Goal: Task Accomplishment & Management: Manage account settings

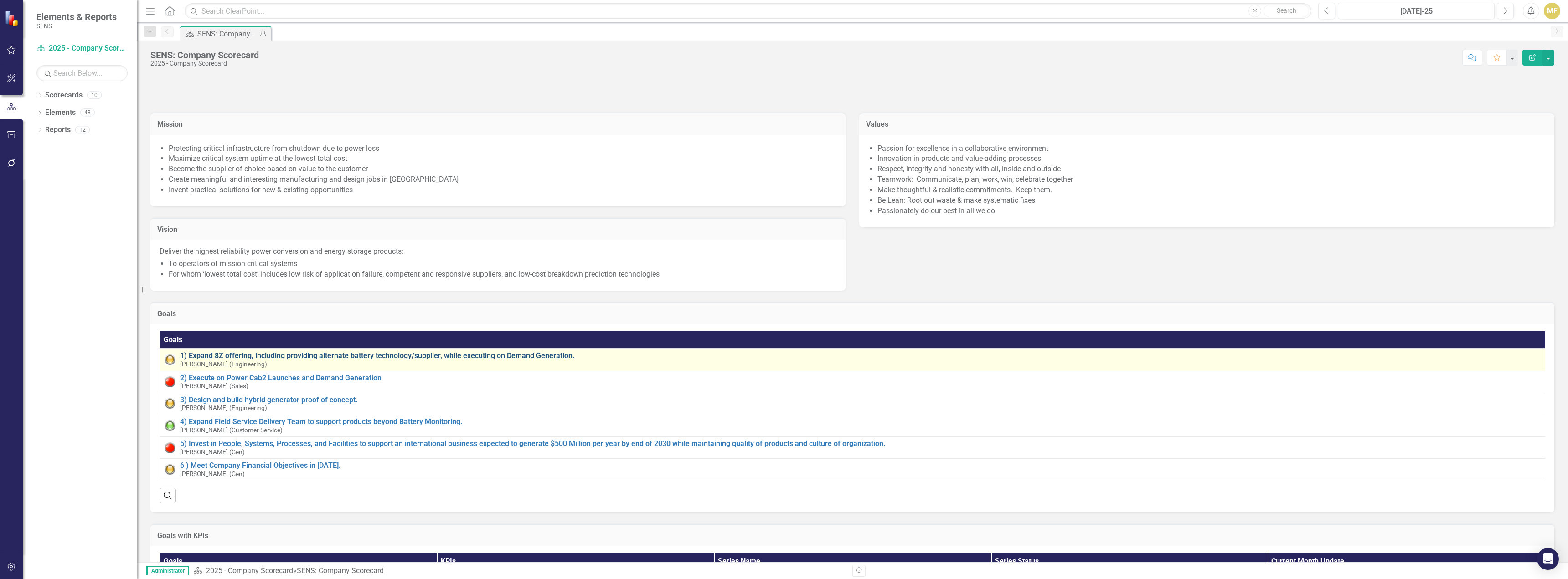
click at [296, 356] on link "1) Expand 8Z offering, including providing alternate battery technology/supplie…" at bounding box center [862, 356] width 1364 height 8
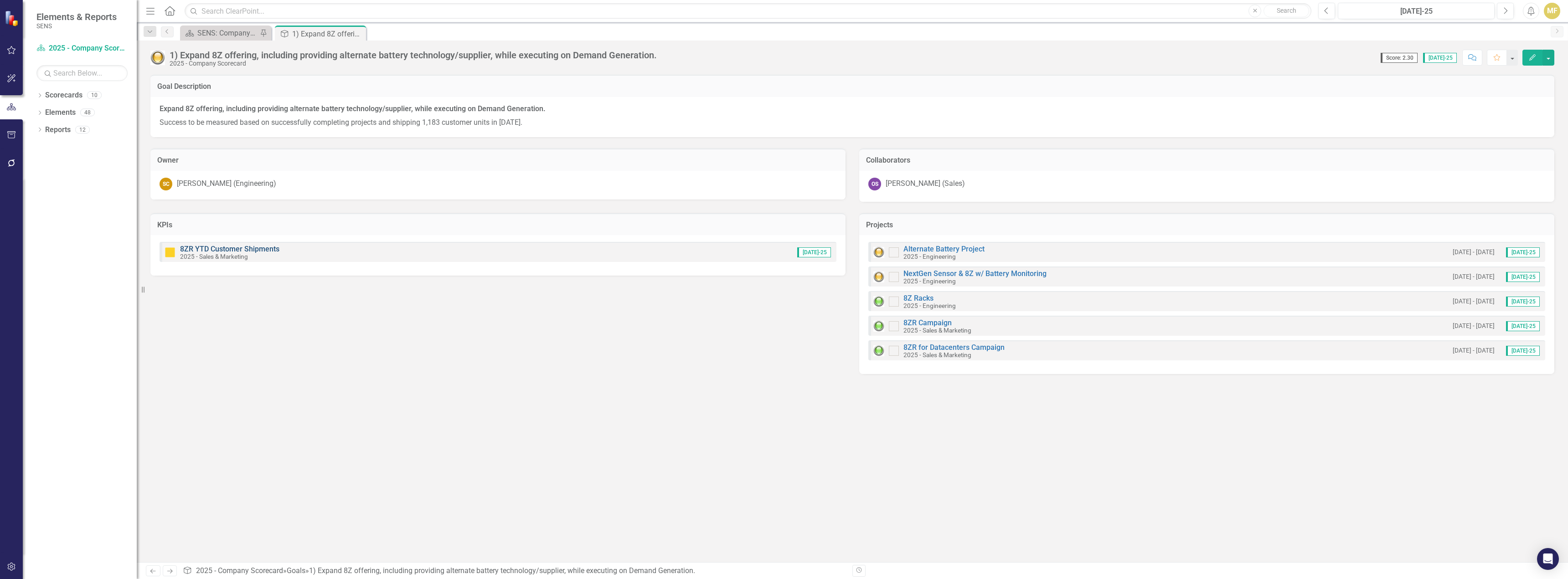
click at [265, 247] on link "8ZR YTD Customer Shipments" at bounding box center [230, 249] width 100 height 8
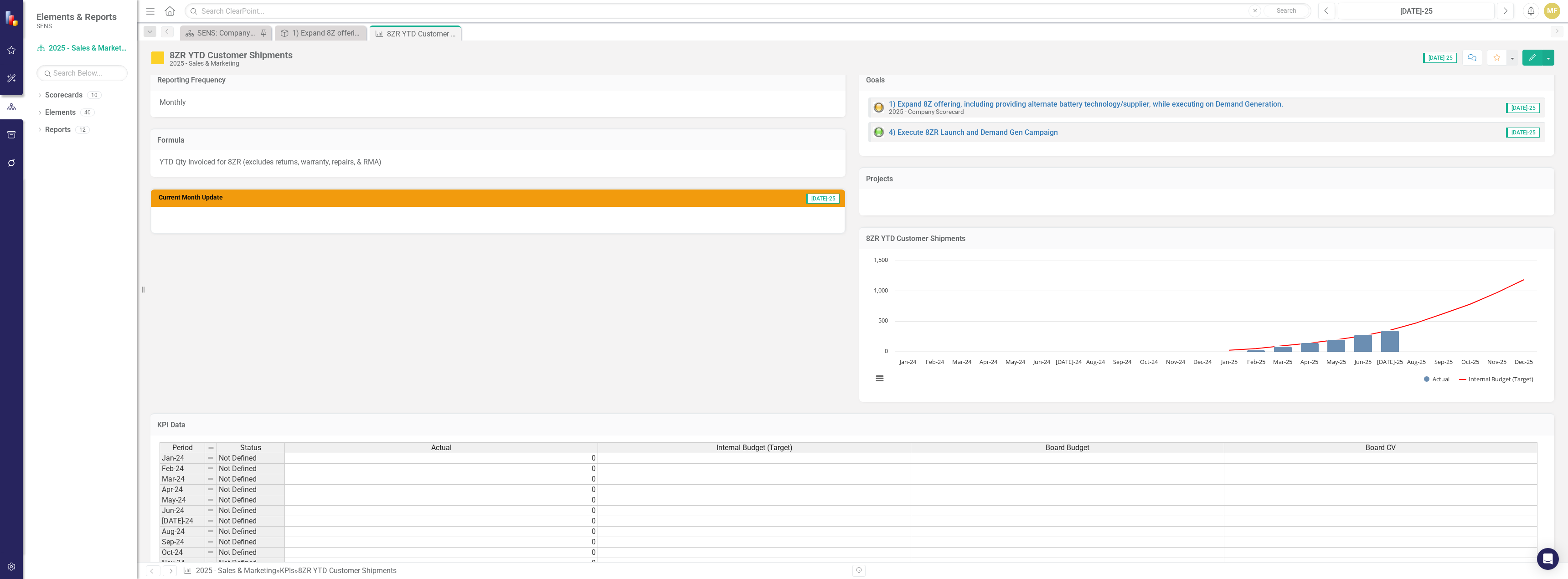
scroll to position [311, 0]
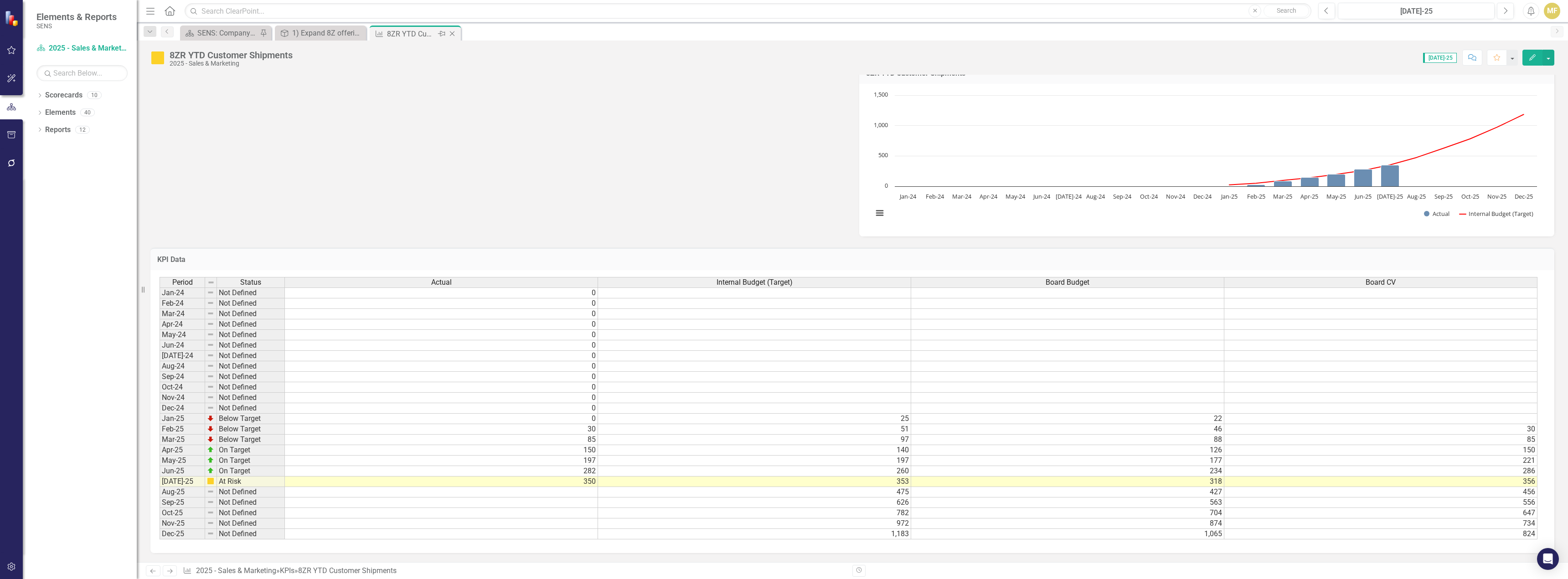
click at [455, 36] on icon "Close" at bounding box center [451, 34] width 9 height 8
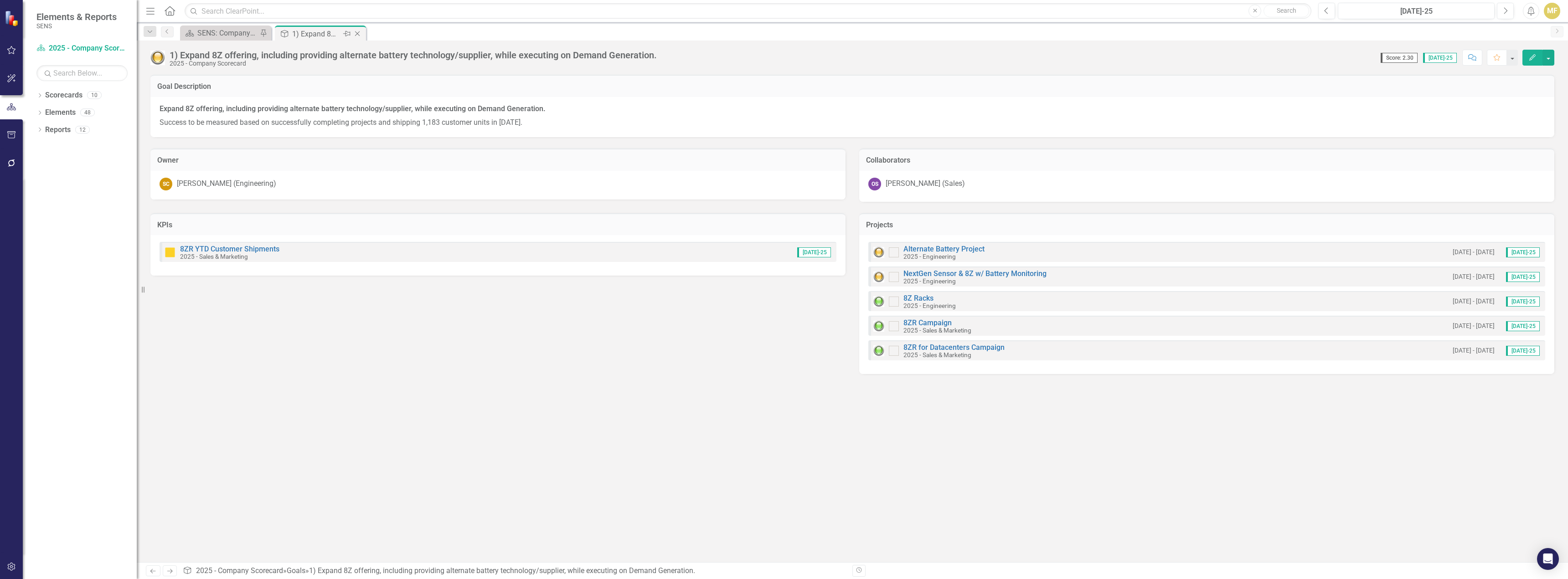
click at [362, 33] on icon "Close" at bounding box center [357, 34] width 9 height 8
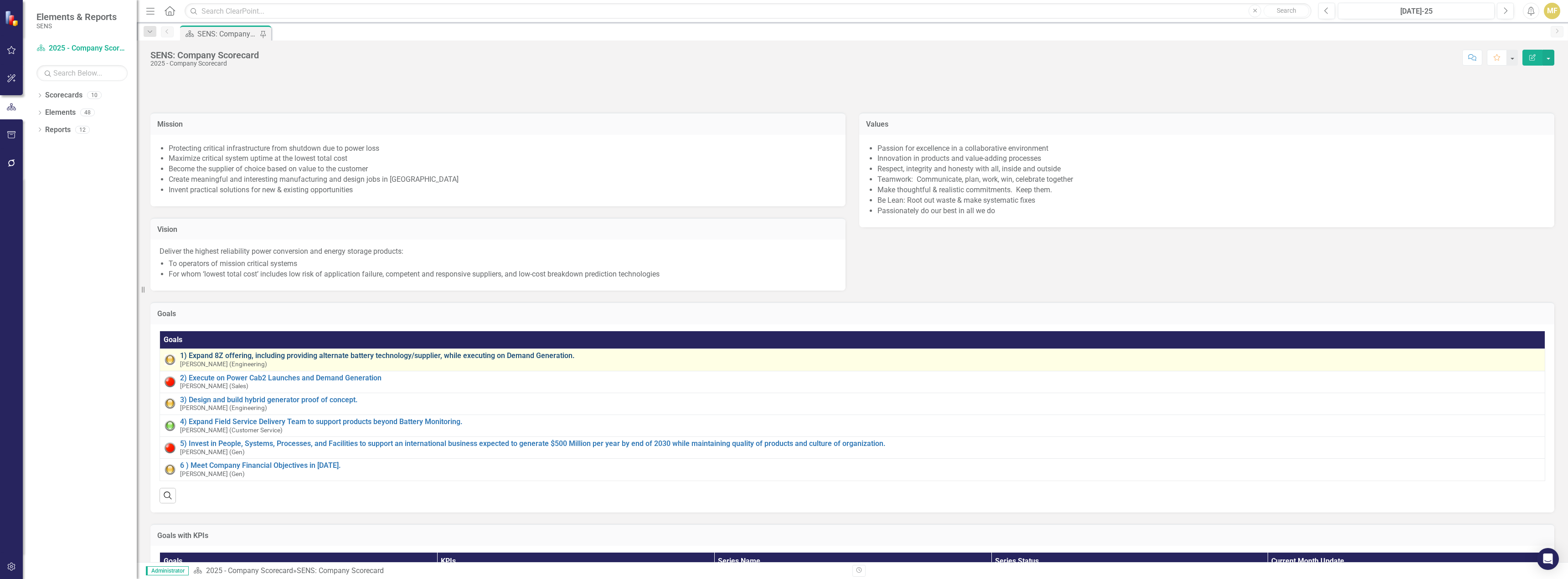
click at [287, 354] on link "1) Expand 8Z offering, including providing alternate battery technology/supplie…" at bounding box center [860, 356] width 1360 height 8
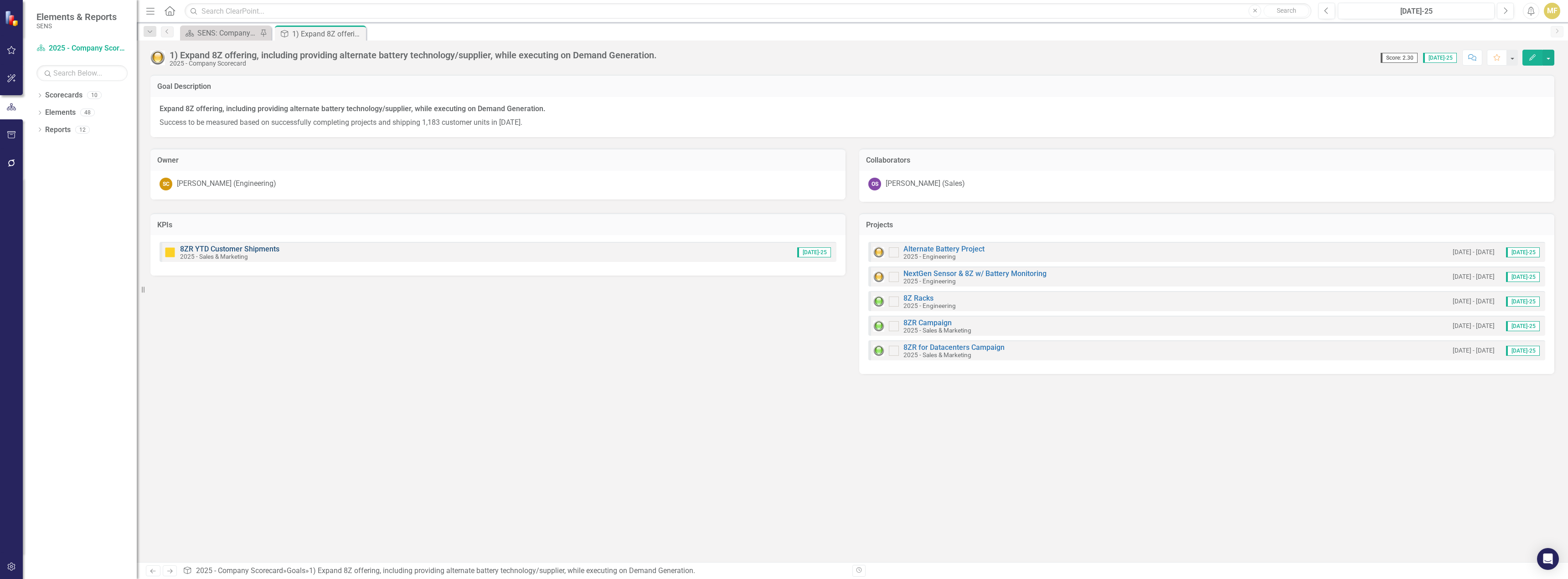
click at [204, 247] on link "8ZR YTD Customer Shipments" at bounding box center [230, 249] width 100 height 8
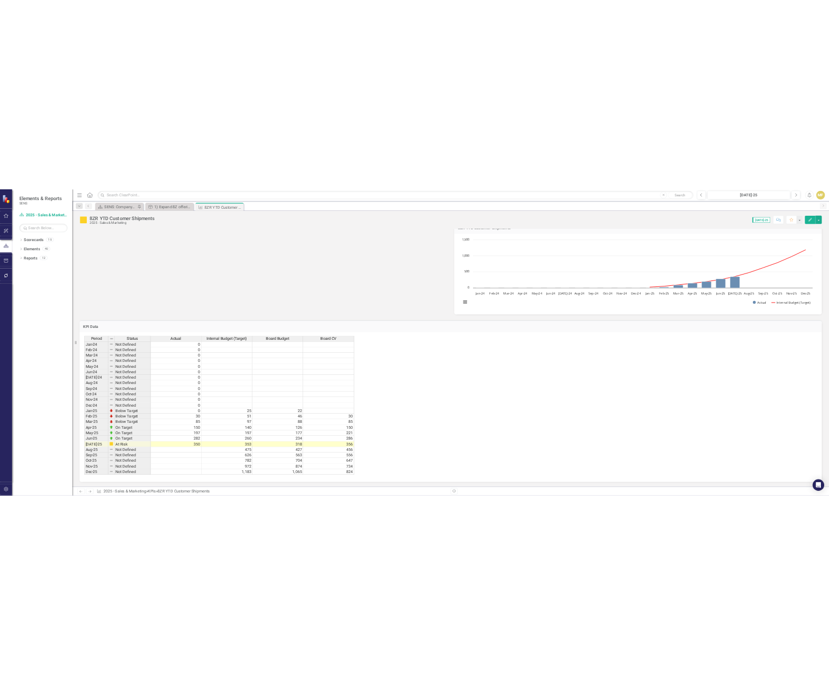
scroll to position [378, 0]
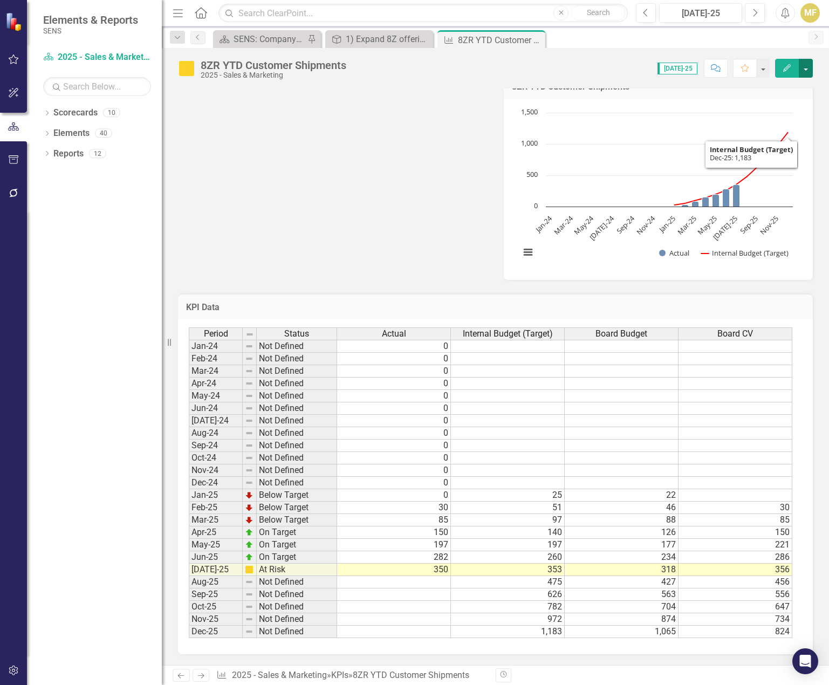
click at [807, 71] on button "button" at bounding box center [805, 68] width 14 height 19
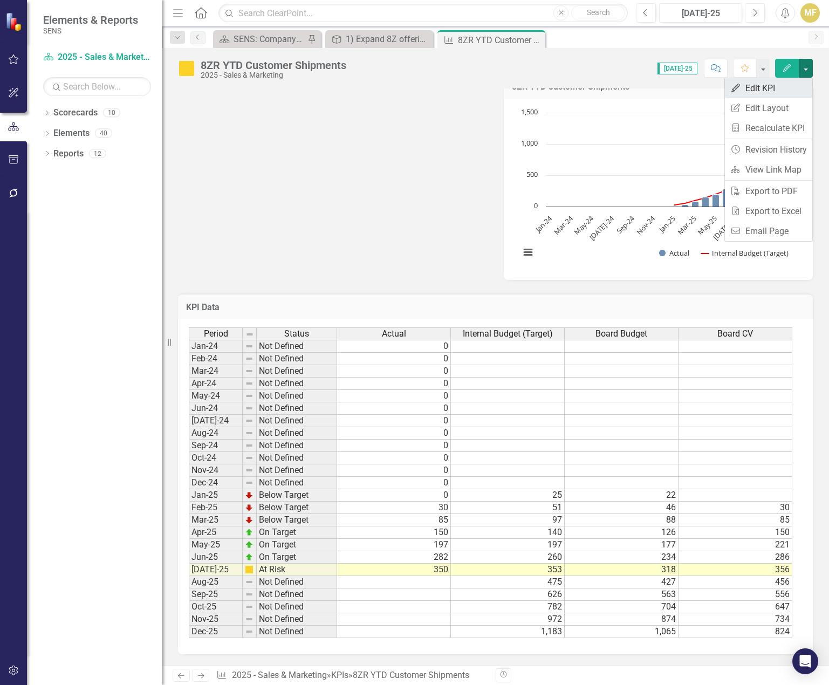
click at [789, 88] on link "Edit Edit KPI" at bounding box center [768, 88] width 87 height 20
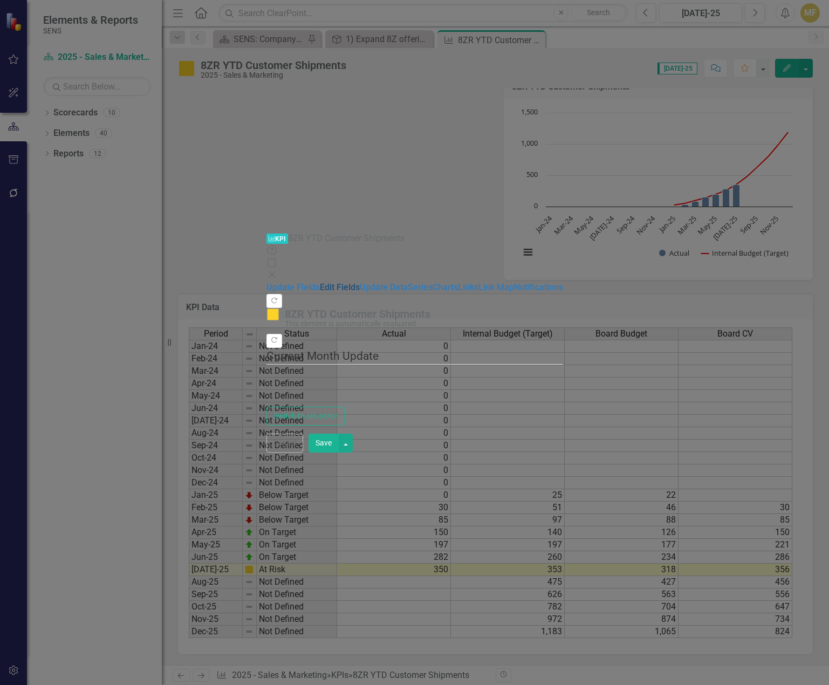
click at [320, 282] on link "Edit Fields" at bounding box center [340, 287] width 40 height 10
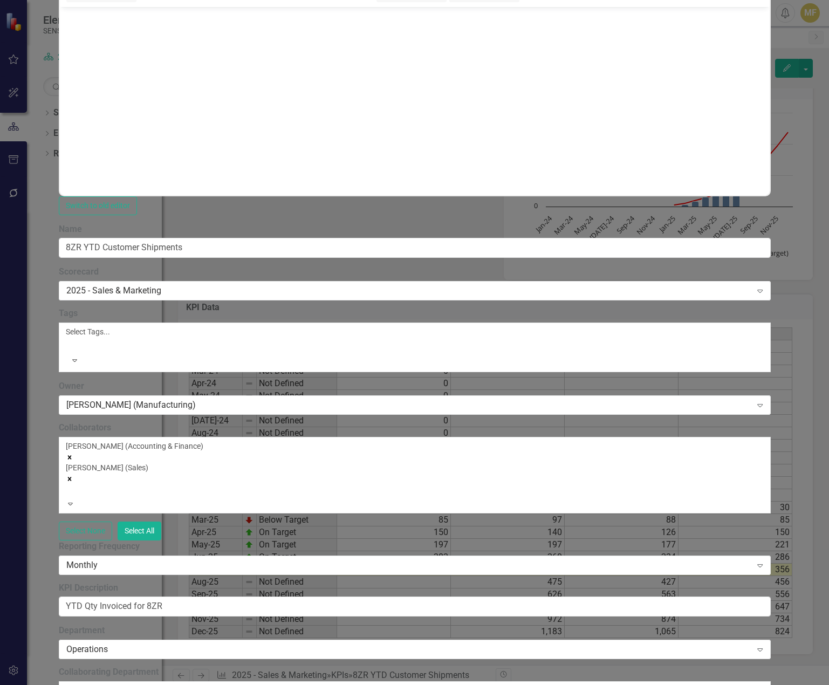
scroll to position [0, 0]
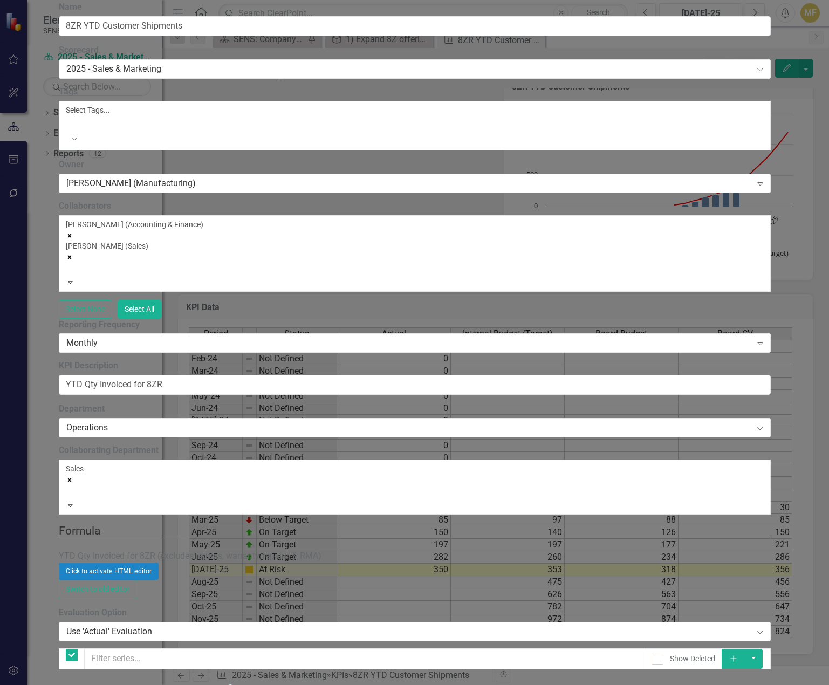
checkbox input "false"
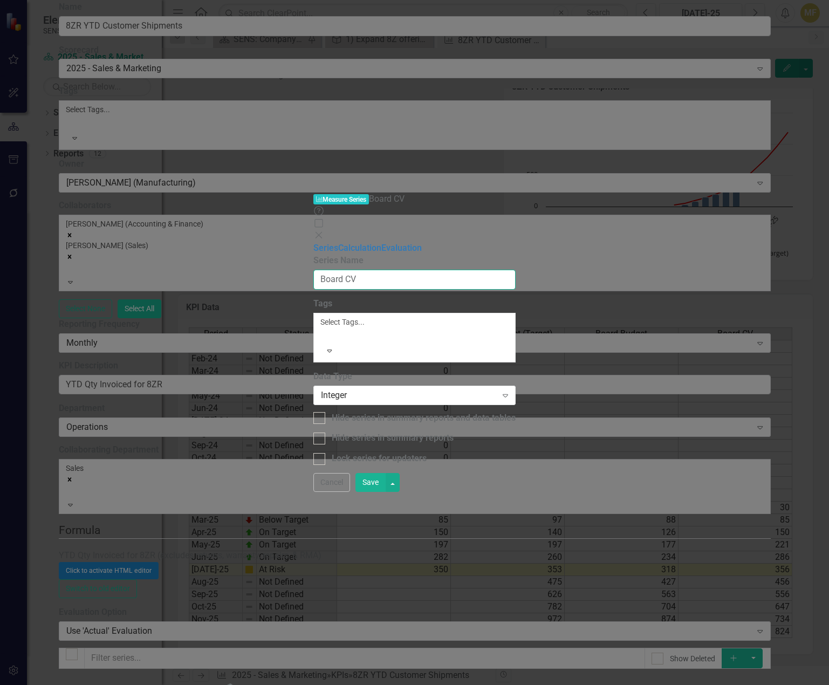
click at [389, 270] on input "Board CV" at bounding box center [414, 280] width 202 height 20
type input "Board CV (Q3 2025)"
click at [385, 490] on button "Save" at bounding box center [370, 482] width 30 height 19
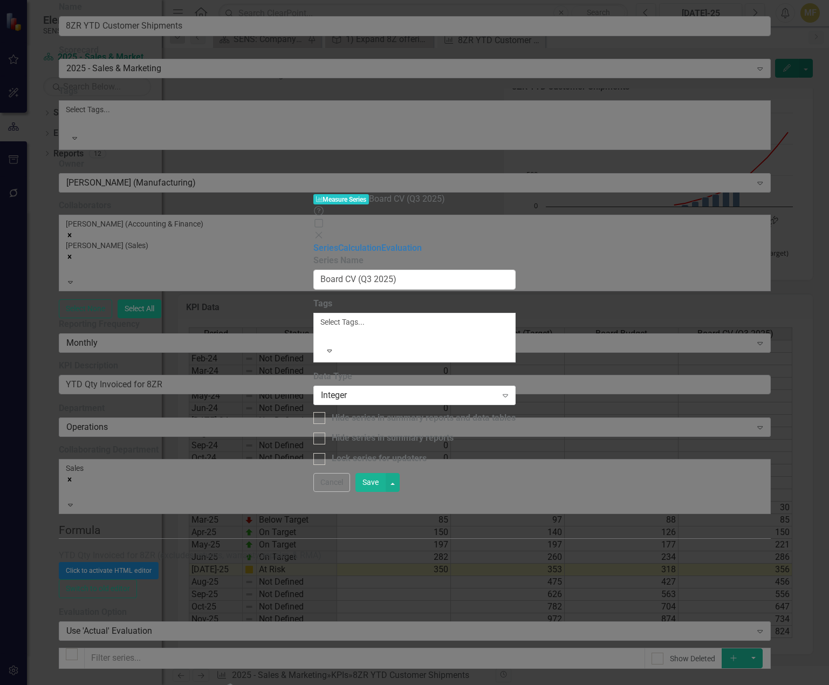
click at [322, 232] on icon at bounding box center [318, 235] width 6 height 6
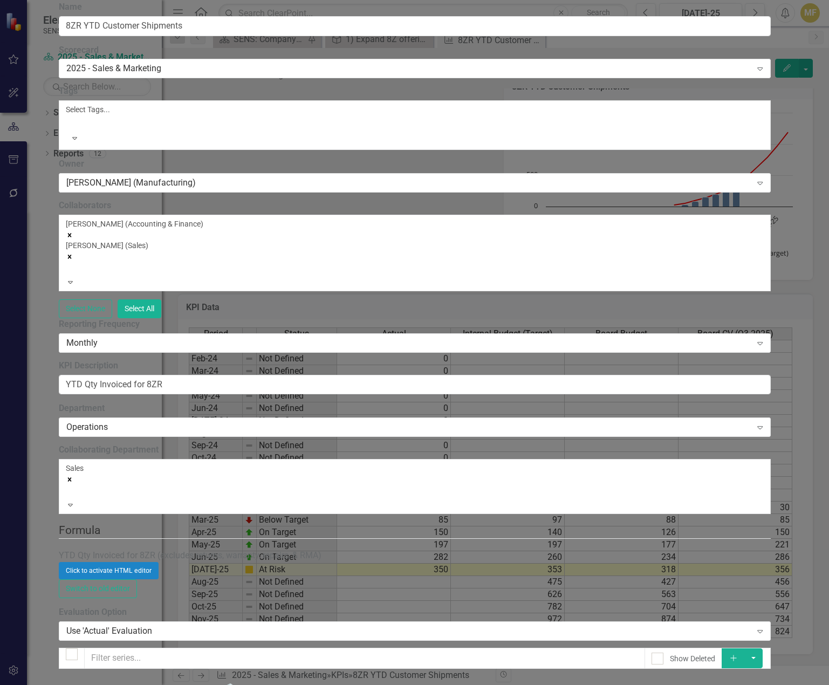
click at [716, 167] on link "Edit Edit Measure Series" at bounding box center [747, 171] width 122 height 20
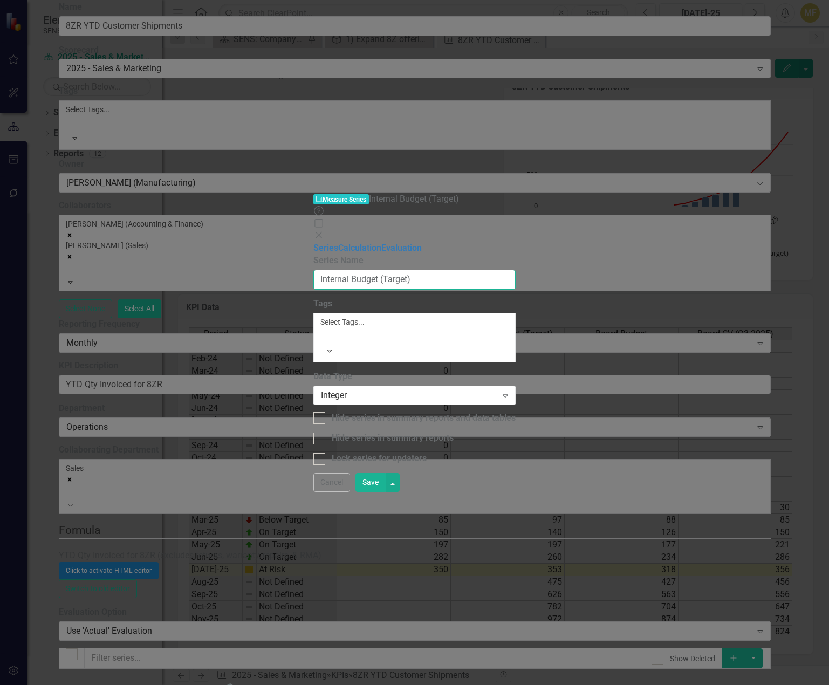
drag, startPoint x: 378, startPoint y: 61, endPoint x: 443, endPoint y: 61, distance: 65.2
click at [443, 270] on input "Internal Budget (Target)" at bounding box center [414, 280] width 202 height 20
type input "Internal Budget"
click at [350, 490] on button "Cancel" at bounding box center [331, 482] width 37 height 19
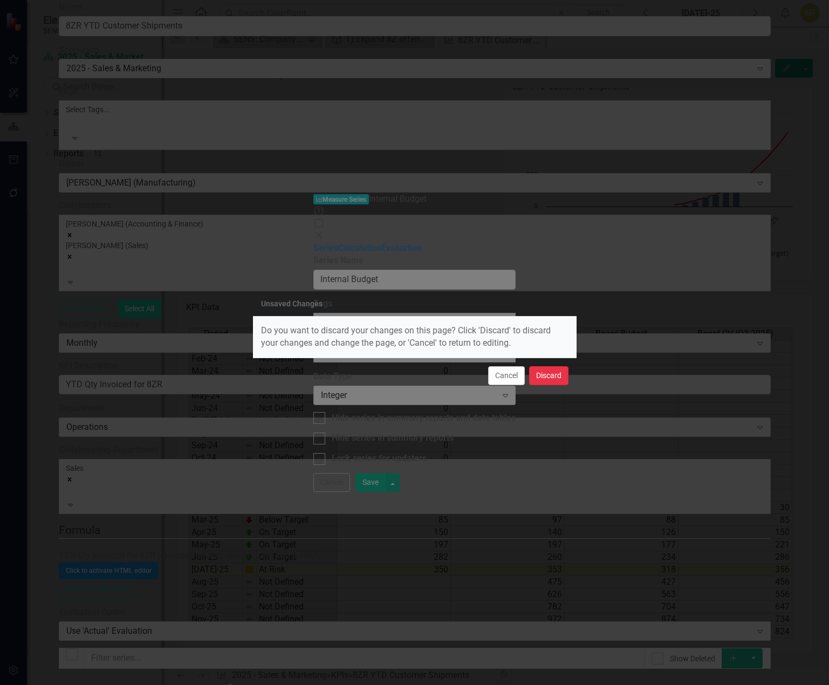
click at [556, 378] on button "Discard" at bounding box center [548, 375] width 39 height 19
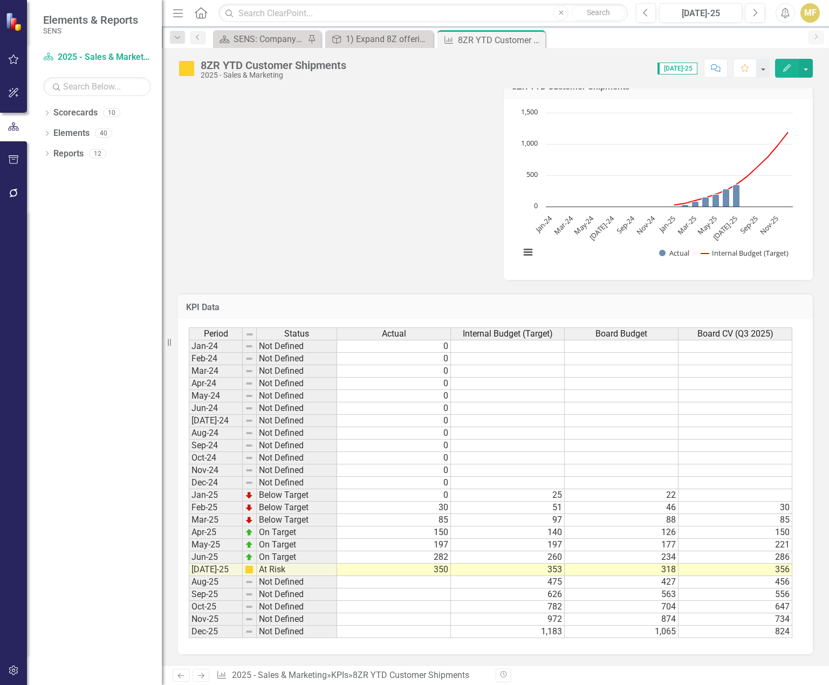
click at [742, 490] on td at bounding box center [735, 495] width 114 height 12
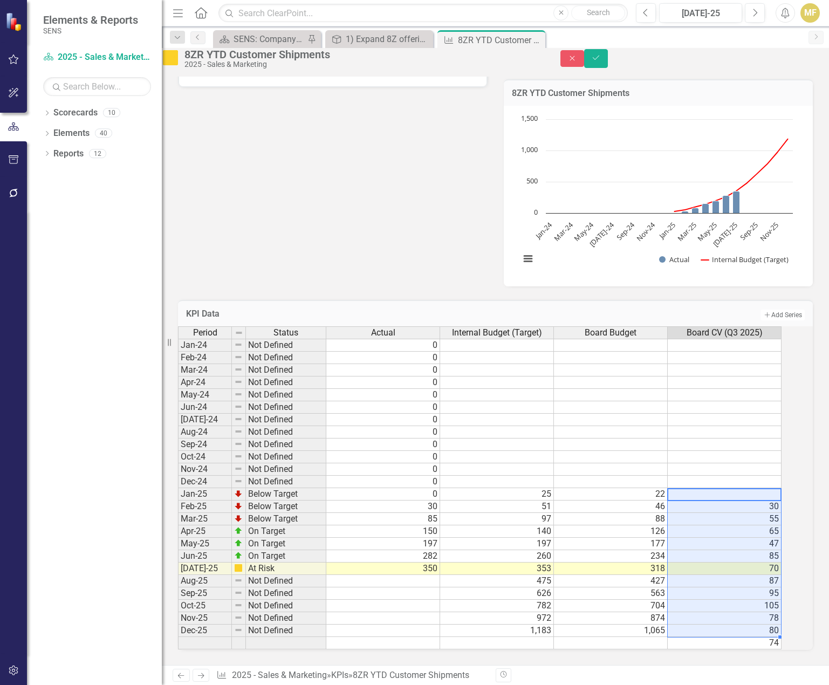
click at [752, 490] on td "74" at bounding box center [724, 643] width 114 height 12
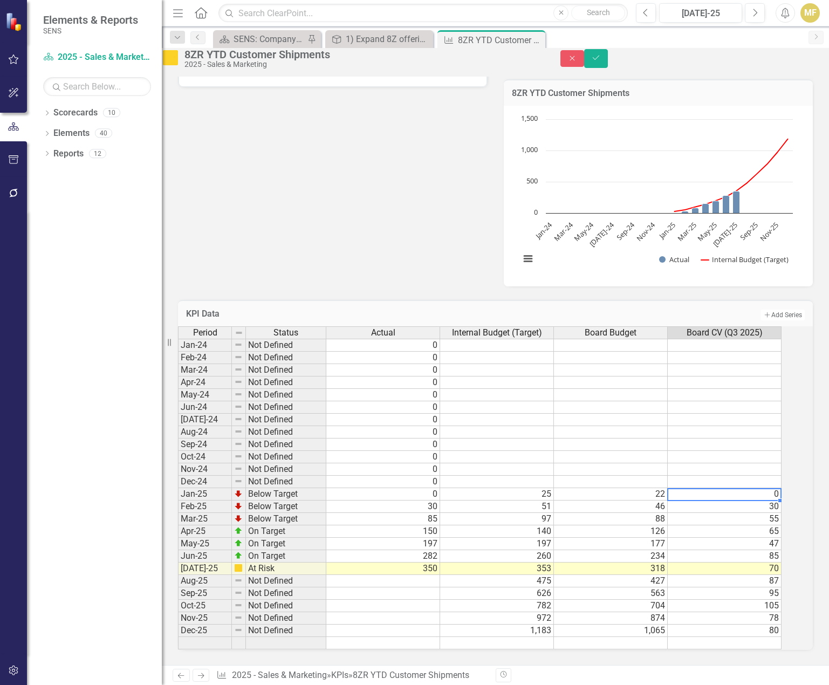
drag, startPoint x: 747, startPoint y: 525, endPoint x: 745, endPoint y: 519, distance: 6.0
click at [747, 490] on td "55" at bounding box center [724, 519] width 114 height 12
click at [178, 490] on div "Period Status Actual Internal Budget (Target) Board Budget Board CV (Q3 2025) J…" at bounding box center [178, 487] width 0 height 323
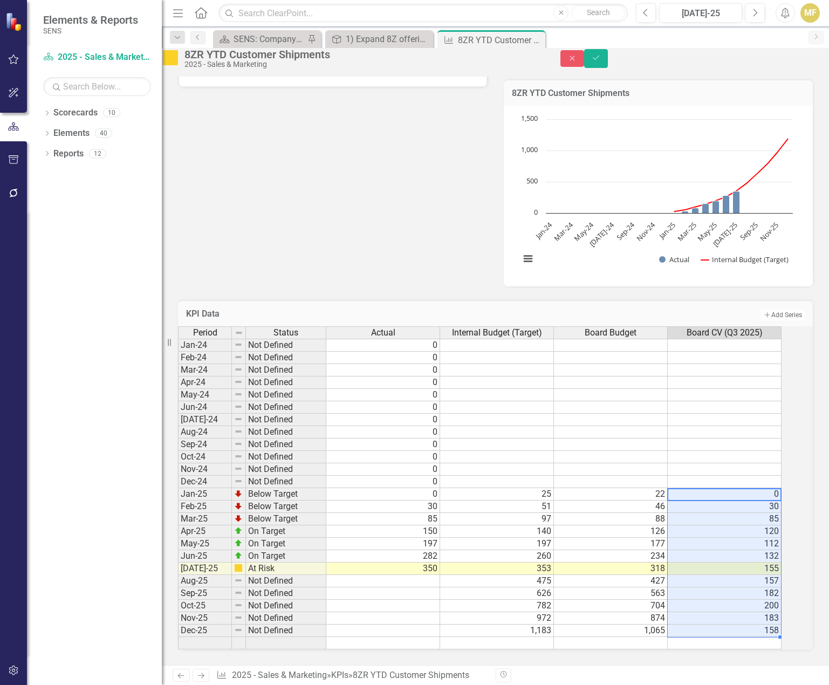
click at [725, 490] on td "0" at bounding box center [724, 494] width 114 height 12
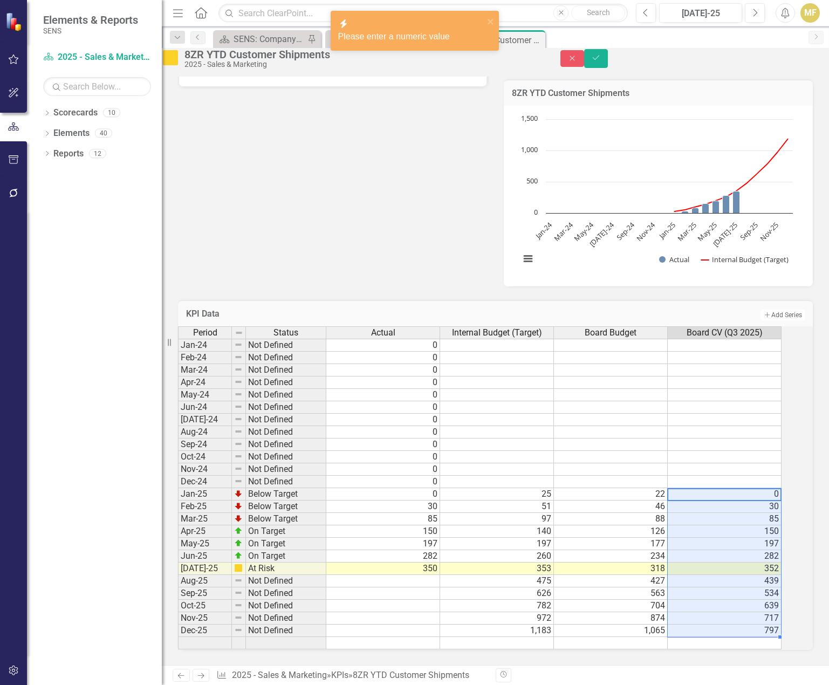
click at [737, 490] on td "352" at bounding box center [724, 568] width 114 height 12
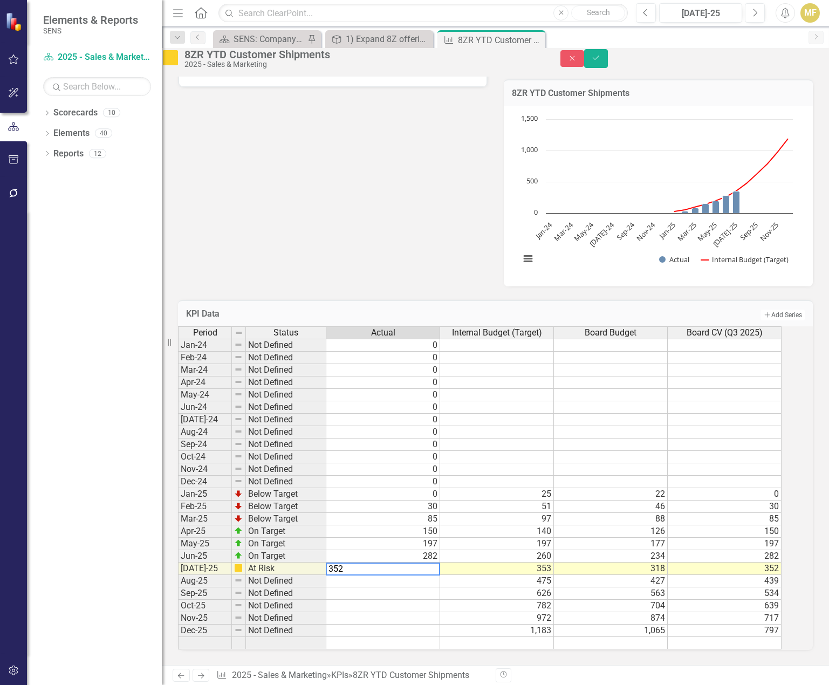
type textarea "352"
click at [593, 472] on td at bounding box center [611, 469] width 114 height 12
click at [438, 490] on td "352" at bounding box center [383, 568] width 114 height 12
click at [608, 56] on button "Save" at bounding box center [596, 58] width 24 height 19
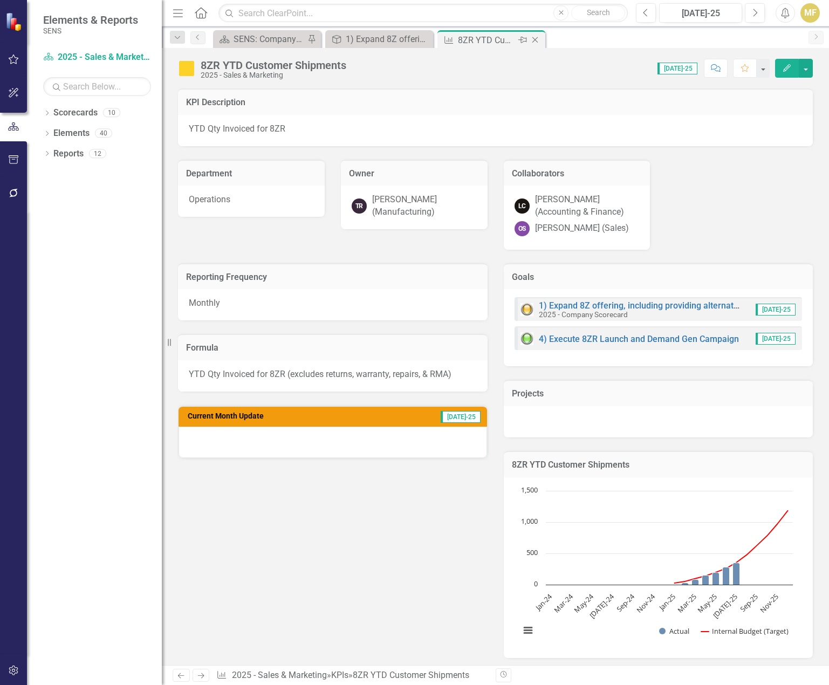
click at [535, 39] on icon "Close" at bounding box center [534, 40] width 11 height 9
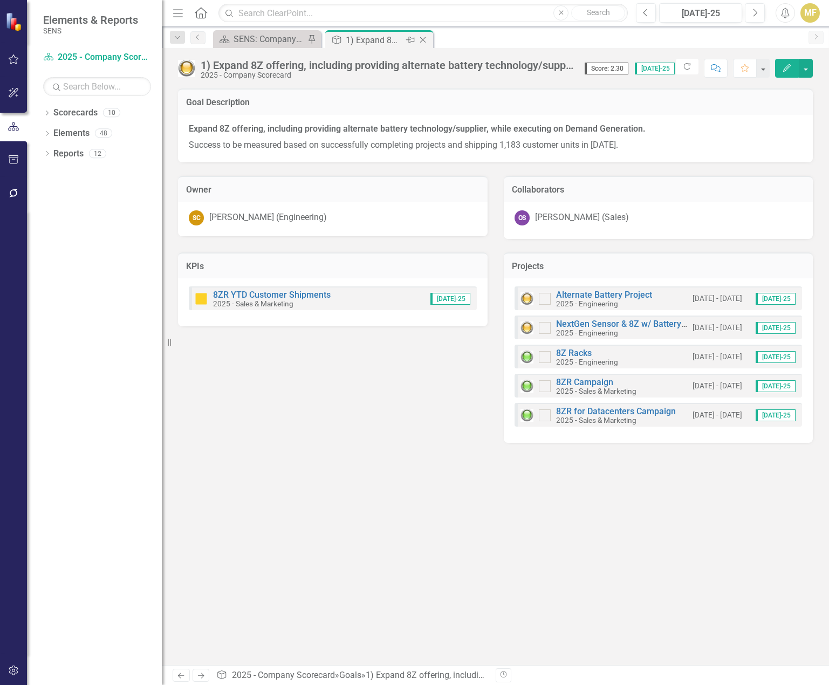
click at [422, 41] on icon "Close" at bounding box center [422, 40] width 11 height 9
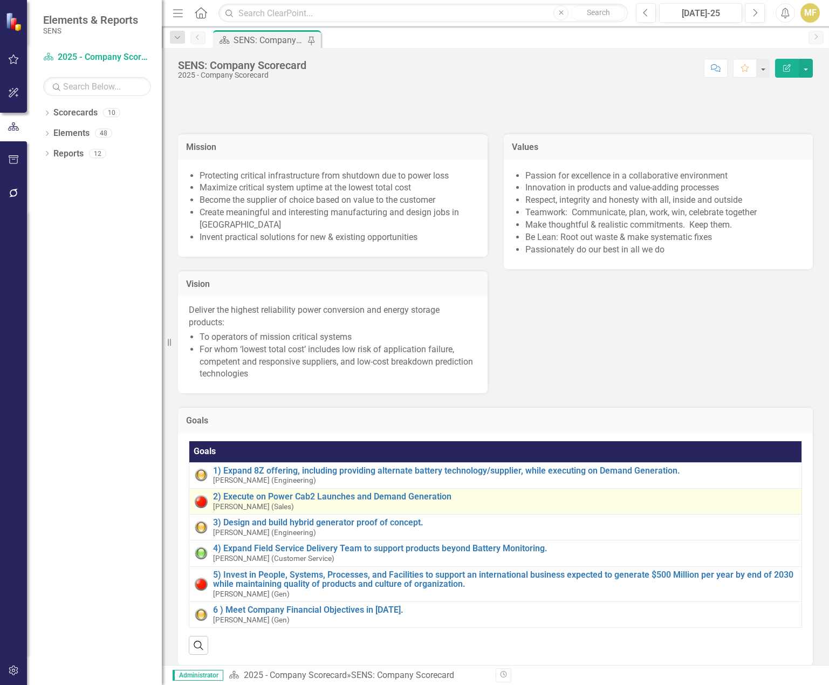
click at [349, 490] on div "2) Execute on Power Cab2 Launches and Demand Generation Olen Scott (Sales)" at bounding box center [504, 501] width 583 height 19
click at [352, 490] on link "2) Execute on Power Cab2 Launches and Demand Generation" at bounding box center [504, 497] width 583 height 10
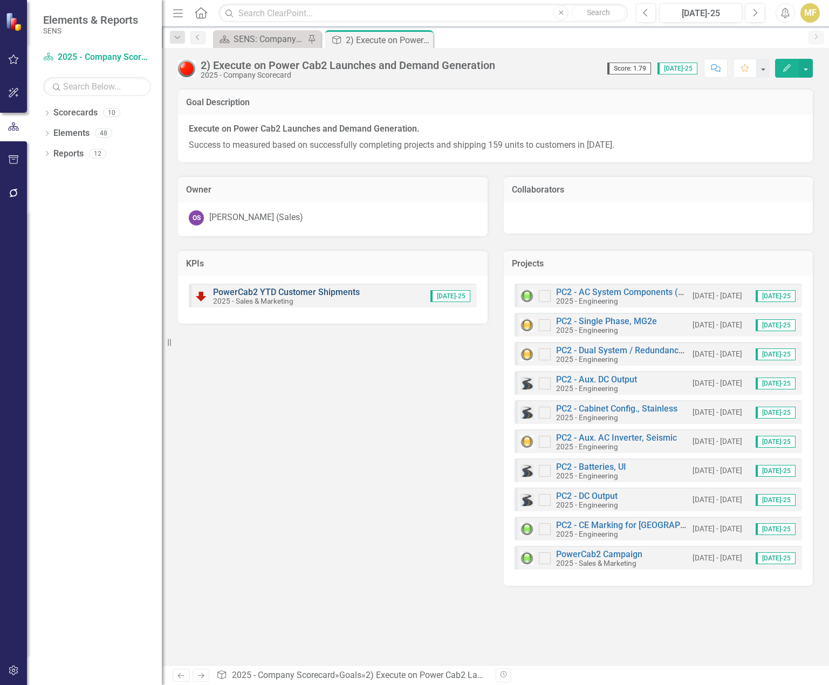
click at [316, 292] on link "PowerCab2 YTD Customer Shipments" at bounding box center [286, 292] width 147 height 10
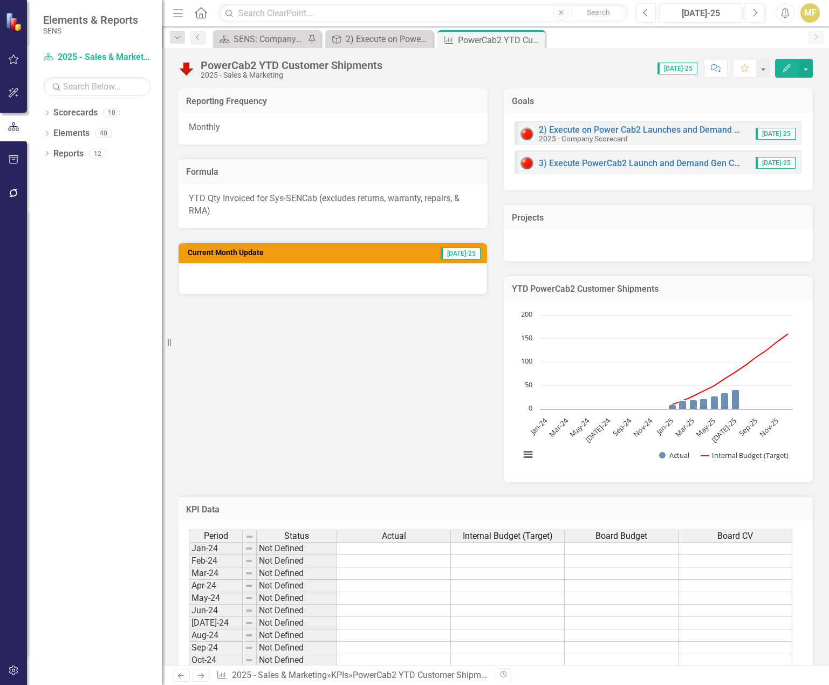
scroll to position [348, 0]
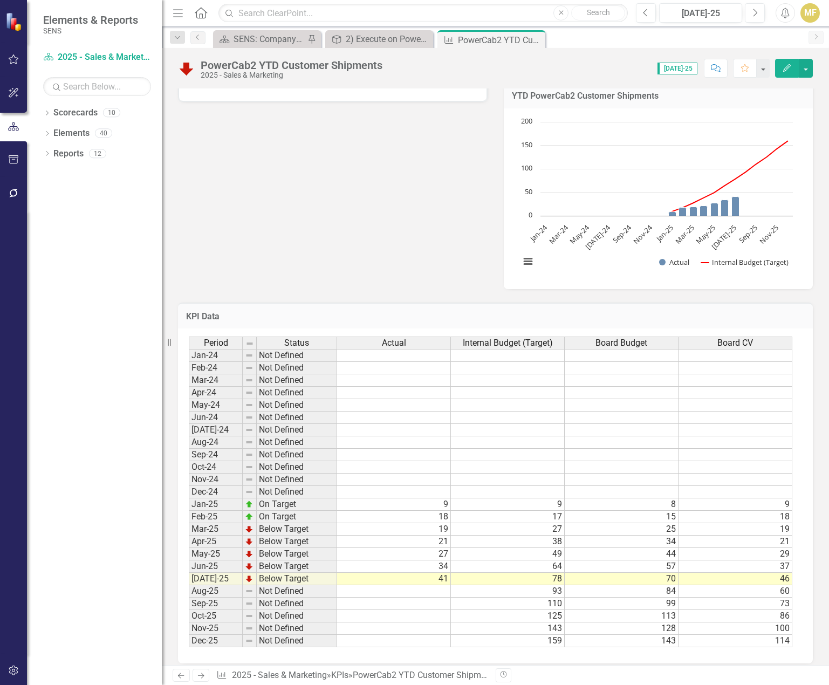
click at [749, 338] on span "Board CV" at bounding box center [735, 343] width 36 height 10
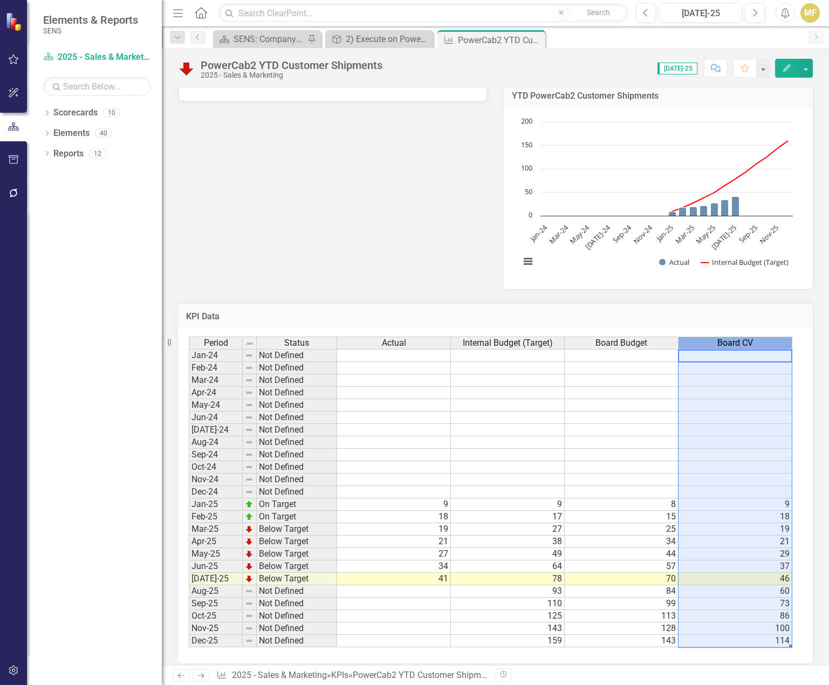
click at [749, 338] on span "Board CV" at bounding box center [735, 343] width 36 height 10
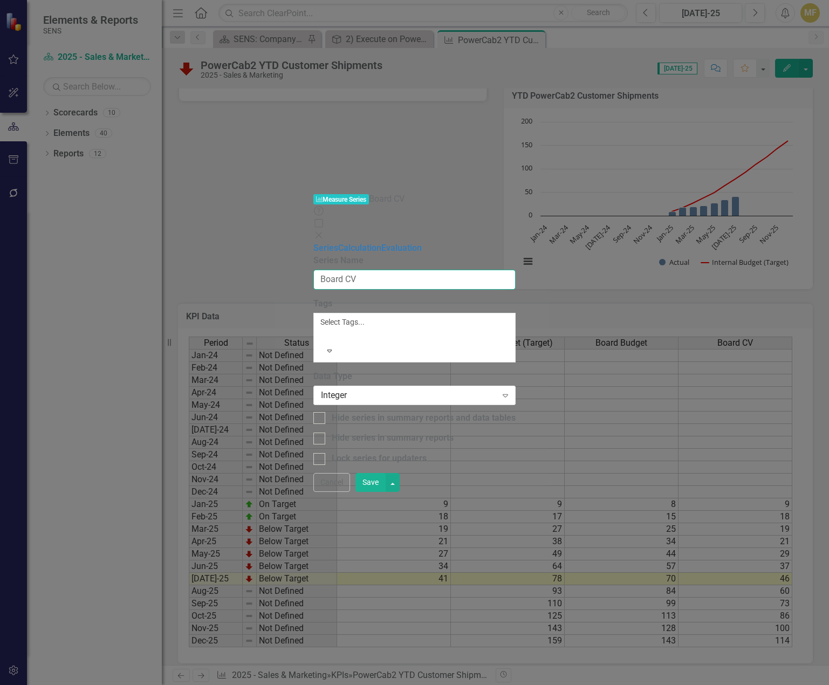
click at [396, 270] on input "Board CV" at bounding box center [414, 280] width 202 height 20
type input "Board CV (Q3 2025)"
click at [385, 490] on button "Save" at bounding box center [370, 482] width 30 height 19
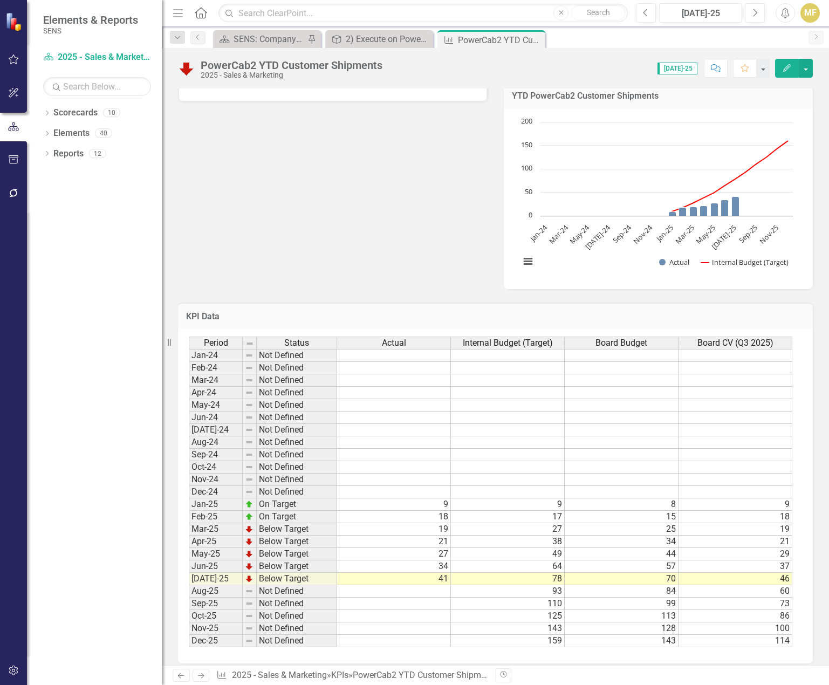
click at [759, 490] on td "9" at bounding box center [735, 504] width 114 height 12
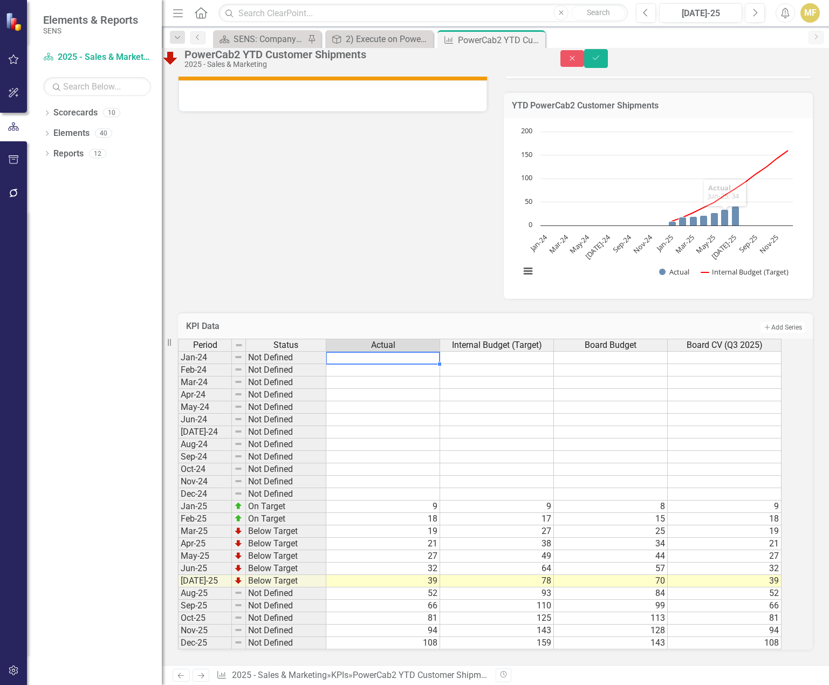
click at [434, 490] on td "52" at bounding box center [383, 593] width 114 height 12
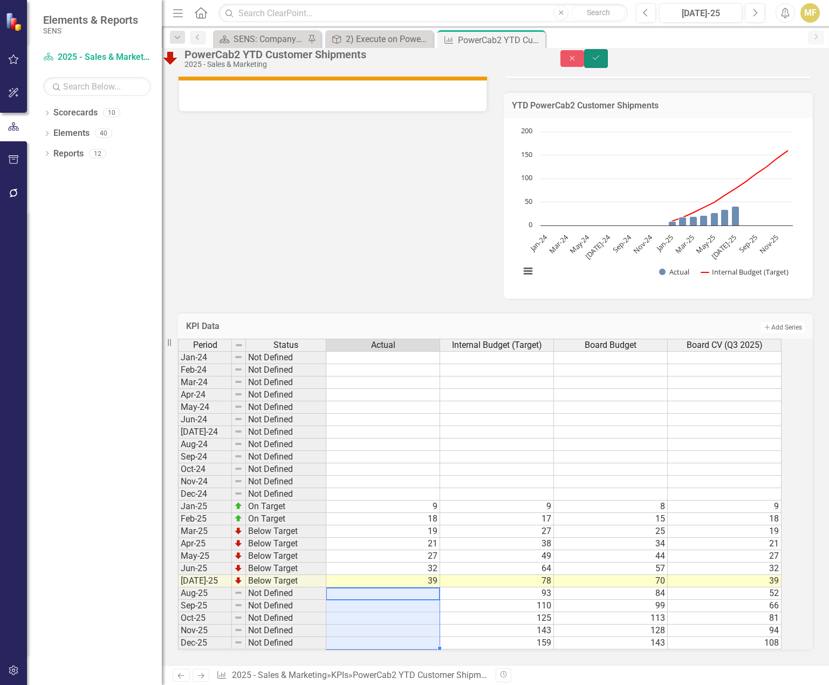
click at [601, 61] on icon "Save" at bounding box center [596, 58] width 10 height 8
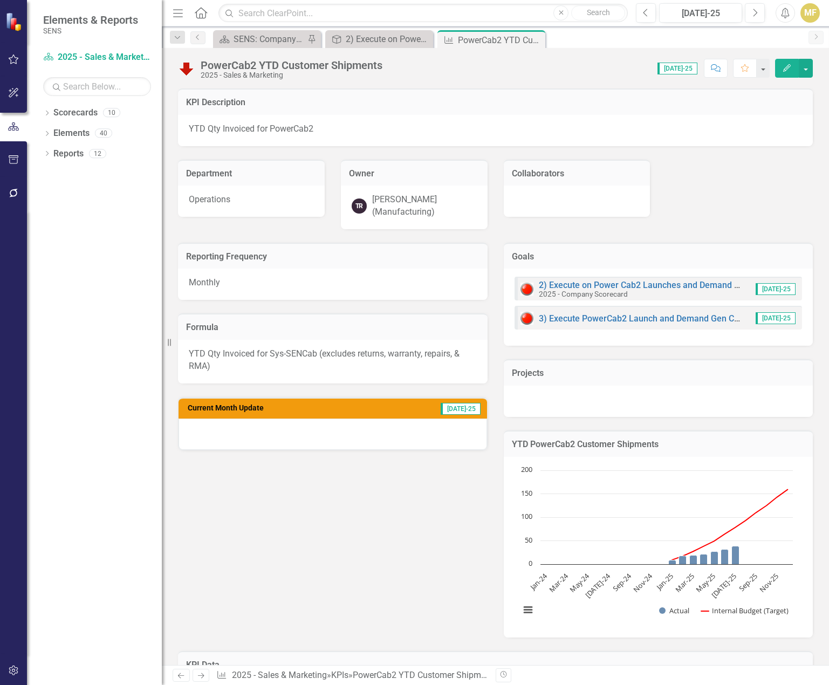
click at [411, 490] on div "Reporting Frequency Monthly Formula YTD Qty Invoiced for Sys-SENCab (excludes r…" at bounding box center [495, 433] width 651 height 408
click at [535, 41] on icon "Close" at bounding box center [534, 40] width 11 height 9
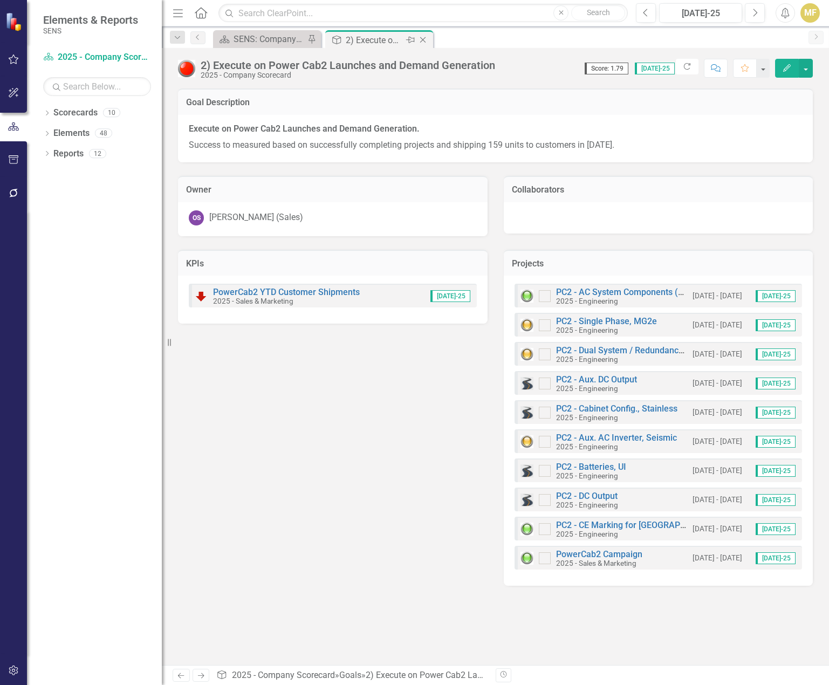
click at [419, 39] on icon "Close" at bounding box center [422, 40] width 11 height 9
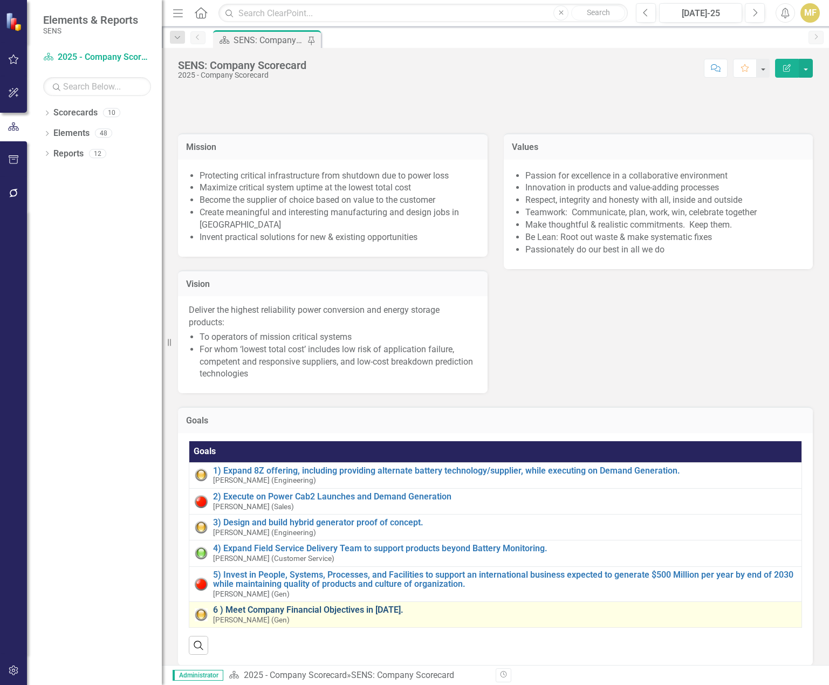
click at [312, 490] on link "6 ) Meet Company Financial Objectives in [DATE]." at bounding box center [504, 610] width 583 height 10
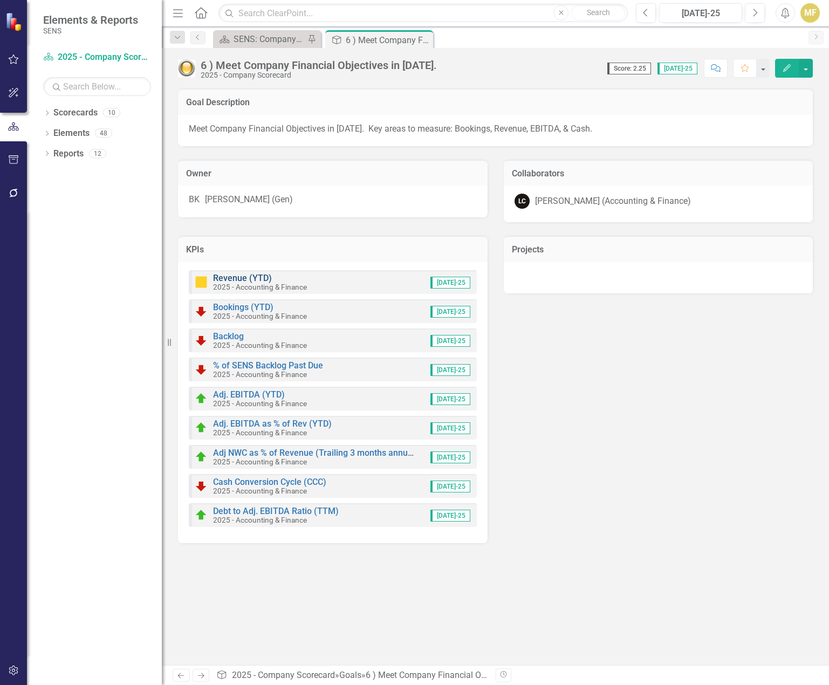
click at [235, 277] on link "Revenue (YTD)" at bounding box center [242, 278] width 59 height 10
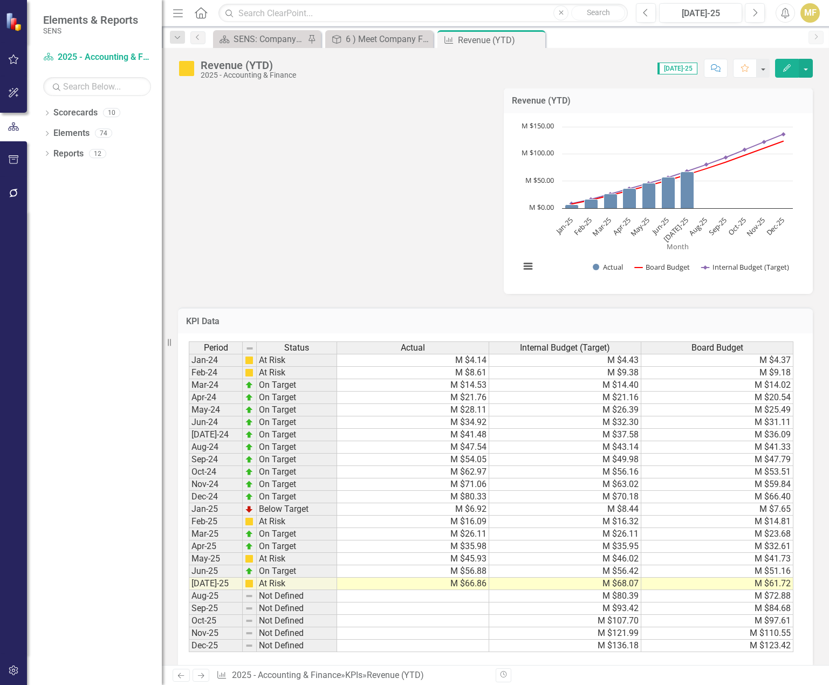
scroll to position [418, 0]
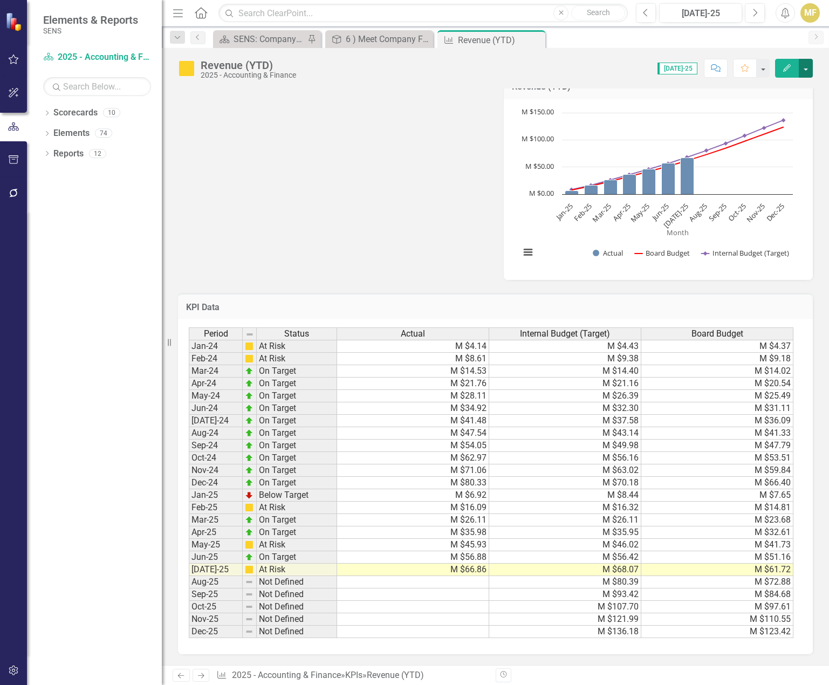
click at [808, 68] on button "button" at bounding box center [805, 68] width 14 height 19
click at [779, 82] on link "Edit Edit KPI" at bounding box center [768, 88] width 87 height 20
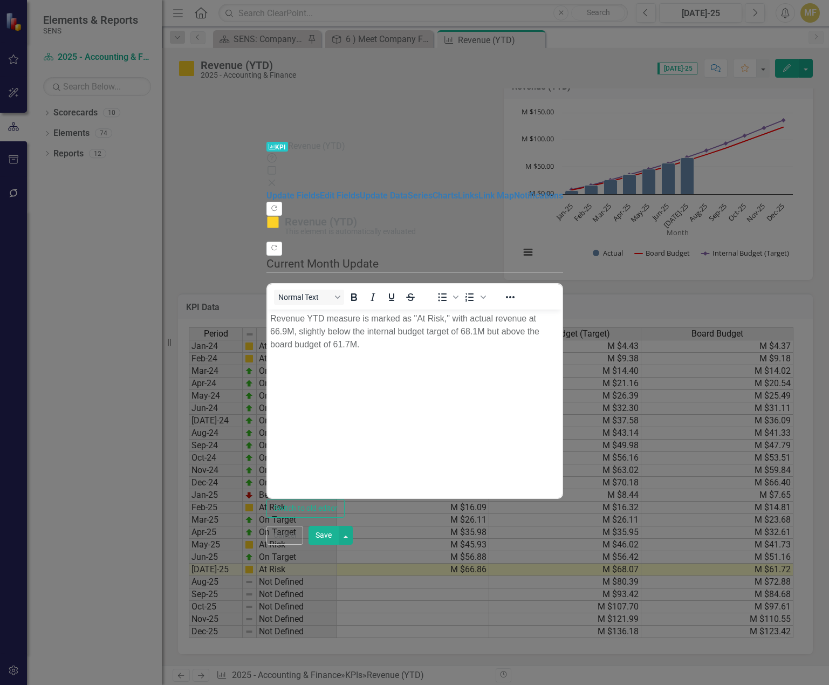
scroll to position [0, 0]
click at [277, 178] on icon "Close" at bounding box center [271, 182] width 11 height 9
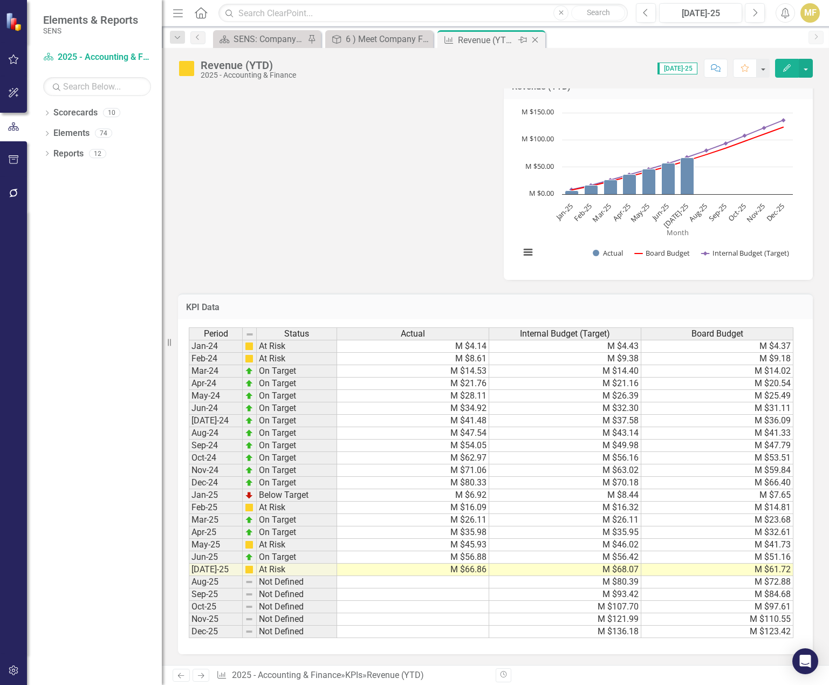
click at [538, 37] on icon at bounding box center [535, 40] width 6 height 6
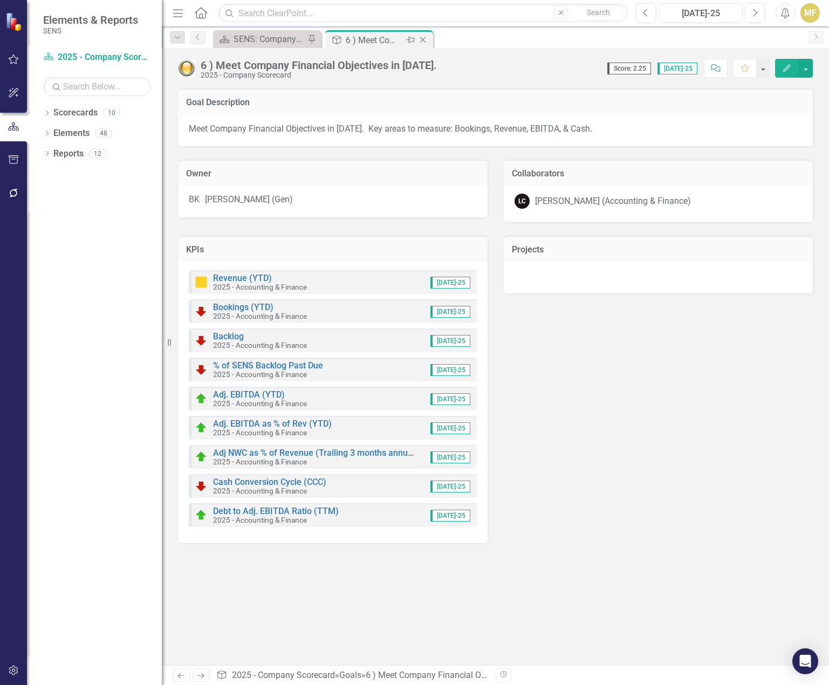
click at [422, 41] on icon "Close" at bounding box center [422, 40] width 11 height 9
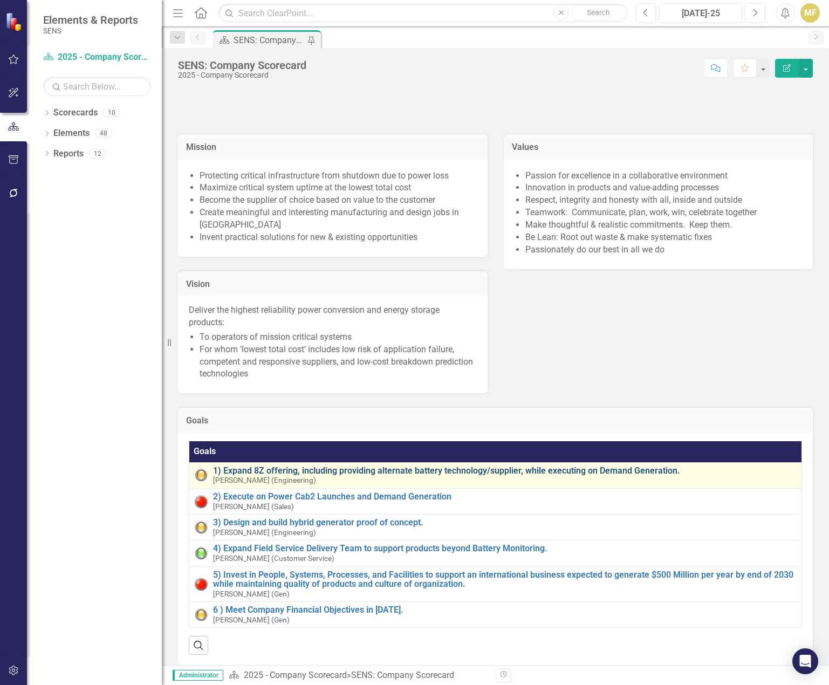
click at [327, 469] on link "1) Expand 8Z offering, including providing alternate battery technology/supplie…" at bounding box center [504, 471] width 583 height 10
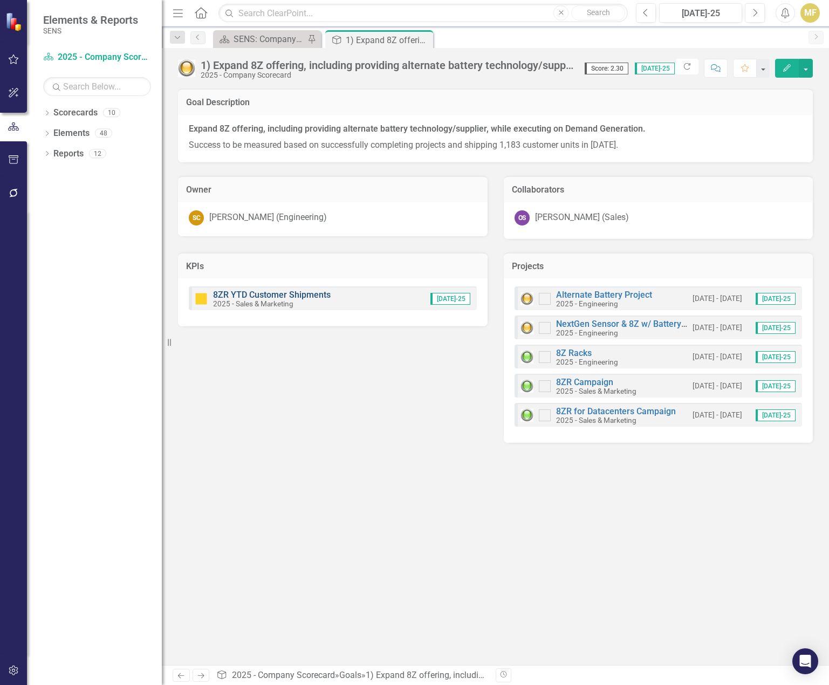
click at [288, 294] on link "8ZR YTD Customer Shipments" at bounding box center [272, 295] width 118 height 10
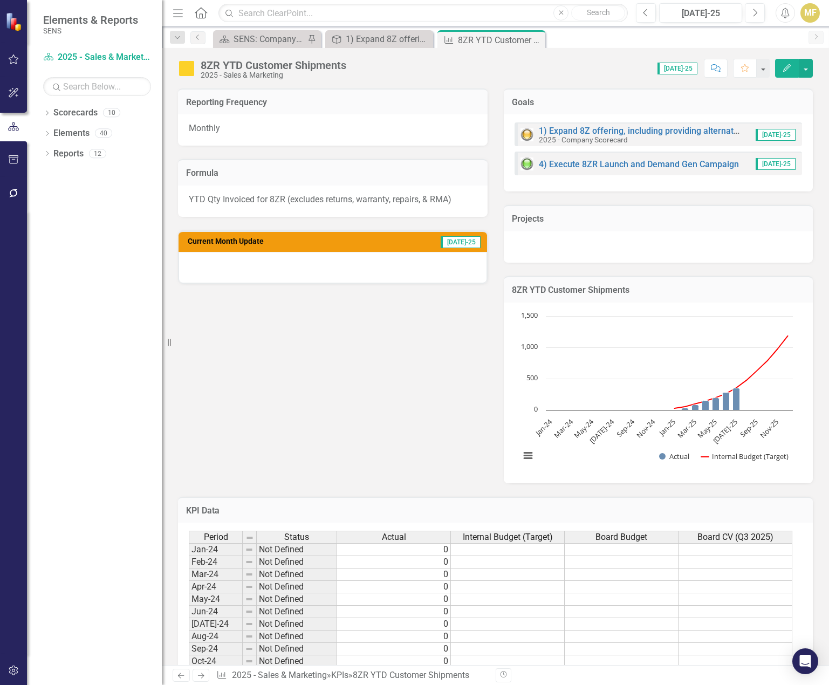
scroll to position [377, 0]
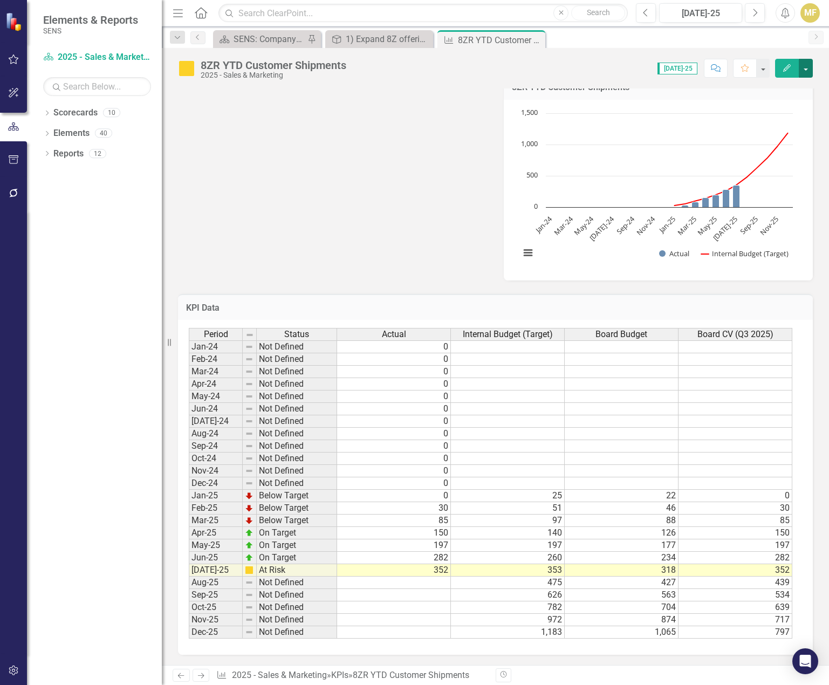
click at [810, 72] on button "button" at bounding box center [805, 68] width 14 height 19
click at [782, 82] on link "Edit Edit KPI" at bounding box center [768, 88] width 87 height 20
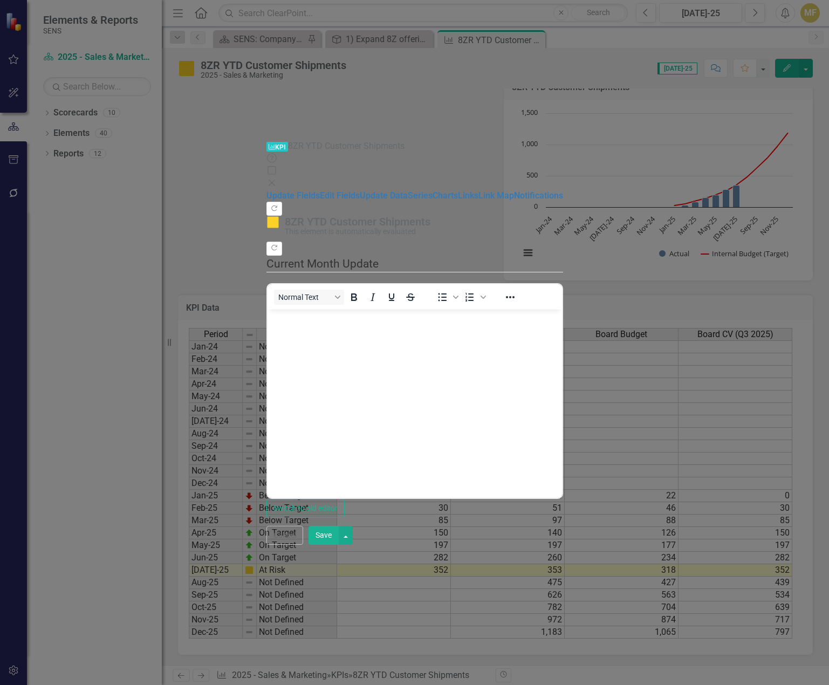
scroll to position [0, 0]
click at [320, 190] on link "Edit Fields" at bounding box center [340, 195] width 40 height 10
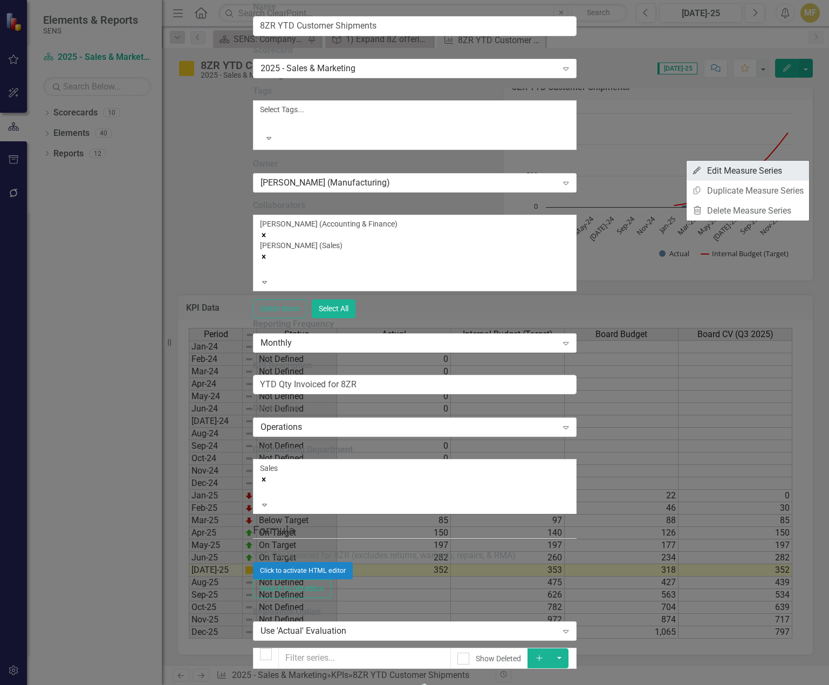
click at [746, 174] on link "Edit Edit Measure Series" at bounding box center [747, 171] width 122 height 20
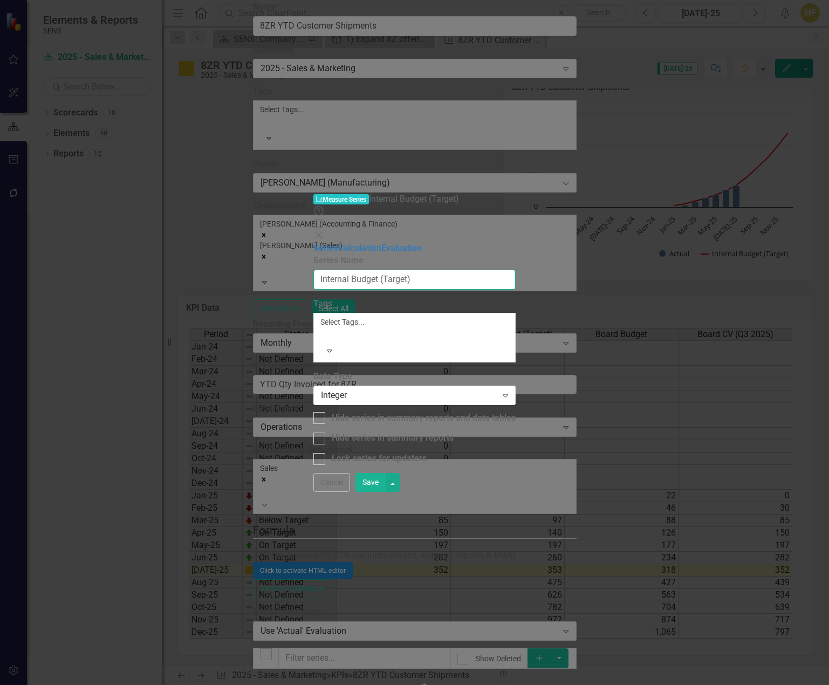
drag, startPoint x: 377, startPoint y: 57, endPoint x: 624, endPoint y: 129, distance: 256.6
click at [515, 254] on div "From this page, you can edit the name, type, and visibility options of your ser…" at bounding box center [414, 359] width 202 height 210
type input "Internal Budget"
click at [385, 490] on button "Save" at bounding box center [370, 482] width 30 height 19
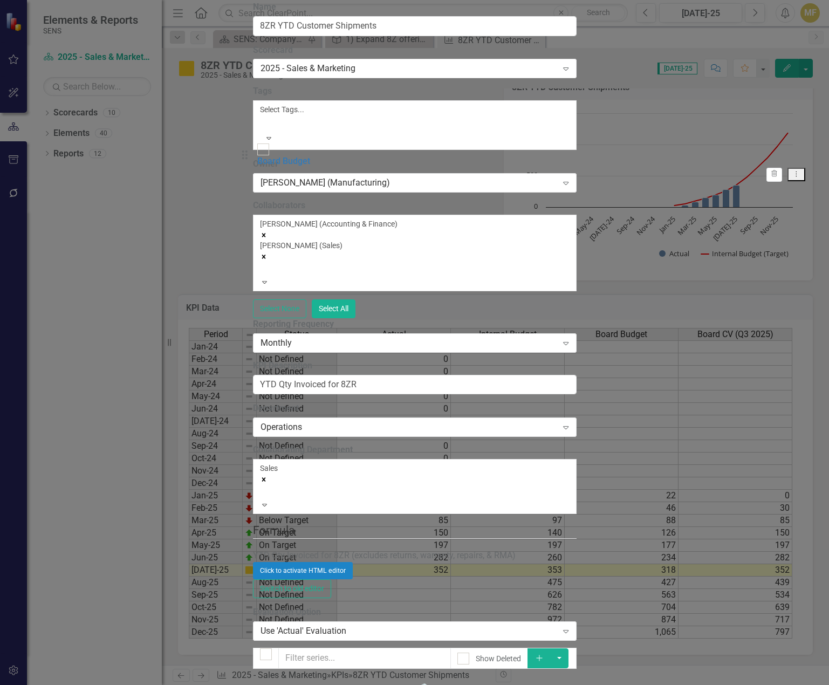
drag, startPoint x: 255, startPoint y: 188, endPoint x: 250, endPoint y: 157, distance: 31.1
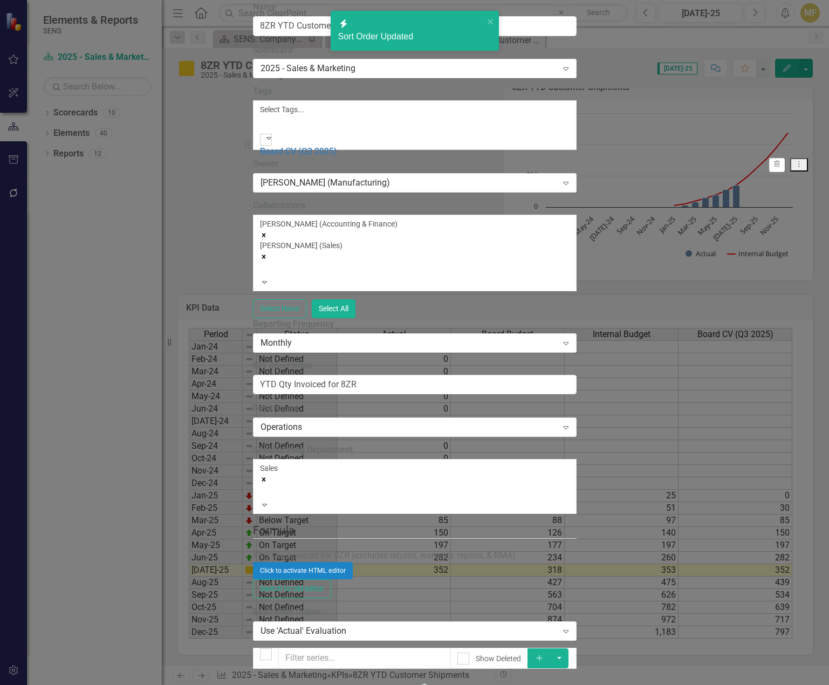
drag, startPoint x: 252, startPoint y: 222, endPoint x: 250, endPoint y: 147, distance: 74.4
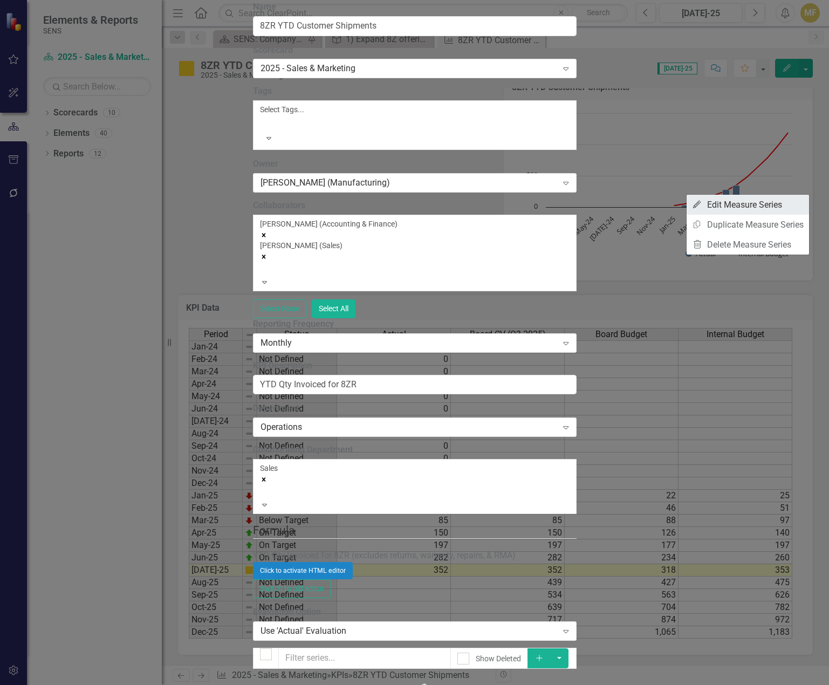
click at [773, 201] on link "Edit Edit Measure Series" at bounding box center [747, 205] width 122 height 20
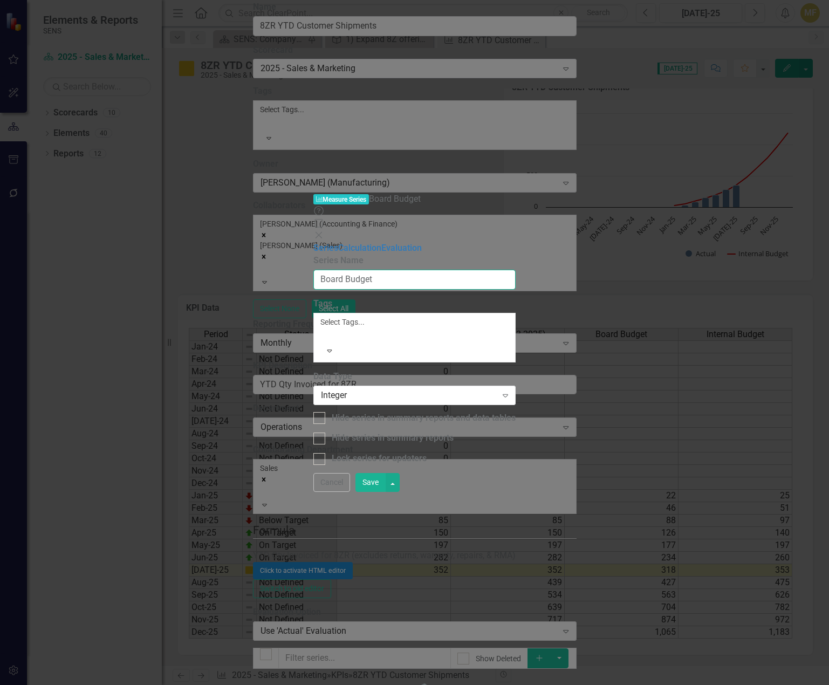
click at [394, 270] on input "Board Budget" at bounding box center [414, 280] width 202 height 20
type input "Board Budget (Target)"
click at [385, 490] on button "Save" at bounding box center [370, 482] width 30 height 19
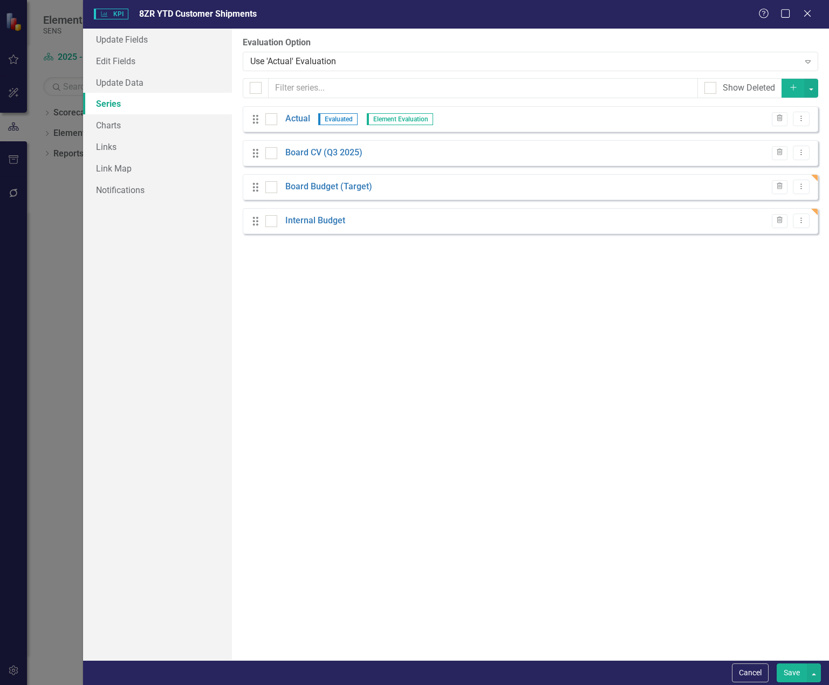
scroll to position [377, 0]
click at [801, 115] on icon "Dropdown Menu" at bounding box center [800, 118] width 9 height 7
click at [782, 139] on link "Edit Edit Measure Series" at bounding box center [747, 137] width 122 height 20
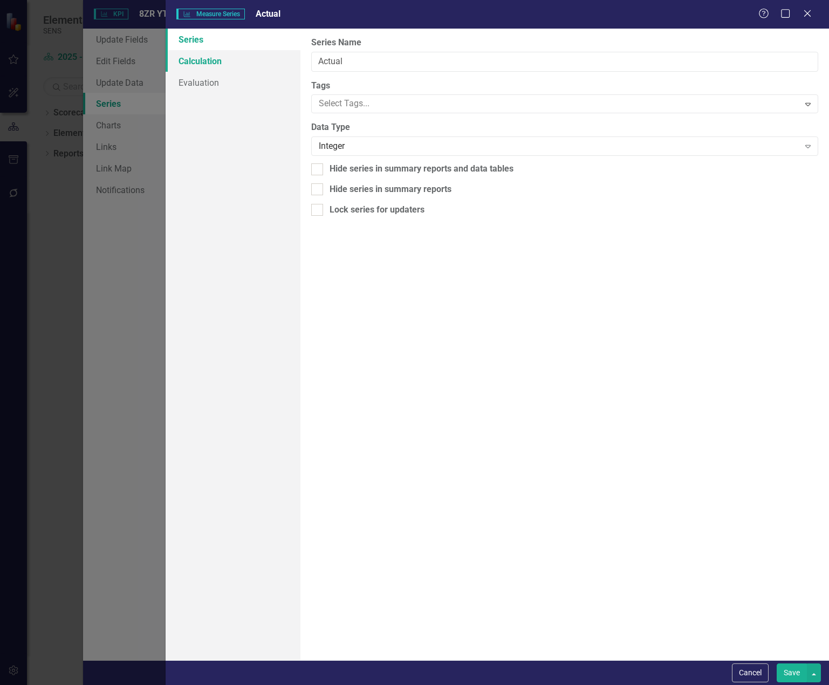
click at [216, 64] on link "Calculation" at bounding box center [233, 61] width 135 height 22
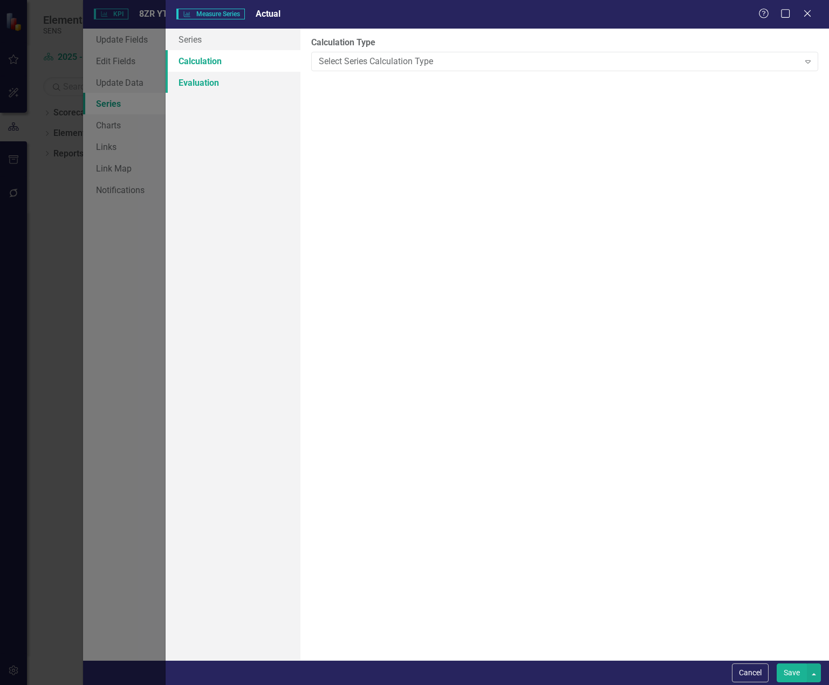
click at [209, 80] on link "Evaluation" at bounding box center [233, 83] width 135 height 22
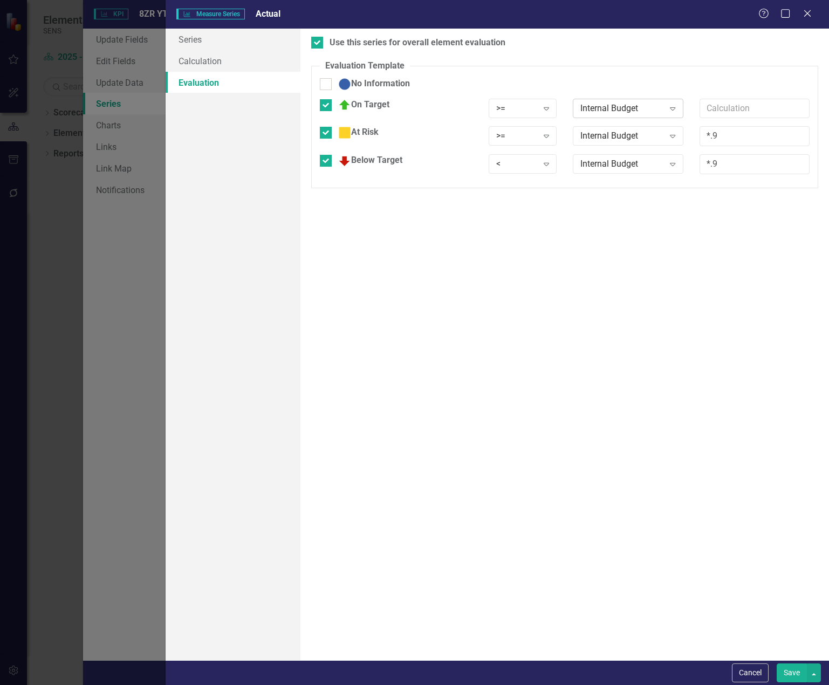
click at [671, 107] on icon "Expand" at bounding box center [672, 108] width 11 height 9
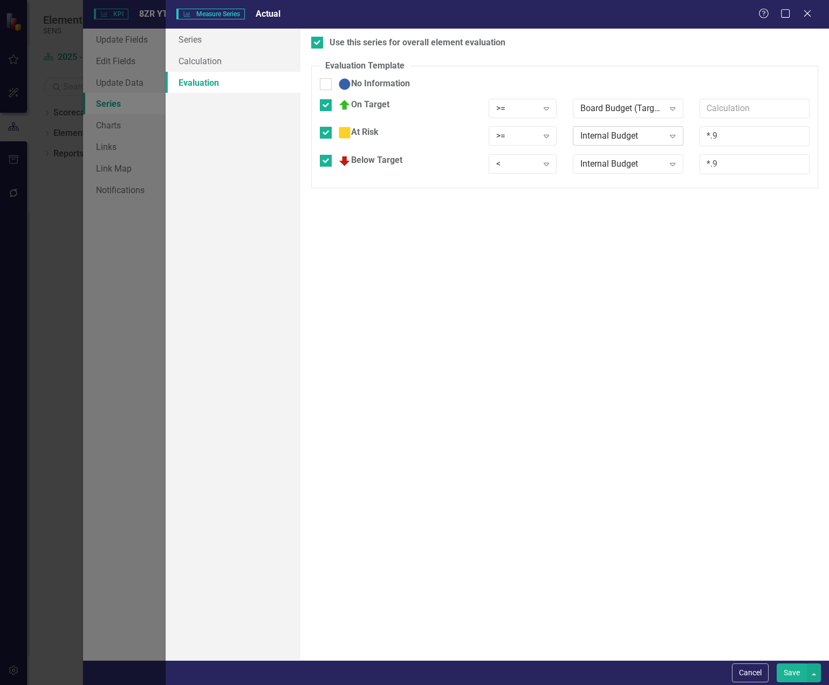
click at [646, 130] on div "Internal Budget" at bounding box center [622, 136] width 84 height 12
click at [633, 162] on div "Internal Budget" at bounding box center [622, 164] width 84 height 12
click at [785, 667] on button "Save" at bounding box center [791, 672] width 30 height 19
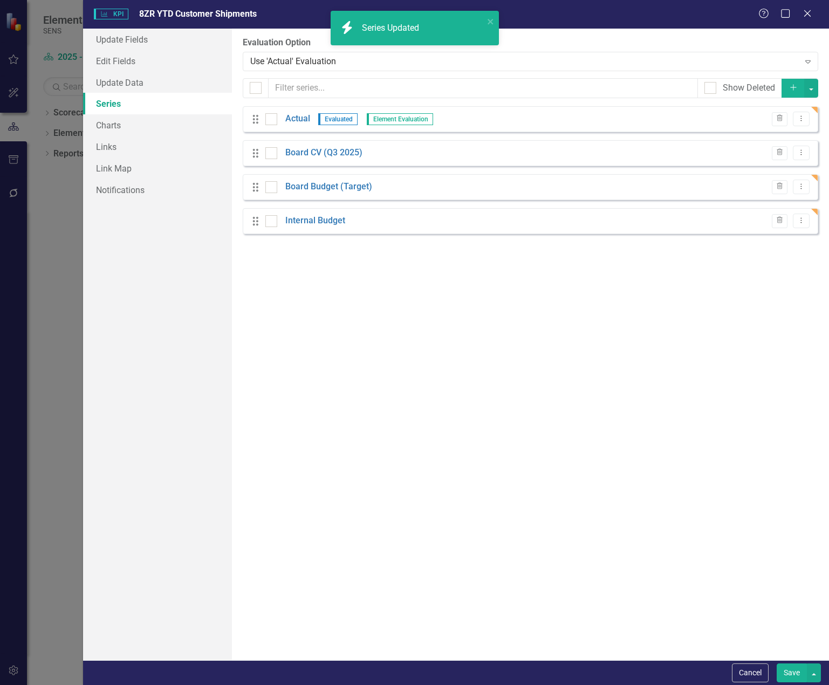
click at [789, 671] on button "Save" at bounding box center [791, 672] width 30 height 19
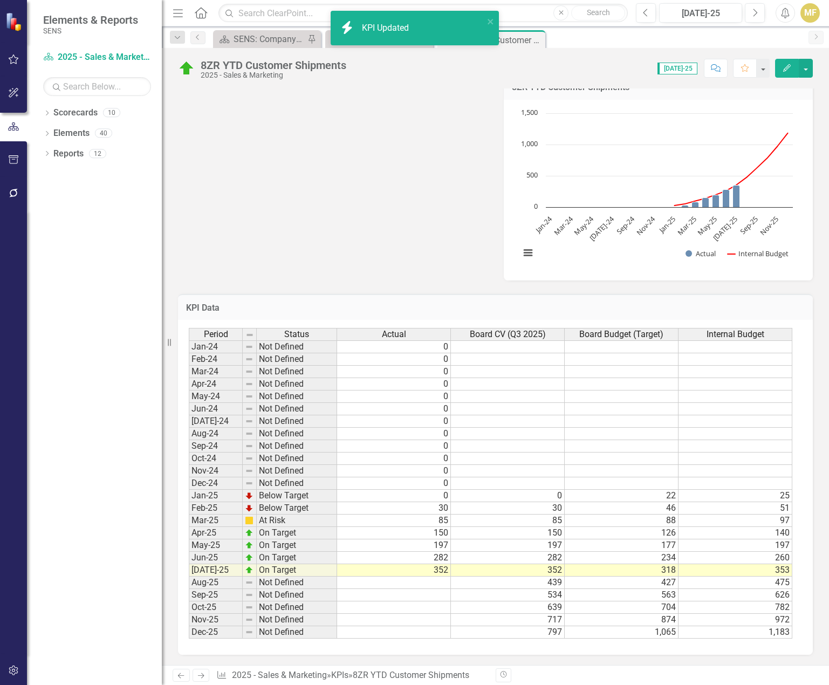
click at [364, 211] on div "Reporting Frequency Monthly Formula YTD Qty Invoiced for 8ZR (excludes returns,…" at bounding box center [495, 76] width 651 height 408
click at [493, 19] on icon "close" at bounding box center [491, 21] width 8 height 9
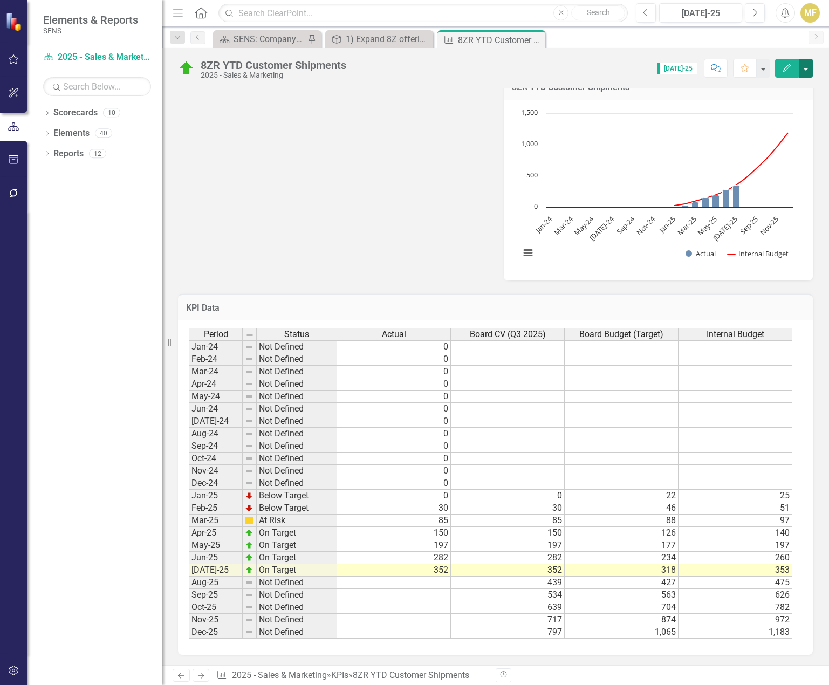
click at [805, 70] on button "button" at bounding box center [805, 68] width 14 height 19
click at [786, 89] on link "Edit Edit KPI" at bounding box center [768, 88] width 87 height 20
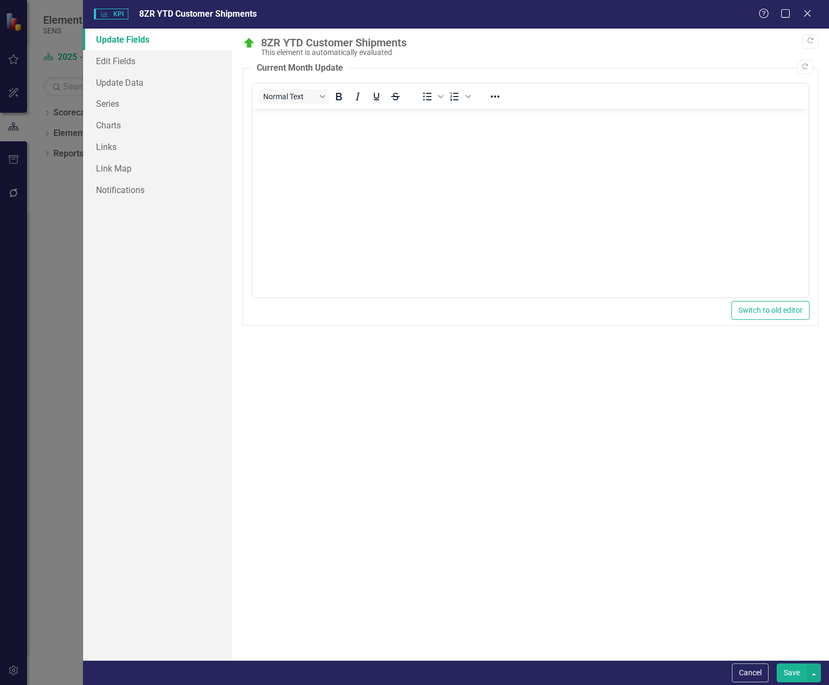
scroll to position [0, 0]
click at [126, 60] on link "Edit Fields" at bounding box center [157, 61] width 149 height 22
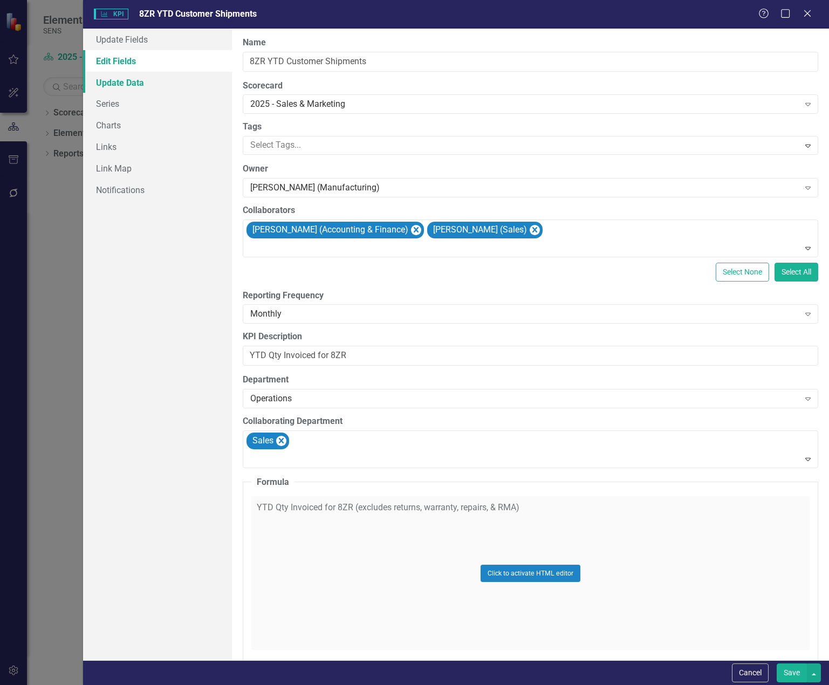
click at [124, 85] on link "Update Data" at bounding box center [157, 83] width 149 height 22
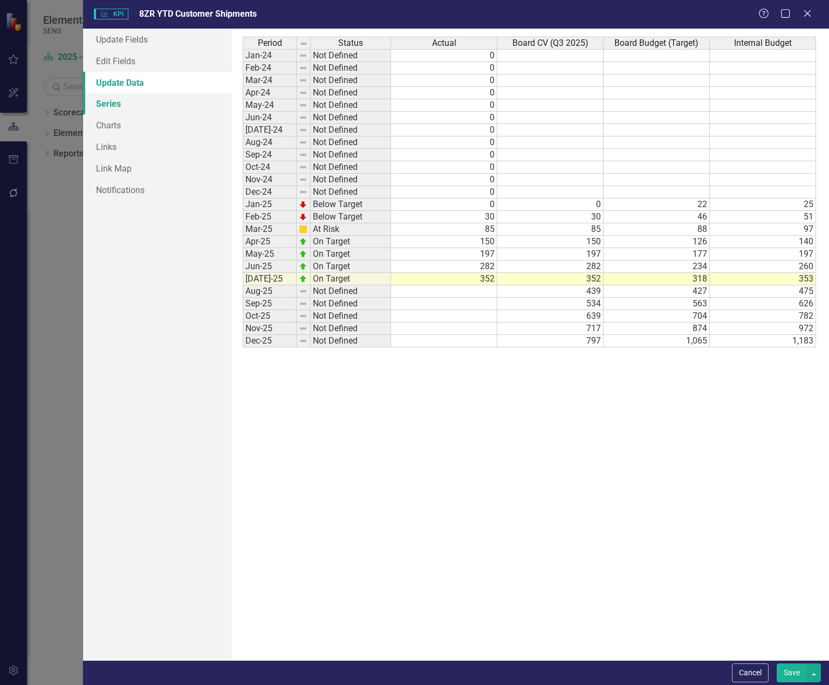
click at [119, 104] on link "Series" at bounding box center [157, 104] width 149 height 22
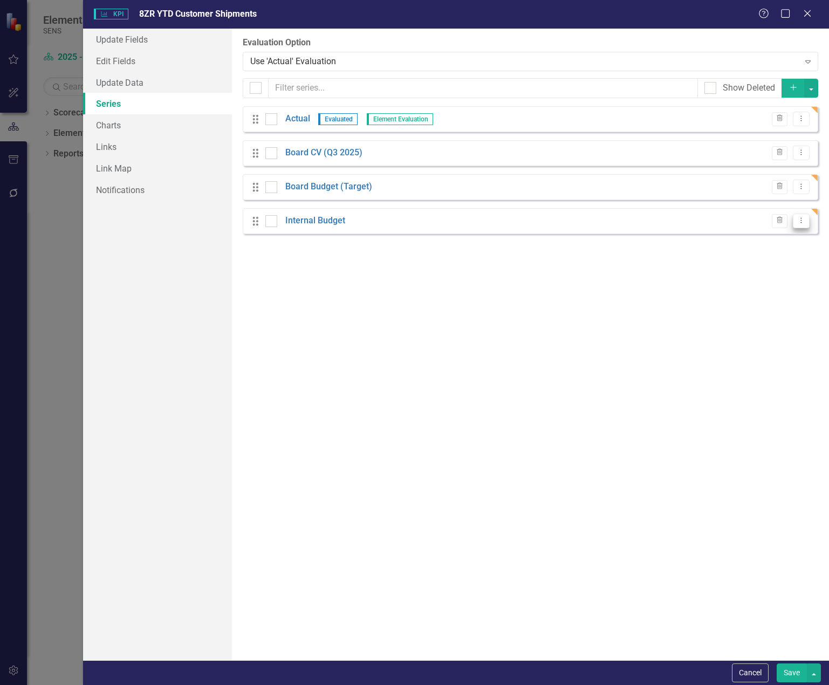
click at [805, 219] on icon "Dropdown Menu" at bounding box center [800, 220] width 9 height 7
click at [352, 295] on div "From this page, you can add, edit, delete, or duplicate the measure series for …" at bounding box center [530, 344] width 597 height 631
click at [271, 222] on input "checkbox" at bounding box center [268, 218] width 7 height 7
click at [270, 223] on div at bounding box center [271, 221] width 12 height 12
click at [270, 222] on input "checkbox" at bounding box center [268, 218] width 7 height 7
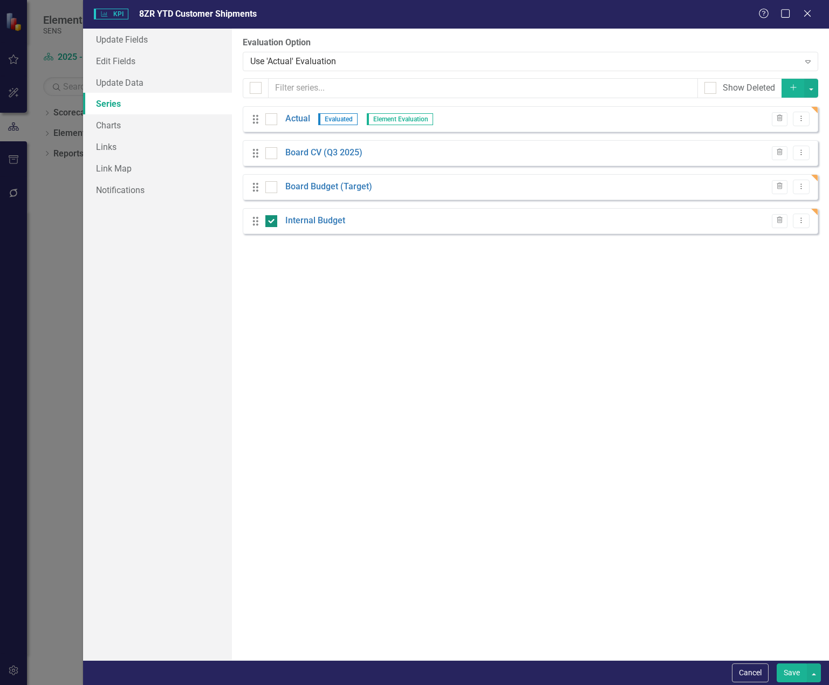
checkbox input "false"
click at [800, 15] on div "Help Maximize Close" at bounding box center [788, 14] width 60 height 12
click at [807, 15] on icon at bounding box center [807, 13] width 8 height 8
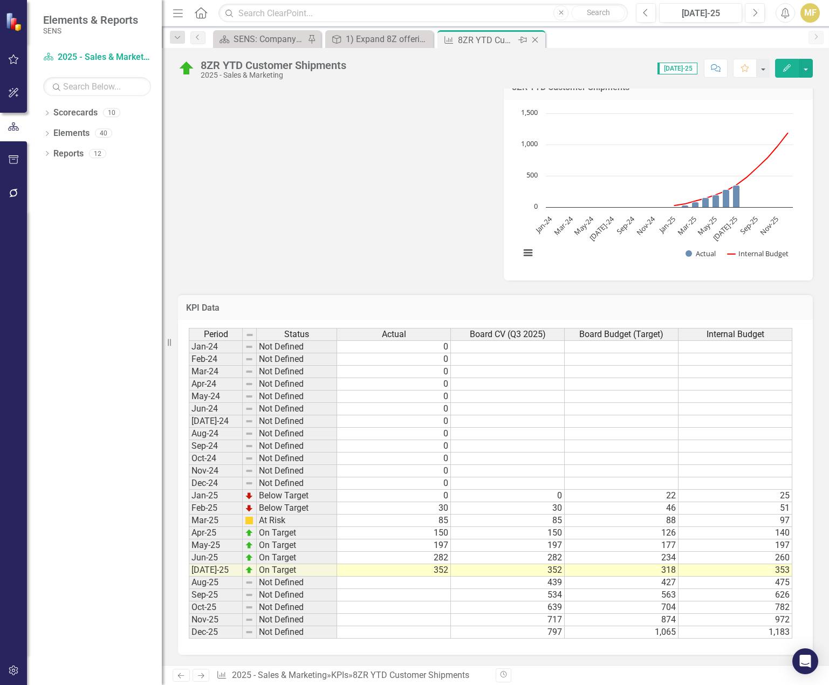
click at [536, 41] on icon at bounding box center [535, 40] width 6 height 6
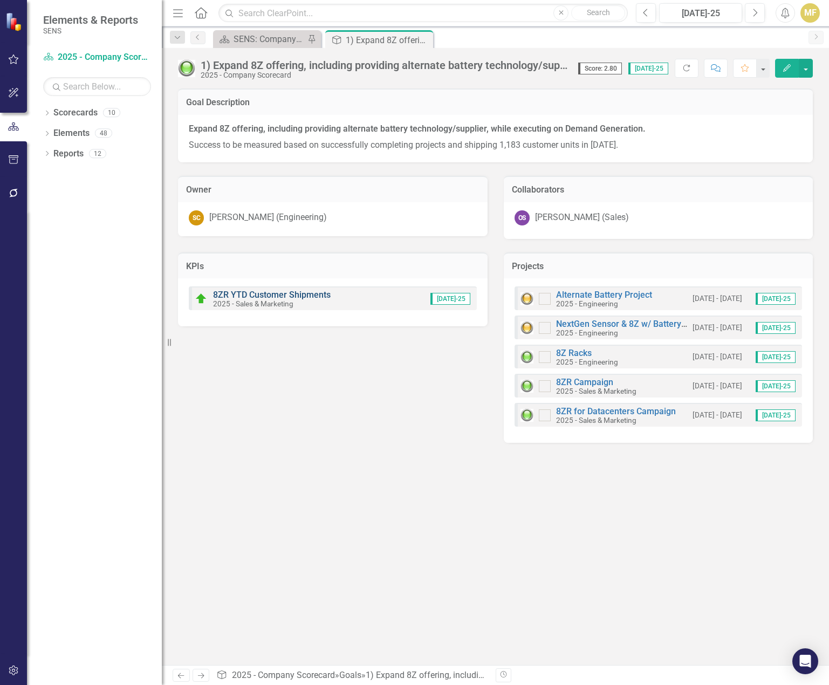
click at [288, 293] on link "8ZR YTD Customer Shipments" at bounding box center [272, 295] width 118 height 10
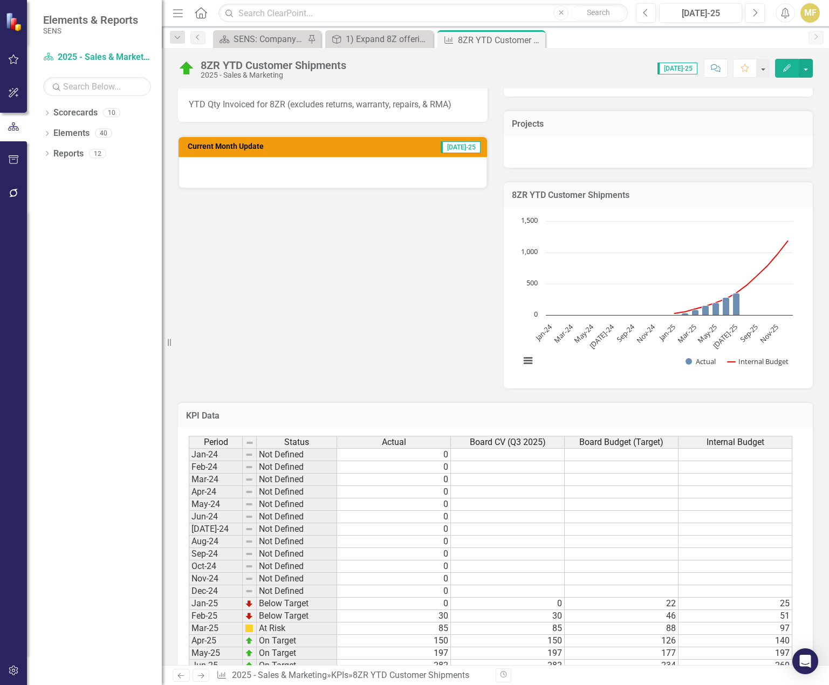
scroll to position [323, 0]
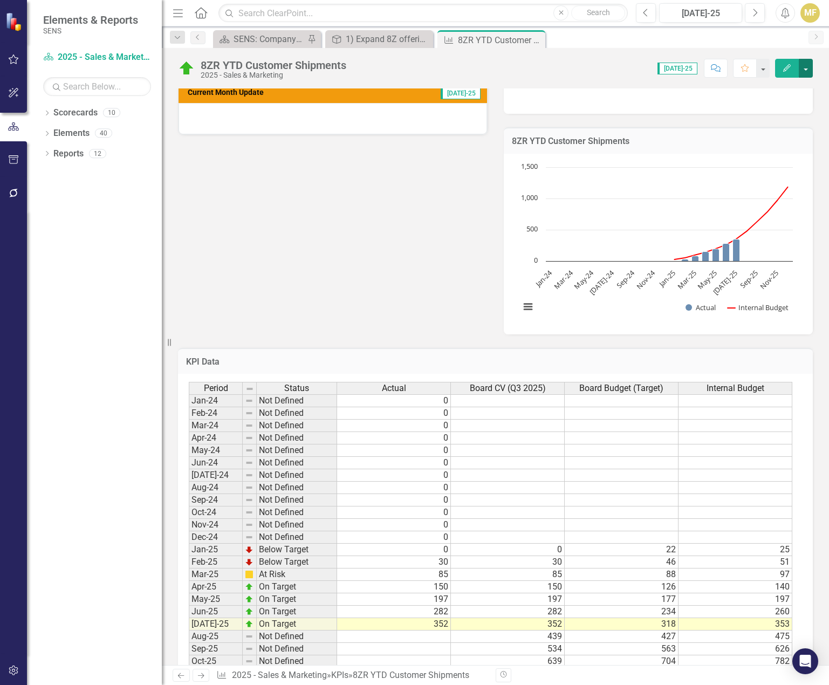
click at [804, 69] on button "button" at bounding box center [805, 68] width 14 height 19
click at [775, 89] on link "Edit Edit KPI" at bounding box center [768, 88] width 87 height 20
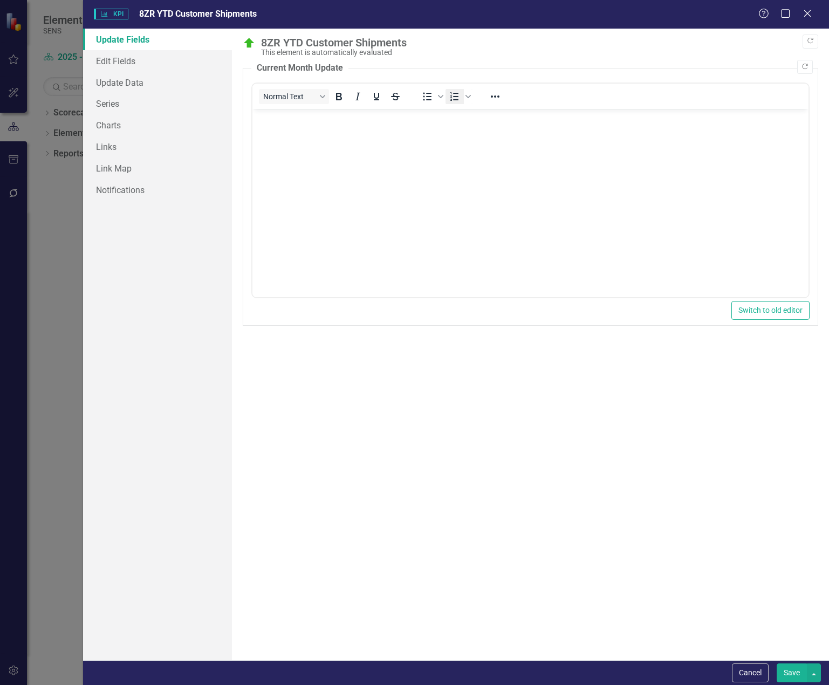
scroll to position [0, 0]
click at [126, 60] on link "Edit Fields" at bounding box center [157, 61] width 149 height 22
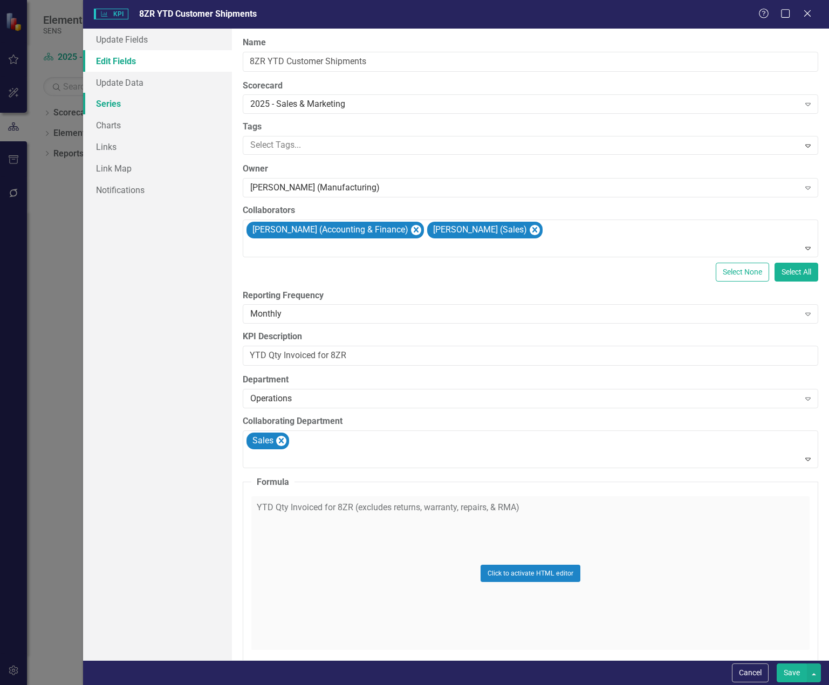
click at [109, 97] on link "Series" at bounding box center [157, 104] width 149 height 22
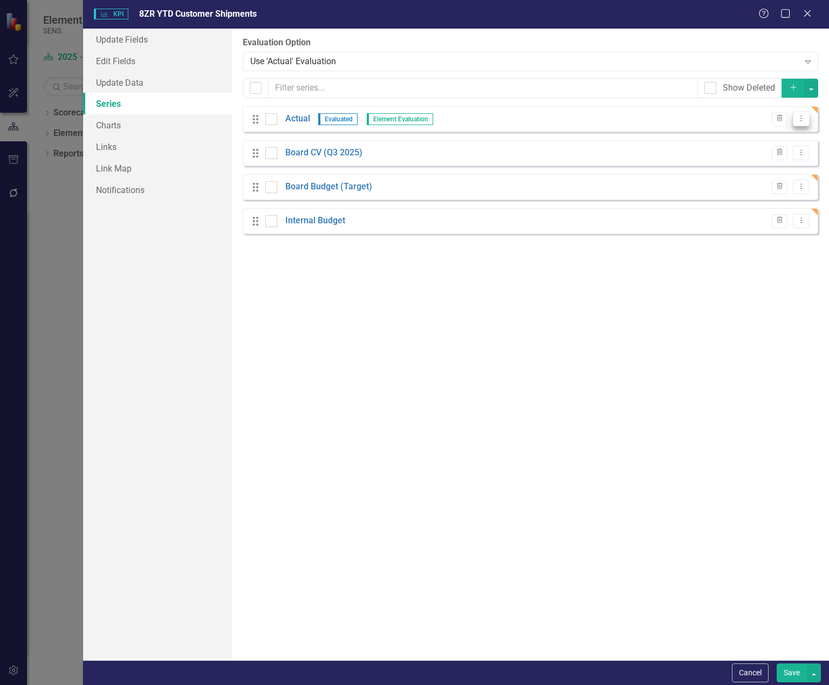
click at [804, 119] on icon "Dropdown Menu" at bounding box center [800, 118] width 9 height 7
click at [764, 140] on link "Edit Edit Measure Series" at bounding box center [747, 137] width 122 height 20
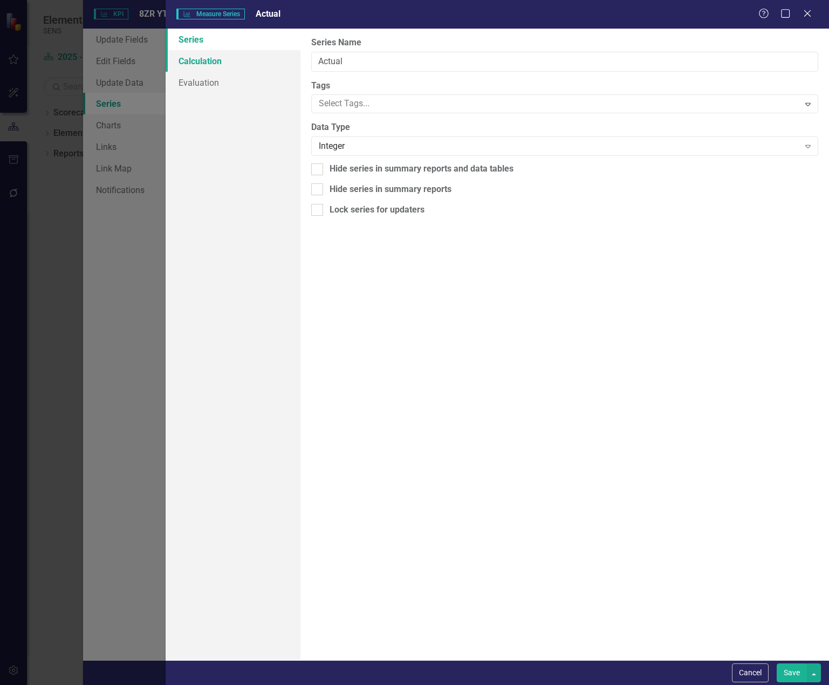
click at [215, 61] on link "Calculation" at bounding box center [233, 61] width 135 height 22
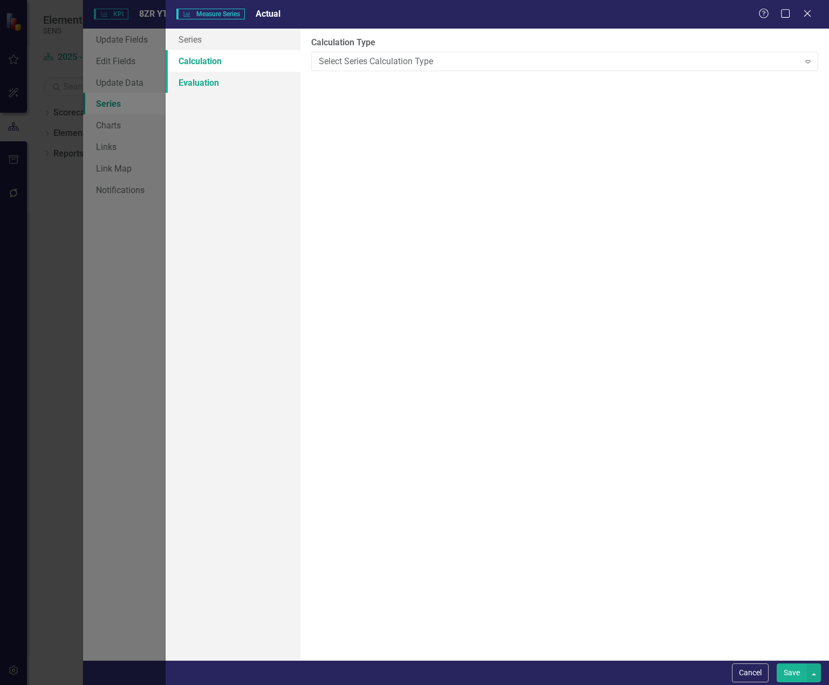
click at [212, 80] on link "Evaluation" at bounding box center [233, 83] width 135 height 22
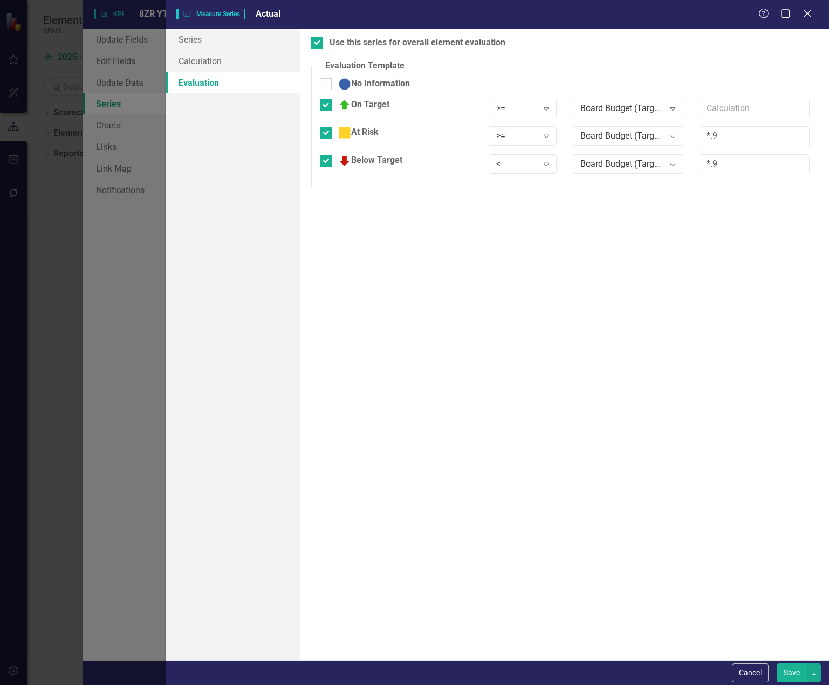
click at [805, 671] on button "Save" at bounding box center [791, 672] width 30 height 19
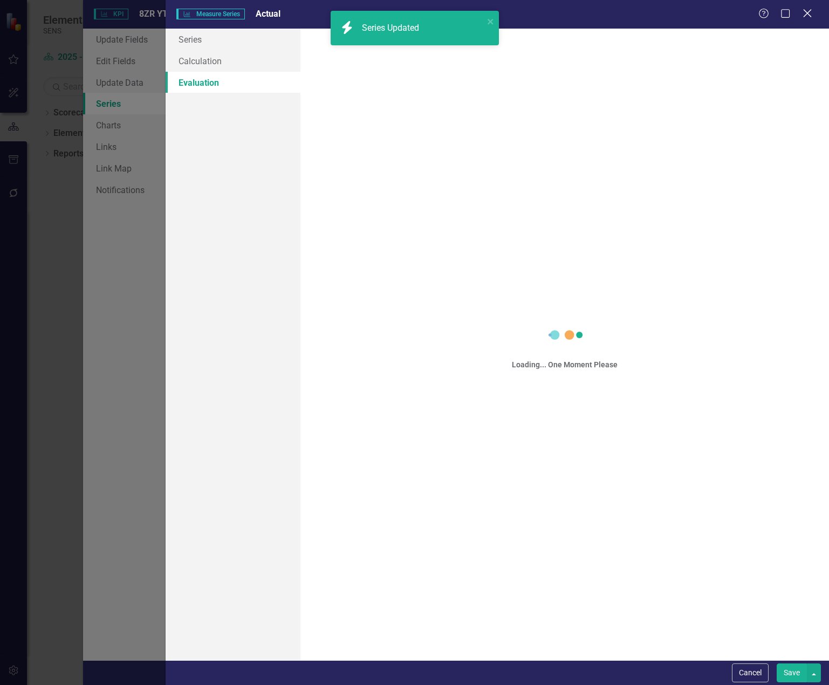
click at [806, 15] on icon at bounding box center [807, 13] width 8 height 8
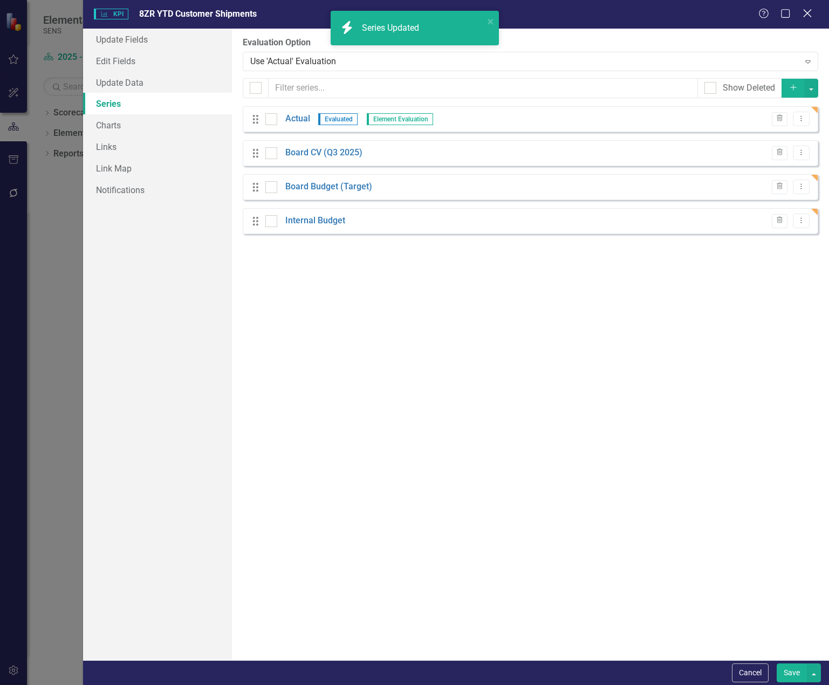
click at [808, 8] on icon "Close" at bounding box center [806, 13] width 13 height 10
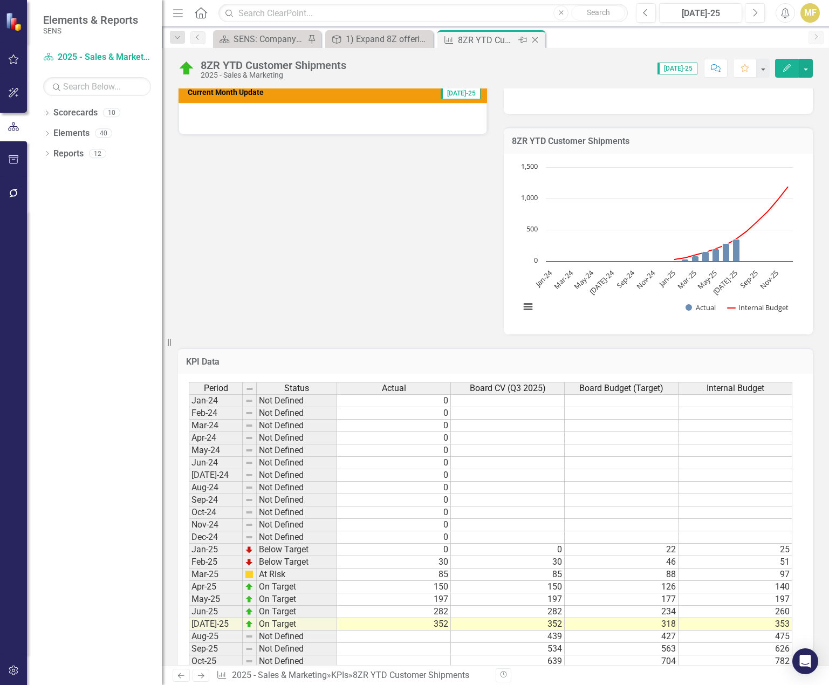
click at [538, 36] on icon "Close" at bounding box center [534, 40] width 11 height 9
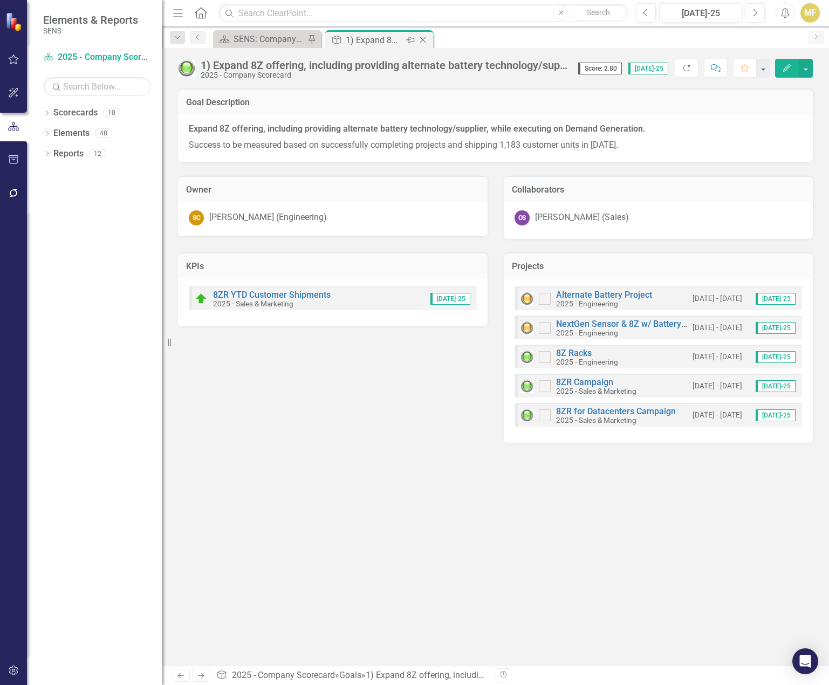
click at [425, 42] on icon at bounding box center [423, 40] width 6 height 6
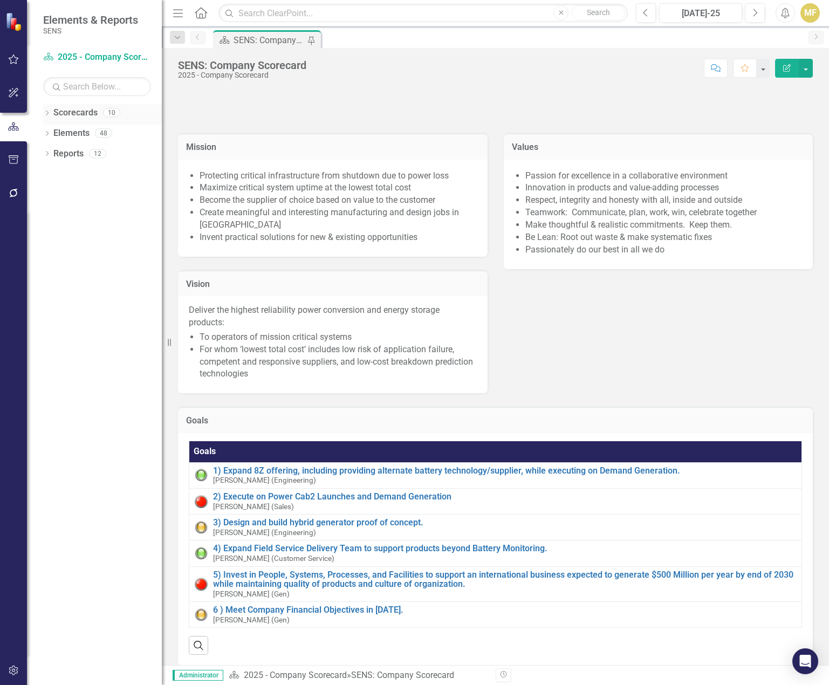
click at [48, 114] on icon "Dropdown" at bounding box center [47, 114] width 8 height 6
click at [63, 132] on link "2025 - Company Scorecard" at bounding box center [102, 133] width 119 height 12
click at [40, 132] on icon "Dropdown" at bounding box center [36, 132] width 8 height 6
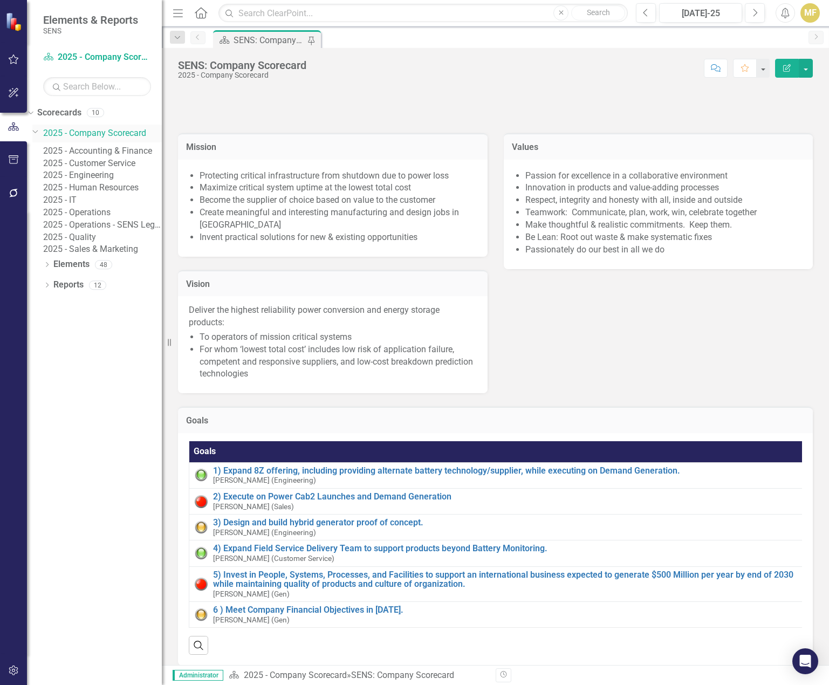
click at [110, 130] on link "2025 - Company Scorecard" at bounding box center [102, 133] width 119 height 12
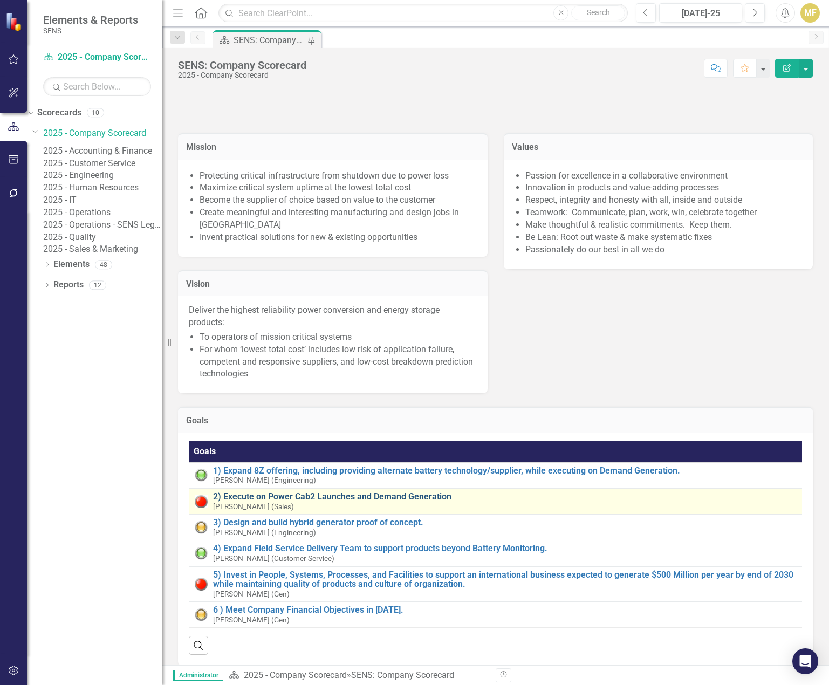
click at [368, 499] on link "2) Execute on Power Cab2 Launches and Demand Generation" at bounding box center [506, 497] width 587 height 10
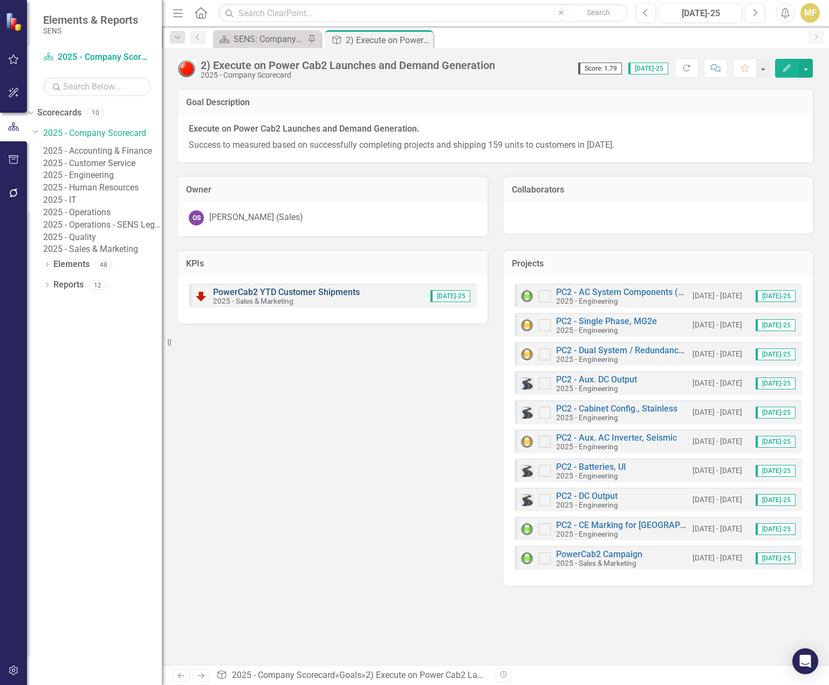
click at [336, 293] on link "PowerCab2 YTD Customer Shipments" at bounding box center [286, 292] width 147 height 10
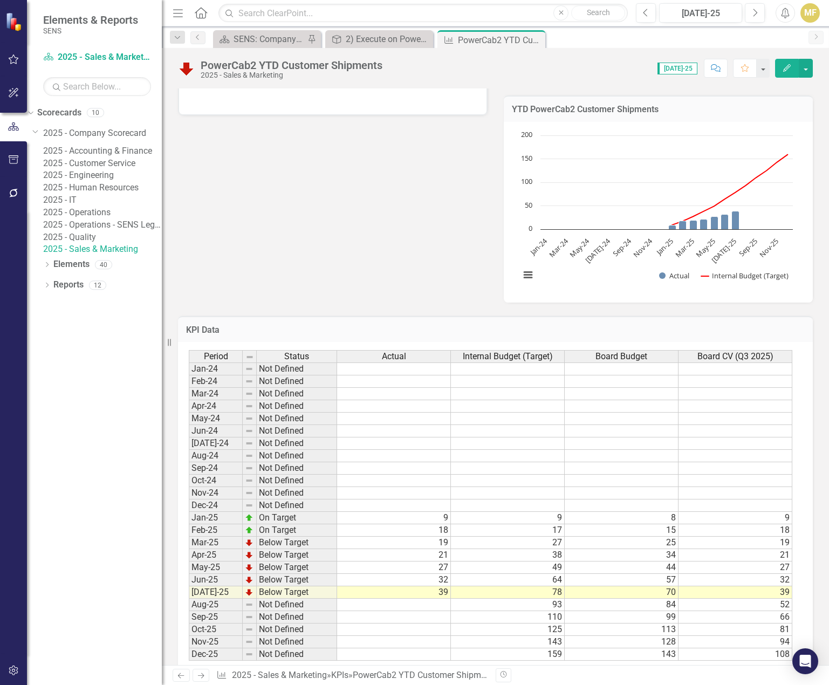
scroll to position [348, 0]
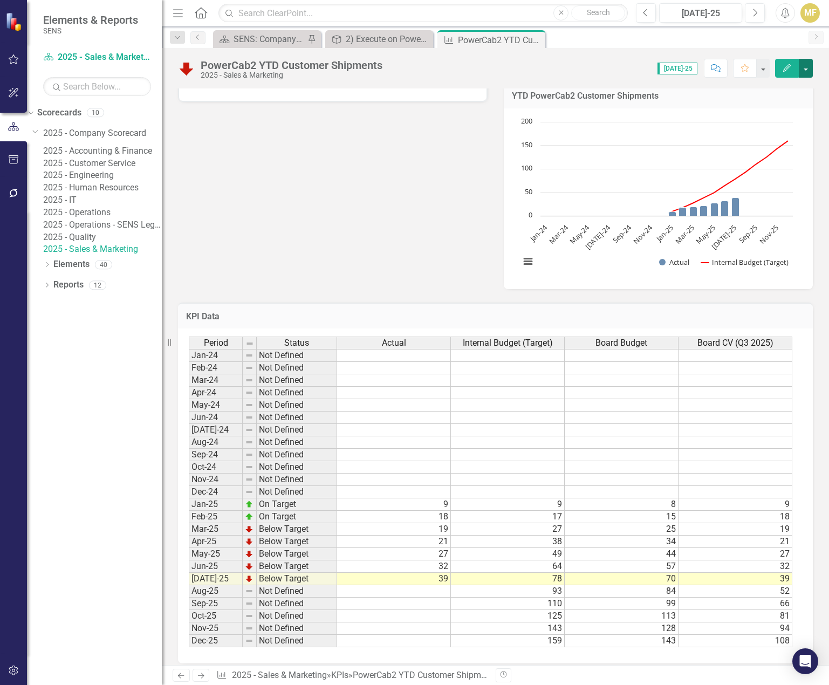
click at [807, 72] on button "button" at bounding box center [805, 68] width 14 height 19
click at [771, 84] on link "Edit Edit KPI" at bounding box center [768, 88] width 87 height 20
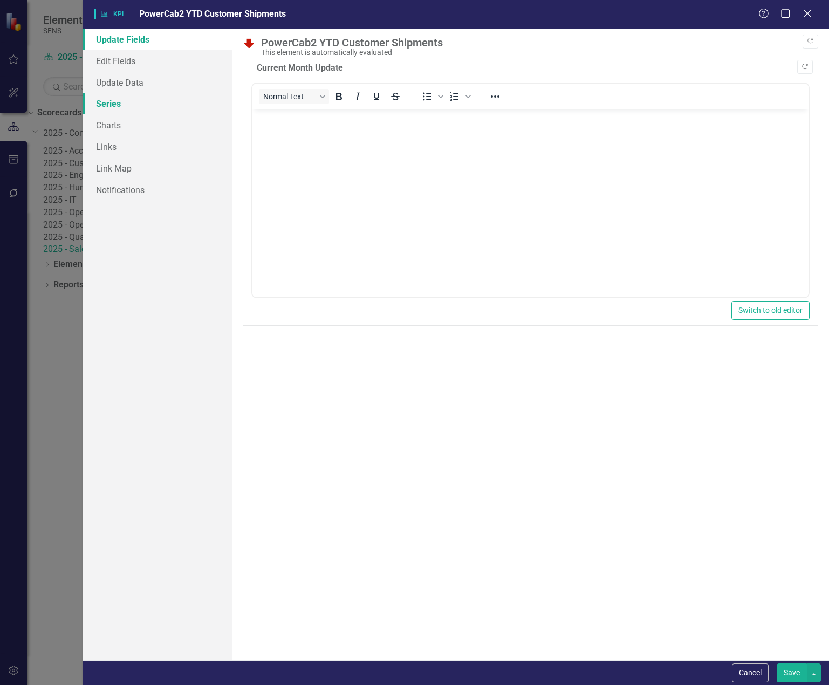
scroll to position [0, 0]
click at [133, 105] on link "Series" at bounding box center [157, 104] width 149 height 22
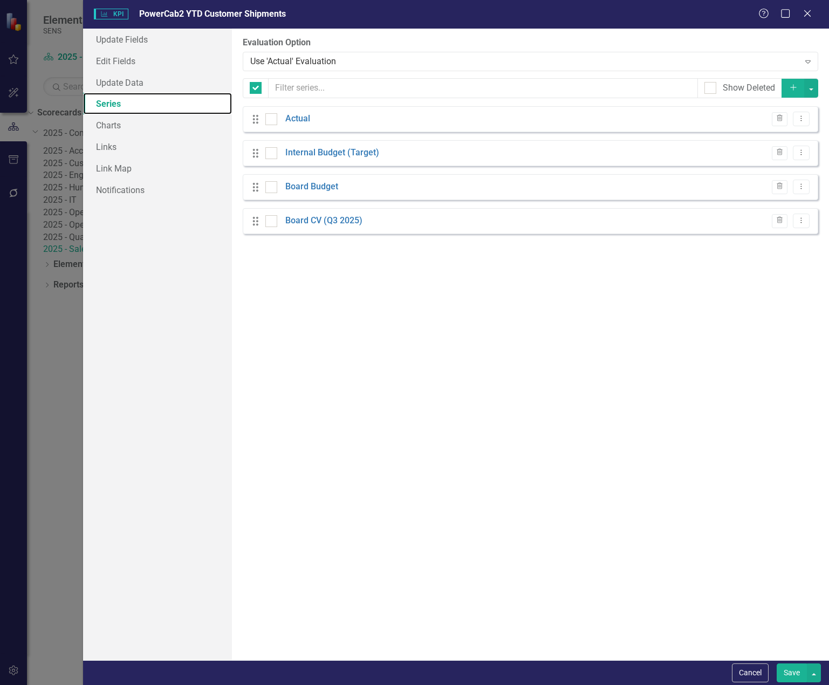
checkbox input "false"
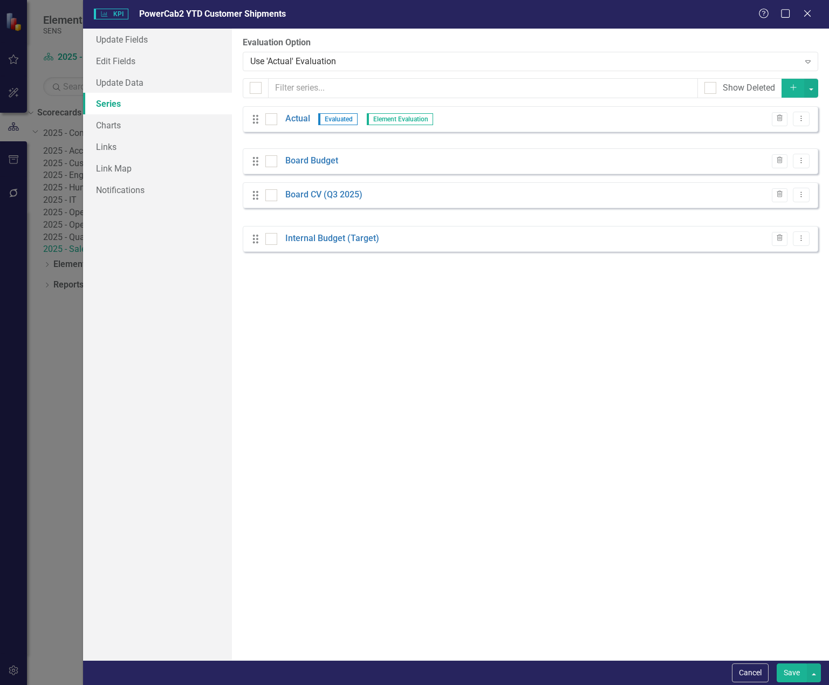
drag, startPoint x: 254, startPoint y: 153, endPoint x: 254, endPoint y: 239, distance: 85.7
click at [254, 239] on div "From this page, you can add, edit, delete, or duplicate the measure series for …" at bounding box center [530, 344] width 597 height 631
drag, startPoint x: 251, startPoint y: 155, endPoint x: 250, endPoint y: 228, distance: 72.8
drag, startPoint x: 254, startPoint y: 189, endPoint x: 256, endPoint y: 159, distance: 30.3
click at [256, 159] on div "Drag Actual Evaluated Element Evaluation Trash Dropdown Menu Drag Board Budget …" at bounding box center [530, 170] width 575 height 128
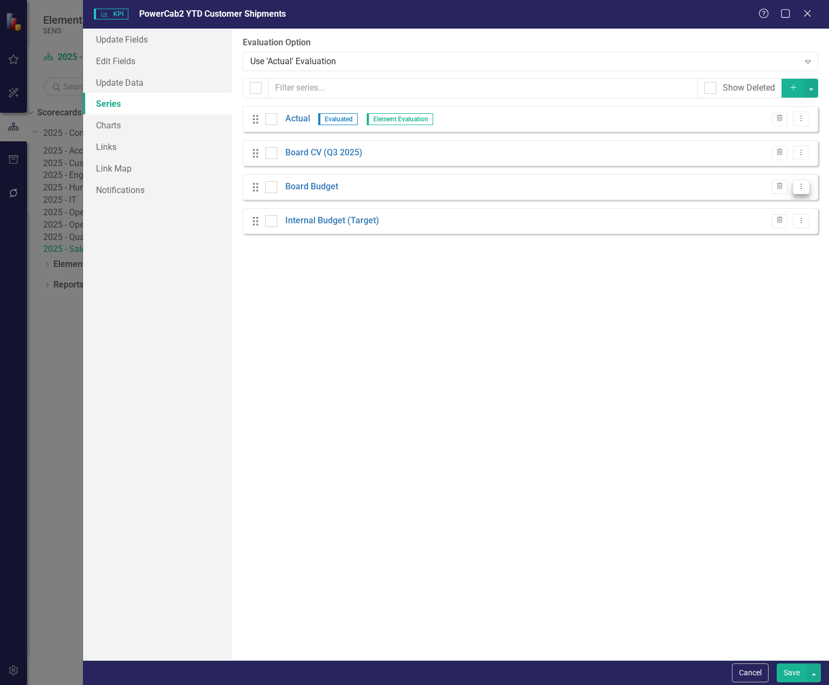
click at [797, 187] on icon "Dropdown Menu" at bounding box center [800, 186] width 9 height 7
click at [749, 199] on link "Edit Edit Measure Series" at bounding box center [747, 205] width 122 height 20
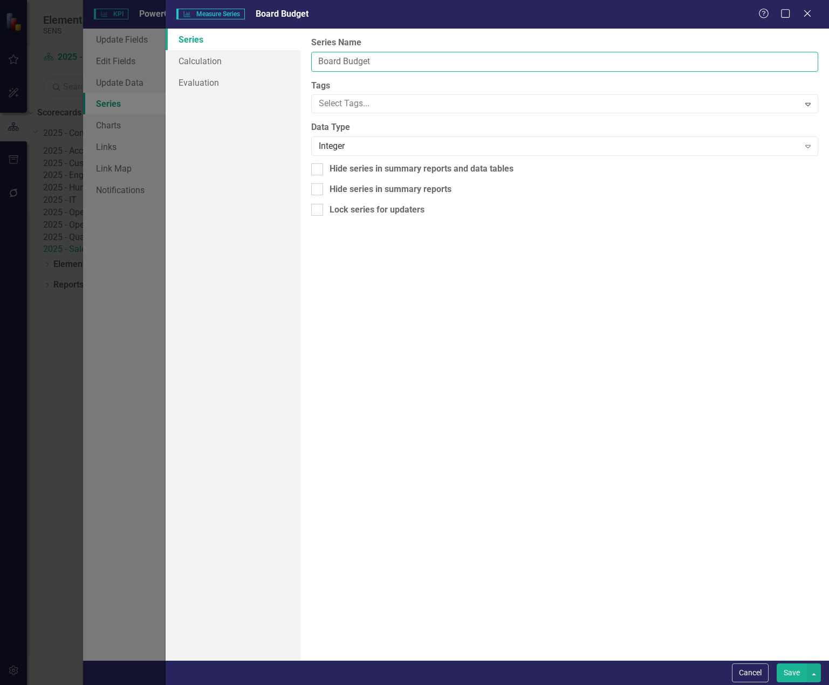
click at [398, 62] on input "Board Budget" at bounding box center [564, 62] width 507 height 20
type input "Board Budget (Target)"
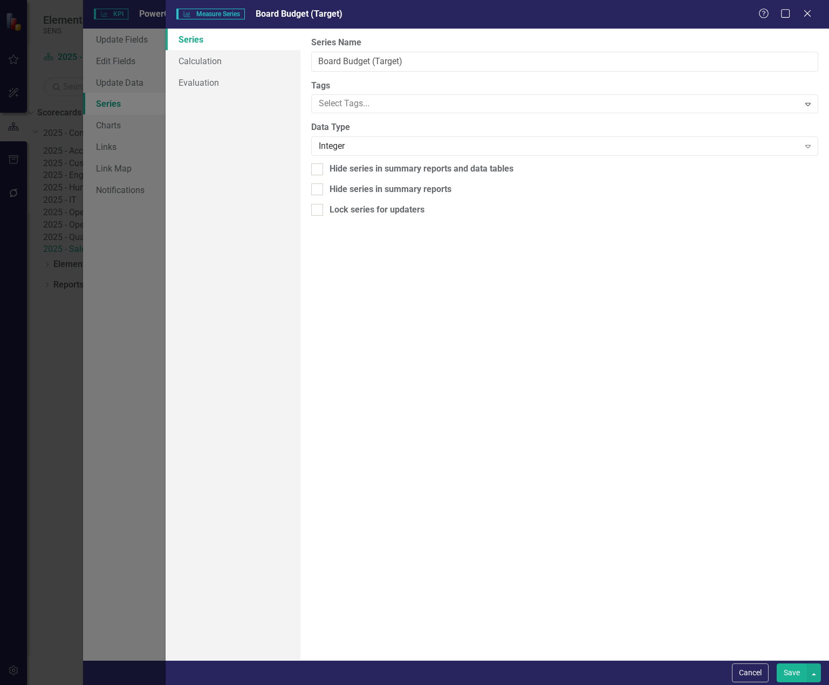
click at [784, 663] on button "Save" at bounding box center [791, 672] width 30 height 19
click at [203, 62] on link "Calculation" at bounding box center [233, 61] width 135 height 22
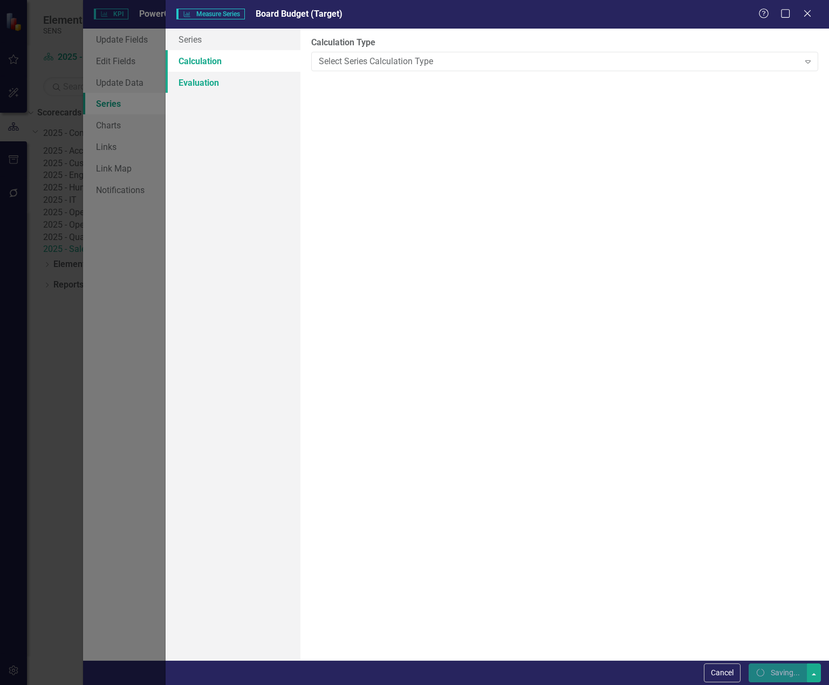
click at [203, 82] on link "Evaluation" at bounding box center [233, 83] width 135 height 22
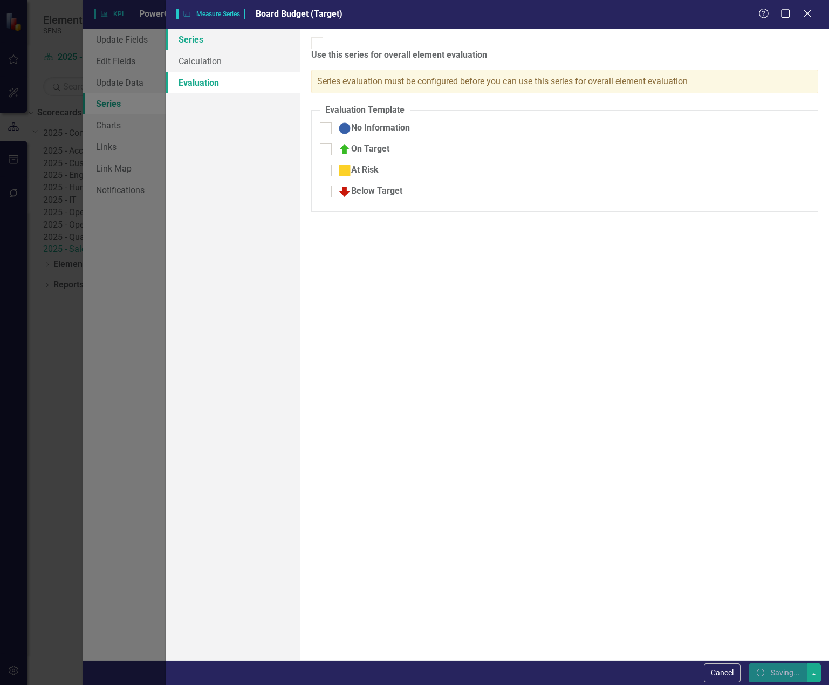
click at [230, 42] on link "Series" at bounding box center [233, 40] width 135 height 22
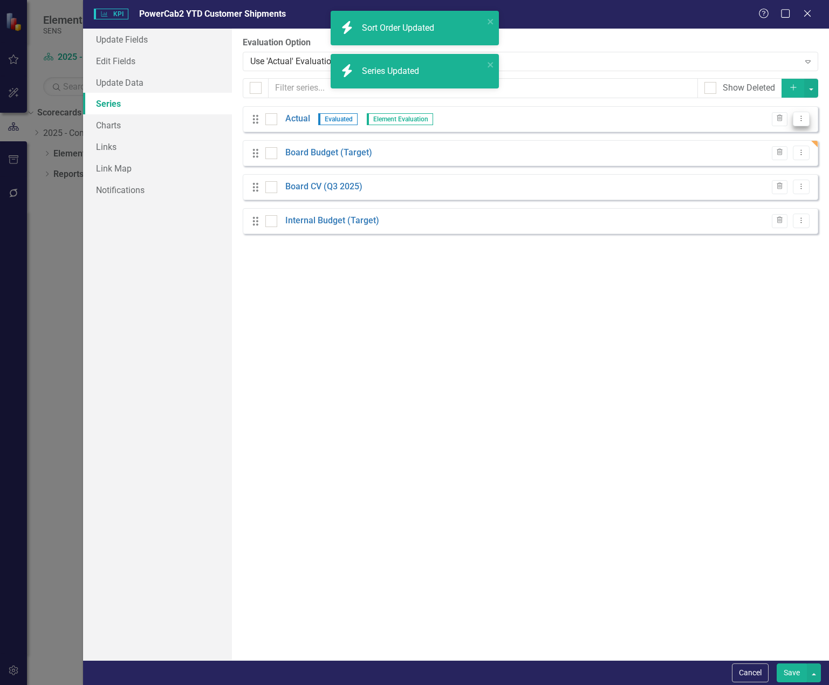
click at [797, 118] on icon "Dropdown Menu" at bounding box center [800, 118] width 9 height 7
click at [745, 139] on link "Edit Edit Measure Series" at bounding box center [747, 137] width 122 height 20
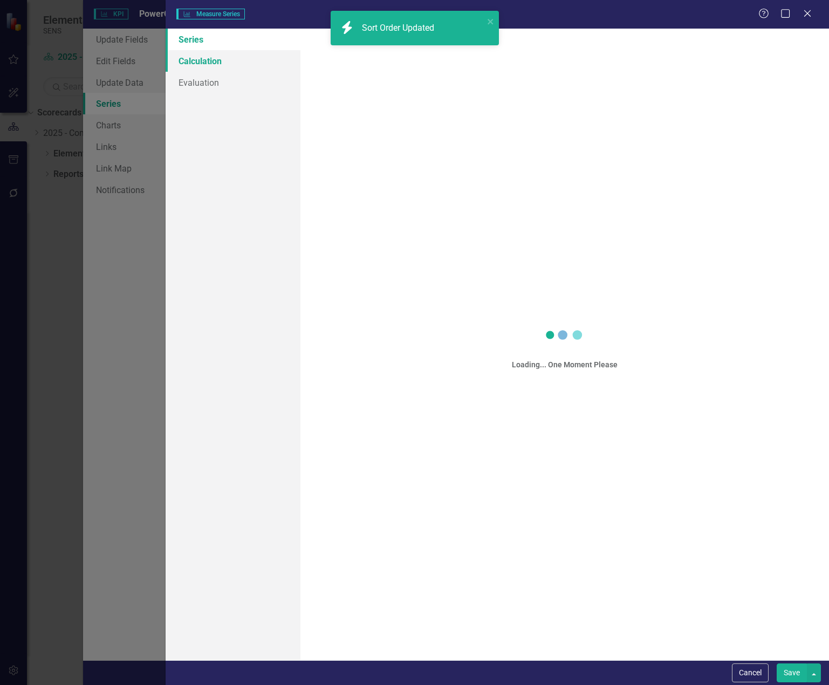
click at [217, 58] on link "Calculation" at bounding box center [233, 61] width 135 height 22
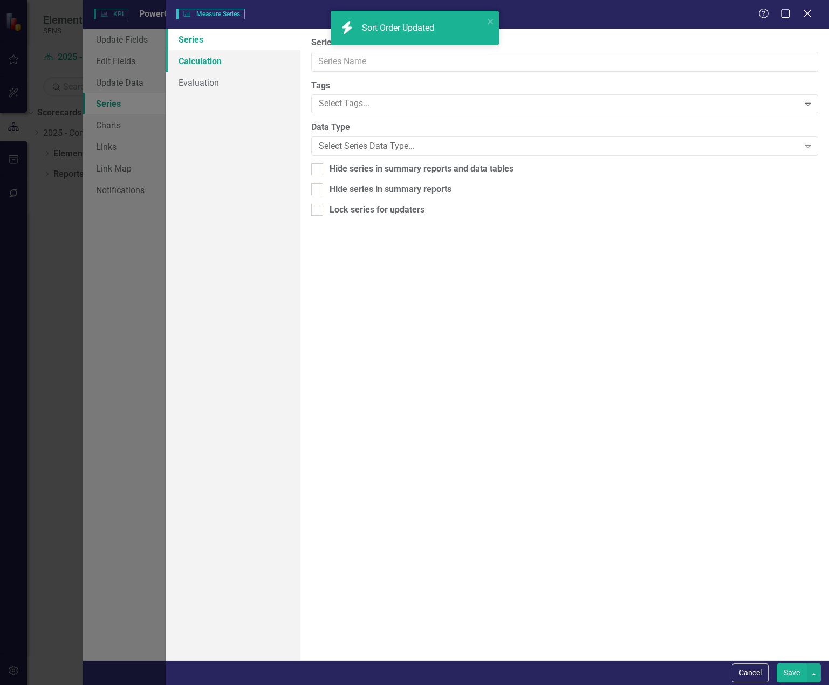
type input "Actual"
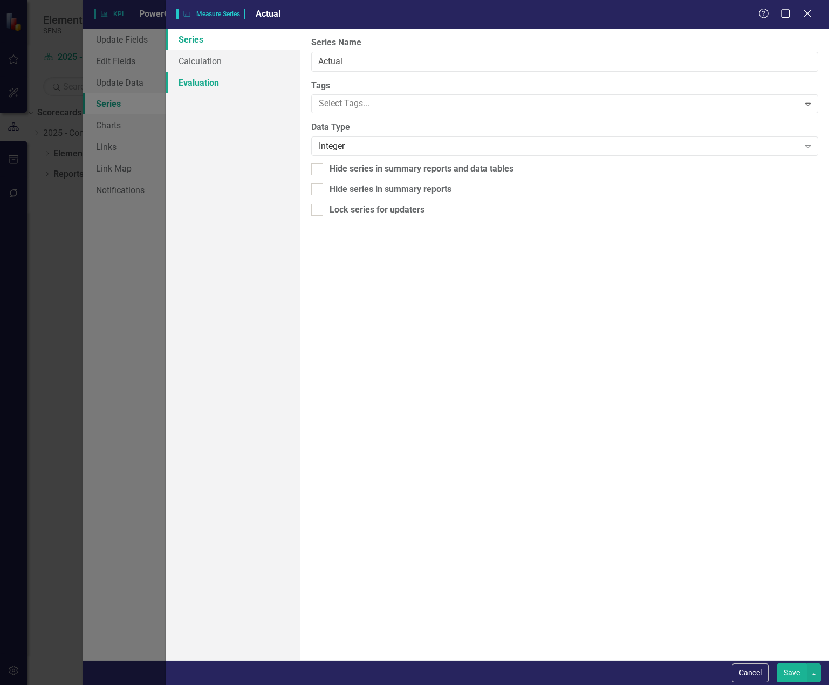
click at [208, 83] on link "Evaluation" at bounding box center [233, 83] width 135 height 22
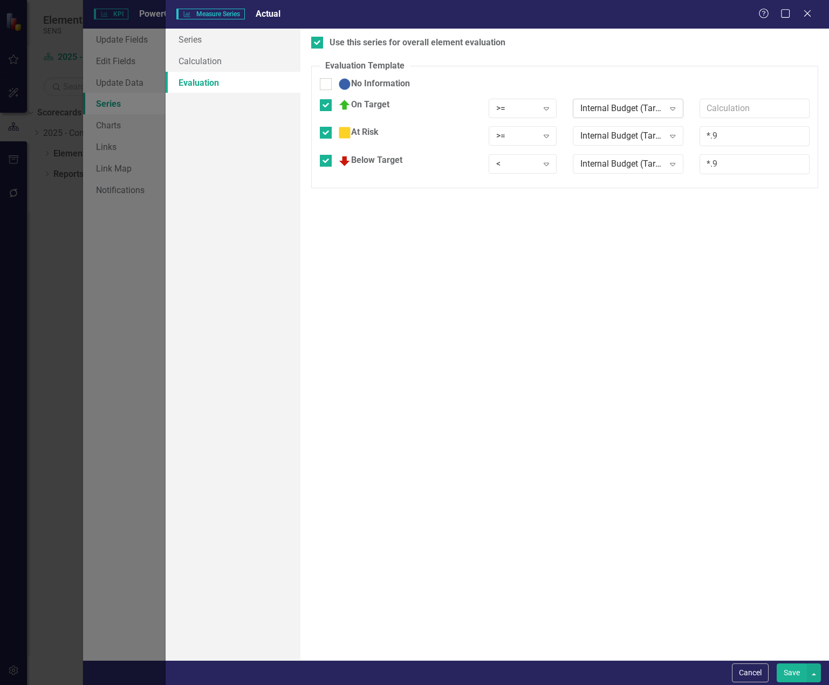
click at [642, 111] on div "Internal Budget (Target)" at bounding box center [622, 108] width 84 height 12
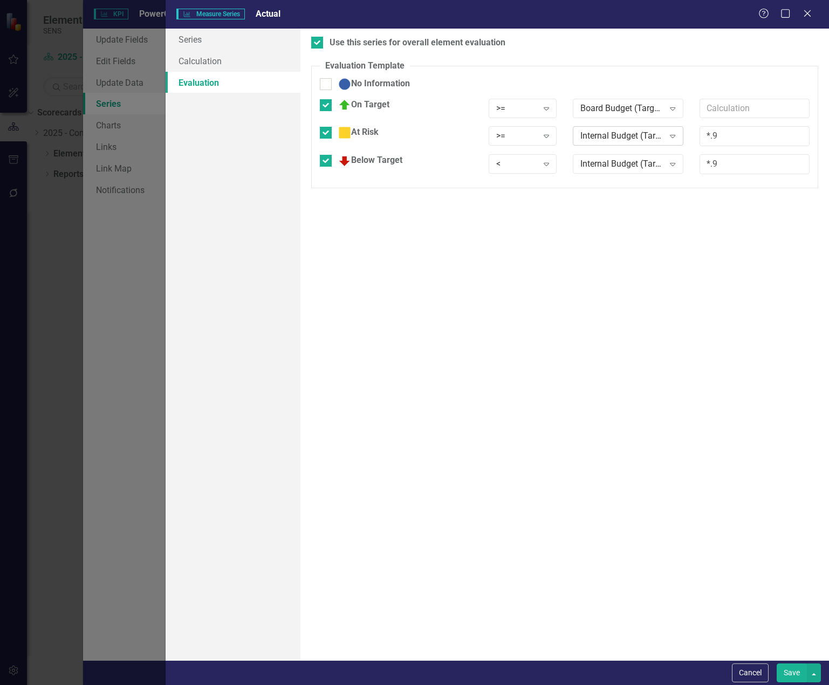
click at [615, 136] on div "Internal Budget (Target)" at bounding box center [622, 136] width 84 height 12
click at [605, 159] on div "Internal Budget (Target)" at bounding box center [622, 164] width 84 height 12
click at [783, 670] on button "Save" at bounding box center [791, 672] width 30 height 19
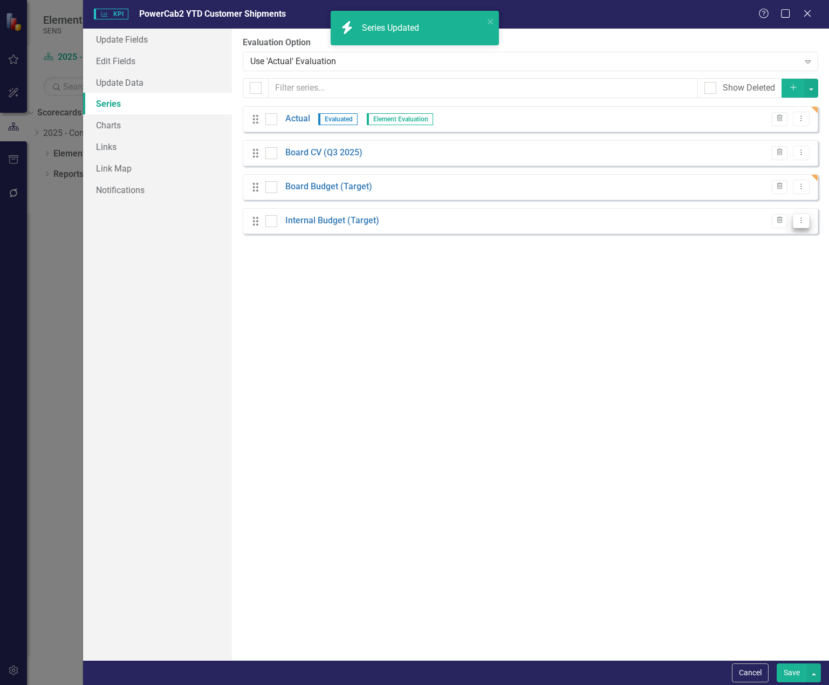
click at [798, 222] on icon "Dropdown Menu" at bounding box center [800, 220] width 9 height 7
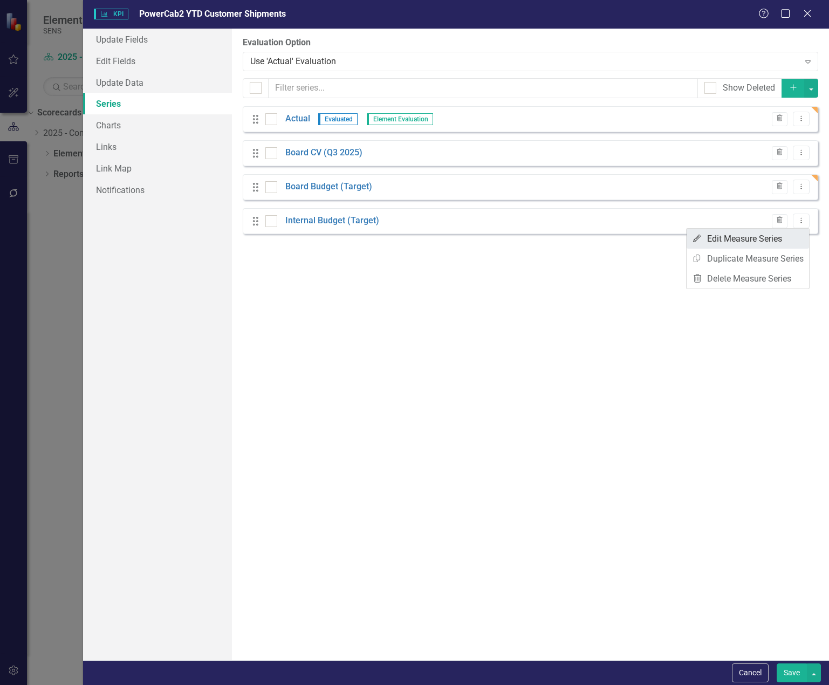
click at [787, 237] on link "Edit Edit Measure Series" at bounding box center [747, 239] width 122 height 20
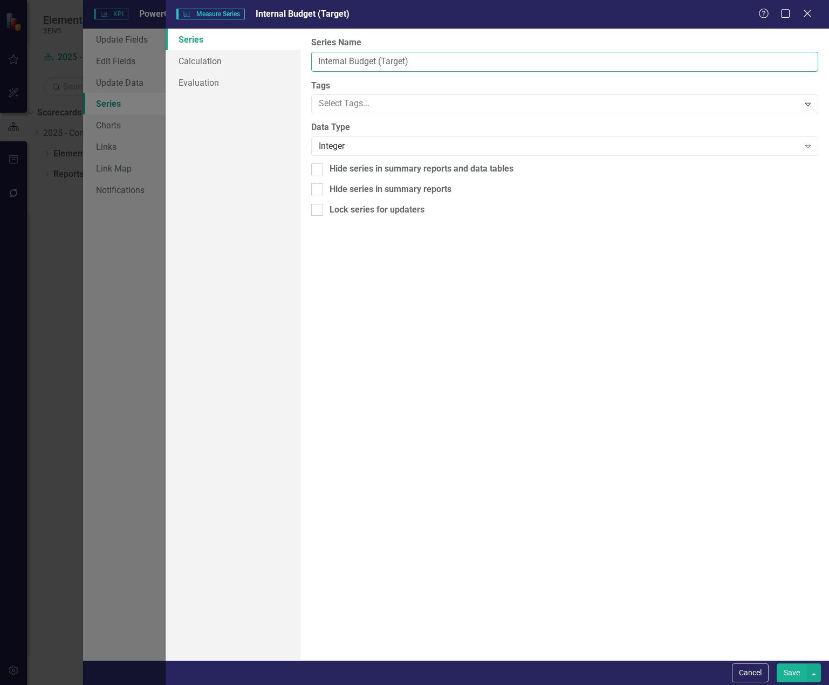
click at [377, 61] on input "Internal Budget (Target)" at bounding box center [564, 62] width 507 height 20
drag, startPoint x: 377, startPoint y: 60, endPoint x: 538, endPoint y: 66, distance: 160.8
click at [538, 66] on input "Internal Budget (Target)" at bounding box center [564, 62] width 507 height 20
type input "Internal Budget"
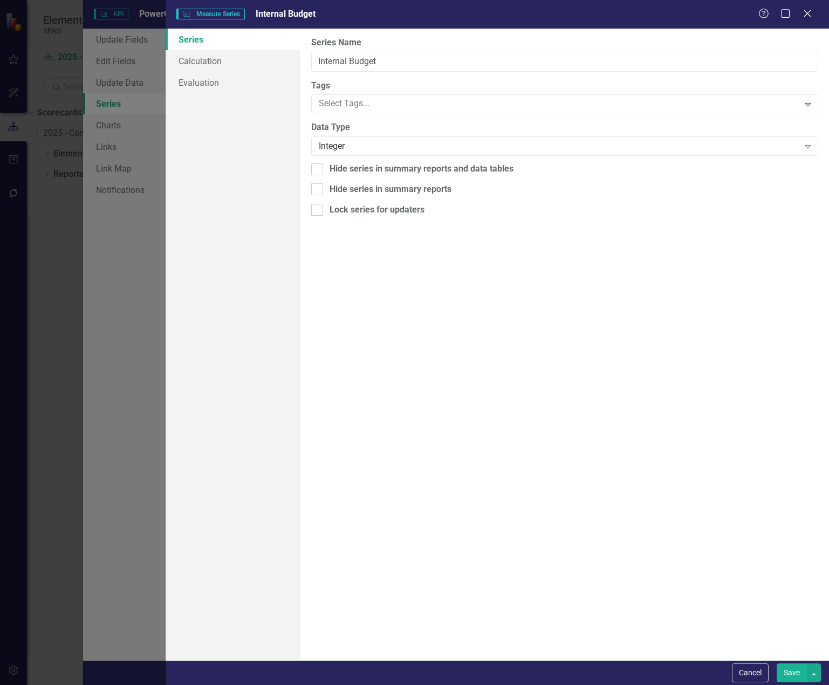
click at [785, 660] on div "Cancel Save" at bounding box center [497, 672] width 663 height 25
click at [786, 670] on button "Save" at bounding box center [791, 672] width 30 height 19
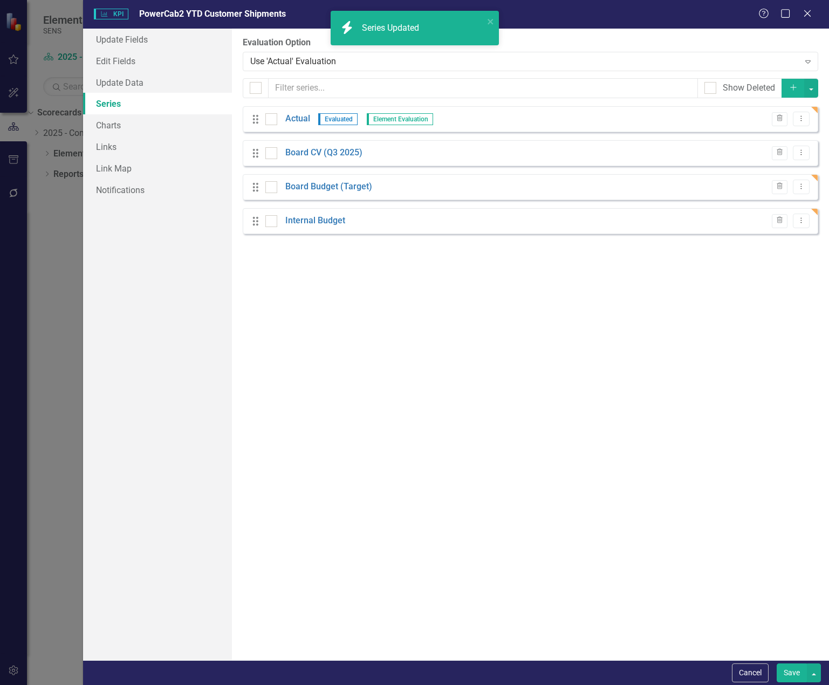
click at [793, 666] on button "Save" at bounding box center [791, 672] width 30 height 19
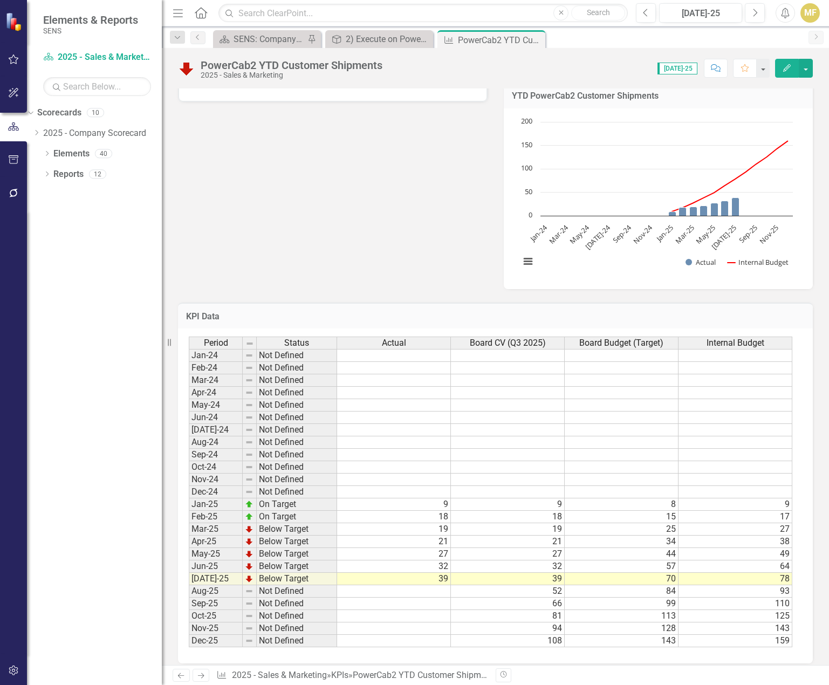
click at [375, 199] on div "Reporting Frequency Monthly Formula YTD Qty Invoiced for Sys-SENCab (excludes r…" at bounding box center [495, 85] width 651 height 408
click at [536, 40] on icon "Close" at bounding box center [534, 40] width 11 height 9
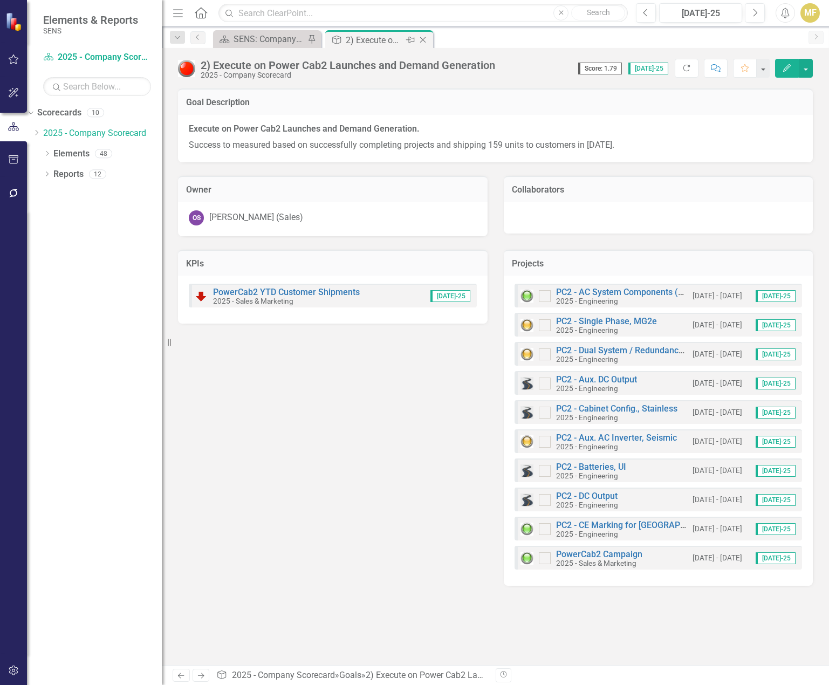
click at [421, 41] on icon "Close" at bounding box center [422, 40] width 11 height 9
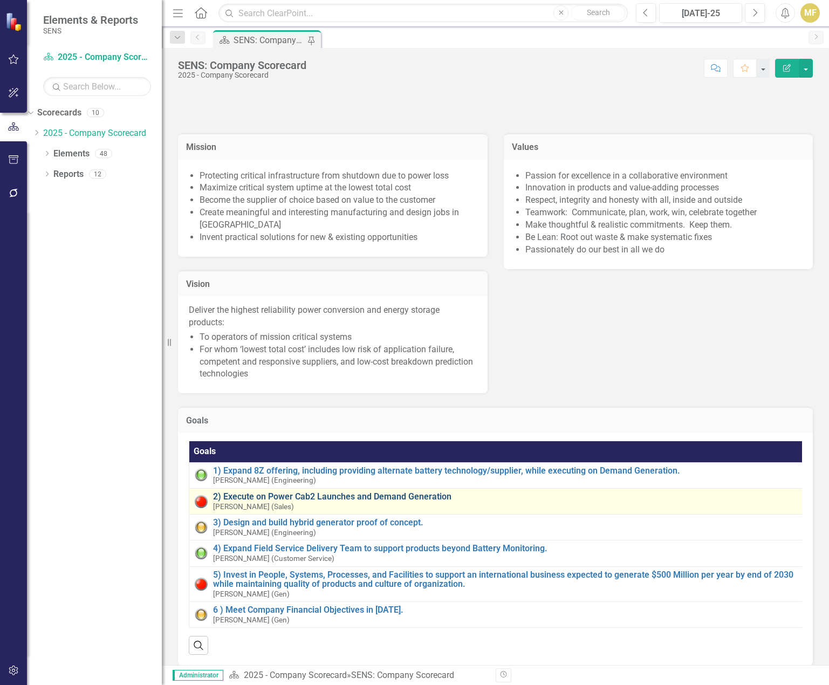
scroll to position [54, 0]
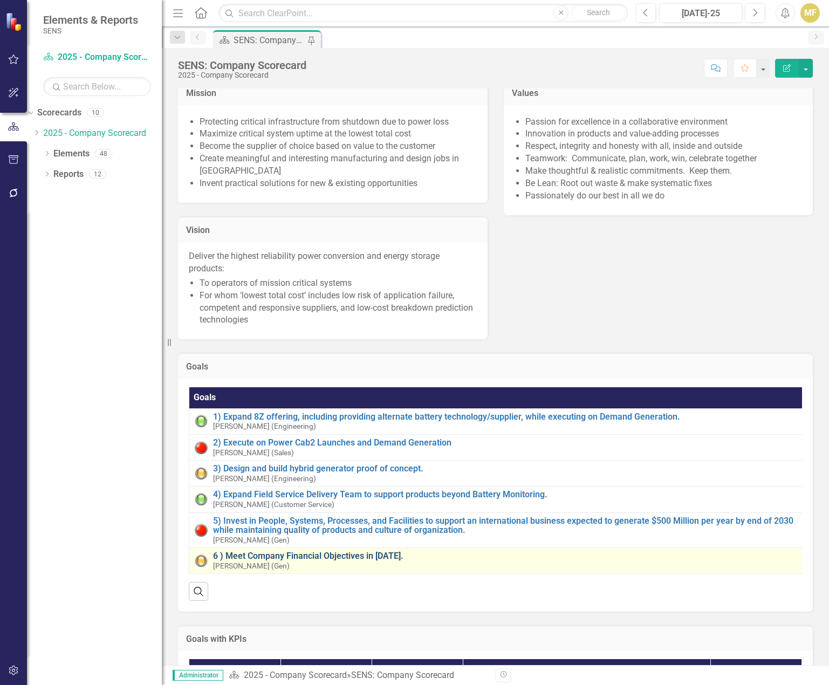
click at [308, 553] on link "6 ) Meet Company Financial Objectives in [DATE]." at bounding box center [506, 556] width 586 height 10
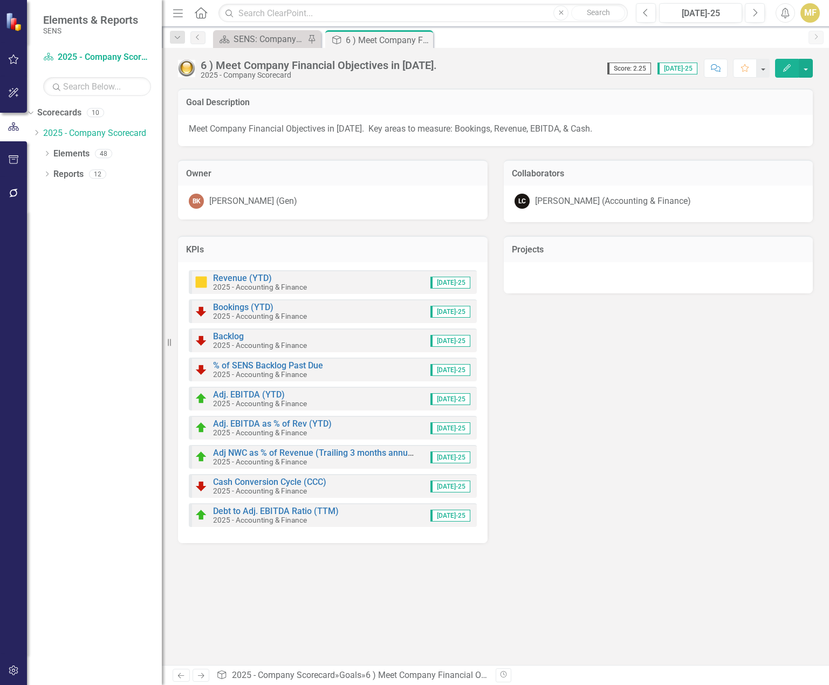
drag, startPoint x: 230, startPoint y: 274, endPoint x: 707, endPoint y: 382, distance: 489.2
click at [707, 382] on div "KPIs Revenue (YTD) 2025 - Accounting & Finance [DATE]-25 Bookings (YTD) 2025 - …" at bounding box center [495, 382] width 651 height 321
click at [230, 281] on link "Revenue (YTD)" at bounding box center [242, 278] width 59 height 10
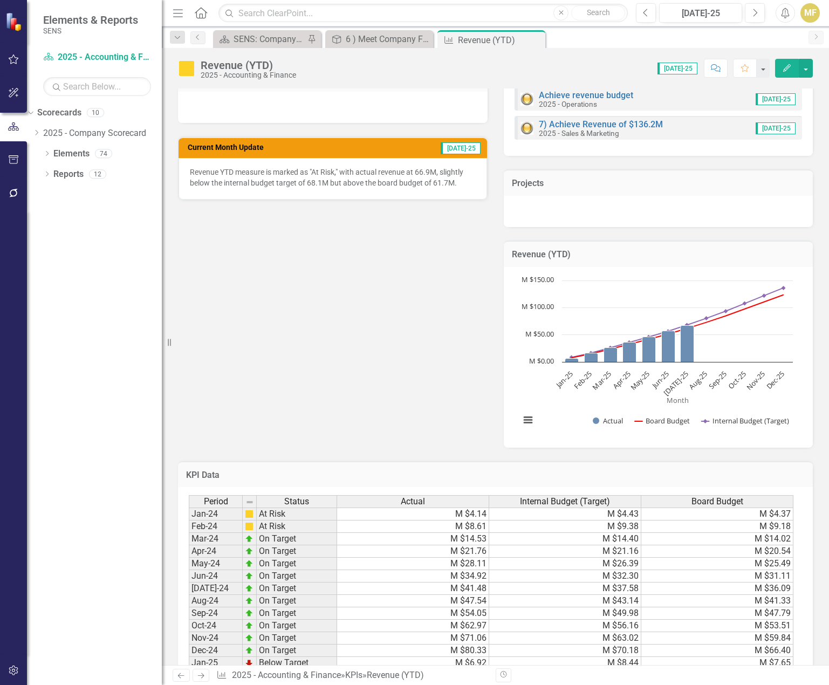
scroll to position [323, 0]
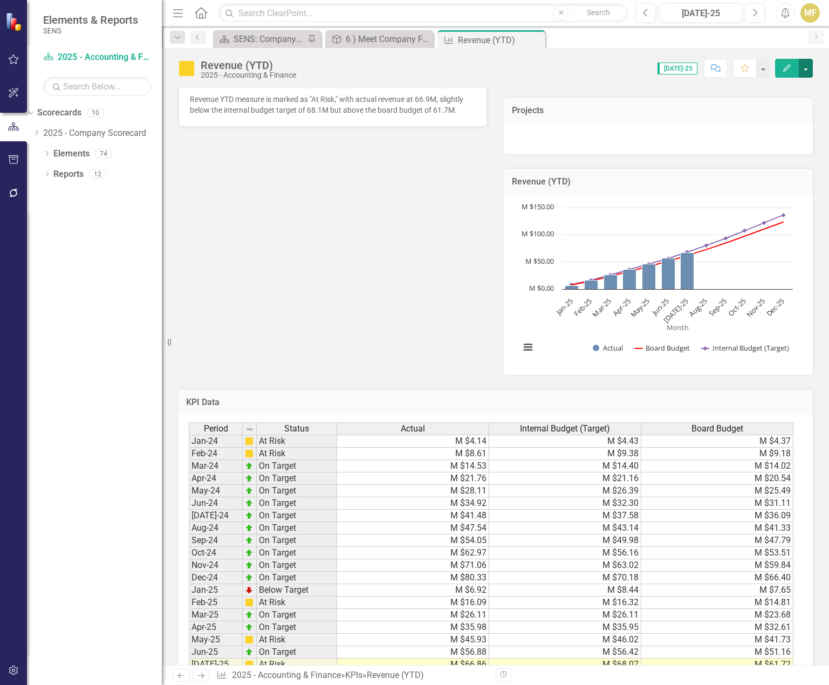
click at [805, 71] on button "button" at bounding box center [805, 68] width 14 height 19
click at [779, 90] on link "Edit Edit KPI" at bounding box center [768, 88] width 87 height 20
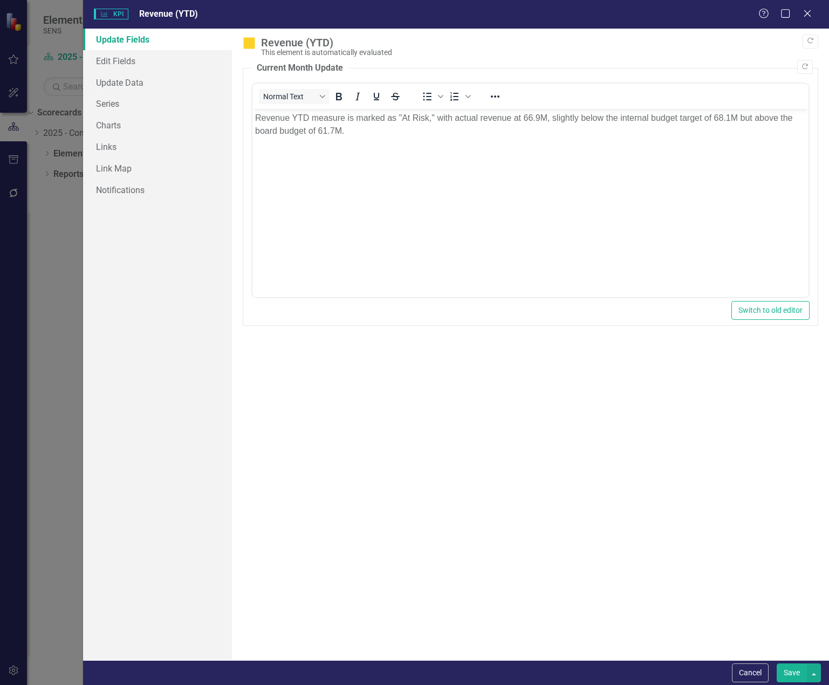
scroll to position [0, 0]
click at [100, 98] on link "Series" at bounding box center [157, 104] width 149 height 22
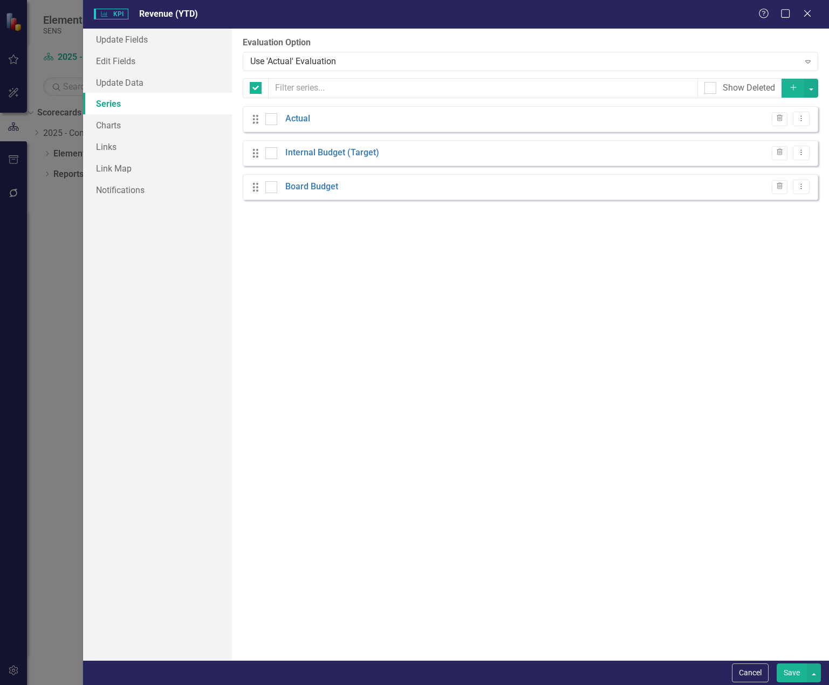
checkbox input "false"
drag, startPoint x: 253, startPoint y: 190, endPoint x: 252, endPoint y: 157, distance: 32.4
click at [252, 157] on div "Drag Actual Evaluated Element Evaluation Trash Dropdown Menu Drag Internal Budg…" at bounding box center [530, 153] width 575 height 94
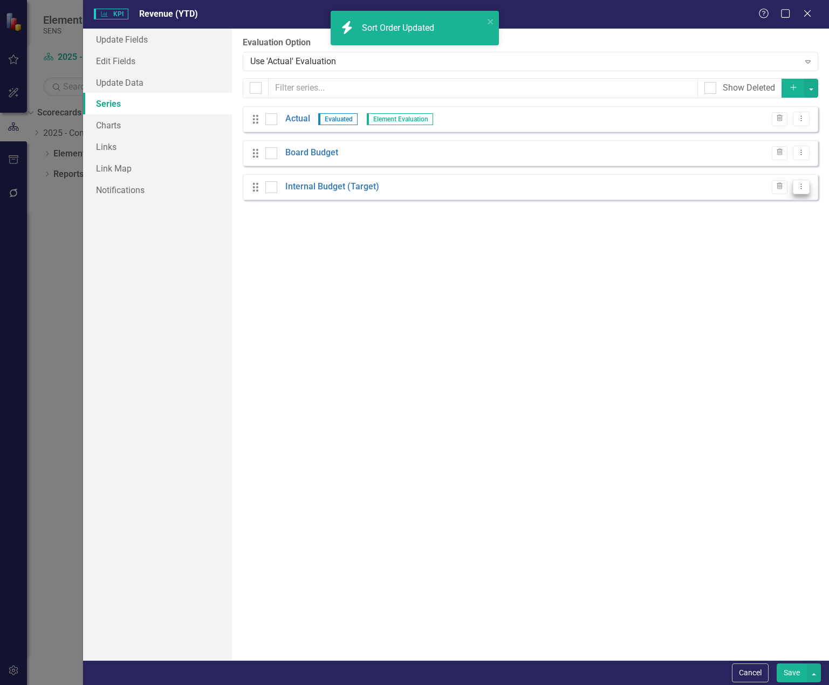
click at [803, 184] on icon "Dropdown Menu" at bounding box center [800, 186] width 9 height 7
click at [777, 199] on link "Edit Edit Measure Series" at bounding box center [747, 205] width 122 height 20
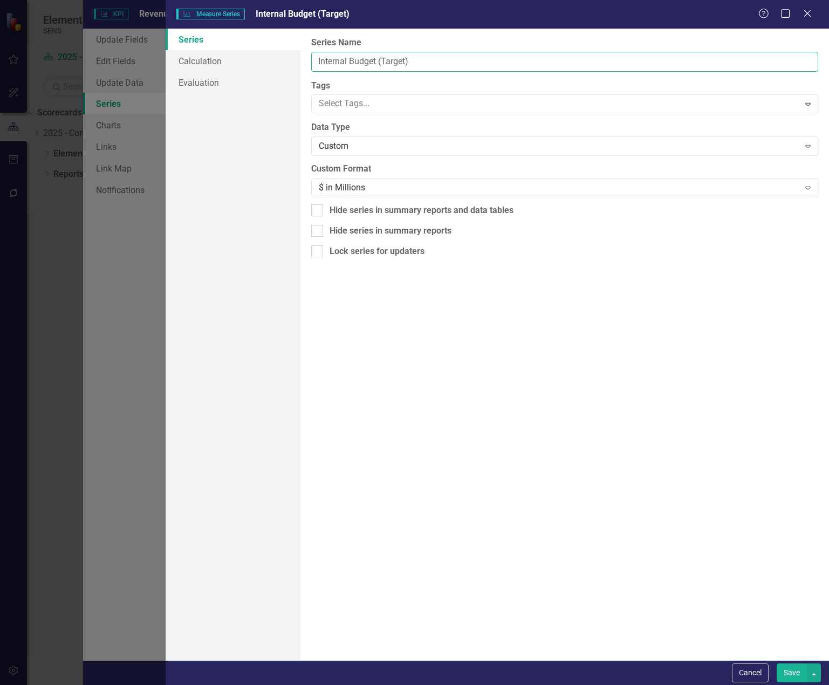
click at [379, 61] on input "Internal Budget (Target)" at bounding box center [564, 62] width 507 height 20
drag, startPoint x: 376, startPoint y: 59, endPoint x: 464, endPoint y: 81, distance: 90.1
click at [464, 81] on div "From this page, you can edit the name, type, and visibility options of your ser…" at bounding box center [564, 344] width 528 height 631
type input "Internal Budget"
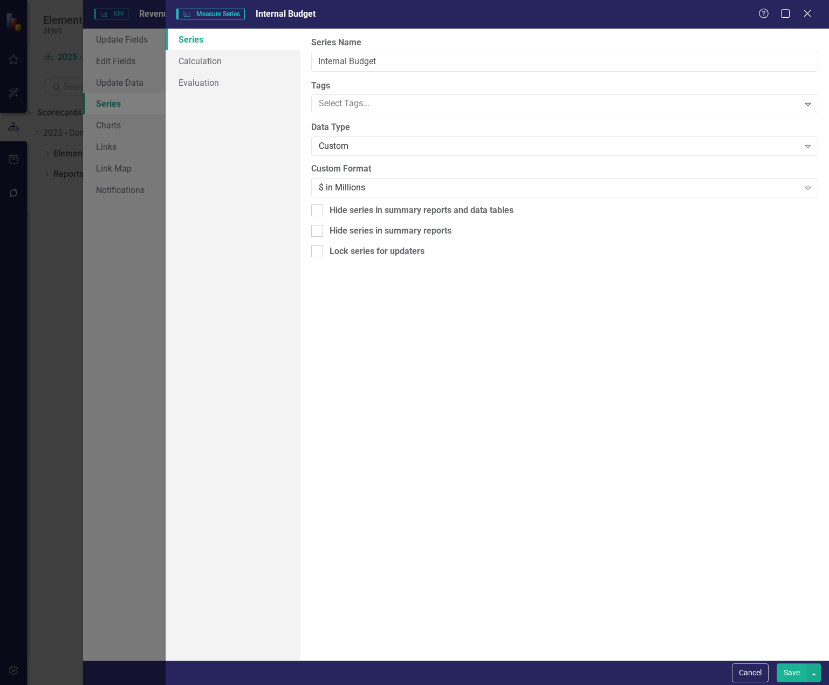
click at [782, 670] on button "Save" at bounding box center [791, 672] width 30 height 19
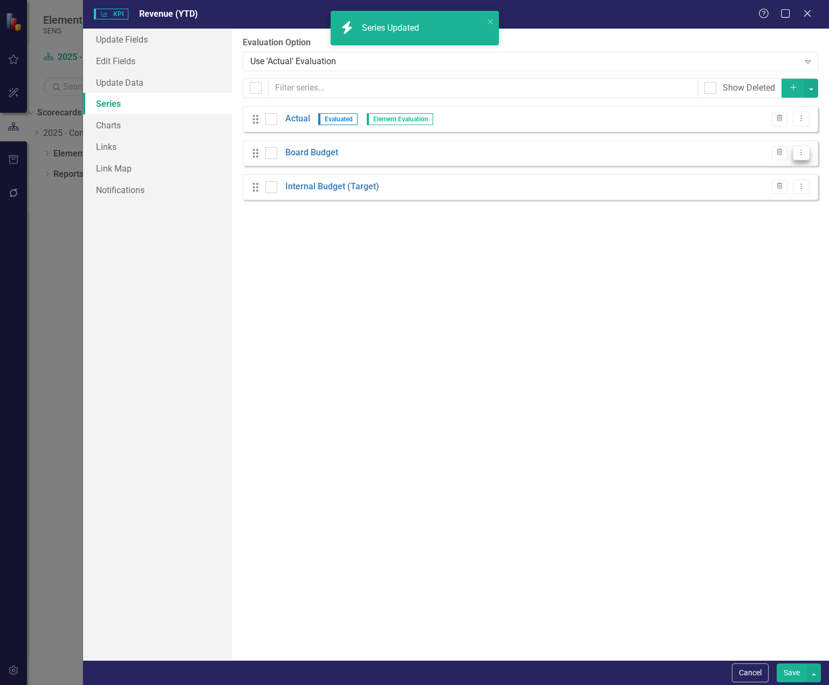
click at [797, 150] on icon "Dropdown Menu" at bounding box center [800, 152] width 9 height 7
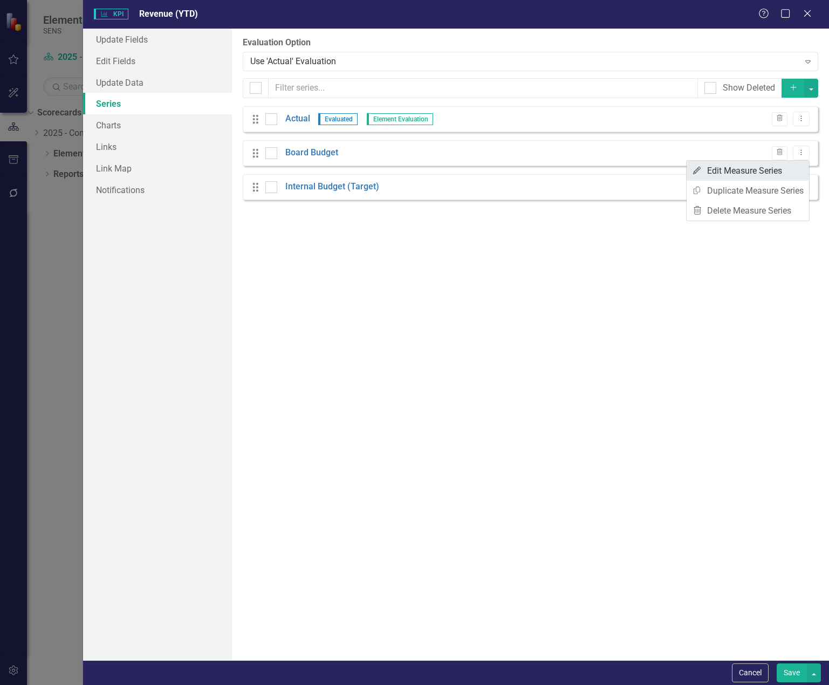
click at [773, 168] on link "Edit Edit Measure Series" at bounding box center [747, 171] width 122 height 20
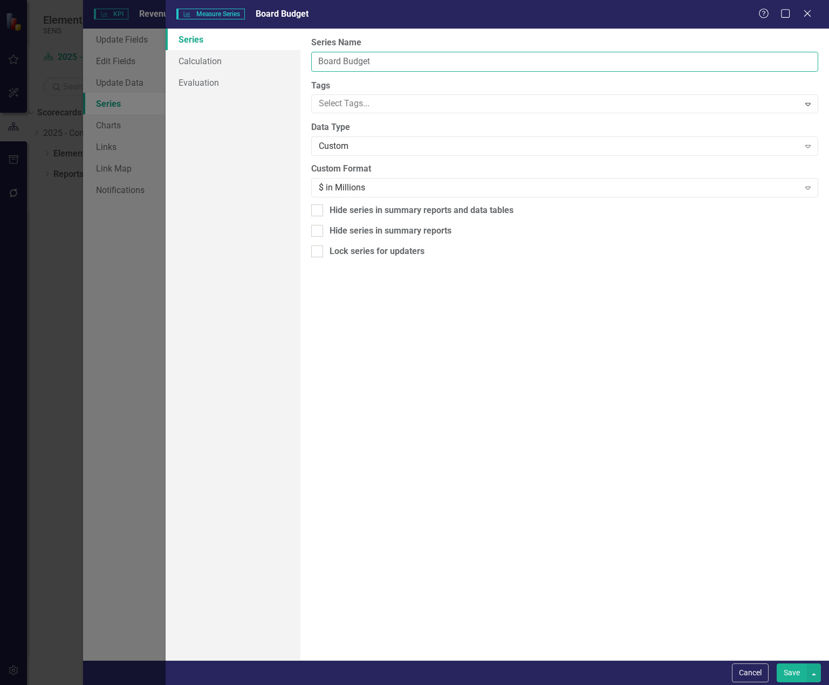
click at [387, 62] on input "Board Budget" at bounding box center [564, 62] width 507 height 20
paste input "(Target)"
type input "Board Budget (Target)"
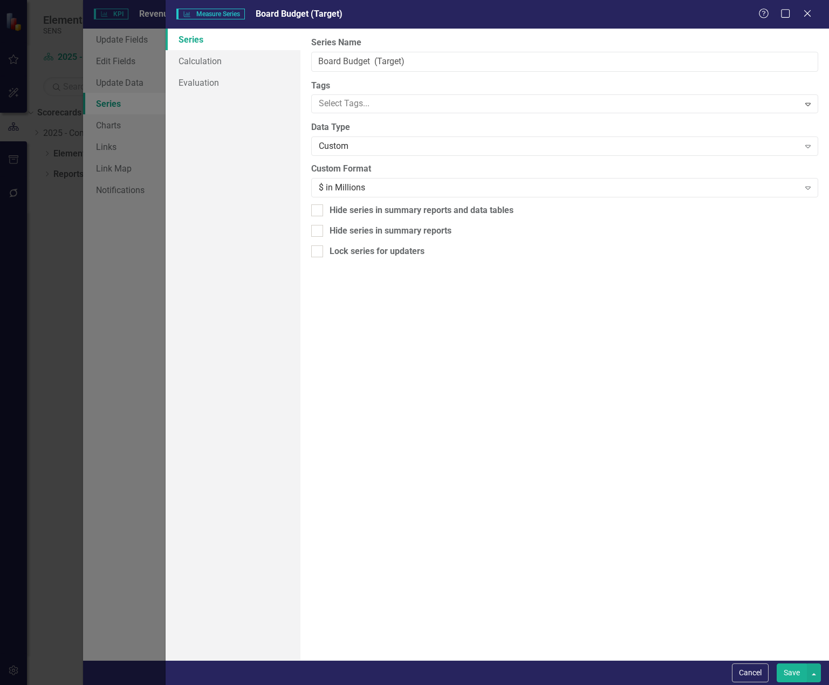
click at [781, 675] on button "Save" at bounding box center [791, 672] width 30 height 19
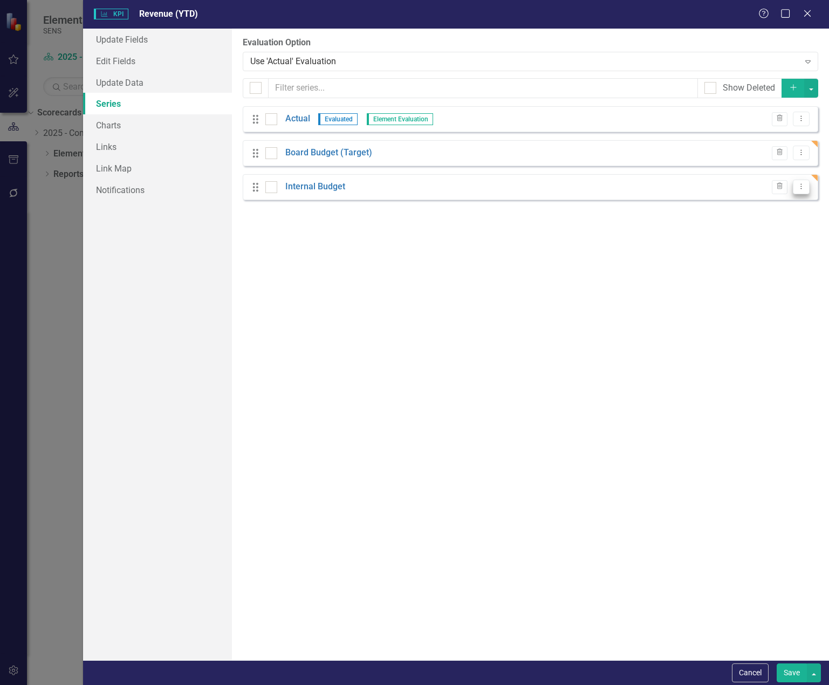
click at [801, 188] on icon "Dropdown Menu" at bounding box center [800, 186] width 9 height 7
click at [776, 203] on link "Edit Edit Measure Series" at bounding box center [747, 205] width 122 height 20
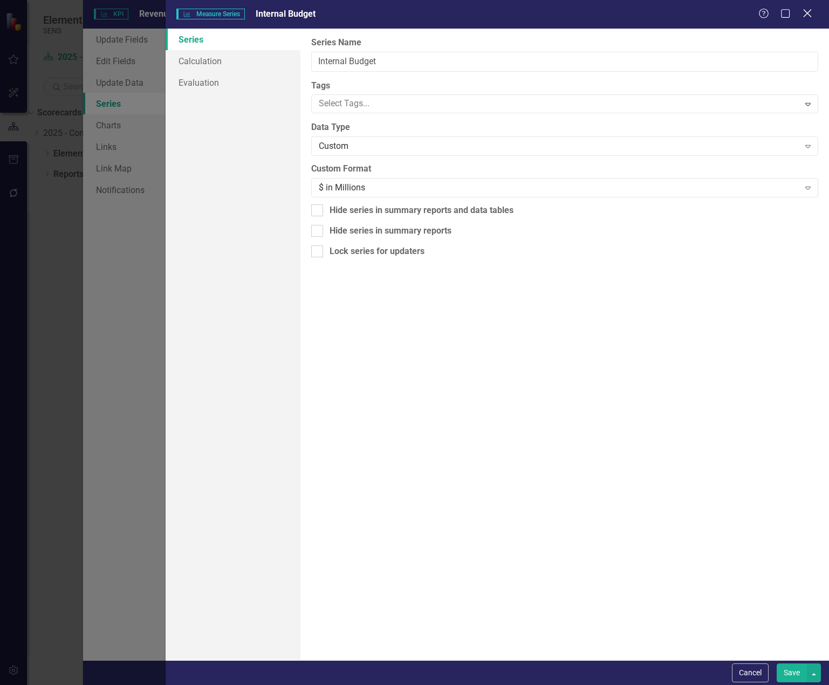
click at [810, 17] on icon at bounding box center [807, 13] width 8 height 8
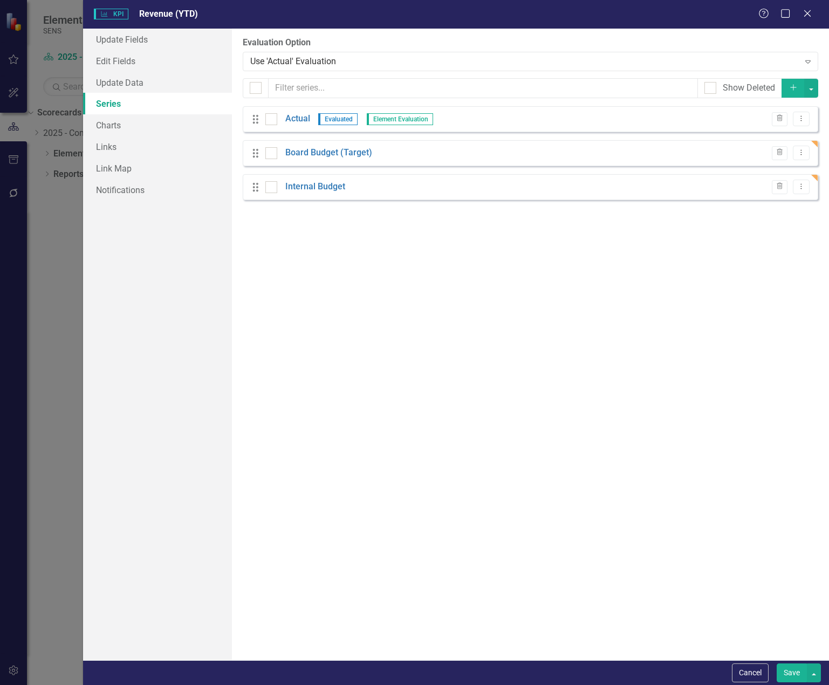
click at [712, 244] on div "From this page, you can add, edit, delete, or duplicate the measure series for …" at bounding box center [530, 344] width 597 height 631
click at [791, 87] on icon "Add" at bounding box center [793, 88] width 10 height 8
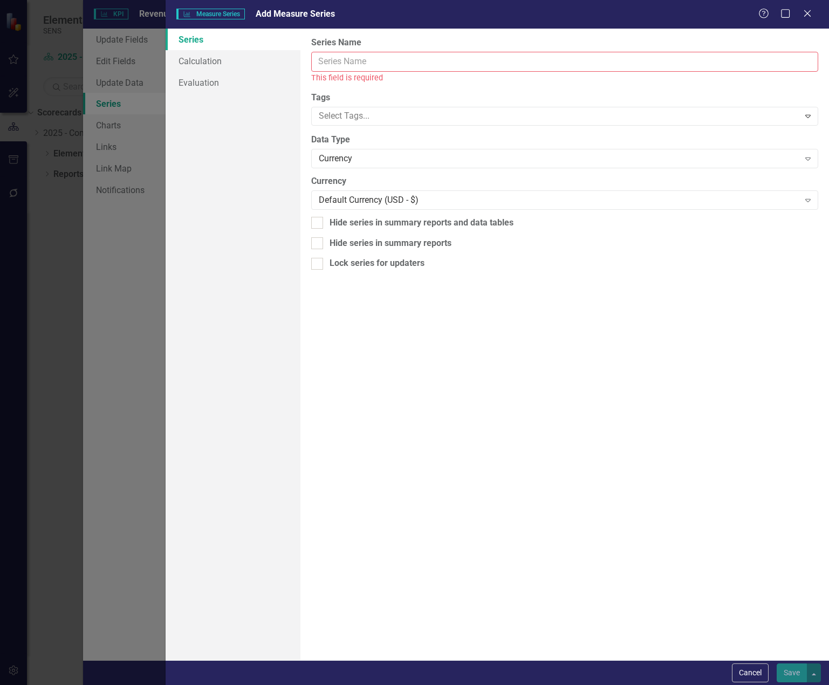
click at [354, 65] on input "Series Name" at bounding box center [564, 62] width 507 height 20
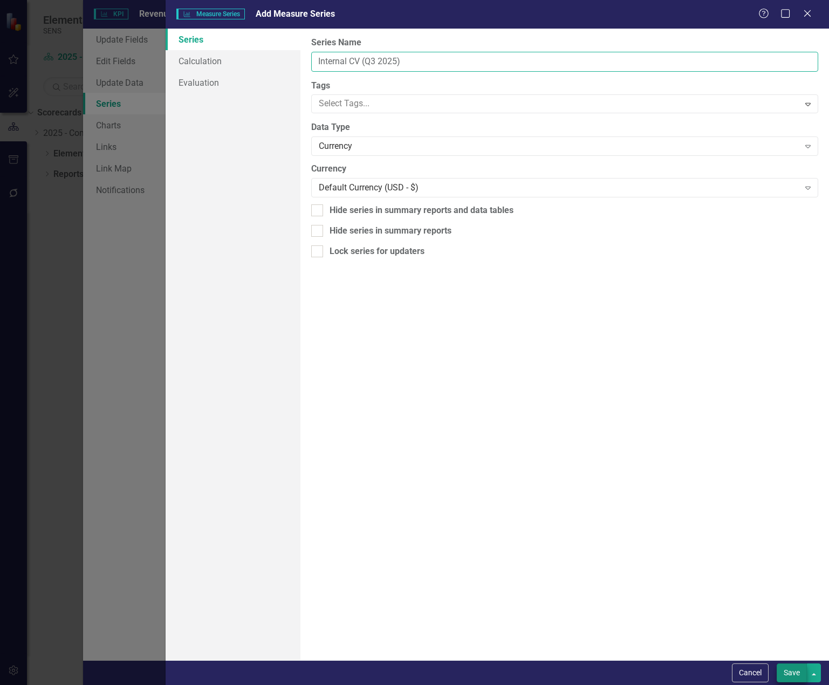
type input "Internal CV (Q3 2025)"
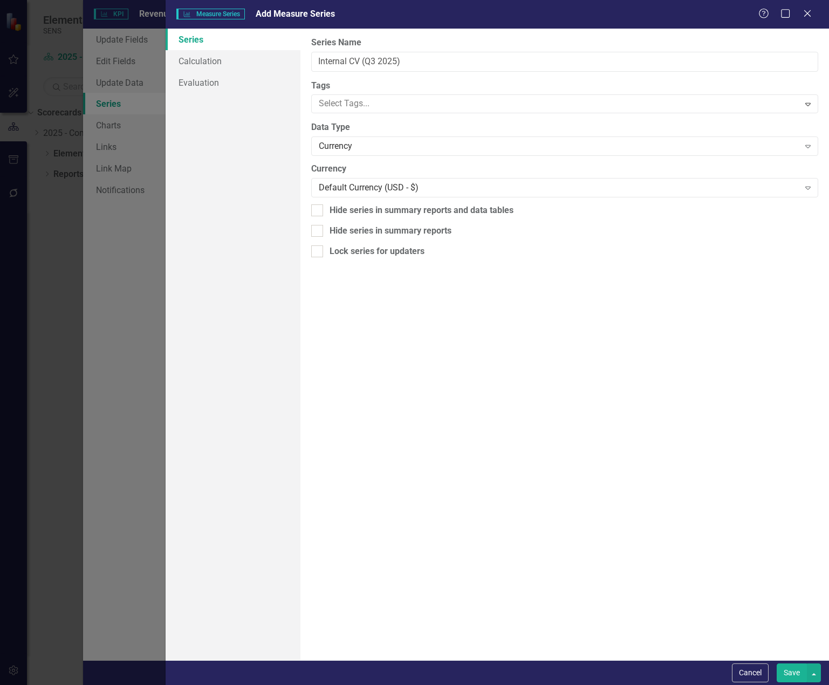
click at [791, 669] on button "Save" at bounding box center [791, 672] width 30 height 19
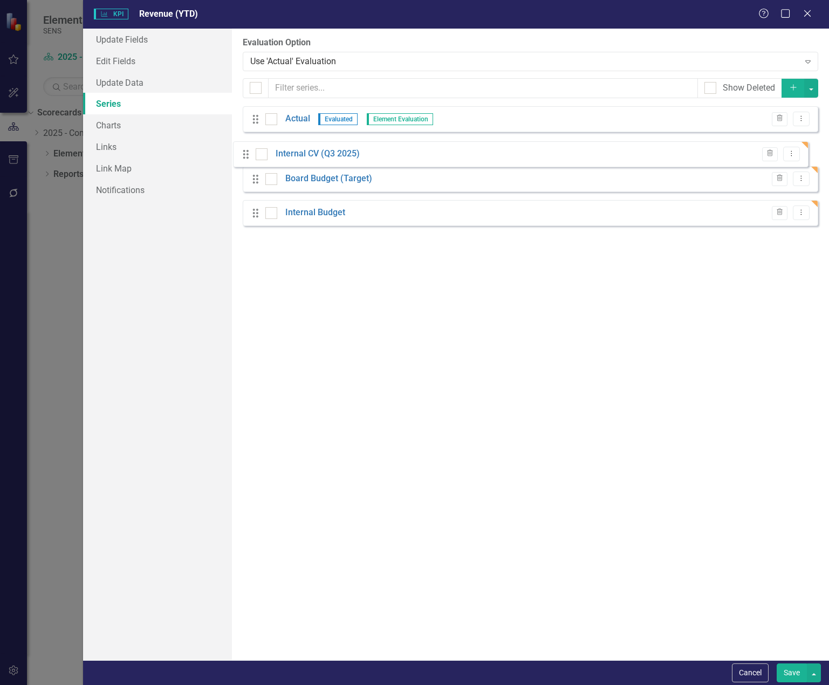
drag, startPoint x: 257, startPoint y: 218, endPoint x: 247, endPoint y: 152, distance: 67.6
click at [247, 152] on div "Drag Actual Evaluated Element Evaluation Trash Dropdown Menu Drag Board Budget …" at bounding box center [530, 170] width 575 height 128
click at [798, 671] on button "Save" at bounding box center [791, 672] width 30 height 19
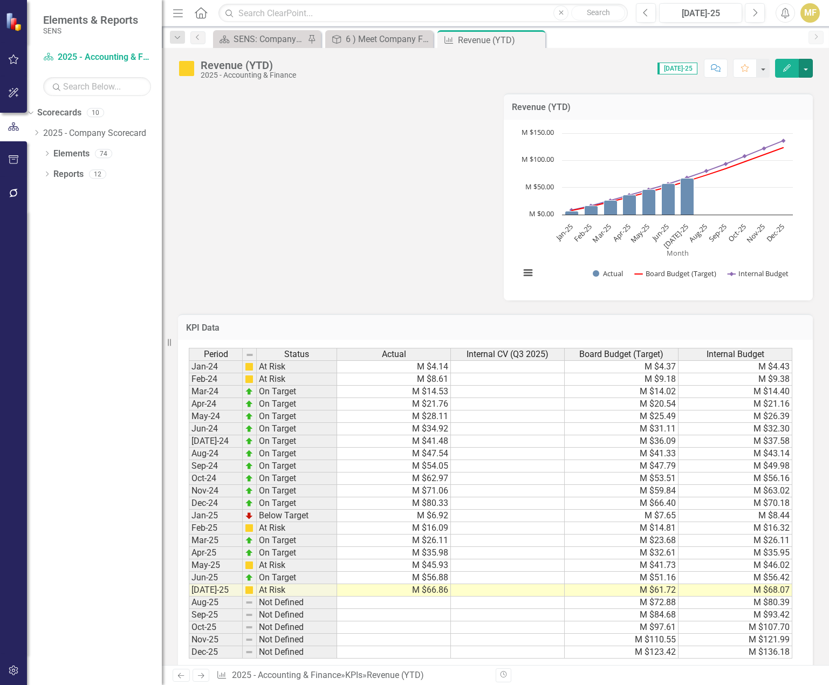
scroll to position [418, 0]
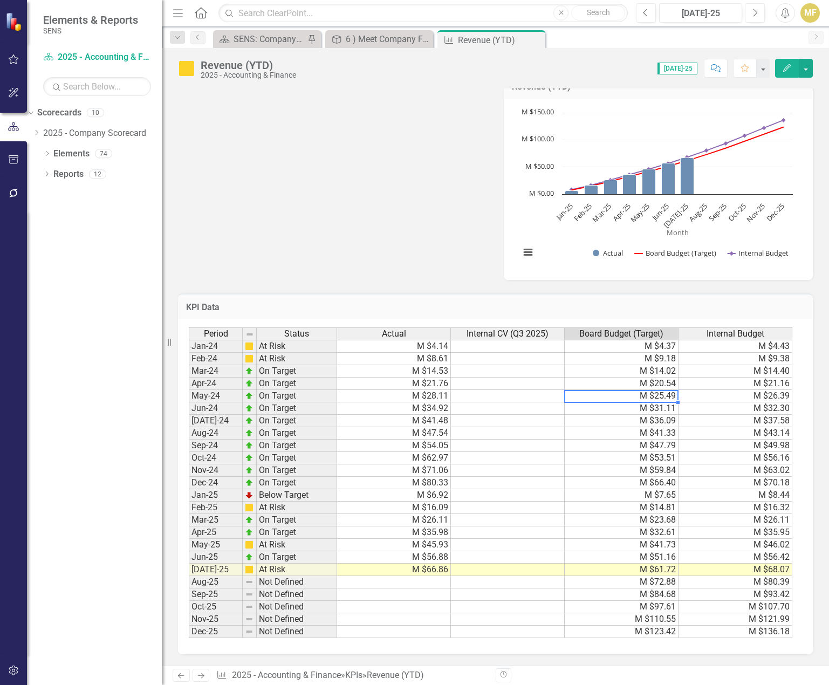
click at [636, 399] on td "M $25.49" at bounding box center [621, 396] width 114 height 12
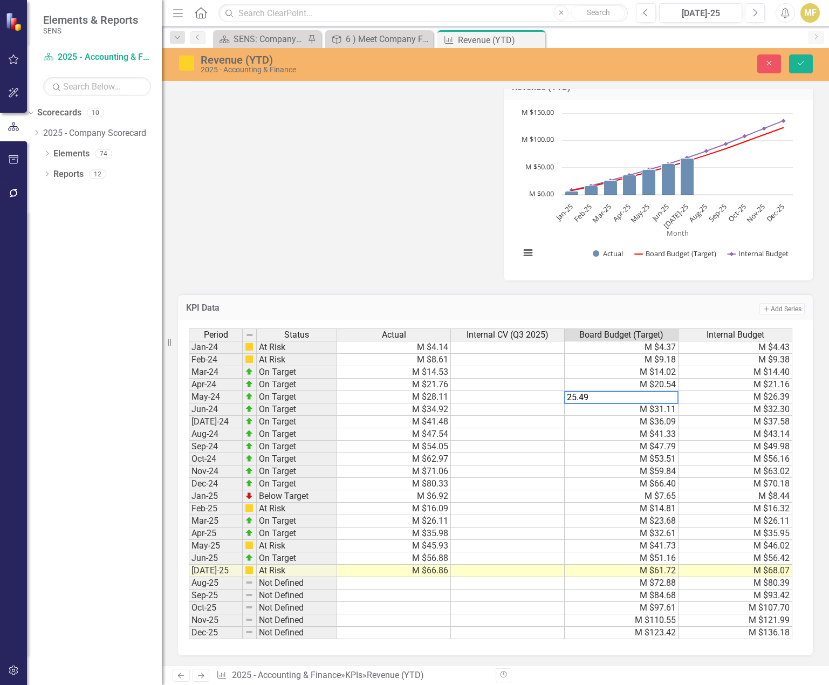
type textarea "4.37"
click at [647, 347] on td "M $4.37" at bounding box center [621, 347] width 114 height 13
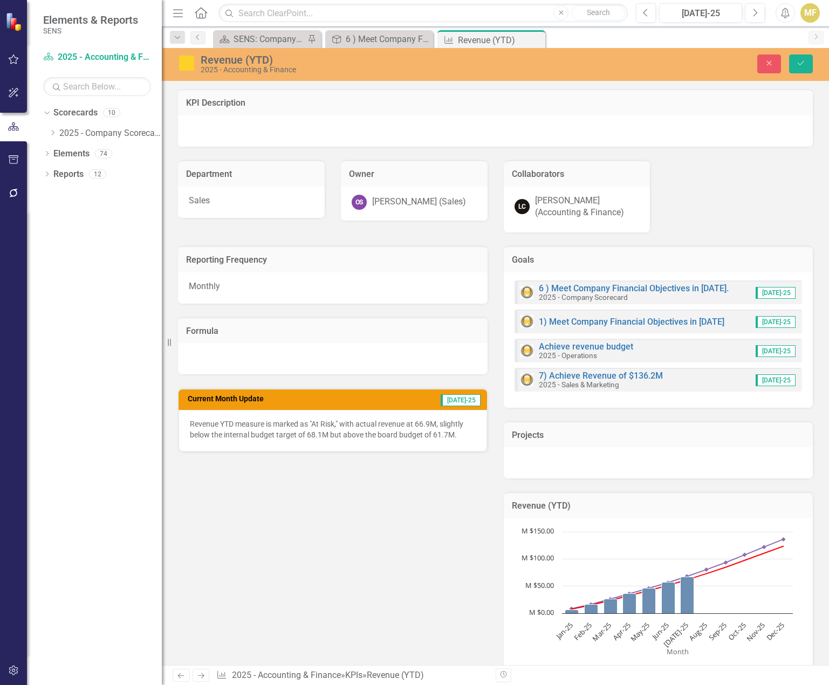
scroll to position [418, 0]
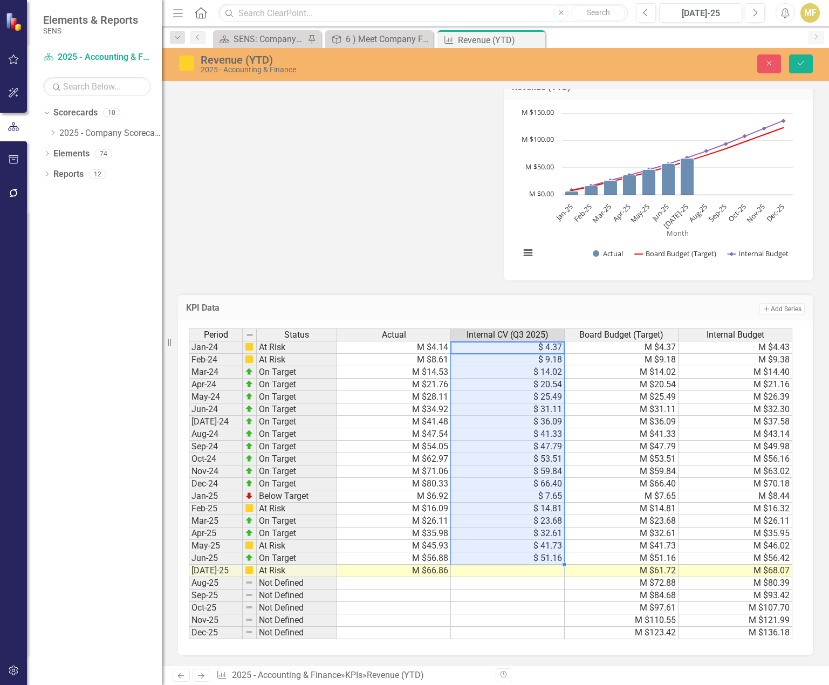
click at [546, 498] on td "$ 7.65" at bounding box center [508, 496] width 114 height 12
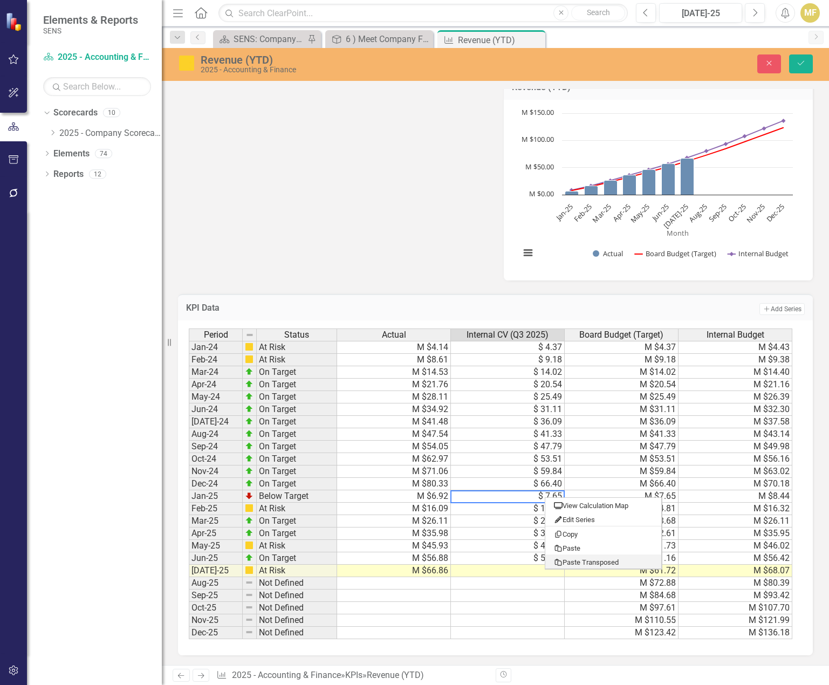
type textarea "6.92"
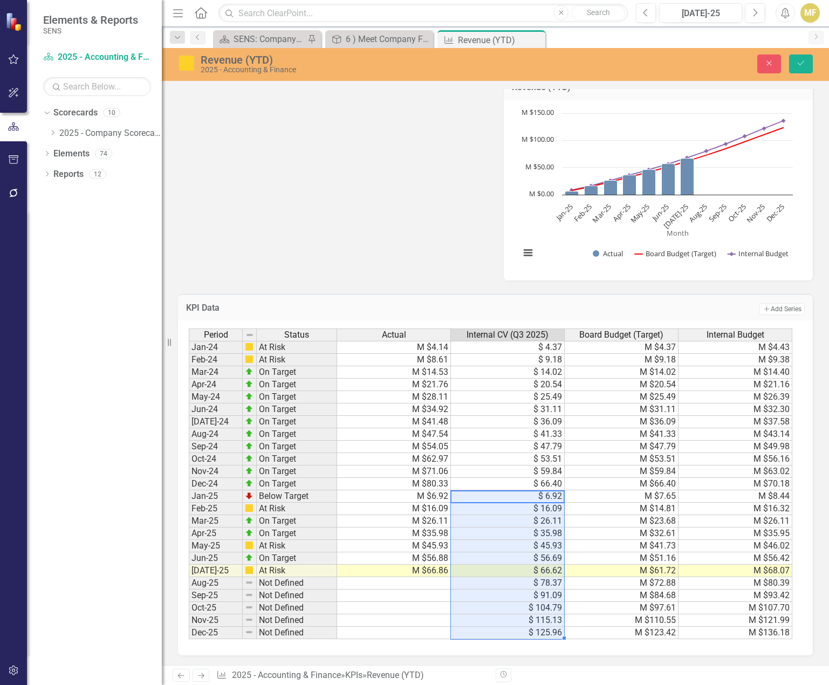
click at [382, 603] on td at bounding box center [394, 608] width 114 height 12
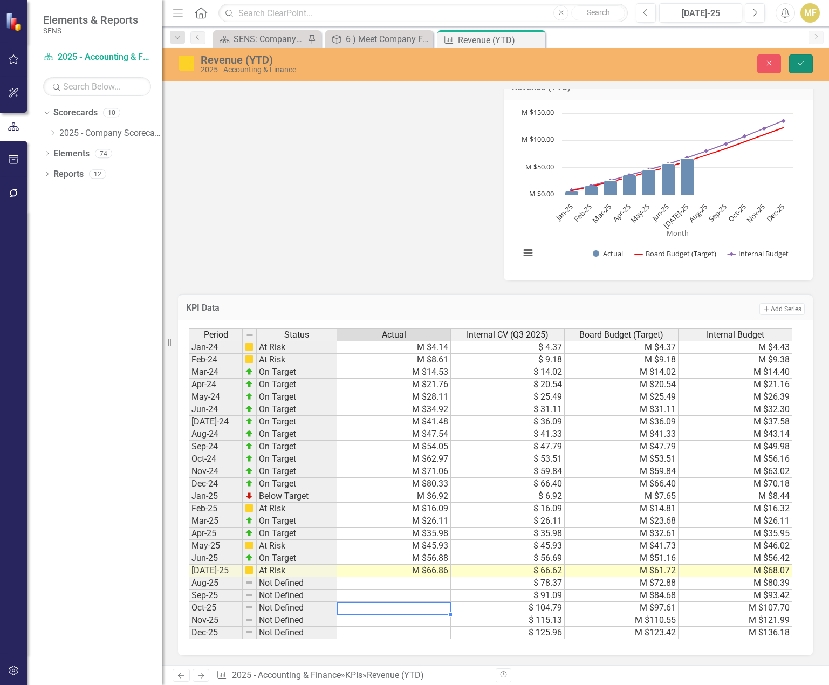
click at [797, 63] on icon "submit" at bounding box center [800, 63] width 6 height 4
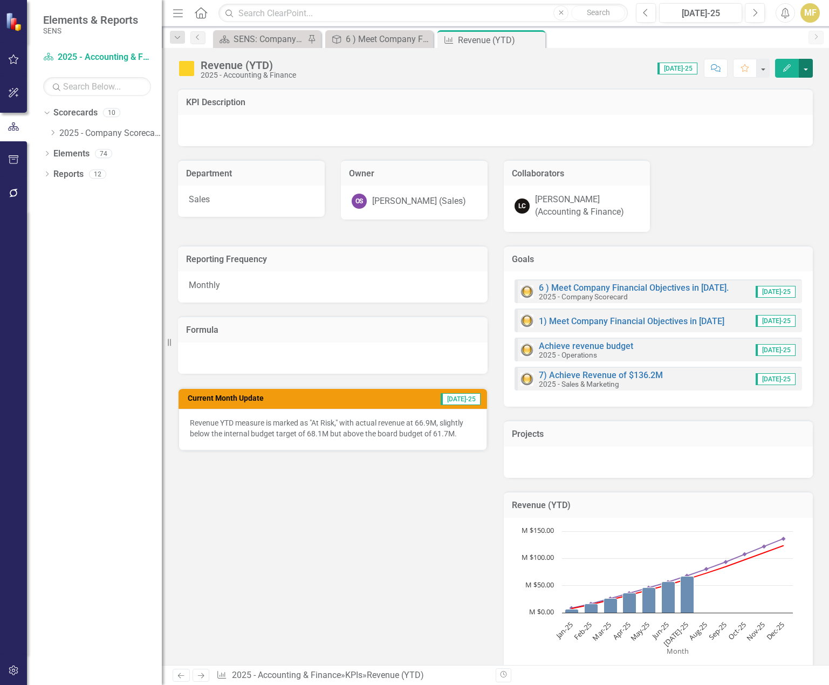
click at [809, 70] on button "button" at bounding box center [805, 68] width 14 height 19
click at [790, 89] on link "Edit Edit KPI" at bounding box center [768, 88] width 87 height 20
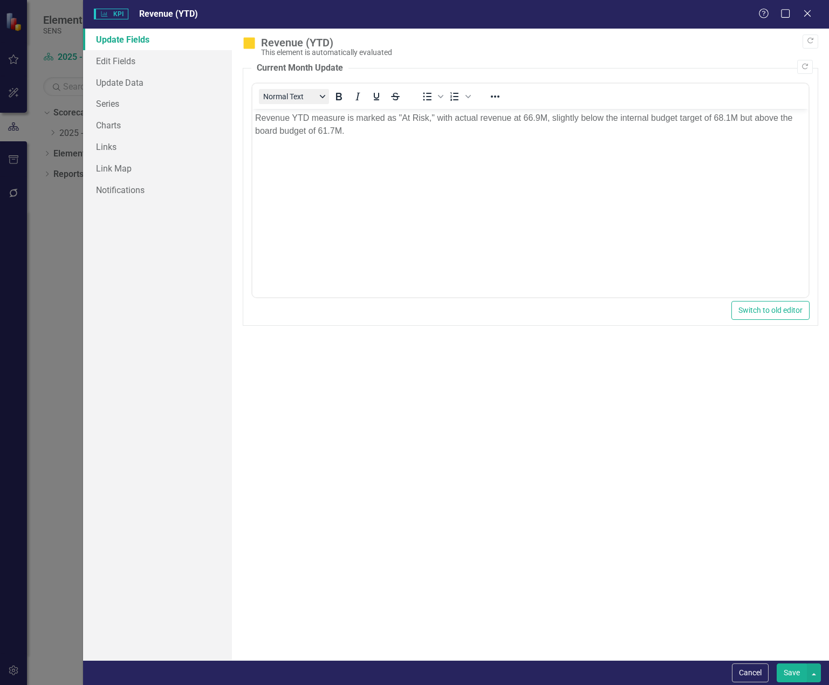
scroll to position [0, 0]
click at [136, 99] on link "Series" at bounding box center [157, 104] width 149 height 22
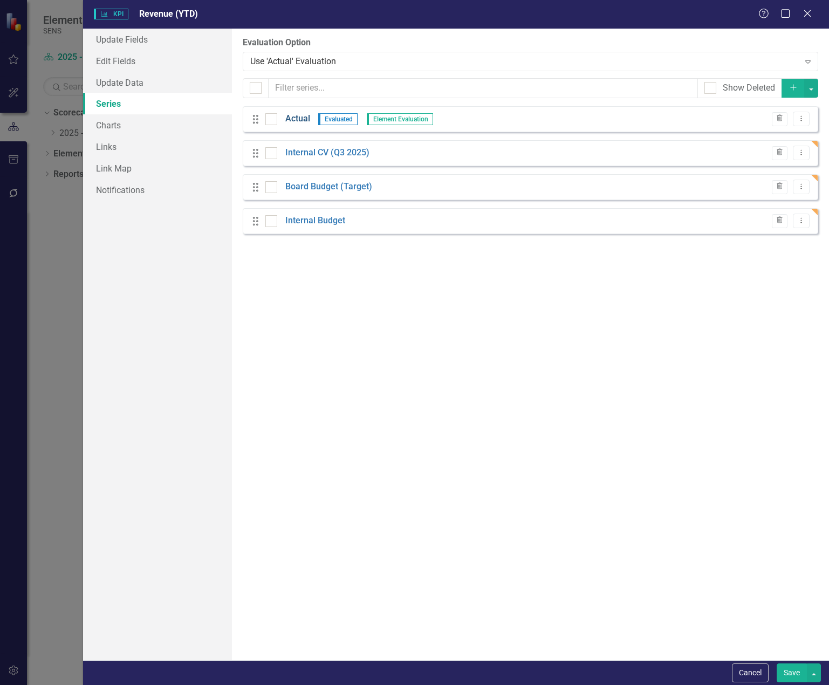
click at [302, 118] on link "Actual" at bounding box center [297, 119] width 25 height 12
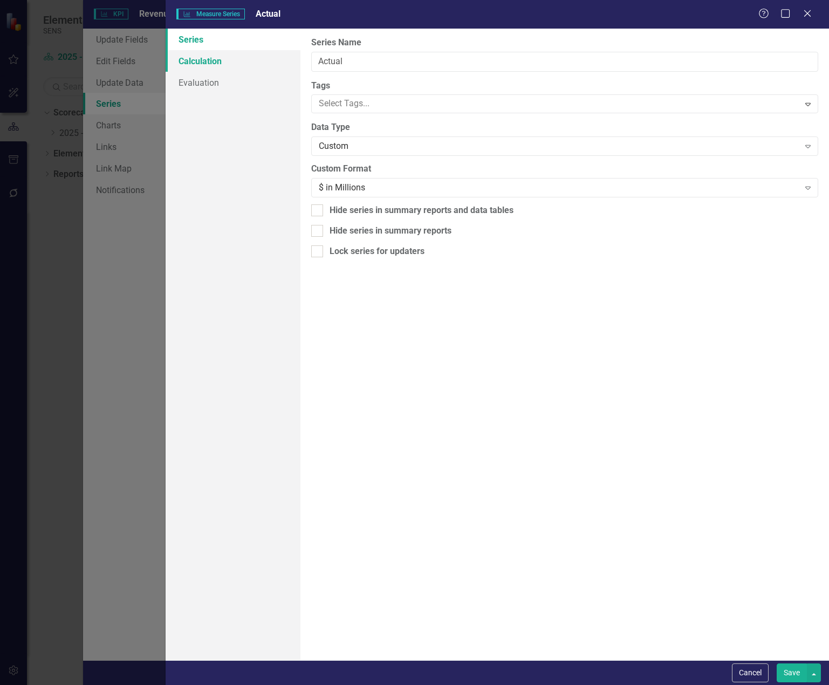
click at [211, 60] on link "Calculation" at bounding box center [233, 61] width 135 height 22
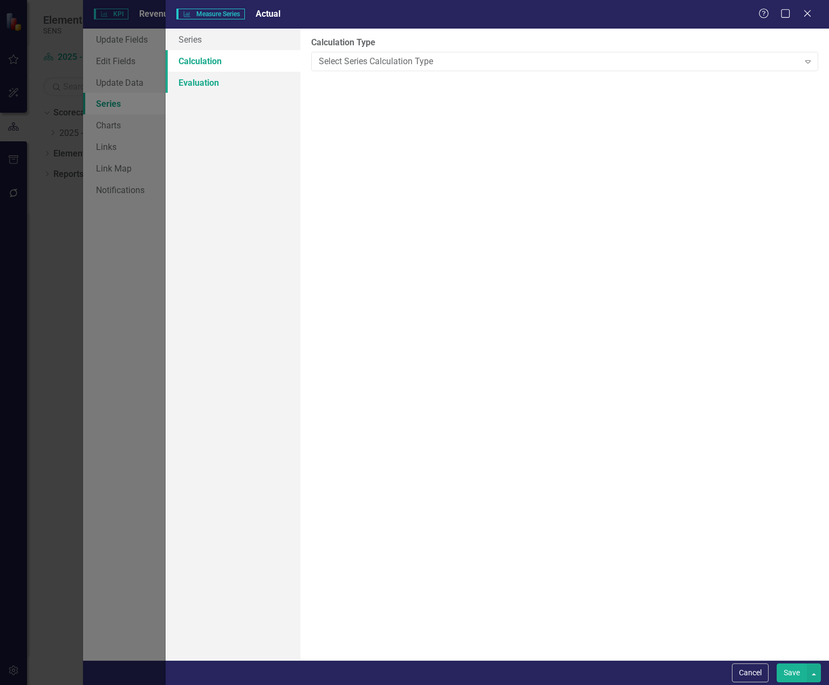
click at [209, 82] on link "Evaluation" at bounding box center [233, 83] width 135 height 22
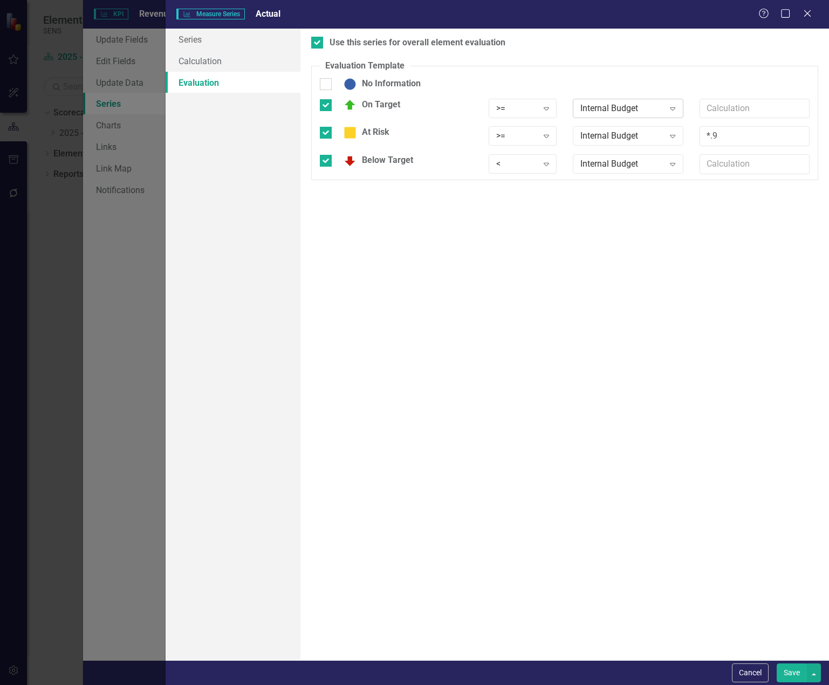
click at [641, 108] on div "Internal Budget" at bounding box center [622, 108] width 84 height 12
click at [646, 161] on div "Board Budget (Target)" at bounding box center [629, 162] width 93 height 12
click at [636, 135] on div "Internal Budget" at bounding box center [622, 136] width 84 height 12
click at [634, 185] on div "Board Budget (Target)" at bounding box center [629, 190] width 93 height 12
click at [635, 159] on div "Internal Budget" at bounding box center [622, 164] width 84 height 12
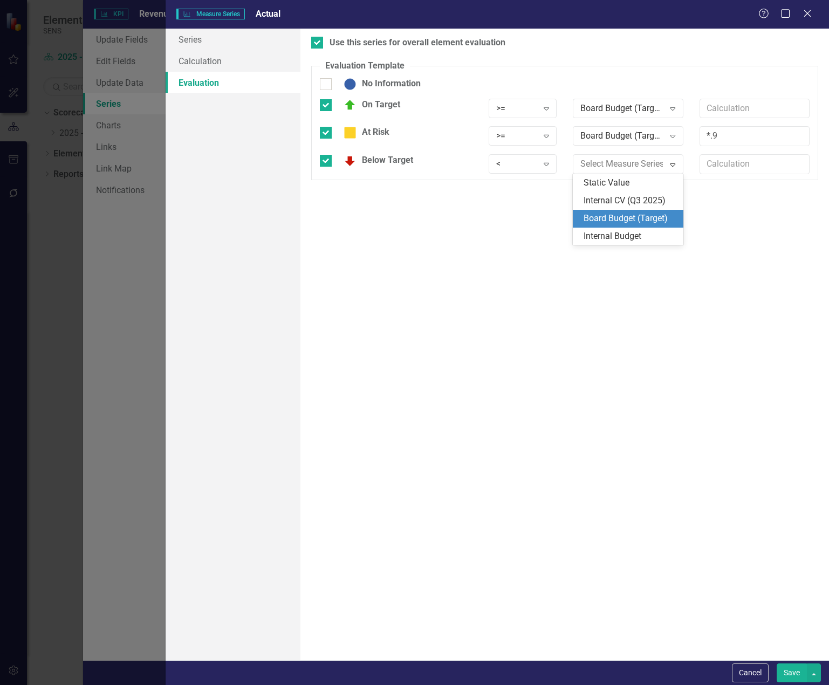
click at [634, 213] on div "Board Budget (Target)" at bounding box center [629, 218] width 93 height 12
click at [794, 672] on button "Save" at bounding box center [791, 672] width 30 height 19
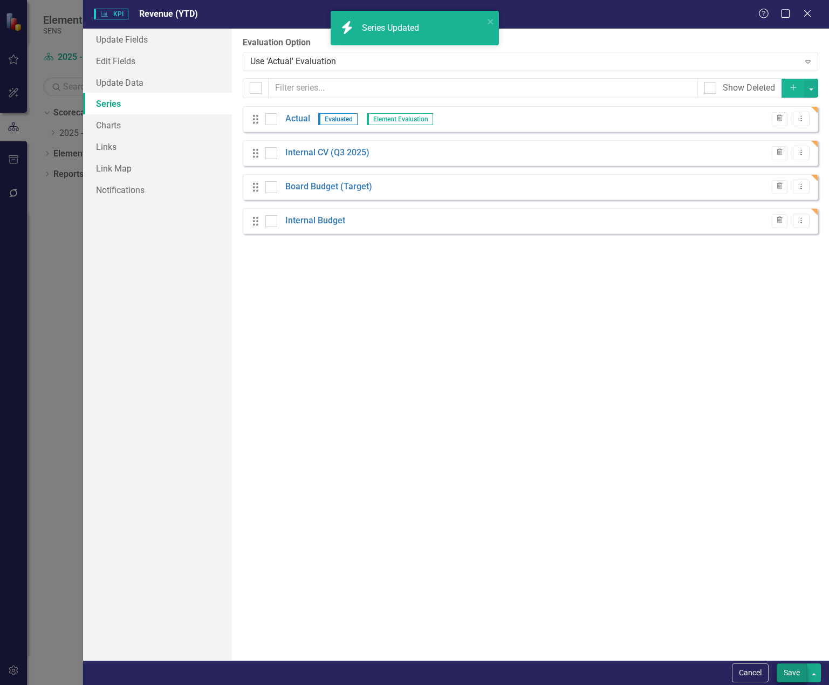
click at [793, 673] on button "Save" at bounding box center [791, 672] width 30 height 19
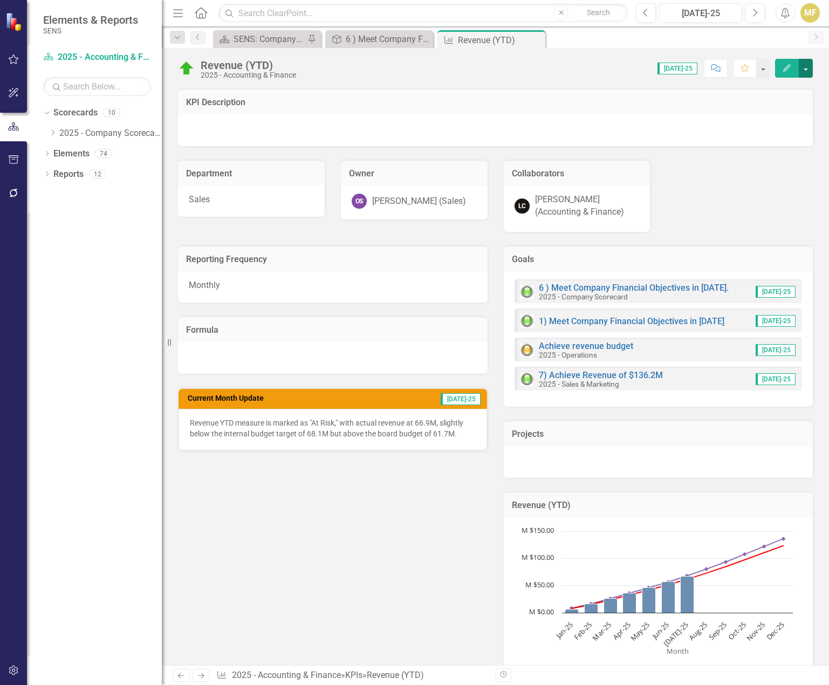
click at [809, 69] on button "button" at bounding box center [805, 68] width 14 height 19
click at [779, 86] on link "Edit Edit KPI" at bounding box center [768, 88] width 87 height 20
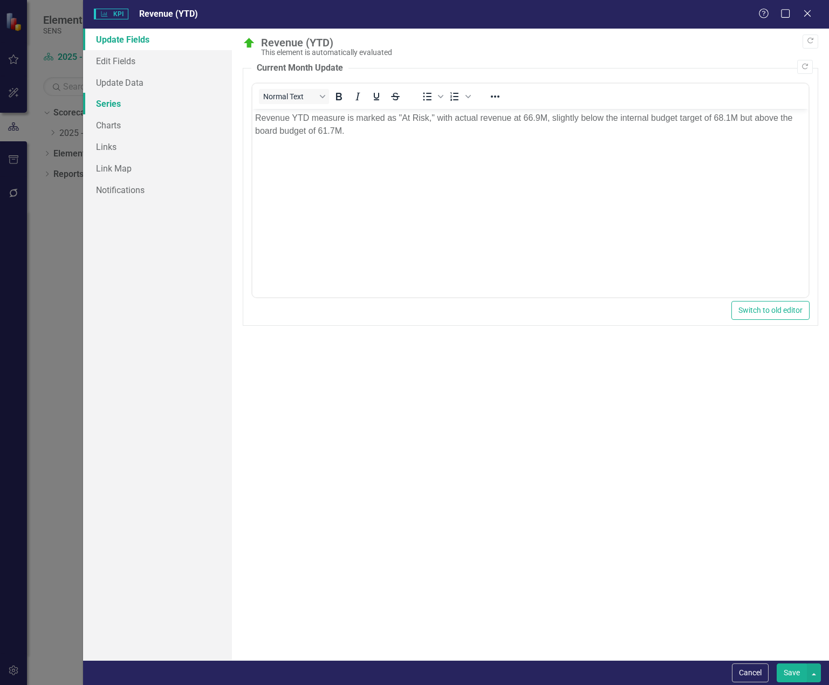
click at [123, 102] on link "Series" at bounding box center [157, 104] width 149 height 22
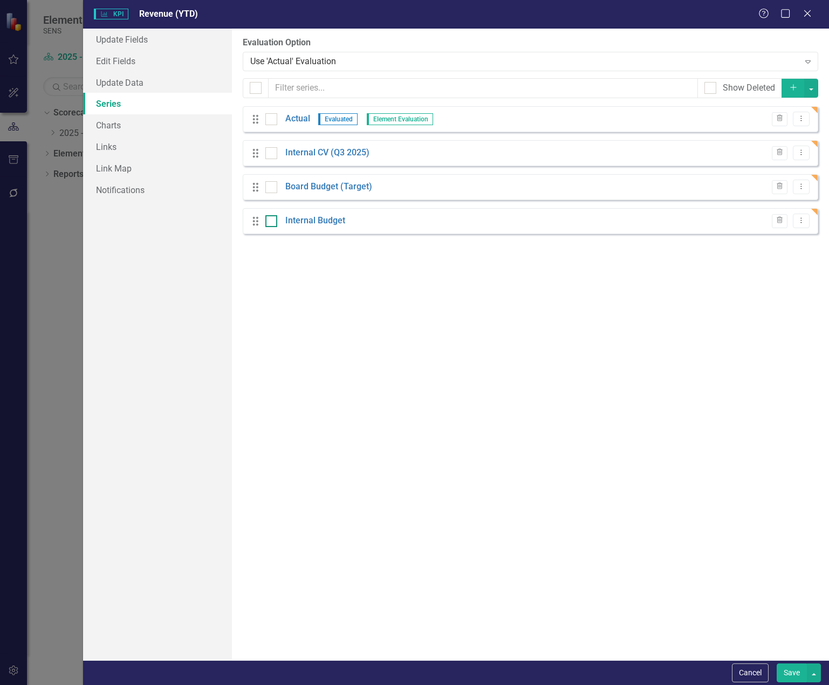
click at [271, 222] on input "checkbox" at bounding box center [268, 218] width 7 height 7
click at [780, 222] on icon "button" at bounding box center [779, 220] width 6 height 6
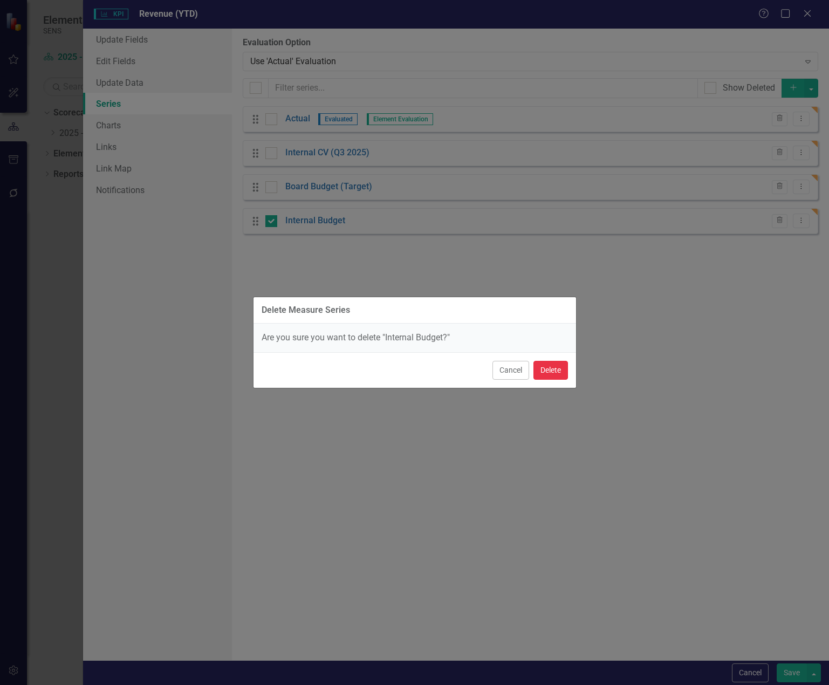
click at [554, 368] on button "Delete" at bounding box center [550, 370] width 35 height 19
checkbox input "false"
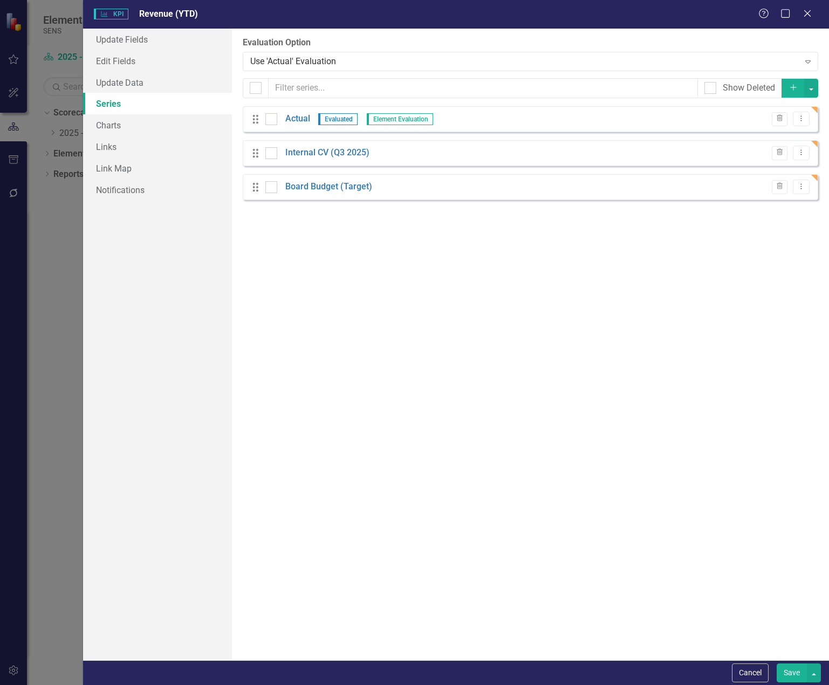
click at [795, 671] on button "Save" at bounding box center [791, 672] width 30 height 19
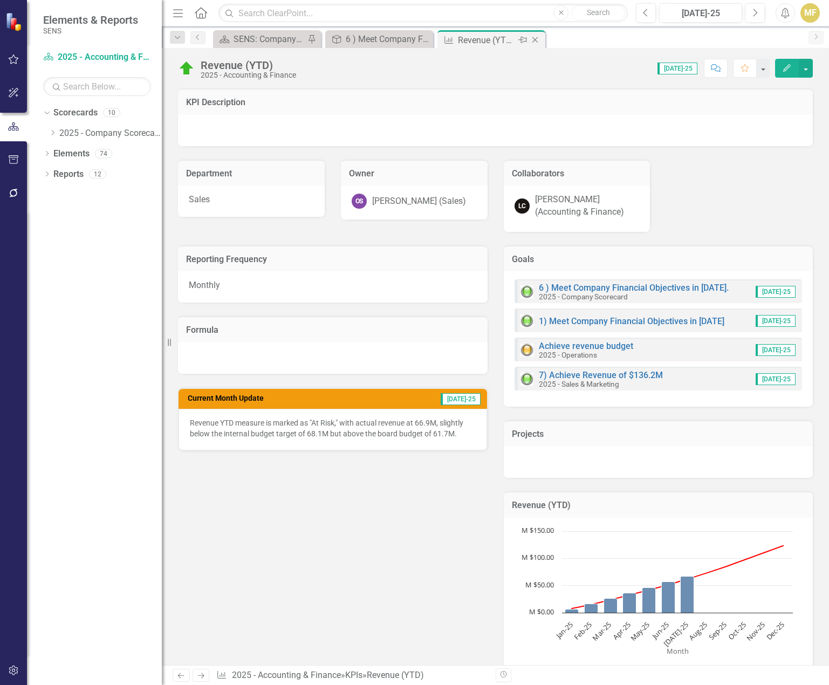
click at [538, 42] on icon "Close" at bounding box center [534, 40] width 11 height 9
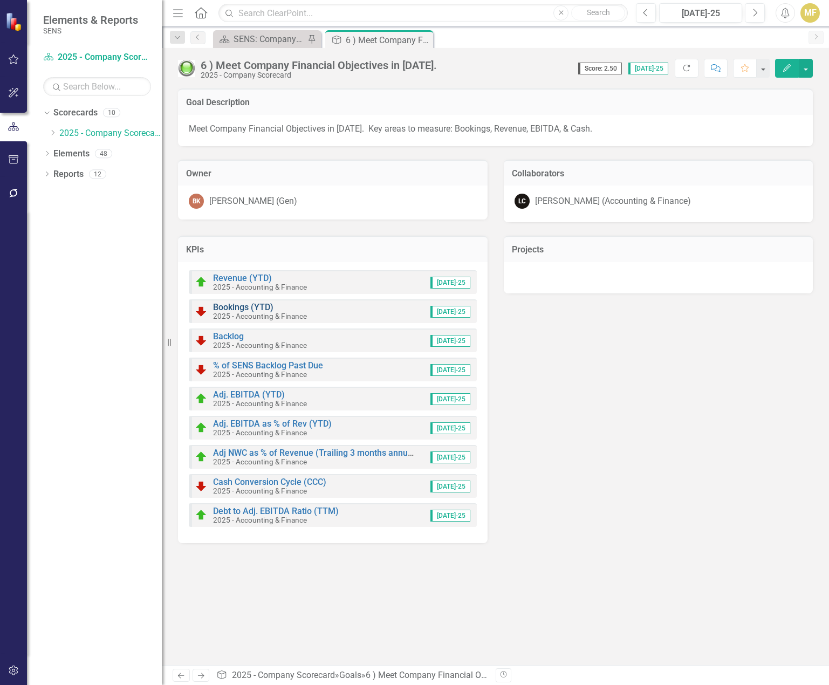
click at [243, 305] on link "Bookings (YTD)" at bounding box center [243, 307] width 60 height 10
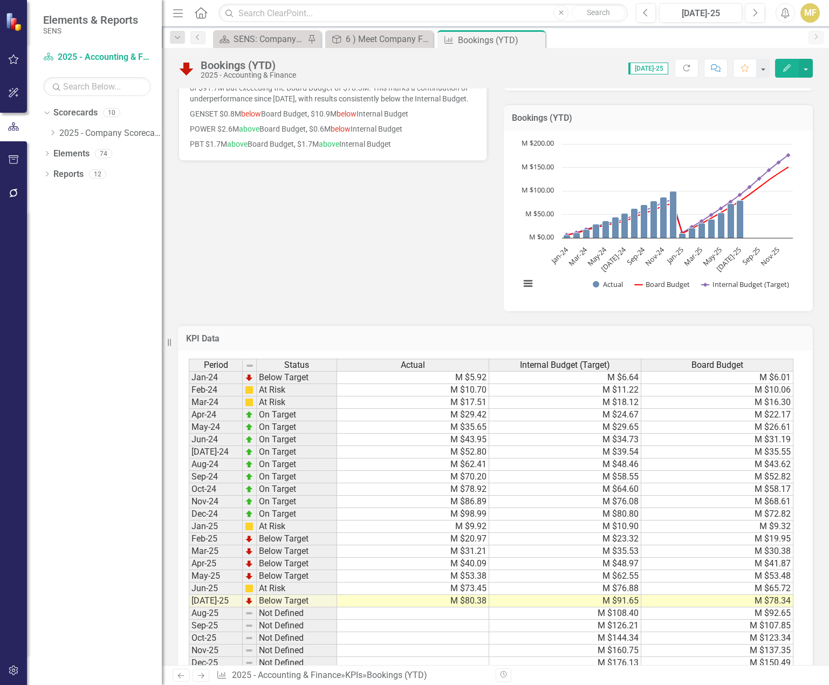
scroll to position [389, 0]
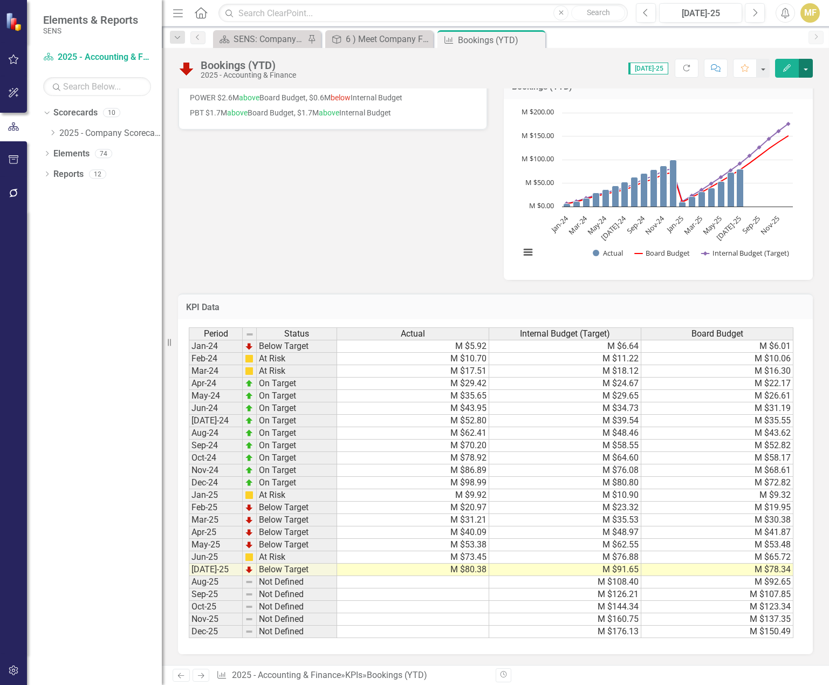
click at [808, 70] on button "button" at bounding box center [805, 68] width 14 height 19
click at [800, 84] on link "Edit Edit KPI" at bounding box center [768, 88] width 87 height 20
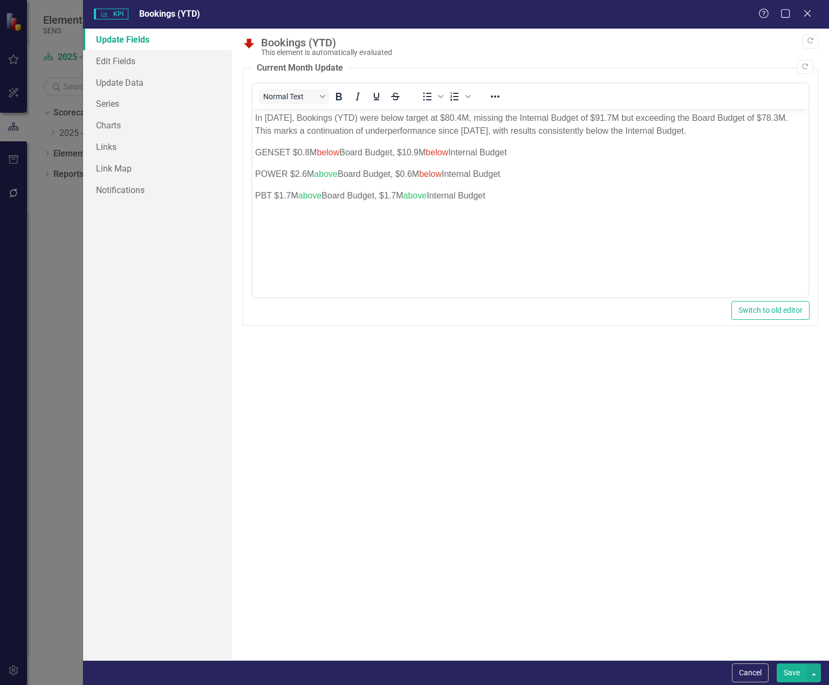
scroll to position [0, 0]
click at [128, 66] on link "Edit Fields" at bounding box center [157, 61] width 149 height 22
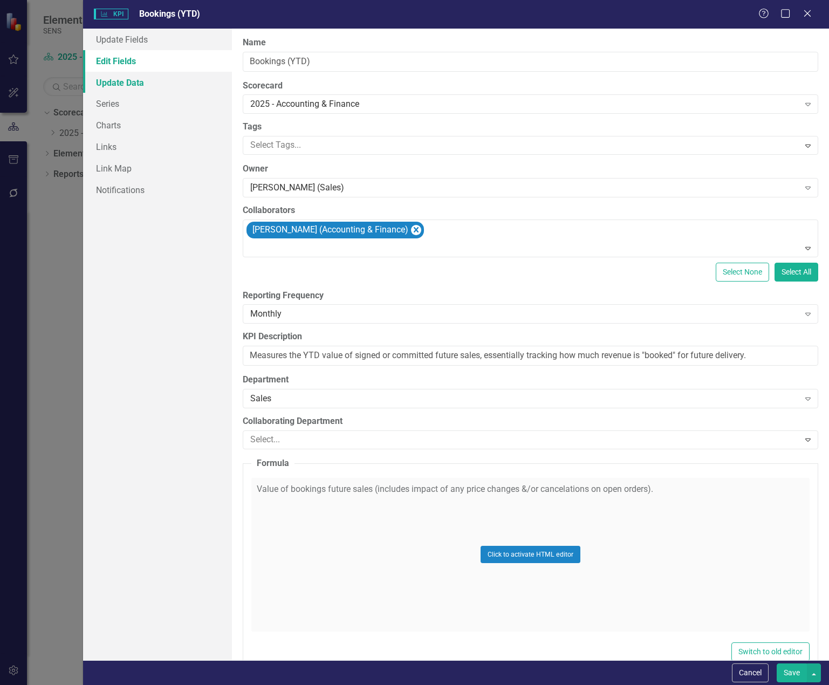
click at [130, 82] on link "Update Data" at bounding box center [157, 83] width 149 height 22
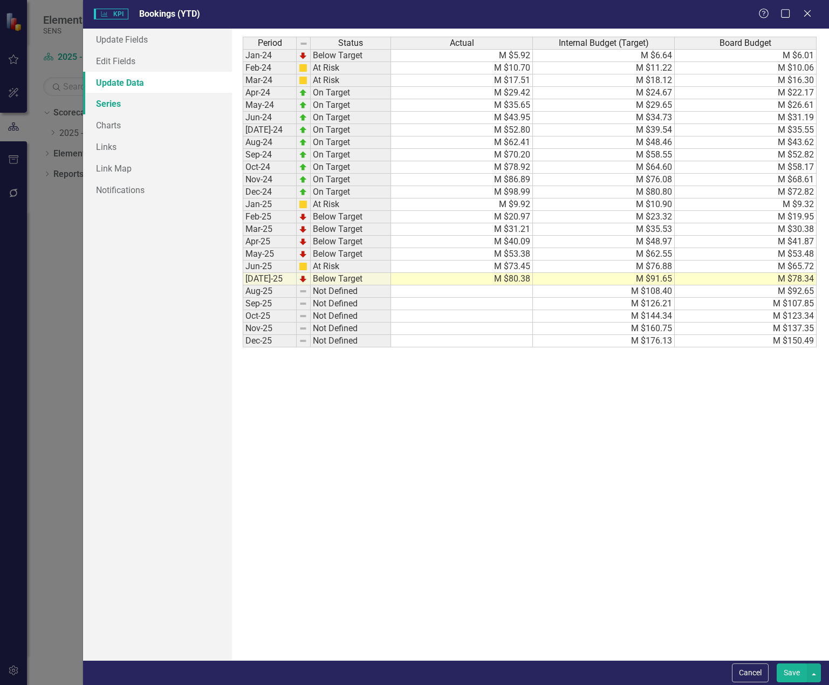
click at [127, 102] on link "Series" at bounding box center [157, 104] width 149 height 22
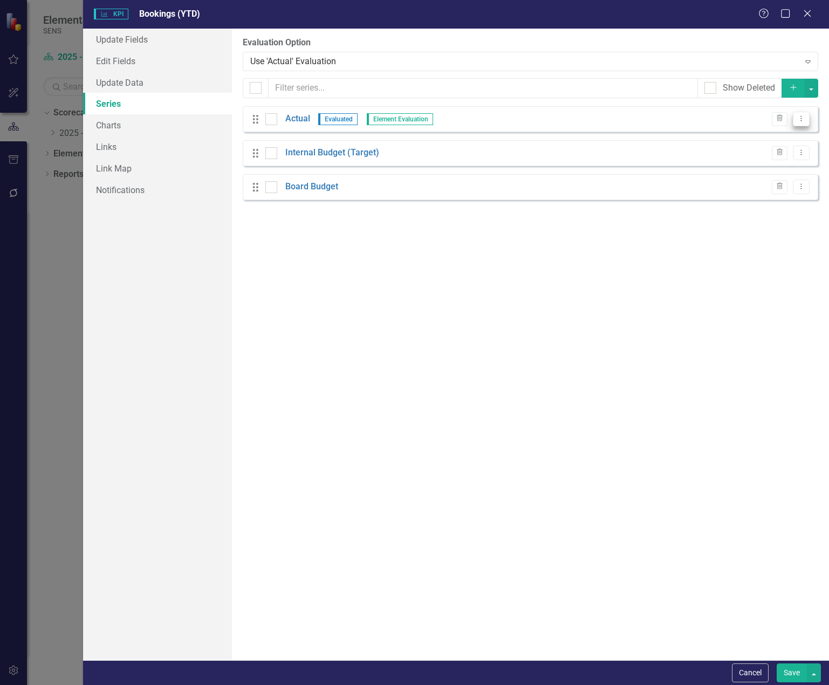
click at [803, 120] on icon "Dropdown Menu" at bounding box center [800, 118] width 9 height 7
click at [521, 299] on div "From this page, you can add, edit, delete, or duplicate the measure series for …" at bounding box center [530, 344] width 597 height 631
drag, startPoint x: 259, startPoint y: 153, endPoint x: 263, endPoint y: 194, distance: 41.2
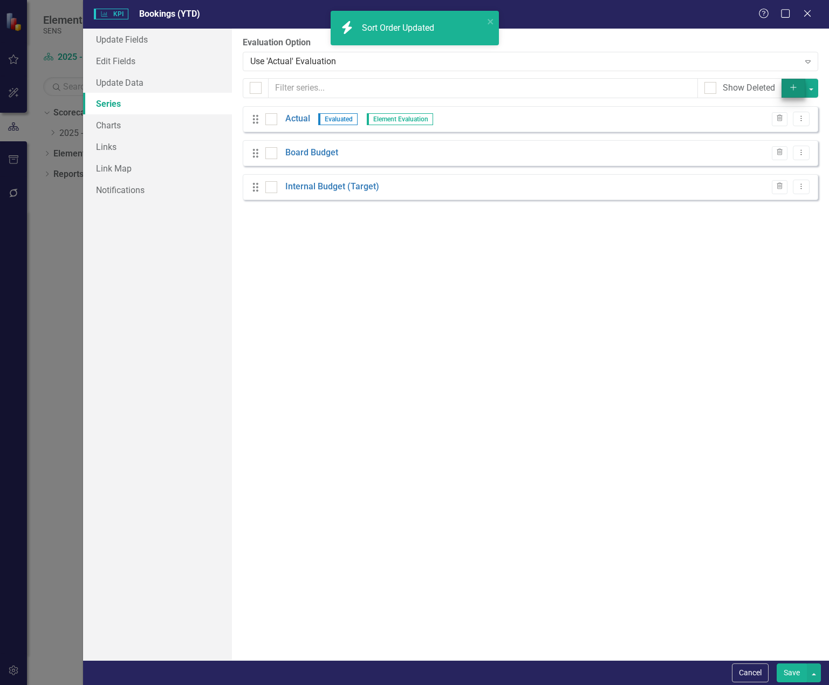
click at [792, 89] on icon "Add" at bounding box center [793, 88] width 10 height 8
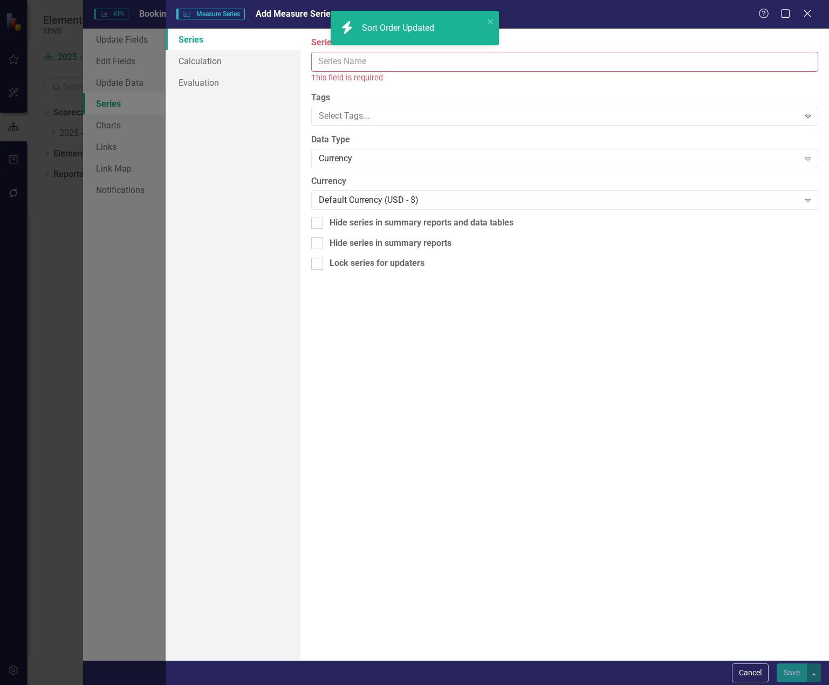
click at [327, 62] on input "Name" at bounding box center [564, 62] width 507 height 20
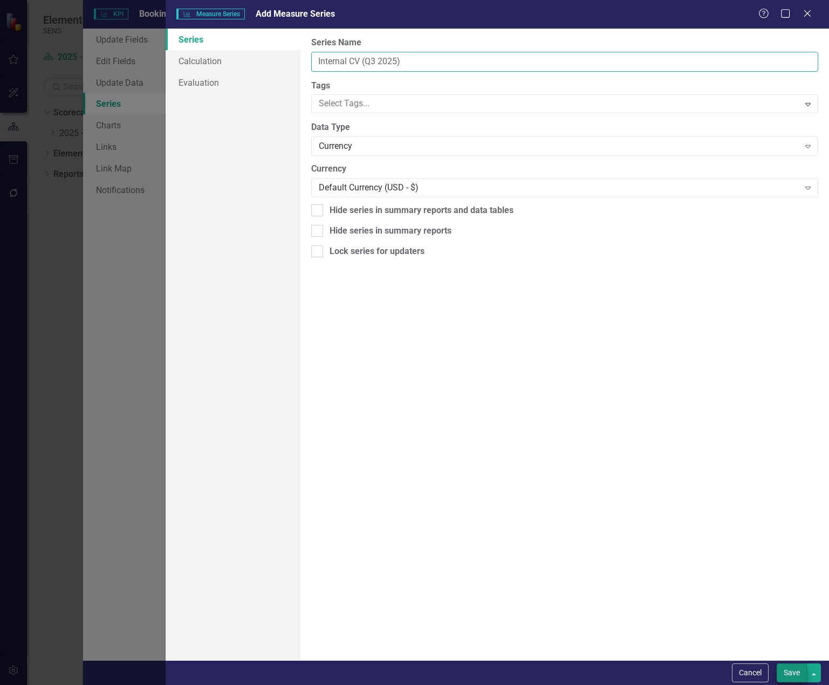
type input "Internal CV (Q3 2025)"
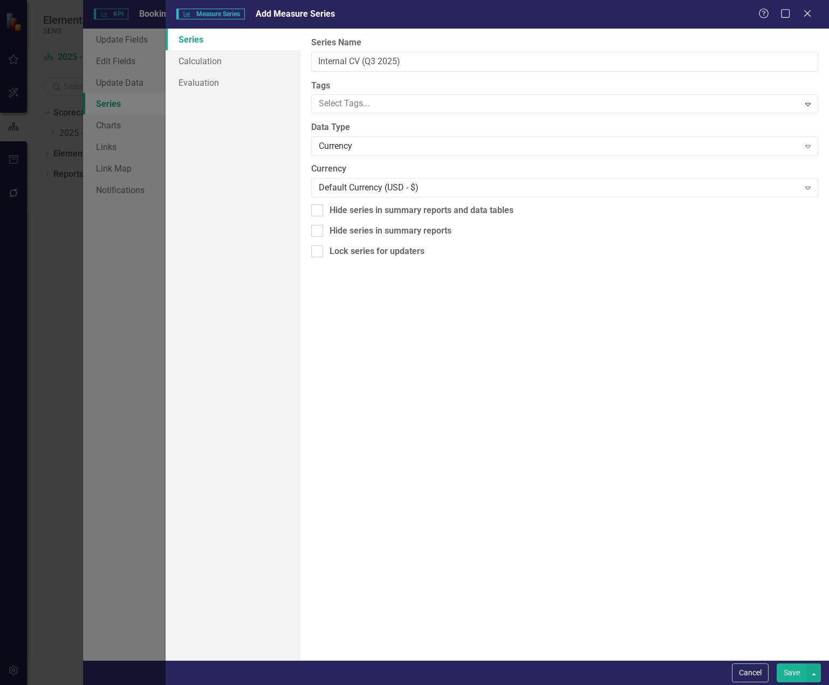
click at [798, 667] on button "Save" at bounding box center [791, 672] width 30 height 19
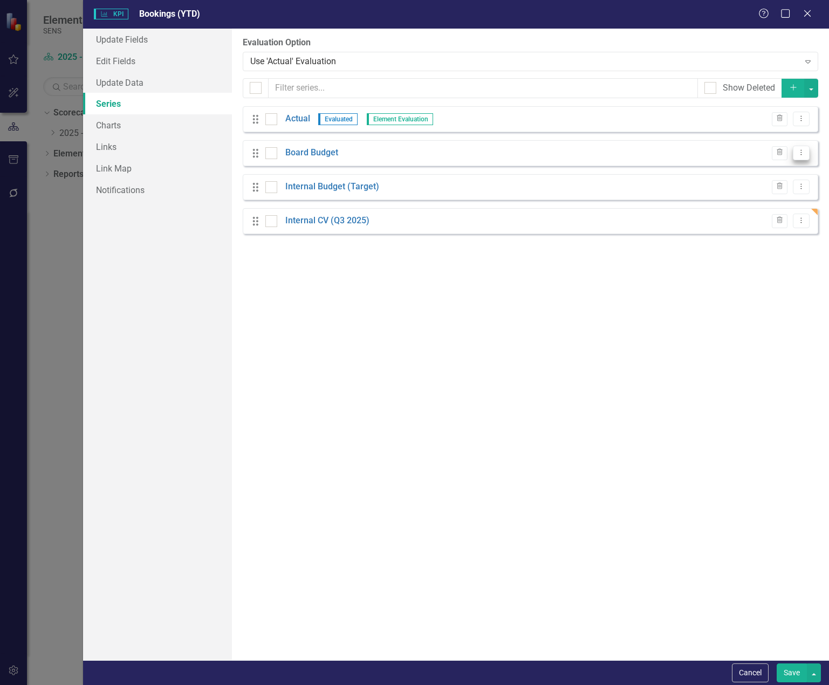
click at [803, 154] on icon "Dropdown Menu" at bounding box center [800, 152] width 9 height 7
click at [767, 167] on link "Edit Edit Measure Series" at bounding box center [747, 171] width 122 height 20
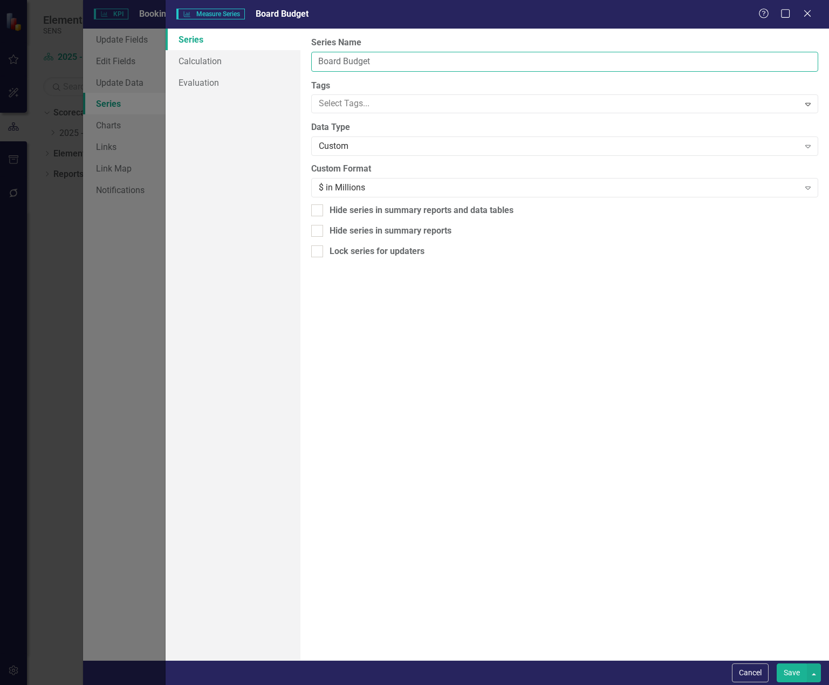
click at [376, 64] on input "Board Budget" at bounding box center [564, 62] width 507 height 20
type input "Board Budget (Target)"
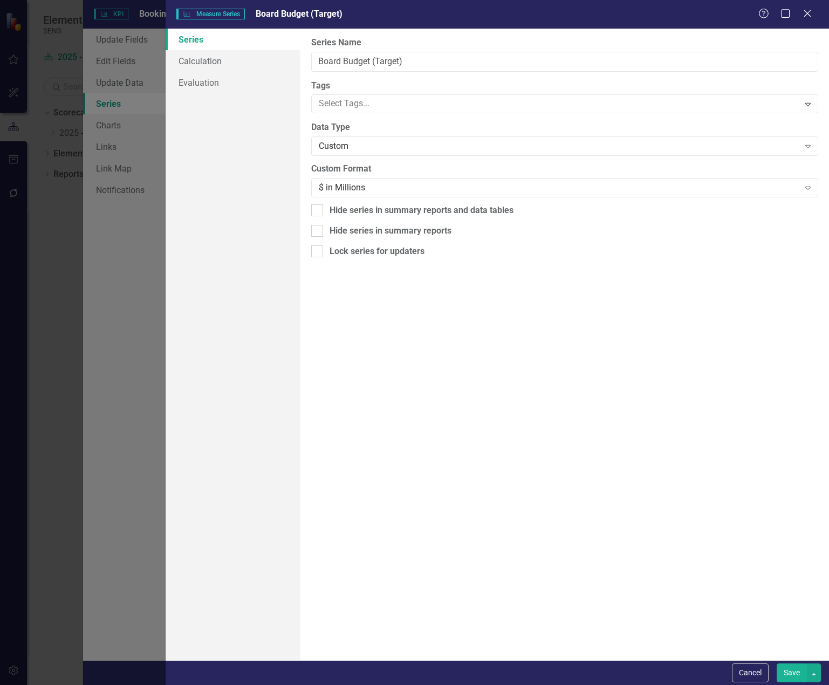
click at [796, 676] on button "Save" at bounding box center [791, 672] width 30 height 19
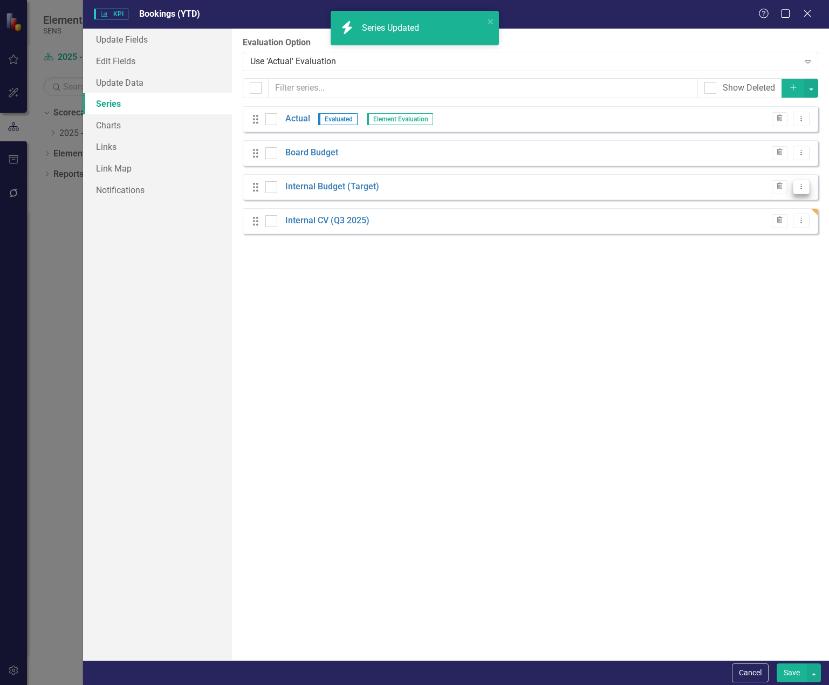
click at [803, 189] on icon "Dropdown Menu" at bounding box center [800, 186] width 9 height 7
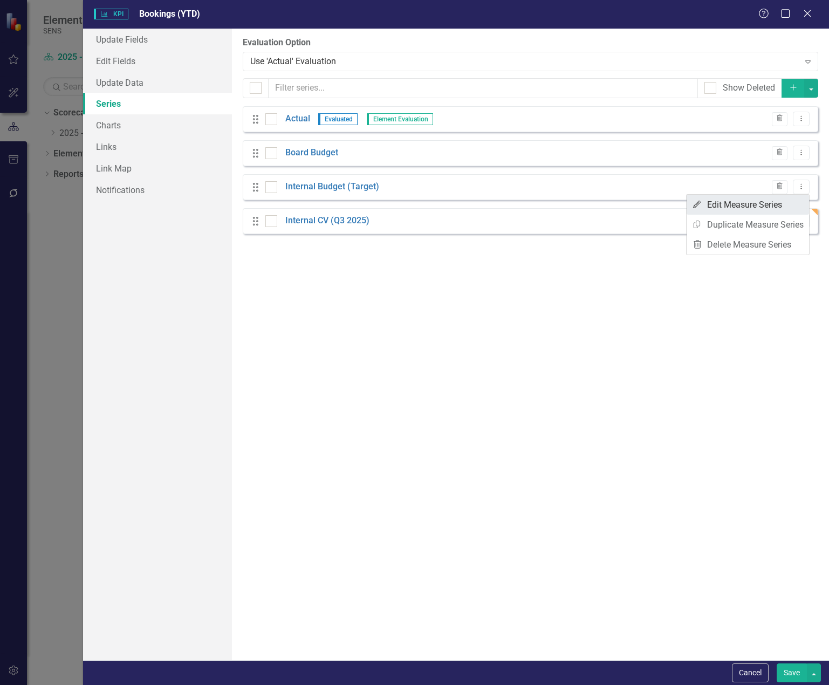
click at [760, 208] on link "Edit Edit Measure Series" at bounding box center [747, 205] width 122 height 20
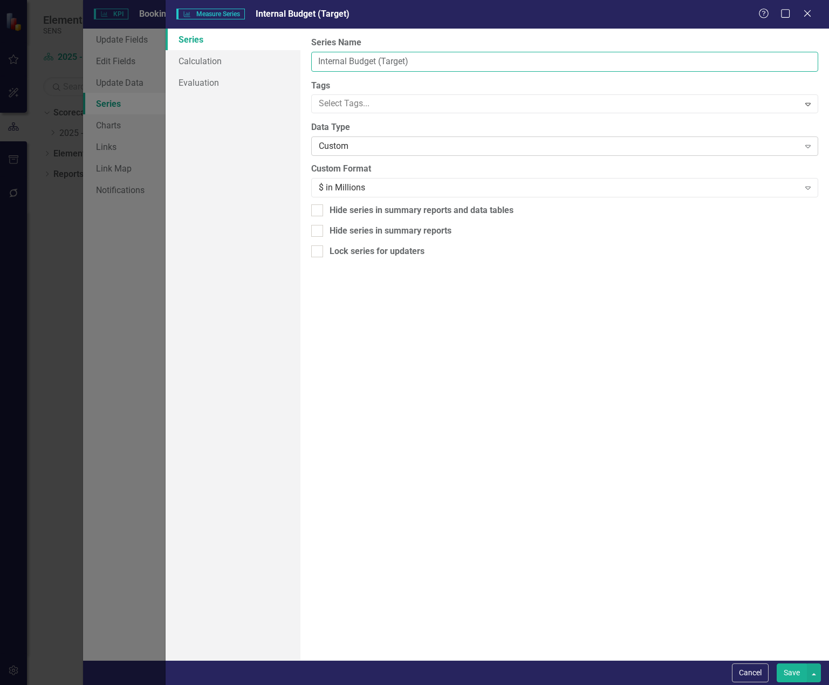
drag, startPoint x: 378, startPoint y: 59, endPoint x: 630, endPoint y: 147, distance: 267.2
click at [630, 147] on div "From this page, you can edit the name, type, and visibility options of your ser…" at bounding box center [564, 344] width 528 height 631
type input "Internal Budget"
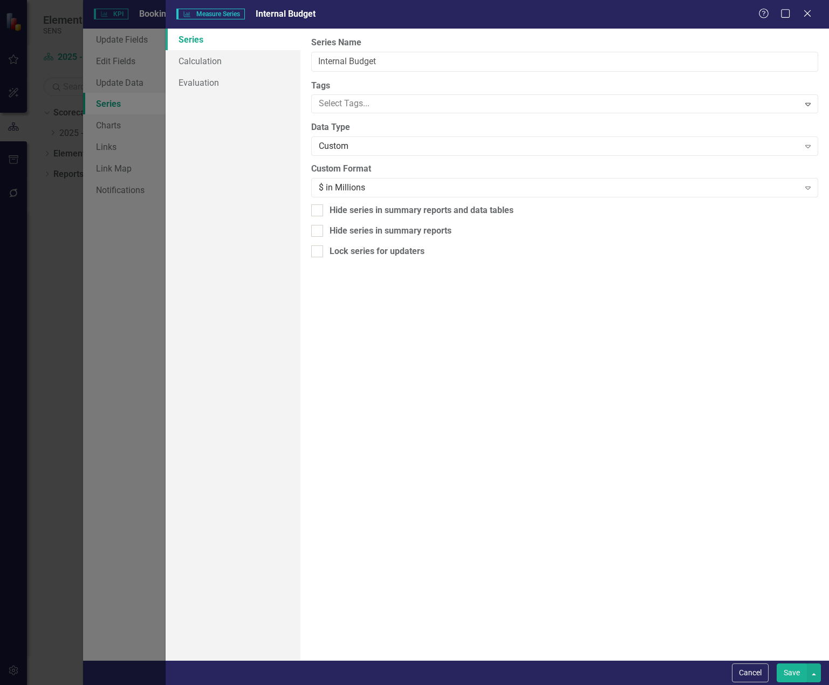
click at [793, 671] on button "Save" at bounding box center [791, 672] width 30 height 19
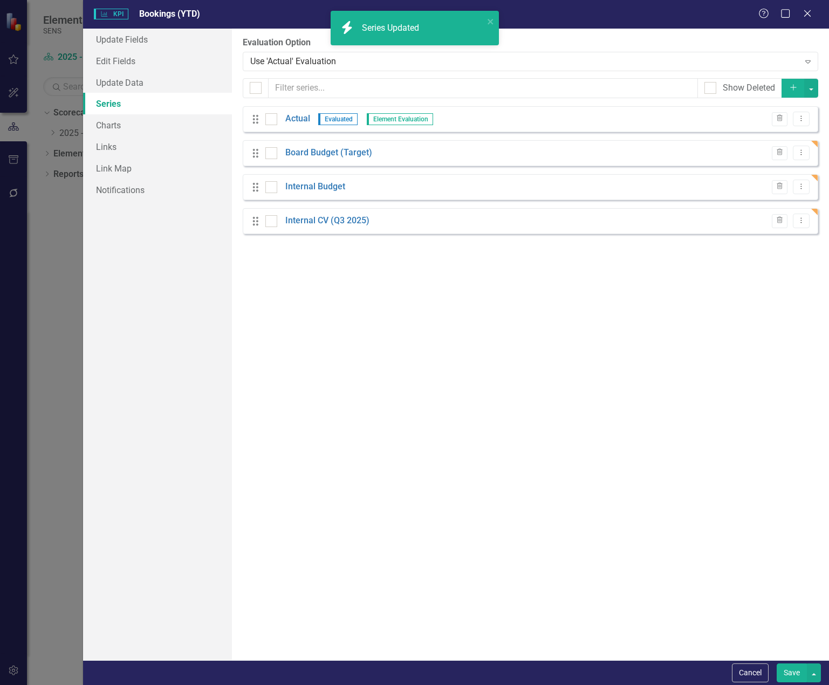
click at [533, 317] on div "From this page, you can add, edit, delete, or duplicate the measure series for …" at bounding box center [530, 344] width 597 height 631
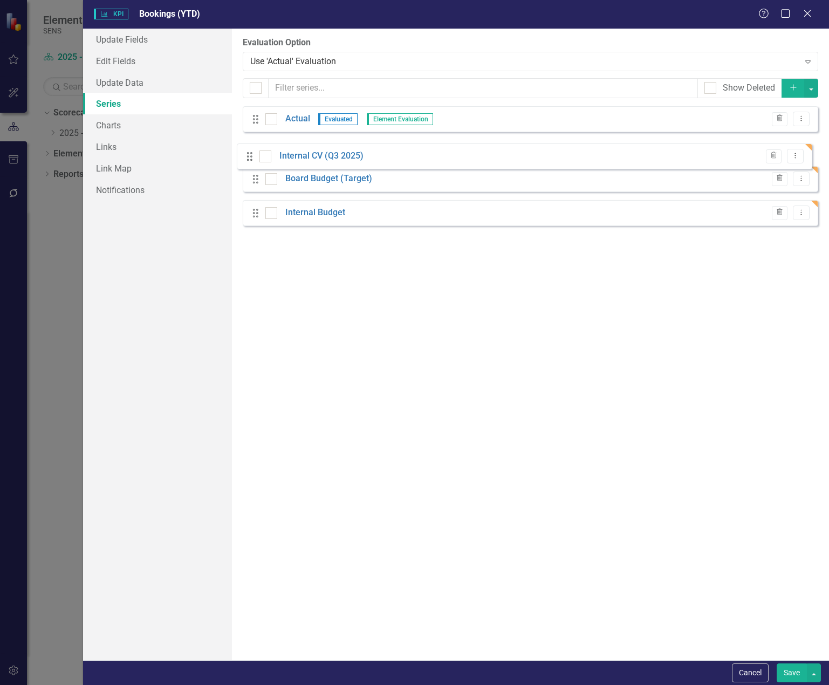
drag, startPoint x: 255, startPoint y: 224, endPoint x: 249, endPoint y: 159, distance: 65.0
click at [249, 159] on div "Drag Actual Evaluated Element Evaluation Trash Dropdown Menu Drag Board Budget …" at bounding box center [530, 170] width 575 height 128
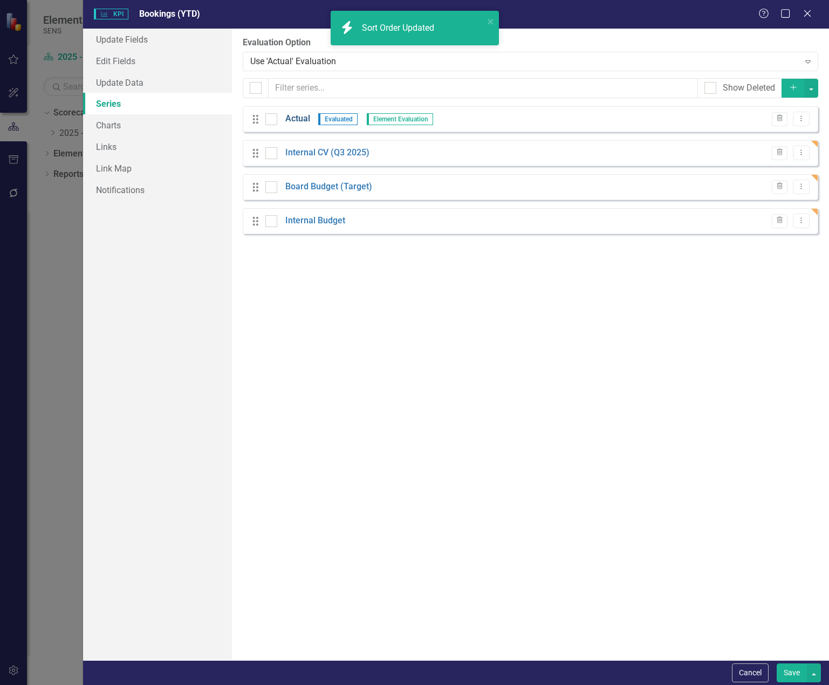
click at [297, 118] on link "Actual" at bounding box center [297, 119] width 25 height 12
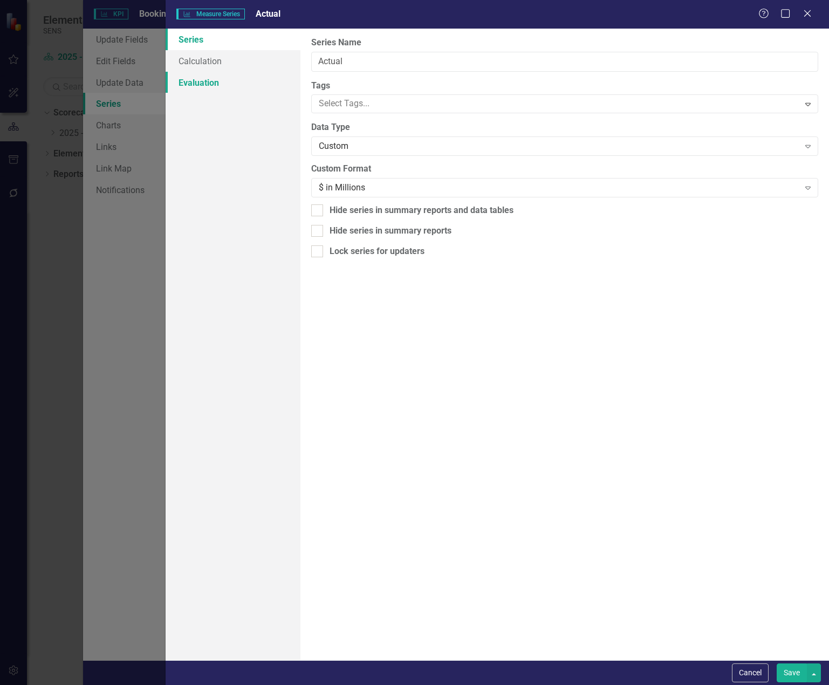
click at [218, 82] on link "Evaluation" at bounding box center [233, 83] width 135 height 22
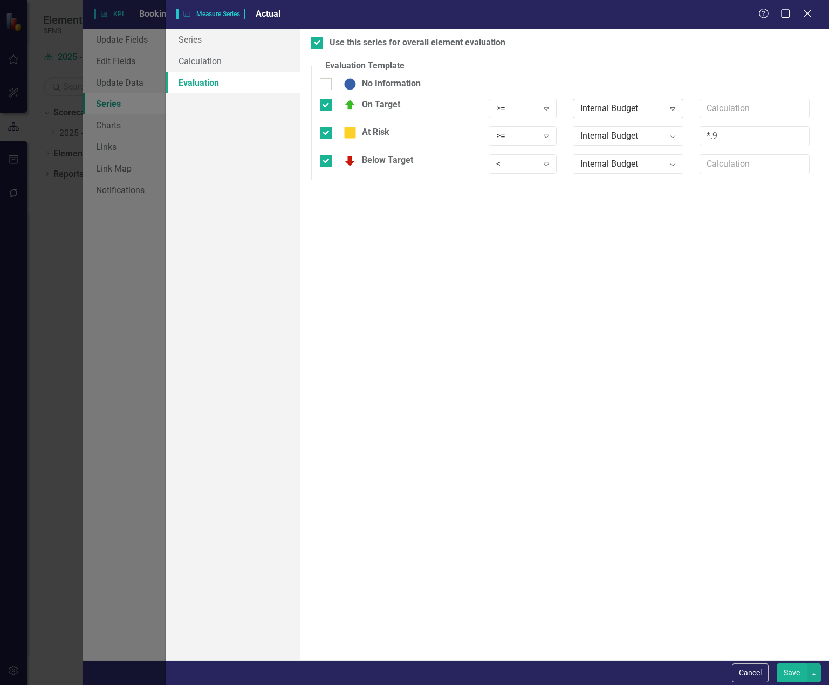
click at [591, 106] on div "Internal Budget" at bounding box center [622, 108] width 84 height 12
click at [613, 165] on div "Board Budget (Target)" at bounding box center [629, 162] width 93 height 12
click at [604, 134] on div "Internal Budget" at bounding box center [622, 136] width 84 height 12
click at [611, 186] on div "Board Budget (Target)" at bounding box center [629, 190] width 93 height 12
click at [608, 163] on div "Internal Budget" at bounding box center [622, 164] width 84 height 12
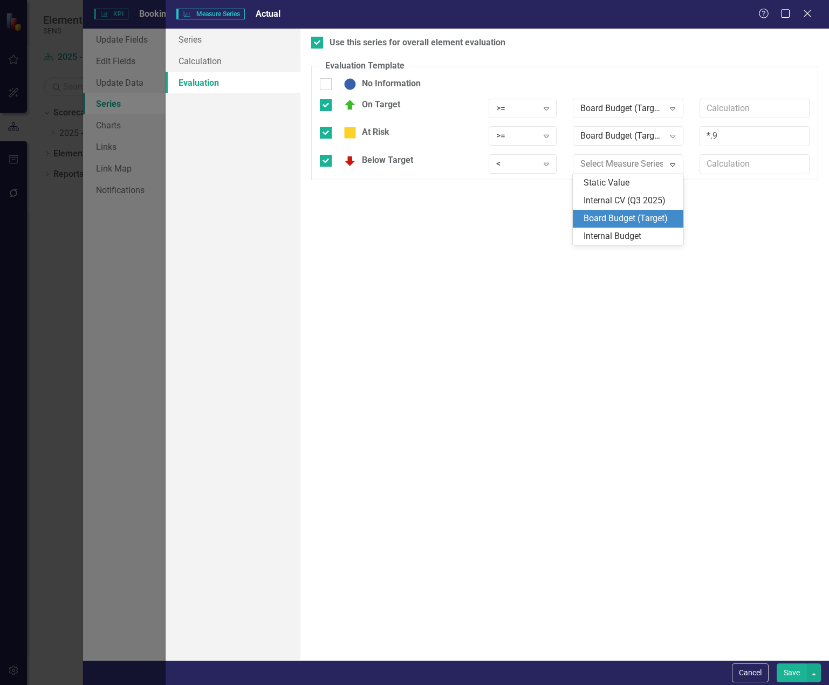
click at [604, 214] on div "Board Budget (Target)" at bounding box center [629, 218] width 93 height 12
click at [786, 671] on button "Save" at bounding box center [791, 672] width 30 height 19
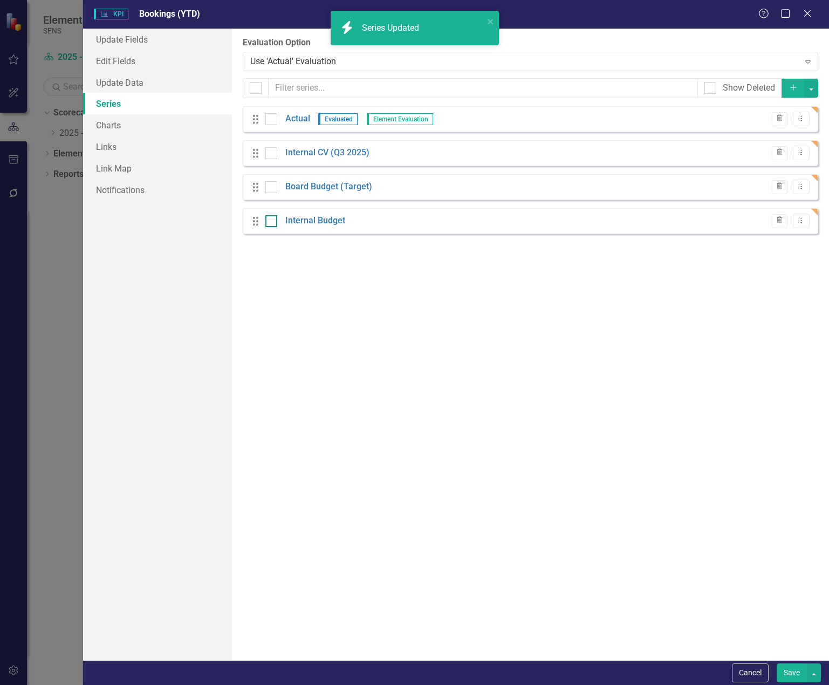
click at [273, 221] on div at bounding box center [271, 221] width 12 height 12
click at [272, 221] on input "checkbox" at bounding box center [268, 218] width 7 height 7
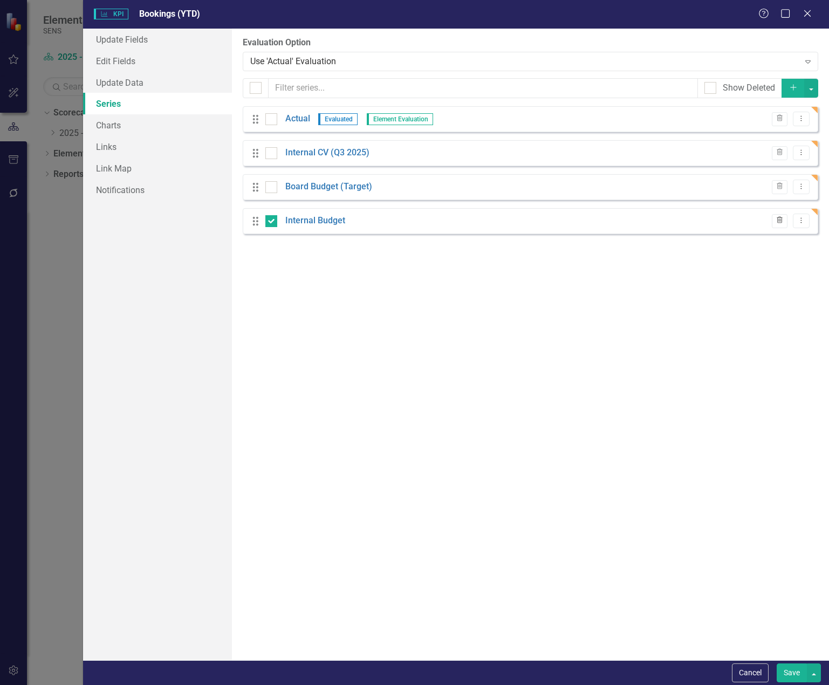
click at [784, 219] on button "Trash" at bounding box center [780, 221] width 16 height 14
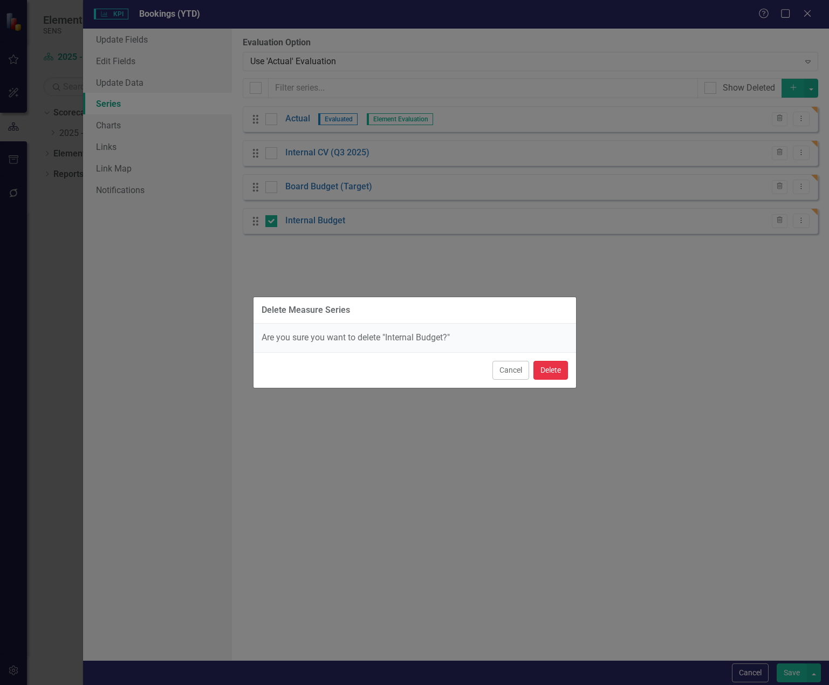
click at [551, 368] on button "Delete" at bounding box center [550, 370] width 35 height 19
checkbox input "false"
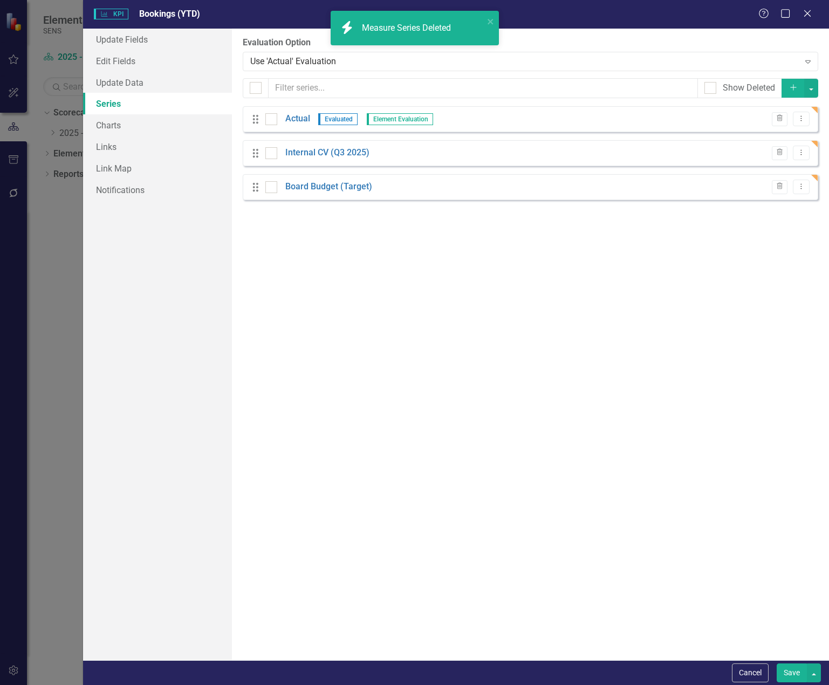
click at [793, 670] on button "Save" at bounding box center [791, 672] width 30 height 19
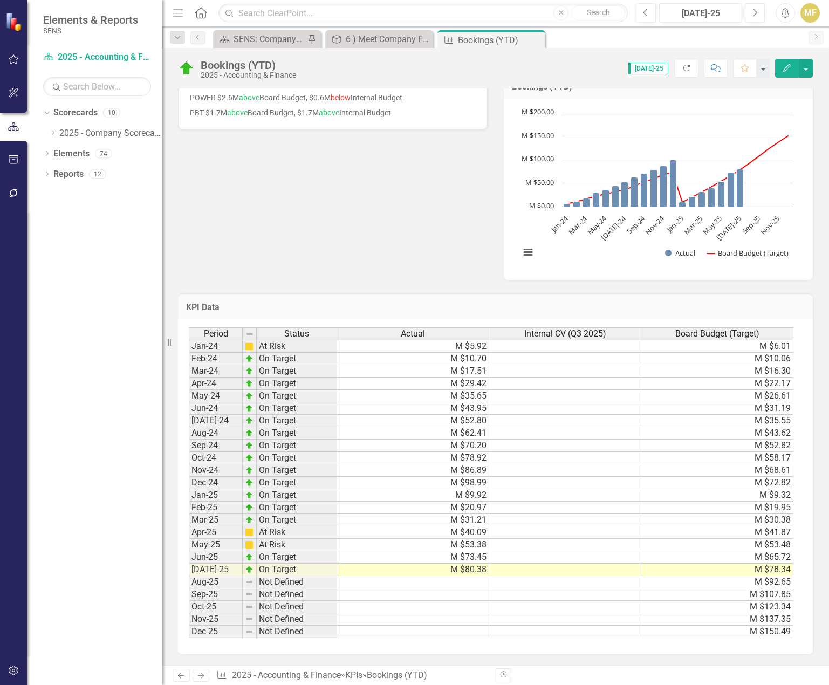
click at [513, 496] on td at bounding box center [565, 495] width 152 height 12
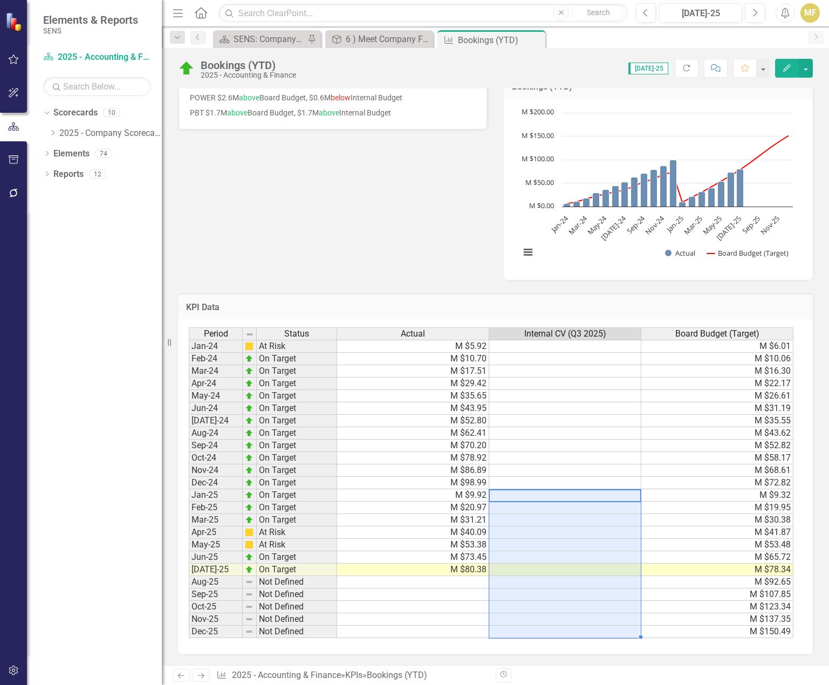
type textarea "9.92"
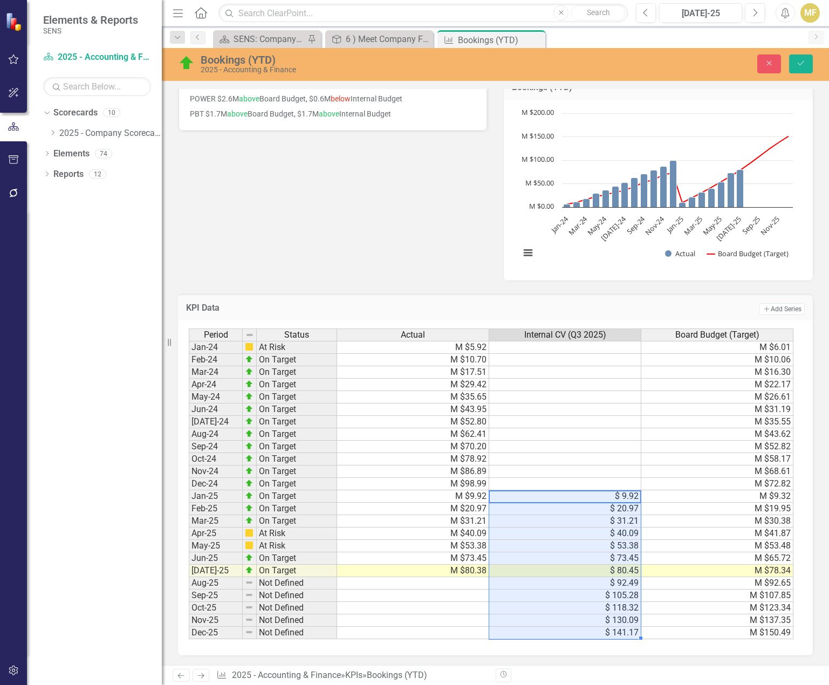
click at [477, 345] on td "M $5.92" at bounding box center [413, 347] width 152 height 13
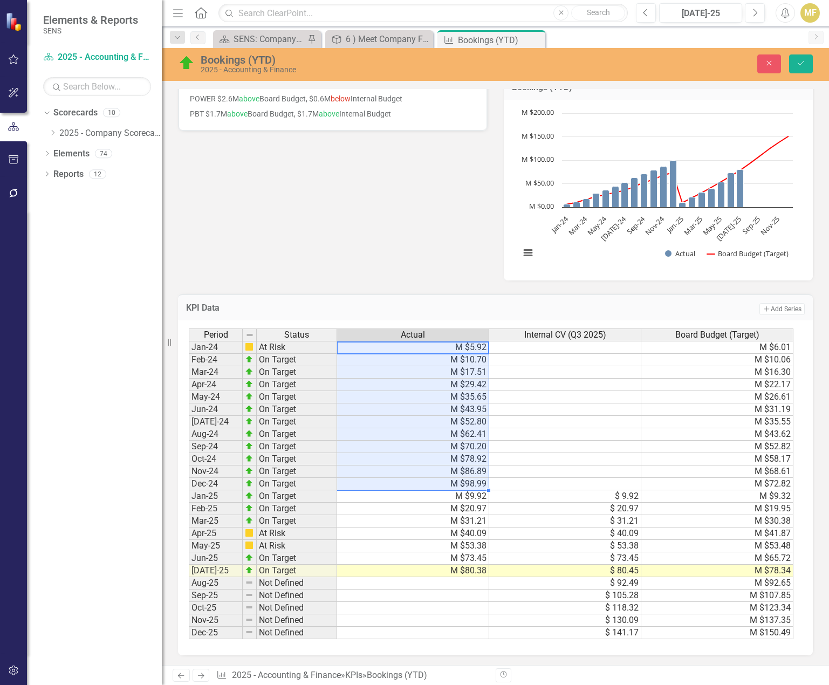
click at [573, 348] on td at bounding box center [565, 347] width 152 height 13
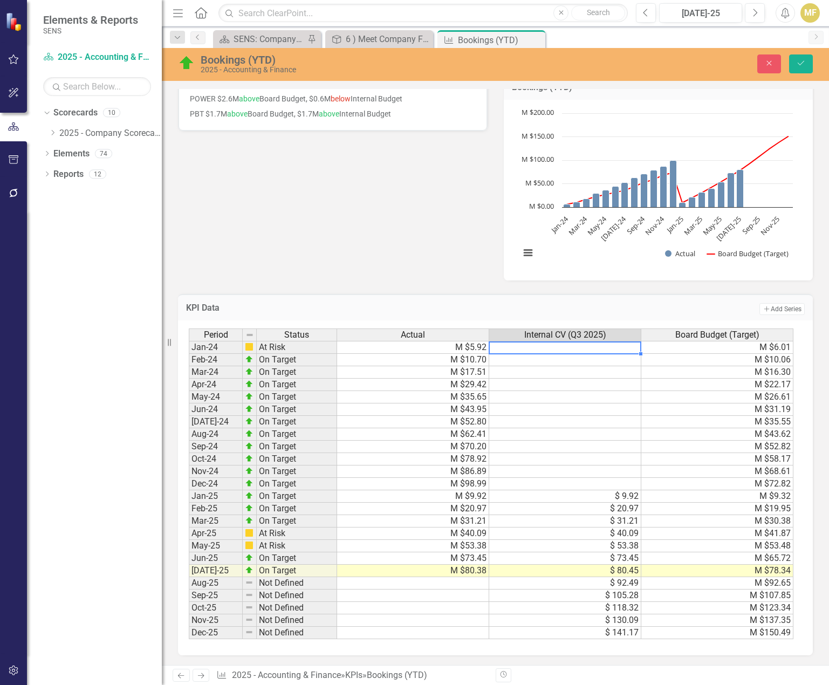
click at [698, 483] on td "M $72.82" at bounding box center [717, 484] width 152 height 12
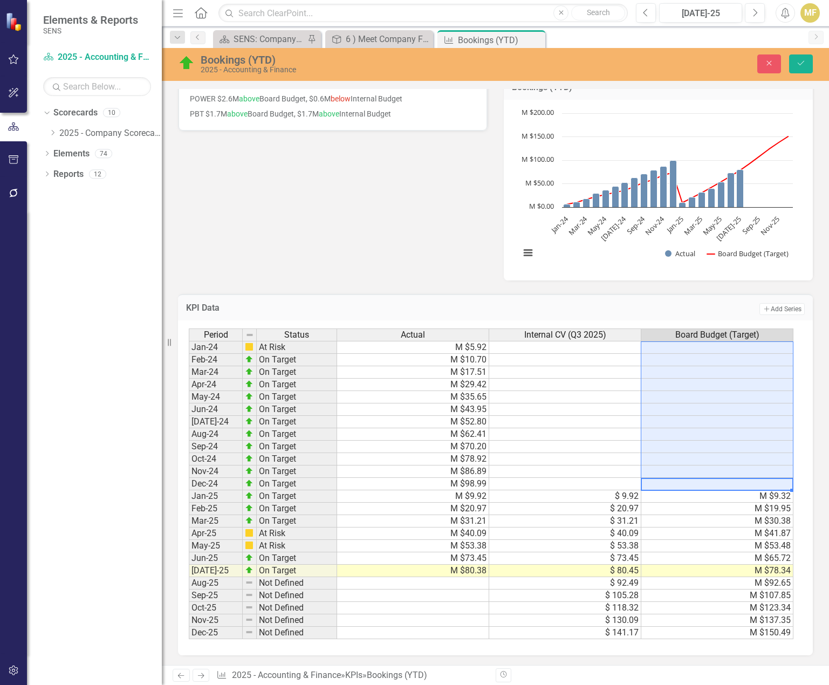
click at [380, 201] on div "Reporting Frequency Monthly Formula Value of bookings future sales (includes im…" at bounding box center [495, 61] width 651 height 437
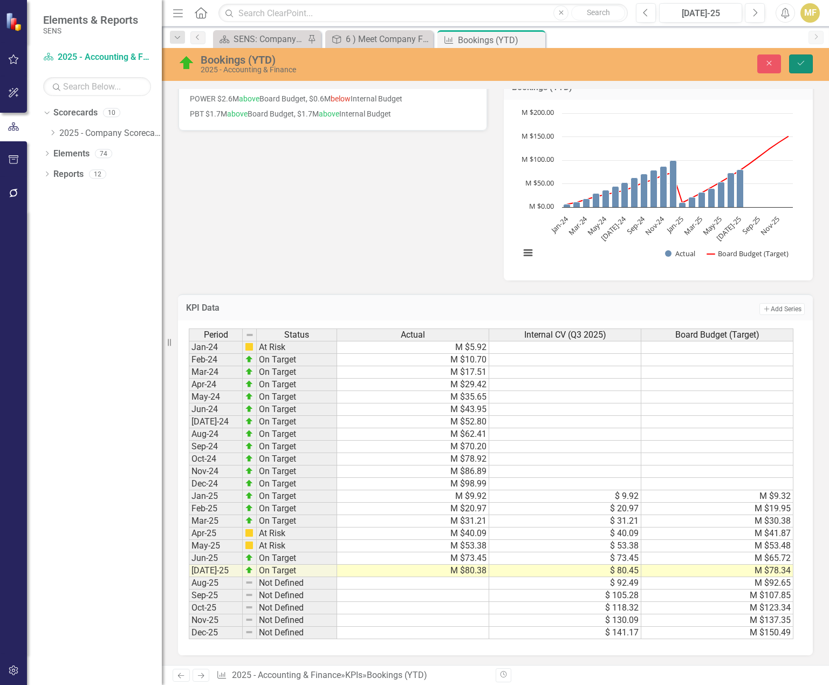
click at [803, 60] on icon "Save" at bounding box center [801, 63] width 10 height 8
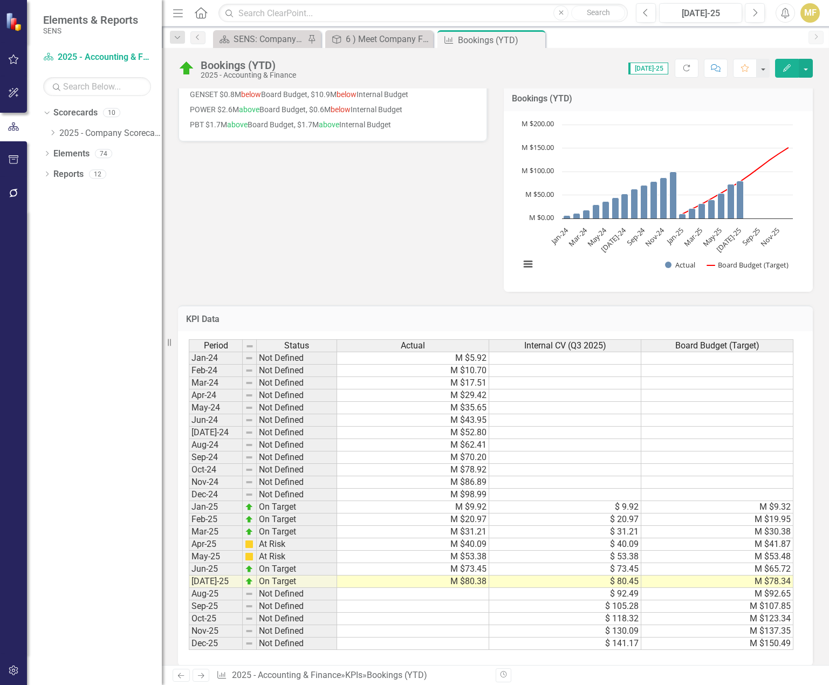
scroll to position [216, 0]
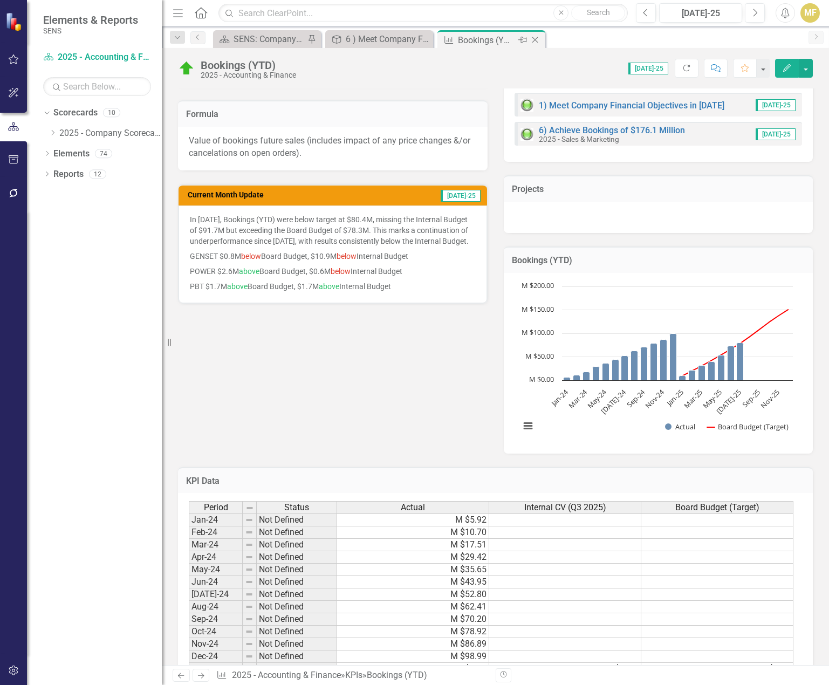
click at [538, 38] on icon "Close" at bounding box center [534, 40] width 11 height 9
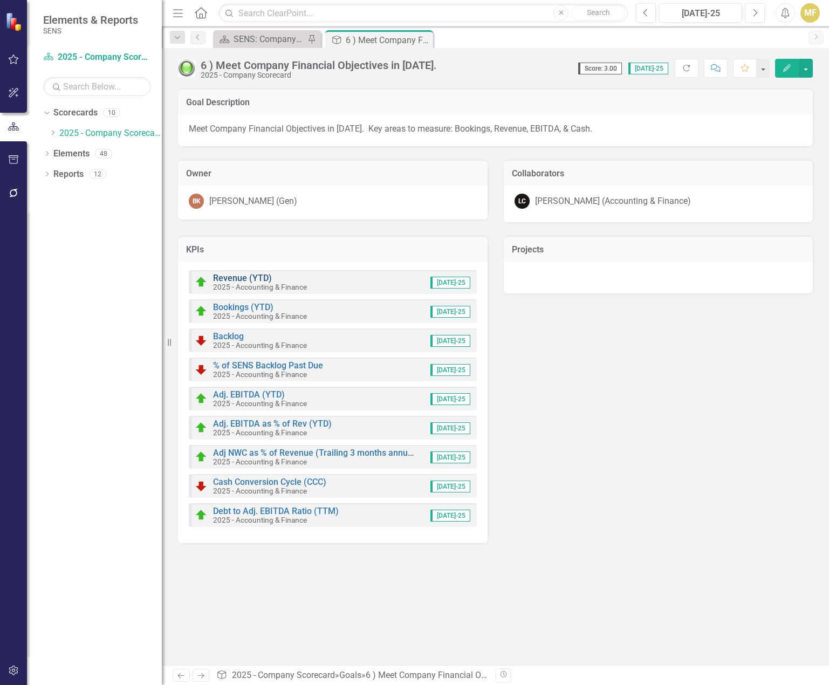
click at [258, 277] on link "Revenue (YTD)" at bounding box center [242, 278] width 59 height 10
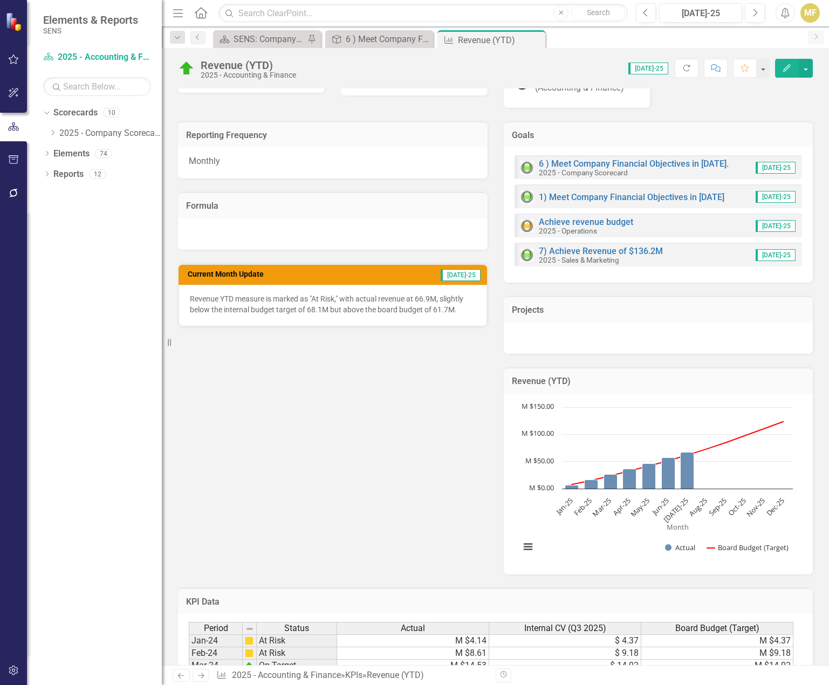
scroll to position [377, 0]
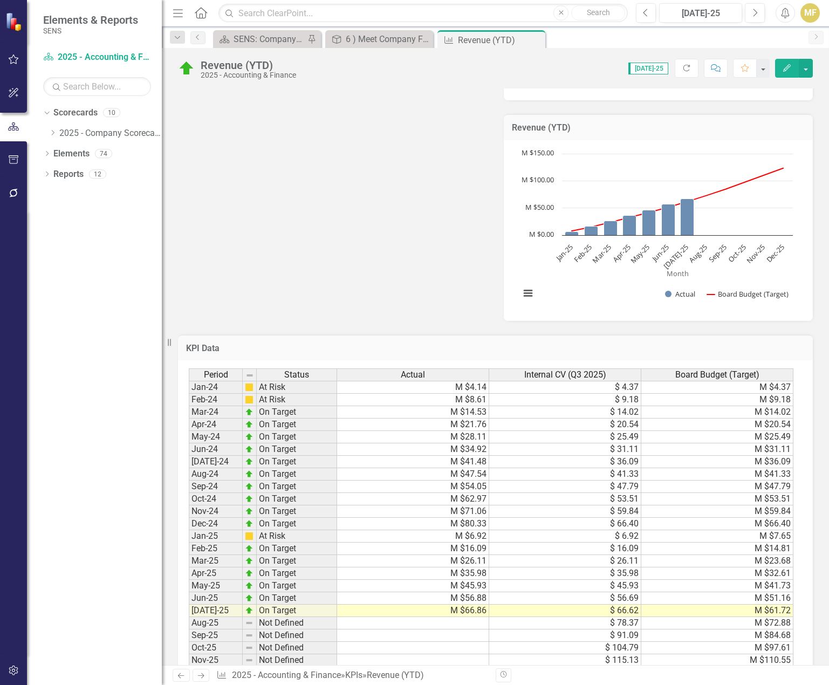
click at [601, 409] on td "$ 14.02" at bounding box center [565, 412] width 152 height 12
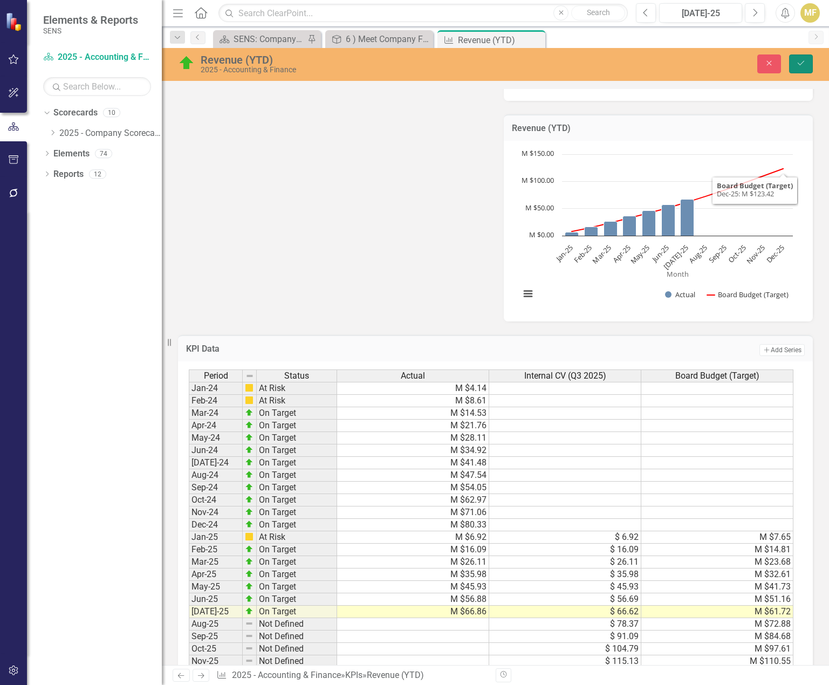
click at [801, 66] on icon "Save" at bounding box center [801, 63] width 10 height 8
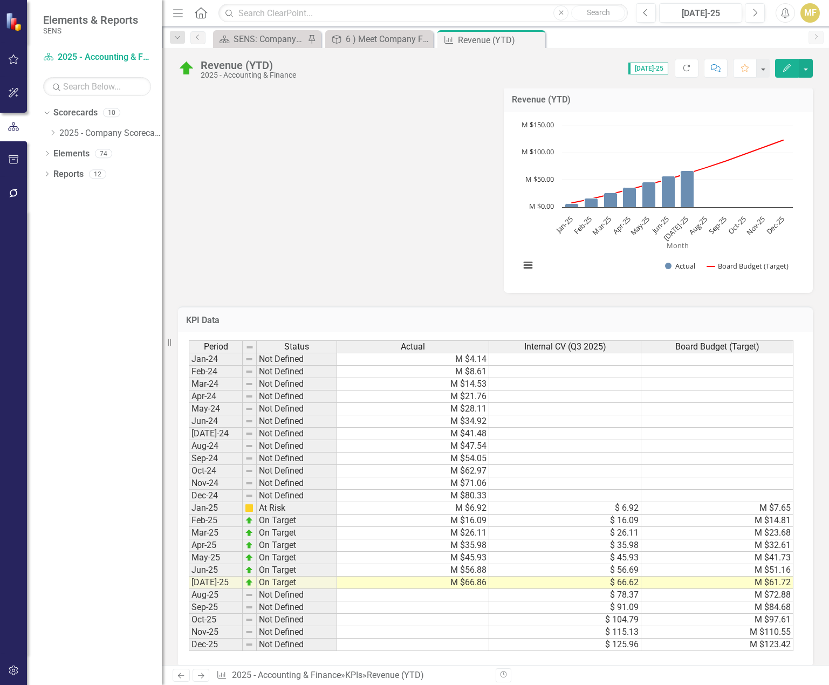
scroll to position [418, 0]
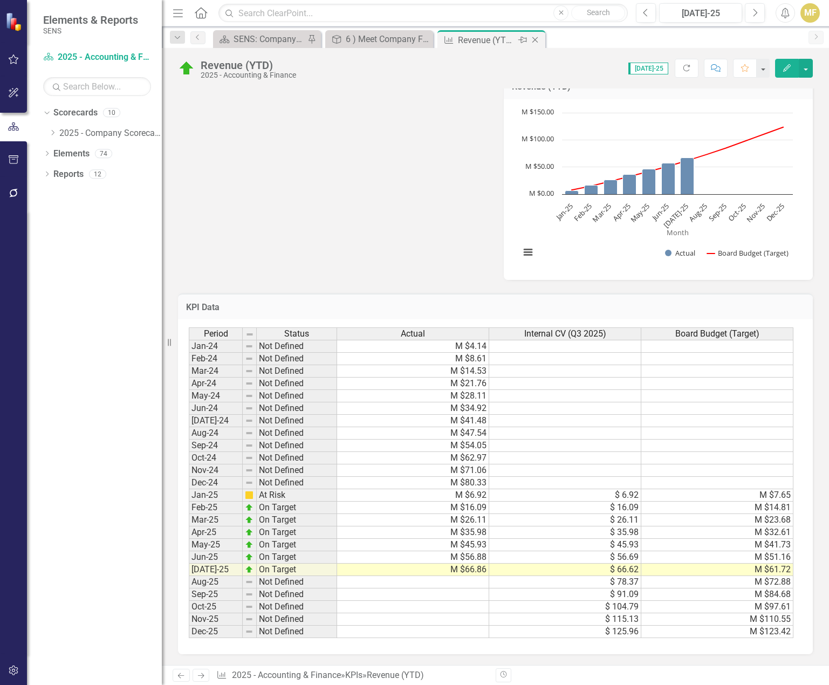
click at [534, 40] on icon "Close" at bounding box center [534, 40] width 11 height 9
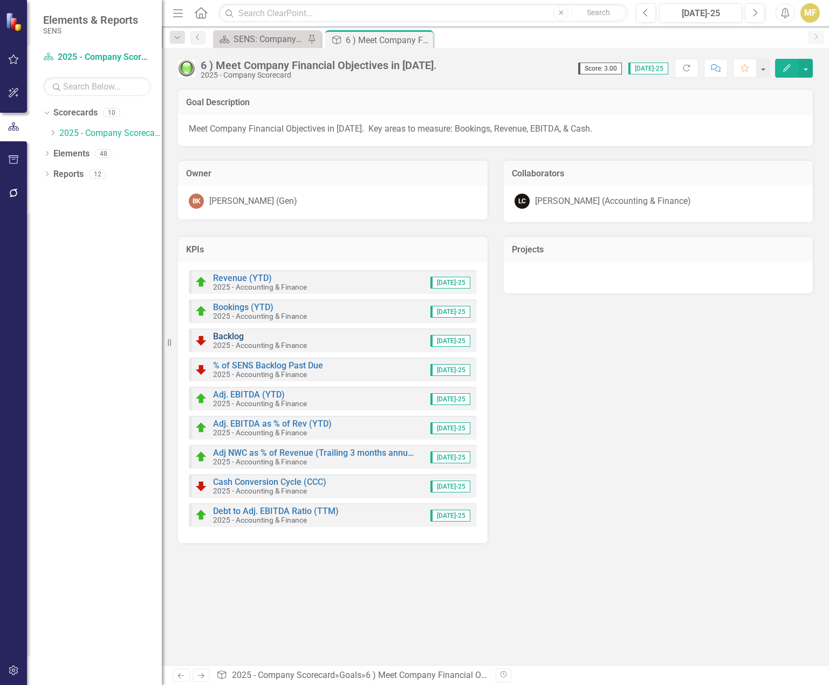
click at [219, 335] on link "Backlog" at bounding box center [228, 336] width 31 height 10
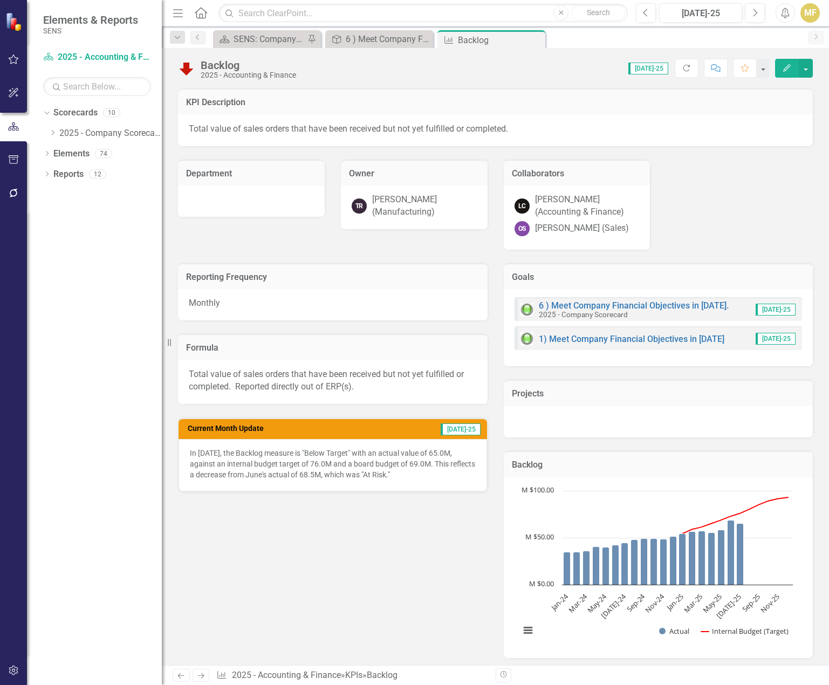
scroll to position [377, 0]
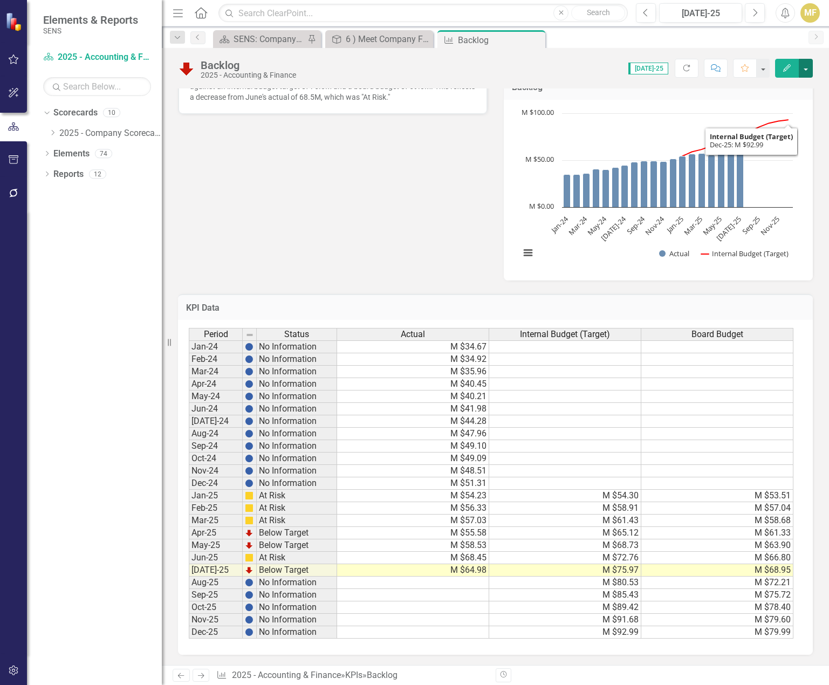
click at [807, 66] on button "button" at bounding box center [805, 68] width 14 height 19
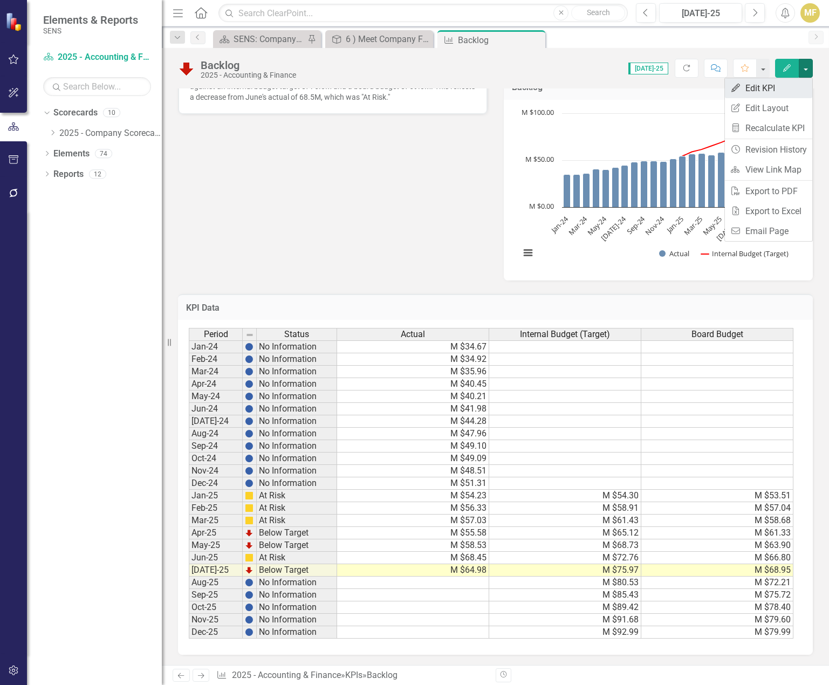
click at [786, 80] on link "Edit Edit KPI" at bounding box center [768, 88] width 87 height 20
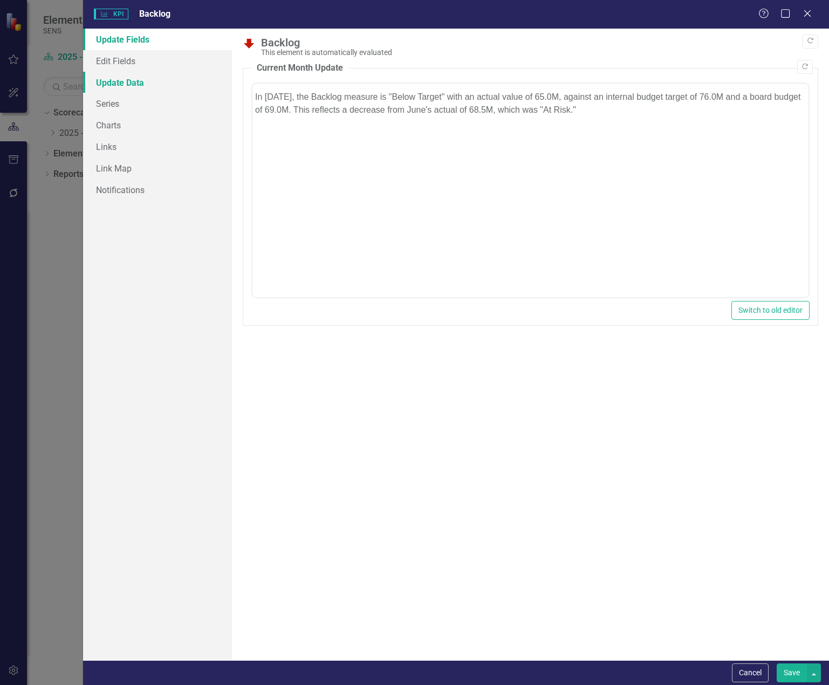
scroll to position [0, 0]
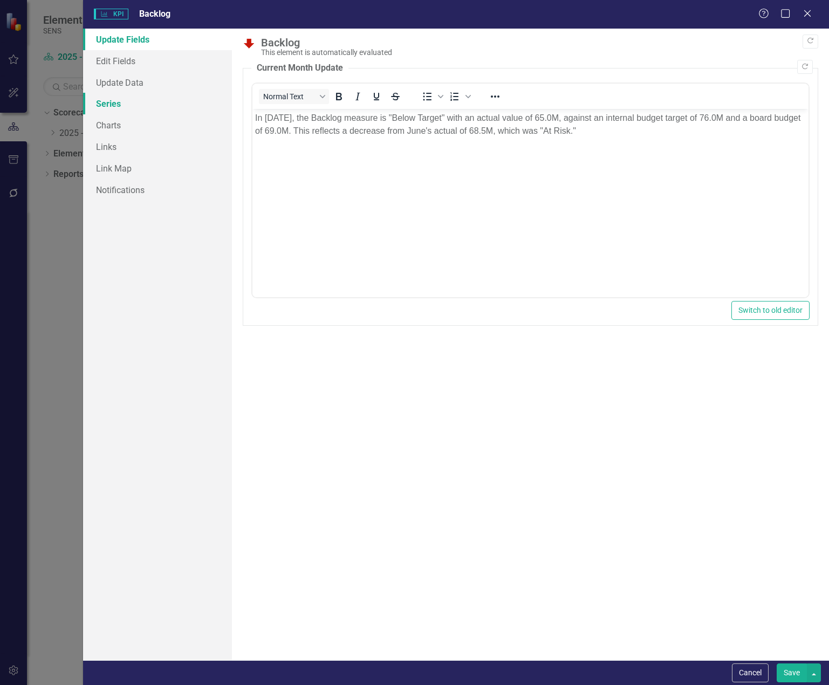
click at [108, 99] on link "Series" at bounding box center [157, 104] width 149 height 22
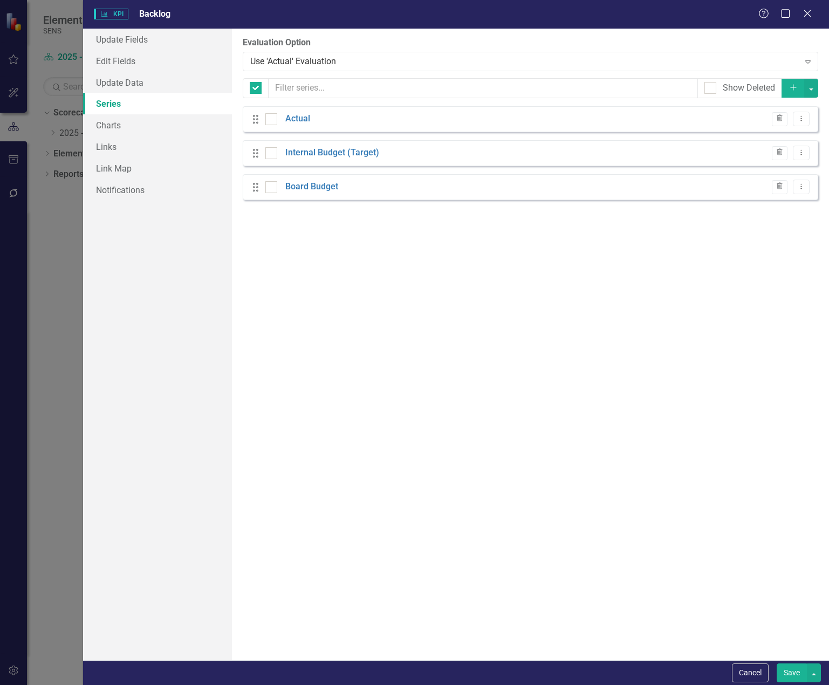
checkbox input "false"
drag, startPoint x: 256, startPoint y: 189, endPoint x: 255, endPoint y: 158, distance: 30.8
click at [255, 158] on div "Drag Actual Evaluated Element Evaluation Trash Dropdown Menu Drag Internal Budg…" at bounding box center [530, 153] width 575 height 94
click at [294, 111] on div "Drag Actual Evaluated Element Evaluation Trash Dropdown Menu" at bounding box center [530, 119] width 575 height 26
click at [294, 118] on link "Actual" at bounding box center [297, 119] width 25 height 12
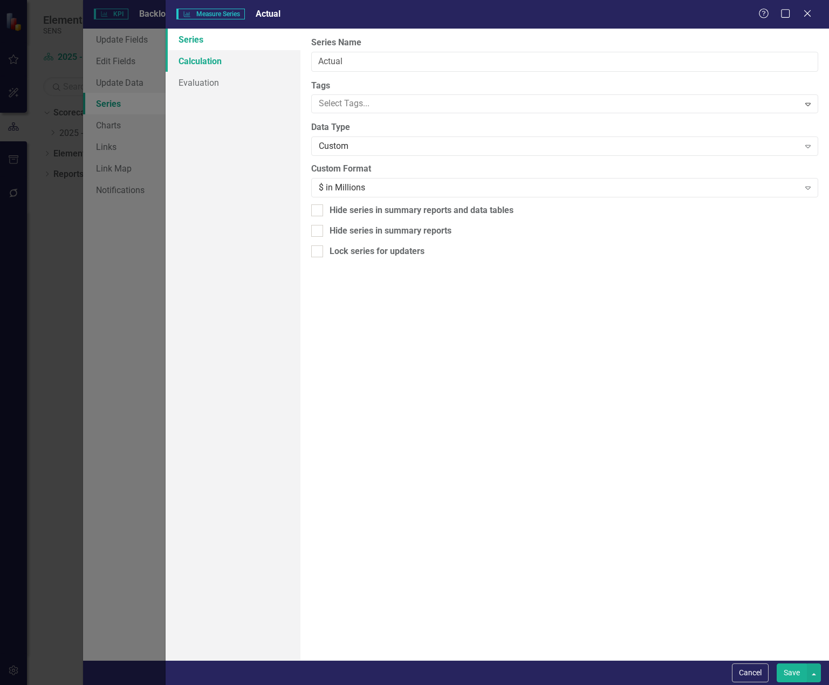
click at [208, 63] on link "Calculation" at bounding box center [233, 61] width 135 height 22
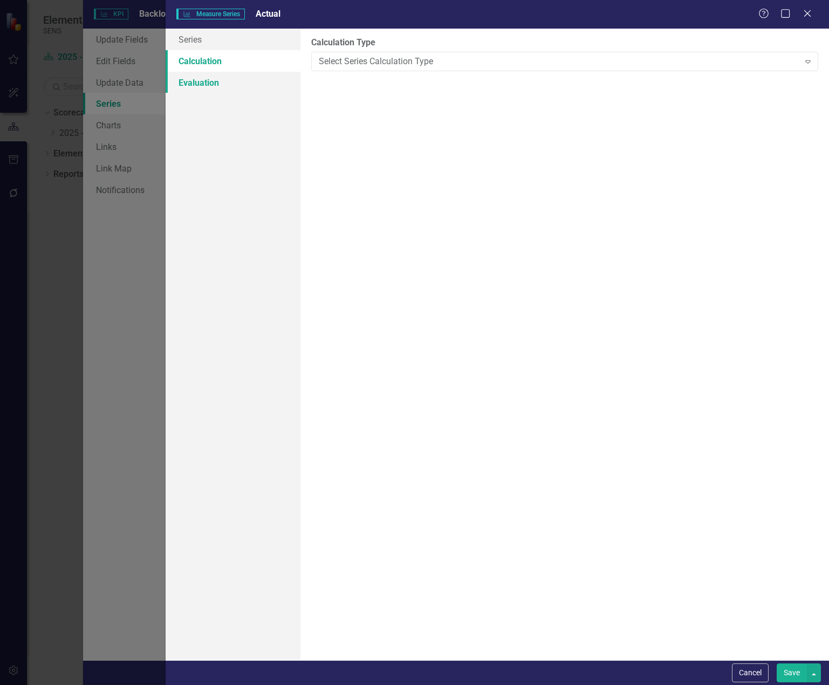
click at [206, 78] on link "Evaluation" at bounding box center [233, 83] width 135 height 22
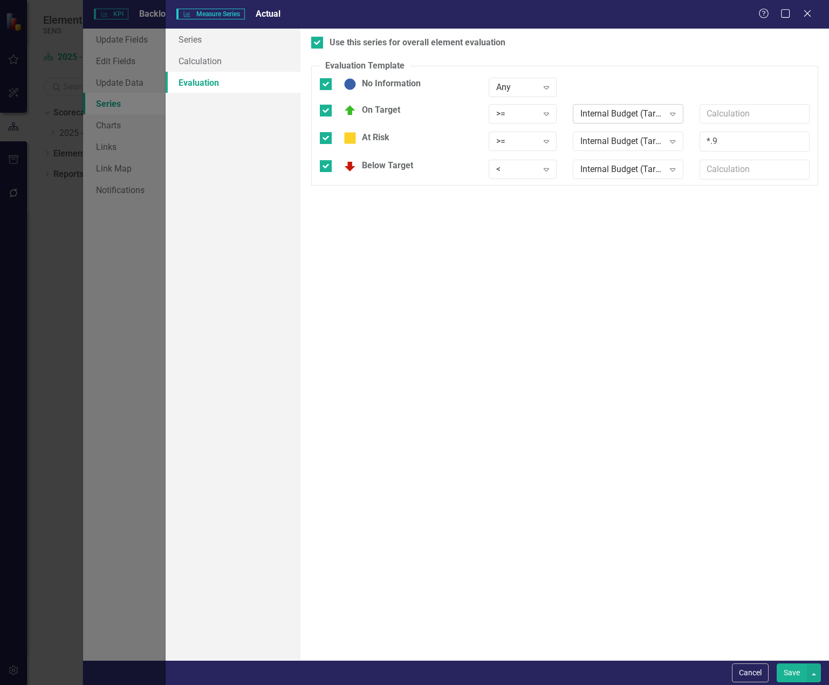
click at [616, 112] on div "Internal Budget (Target)" at bounding box center [622, 113] width 84 height 12
click at [619, 137] on div "Internal Budget (Target)" at bounding box center [622, 141] width 84 height 12
click at [610, 165] on div "Internal Budget (Target)" at bounding box center [622, 169] width 84 height 12
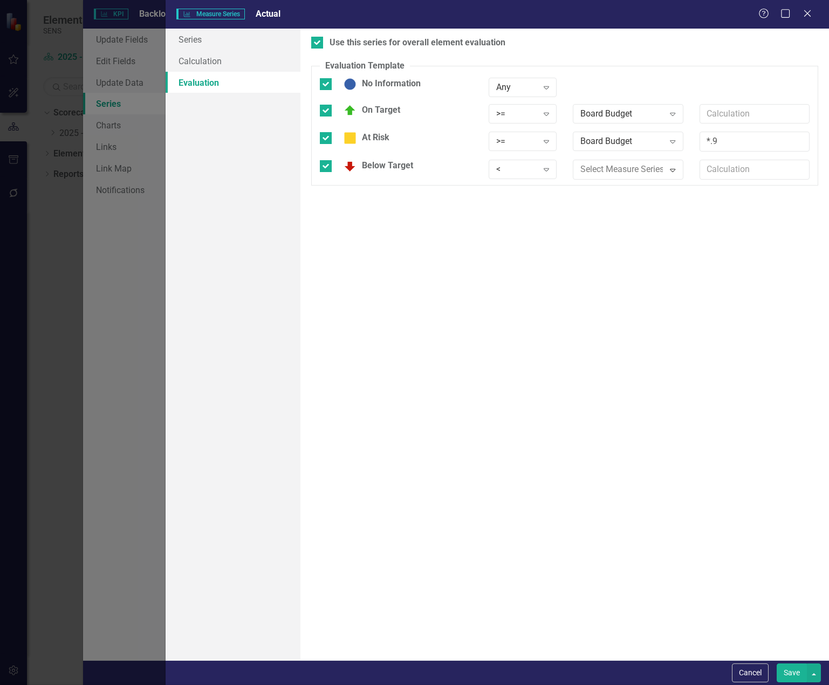
click at [795, 674] on button "Save" at bounding box center [791, 672] width 30 height 19
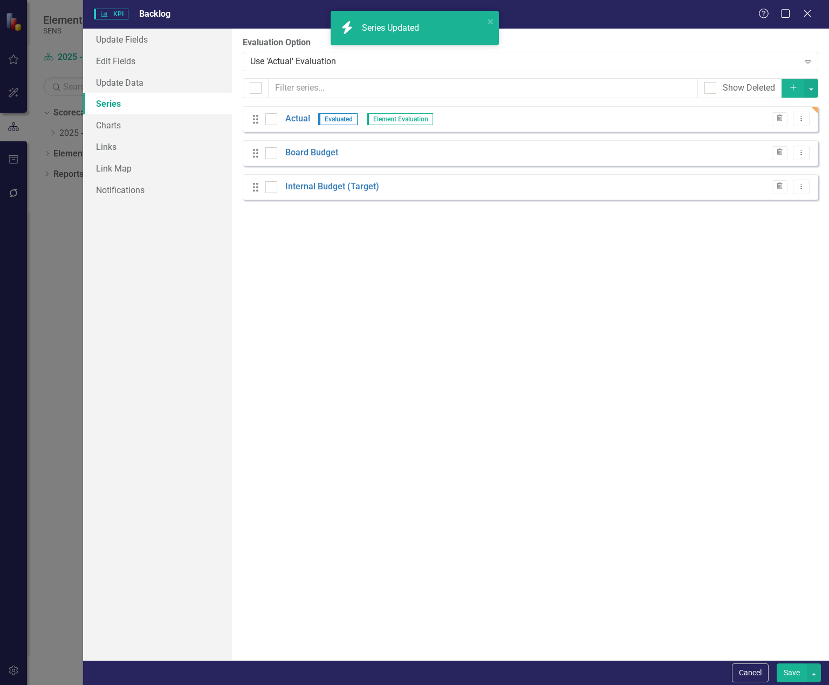
click at [788, 675] on button "Save" at bounding box center [791, 672] width 30 height 19
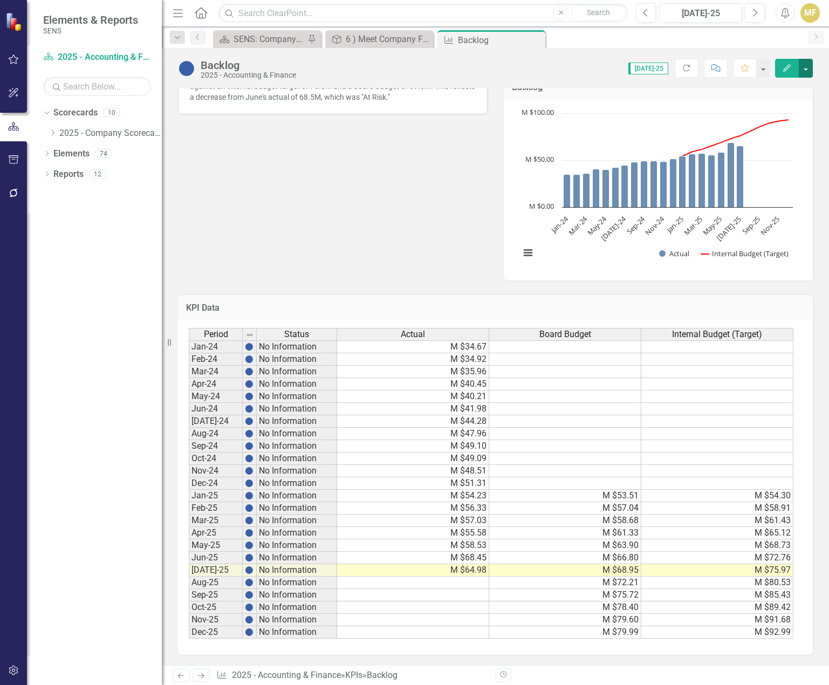
click at [804, 65] on button "button" at bounding box center [805, 68] width 14 height 19
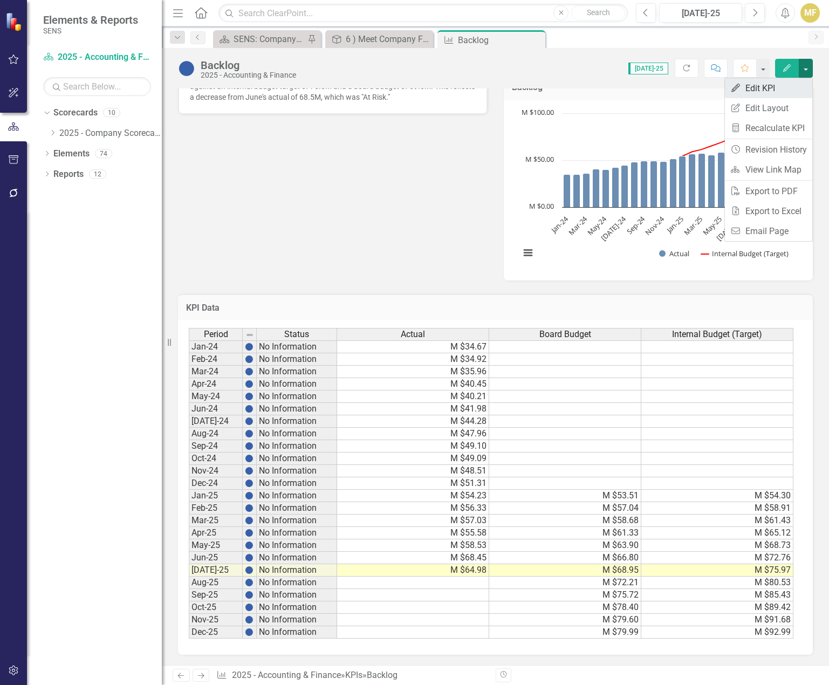
click at [776, 87] on link "Edit Edit KPI" at bounding box center [768, 88] width 87 height 20
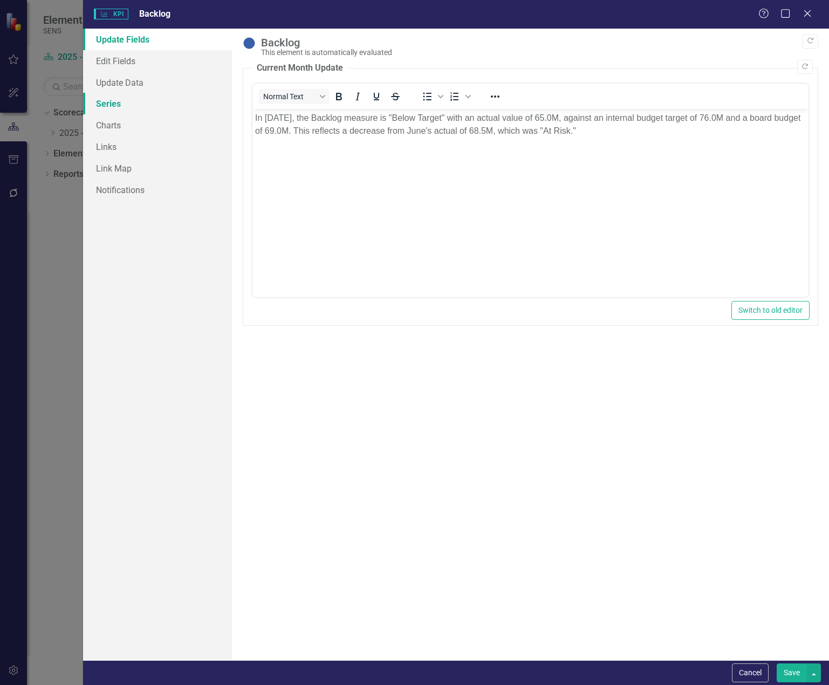
click at [129, 102] on link "Series" at bounding box center [157, 104] width 149 height 22
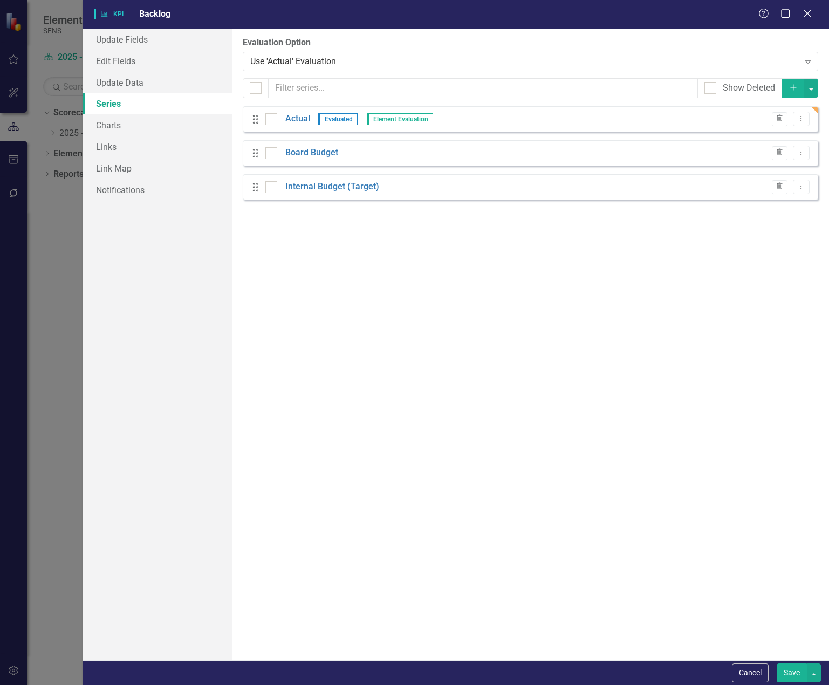
scroll to position [377, 0]
click at [270, 184] on input "checkbox" at bounding box center [268, 184] width 7 height 7
click at [273, 189] on div at bounding box center [271, 187] width 12 height 12
click at [272, 188] on input "checkbox" at bounding box center [268, 184] width 7 height 7
checkbox input "false"
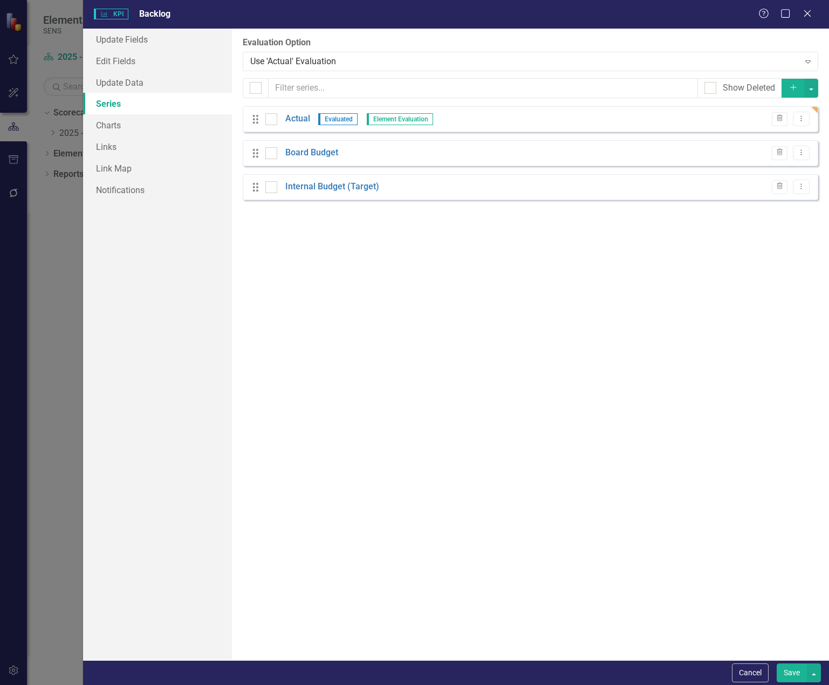
click at [788, 152] on div "Trash Dropdown Menu" at bounding box center [787, 153] width 43 height 15
click at [797, 152] on icon "Dropdown Menu" at bounding box center [800, 152] width 9 height 7
click at [724, 174] on link "Edit Edit Measure Series" at bounding box center [747, 171] width 122 height 20
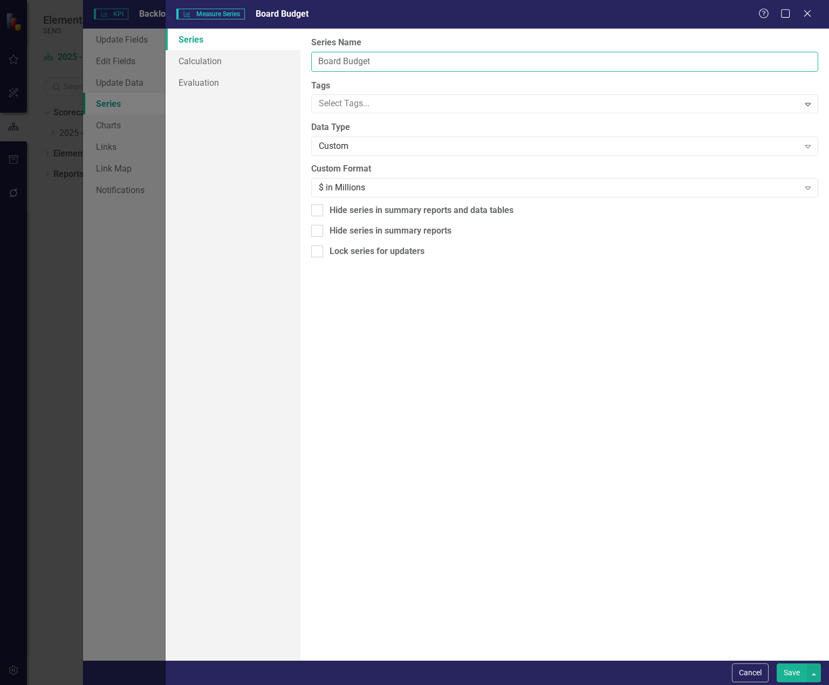
click at [403, 61] on input "Board Budget" at bounding box center [564, 62] width 507 height 20
type input "Board Budget (Target)"
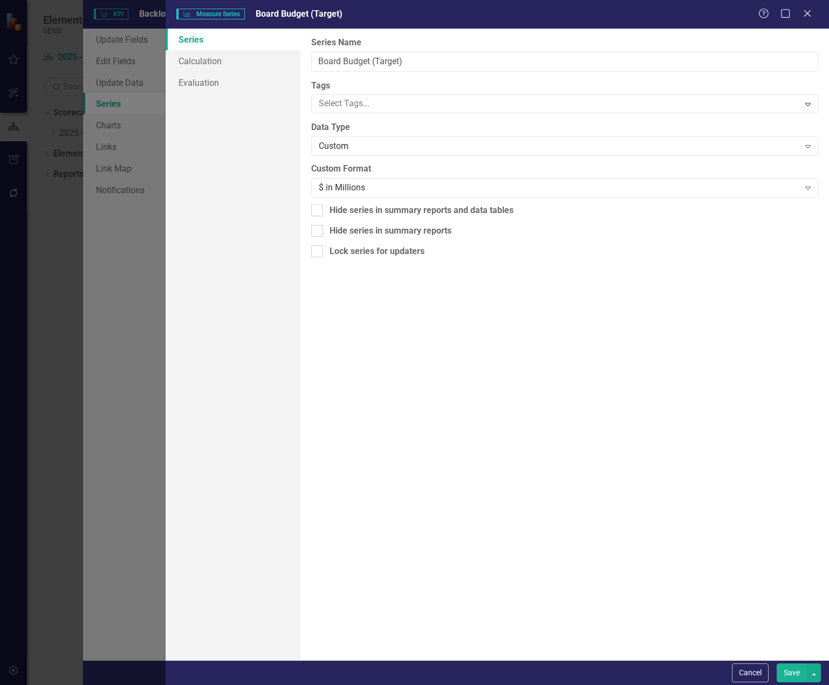
click at [793, 673] on button "Save" at bounding box center [791, 672] width 30 height 19
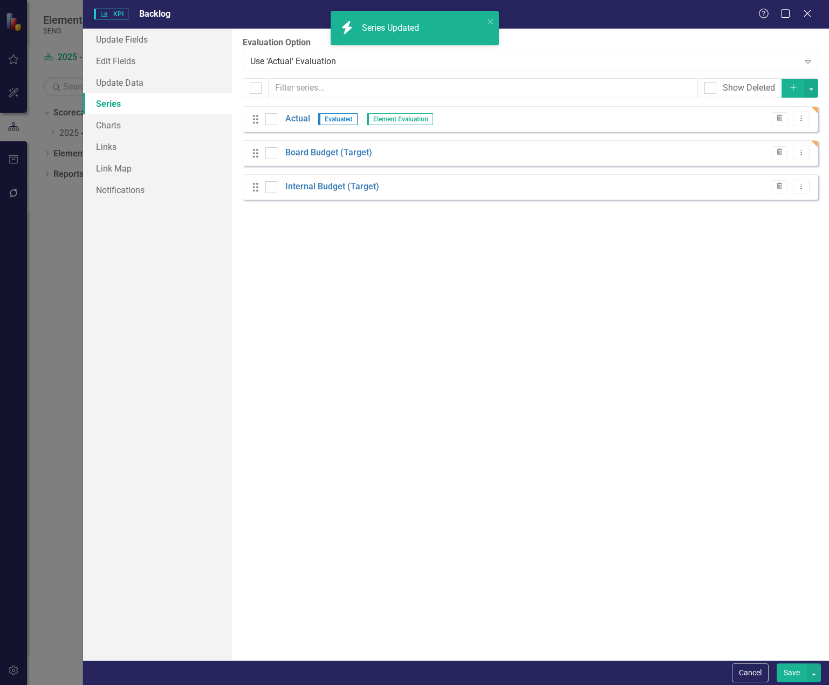
click at [791, 668] on button "Save" at bounding box center [791, 672] width 30 height 19
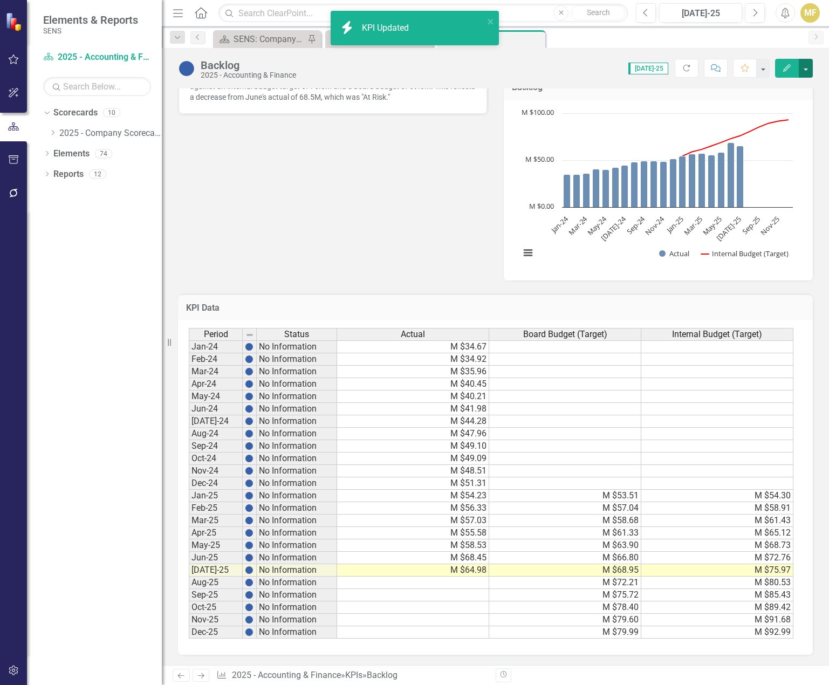
click at [803, 72] on button "button" at bounding box center [805, 68] width 14 height 19
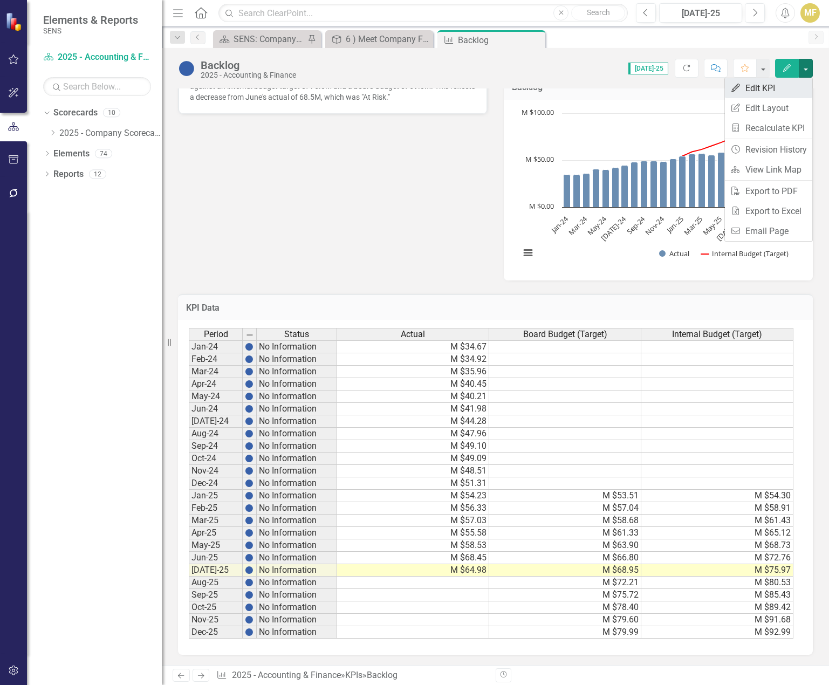
click at [785, 91] on link "Edit Edit KPI" at bounding box center [768, 88] width 87 height 20
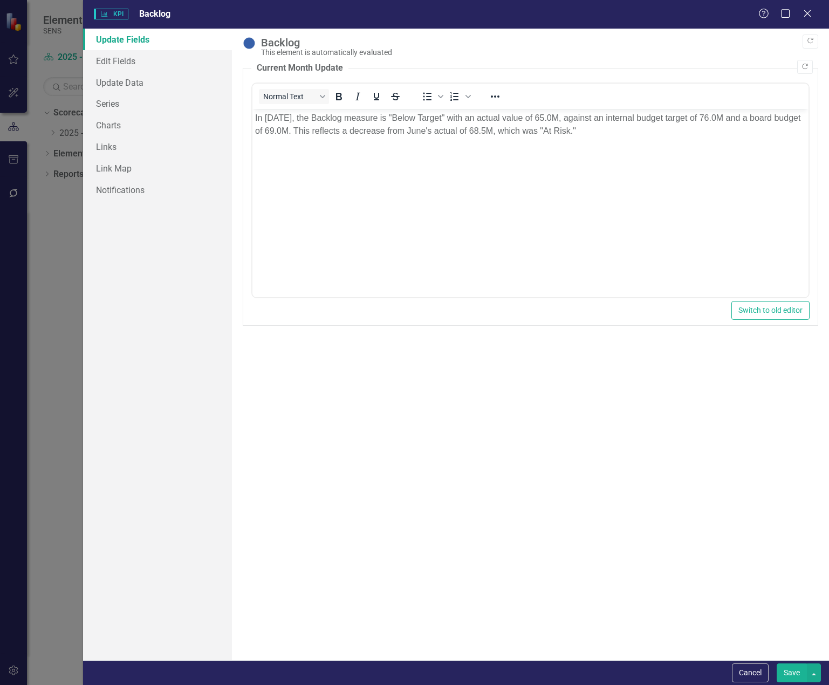
scroll to position [0, 0]
click at [127, 58] on link "Edit Fields" at bounding box center [157, 61] width 149 height 22
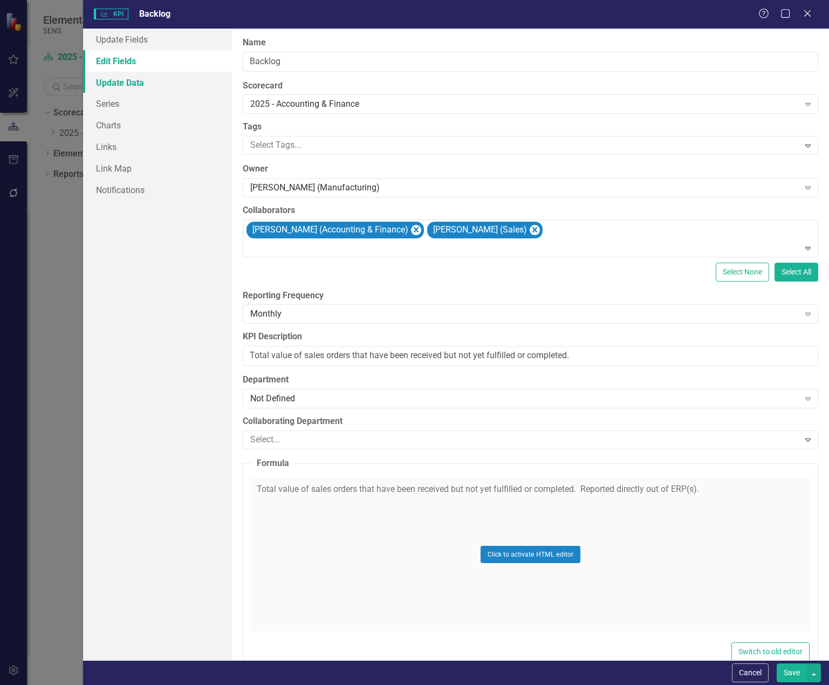
click at [148, 90] on link "Update Data" at bounding box center [157, 83] width 149 height 22
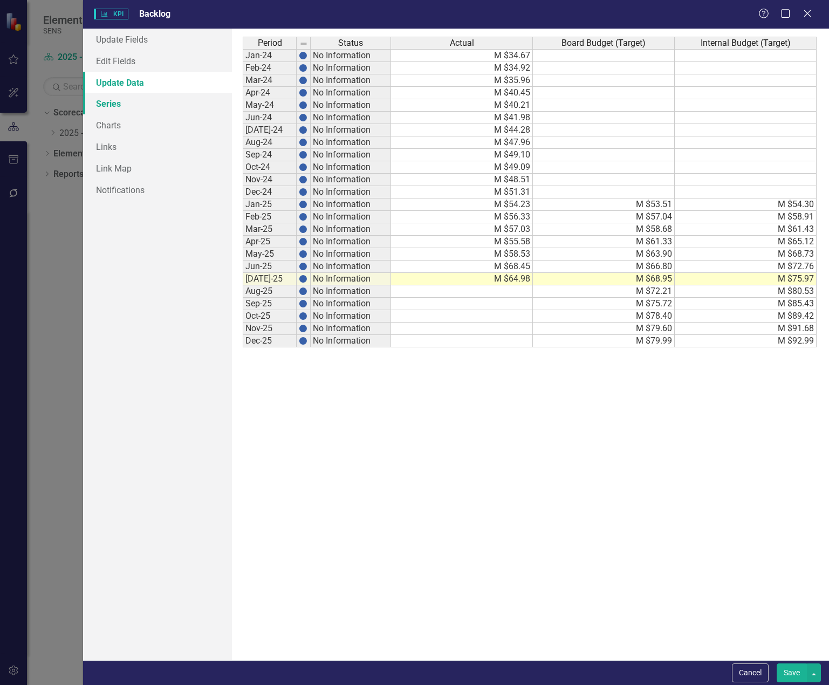
click at [127, 105] on link "Series" at bounding box center [157, 104] width 149 height 22
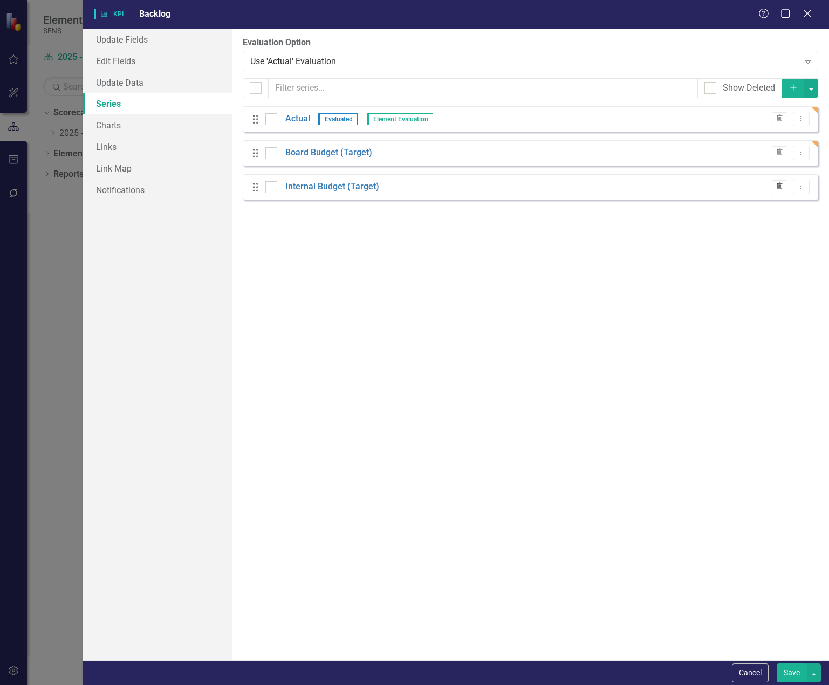
click at [779, 189] on icon "Trash" at bounding box center [779, 186] width 8 height 6
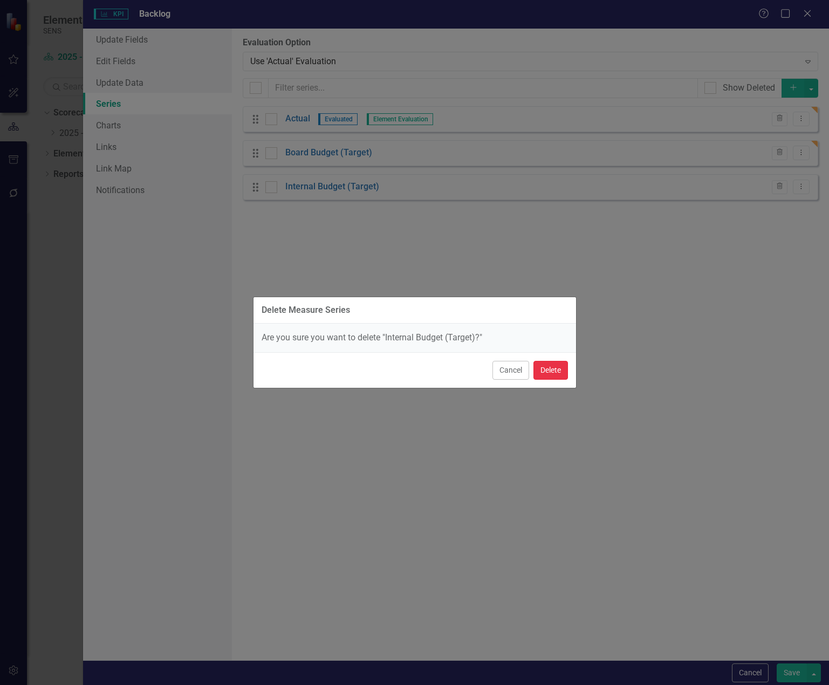
click at [549, 370] on button "Delete" at bounding box center [550, 370] width 35 height 19
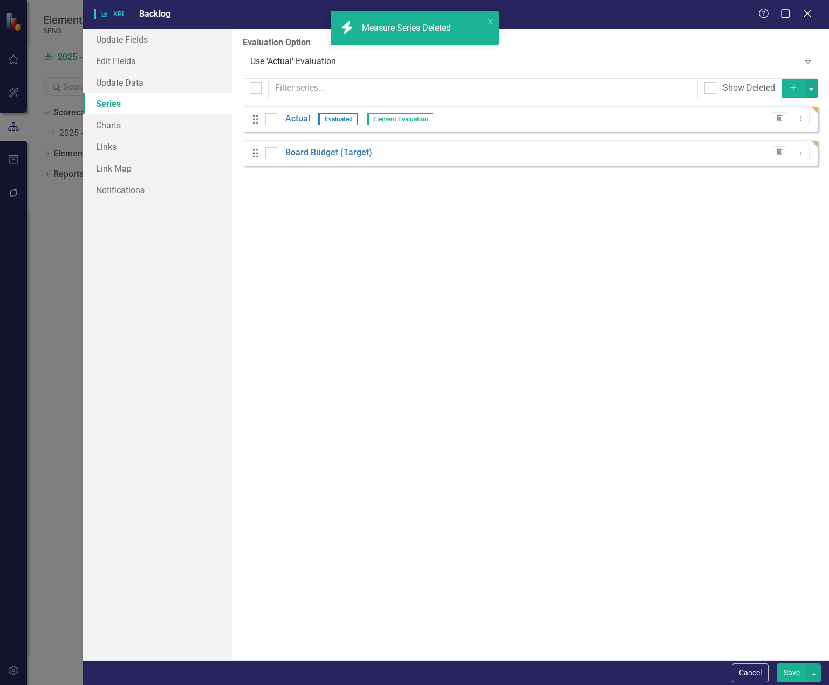
click at [791, 88] on icon "Add" at bounding box center [793, 88] width 10 height 8
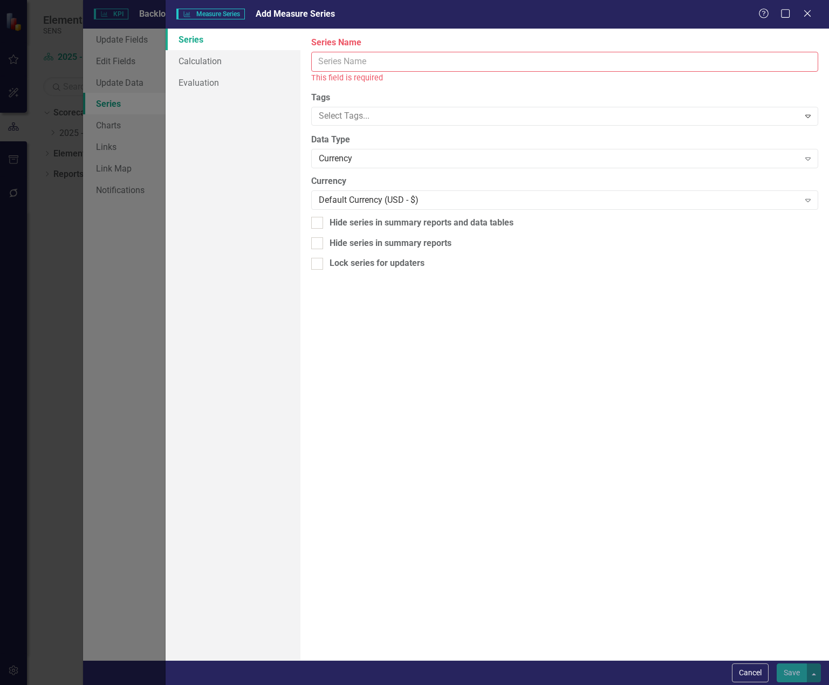
click at [339, 66] on input "Name" at bounding box center [564, 62] width 507 height 20
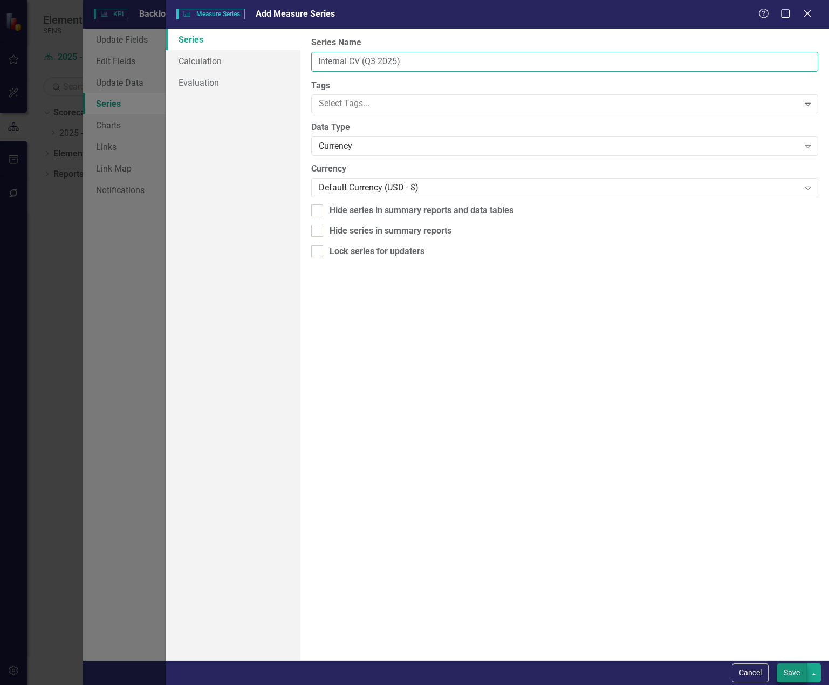
type input "Internal CV (Q3 2025)"
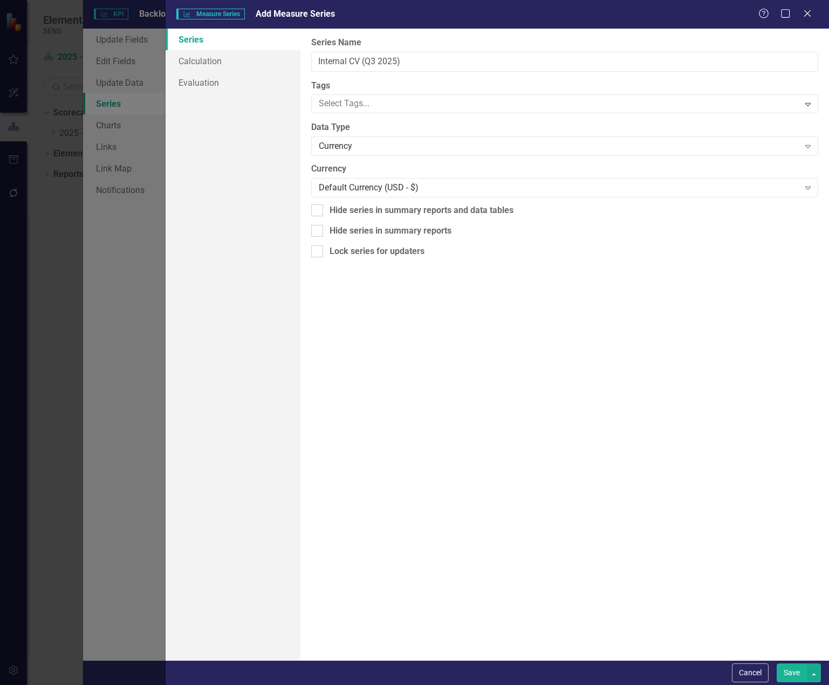
click at [786, 671] on button "Save" at bounding box center [791, 672] width 30 height 19
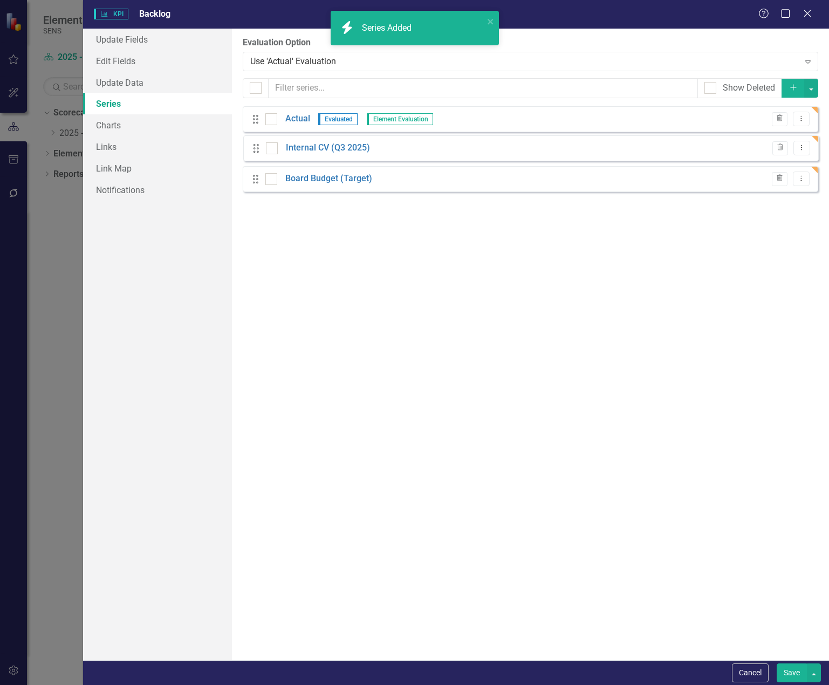
drag, startPoint x: 257, startPoint y: 187, endPoint x: 258, endPoint y: 148, distance: 38.8
click at [258, 148] on div "Drag Actual Evaluated Element Evaluation Trash Dropdown Menu Drag Board Budget …" at bounding box center [530, 153] width 575 height 94
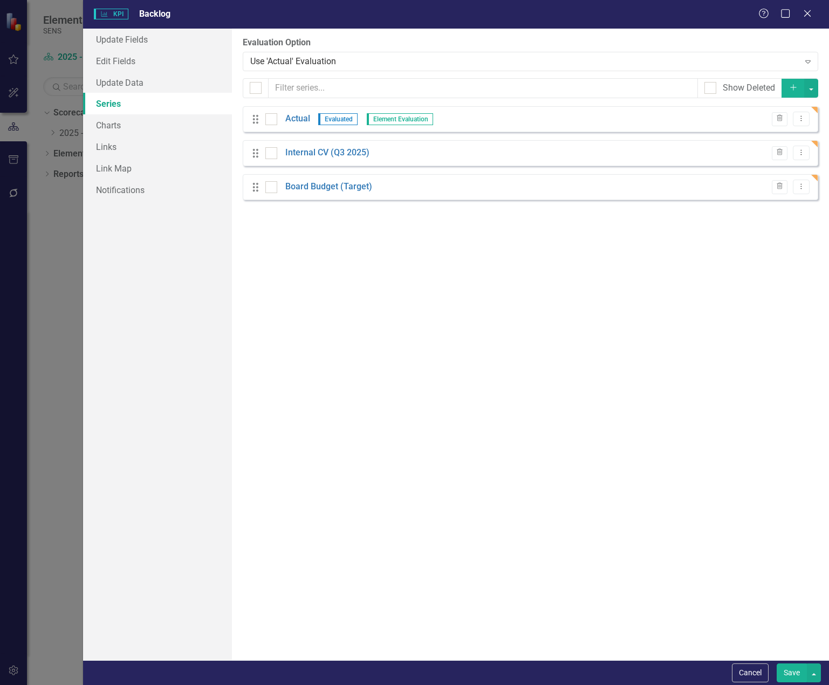
click at [802, 671] on button "Save" at bounding box center [791, 672] width 30 height 19
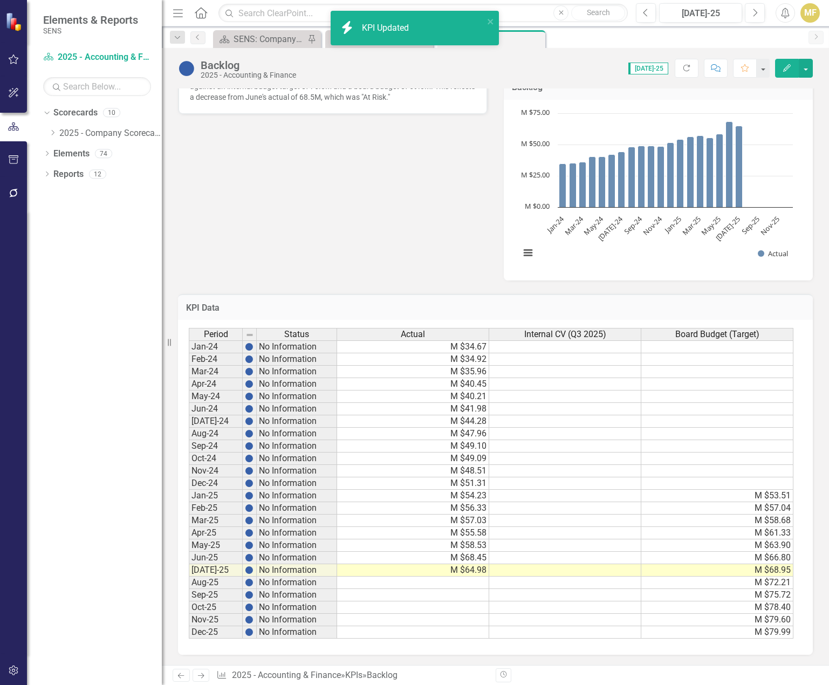
click at [613, 488] on td at bounding box center [565, 483] width 152 height 12
click at [608, 497] on td at bounding box center [565, 496] width 152 height 12
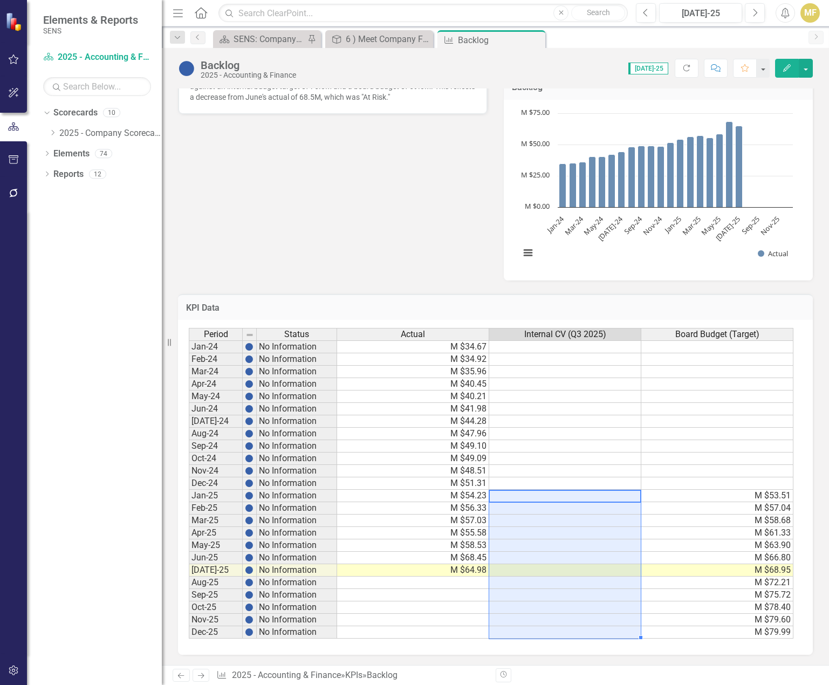
type textarea "54.23"
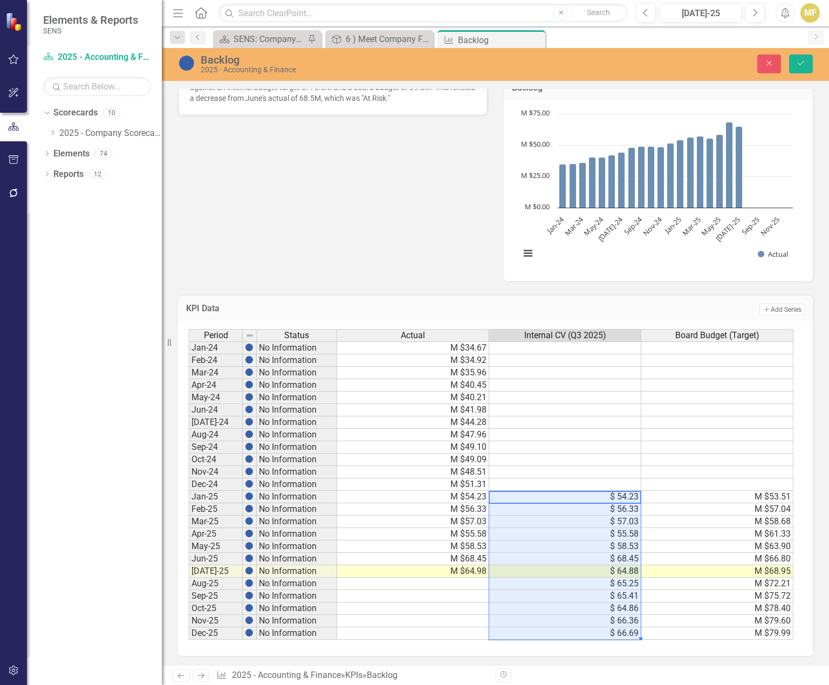
click at [712, 506] on td "M $57.04" at bounding box center [717, 509] width 152 height 12
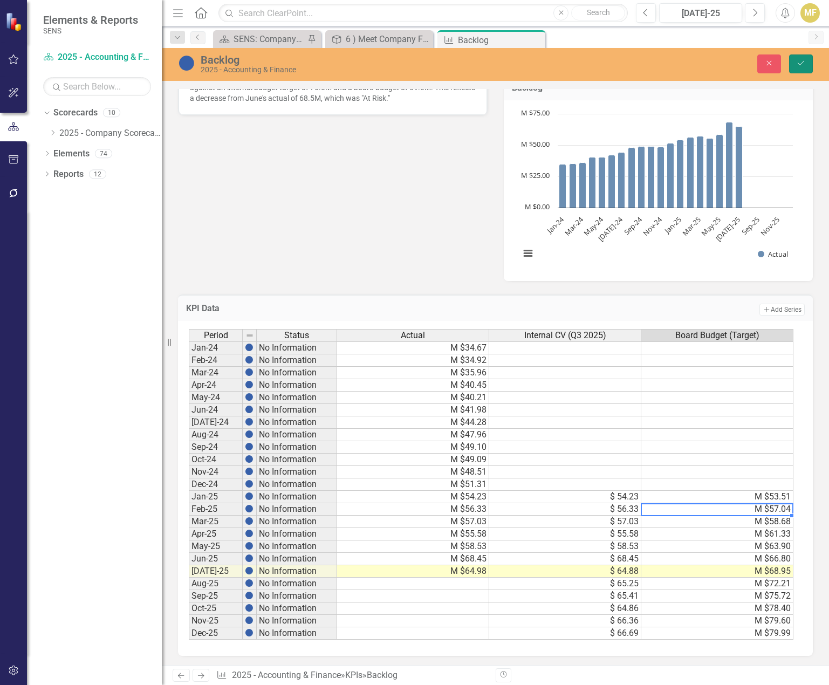
click at [796, 65] on icon "Save" at bounding box center [801, 63] width 10 height 8
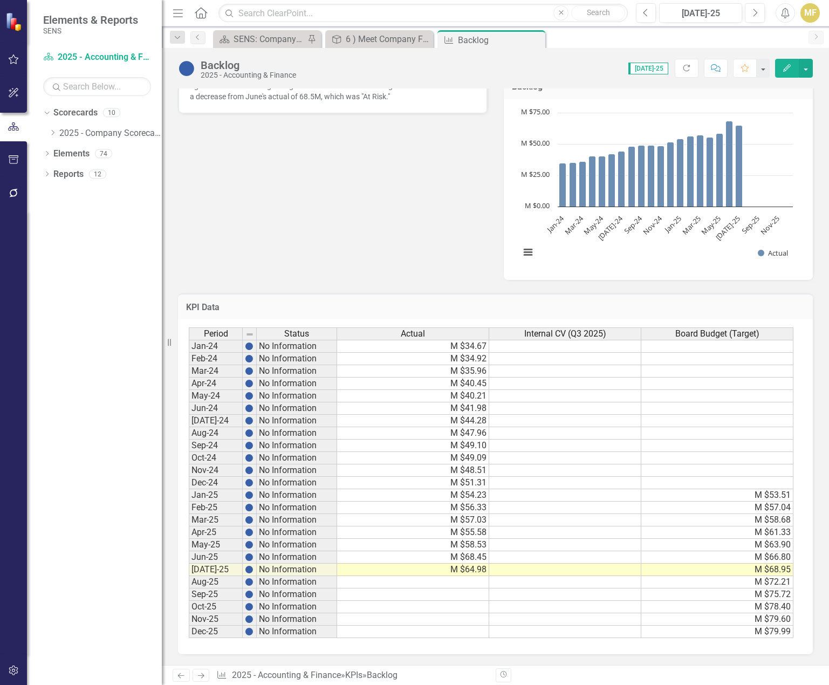
scroll to position [54, 0]
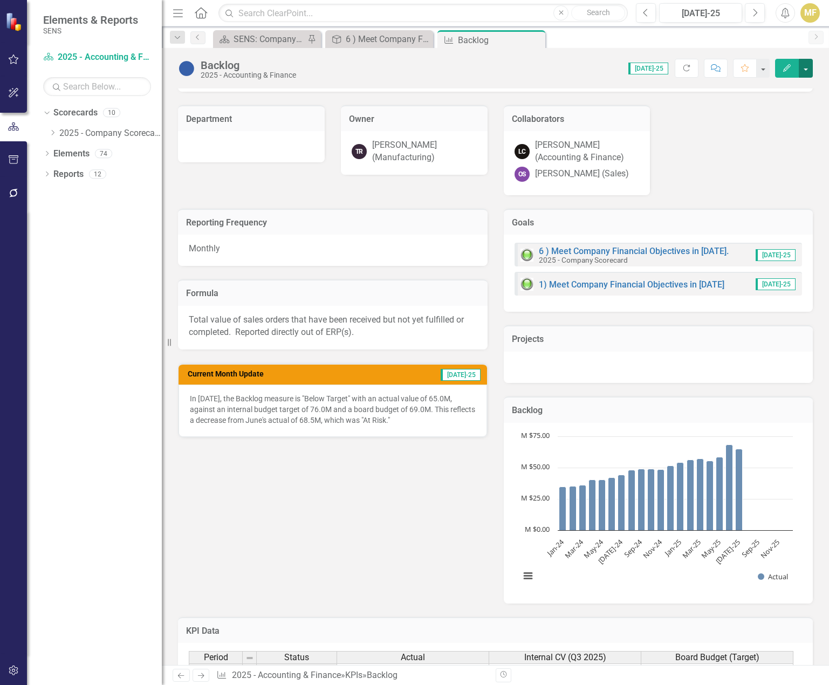
click at [810, 60] on button "button" at bounding box center [805, 68] width 14 height 19
click at [784, 89] on link "Edit Edit KPI" at bounding box center [768, 88] width 87 height 20
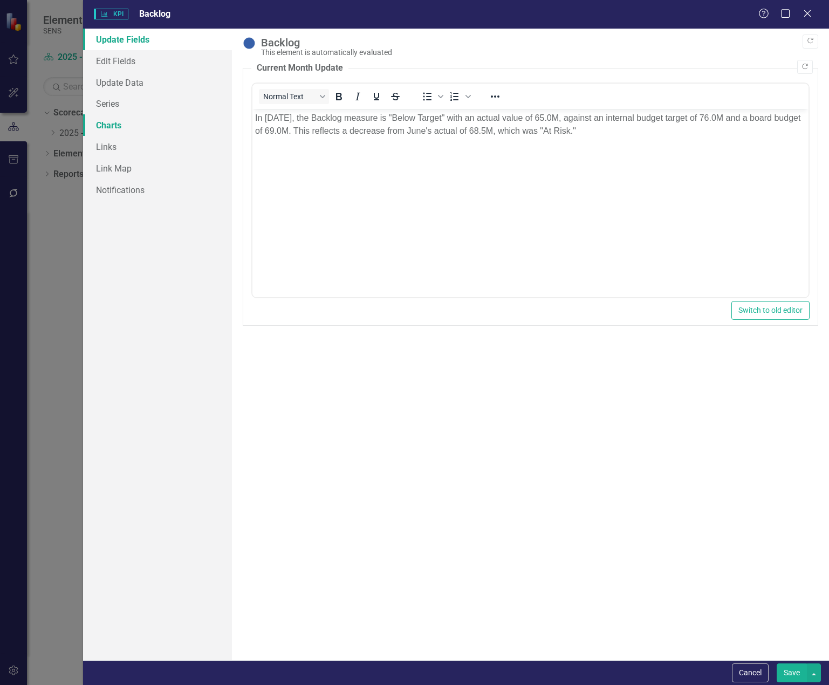
scroll to position [0, 0]
click at [132, 109] on link "Series" at bounding box center [157, 104] width 149 height 22
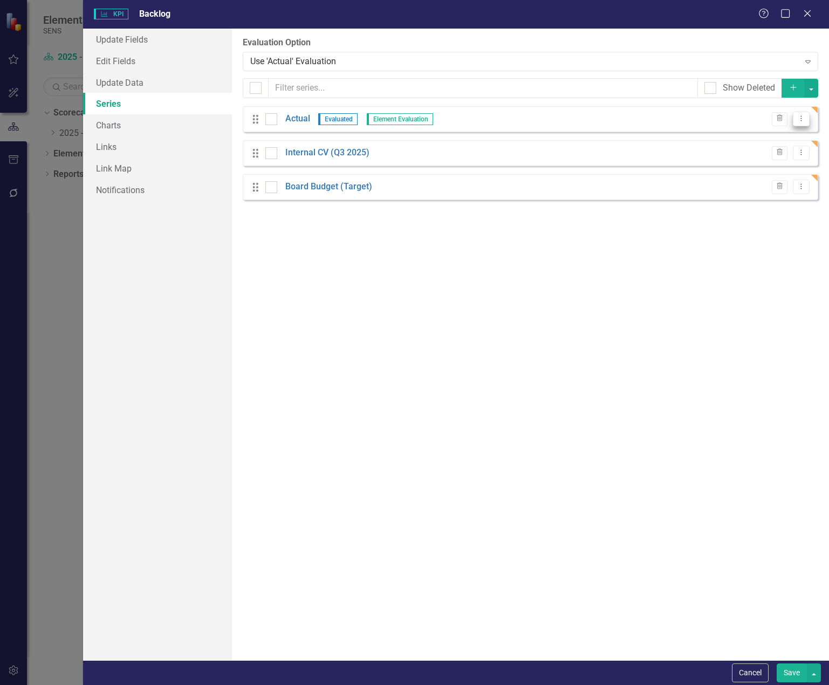
click at [802, 122] on icon "Dropdown Menu" at bounding box center [800, 118] width 9 height 7
click at [774, 137] on link "Edit Edit Measure Series" at bounding box center [747, 137] width 122 height 20
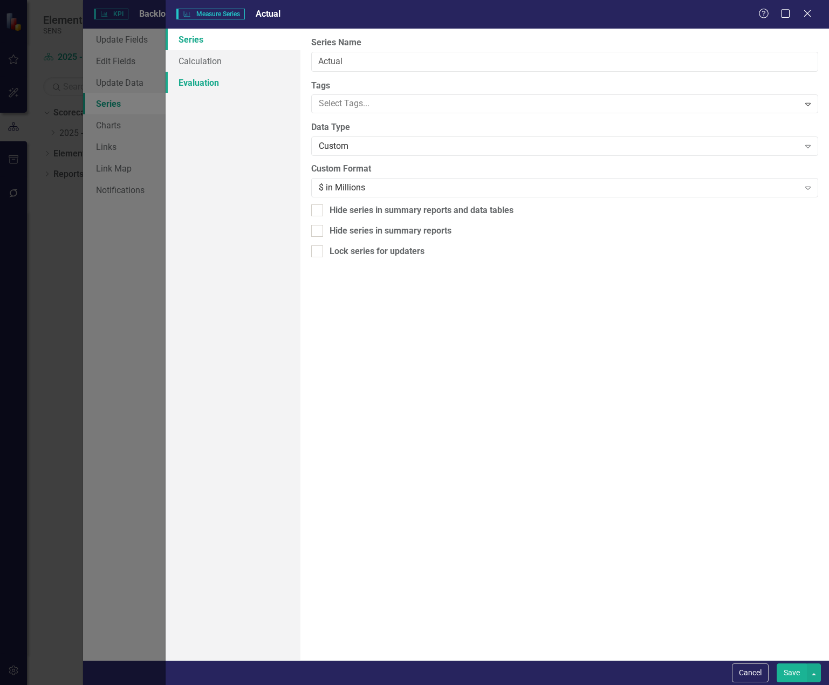
click at [209, 80] on link "Evaluation" at bounding box center [233, 83] width 135 height 22
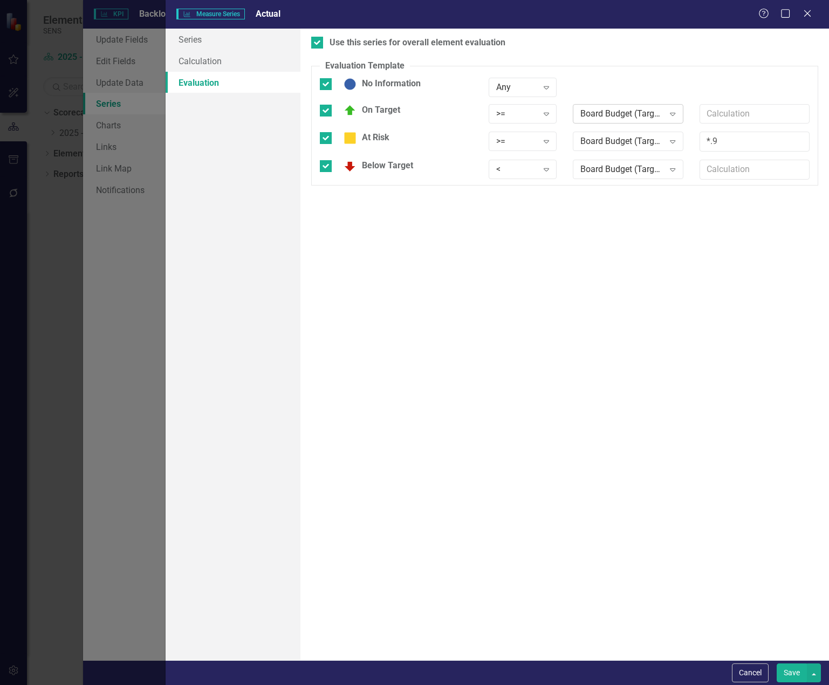
click at [611, 117] on div "Board Budget (Target)" at bounding box center [622, 113] width 84 height 12
click at [617, 169] on div "Board Budget (Target)" at bounding box center [629, 168] width 93 height 12
click at [623, 143] on div "Board Budget (Target)" at bounding box center [622, 141] width 84 height 12
click at [622, 191] on div "Board Budget (Target)" at bounding box center [629, 196] width 93 height 12
click at [622, 169] on div "Board Budget (Target)" at bounding box center [622, 169] width 84 height 12
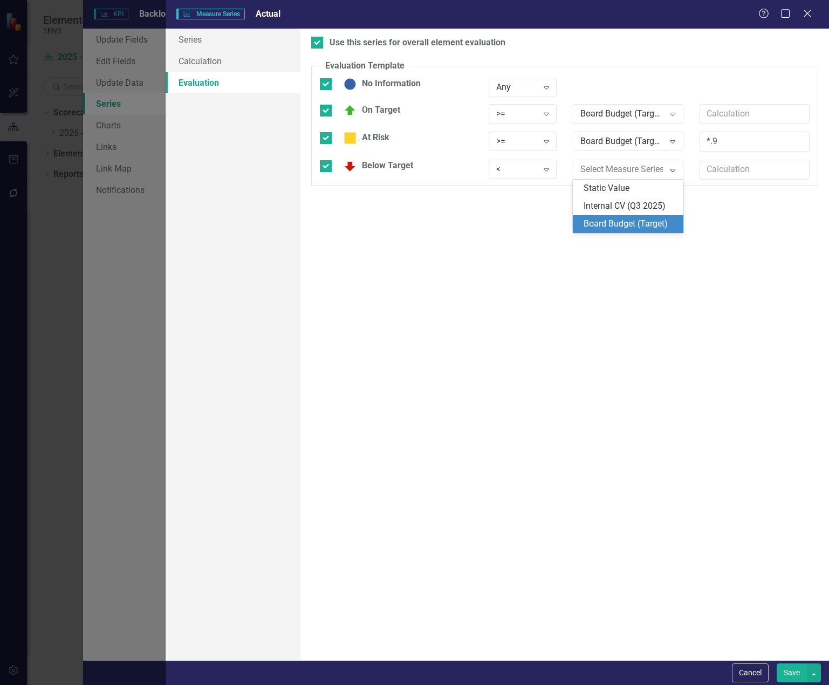
click at [631, 221] on div "Board Budget (Target)" at bounding box center [629, 224] width 93 height 12
click at [796, 678] on button "Save" at bounding box center [791, 672] width 30 height 19
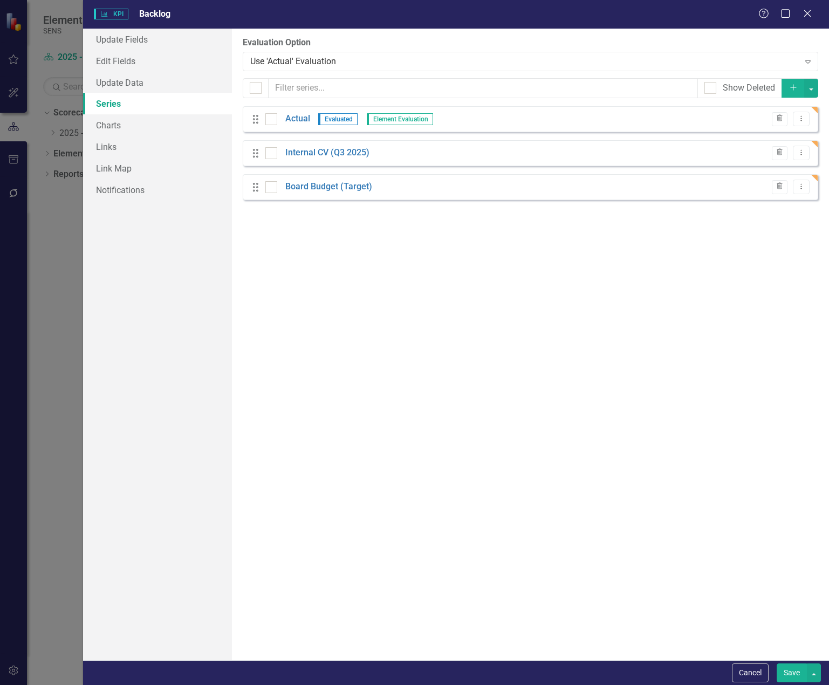
click at [783, 669] on button "Save" at bounding box center [791, 672] width 30 height 19
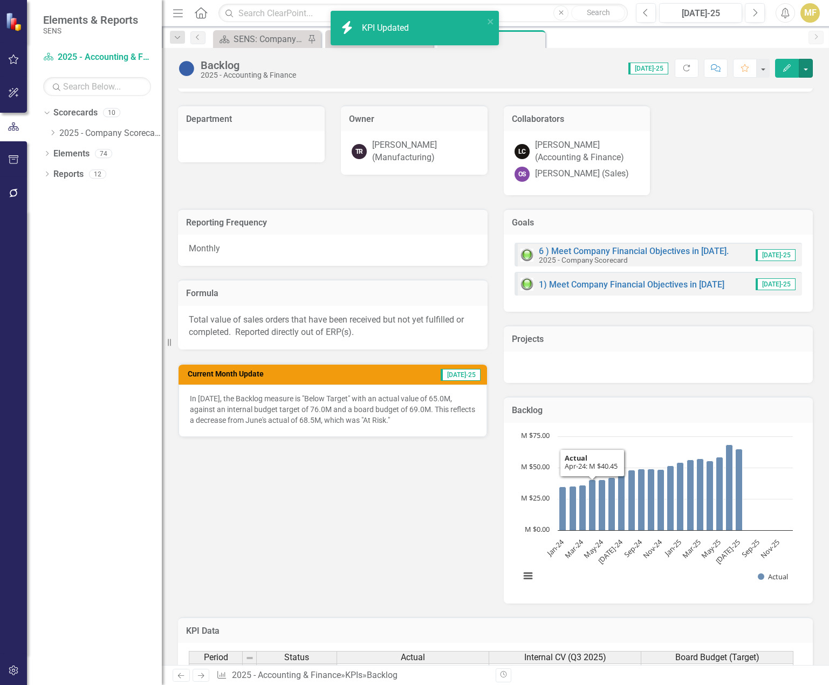
scroll to position [378, 0]
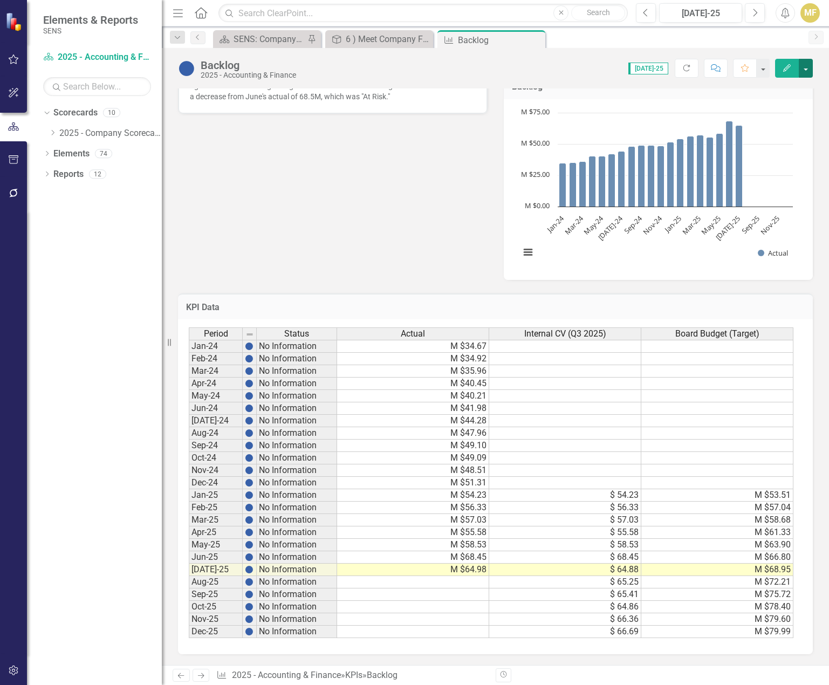
click at [807, 73] on button "button" at bounding box center [805, 68] width 14 height 19
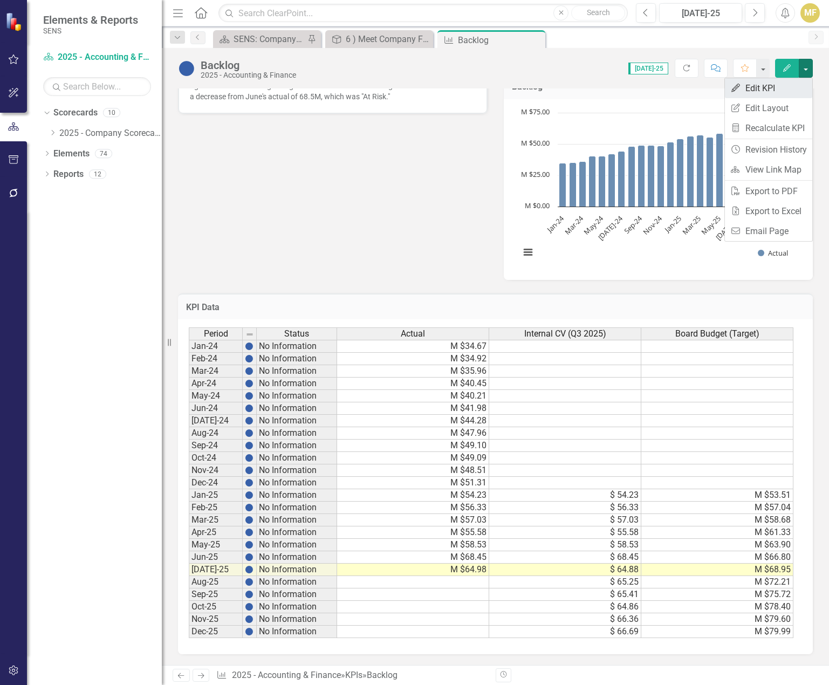
click at [791, 80] on link "Edit Edit KPI" at bounding box center [768, 88] width 87 height 20
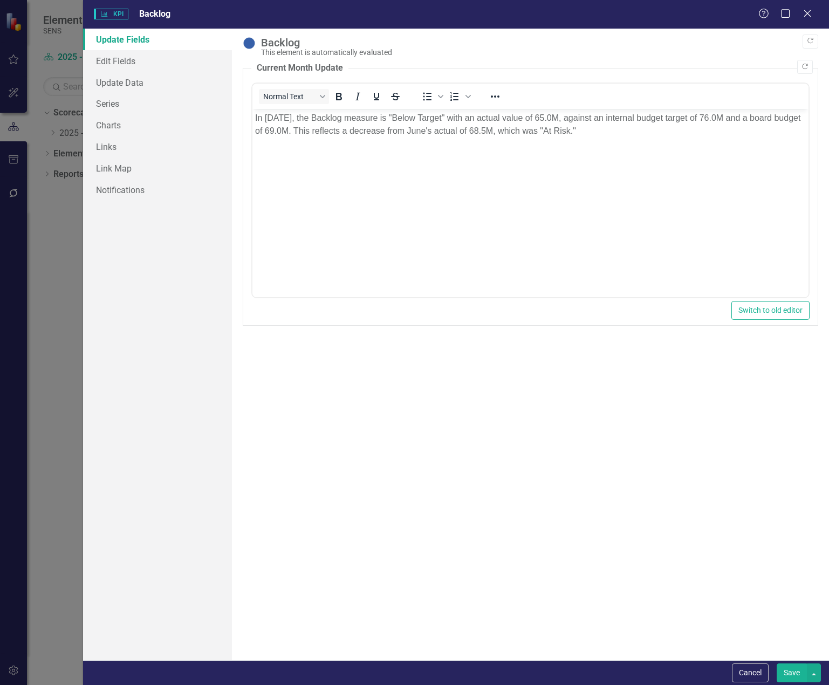
scroll to position [0, 0]
click at [154, 62] on link "Edit Fields" at bounding box center [157, 61] width 149 height 22
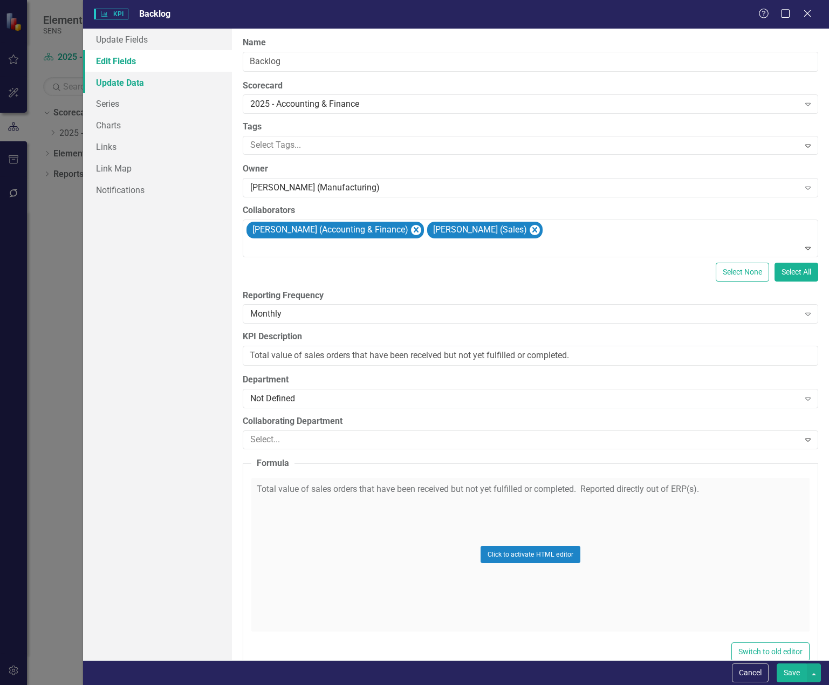
click at [144, 85] on link "Update Data" at bounding box center [157, 83] width 149 height 22
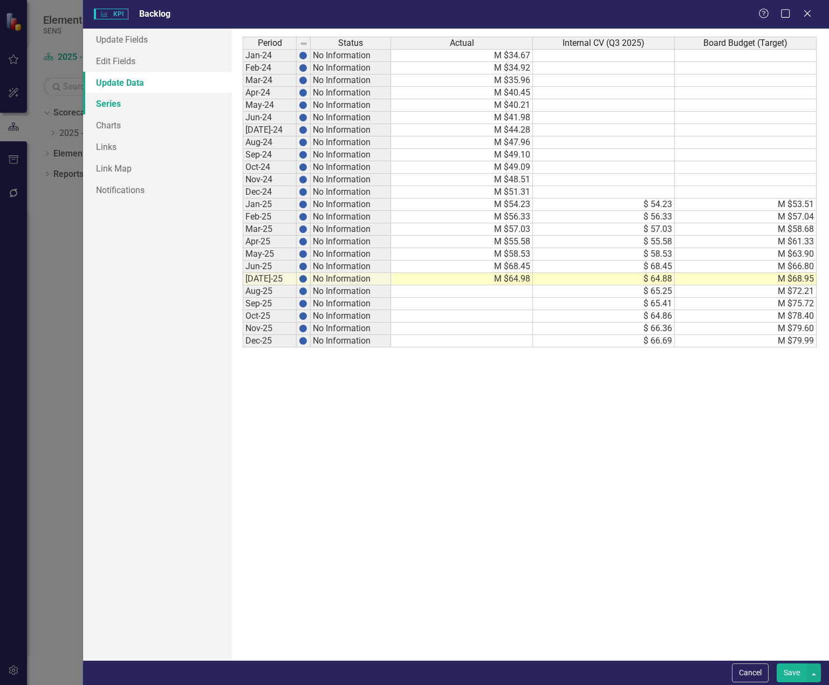
click at [135, 106] on link "Series" at bounding box center [157, 104] width 149 height 22
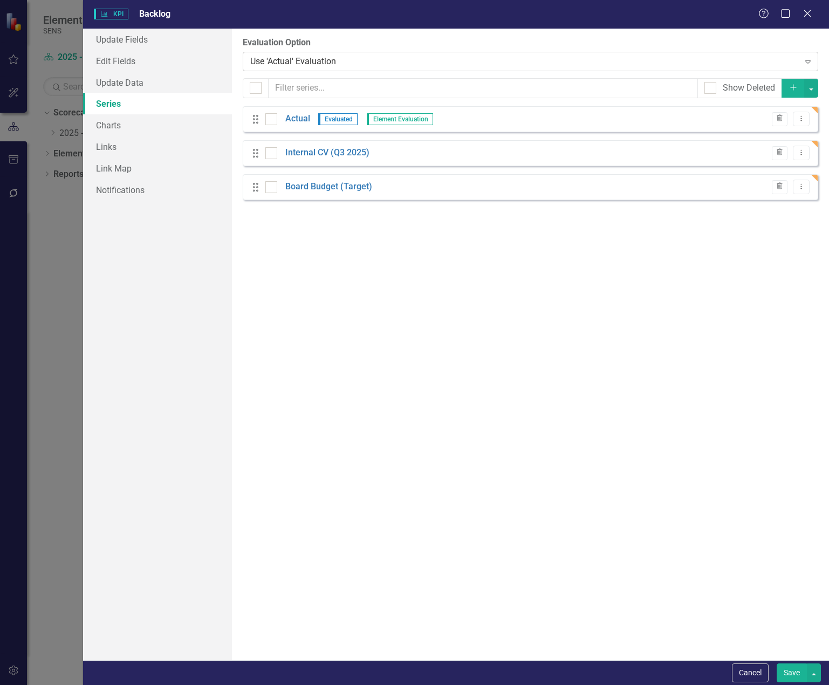
click at [393, 61] on div "Use 'Actual' Evaluation" at bounding box center [524, 61] width 548 height 12
click at [804, 116] on icon "Dropdown Menu" at bounding box center [800, 118] width 9 height 7
click at [765, 133] on link "Edit Edit Measure Series" at bounding box center [747, 137] width 122 height 20
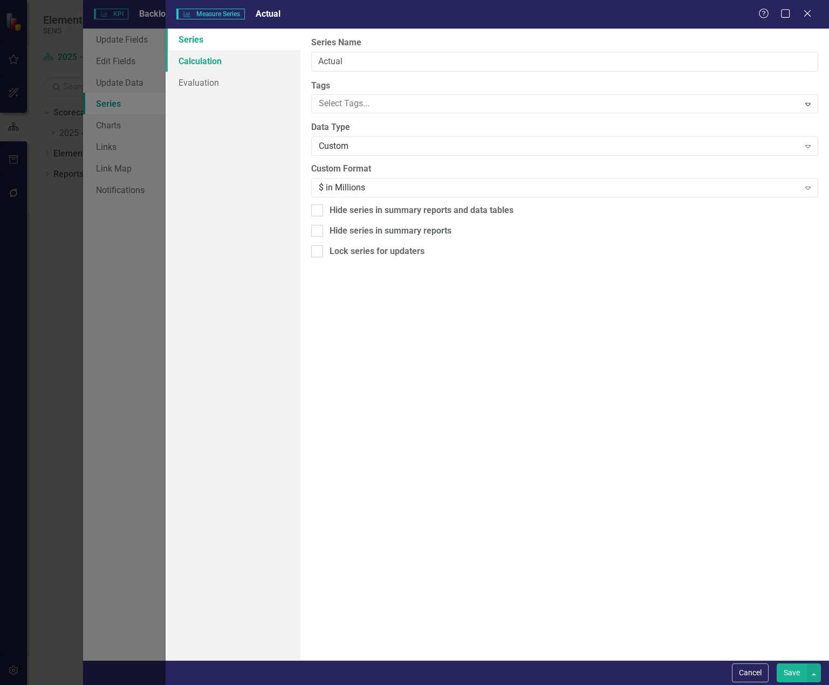
click at [225, 61] on link "Calculation" at bounding box center [233, 61] width 135 height 22
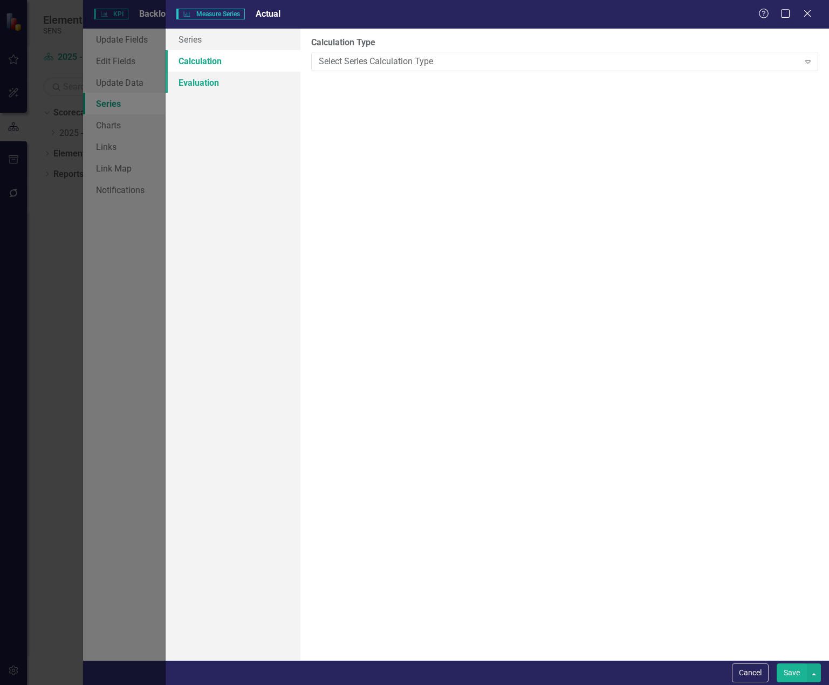
click at [217, 80] on link "Evaluation" at bounding box center [233, 83] width 135 height 22
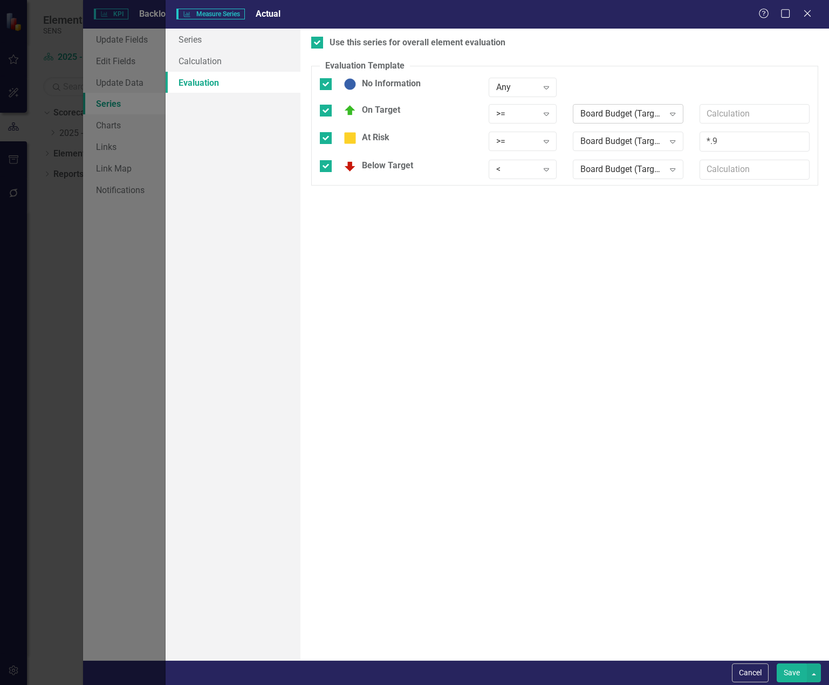
click at [680, 112] on div "Expand" at bounding box center [672, 113] width 19 height 17
click at [648, 162] on div "Board Budget (Target)" at bounding box center [629, 168] width 93 height 12
click at [598, 110] on div "Board Budget (Target)" at bounding box center [622, 113] width 84 height 12
click at [323, 86] on div at bounding box center [326, 84] width 12 height 12
click at [323, 85] on input "No Information" at bounding box center [323, 81] width 7 height 7
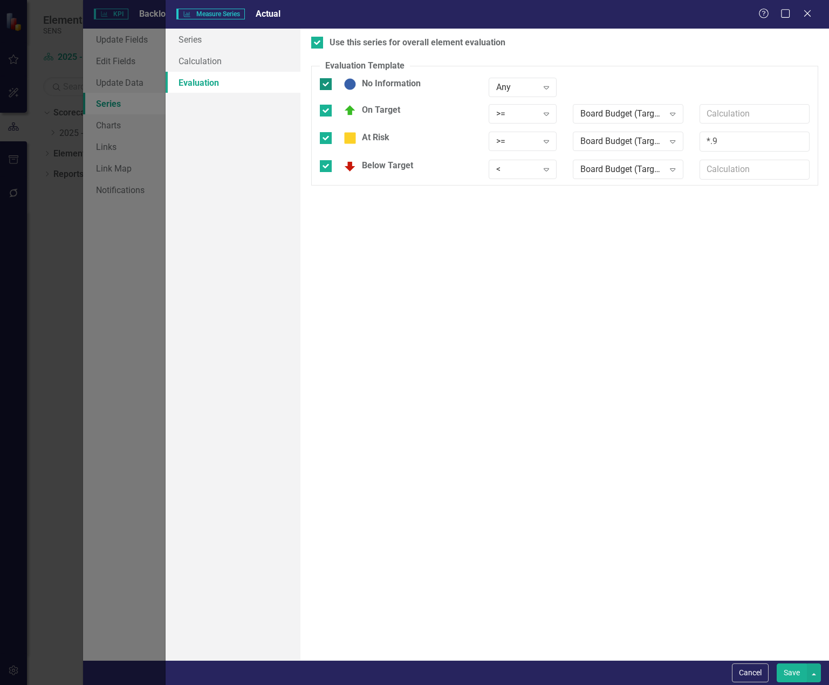
checkbox input "false"
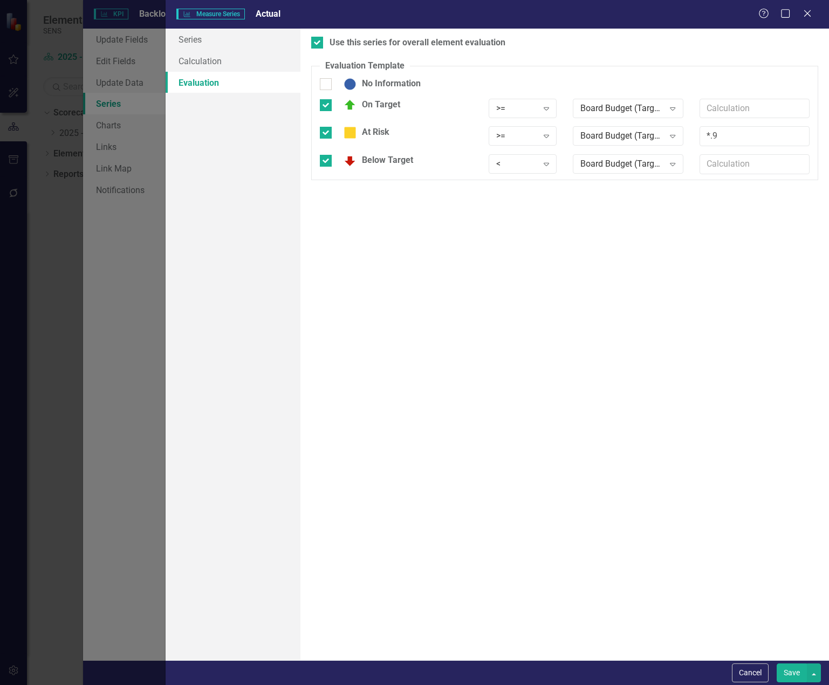
click at [795, 673] on button "Save" at bounding box center [791, 672] width 30 height 19
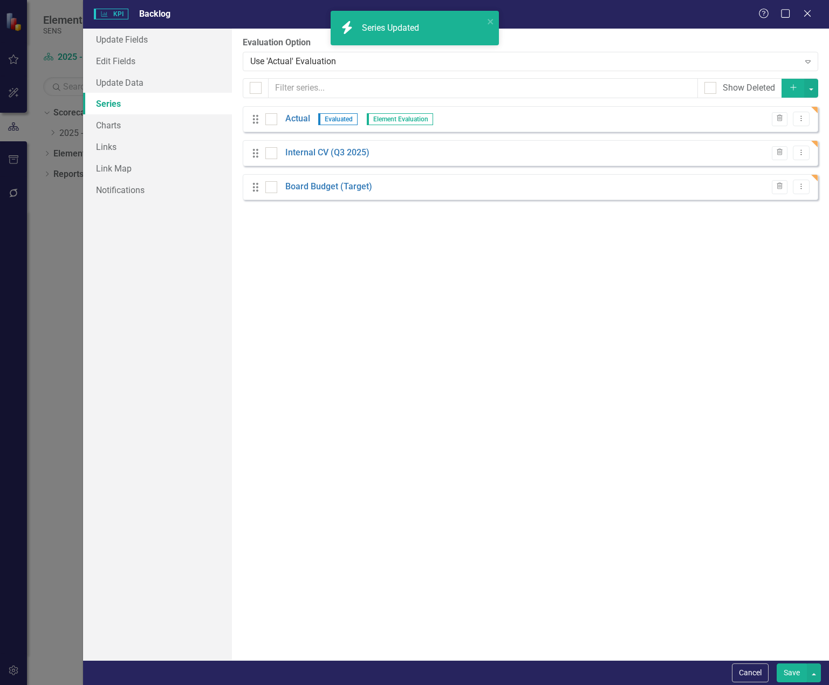
click at [780, 669] on button "Save" at bounding box center [791, 672] width 30 height 19
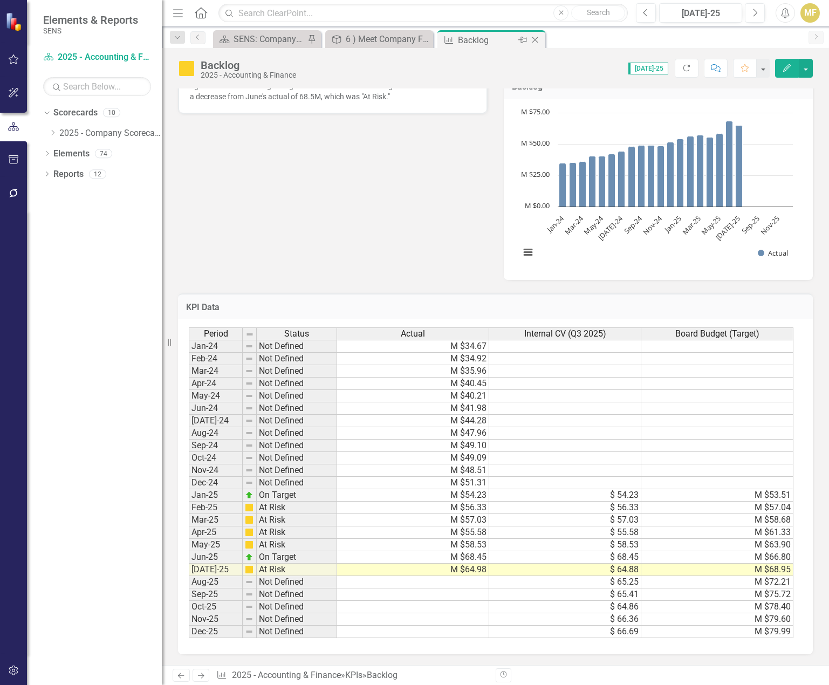
click at [535, 39] on icon "Close" at bounding box center [534, 40] width 11 height 9
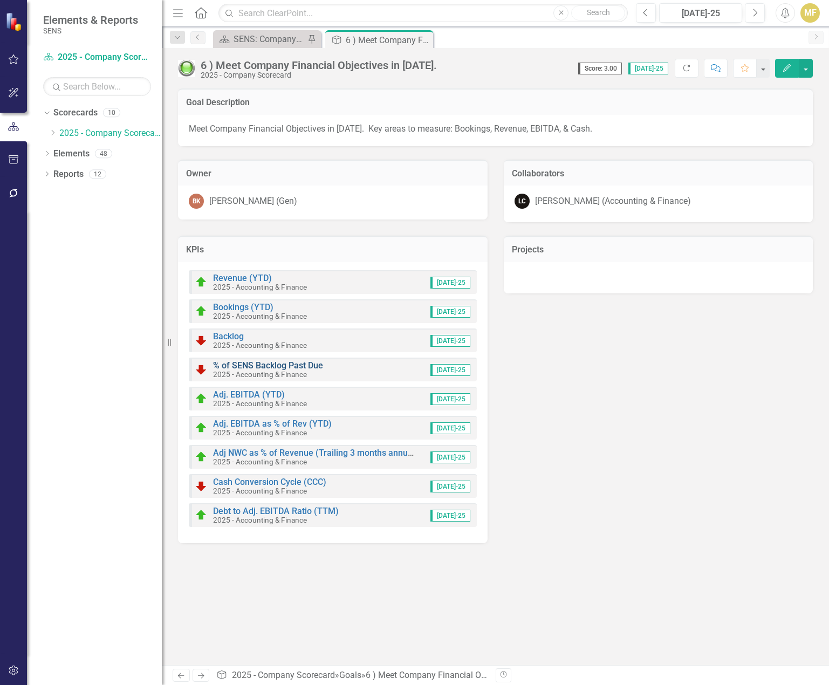
click at [294, 362] on link "% of SENS Backlog Past Due" at bounding box center [268, 365] width 110 height 10
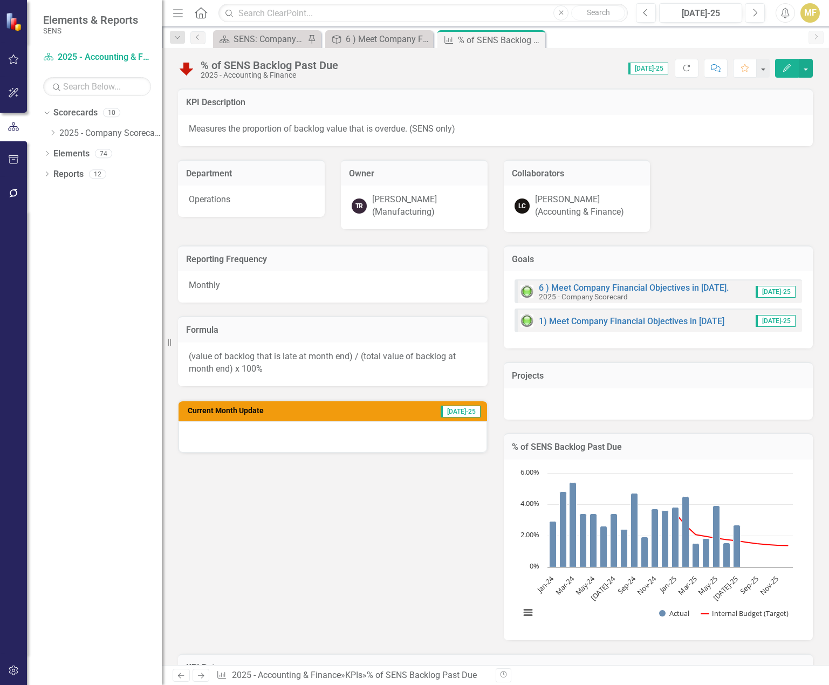
scroll to position [360, 0]
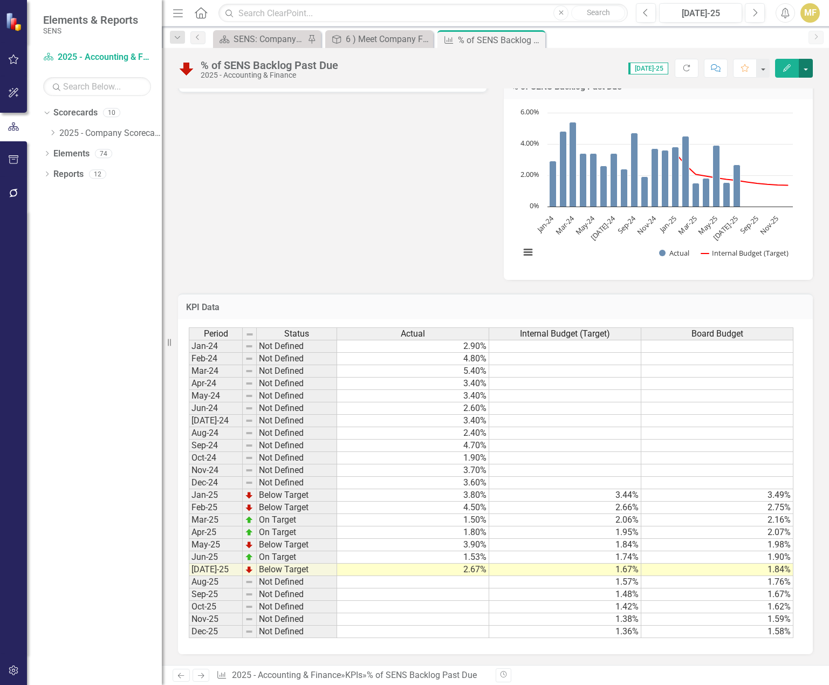
click at [808, 66] on button "button" at bounding box center [805, 68] width 14 height 19
click at [787, 87] on link "Edit Edit KPI" at bounding box center [768, 88] width 87 height 20
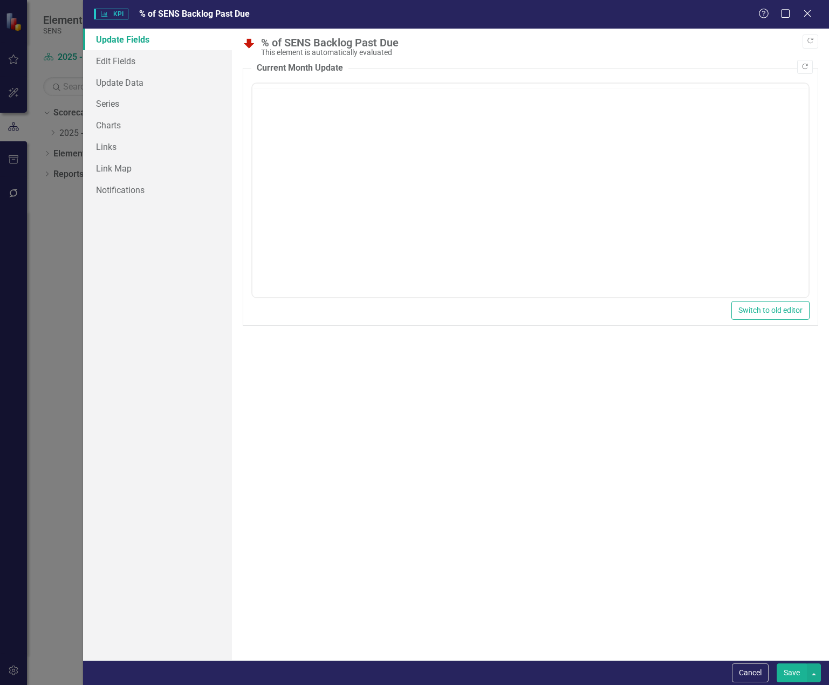
scroll to position [0, 0]
click at [126, 83] on link "Update Data" at bounding box center [157, 83] width 149 height 22
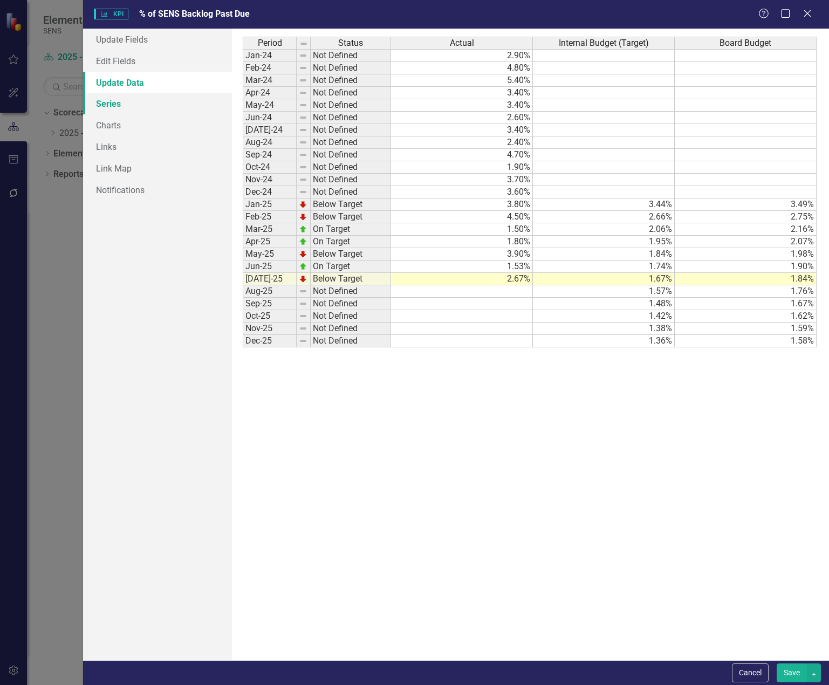
click at [125, 101] on link "Series" at bounding box center [157, 104] width 149 height 22
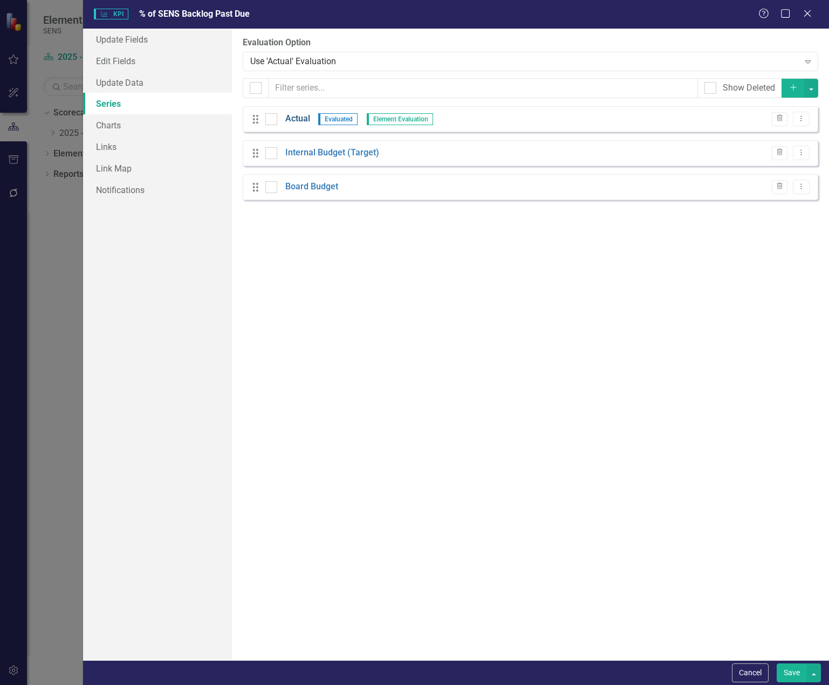
click at [301, 119] on link "Actual" at bounding box center [297, 119] width 25 height 12
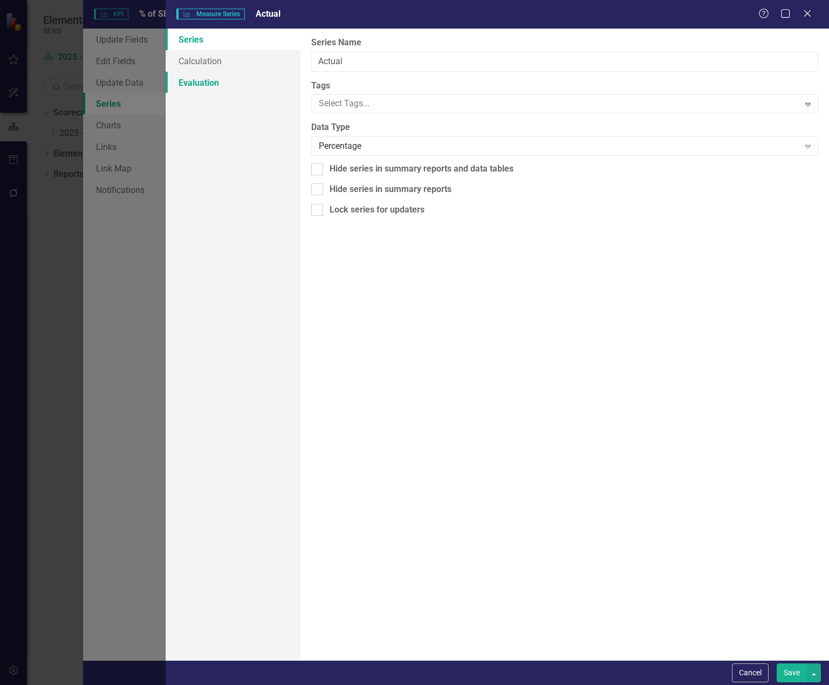
click at [233, 82] on link "Evaluation" at bounding box center [233, 83] width 135 height 22
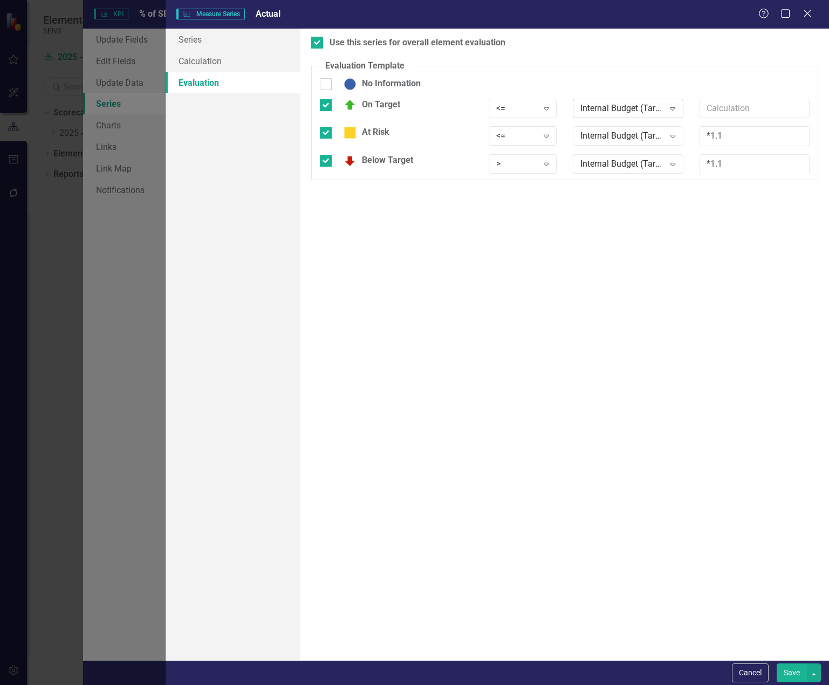
click at [598, 111] on div "Internal Budget (Target)" at bounding box center [622, 108] width 84 height 12
click at [607, 163] on div "Board Budget" at bounding box center [629, 162] width 93 height 12
click at [614, 134] on div "Internal Budget (Target)" at bounding box center [622, 136] width 84 height 12
click at [614, 188] on div "Board Budget" at bounding box center [629, 190] width 93 height 12
click at [616, 162] on div "Internal Budget (Target)" at bounding box center [622, 164] width 84 height 12
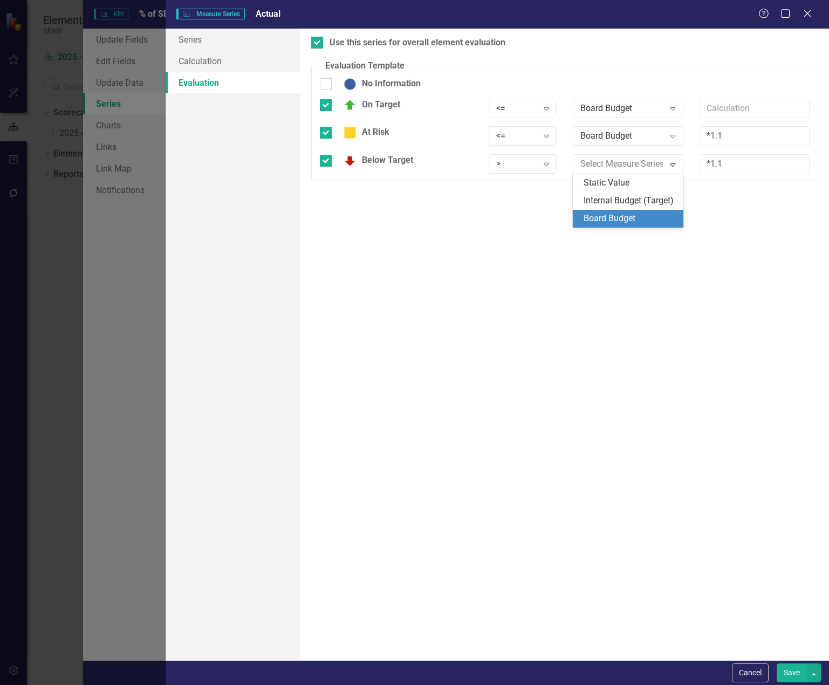
click at [619, 219] on div "Board Budget" at bounding box center [629, 218] width 93 height 12
click at [791, 672] on button "Save" at bounding box center [791, 672] width 30 height 19
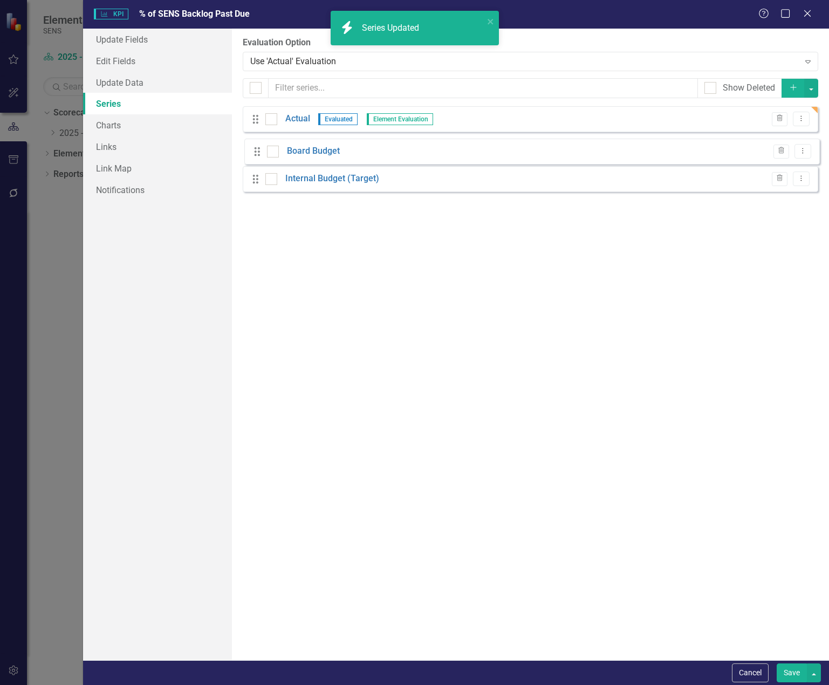
drag, startPoint x: 256, startPoint y: 188, endPoint x: 258, endPoint y: 152, distance: 35.6
click at [258, 152] on div "Drag Actual Evaluated Element Evaluation Trash Dropdown Menu Drag Internal Budg…" at bounding box center [530, 153] width 575 height 94
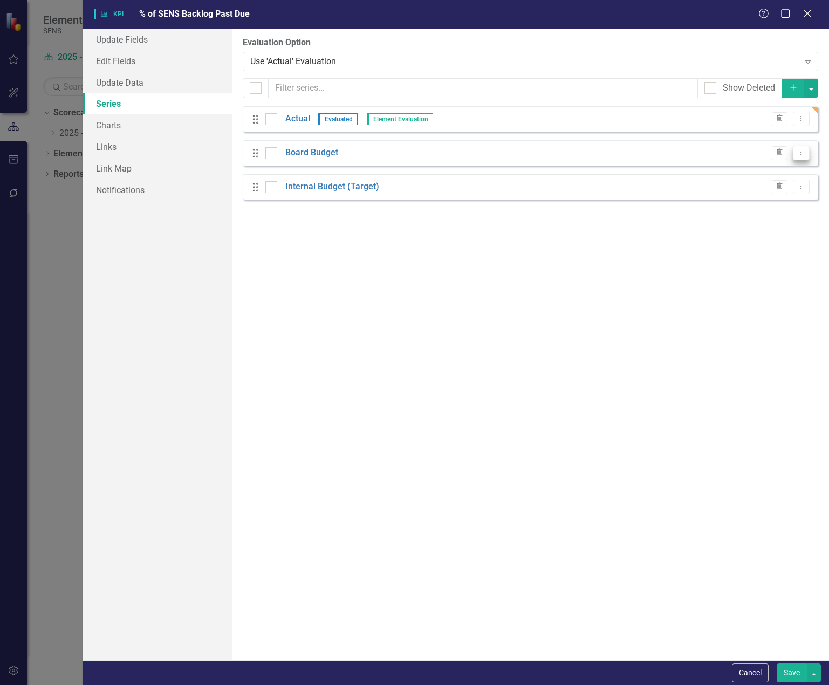
click at [801, 157] on button "Dropdown Menu" at bounding box center [801, 153] width 17 height 15
click at [767, 171] on link "Edit Edit Measure Series" at bounding box center [747, 171] width 122 height 20
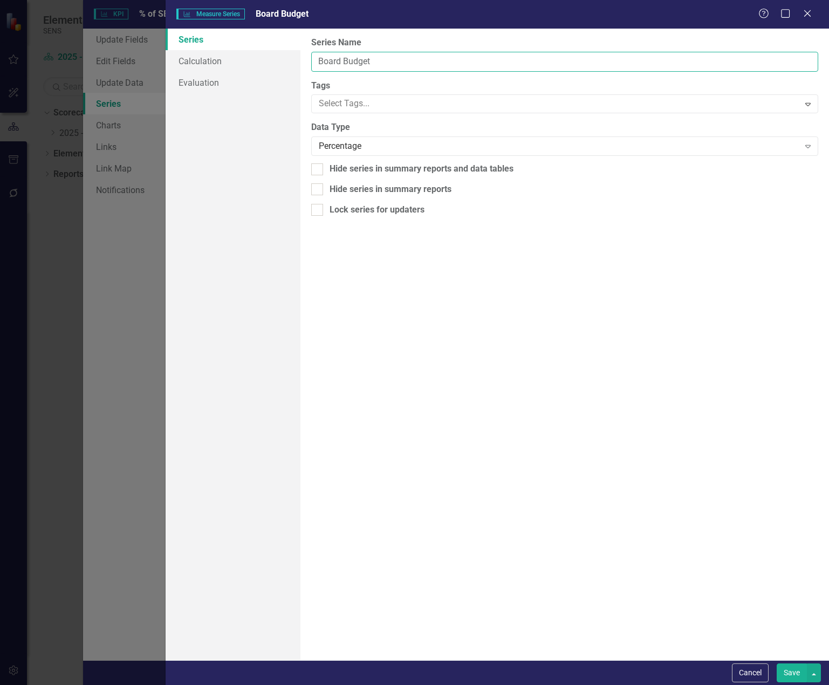
click at [410, 61] on input "Board Budget" at bounding box center [564, 62] width 507 height 20
type input "Board Budget (Target)"
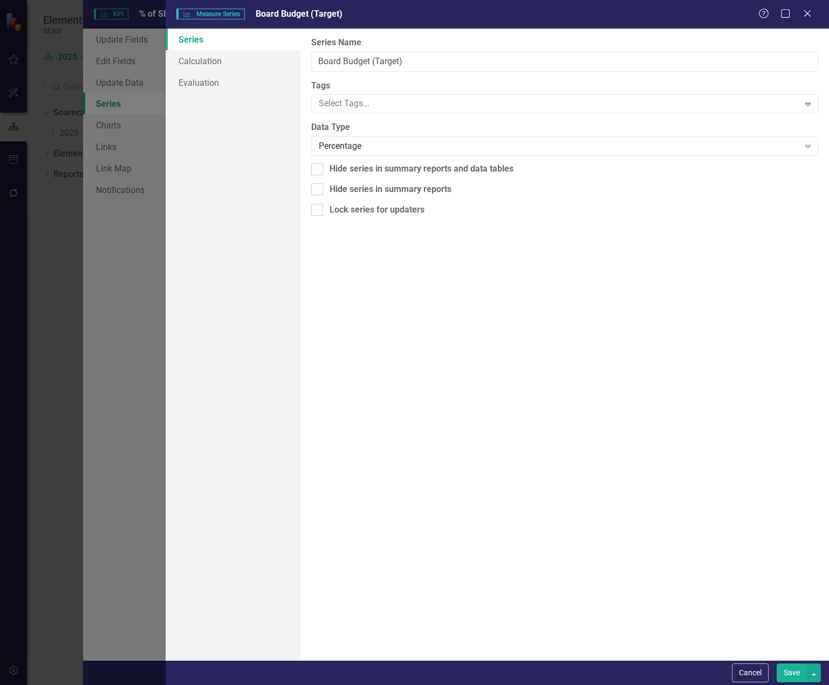
click at [786, 672] on button "Save" at bounding box center [791, 672] width 30 height 19
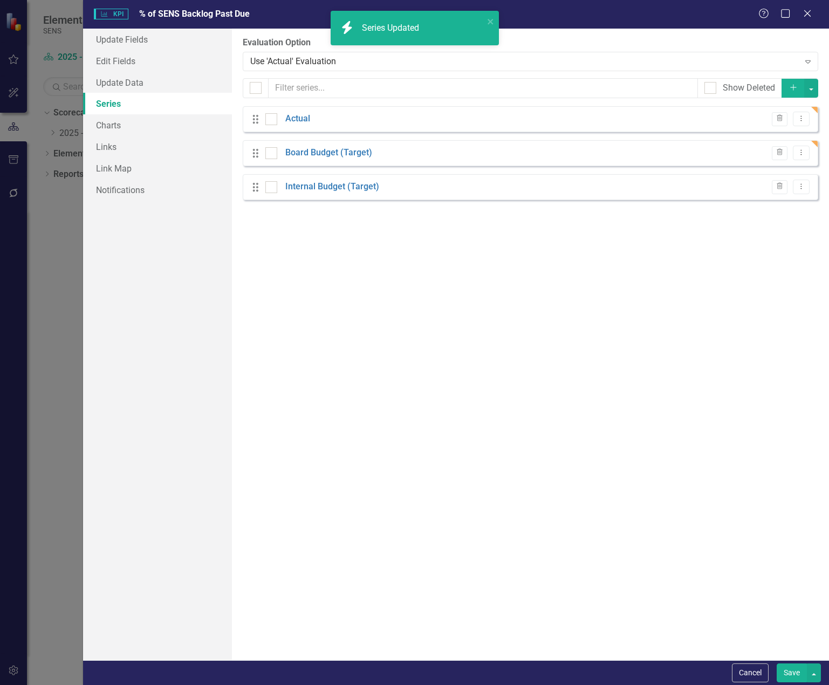
checkbox input "false"
click at [797, 673] on button "Save" at bounding box center [791, 672] width 30 height 19
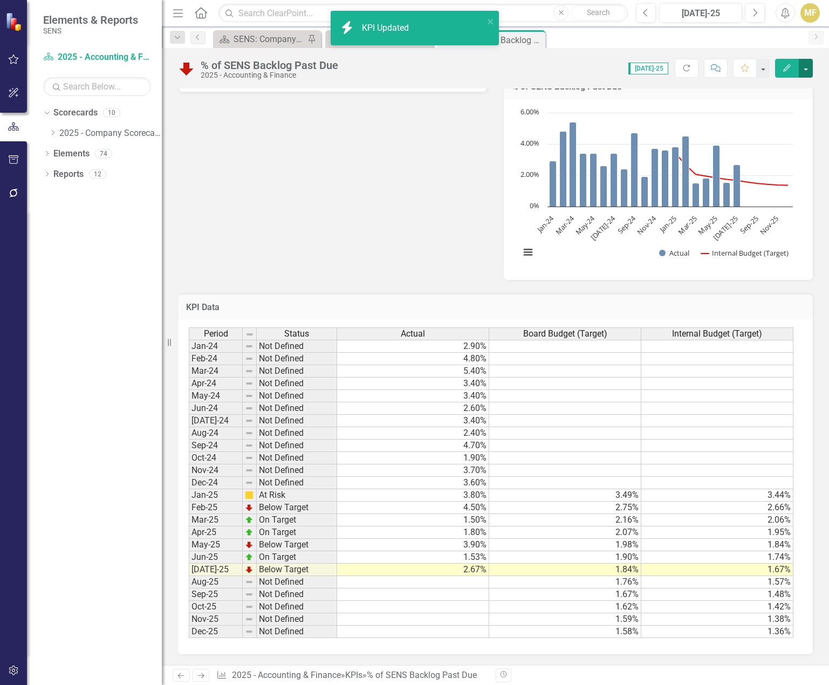
click at [808, 73] on button "button" at bounding box center [805, 68] width 14 height 19
click at [770, 87] on link "Edit Edit KPI" at bounding box center [768, 88] width 87 height 20
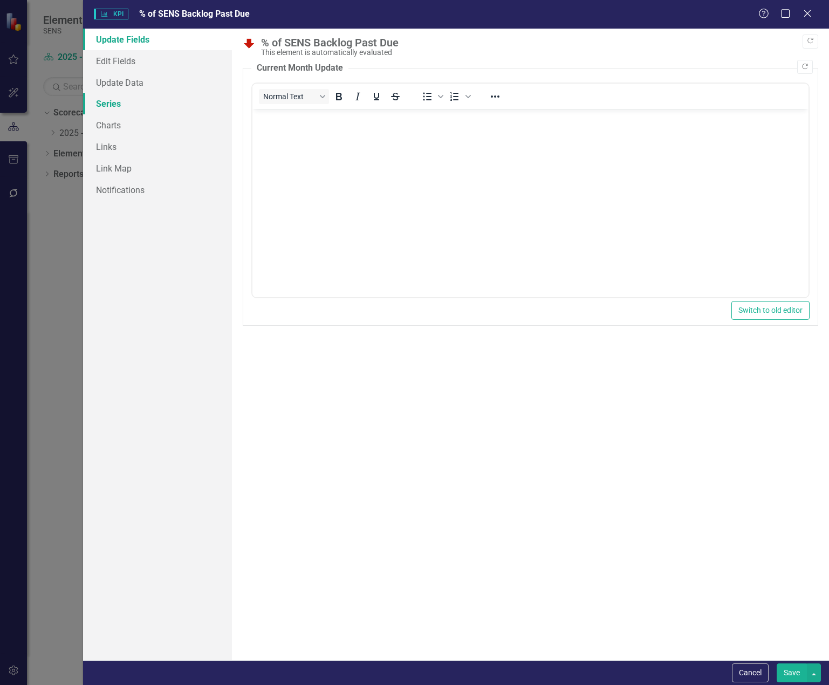
click at [117, 107] on link "Series" at bounding box center [157, 104] width 149 height 22
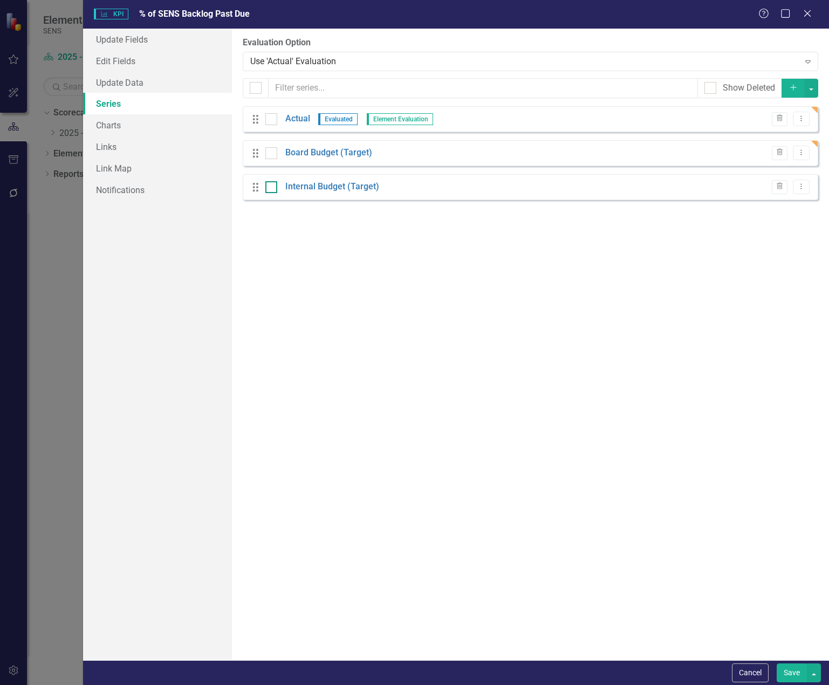
click at [276, 183] on div at bounding box center [271, 187] width 12 height 12
click at [272, 183] on input "checkbox" at bounding box center [268, 184] width 7 height 7
click at [780, 186] on icon "button" at bounding box center [779, 186] width 6 height 6
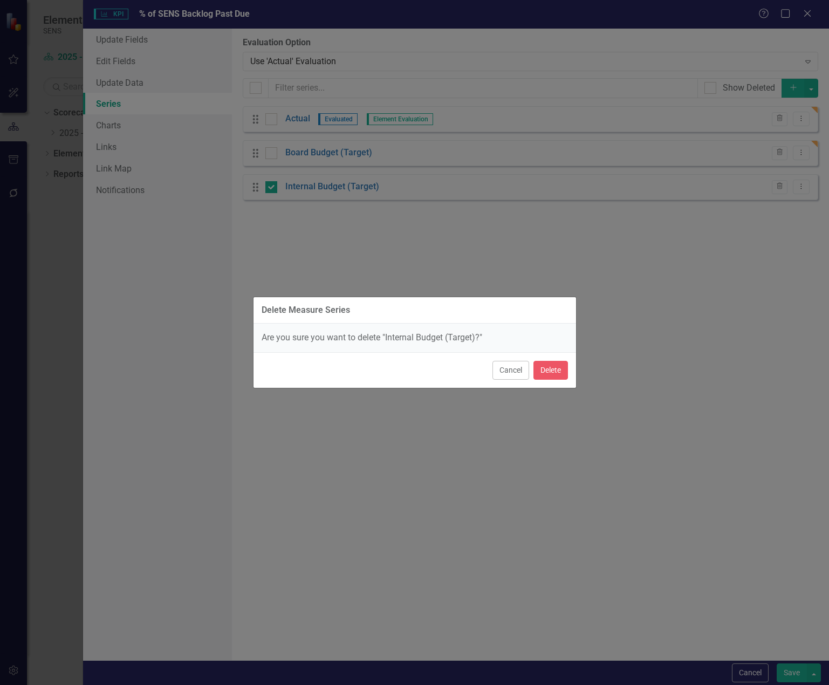
click at [546, 359] on div "Cancel Delete" at bounding box center [414, 370] width 322 height 36
click at [547, 372] on button "Delete" at bounding box center [550, 370] width 35 height 19
checkbox input "false"
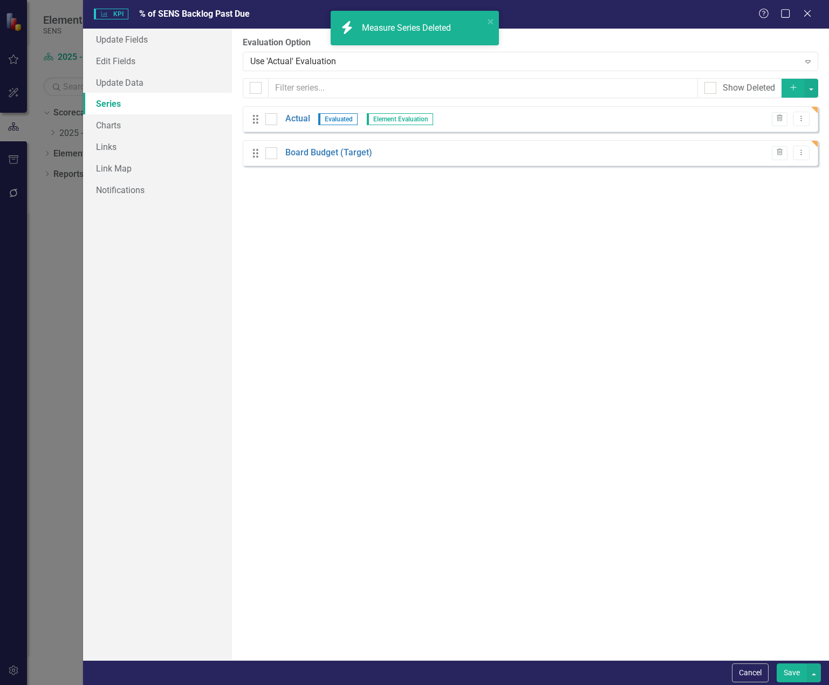
click at [792, 672] on button "Save" at bounding box center [791, 672] width 30 height 19
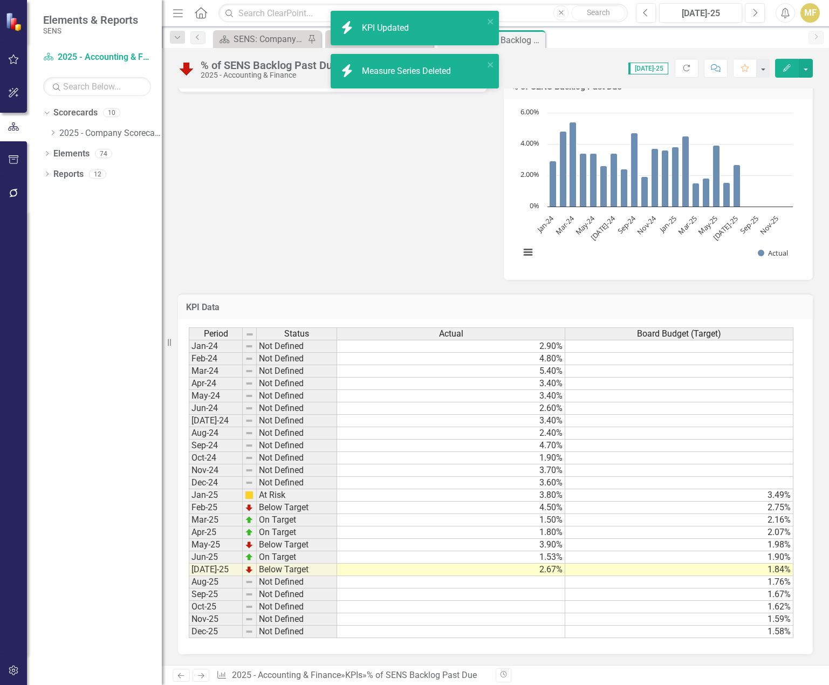
click at [414, 147] on div "Reporting Frequency Monthly Formula (value of backlog that is late at month end…" at bounding box center [495, 76] width 651 height 408
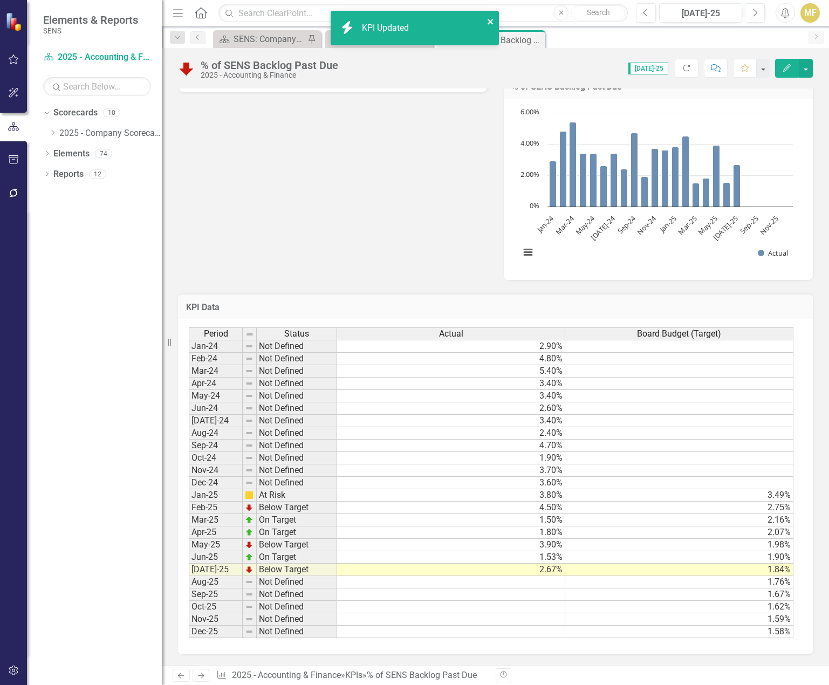
click at [494, 23] on icon "close" at bounding box center [491, 21] width 8 height 9
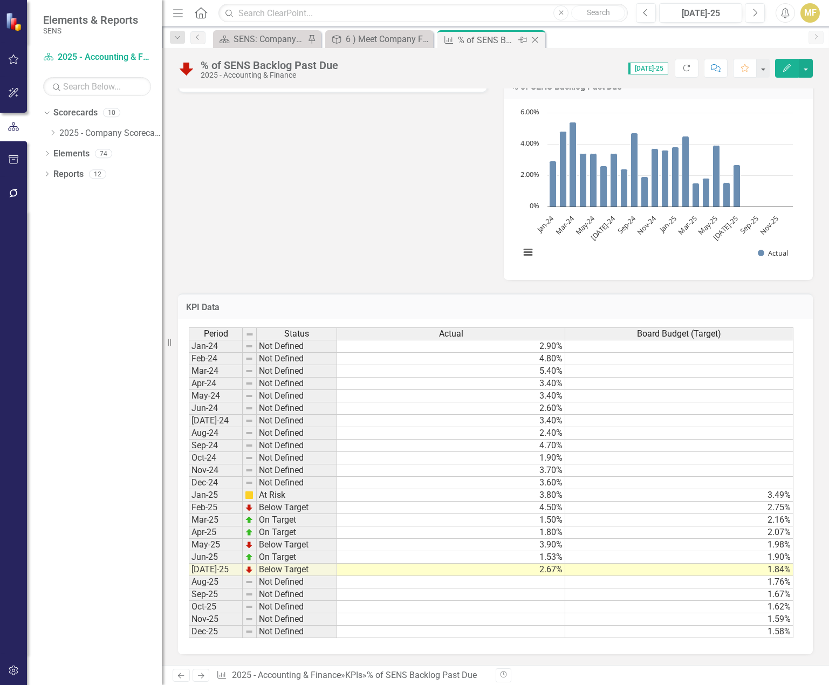
click at [537, 42] on icon "Close" at bounding box center [534, 40] width 11 height 9
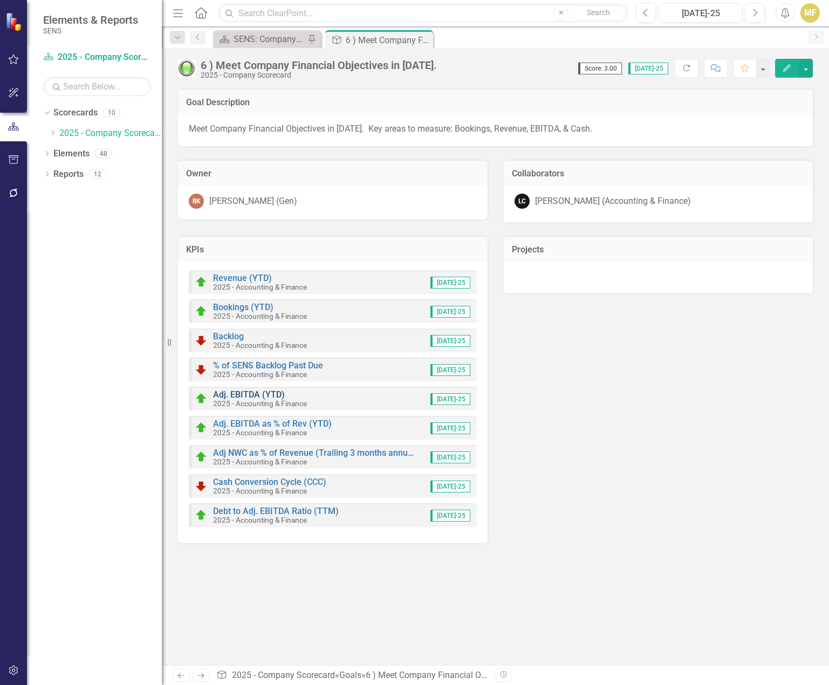
click at [263, 392] on link "Adj. EBITDA (YTD)" at bounding box center [249, 394] width 72 height 10
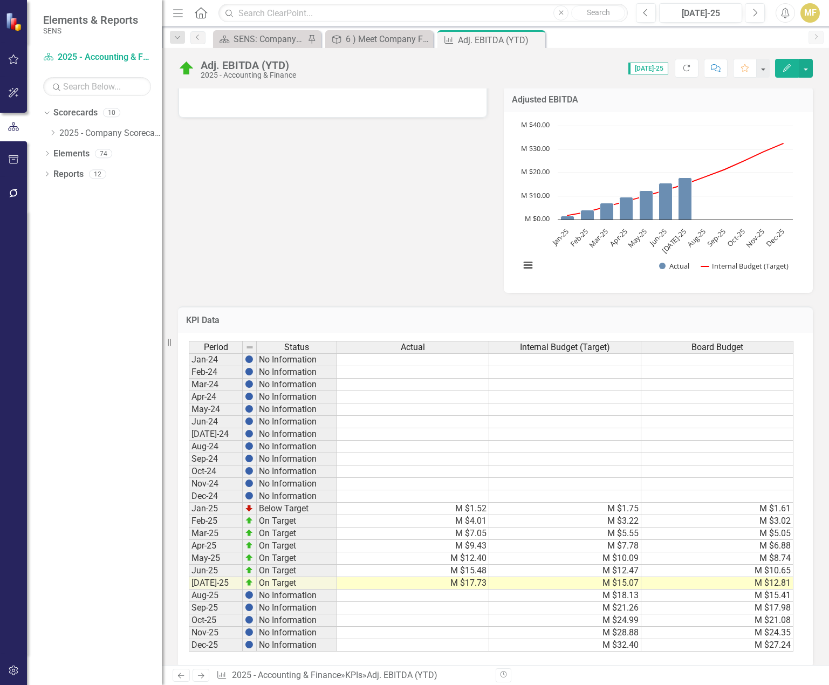
scroll to position [346, 0]
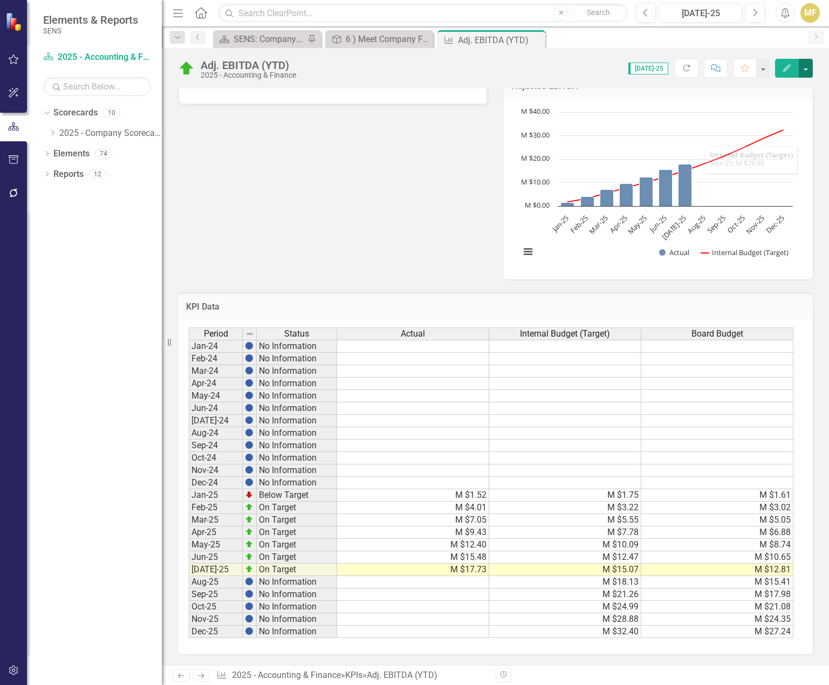
click at [808, 64] on button "button" at bounding box center [805, 68] width 14 height 19
click at [788, 82] on link "Edit Edit KPI" at bounding box center [768, 88] width 87 height 20
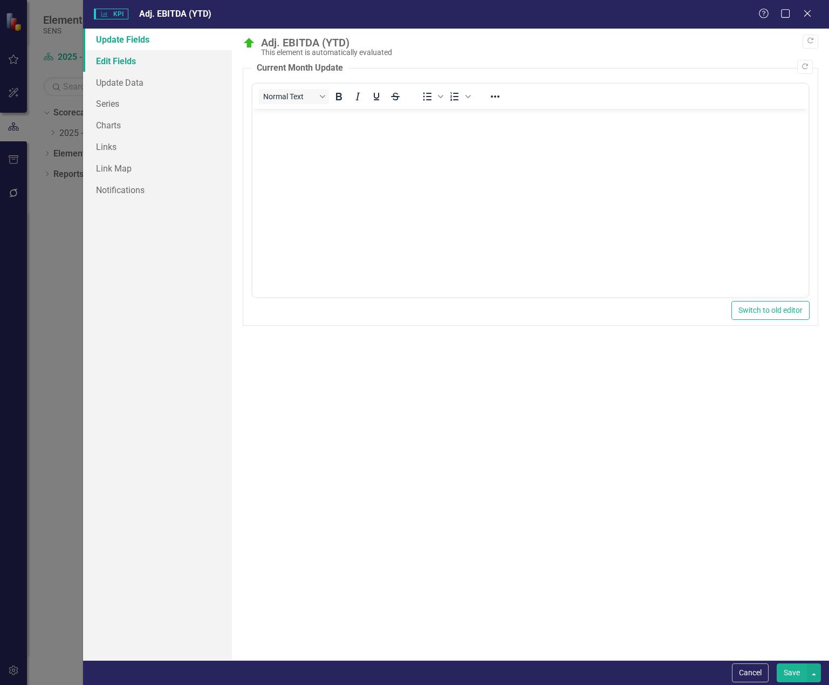
scroll to position [0, 0]
click at [111, 95] on link "Series" at bounding box center [157, 104] width 149 height 22
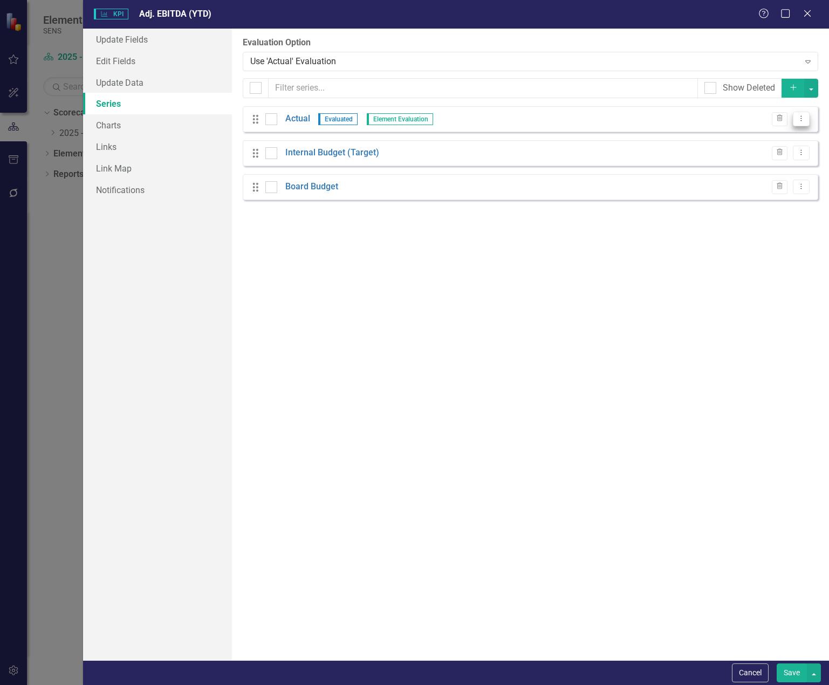
click at [798, 119] on icon "Dropdown Menu" at bounding box center [800, 118] width 9 height 7
click at [724, 140] on link "Edit Edit Measure Series" at bounding box center [747, 137] width 122 height 20
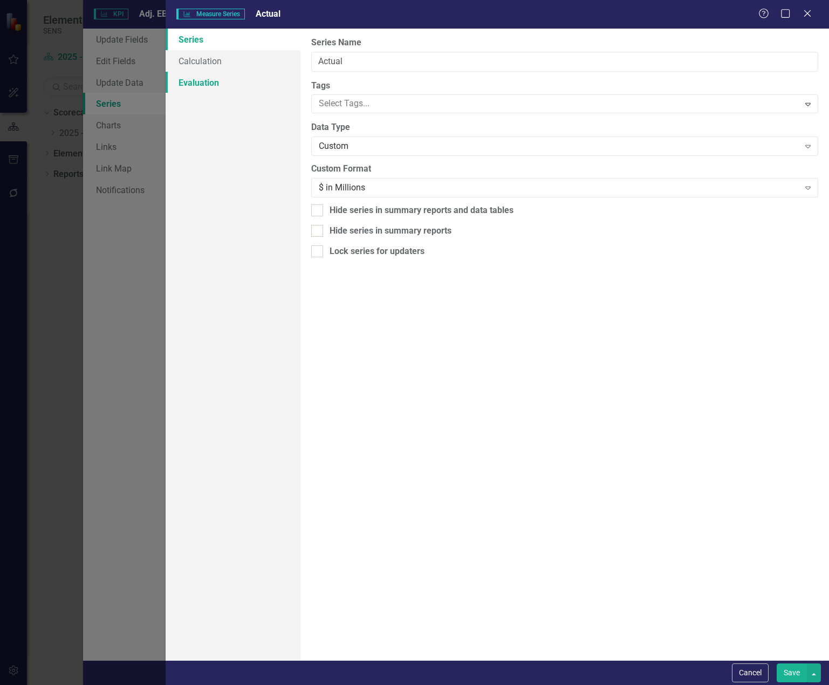
click at [210, 86] on link "Evaluation" at bounding box center [233, 83] width 135 height 22
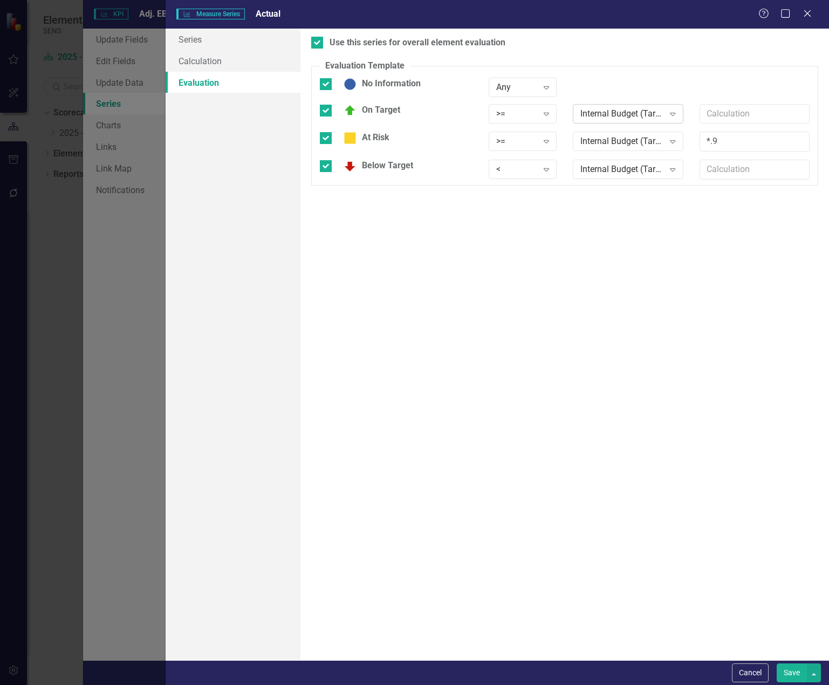
click at [604, 110] on div "Internal Budget (Target)" at bounding box center [622, 113] width 84 height 12
click at [610, 163] on div "Board Budget" at bounding box center [629, 168] width 93 height 12
click at [615, 141] on div "Internal Budget (Target)" at bounding box center [622, 141] width 84 height 12
click at [611, 190] on div "Board Budget" at bounding box center [629, 196] width 93 height 12
click at [611, 171] on div "Internal Budget (Target)" at bounding box center [622, 169] width 84 height 12
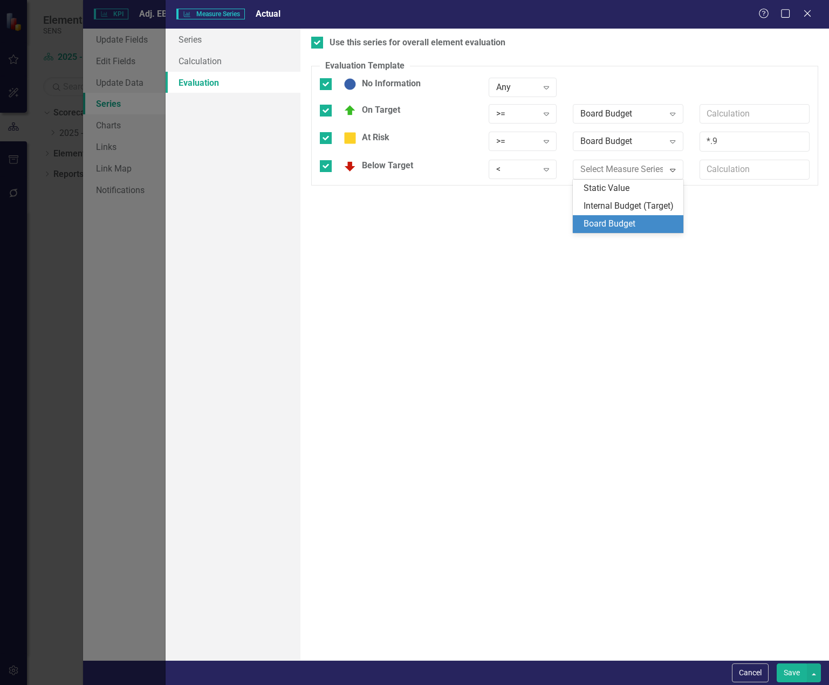
click at [608, 221] on div "Board Budget" at bounding box center [629, 224] width 93 height 12
click at [795, 667] on button "Save" at bounding box center [791, 672] width 30 height 19
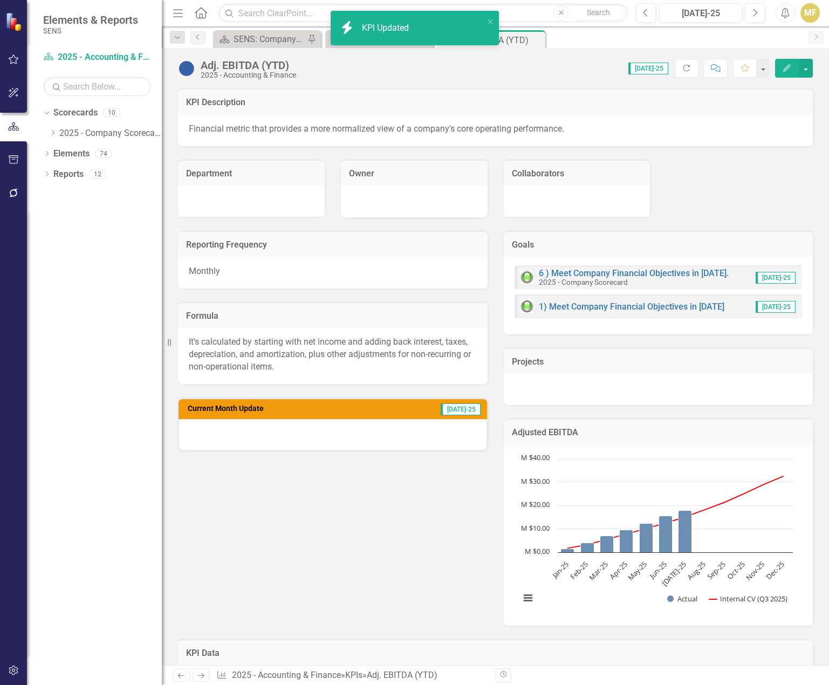
scroll to position [346, 0]
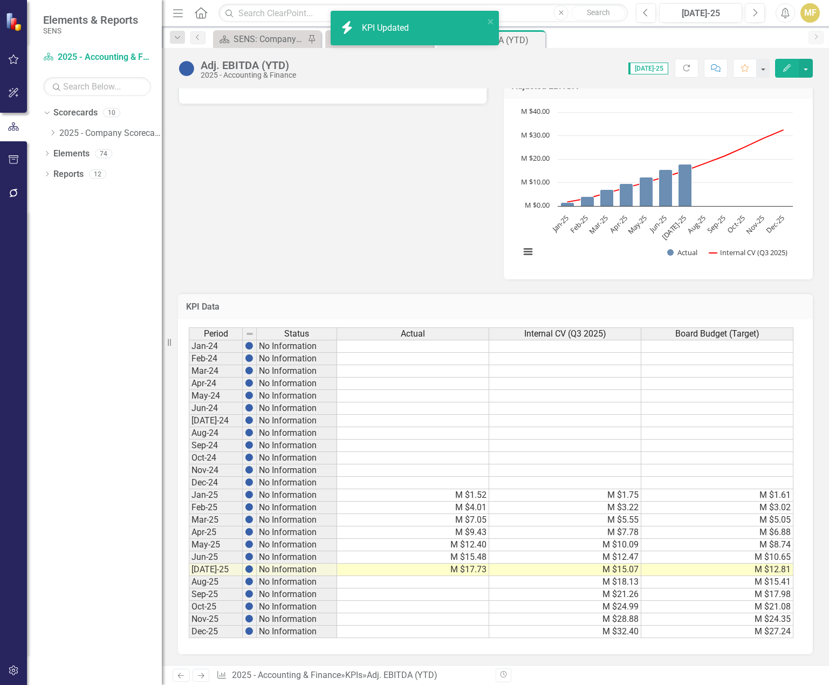
click at [189, 389] on div "Period Status Actual Internal CV (Q3 2025) Board Budget (Target) Jan-24 No Info…" at bounding box center [189, 482] width 0 height 311
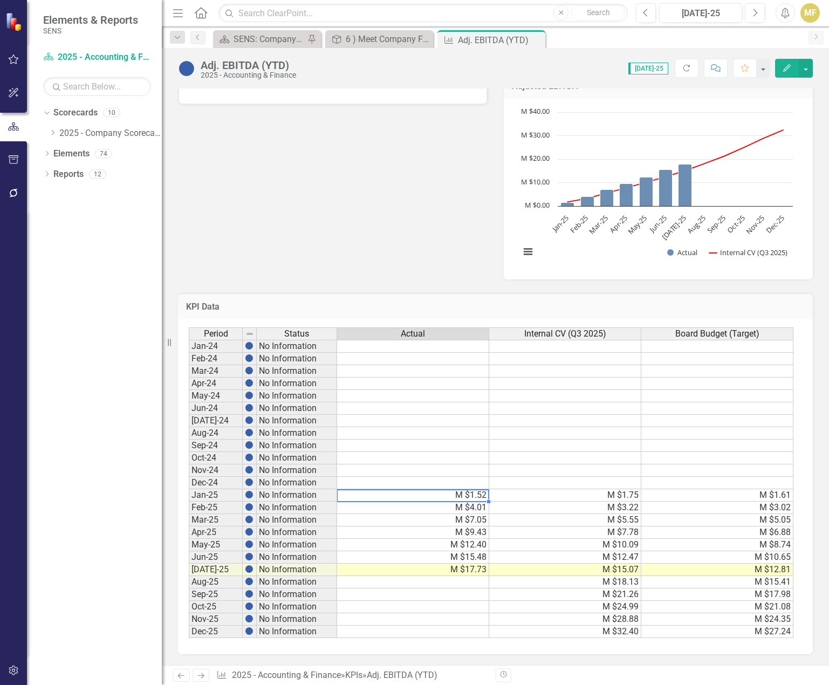
click at [459, 495] on td "M $1.52" at bounding box center [413, 495] width 152 height 12
click at [610, 495] on td "M $1.75" at bounding box center [565, 495] width 152 height 12
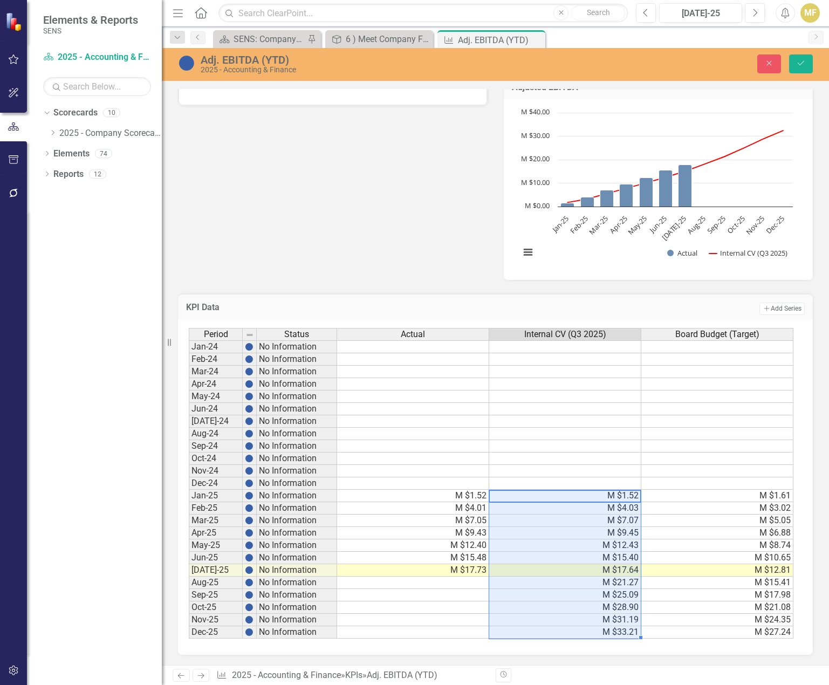
type textarea "1.52"
click at [798, 65] on icon "Save" at bounding box center [801, 63] width 10 height 8
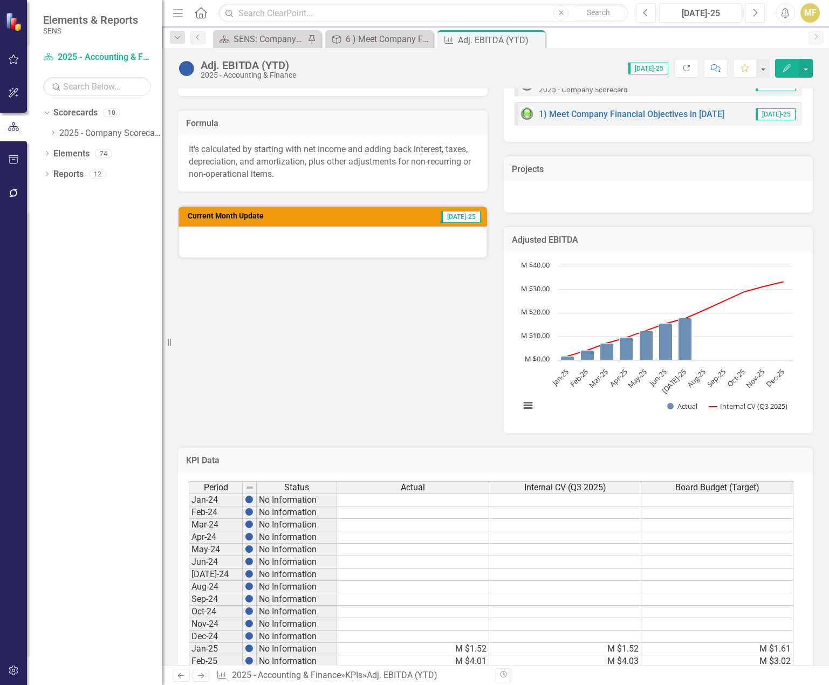
scroll to position [270, 0]
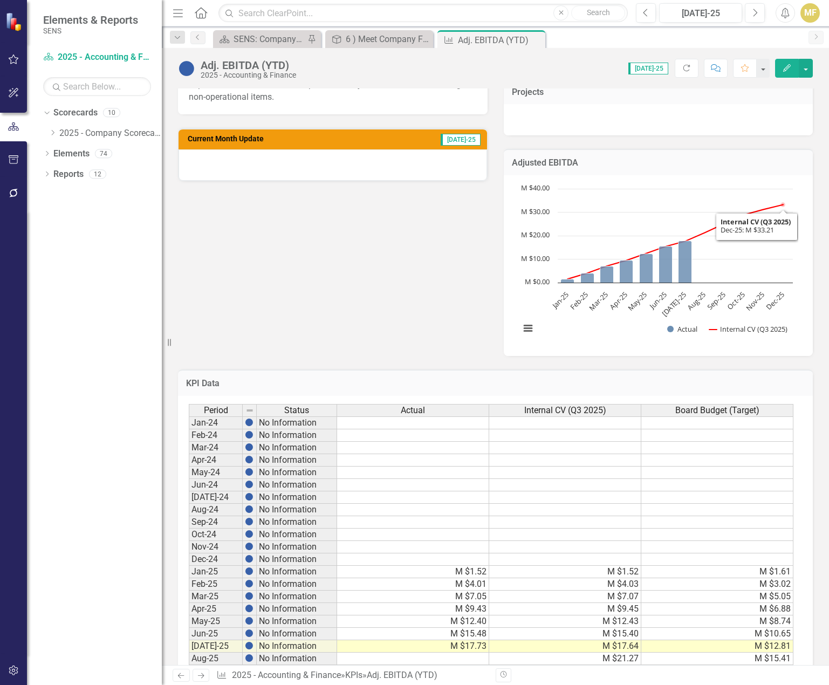
click at [747, 168] on td "Adjusted EBITDA" at bounding box center [658, 164] width 293 height 14
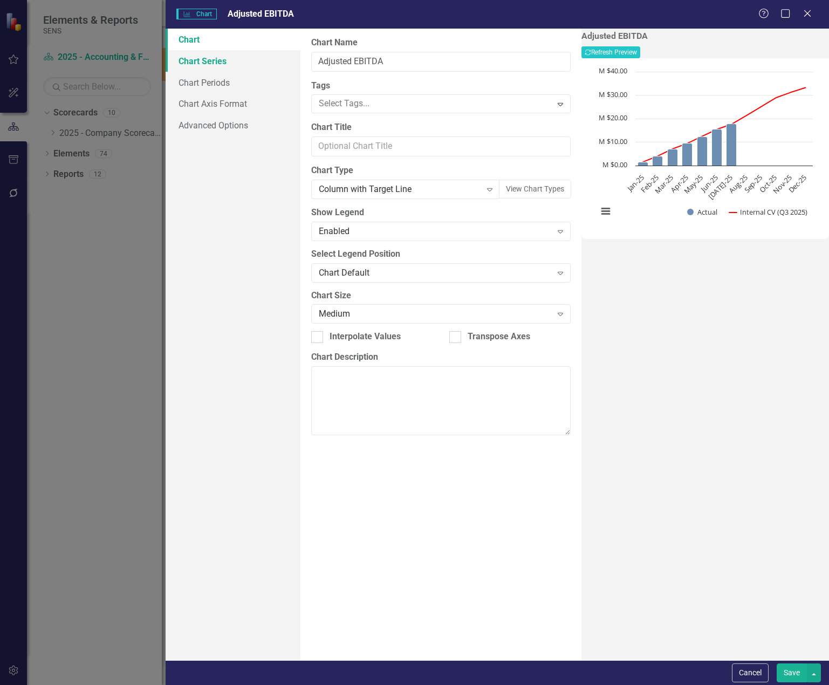
click at [220, 59] on link "Chart Series" at bounding box center [233, 61] width 135 height 22
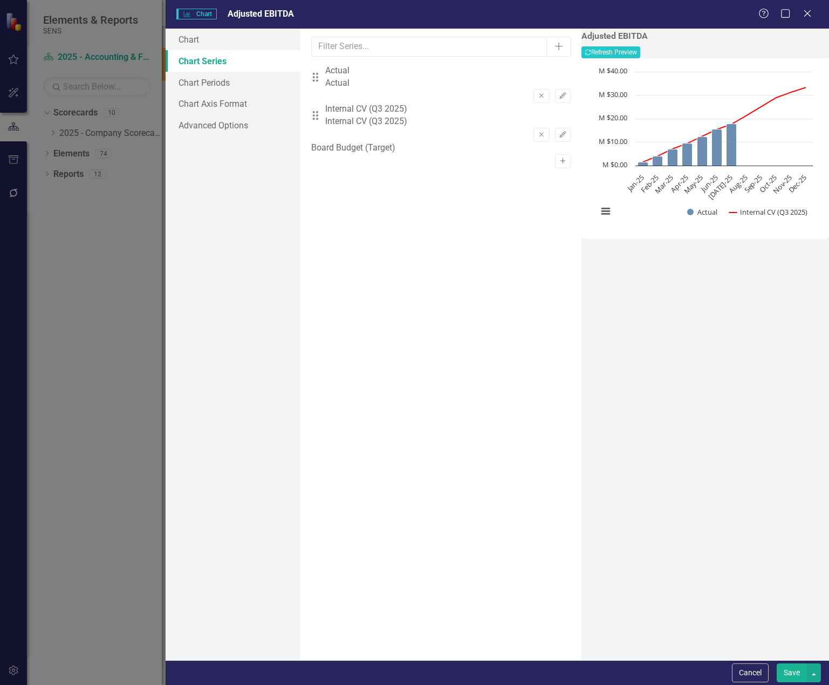
click at [559, 158] on icon "Activate" at bounding box center [563, 161] width 8 height 6
drag, startPoint x: 331, startPoint y: 154, endPoint x: 330, endPoint y: 118, distance: 36.1
click at [330, 118] on div "Drag Actual Actual Remove Edit Drag Internal CV (Q3 2025) Internal CV (Q3 2025)…" at bounding box center [440, 123] width 259 height 116
click at [640, 54] on button "Recalculate Refresh Preview" at bounding box center [610, 52] width 59 height 12
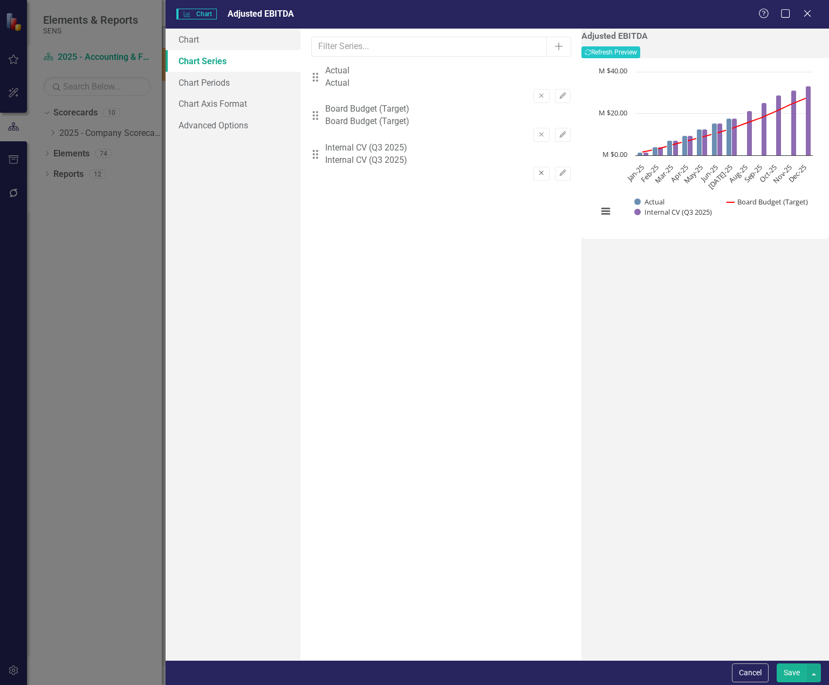
click at [539, 171] on icon "button" at bounding box center [541, 173] width 4 height 4
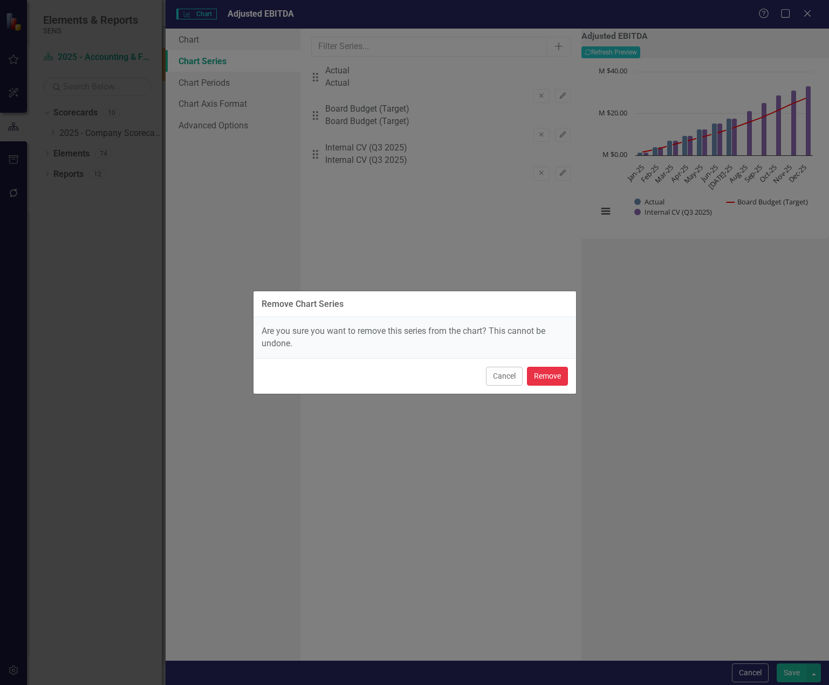
click at [548, 376] on button "Remove" at bounding box center [547, 376] width 41 height 19
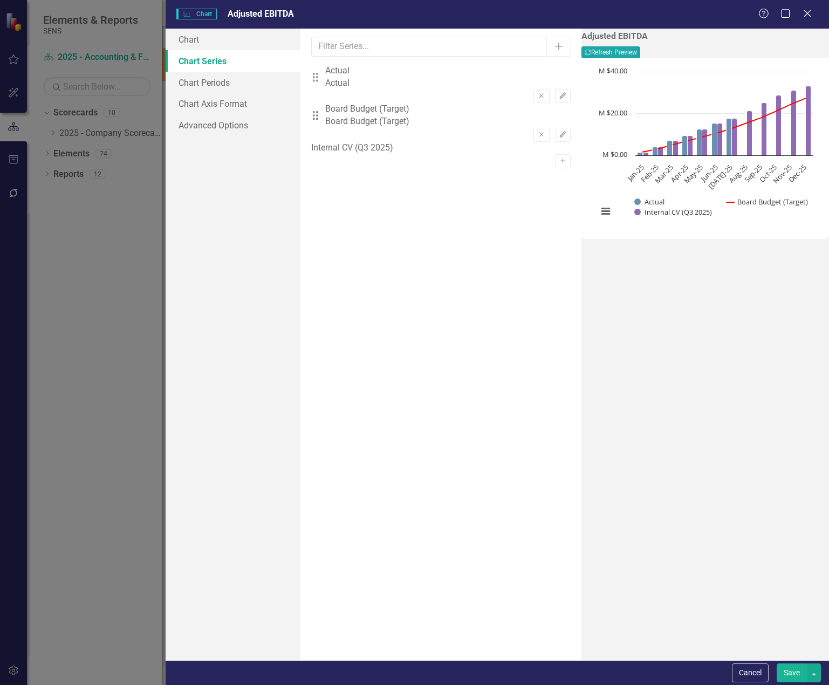
click at [640, 53] on button "Recalculate Refresh Preview" at bounding box center [610, 52] width 59 height 12
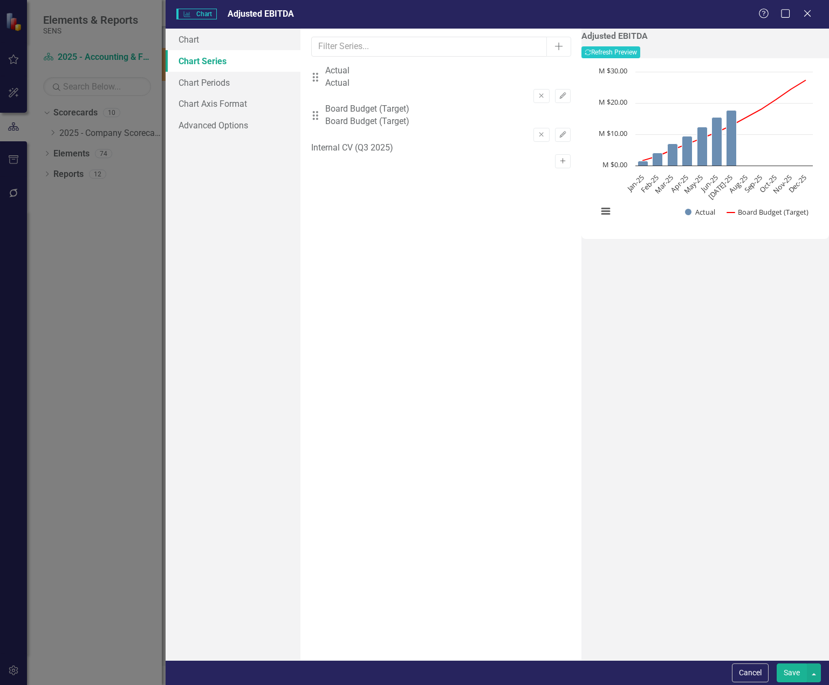
click at [559, 158] on icon "Activate" at bounding box center [563, 161] width 8 height 6
click at [640, 54] on button "Recalculate Refresh Preview" at bounding box center [610, 52] width 59 height 12
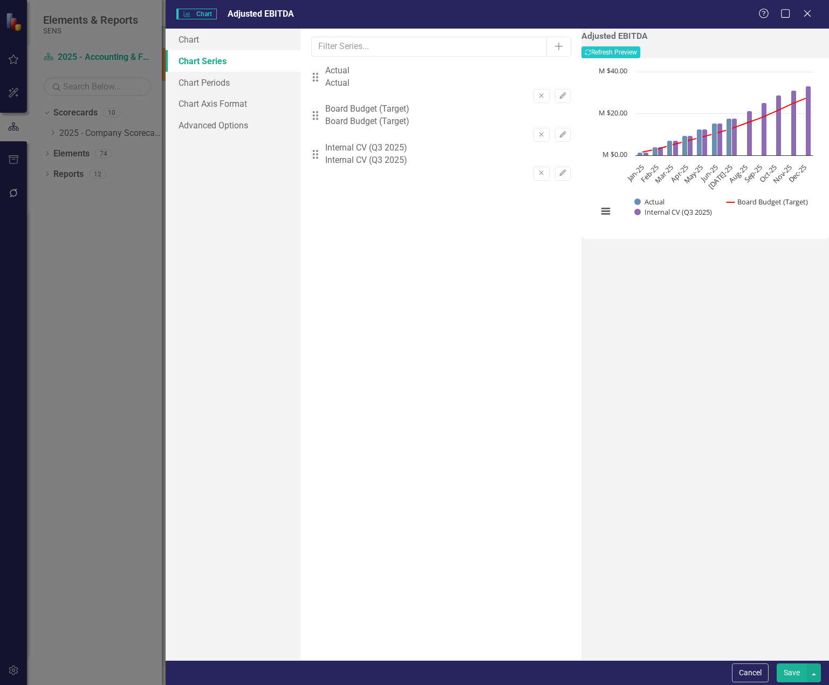
click at [322, 156] on icon "Drag" at bounding box center [315, 154] width 14 height 11
click at [555, 167] on button "Edit" at bounding box center [563, 174] width 16 height 14
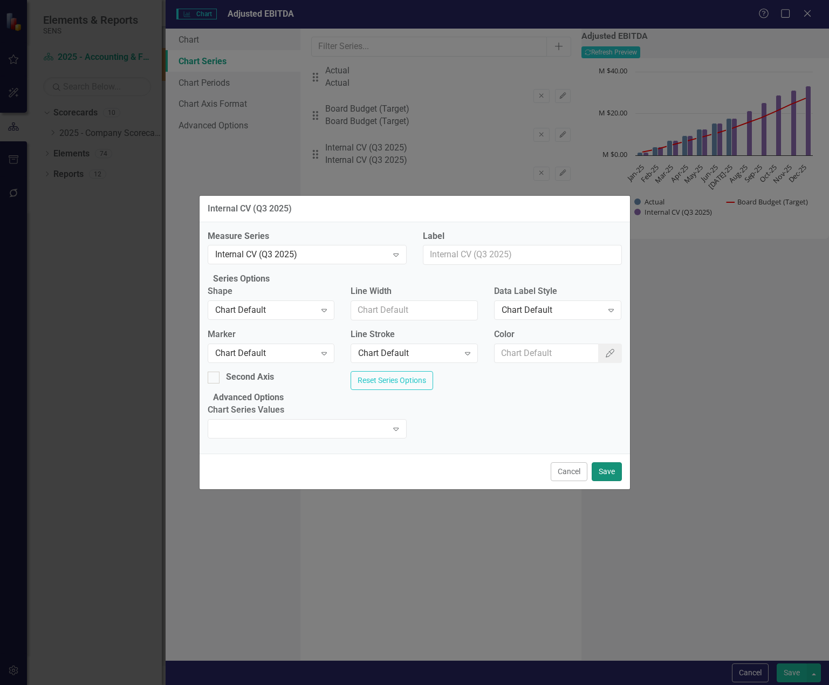
click at [603, 481] on button "Save" at bounding box center [606, 471] width 30 height 19
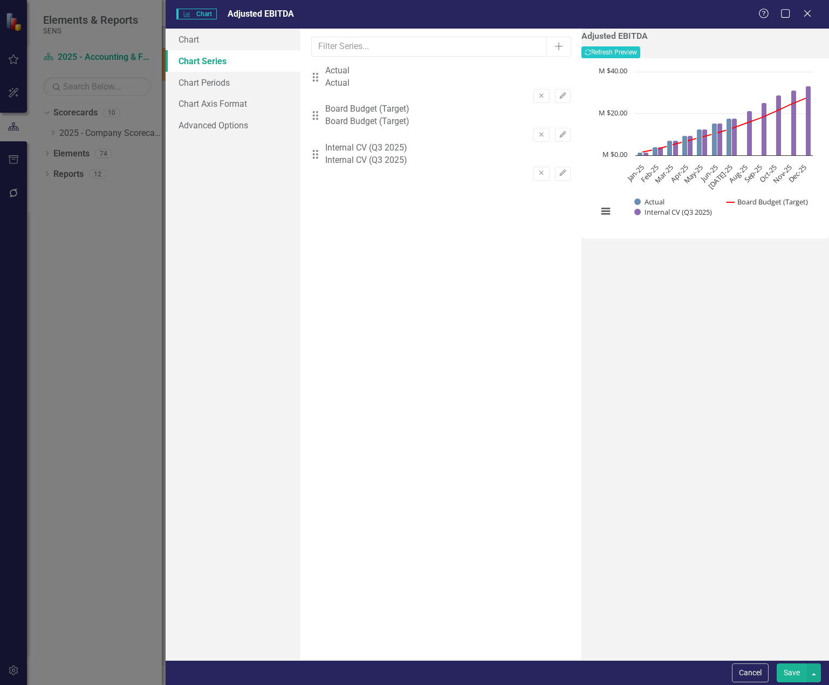
click at [785, 673] on button "Save" at bounding box center [791, 672] width 30 height 19
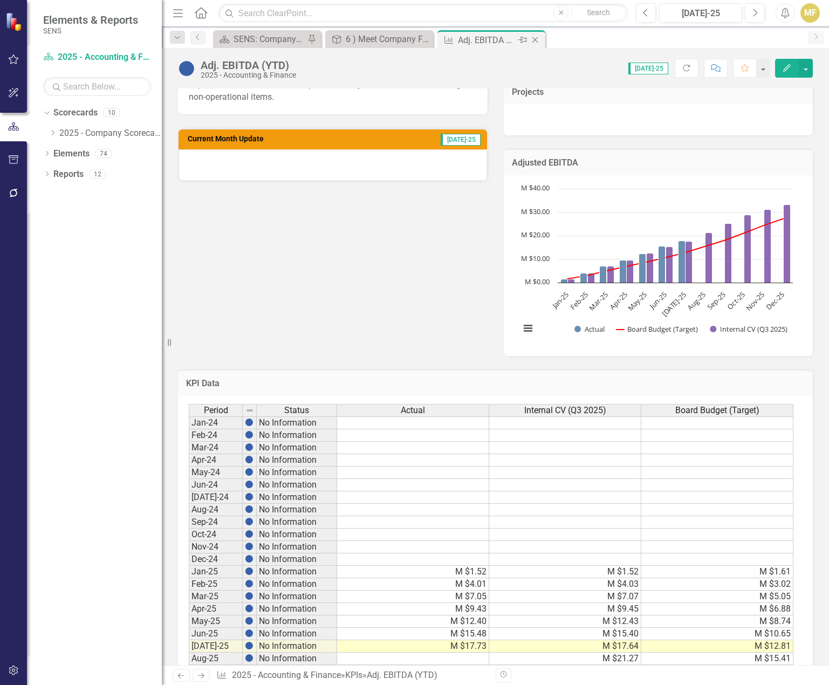
click at [536, 41] on icon at bounding box center [535, 40] width 6 height 6
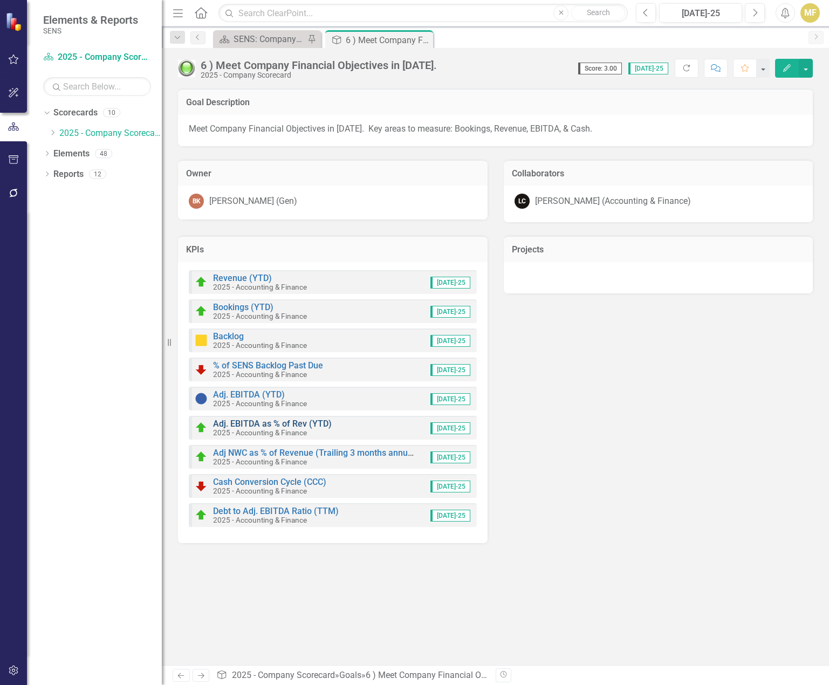
click at [257, 423] on link "Adj. EBITDA as % of Rev (YTD)" at bounding box center [272, 423] width 119 height 10
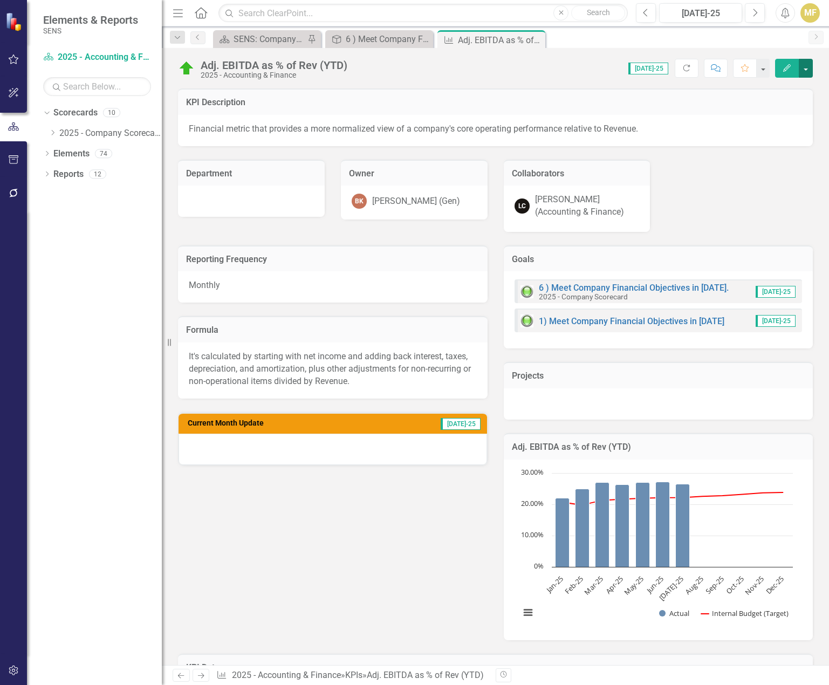
click at [812, 60] on button "button" at bounding box center [805, 68] width 14 height 19
click at [780, 87] on link "Edit Edit KPI" at bounding box center [768, 88] width 87 height 20
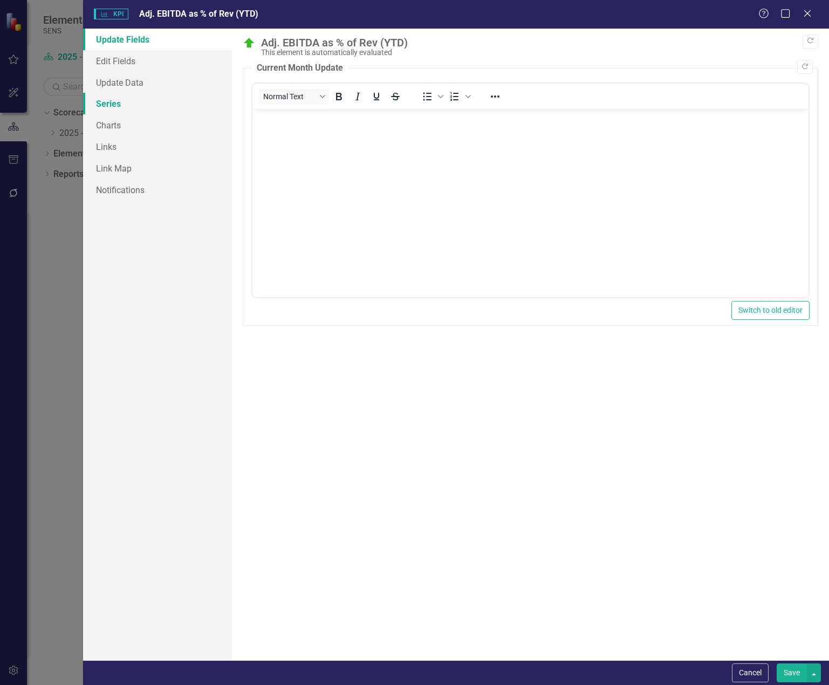
click at [119, 97] on link "Series" at bounding box center [157, 104] width 149 height 22
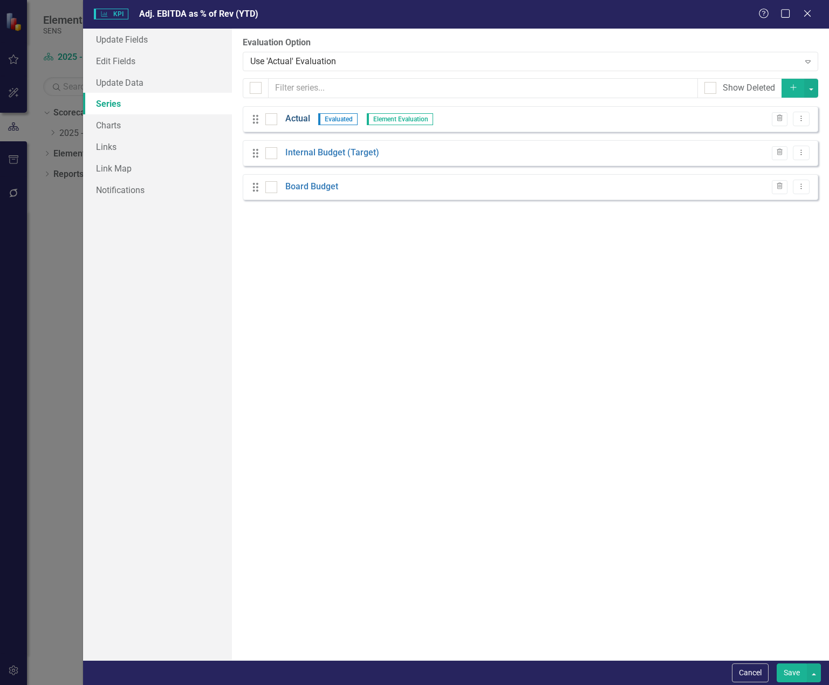
click at [306, 117] on link "Actual" at bounding box center [297, 119] width 25 height 12
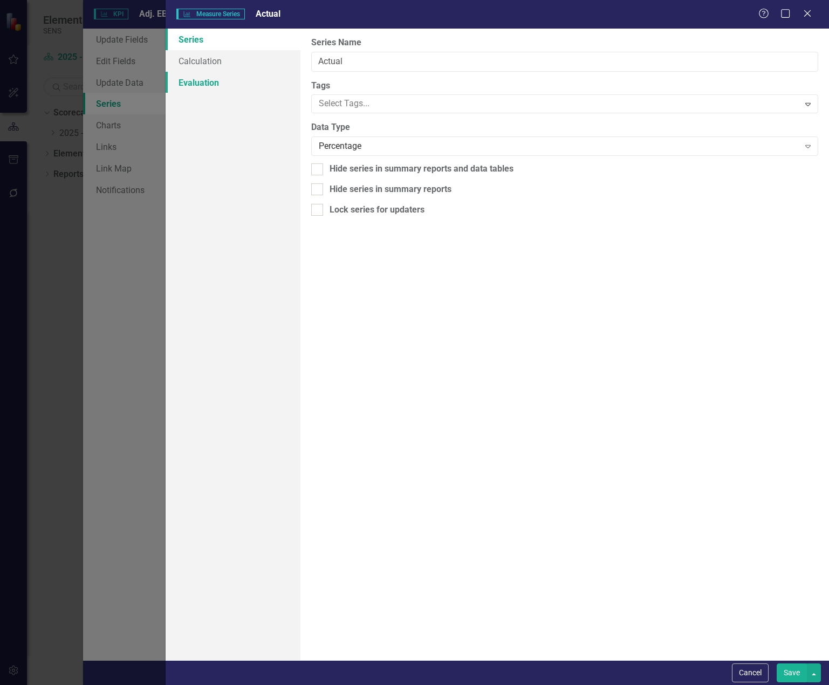
click at [200, 88] on link "Evaluation" at bounding box center [233, 83] width 135 height 22
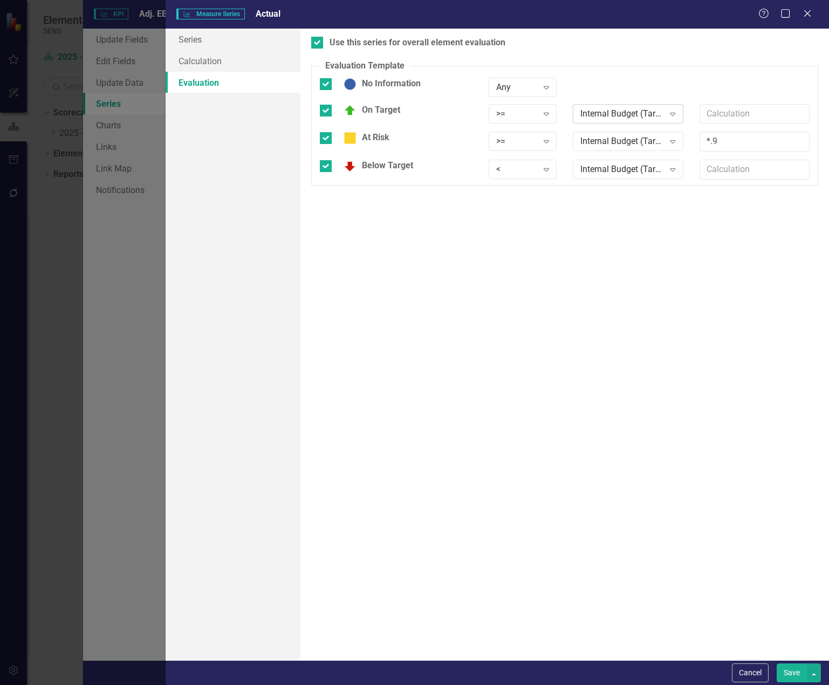
click at [615, 109] on div "Internal Budget (Target)" at bounding box center [622, 113] width 84 height 12
click at [607, 160] on div "Board Budget" at bounding box center [628, 168] width 110 height 18
click at [607, 137] on div "Internal Budget (Target)" at bounding box center [622, 141] width 84 height 12
click at [602, 194] on div "Board Budget" at bounding box center [629, 196] width 93 height 12
click at [604, 171] on div "Internal Budget (Target)" at bounding box center [622, 169] width 84 height 12
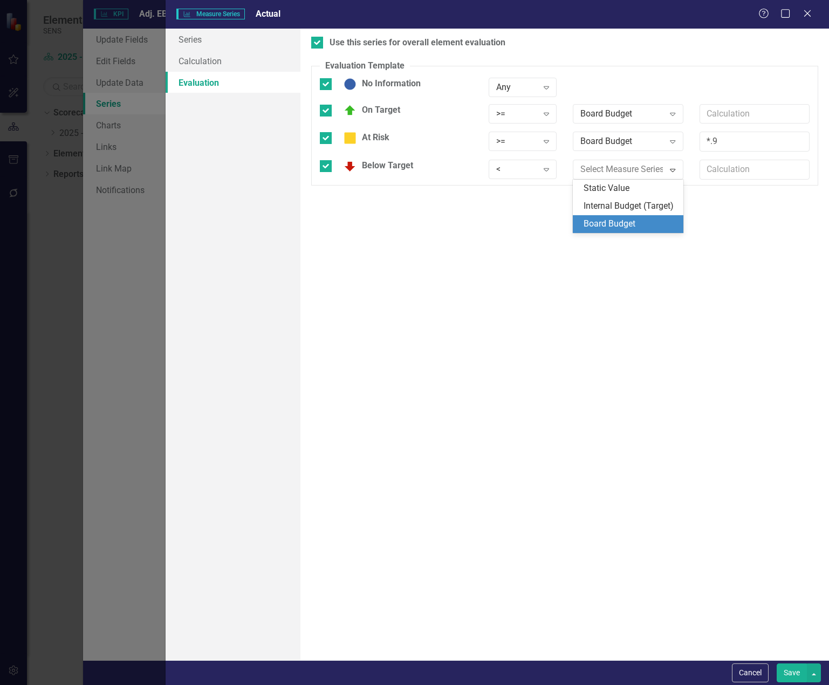
click at [612, 221] on div "Board Budget" at bounding box center [629, 224] width 93 height 12
click at [800, 670] on button "Save" at bounding box center [791, 672] width 30 height 19
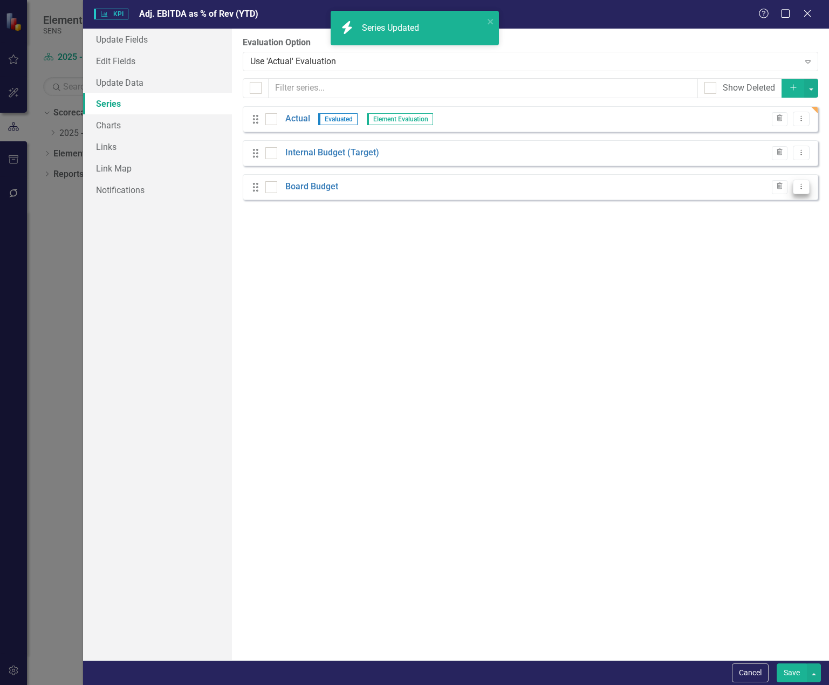
click at [802, 189] on icon "Dropdown Menu" at bounding box center [800, 186] width 9 height 7
click at [713, 201] on link "Edit Edit Measure Series" at bounding box center [747, 205] width 122 height 20
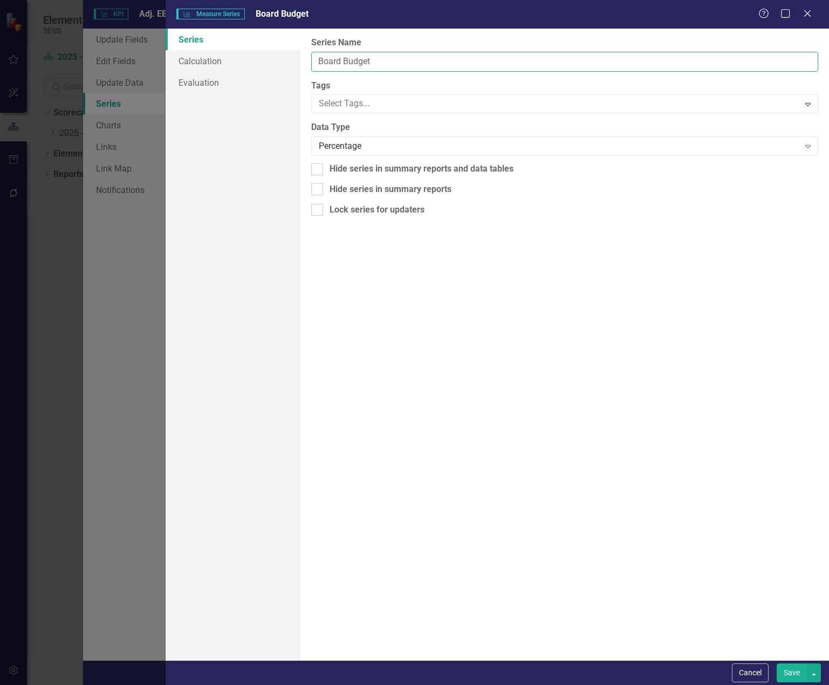
click at [389, 61] on input "Board Budget" at bounding box center [564, 62] width 507 height 20
type input "Board Budget (Target)"
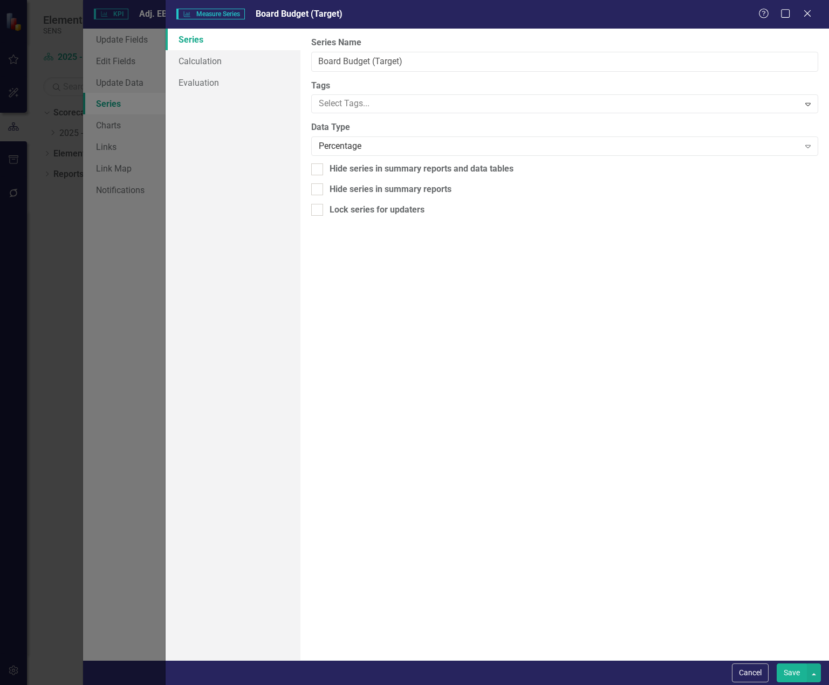
click at [796, 669] on button "Save" at bounding box center [791, 672] width 30 height 19
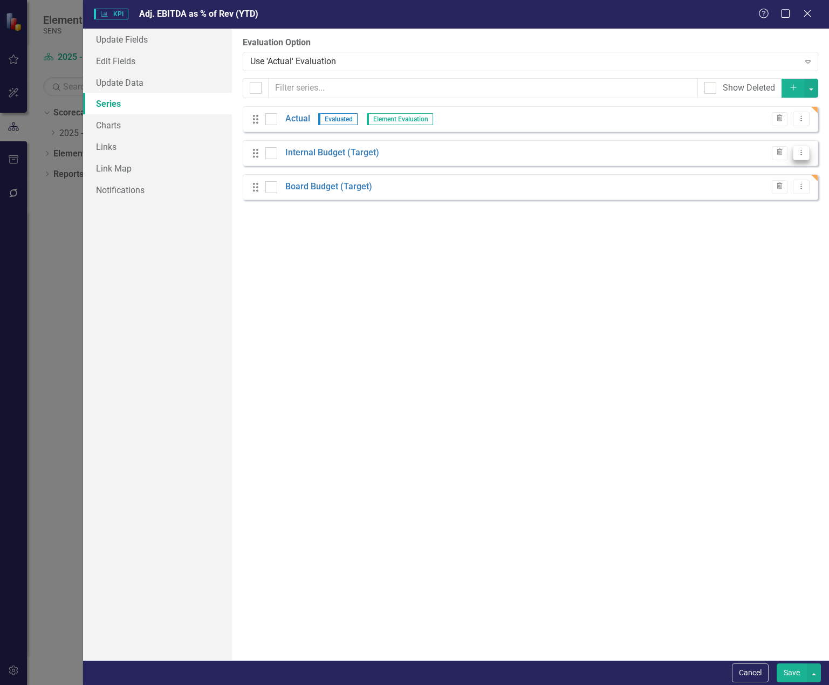
click at [801, 155] on icon at bounding box center [801, 152] width 1 height 5
click at [753, 168] on link "Edit Edit Measure Series" at bounding box center [747, 171] width 122 height 20
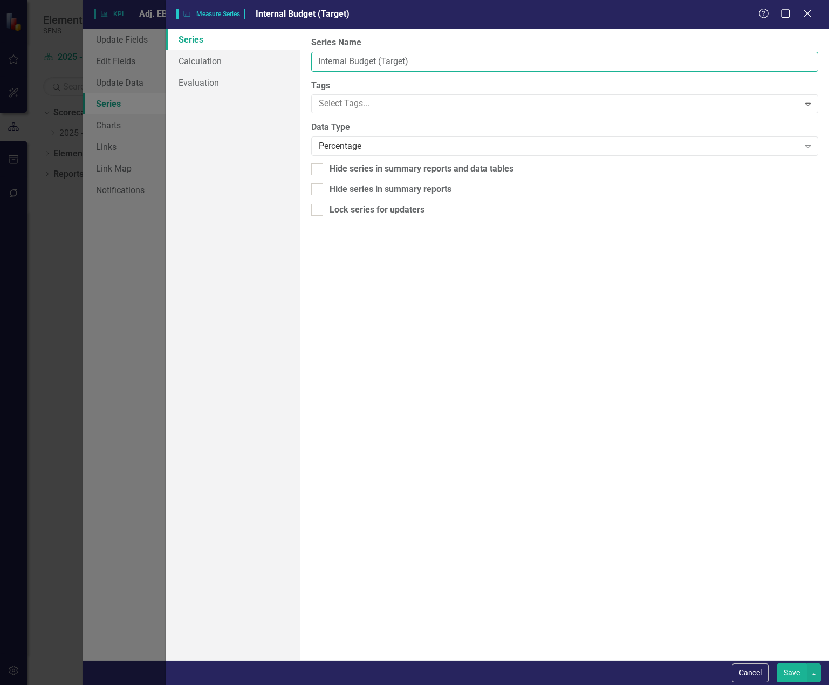
click at [357, 63] on input "Internal Budget (Target)" at bounding box center [564, 62] width 507 height 20
type input "Internal CV (Q3 2025)"
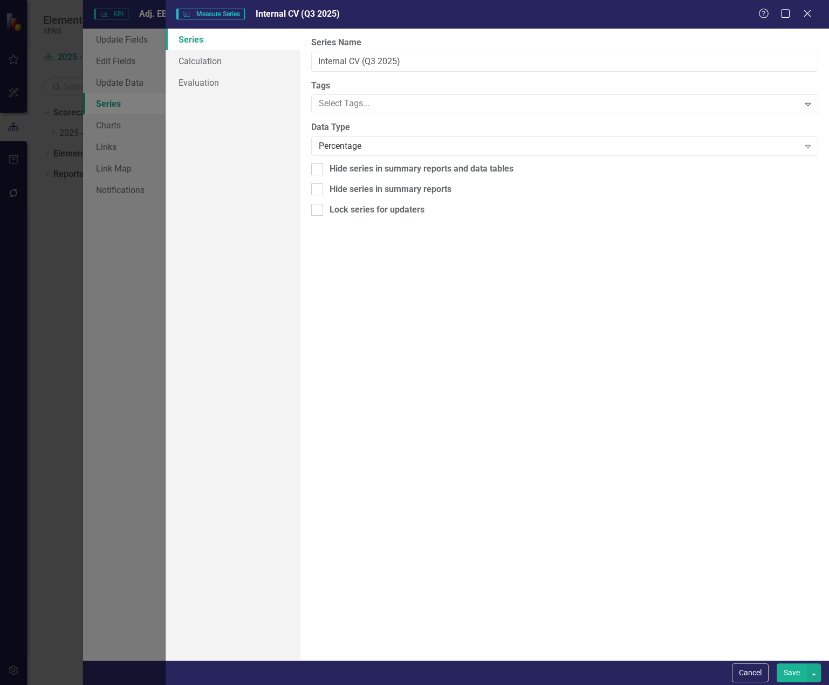
click at [785, 674] on button "Save" at bounding box center [791, 672] width 30 height 19
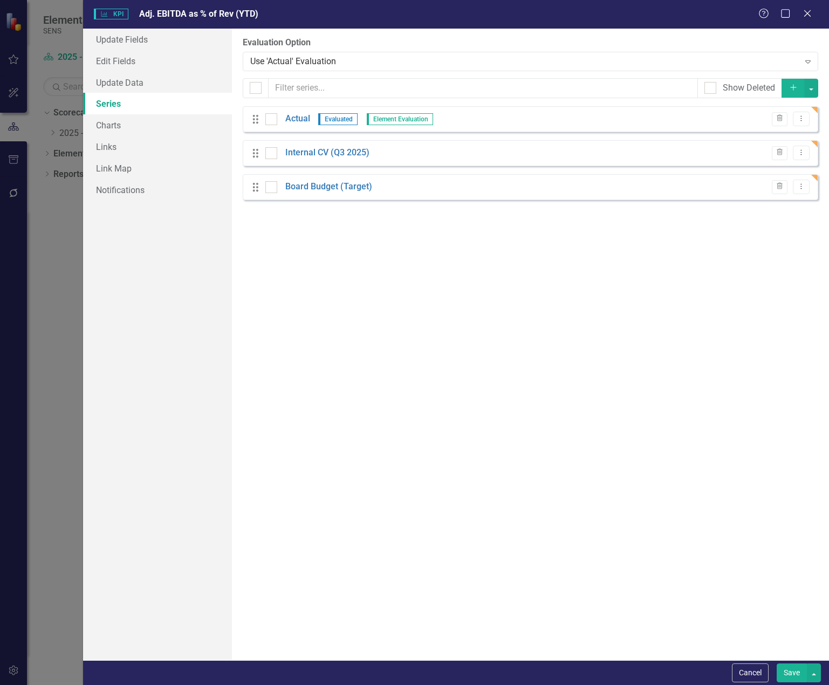
click at [793, 679] on button "Save" at bounding box center [791, 672] width 30 height 19
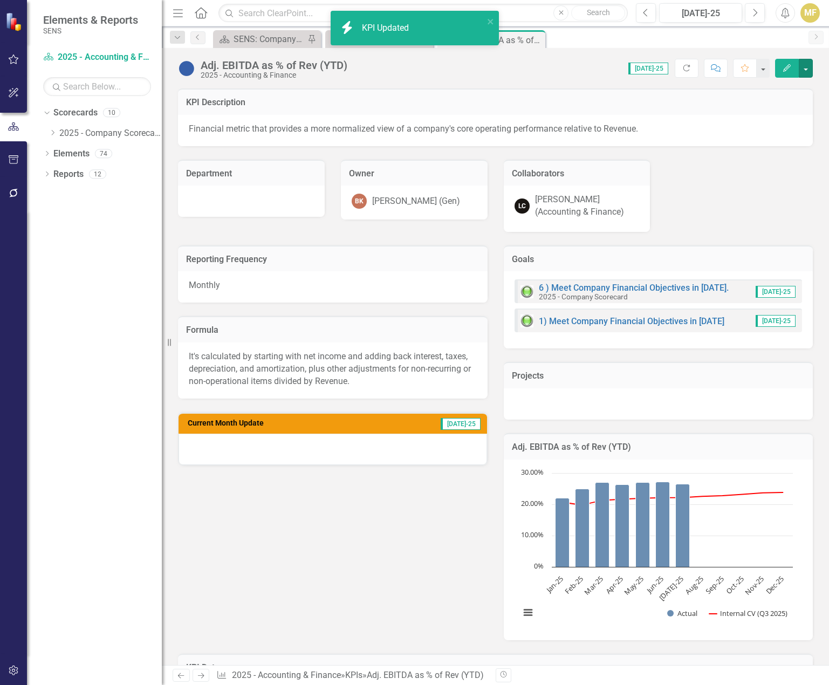
scroll to position [360, 0]
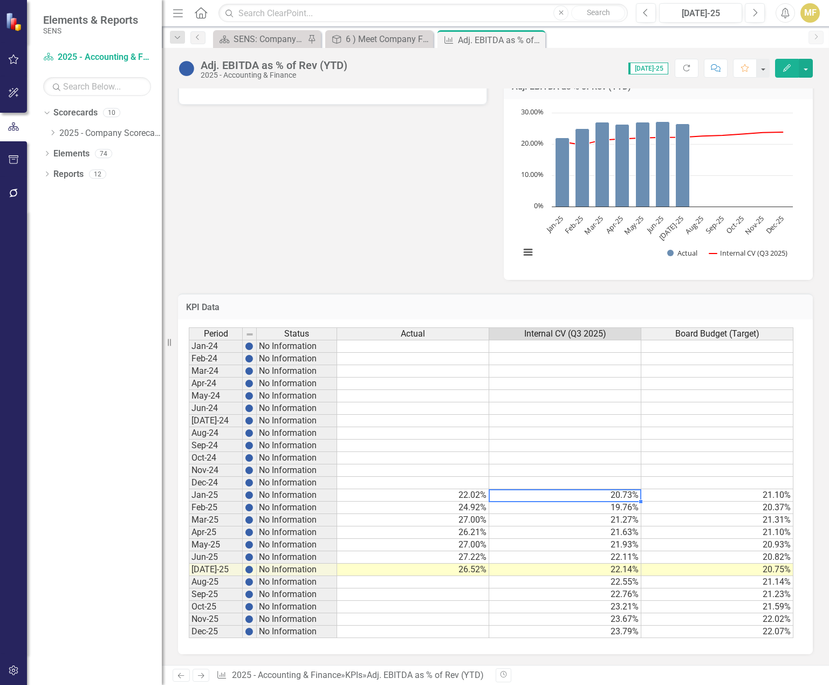
click at [618, 497] on td "20.73%" at bounding box center [565, 495] width 152 height 12
type textarea "22.0"
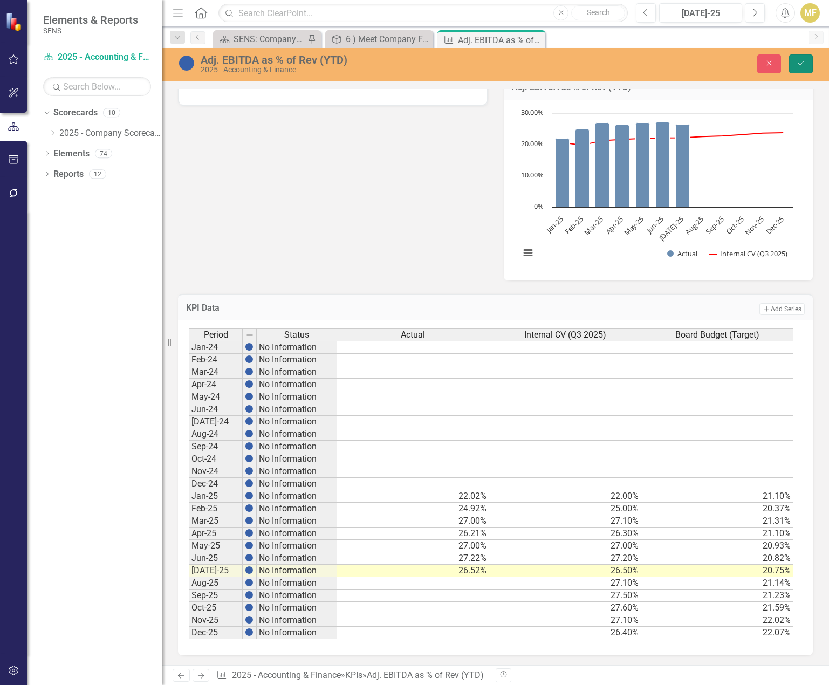
click at [806, 64] on button "Save" at bounding box center [801, 63] width 24 height 19
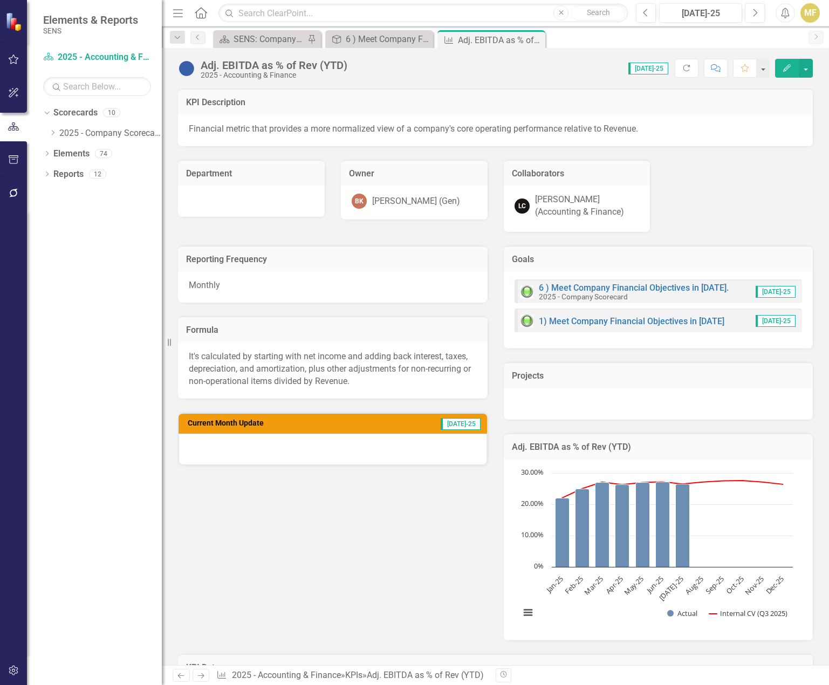
click at [317, 532] on div "Reporting Frequency Monthly Formula It's calculated by starting with net income…" at bounding box center [495, 436] width 651 height 408
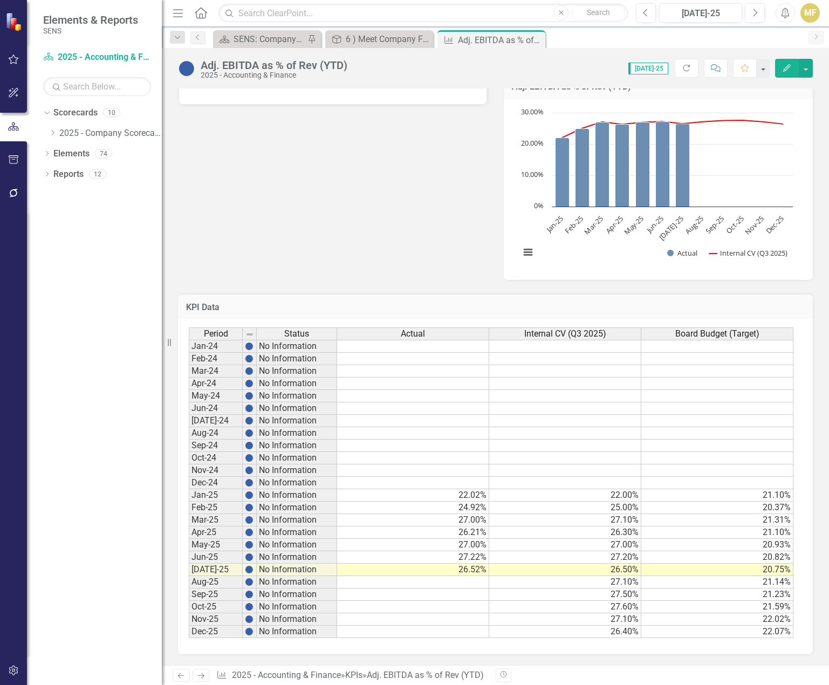
click at [766, 95] on div "Adj. EBITDA as % of Rev (YTD)" at bounding box center [658, 86] width 309 height 26
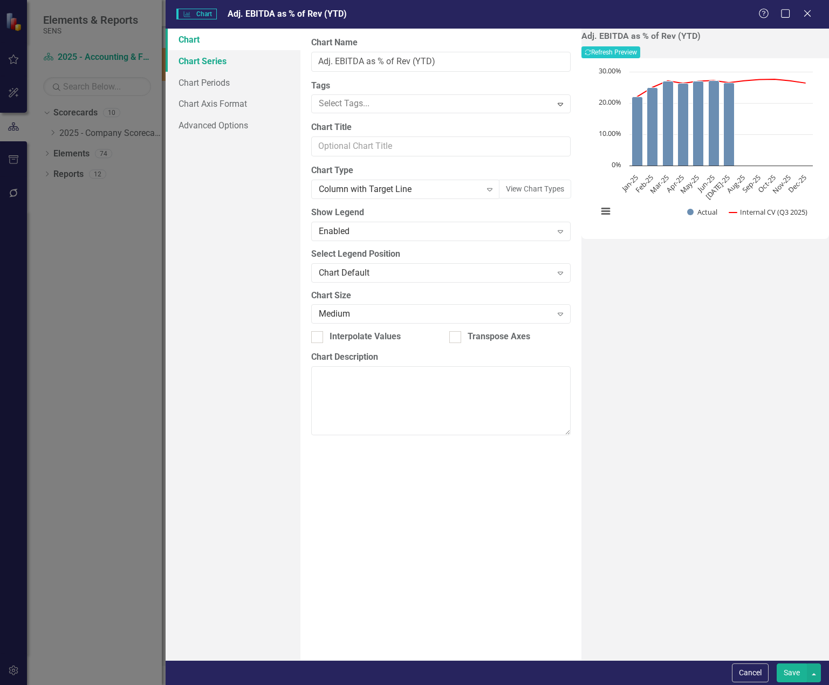
click at [233, 60] on link "Chart Series" at bounding box center [233, 61] width 135 height 22
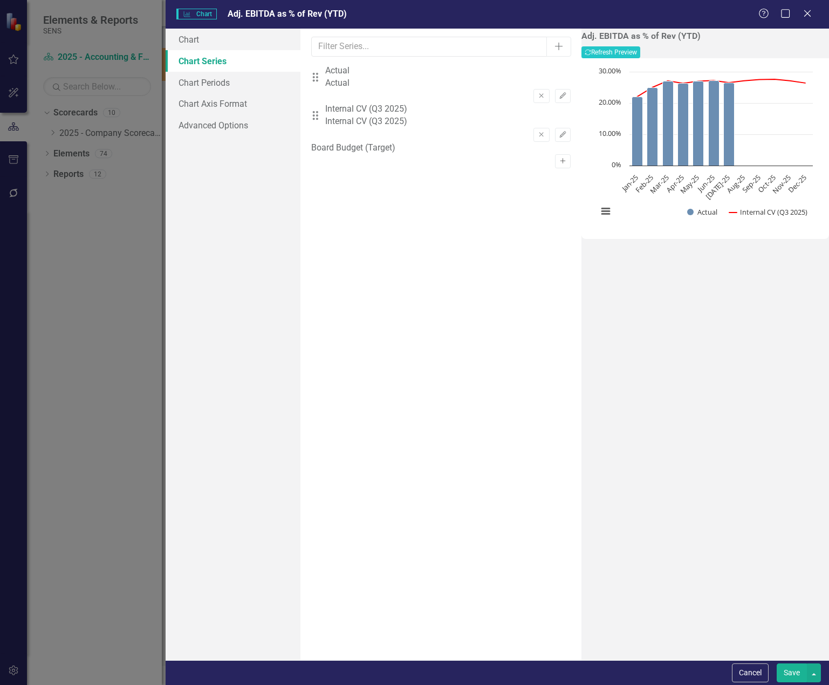
click at [555, 154] on button "Activate" at bounding box center [563, 161] width 16 height 14
click at [640, 52] on button "Recalculate Refresh Preview" at bounding box center [610, 52] width 59 height 12
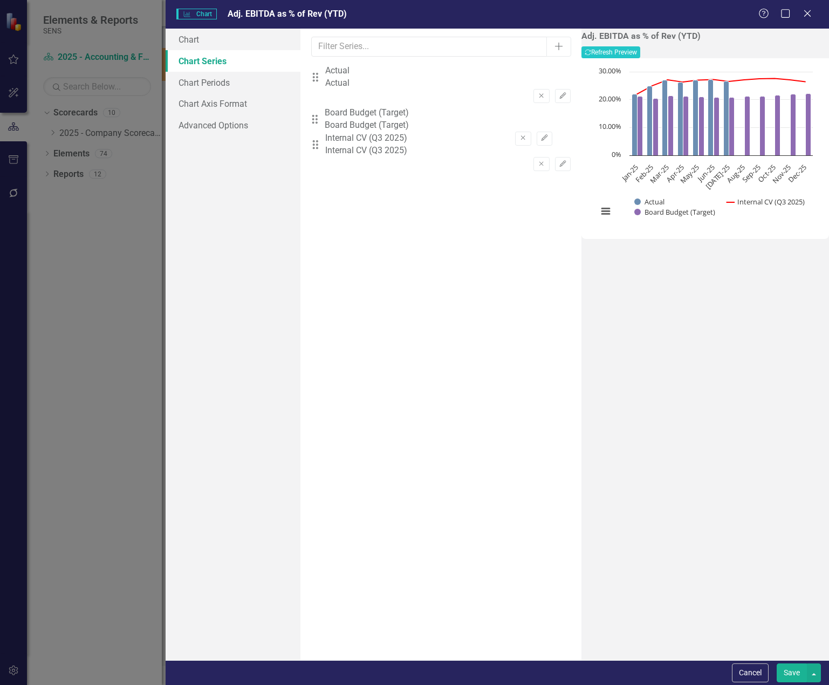
drag, startPoint x: 322, startPoint y: 155, endPoint x: 321, endPoint y: 123, distance: 32.4
click at [321, 123] on div "Drag Actual Actual Remove Edit Drag Internal CV (Q3 2025) Internal CV (Q3 2025)…" at bounding box center [440, 123] width 259 height 116
click at [640, 58] on button "Recalculate Refresh Preview" at bounding box center [610, 52] width 59 height 12
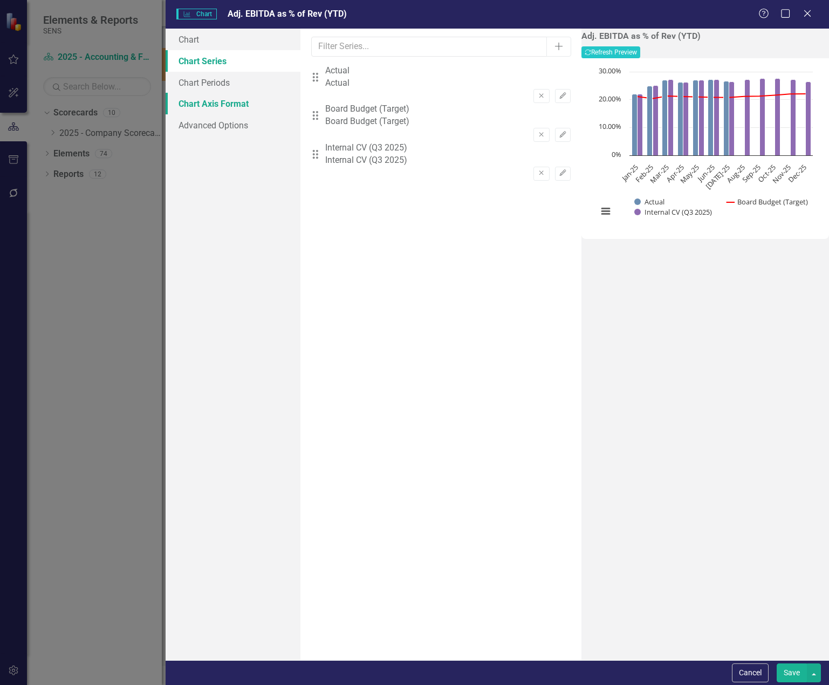
click at [199, 106] on link "Chart Axis Format" at bounding box center [233, 104] width 135 height 22
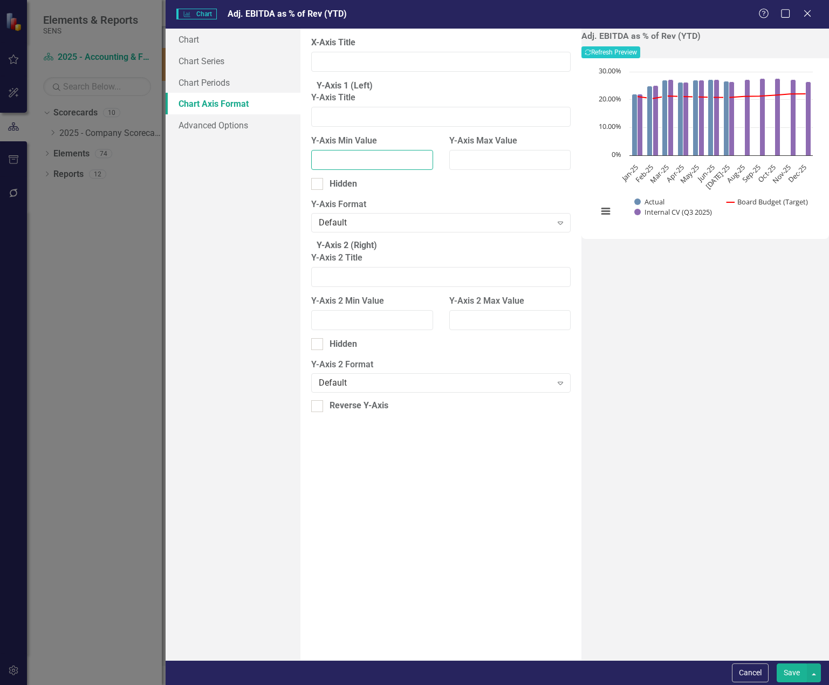
click at [367, 168] on input "Y-Axis Min Value" at bounding box center [371, 160] width 121 height 20
click at [324, 170] on input "10" at bounding box center [371, 160] width 121 height 20
click at [515, 167] on input "Y-Axis Max Value" at bounding box center [509, 160] width 121 height 20
click at [640, 58] on button "Recalculate Refresh Preview" at bounding box center [610, 52] width 59 height 12
drag, startPoint x: 374, startPoint y: 165, endPoint x: 272, endPoint y: 156, distance: 102.8
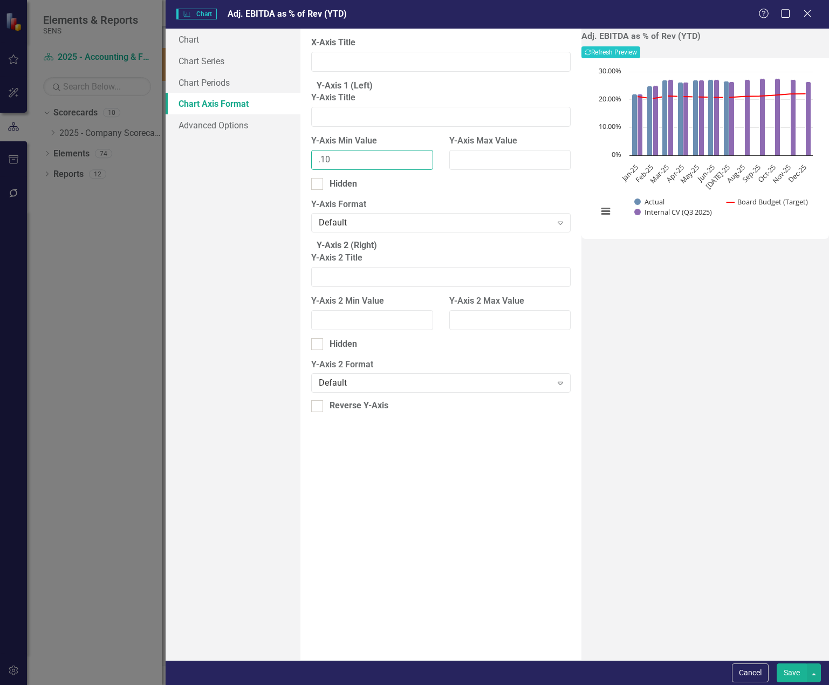
click at [272, 156] on div "Chart Chart Series Chart Periods Chart Axis Format Advanced Options From this p…" at bounding box center [497, 344] width 663 height 631
click at [640, 58] on button "Recalculate Refresh Preview" at bounding box center [610, 52] width 59 height 12
drag, startPoint x: 337, startPoint y: 170, endPoint x: 284, endPoint y: 162, distance: 53.9
click at [284, 162] on div "Chart Chart Series Chart Periods Chart Axis Format Advanced Options From this p…" at bounding box center [497, 344] width 663 height 631
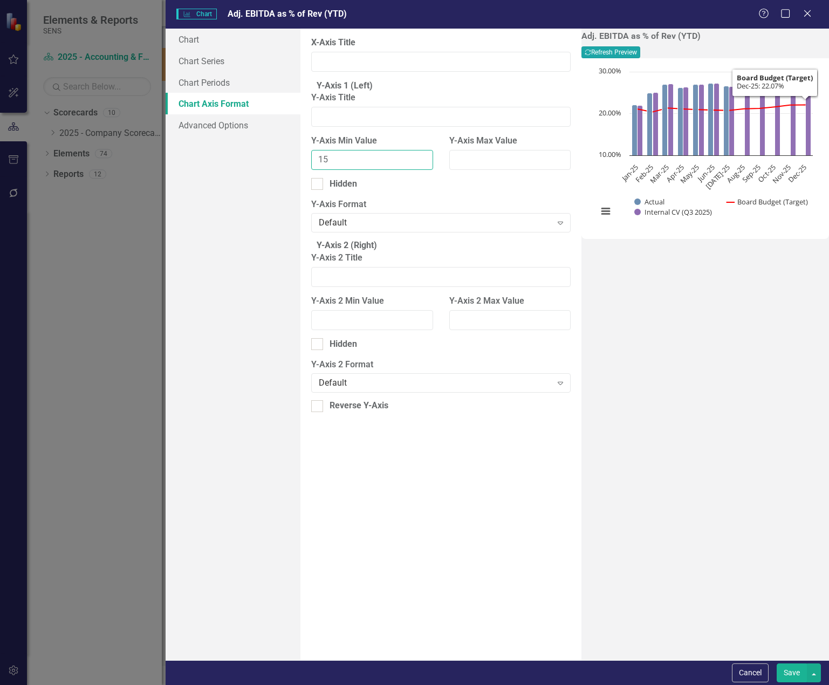
type input "15"
click at [640, 53] on button "Recalculate Refresh Preview" at bounding box center [610, 52] width 59 height 12
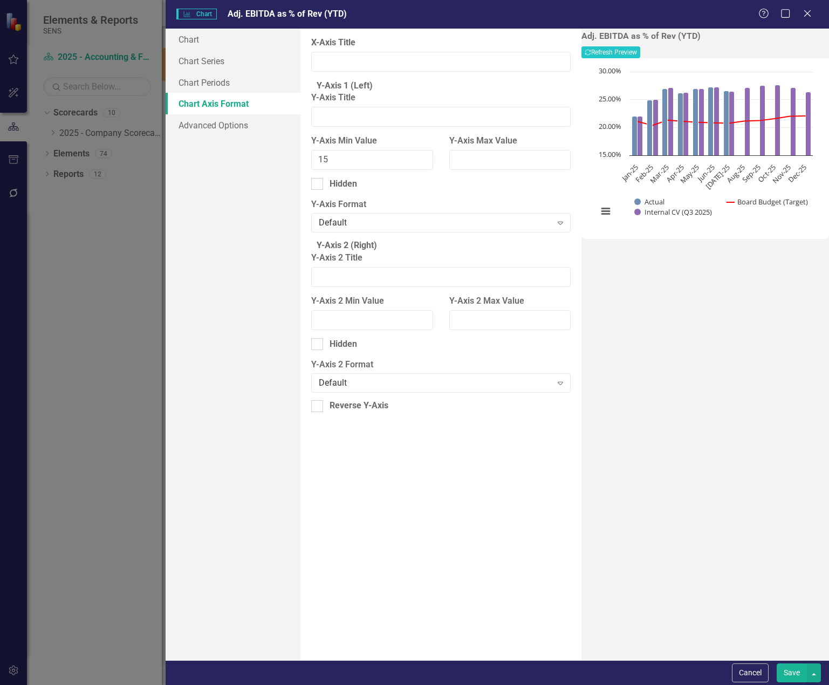
click at [786, 669] on button "Save" at bounding box center [791, 672] width 30 height 19
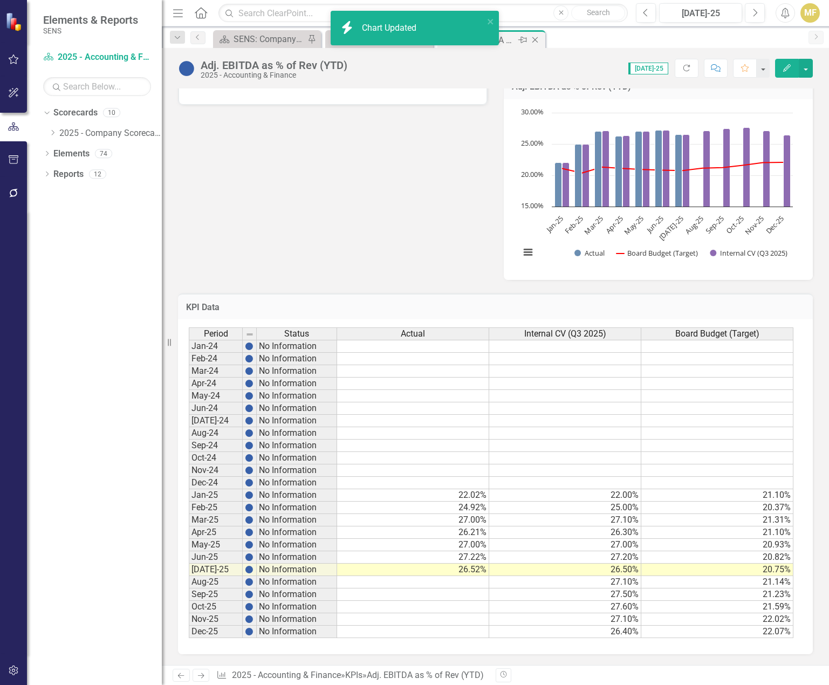
click at [534, 40] on icon "Close" at bounding box center [534, 40] width 11 height 9
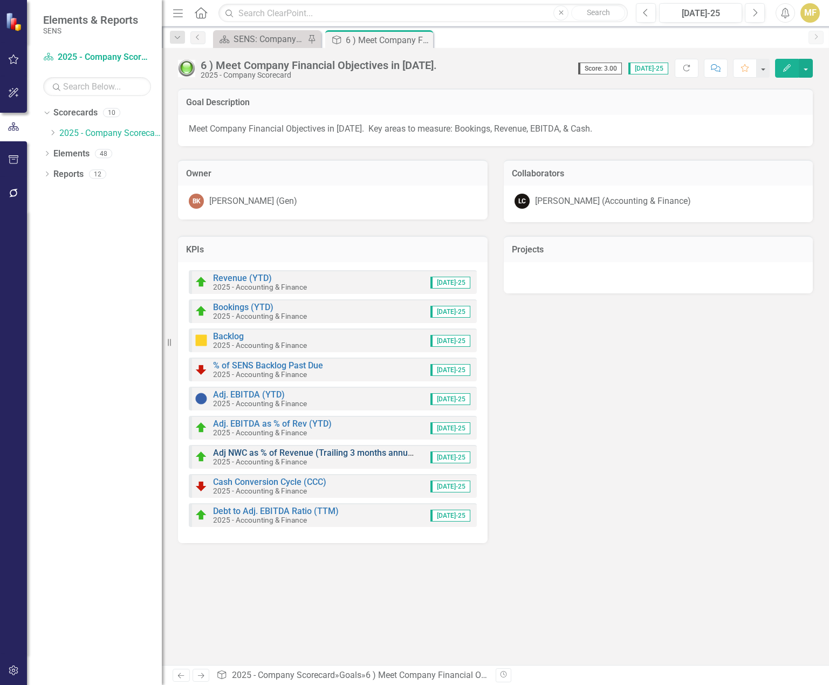
click at [293, 455] on link "Adj NWC as % of Revenue (Trailing 3 months annualized)" at bounding box center [323, 452] width 221 height 10
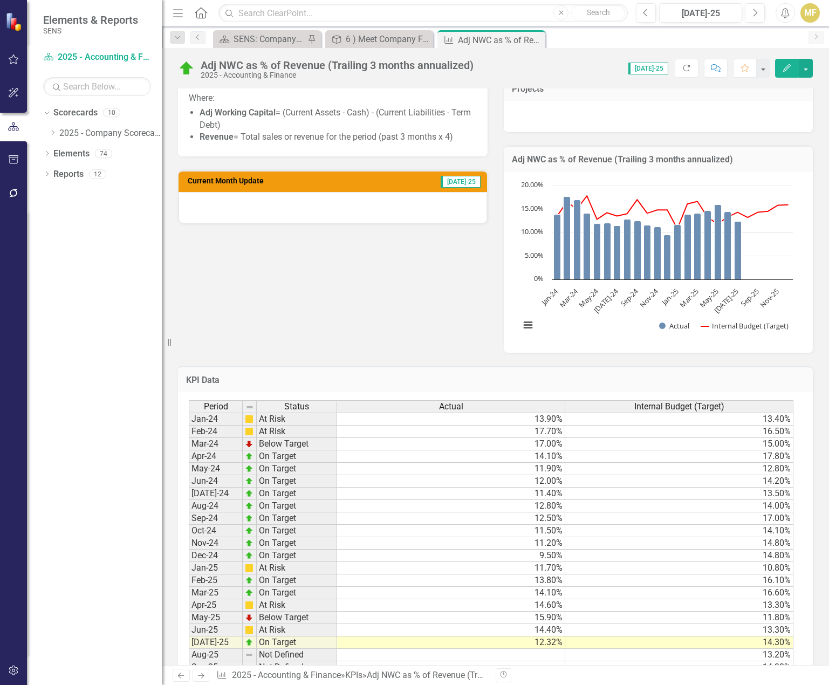
scroll to position [10, 0]
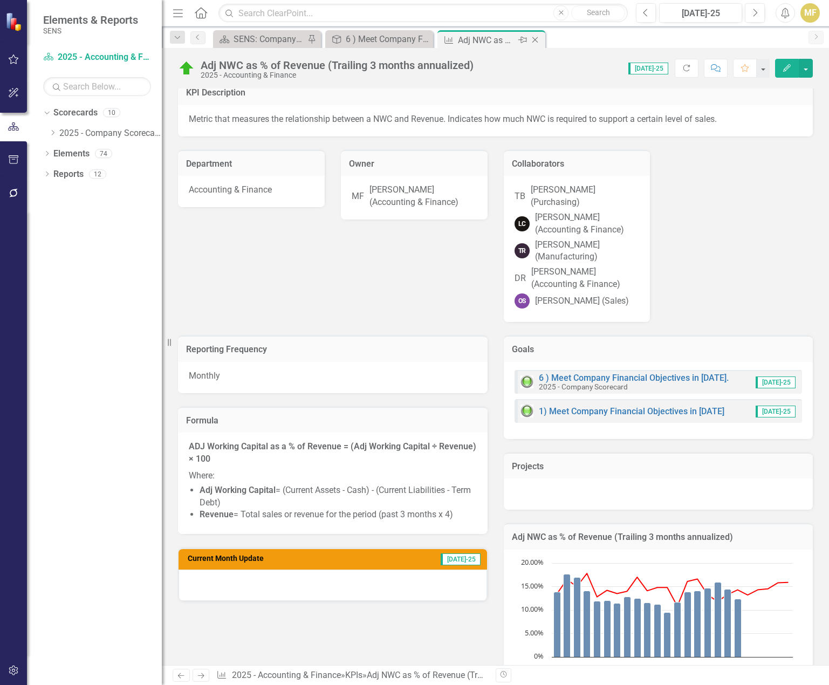
click at [539, 38] on icon "Close" at bounding box center [534, 40] width 11 height 9
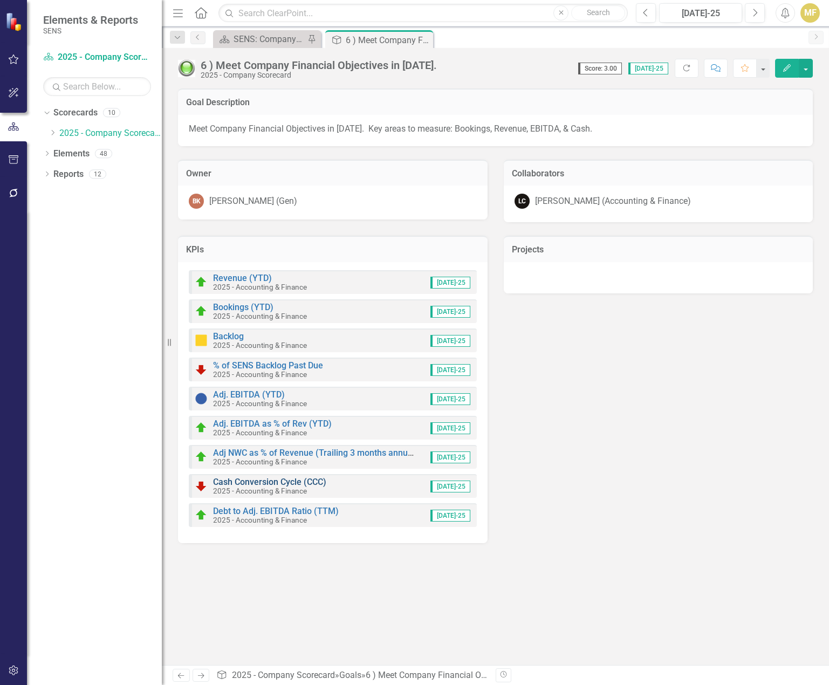
click at [290, 481] on link "Cash Conversion Cycle (CCC)" at bounding box center [269, 482] width 113 height 10
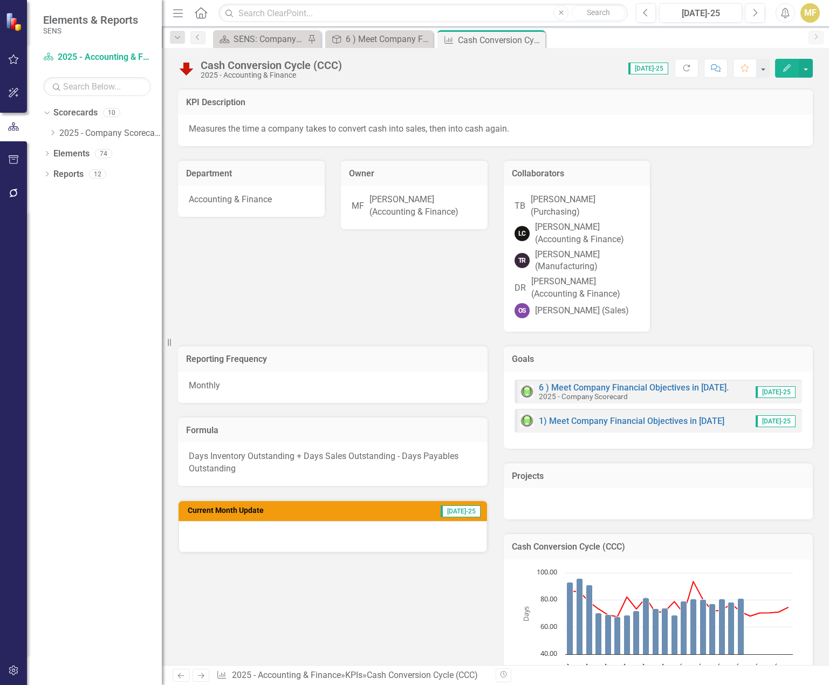
scroll to position [377, 0]
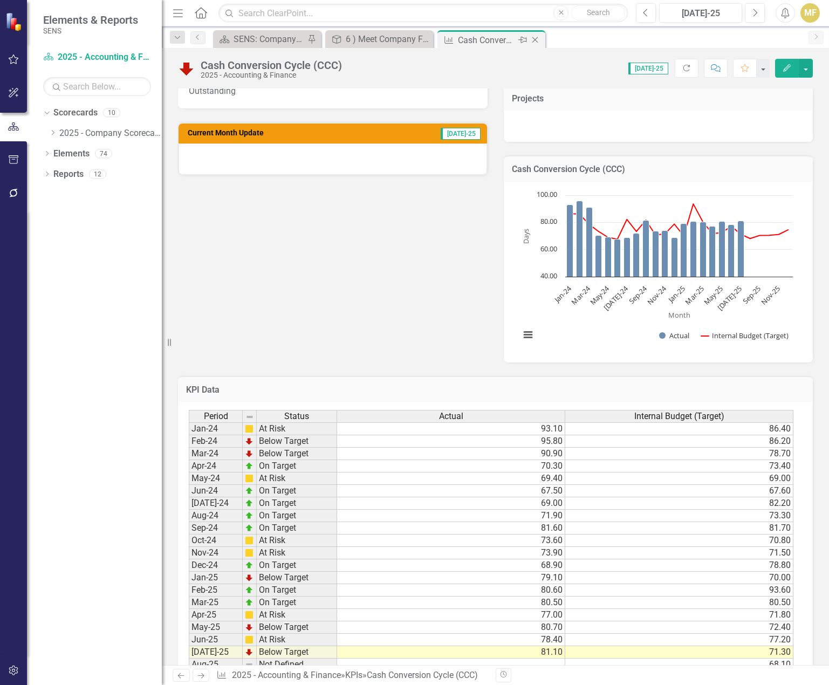
click at [538, 38] on icon "Close" at bounding box center [534, 40] width 11 height 9
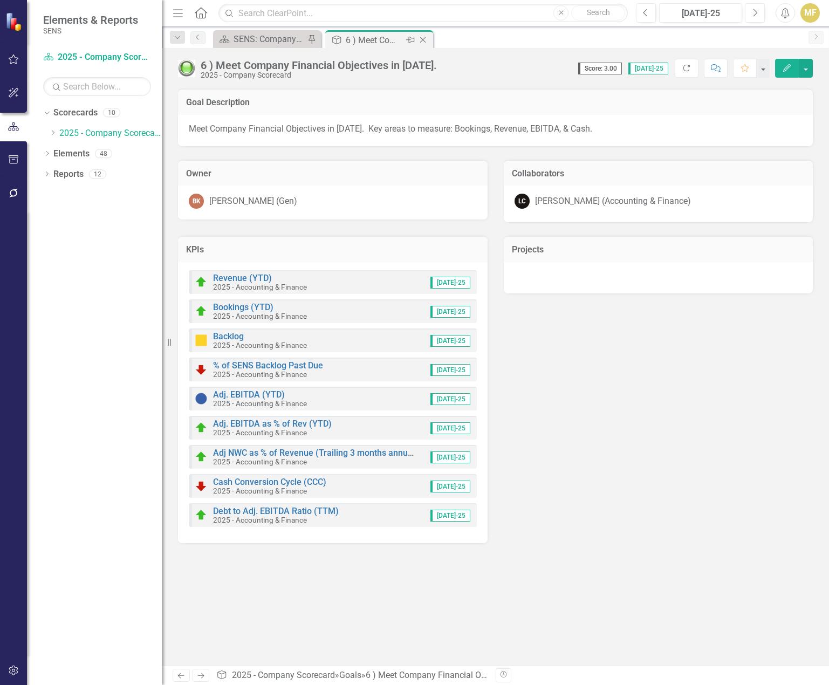
click at [421, 38] on icon "Close" at bounding box center [422, 40] width 11 height 9
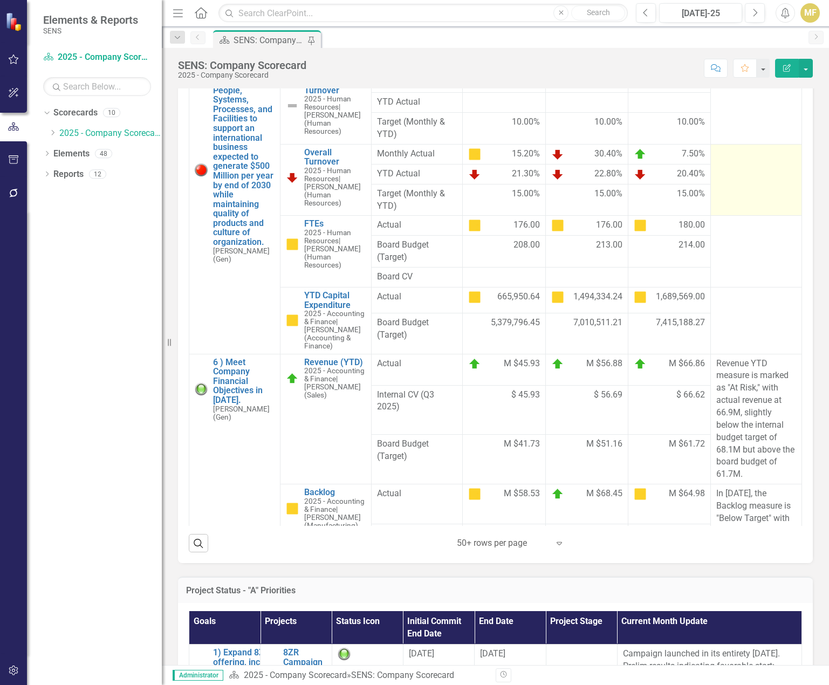
scroll to position [323, 0]
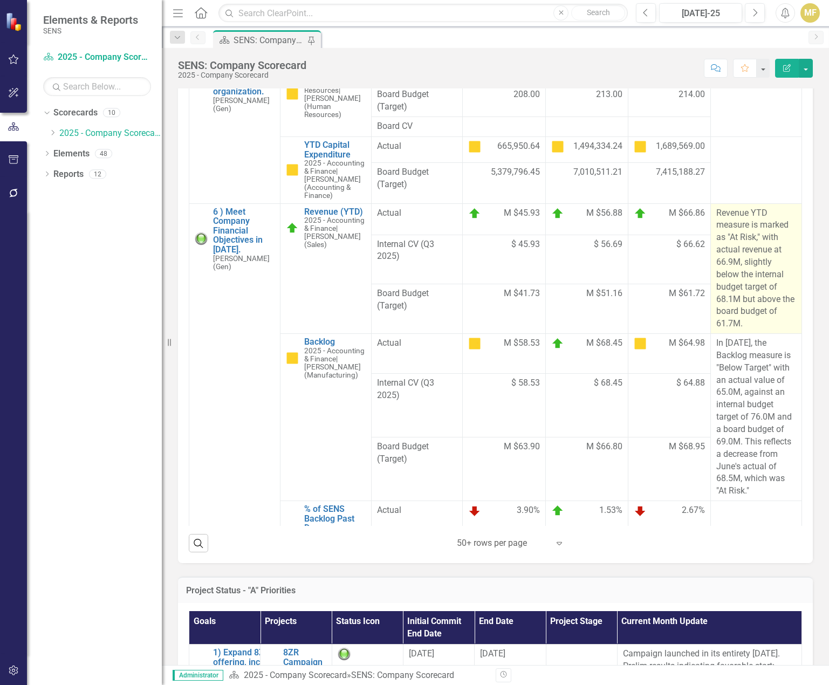
click at [738, 271] on p "Revenue YTD measure is marked as "At Risk," with actual revenue at 66.9M, sligh…" at bounding box center [756, 268] width 80 height 123
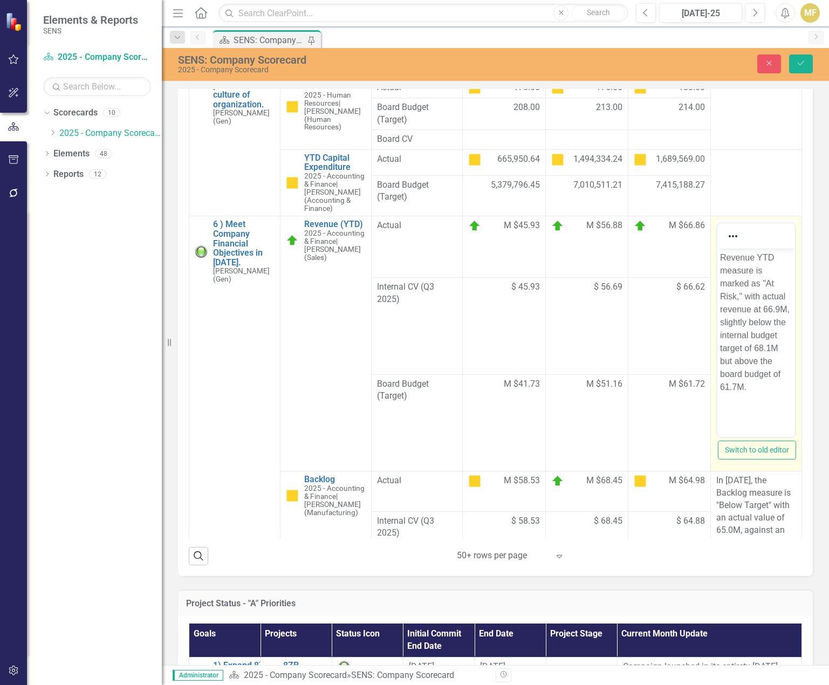
scroll to position [0, 0]
drag, startPoint x: 720, startPoint y: 256, endPoint x: 763, endPoint y: 407, distance: 156.5
click at [763, 407] on body "Revenue YTD measure is marked as "At Risk," with actual revenue at 66.9M, sligh…" at bounding box center [756, 330] width 78 height 162
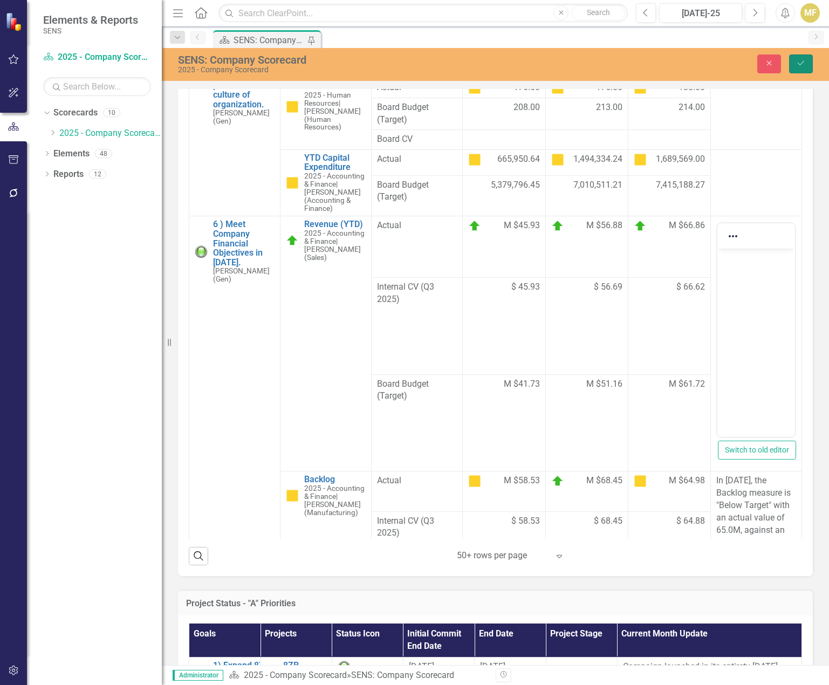
click at [801, 65] on icon "Save" at bounding box center [801, 63] width 10 height 8
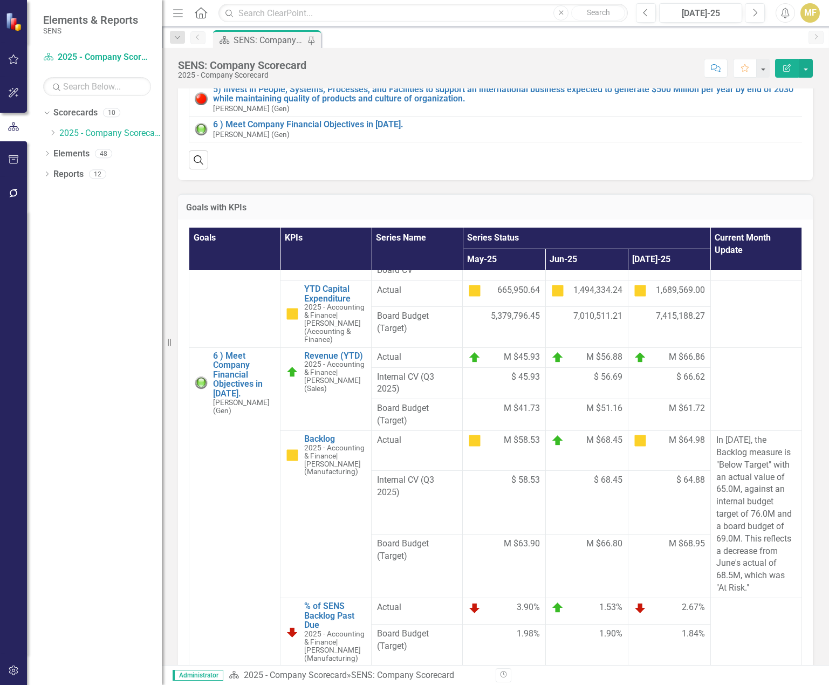
scroll to position [431, 0]
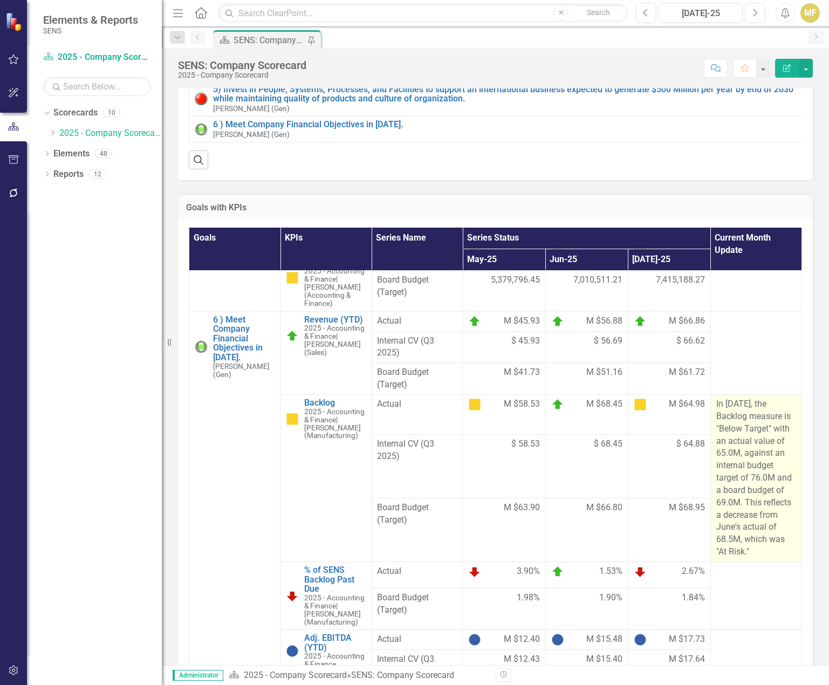
click at [749, 472] on p "In July 2025, the Backlog measure is "Below Target" with an actual value of 65.…" at bounding box center [756, 478] width 80 height 160
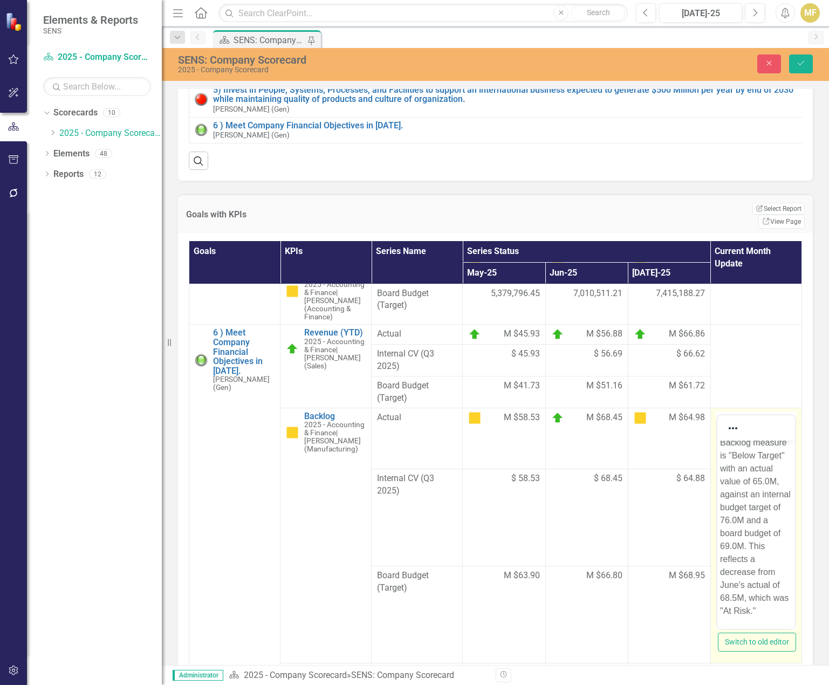
scroll to position [0, 0]
click at [754, 491] on p "In July 2025, the Backlog measure is "Below Target" with an actual value of 65.…" at bounding box center [755, 540] width 72 height 194
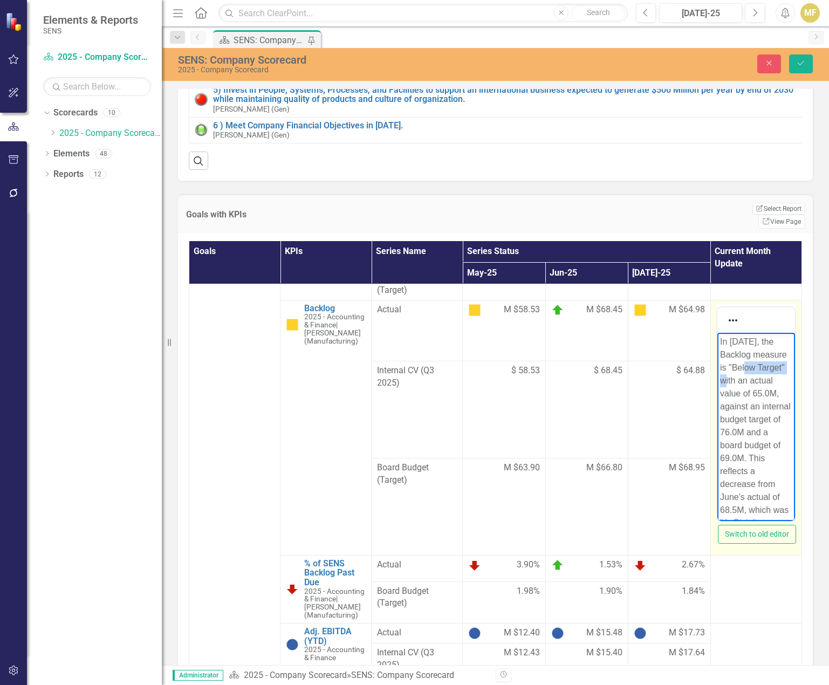
drag, startPoint x: 774, startPoint y: 505, endPoint x: 1403, endPoint y: 670, distance: 650.5
click at [717, 334] on html "In July 2025, the Backlog measure is "Below Target" with an actual value of 65.…" at bounding box center [756, 436] width 78 height 208
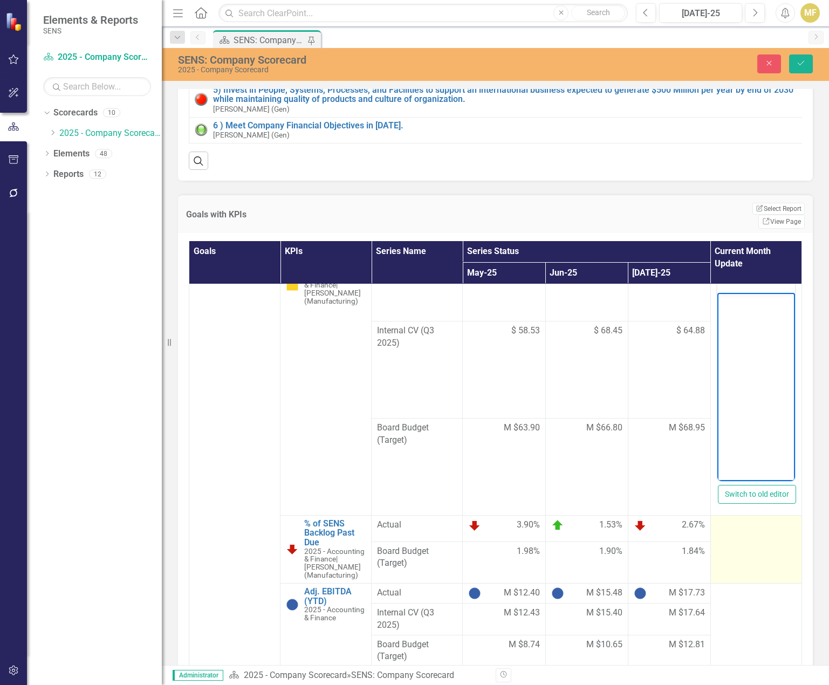
scroll to position [701, 0]
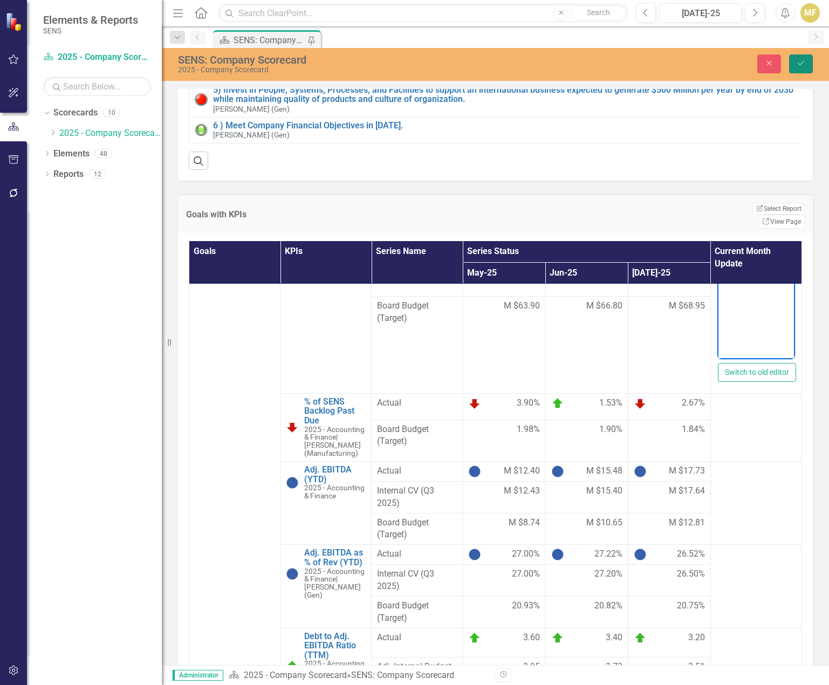
click at [809, 58] on button "Save" at bounding box center [801, 63] width 24 height 19
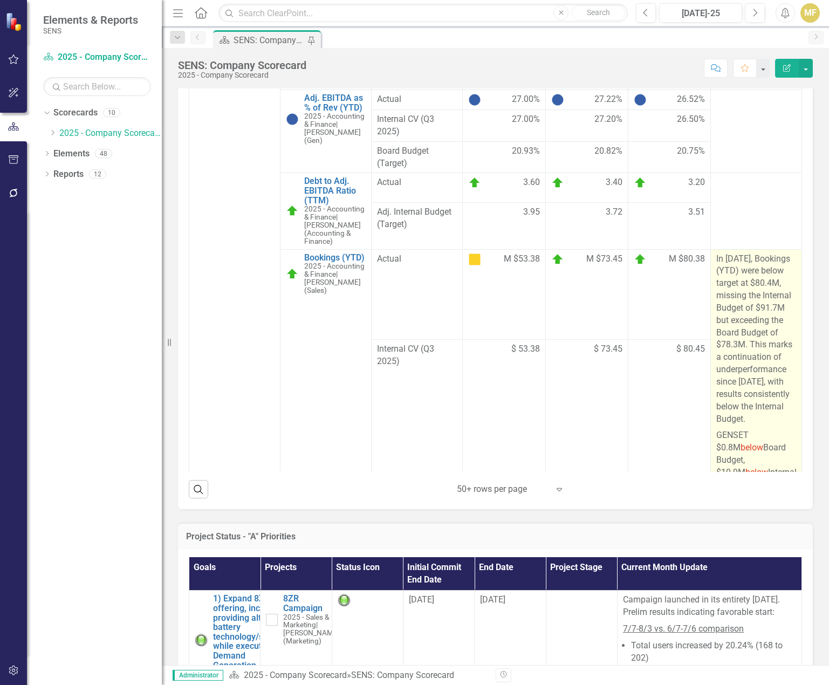
click at [735, 345] on p "In July 2025, Bookings (YTD) were below target at $80.4M, missing the Internal …" at bounding box center [756, 340] width 80 height 175
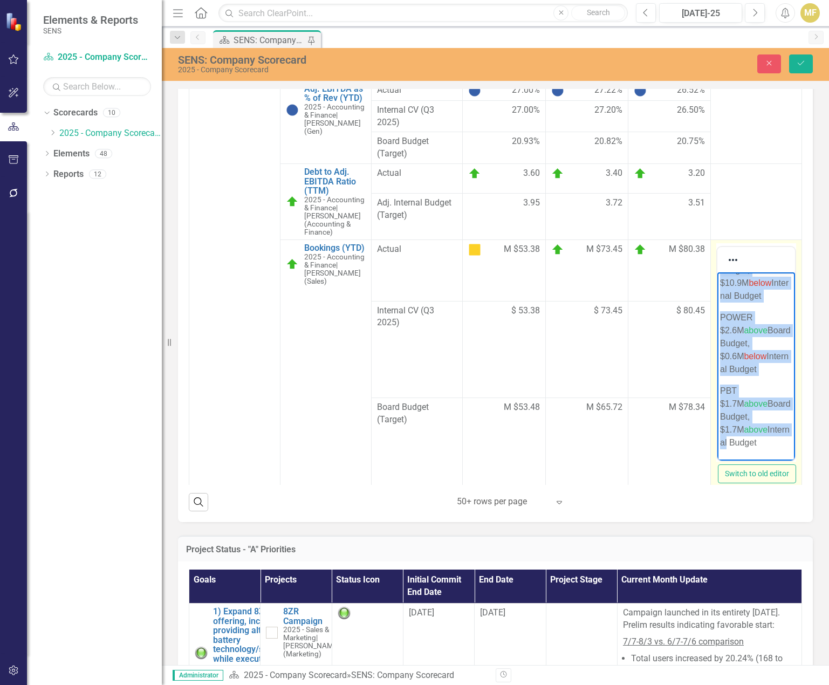
scroll to position [956, 0]
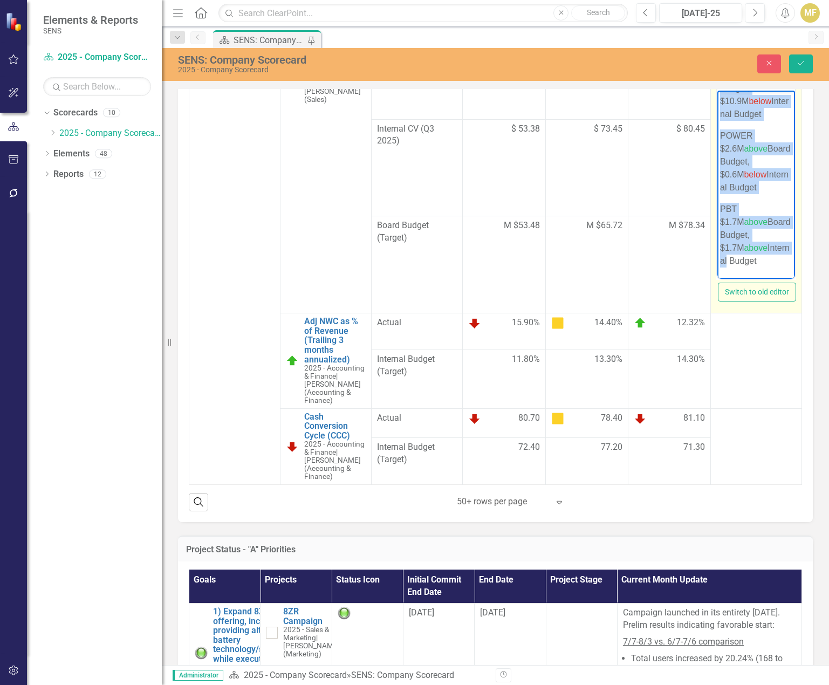
drag, startPoint x: 720, startPoint y: 99, endPoint x: 770, endPoint y: 543, distance: 447.0
click at [770, 279] on html "In July 2025, Bookings (YTD) were below target at $80.4M, missing the Internal …" at bounding box center [756, 45] width 78 height 467
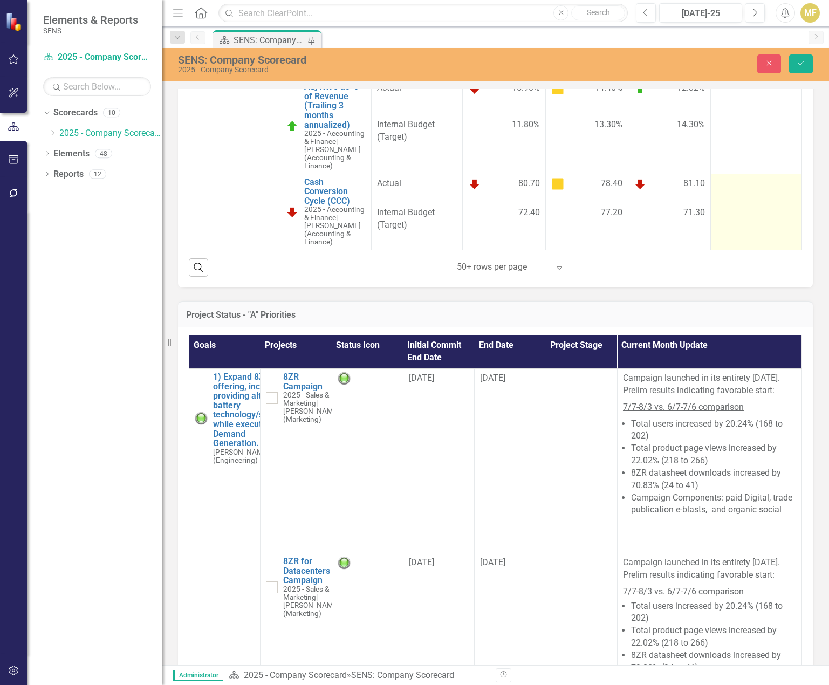
scroll to position [1053, 0]
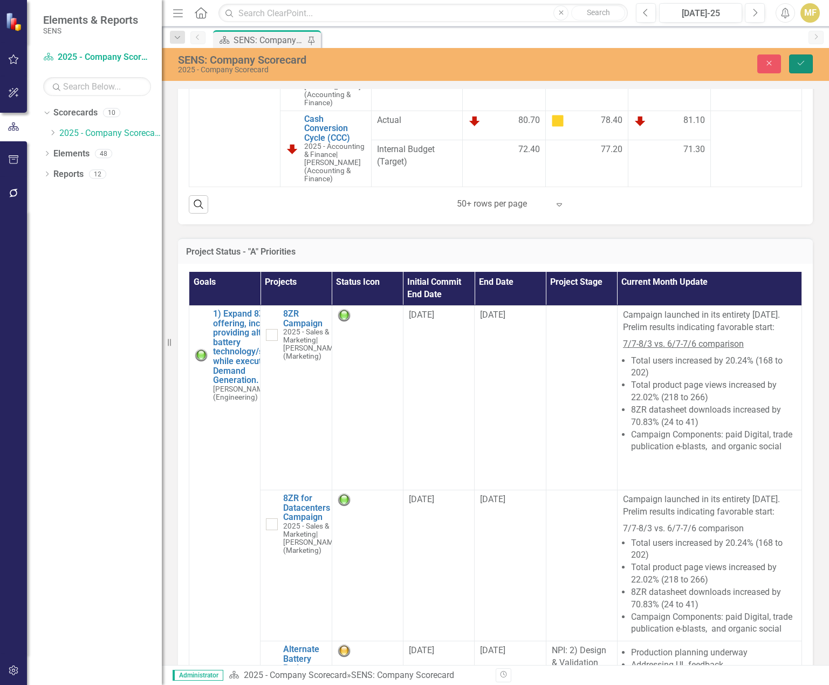
click at [800, 61] on icon "Save" at bounding box center [801, 63] width 10 height 8
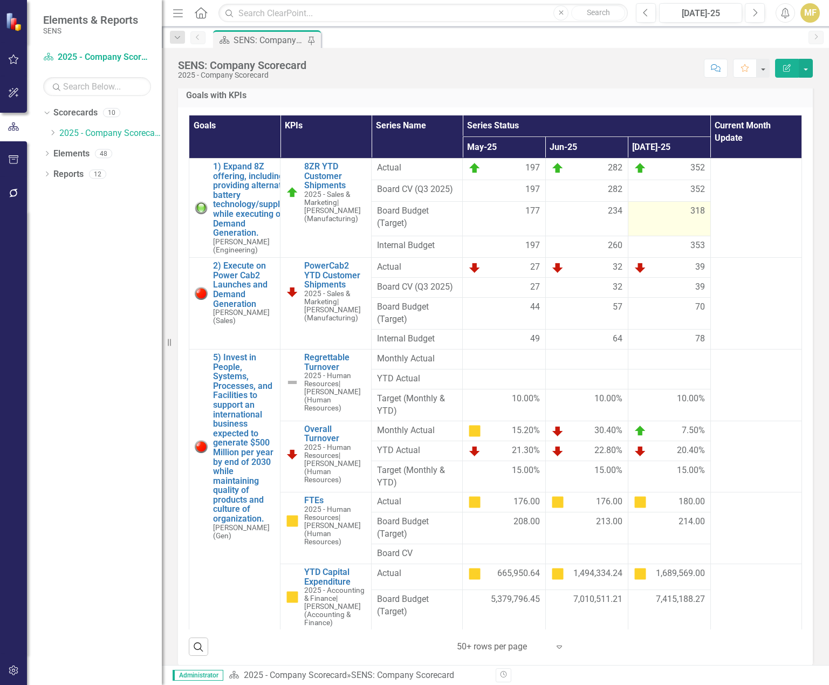
scroll to position [593, 0]
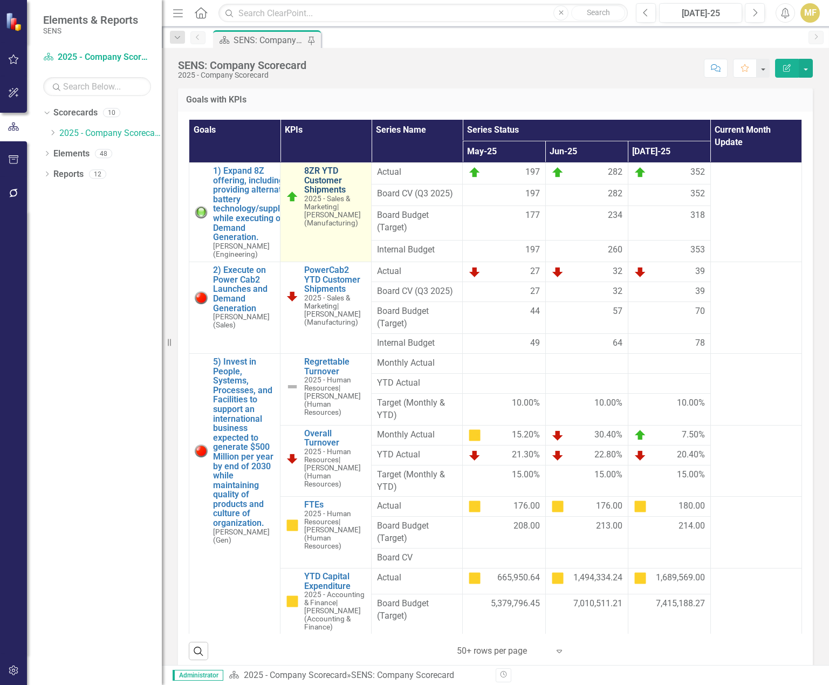
click at [329, 187] on link "8ZR YTD Customer Shipments" at bounding box center [334, 180] width 61 height 29
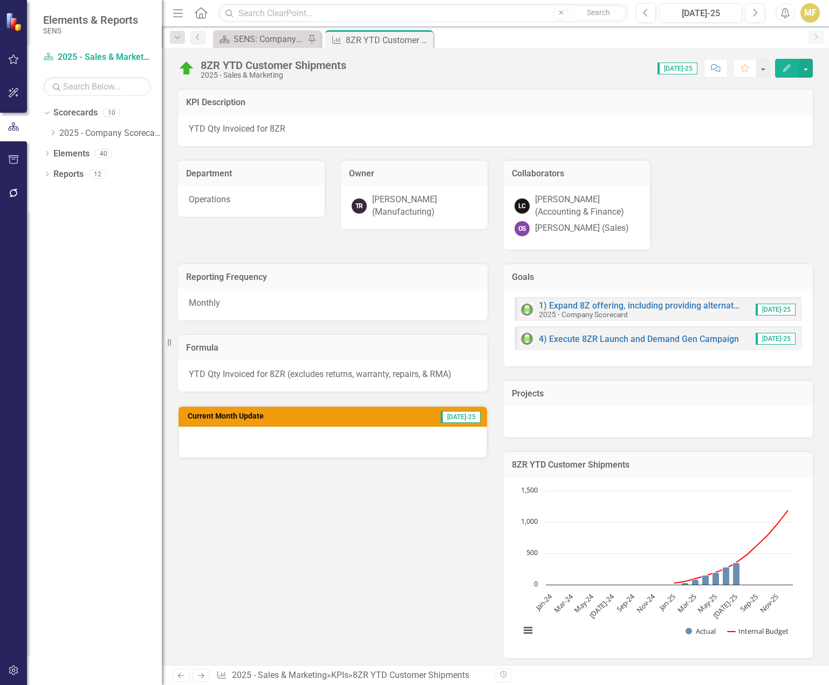
scroll to position [377, 0]
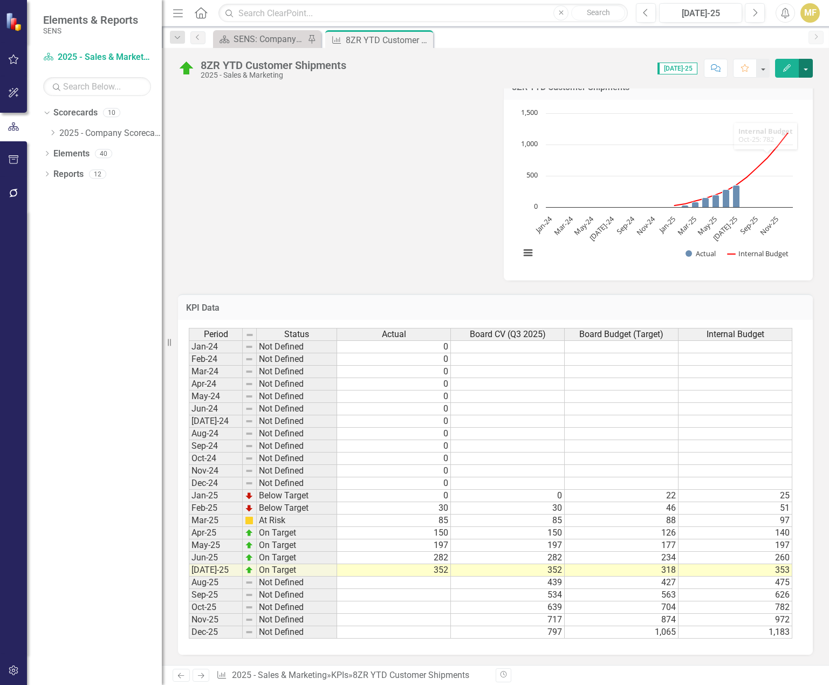
click at [808, 67] on button "button" at bounding box center [805, 68] width 14 height 19
click at [783, 91] on link "Edit Edit KPI" at bounding box center [768, 88] width 87 height 20
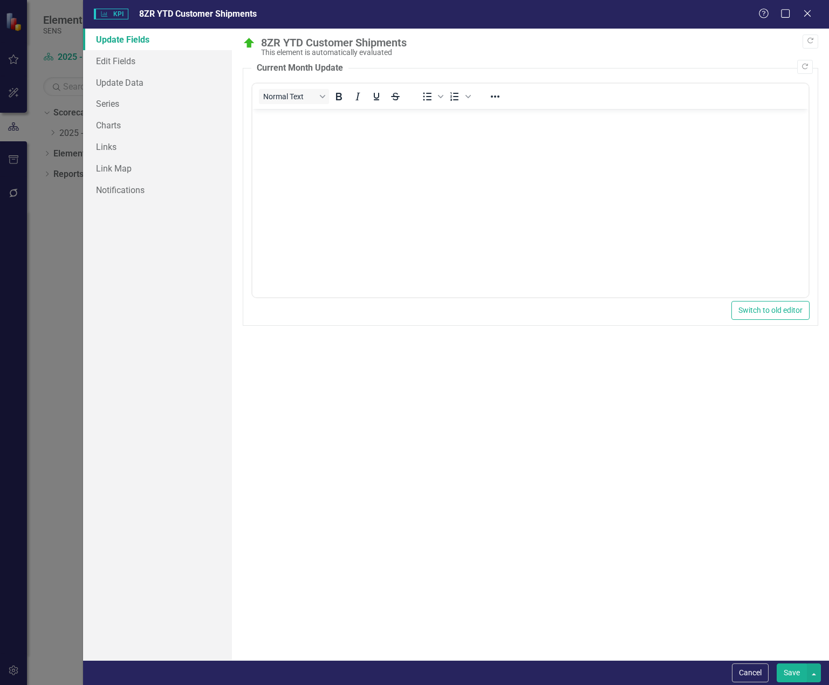
scroll to position [0, 0]
click at [149, 105] on link "Series" at bounding box center [157, 104] width 149 height 22
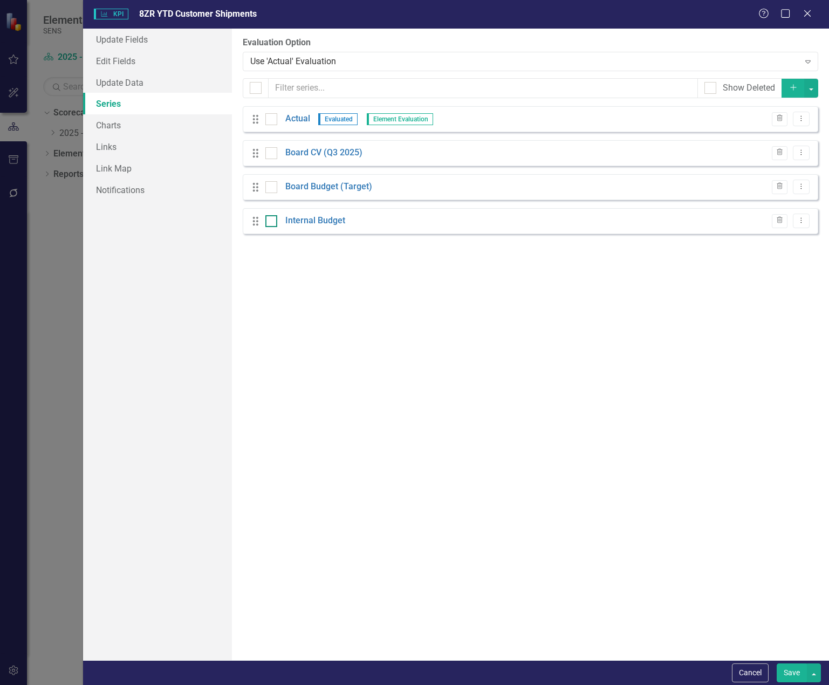
click at [269, 222] on input "checkbox" at bounding box center [268, 218] width 7 height 7
click at [780, 221] on icon "button" at bounding box center [779, 220] width 6 height 6
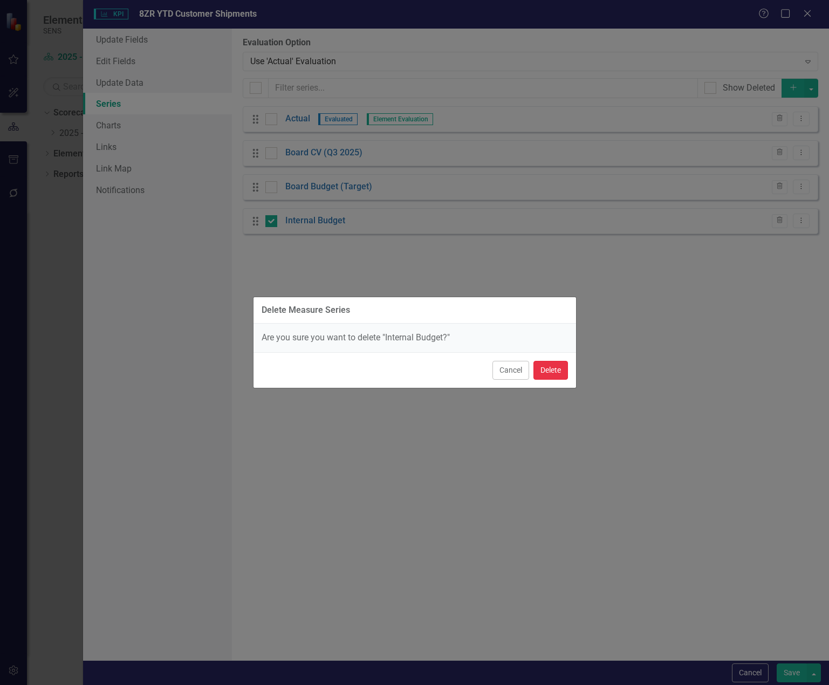
click at [547, 375] on button "Delete" at bounding box center [550, 370] width 35 height 19
checkbox input "false"
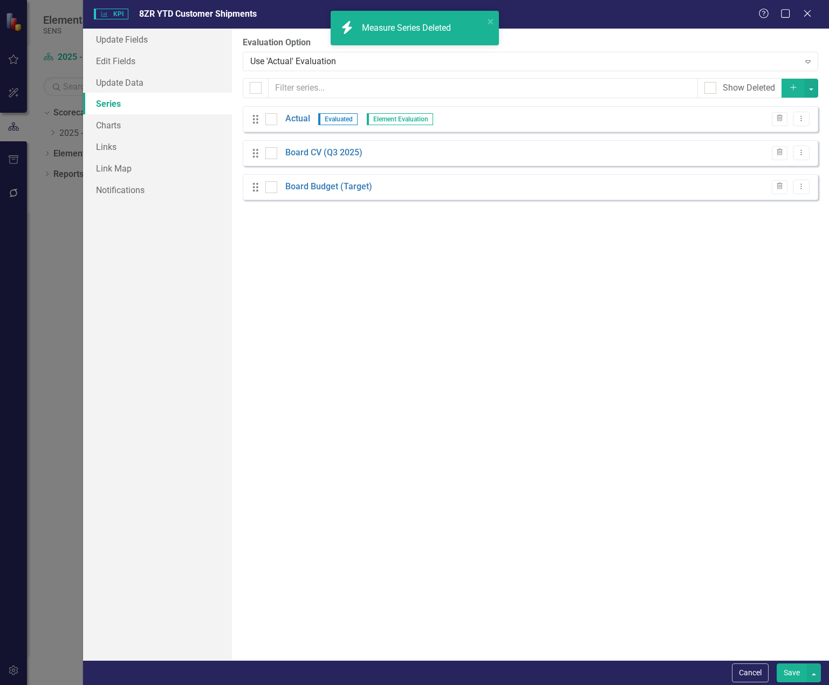
click at [786, 674] on button "Save" at bounding box center [791, 672] width 30 height 19
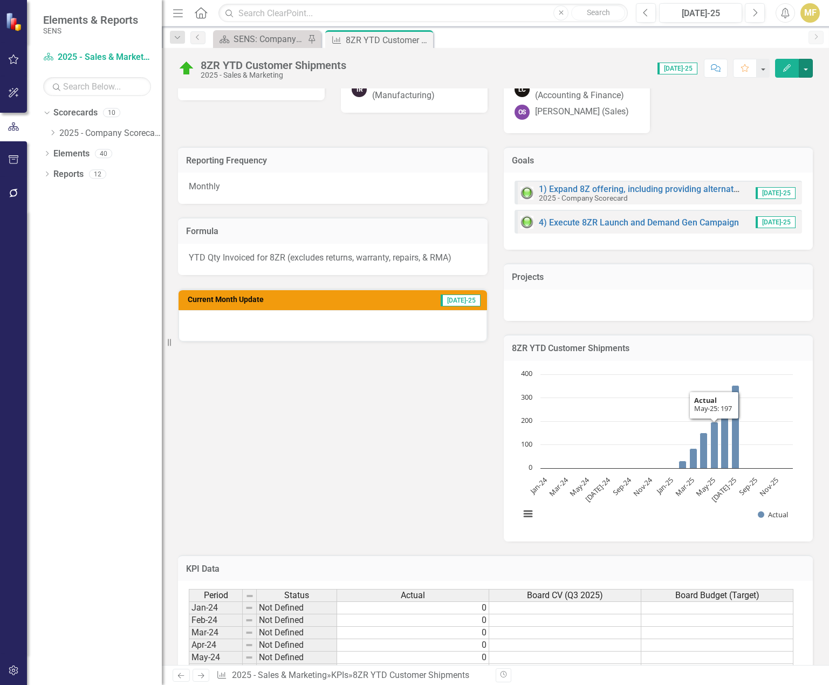
scroll to position [108, 0]
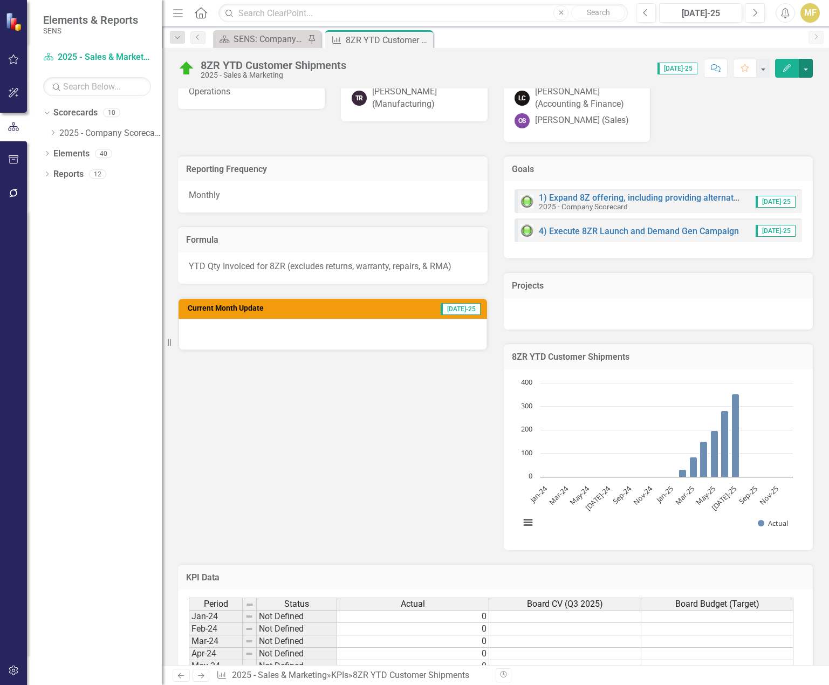
click at [770, 405] on rect "Interactive chart" at bounding box center [656, 458] width 284 height 162
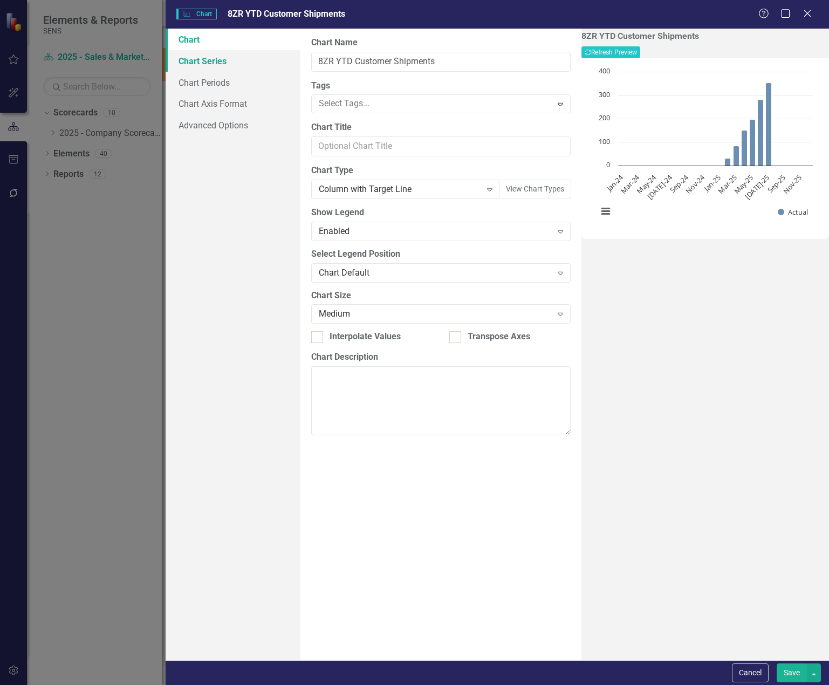
click at [222, 60] on link "Chart Series" at bounding box center [233, 61] width 135 height 22
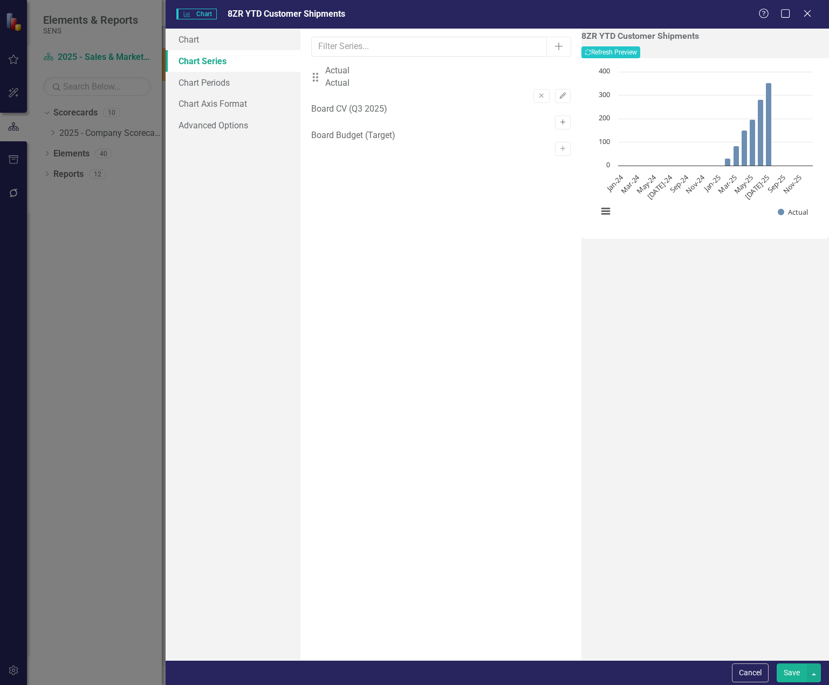
click at [559, 119] on icon "Activate" at bounding box center [563, 122] width 8 height 6
click at [559, 158] on icon "Activate" at bounding box center [563, 161] width 8 height 6
click at [640, 57] on button "Recalculate Refresh Preview" at bounding box center [610, 52] width 59 height 12
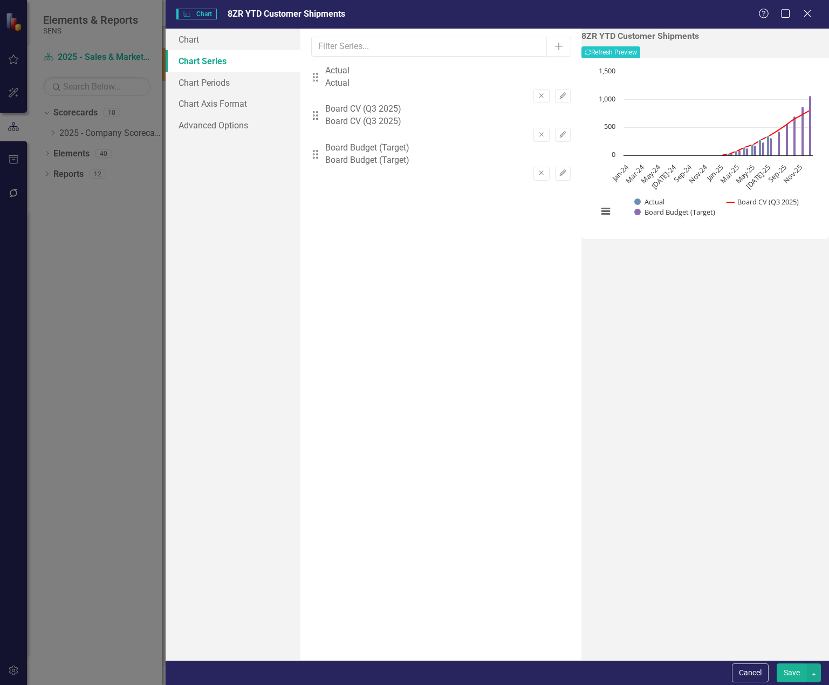
click at [786, 669] on button "Save" at bounding box center [791, 672] width 30 height 19
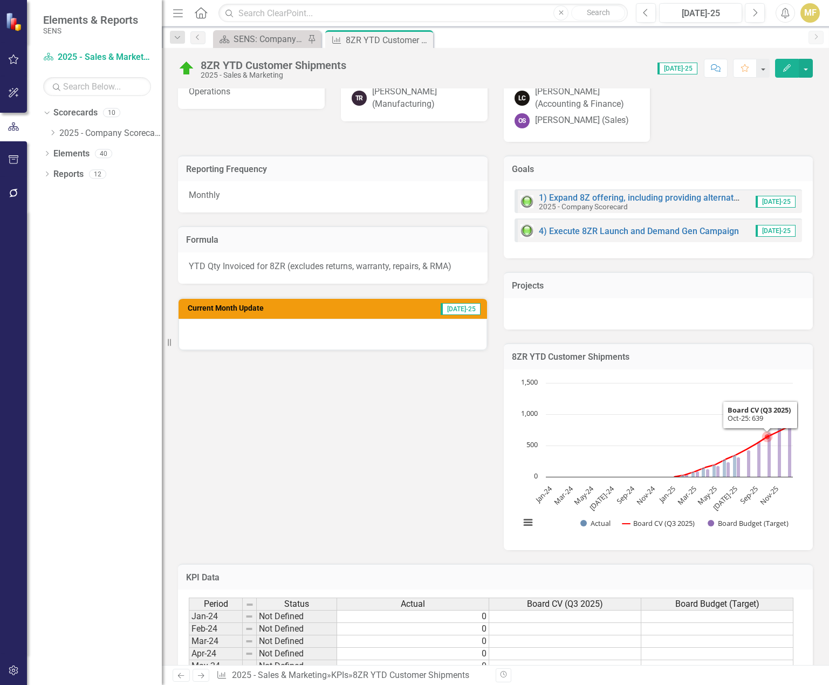
click at [738, 358] on h3 "8ZR YTD Customer Shipments" at bounding box center [658, 357] width 293 height 10
click at [738, 359] on h3 "8ZR YTD Customer Shipments" at bounding box center [658, 357] width 293 height 10
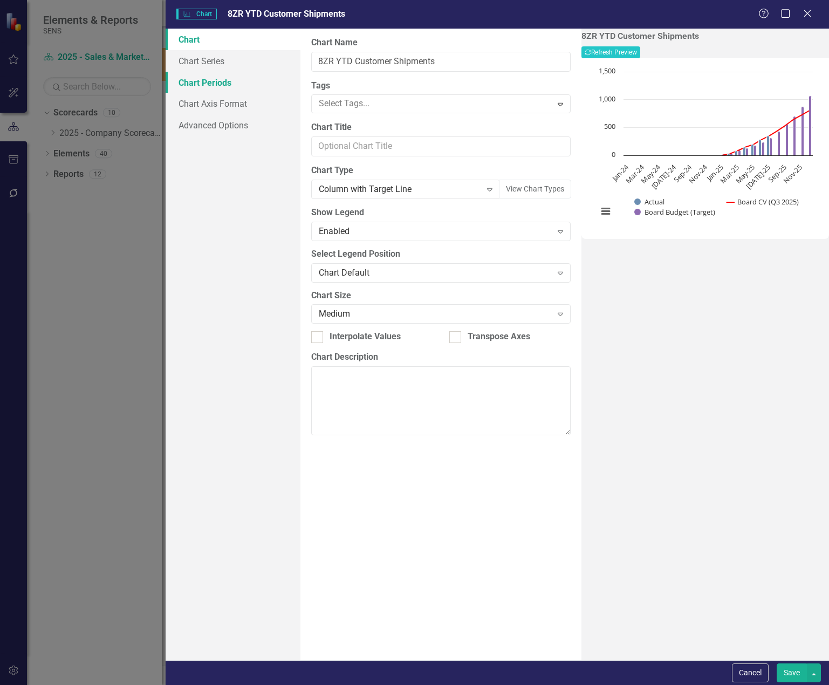
click at [219, 84] on link "Chart Periods" at bounding box center [233, 83] width 135 height 22
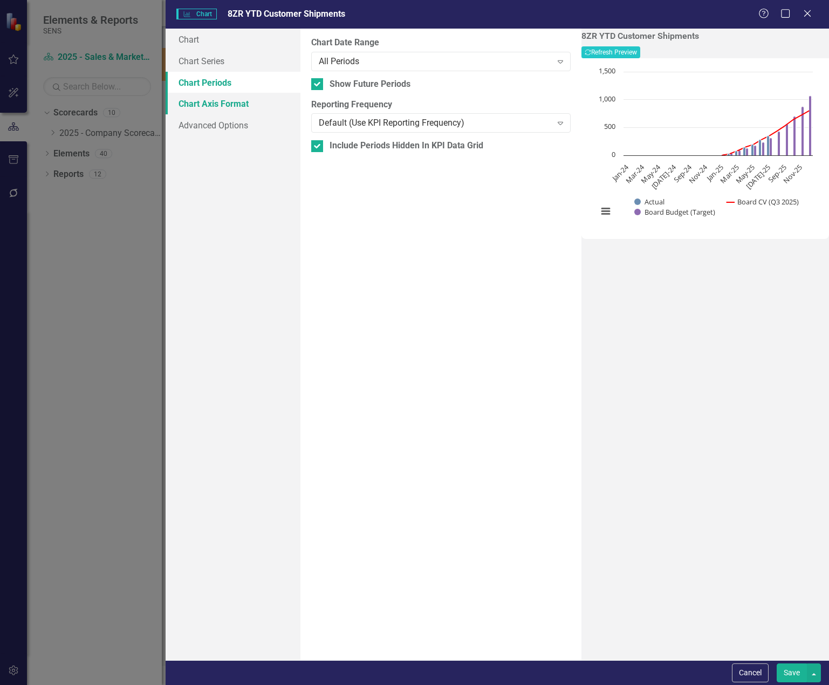
click at [219, 101] on link "Chart Axis Format" at bounding box center [233, 104] width 135 height 22
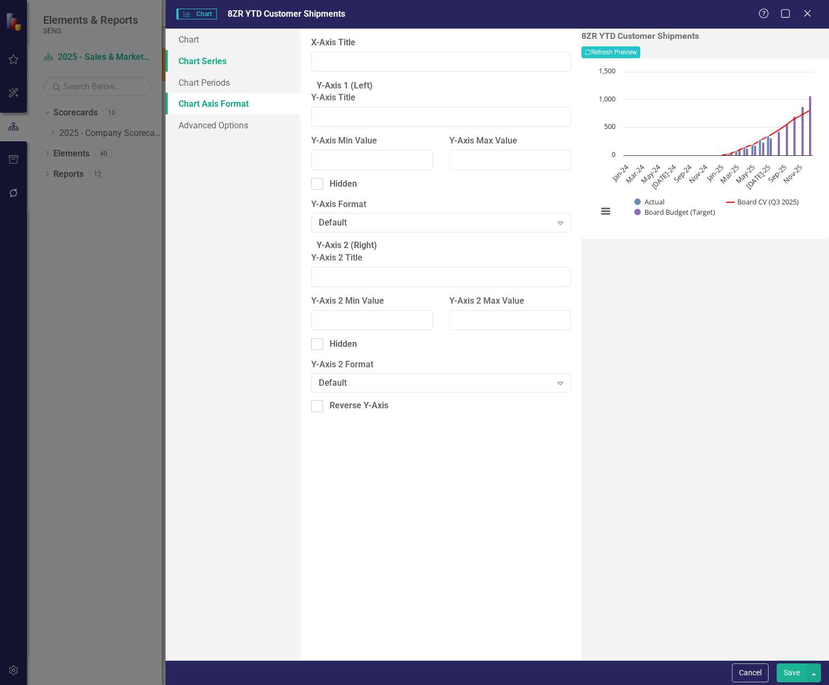
click at [214, 64] on link "Chart Series" at bounding box center [233, 61] width 135 height 22
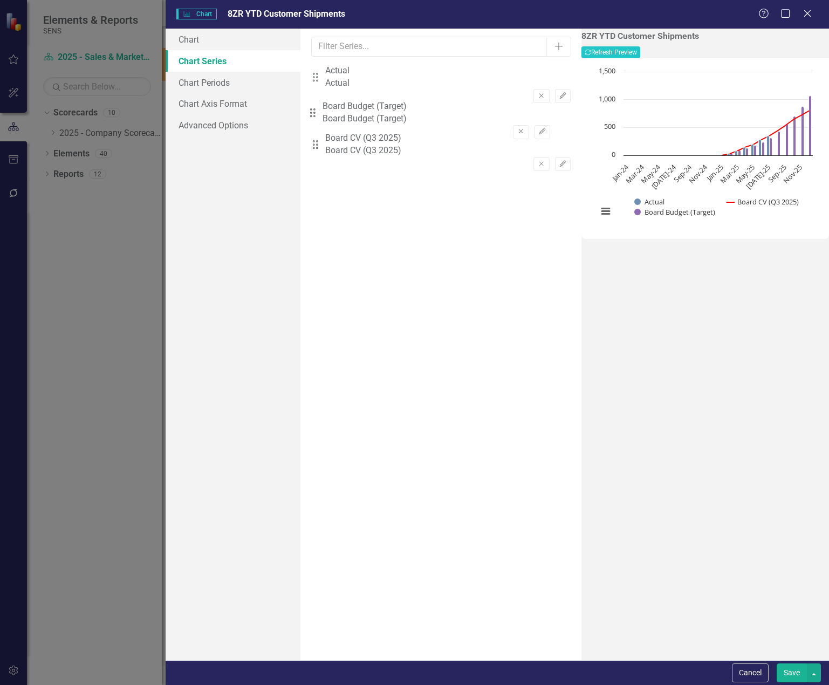
drag, startPoint x: 327, startPoint y: 154, endPoint x: 324, endPoint y: 115, distance: 38.9
click at [324, 115] on div "Drag Actual Actual Remove Edit Drag Board CV (Q3 2025) Board CV (Q3 2025) Remov…" at bounding box center [440, 123] width 259 height 116
click at [640, 55] on button "Recalculate Refresh Preview" at bounding box center [610, 52] width 59 height 12
click at [788, 667] on button "Save" at bounding box center [791, 672] width 30 height 19
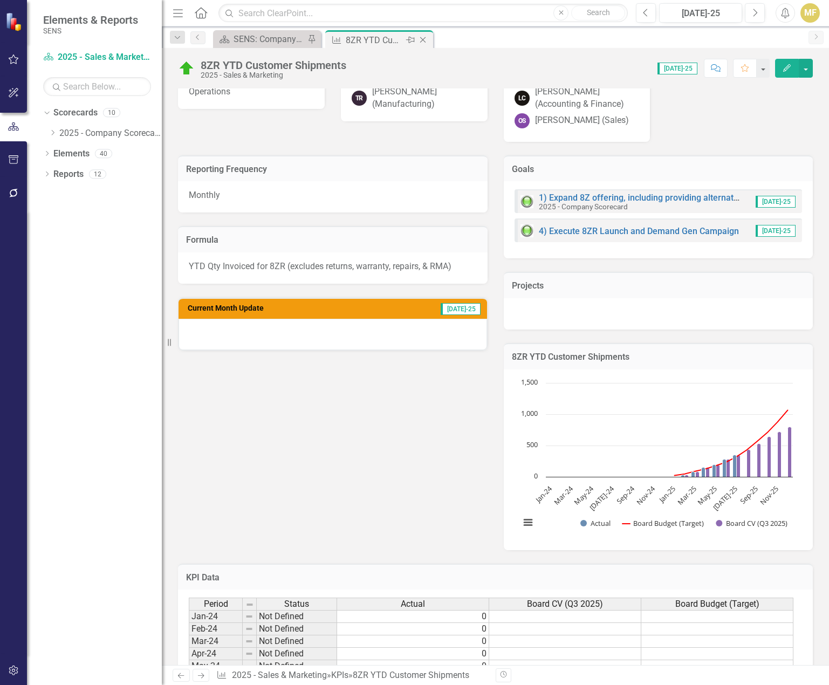
click at [424, 38] on icon at bounding box center [423, 40] width 6 height 6
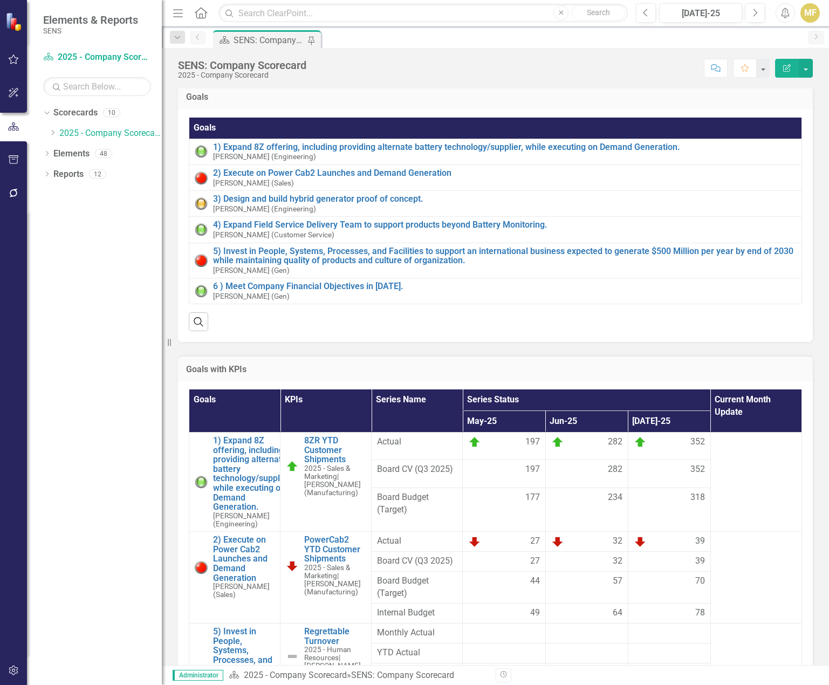
scroll to position [54, 0]
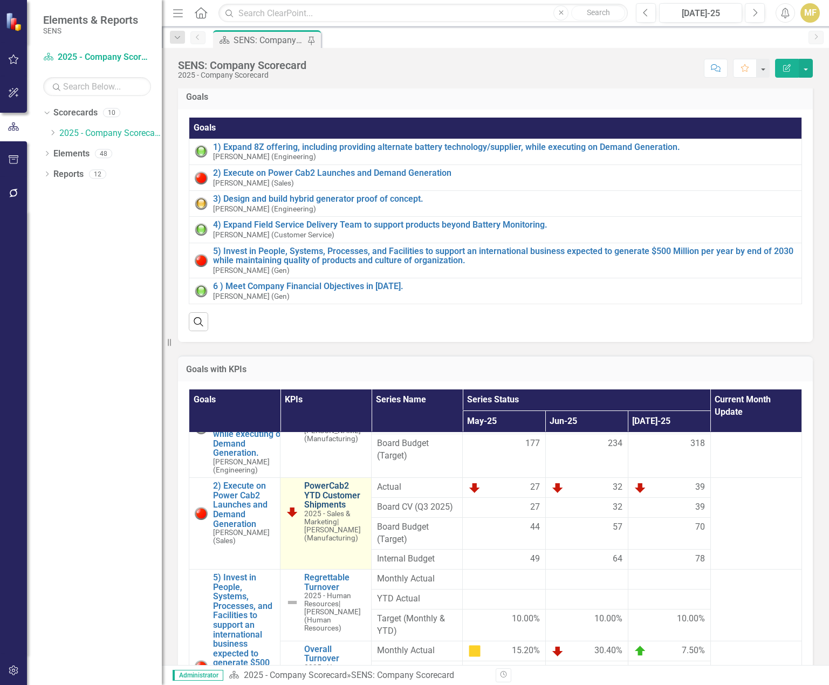
click at [338, 497] on link "PowerCab2 YTD Customer Shipments" at bounding box center [334, 495] width 61 height 29
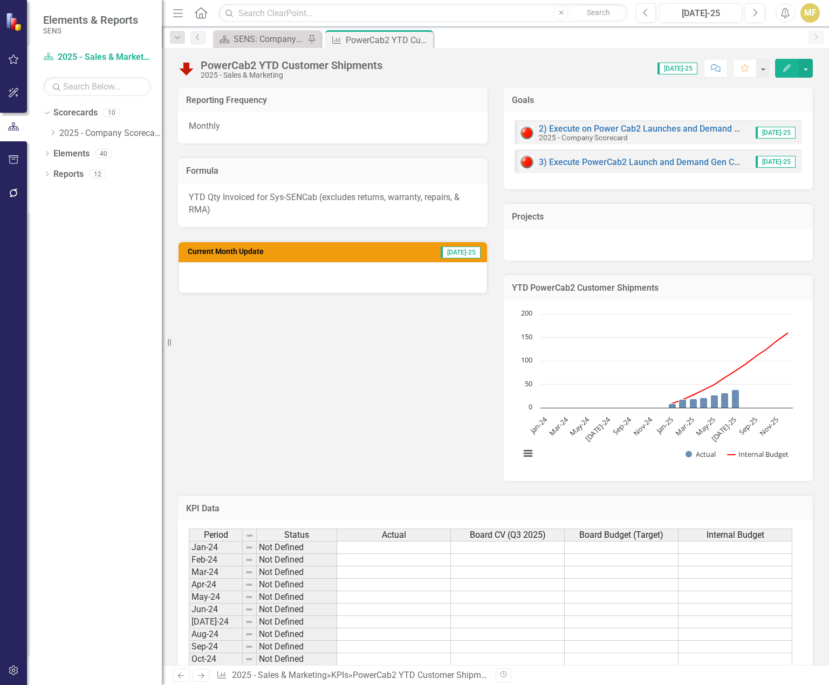
scroll to position [270, 0]
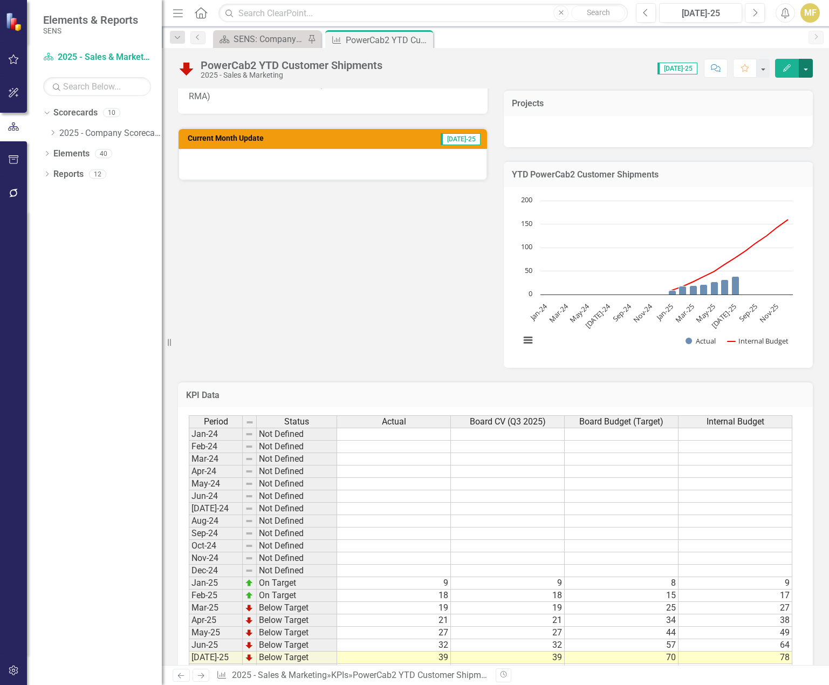
click at [810, 70] on button "button" at bounding box center [805, 68] width 14 height 19
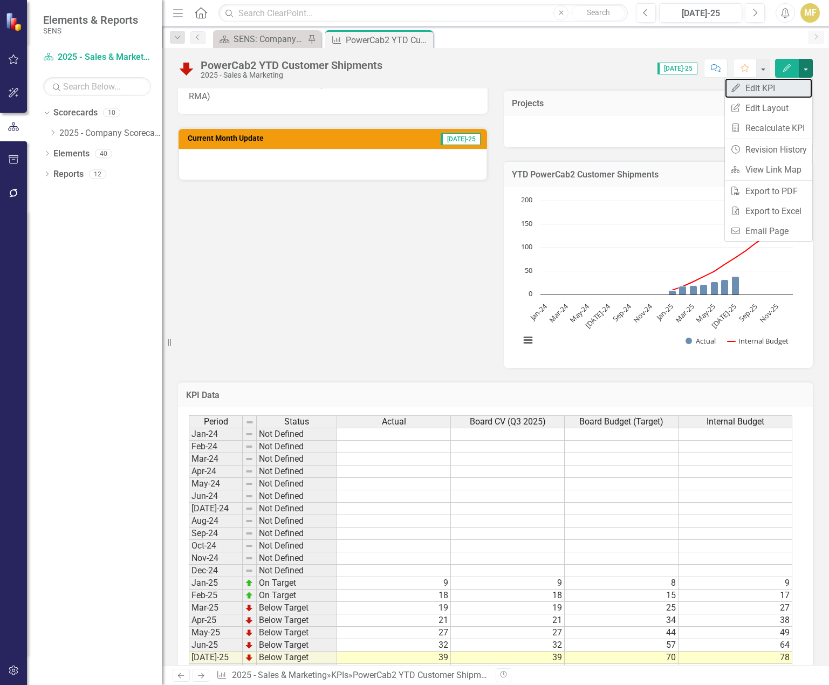
click at [769, 87] on link "Edit Edit KPI" at bounding box center [768, 88] width 87 height 20
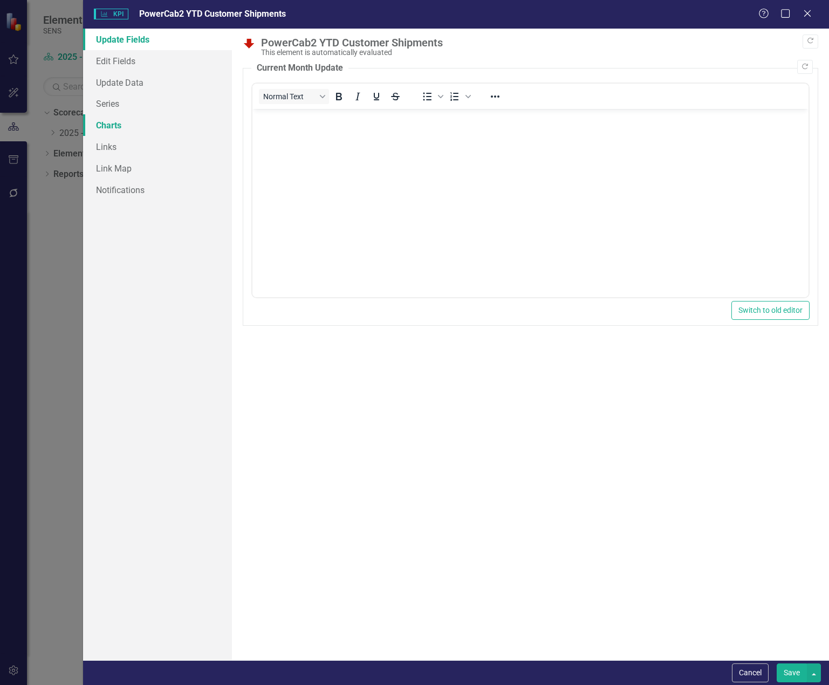
scroll to position [0, 0]
click at [121, 107] on link "Series" at bounding box center [157, 104] width 149 height 22
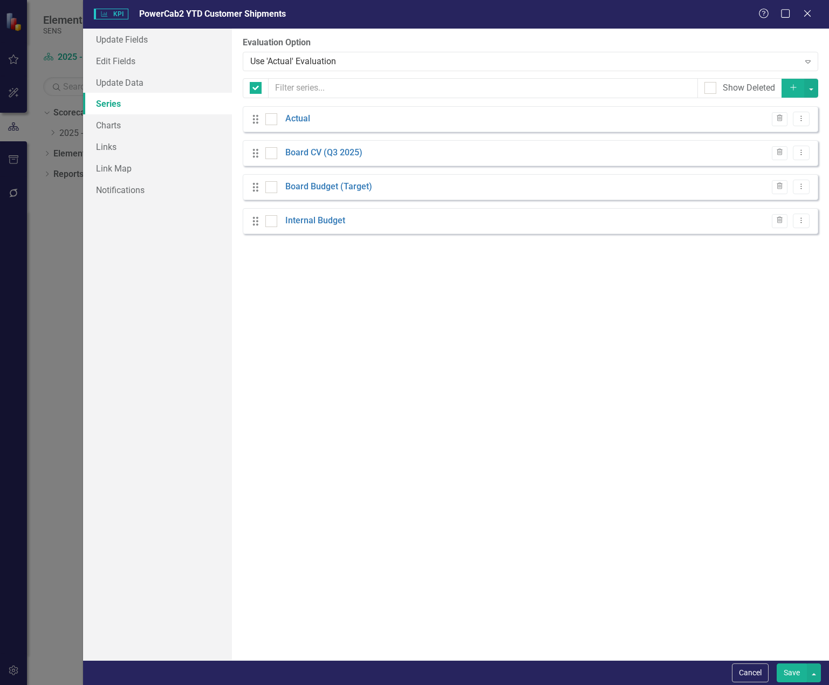
checkbox input "false"
click at [269, 224] on div at bounding box center [271, 221] width 12 height 12
click at [269, 222] on input "checkbox" at bounding box center [268, 218] width 7 height 7
checkbox input "true"
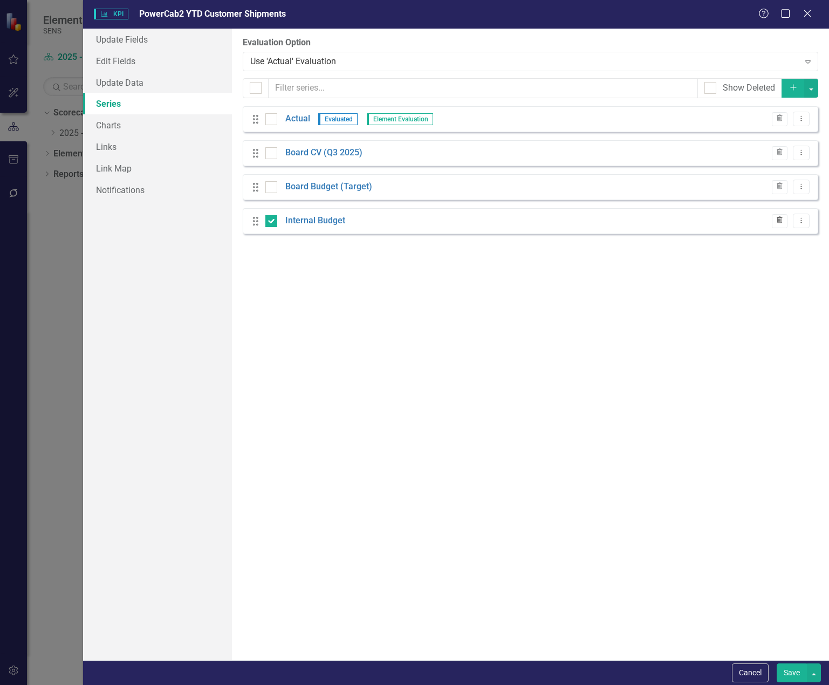
click at [776, 220] on icon "Trash" at bounding box center [779, 220] width 8 height 6
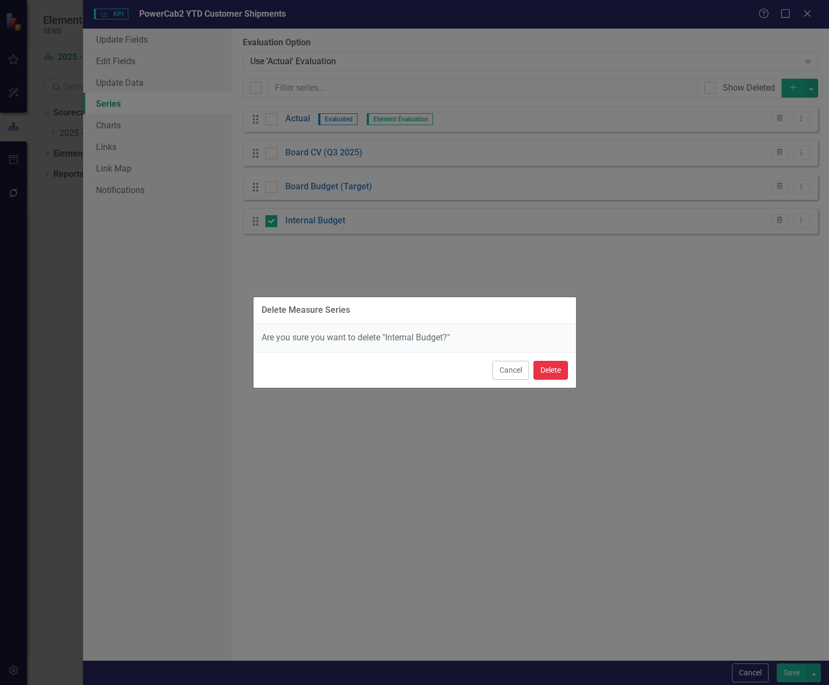
click at [553, 370] on button "Delete" at bounding box center [550, 370] width 35 height 19
checkbox input "false"
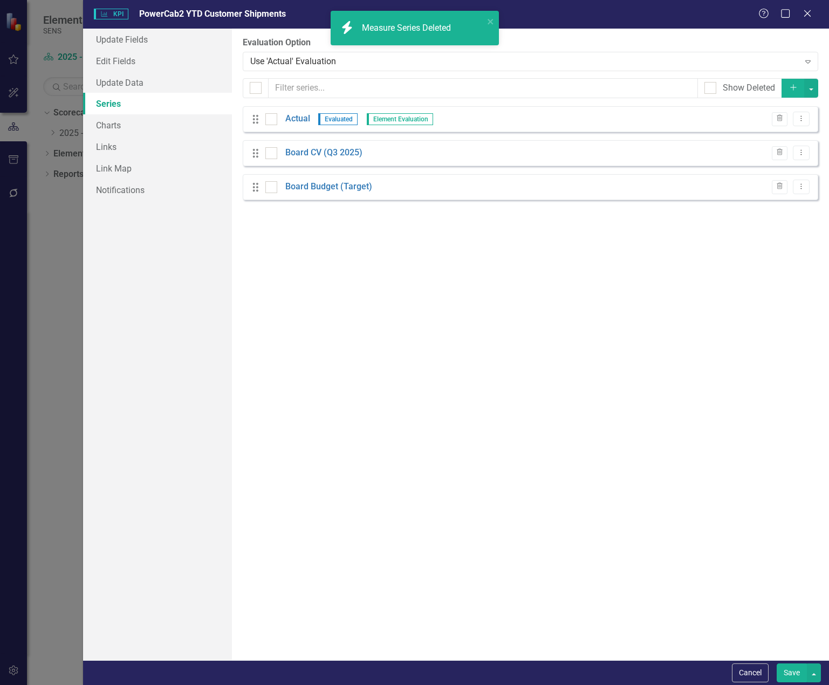
click at [796, 677] on button "Save" at bounding box center [791, 672] width 30 height 19
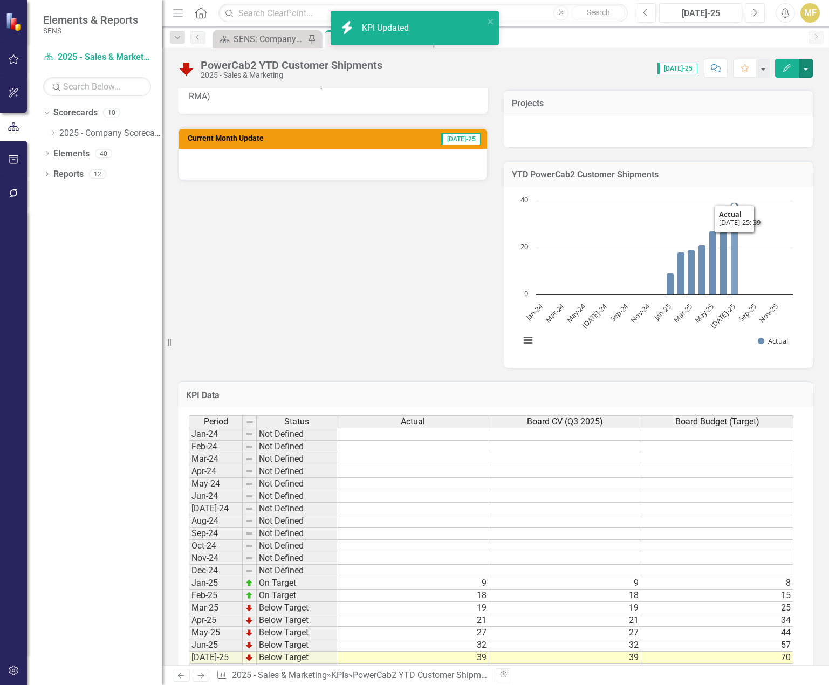
click at [766, 201] on rect "Interactive chart" at bounding box center [656, 276] width 284 height 162
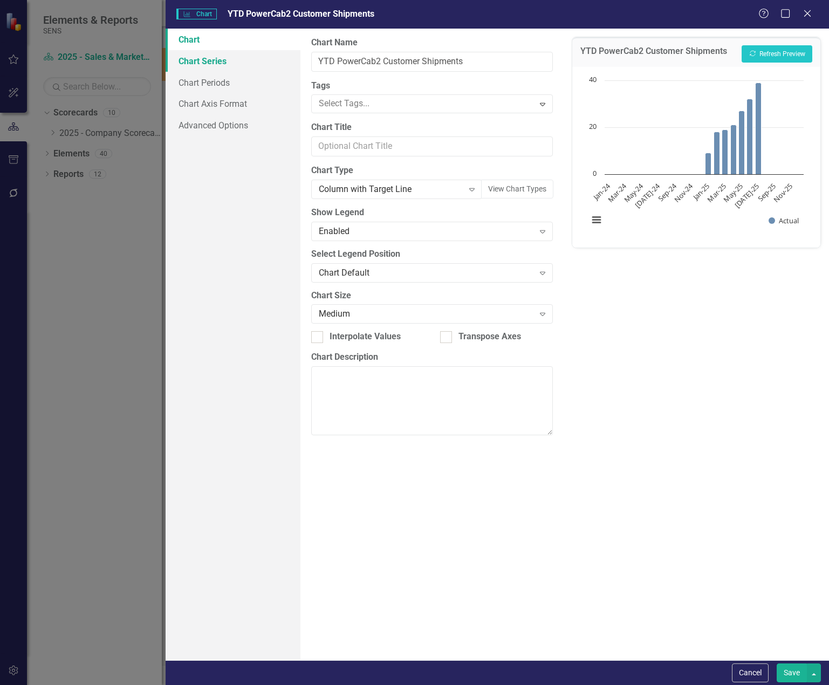
click at [210, 61] on link "Chart Series" at bounding box center [233, 61] width 135 height 22
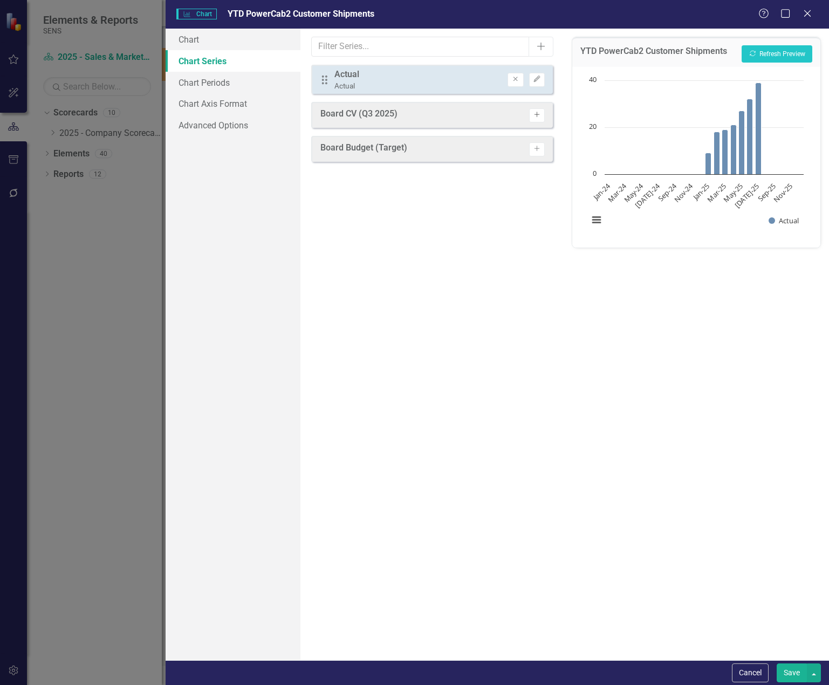
click at [542, 113] on button "Activate" at bounding box center [537, 115] width 16 height 14
click at [539, 151] on icon "Activate" at bounding box center [537, 152] width 8 height 6
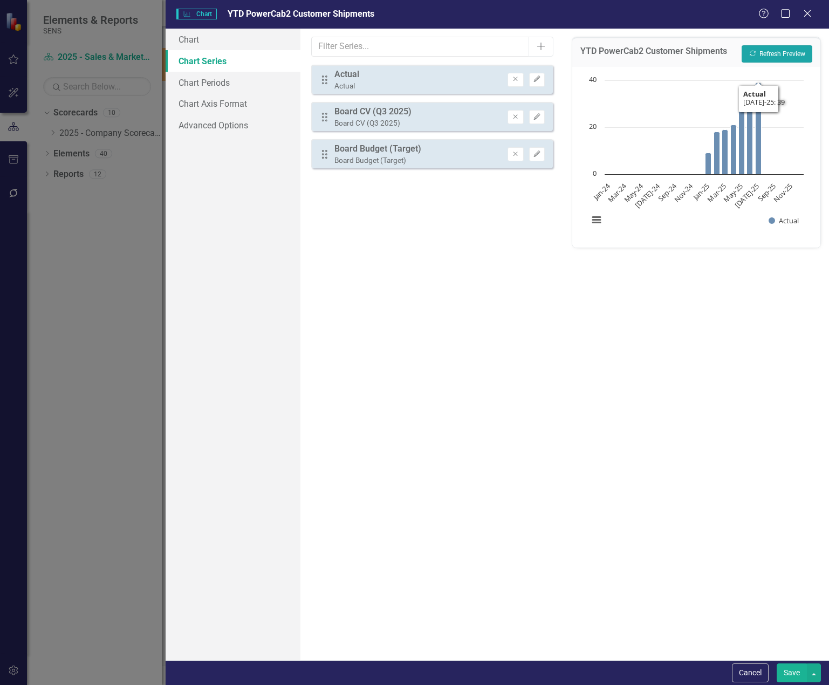
click at [765, 58] on button "Recalculate Refresh Preview" at bounding box center [776, 53] width 71 height 17
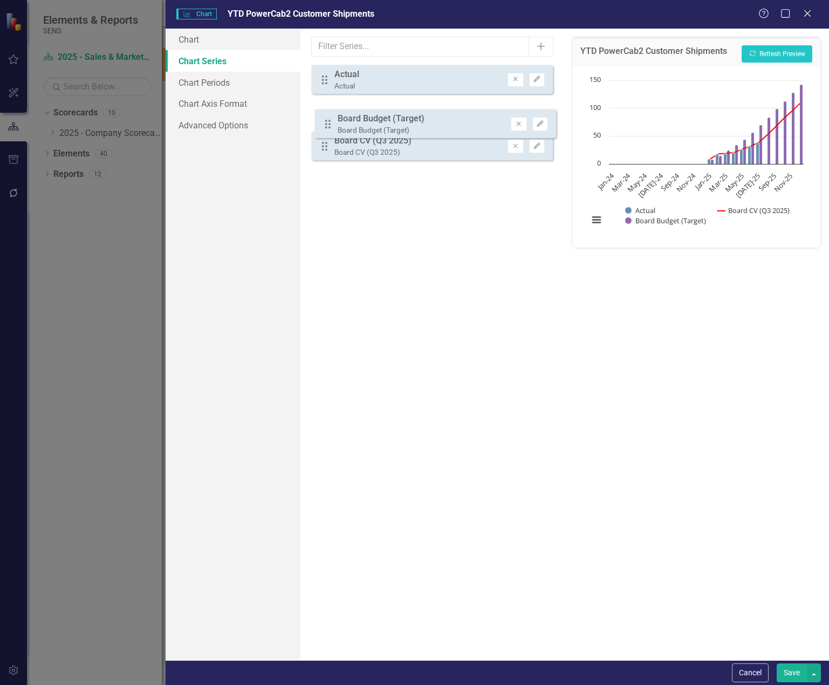
drag, startPoint x: 327, startPoint y: 154, endPoint x: 330, endPoint y: 123, distance: 30.9
click at [330, 123] on div "Drag Actual Actual Remove Edit Drag Board CV (Q3 2025) Board CV (Q3 2025) Remov…" at bounding box center [432, 117] width 242 height 104
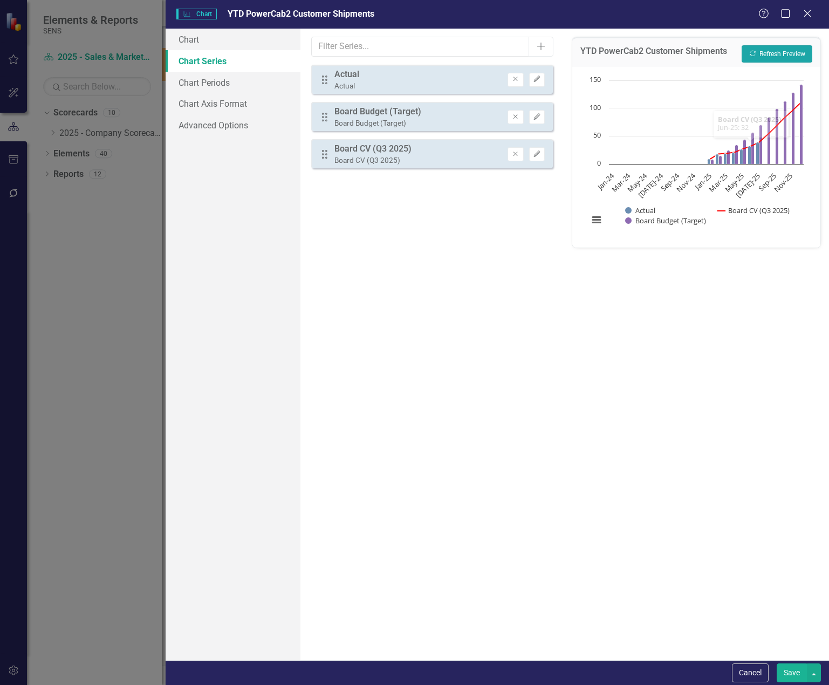
click at [773, 49] on button "Recalculate Refresh Preview" at bounding box center [776, 53] width 71 height 17
click at [791, 671] on button "Save" at bounding box center [791, 672] width 30 height 19
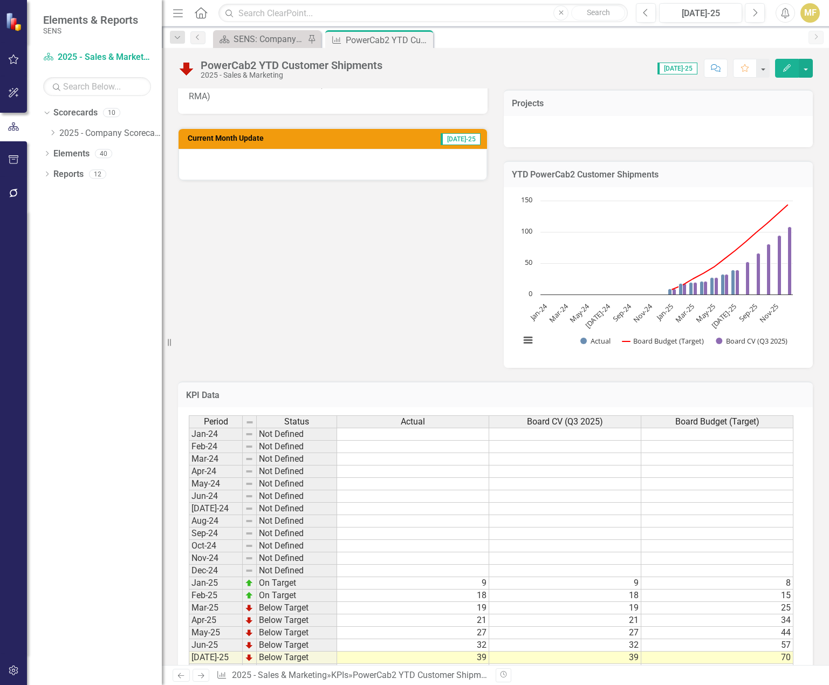
click at [729, 170] on h3 "YTD PowerCab2 Customer Shipments" at bounding box center [658, 175] width 293 height 10
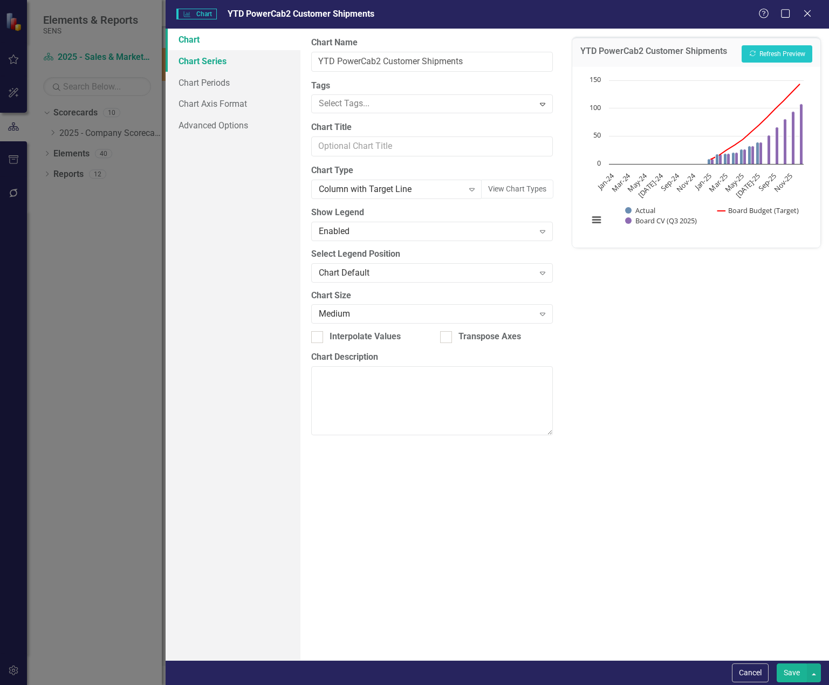
click at [204, 58] on link "Chart Series" at bounding box center [233, 61] width 135 height 22
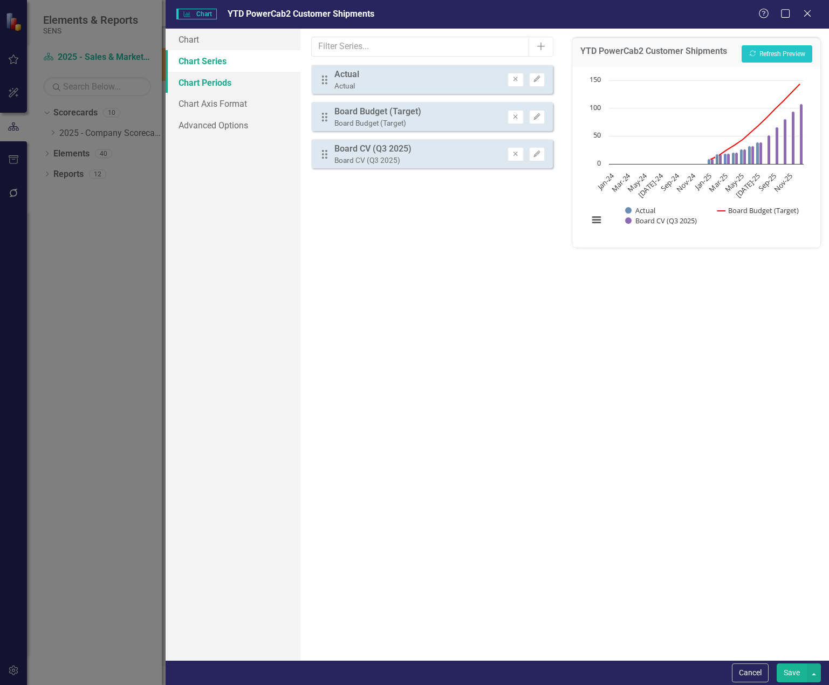
click at [204, 85] on link "Chart Periods" at bounding box center [233, 83] width 135 height 22
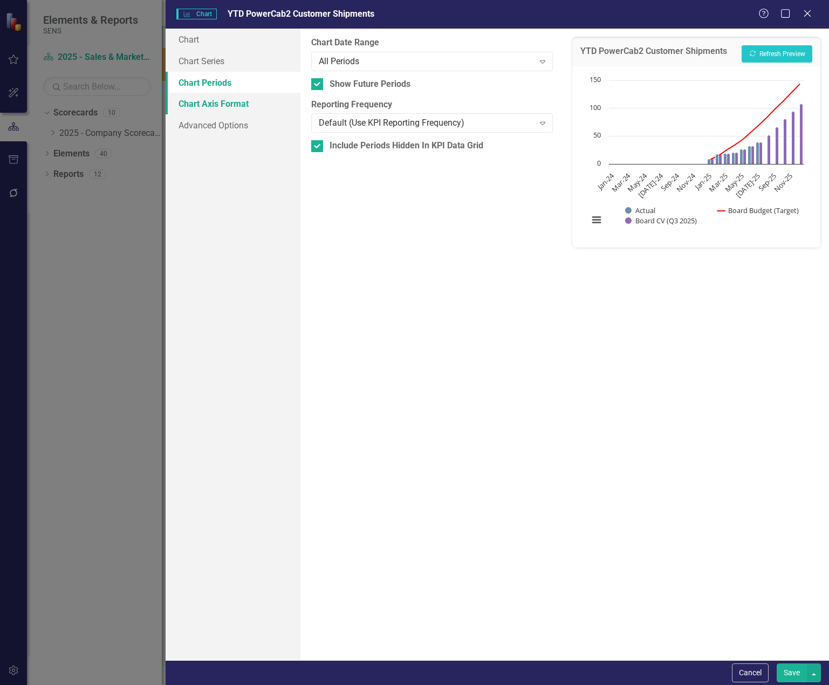
click at [204, 108] on link "Chart Axis Format" at bounding box center [233, 104] width 135 height 22
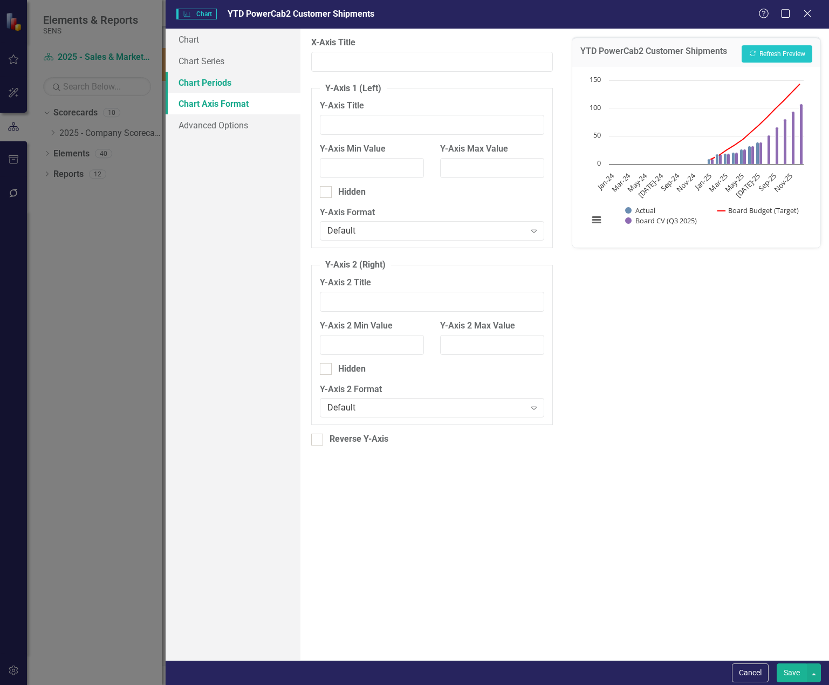
click at [202, 84] on link "Chart Periods" at bounding box center [233, 83] width 135 height 22
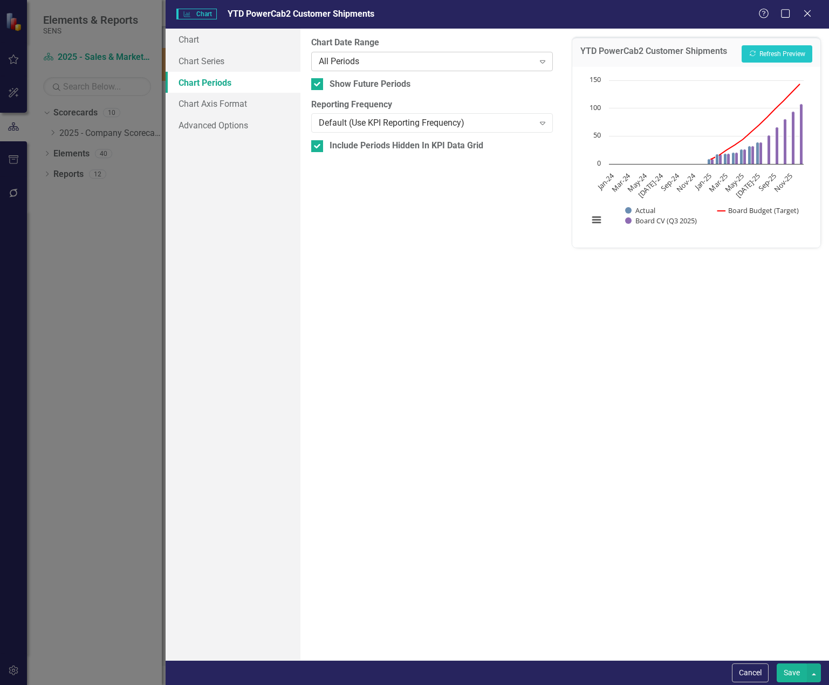
click at [361, 59] on div "All Periods" at bounding box center [426, 61] width 215 height 12
click at [791, 49] on button "Recalculate Refresh Preview" at bounding box center [776, 53] width 71 height 17
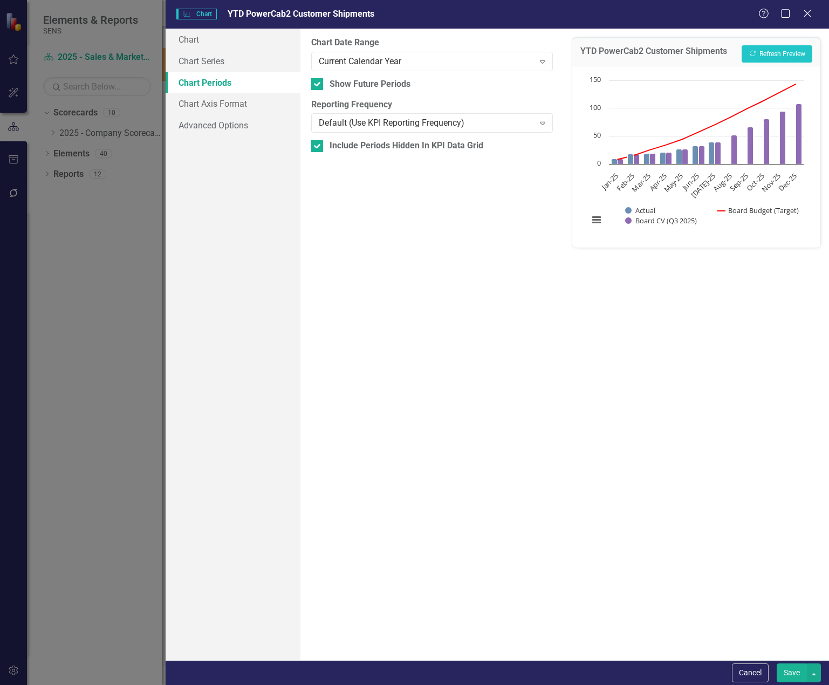
click at [798, 674] on button "Save" at bounding box center [791, 672] width 30 height 19
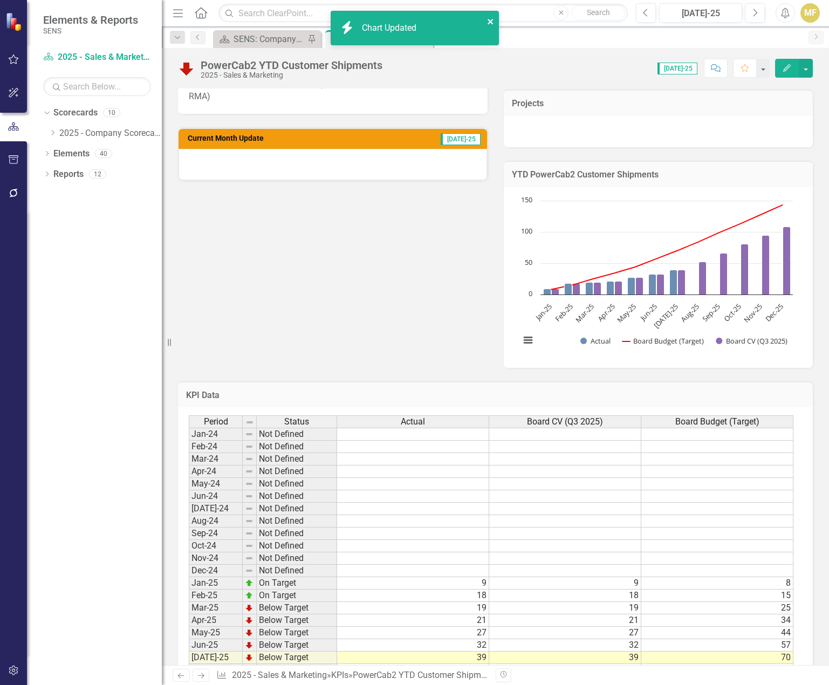
click at [492, 22] on icon "close" at bounding box center [491, 21] width 8 height 9
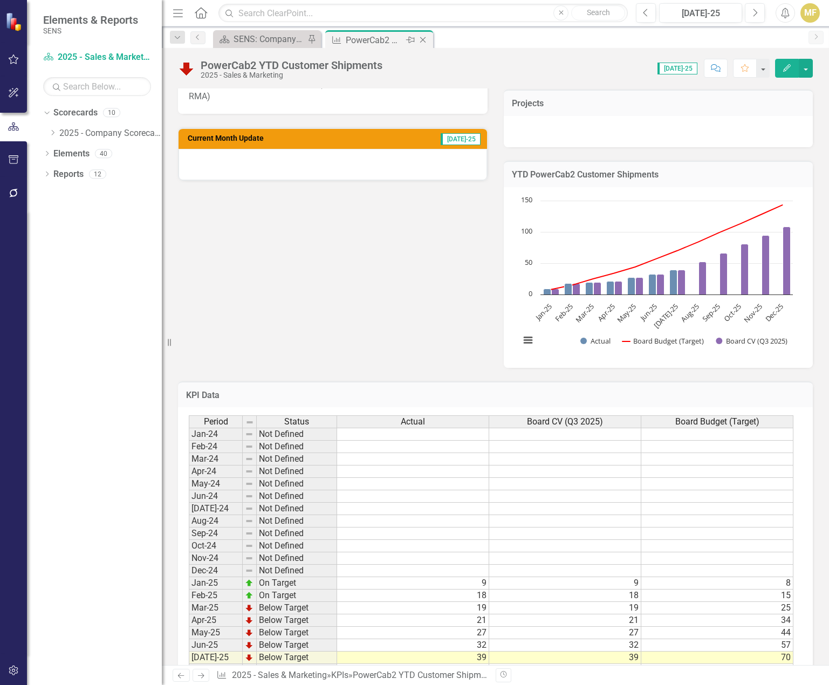
click at [425, 42] on icon "Close" at bounding box center [422, 40] width 11 height 9
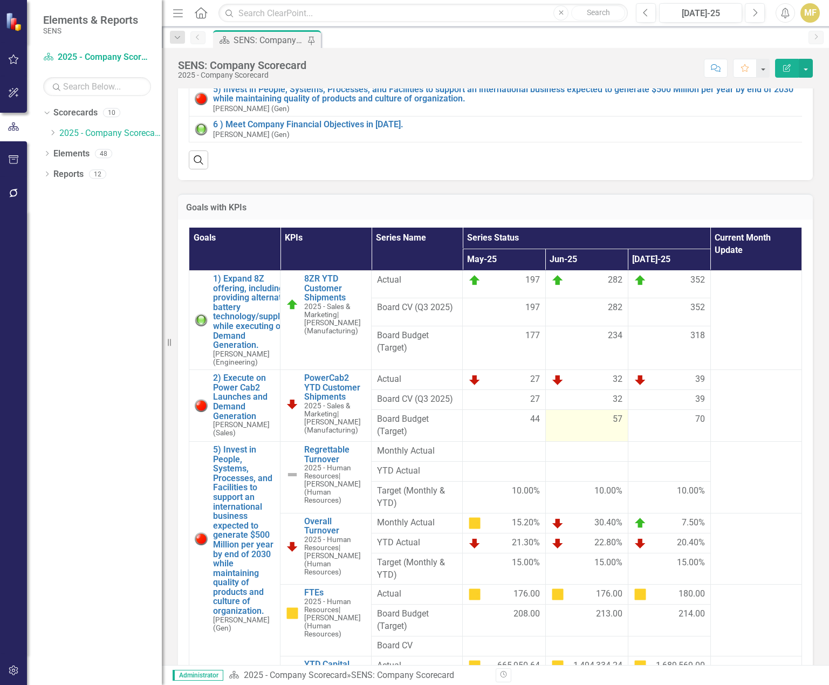
scroll to position [431, 0]
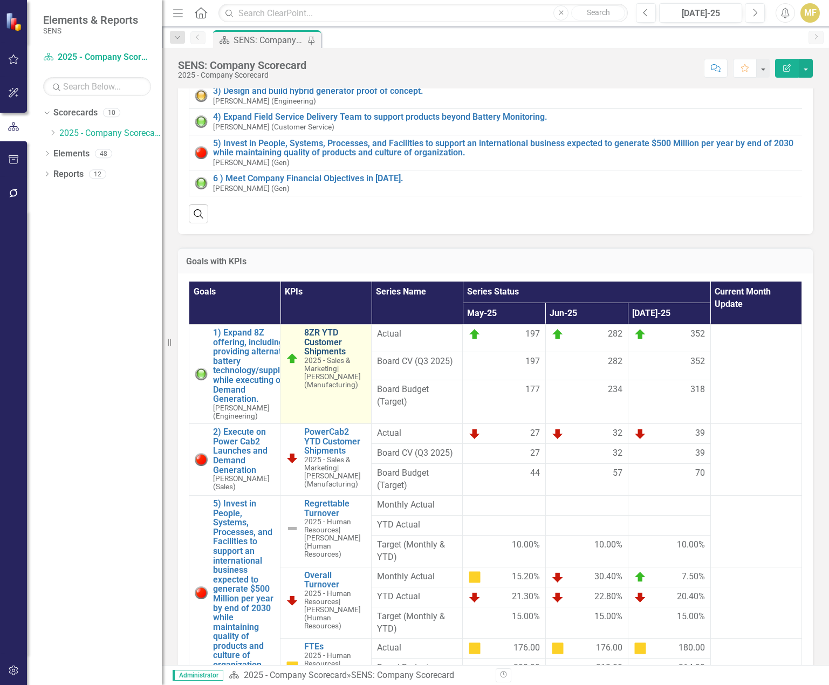
click at [323, 351] on link "8ZR YTD Customer Shipments" at bounding box center [334, 342] width 61 height 29
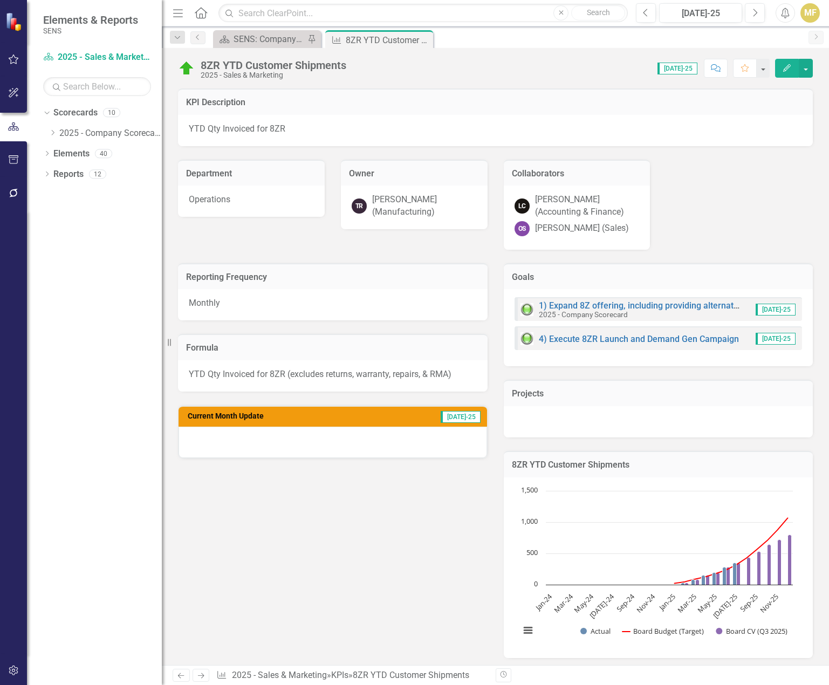
click at [776, 472] on td "8ZR YTD Customer Shipments" at bounding box center [658, 466] width 293 height 14
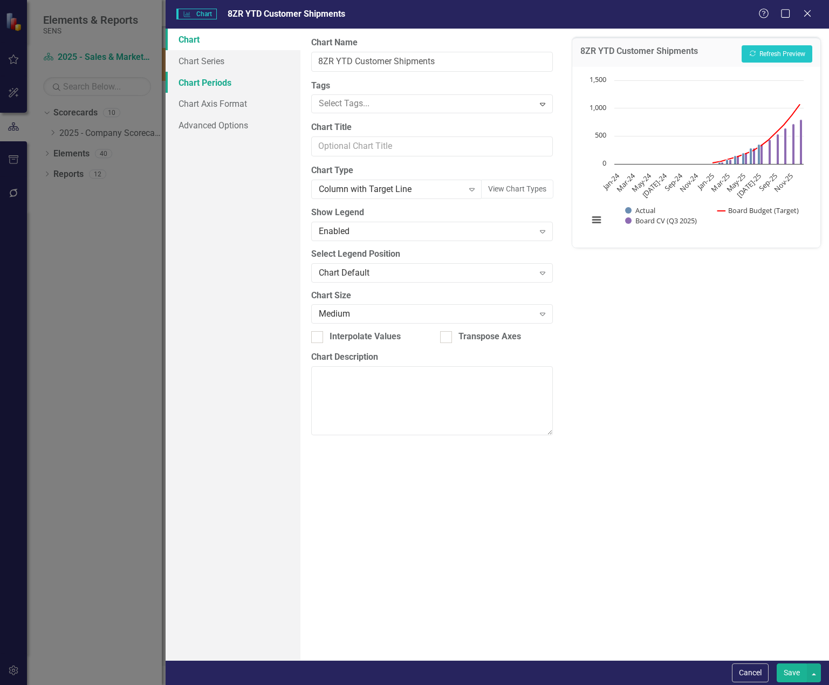
click at [223, 87] on link "Chart Periods" at bounding box center [233, 83] width 135 height 22
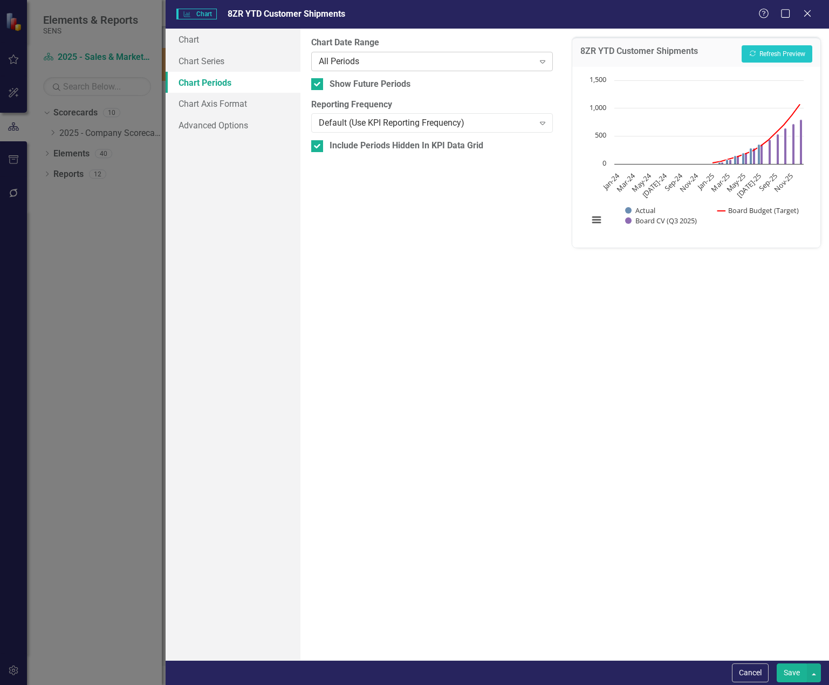
click at [359, 54] on div "All Periods Expand" at bounding box center [432, 61] width 242 height 19
click at [799, 673] on button "Save" at bounding box center [791, 672] width 30 height 19
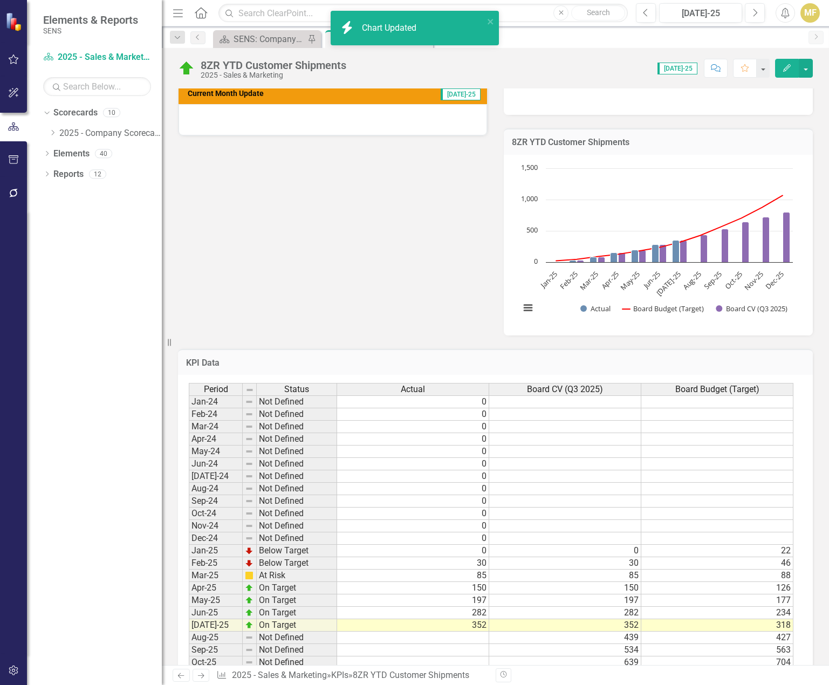
scroll to position [377, 0]
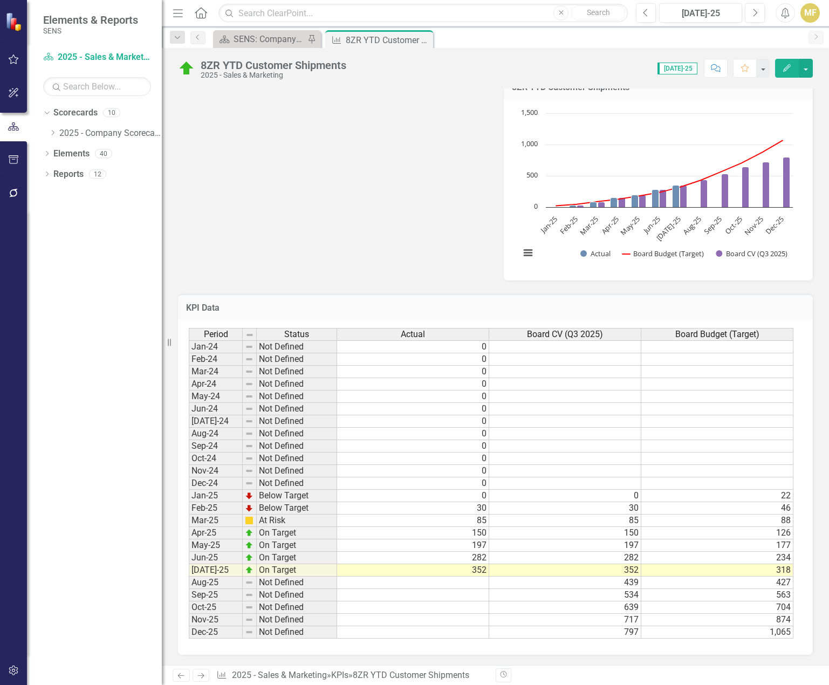
click at [0, 0] on icon "Close" at bounding box center [0, 0] width 0 height 0
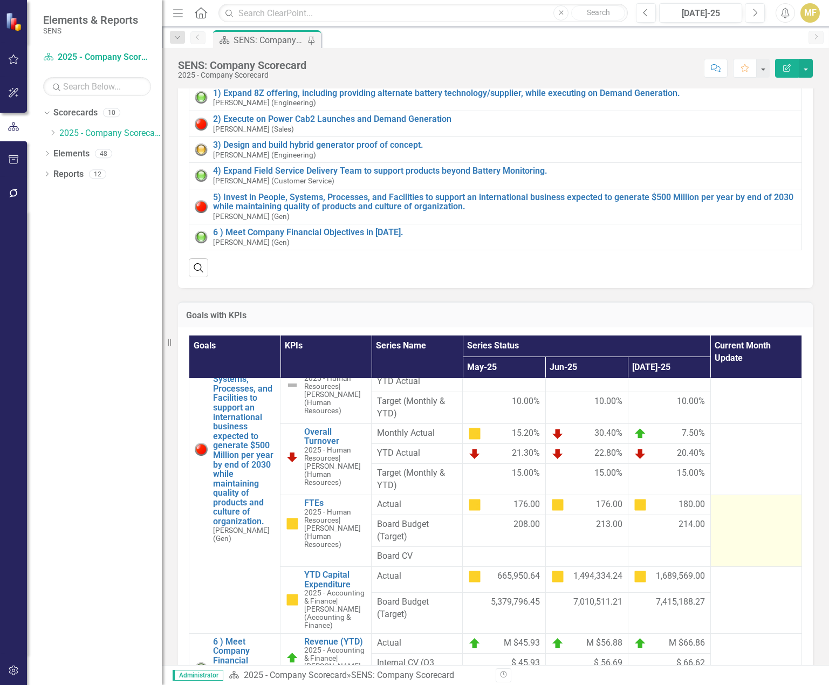
scroll to position [216, 0]
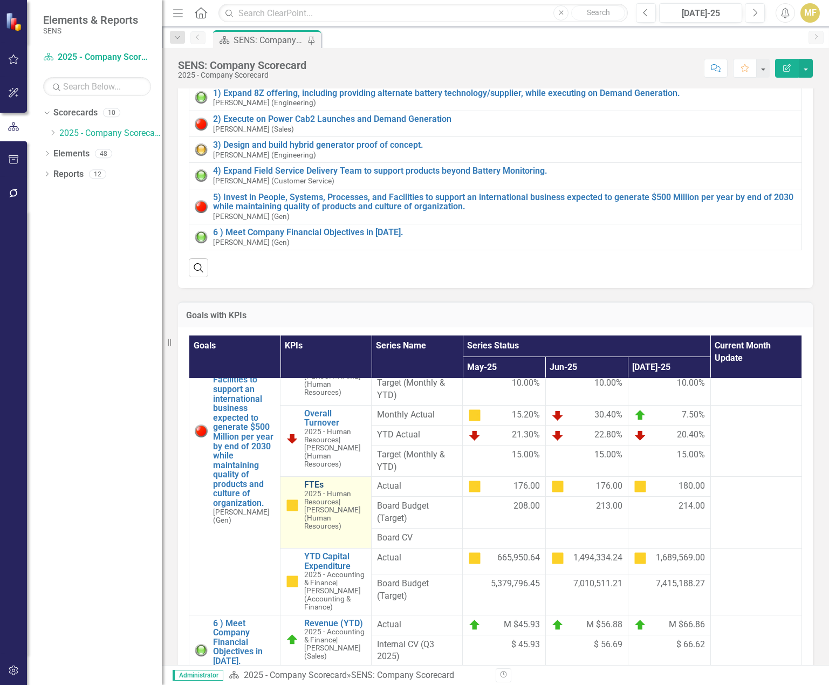
click at [314, 490] on link "FTEs" at bounding box center [334, 485] width 61 height 10
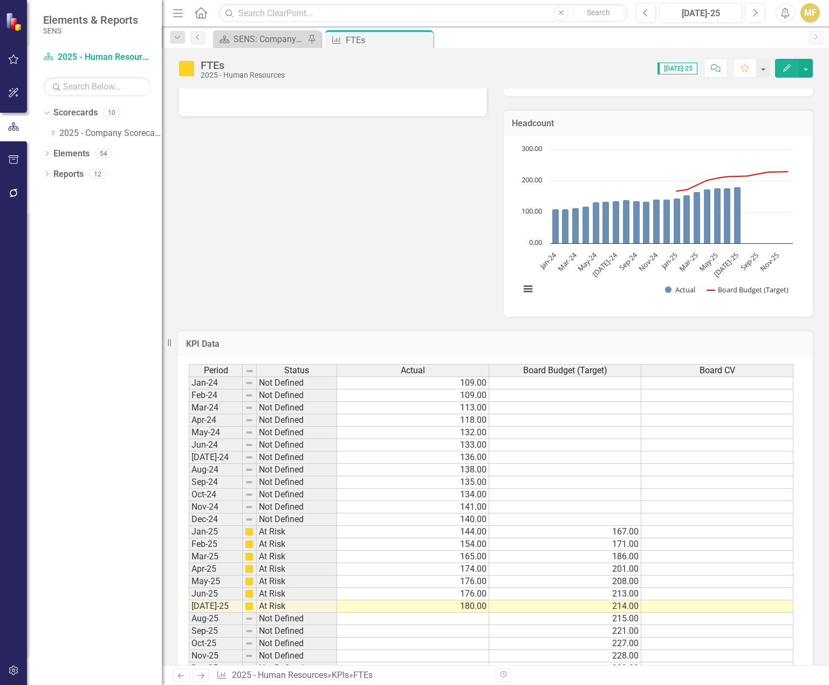
scroll to position [360, 0]
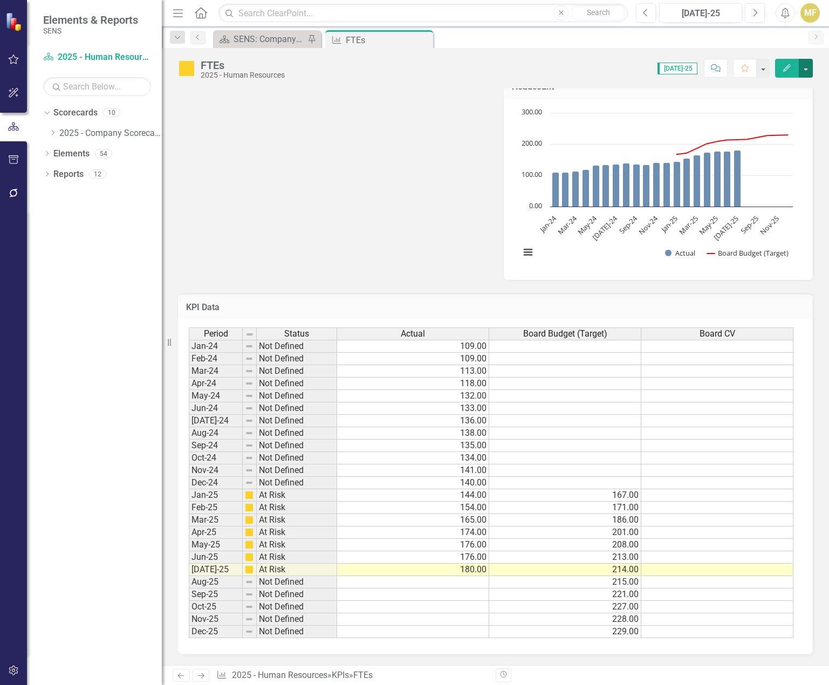
click at [810, 69] on button "button" at bounding box center [805, 68] width 14 height 19
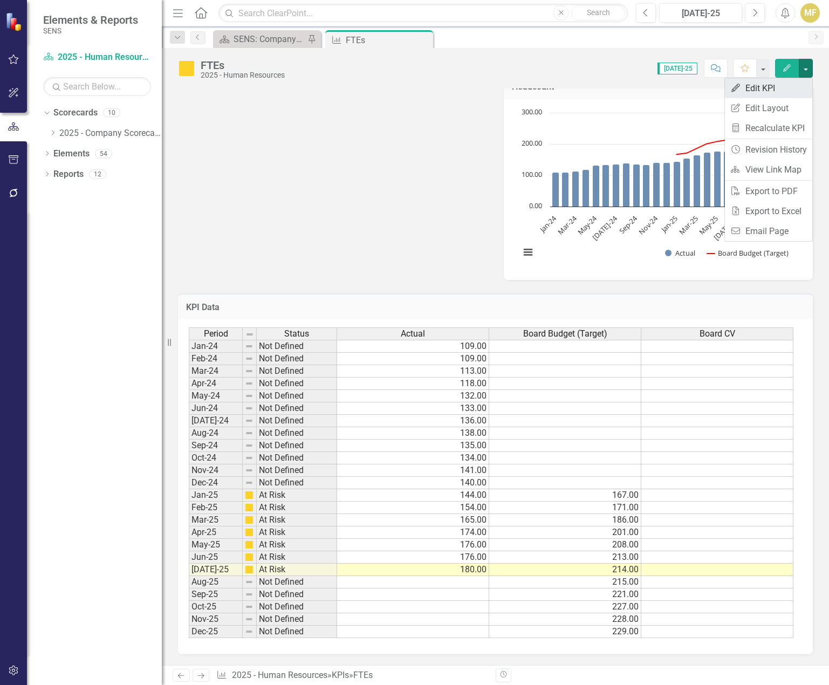
click at [798, 82] on link "Edit Edit KPI" at bounding box center [768, 88] width 87 height 20
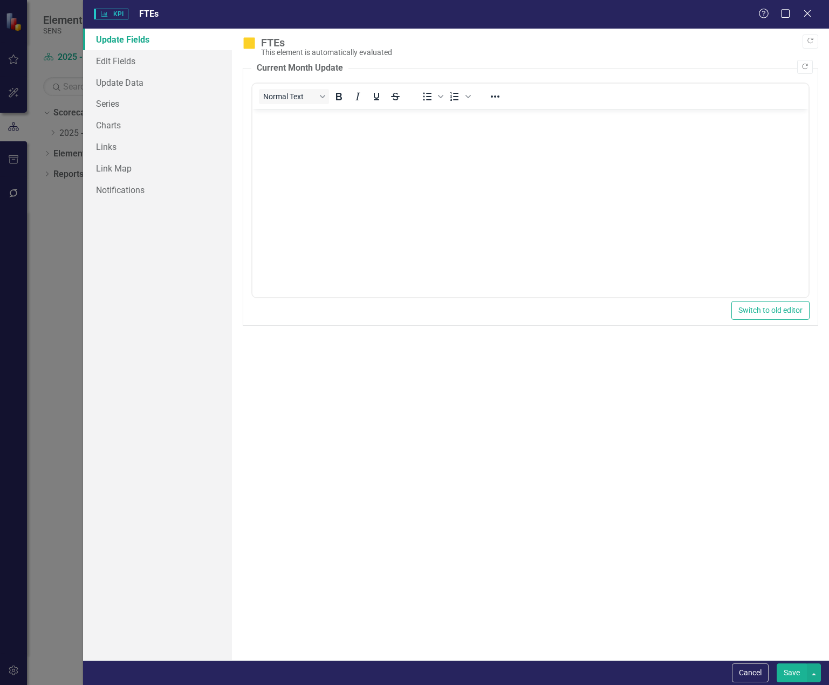
scroll to position [0, 0]
click at [116, 107] on link "Series" at bounding box center [157, 104] width 149 height 22
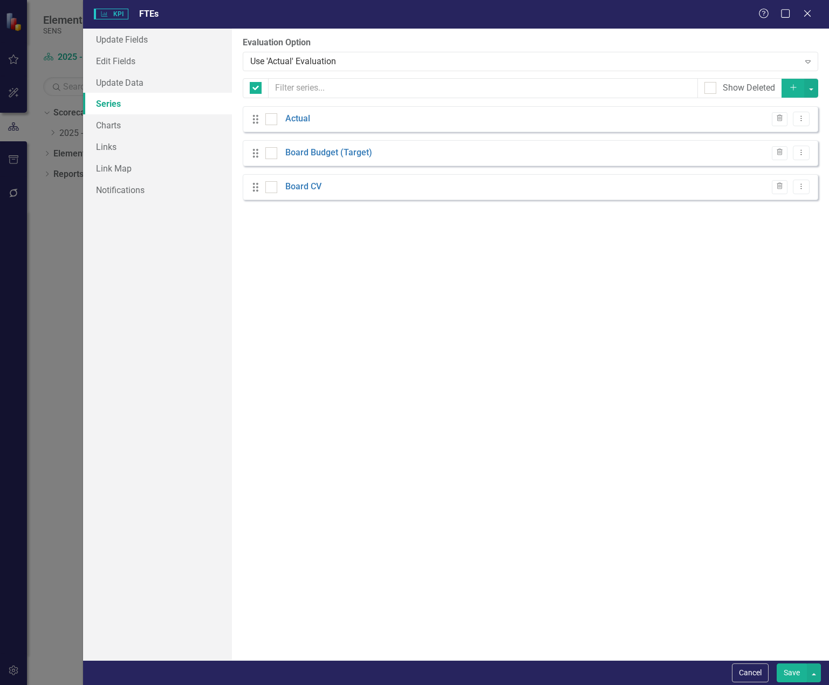
checkbox input "false"
drag, startPoint x: 258, startPoint y: 188, endPoint x: 257, endPoint y: 155, distance: 33.4
click at [257, 155] on div "Drag Actual Evaluated Element Evaluation Trash Dropdown Menu Drag Board Budget …" at bounding box center [530, 153] width 575 height 94
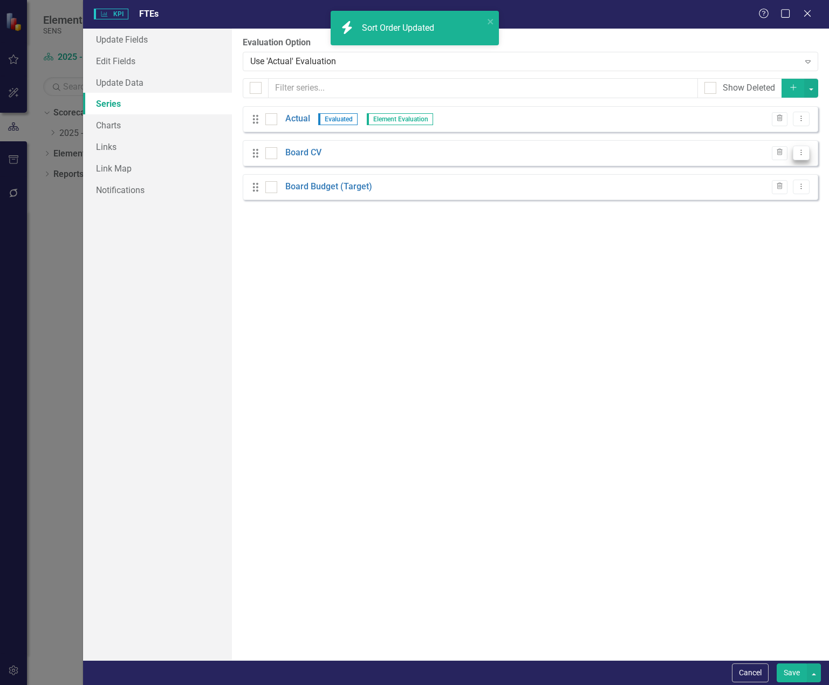
click at [808, 150] on button "Dropdown Menu" at bounding box center [801, 153] width 17 height 15
click at [770, 166] on link "Edit Edit Measure Series" at bounding box center [747, 171] width 122 height 20
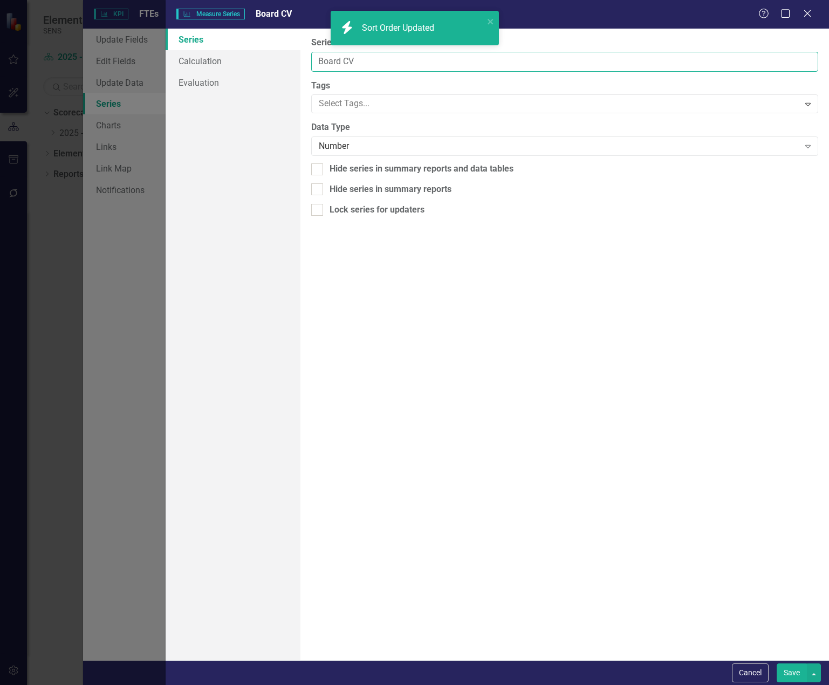
click at [367, 59] on input "Board CV" at bounding box center [564, 62] width 507 height 20
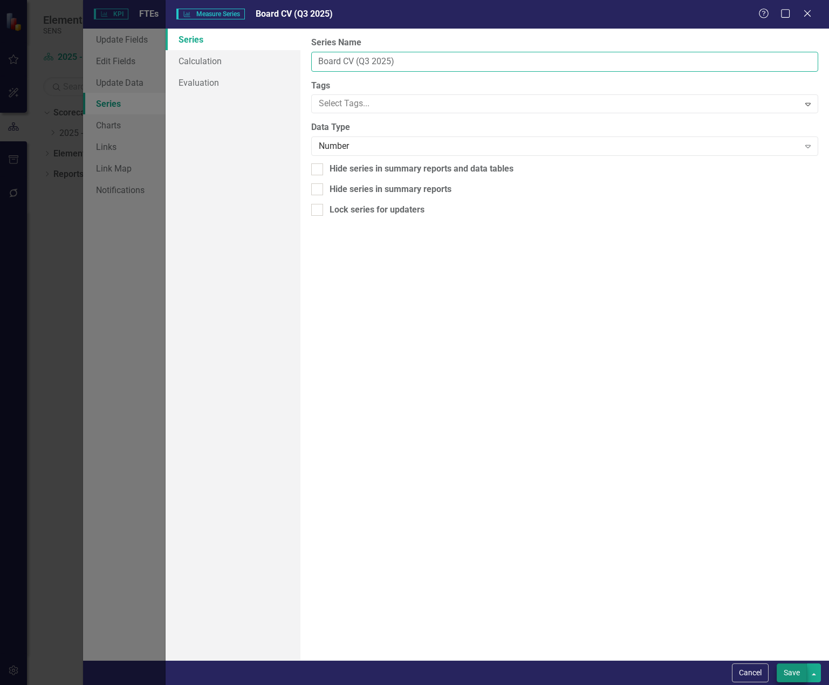
type input "Board CV (Q3 2025)"
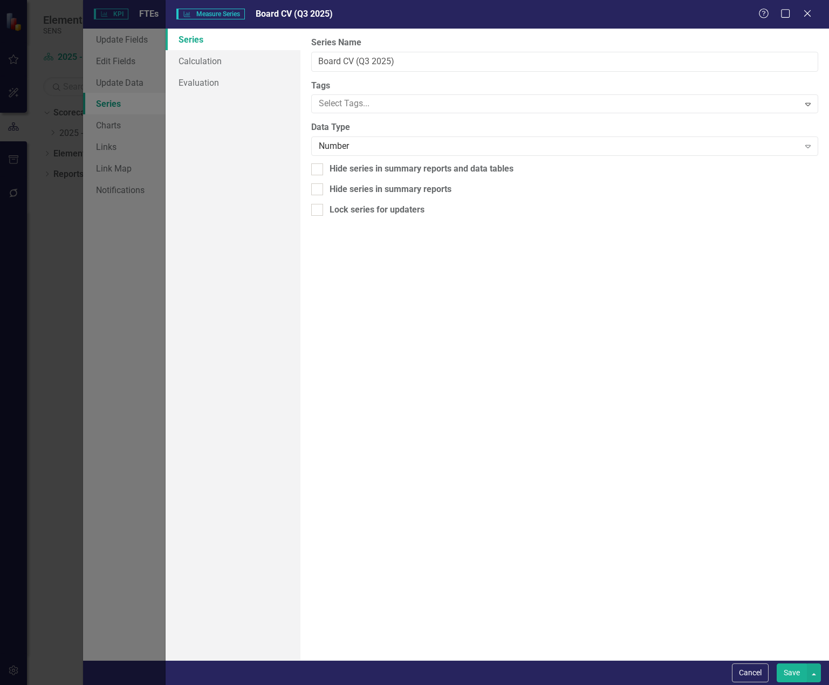
click at [787, 666] on button "Save" at bounding box center [791, 672] width 30 height 19
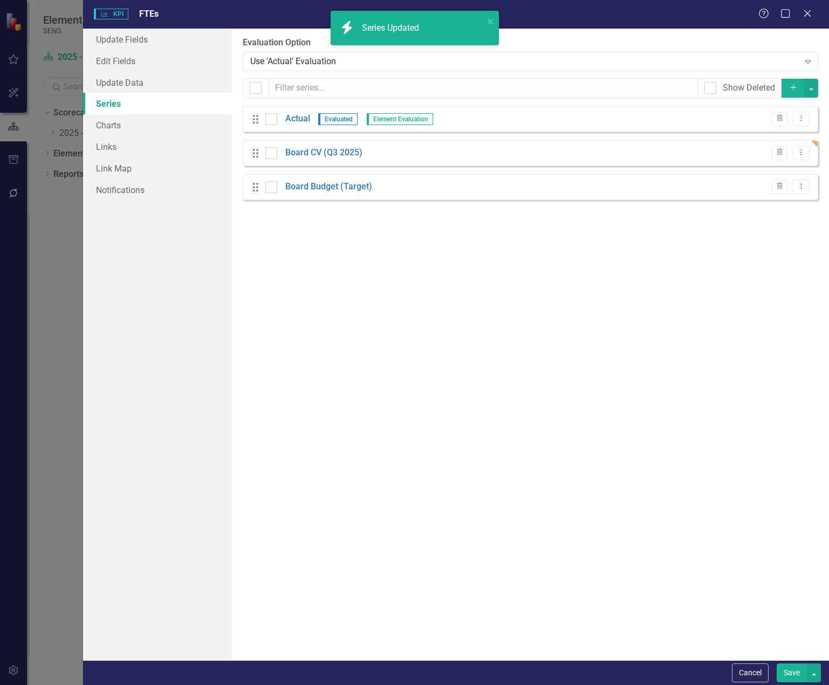
click at [788, 670] on button "Save" at bounding box center [791, 672] width 30 height 19
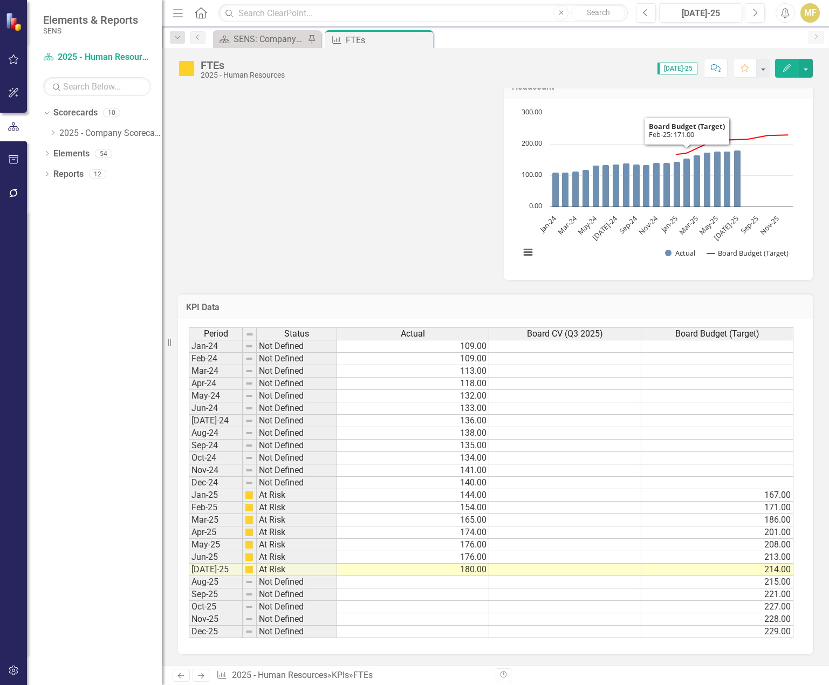
click at [670, 100] on div "Chart Combination chart with 2 data series. The chart has 1 X axis displaying c…" at bounding box center [658, 189] width 309 height 181
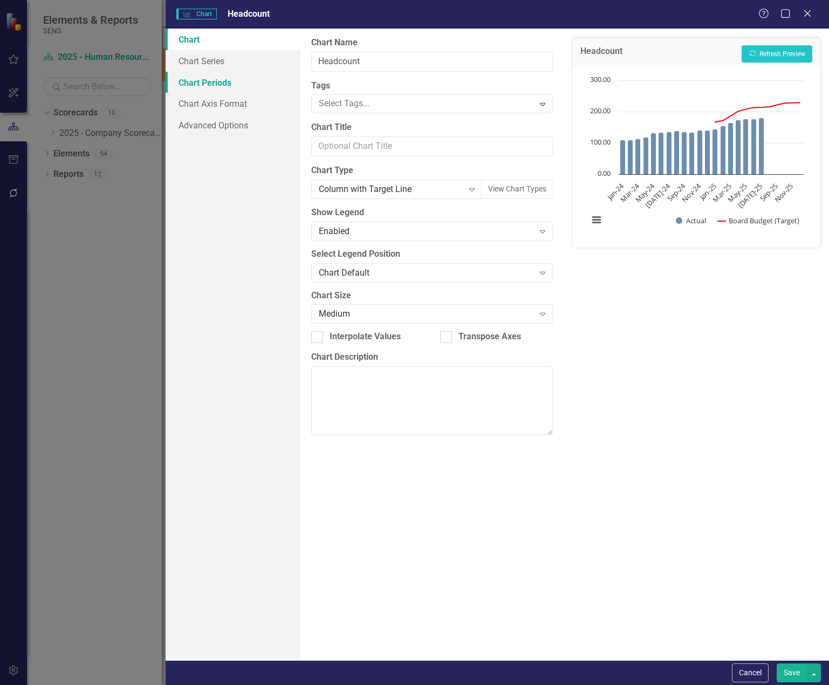
click at [243, 86] on link "Chart Periods" at bounding box center [233, 83] width 135 height 22
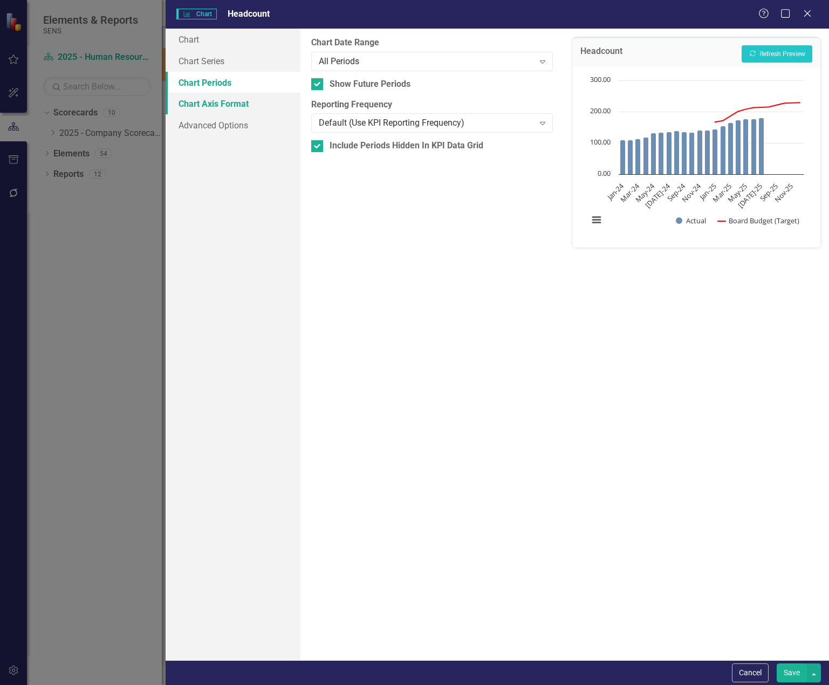
click at [235, 100] on link "Chart Axis Format" at bounding box center [233, 104] width 135 height 22
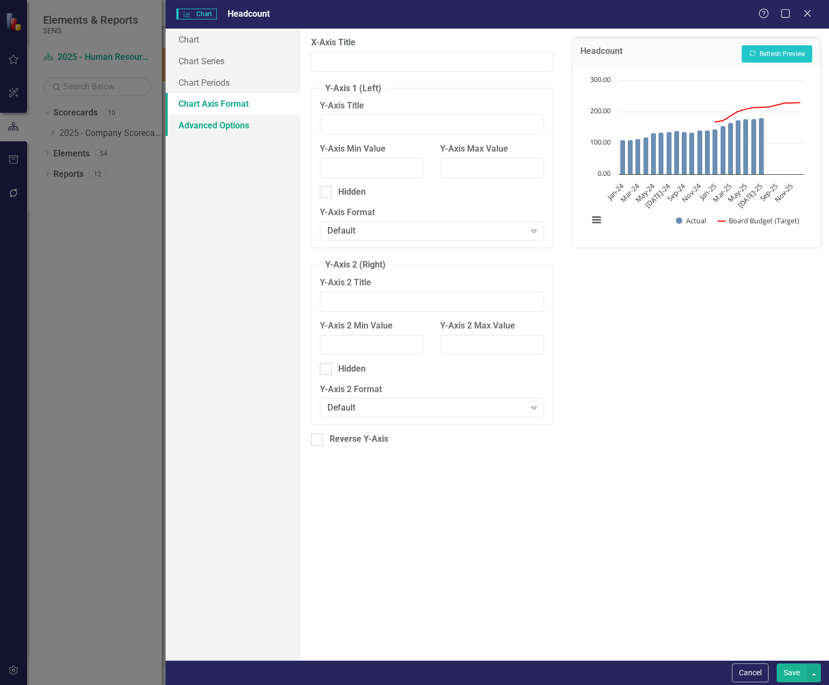
click at [227, 132] on link "Advanced Options" at bounding box center [233, 125] width 135 height 22
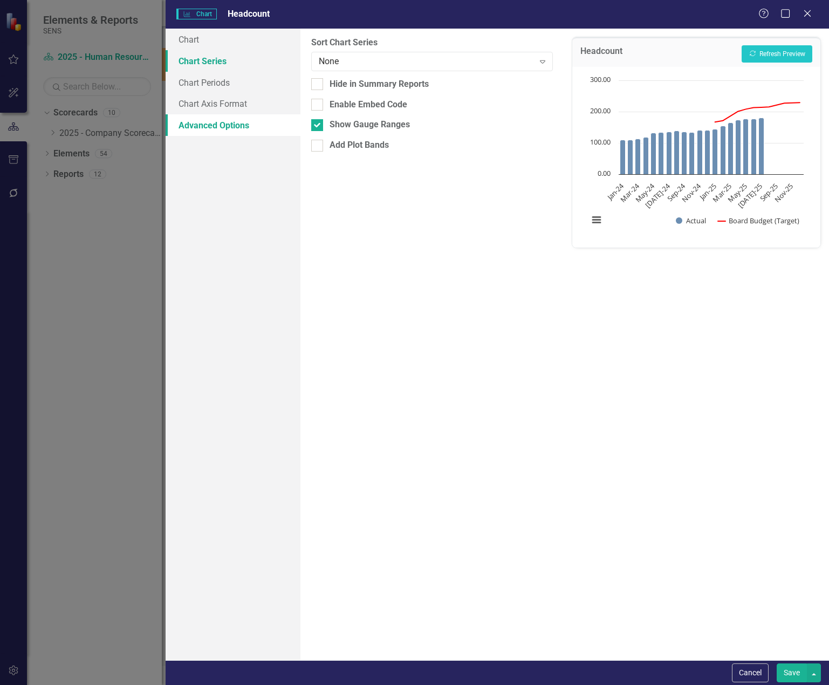
click at [210, 63] on link "Chart Series" at bounding box center [233, 61] width 135 height 22
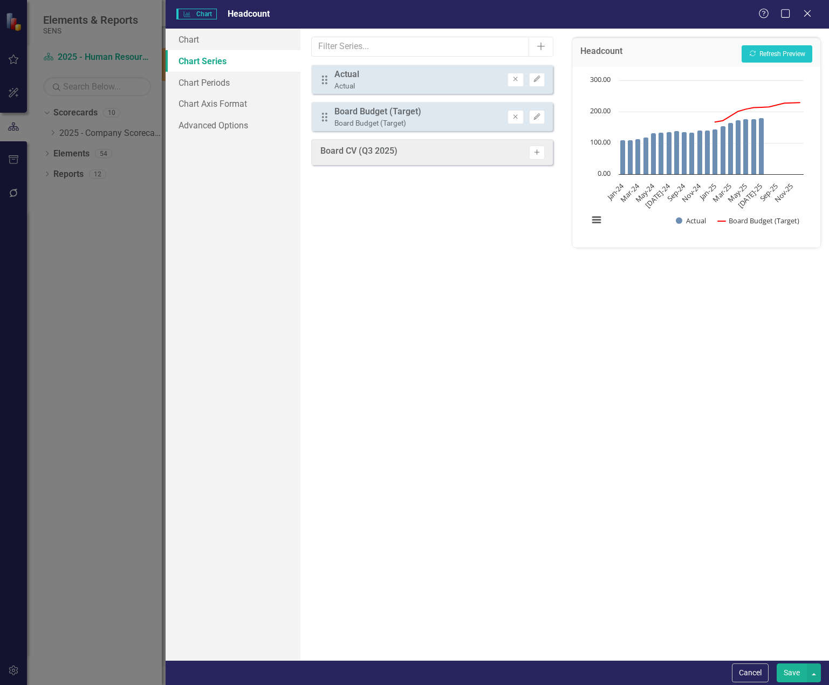
click at [542, 155] on button "Activate" at bounding box center [537, 153] width 16 height 14
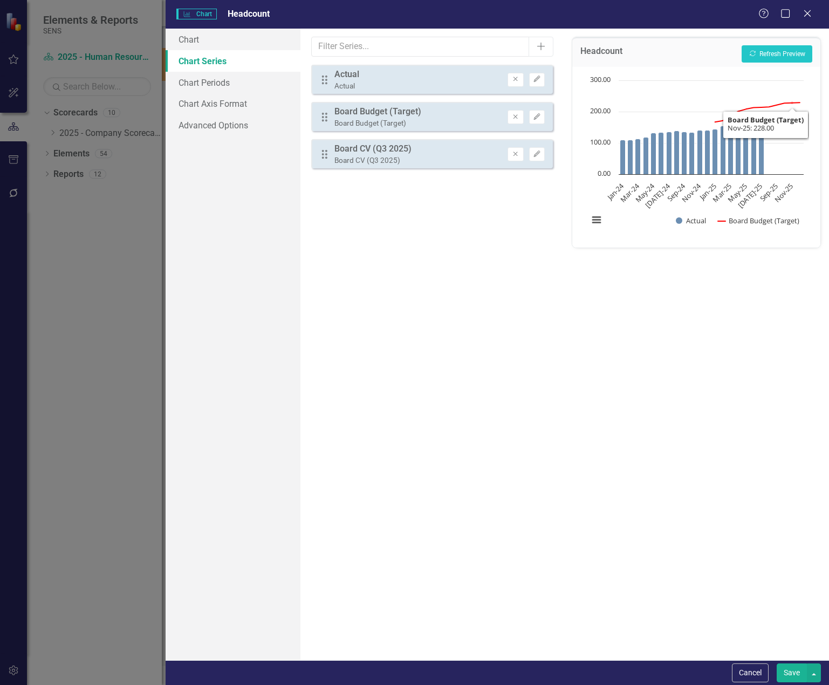
click at [794, 44] on div "Headcount Recalculate Refresh Preview" at bounding box center [696, 52] width 248 height 30
click at [789, 58] on button "Recalculate Refresh Preview" at bounding box center [776, 53] width 71 height 17
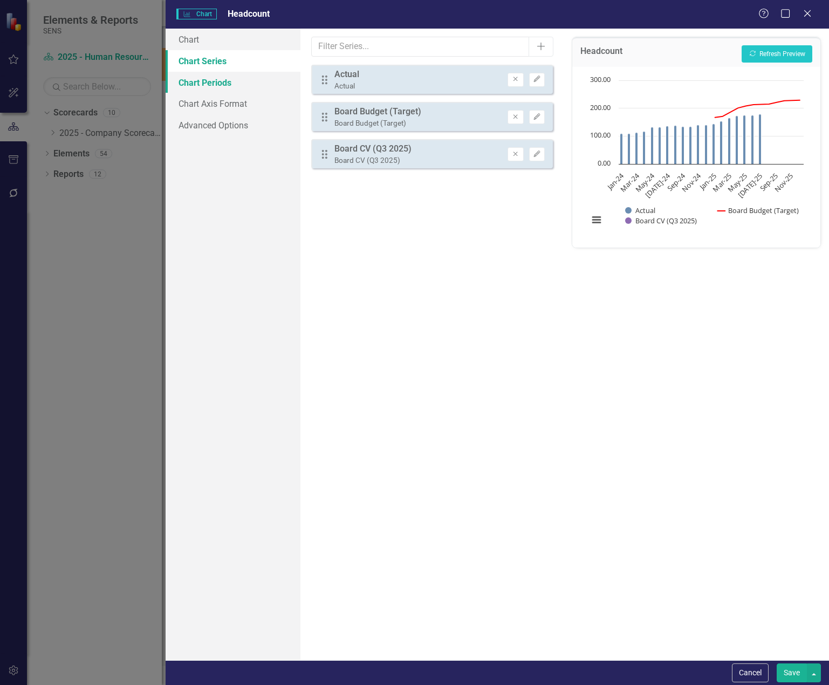
click at [242, 87] on link "Chart Periods" at bounding box center [233, 83] width 135 height 22
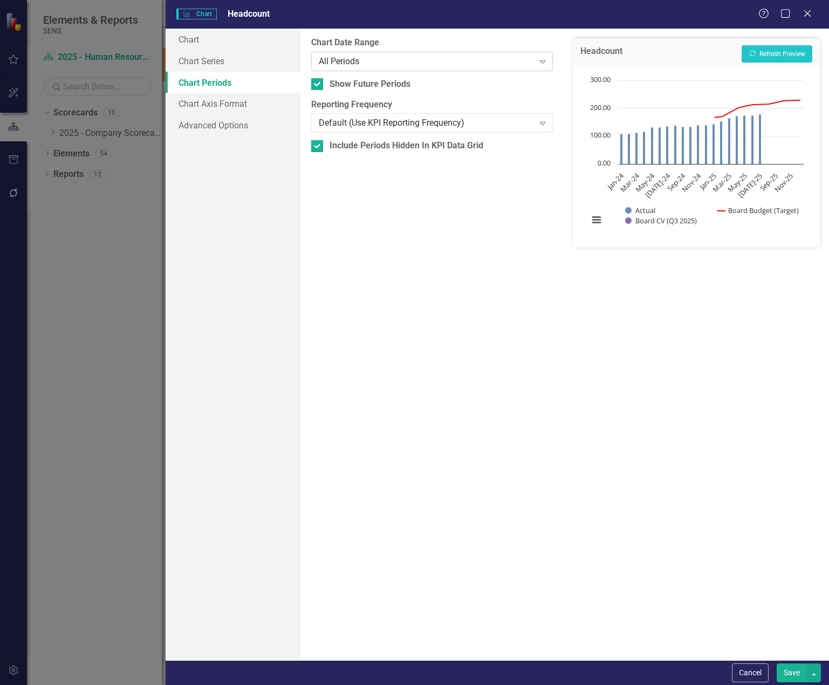
click at [354, 62] on div "All Periods" at bounding box center [426, 61] width 215 height 12
click at [788, 678] on button "Save" at bounding box center [791, 672] width 30 height 19
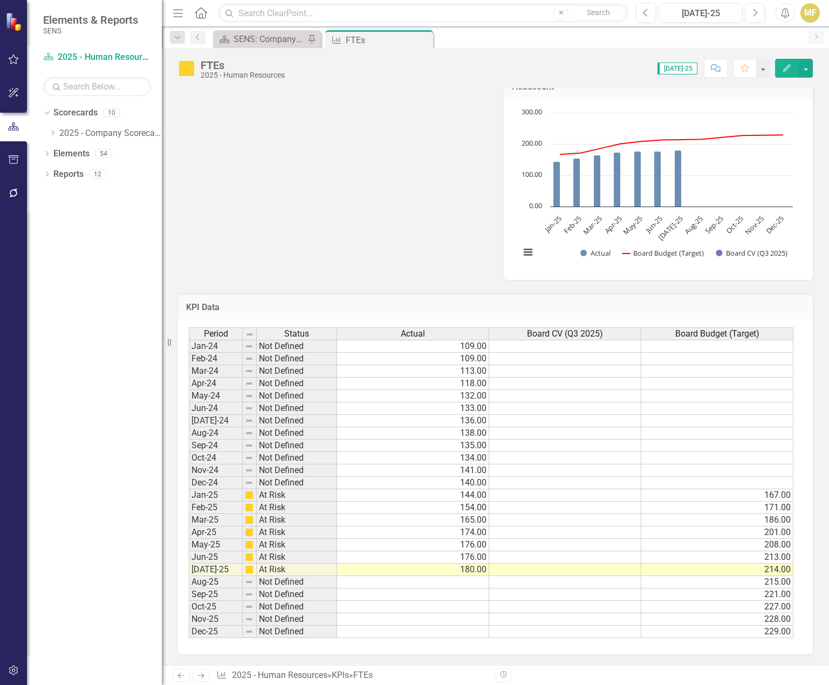
click at [189, 440] on div "Period Status Actual Board CV (Q3 2025) Board Budget (Target) Jan-24 Not Define…" at bounding box center [189, 482] width 0 height 311
click at [543, 499] on td at bounding box center [565, 495] width 152 height 12
type textarea "143"
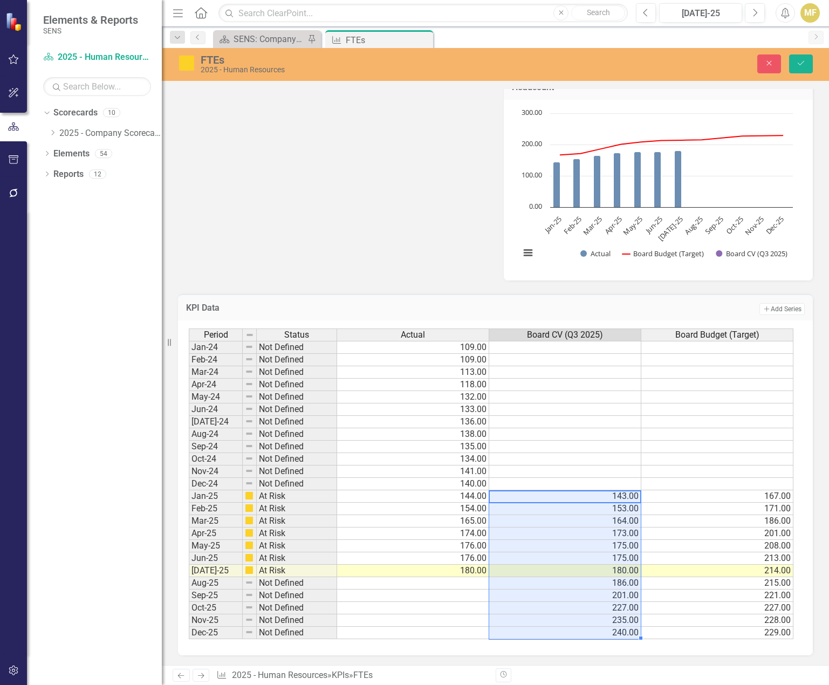
click at [602, 534] on td "173.00" at bounding box center [565, 533] width 152 height 12
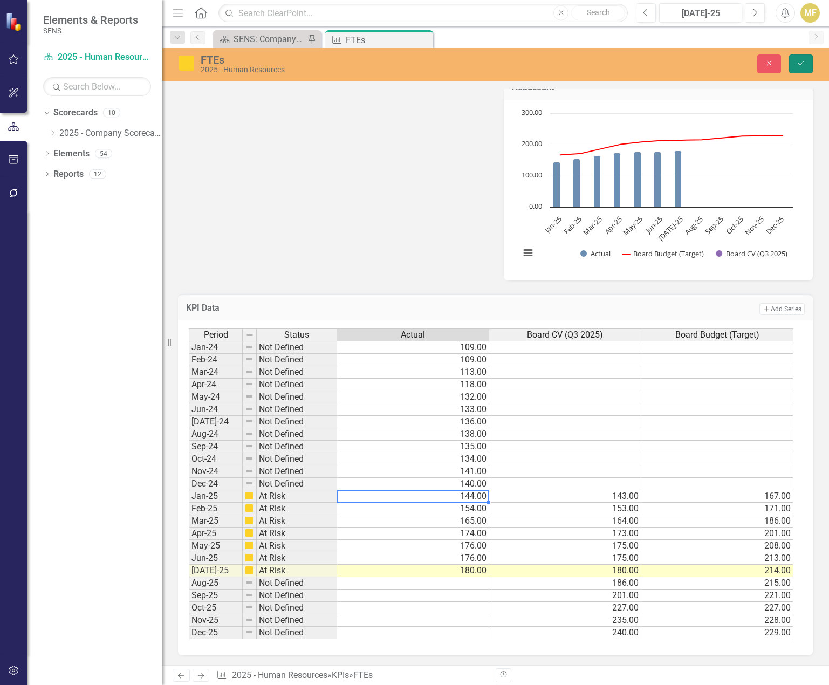
click at [797, 61] on icon "Save" at bounding box center [801, 63] width 10 height 8
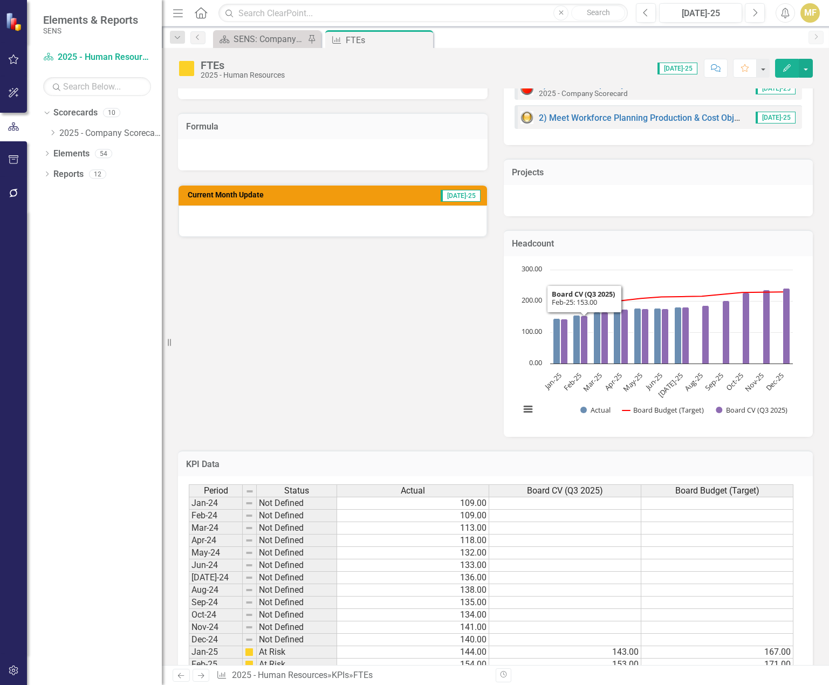
scroll to position [198, 0]
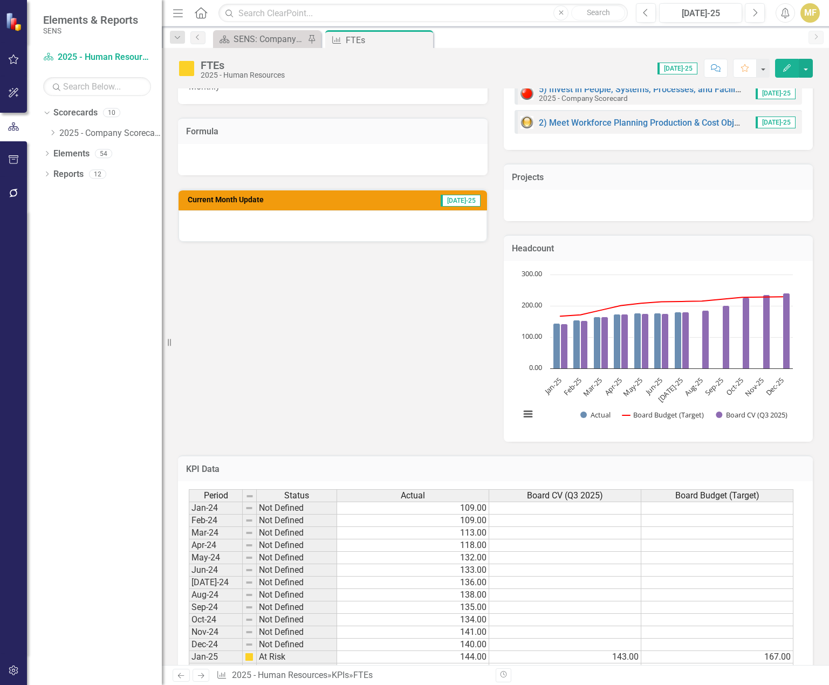
click at [521, 332] on text "100.00" at bounding box center [531, 336] width 20 height 10
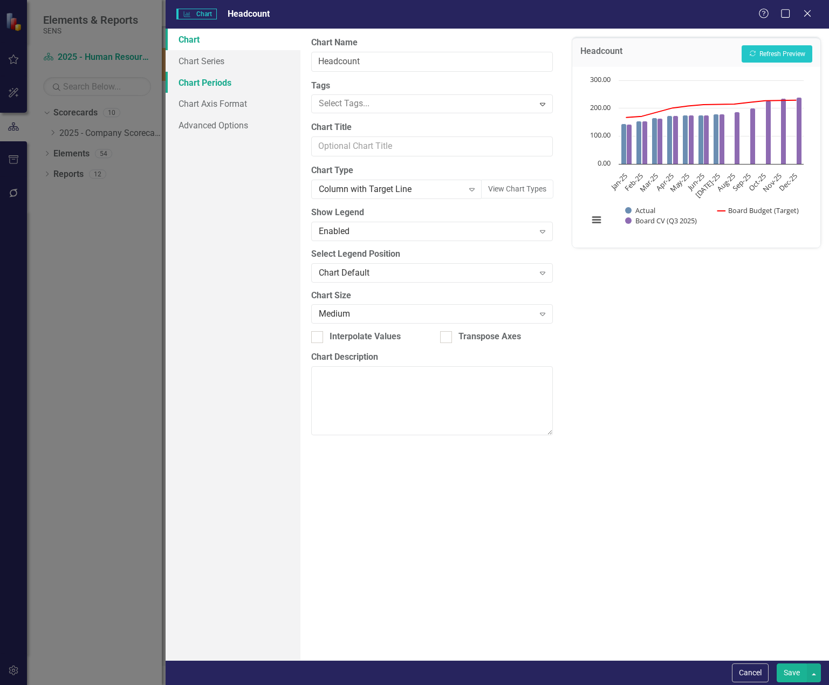
click at [212, 87] on link "Chart Periods" at bounding box center [233, 83] width 135 height 22
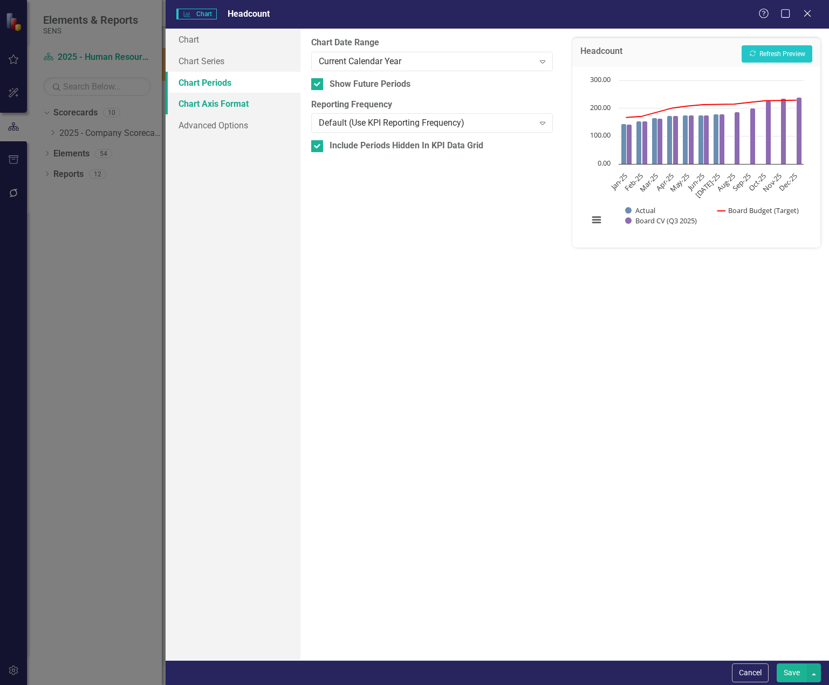
click at [213, 101] on link "Chart Axis Format" at bounding box center [233, 104] width 135 height 22
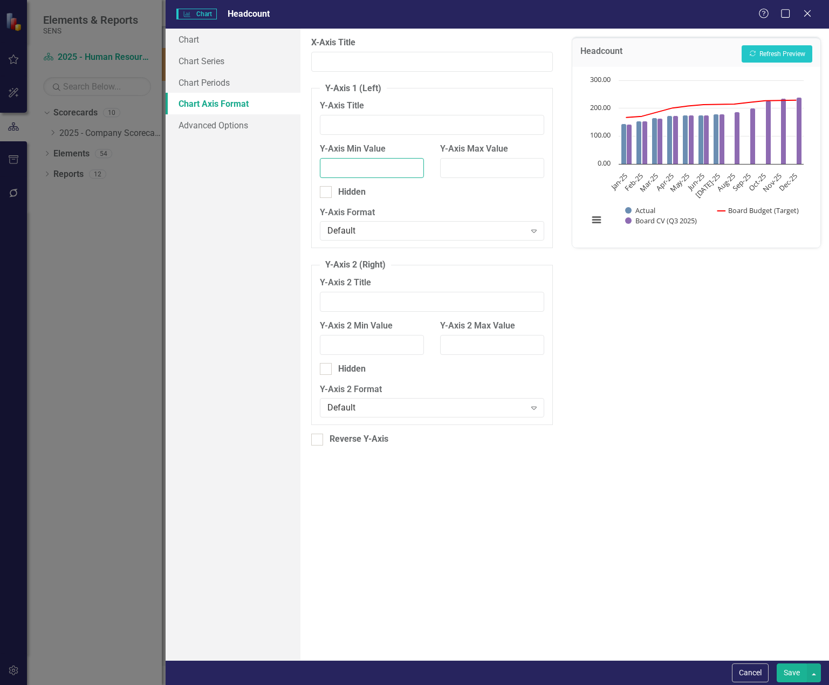
click at [357, 169] on input "Y-Axis Min Value" at bounding box center [372, 168] width 104 height 20
type input "50"
click at [485, 171] on input "Y-Axis Max Value" at bounding box center [492, 168] width 104 height 20
type input "250"
click at [791, 671] on button "Save" at bounding box center [791, 672] width 30 height 19
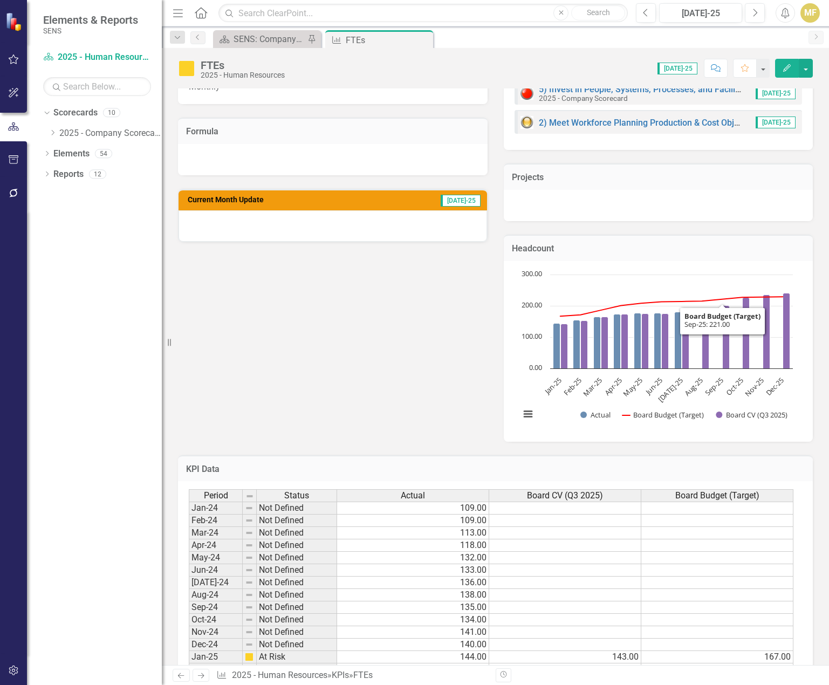
click at [707, 252] on h3 "Headcount" at bounding box center [658, 249] width 293 height 10
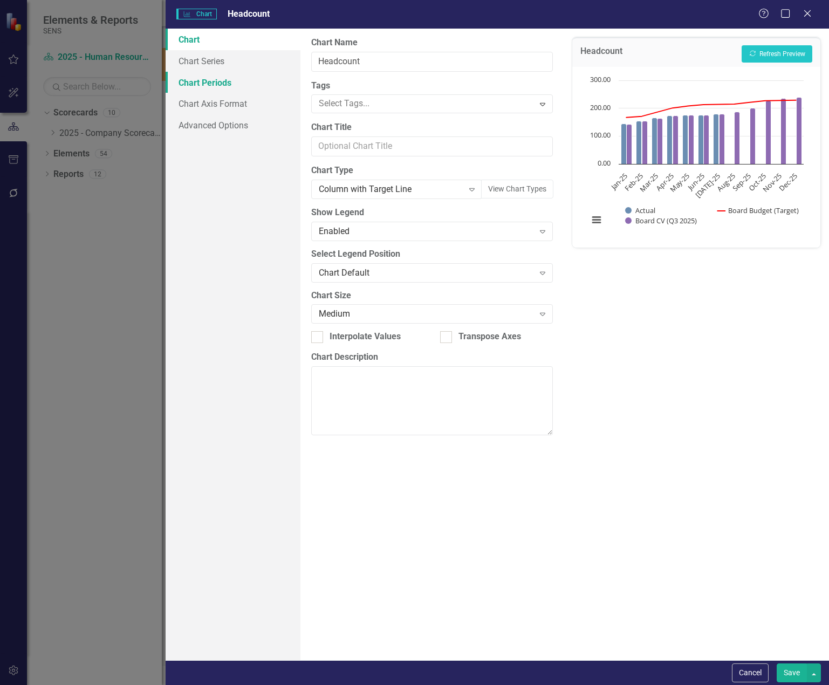
click at [198, 78] on link "Chart Periods" at bounding box center [233, 83] width 135 height 22
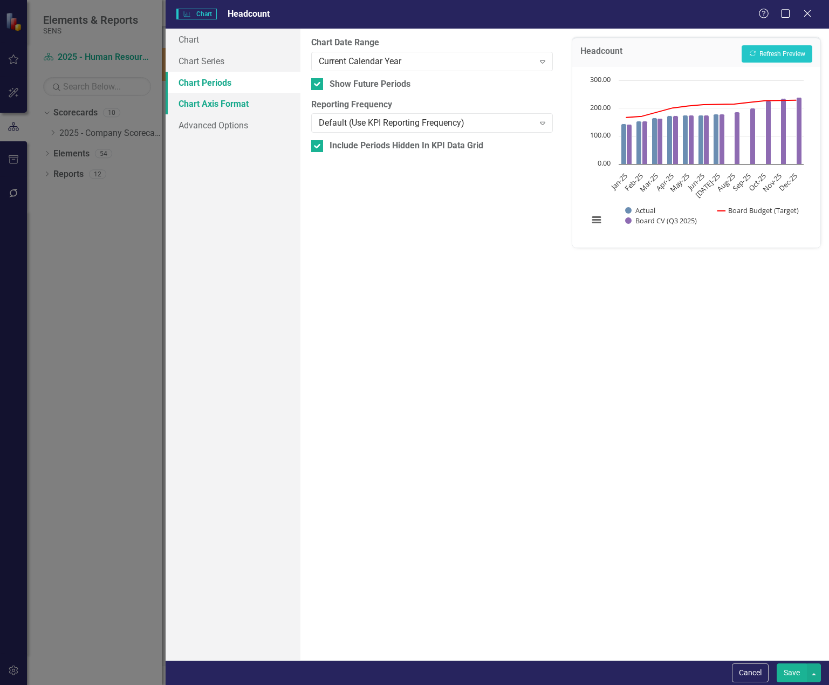
click at [201, 100] on link "Chart Axis Format" at bounding box center [233, 104] width 135 height 22
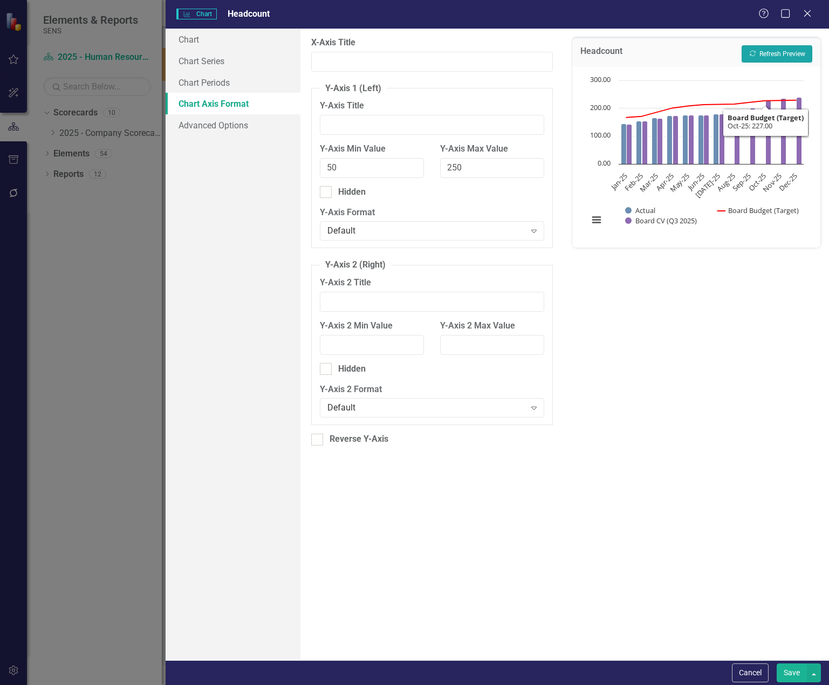
click at [773, 57] on button "Recalculate Refresh Preview" at bounding box center [776, 53] width 71 height 17
click at [375, 347] on input "Y-Axis 2 Min Value" at bounding box center [372, 345] width 104 height 20
type input "50"
click at [445, 346] on input "Y-Axis 2 Max Value" at bounding box center [492, 345] width 104 height 20
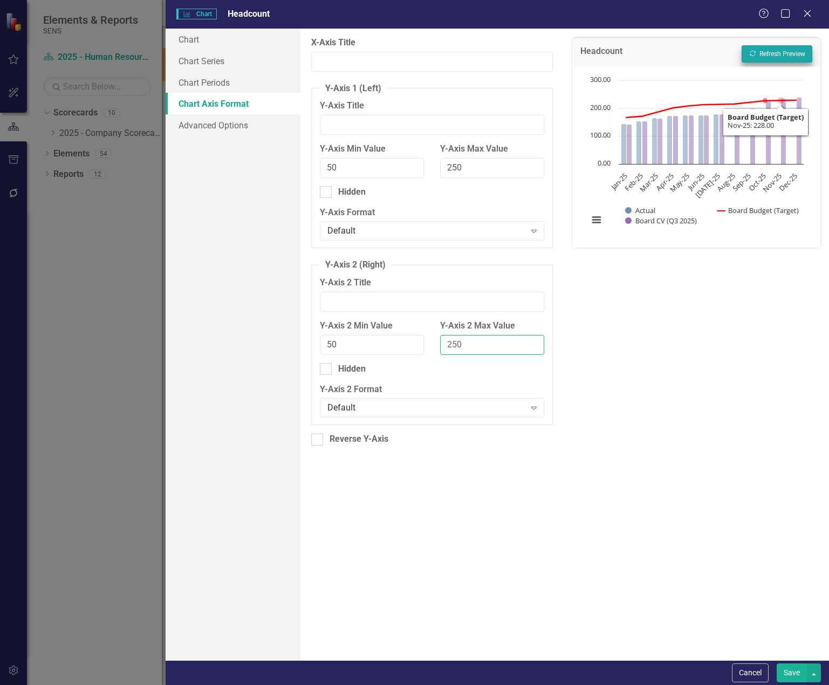
type input "250"
click at [773, 60] on button "Recalculate Refresh Preview" at bounding box center [776, 53] width 71 height 17
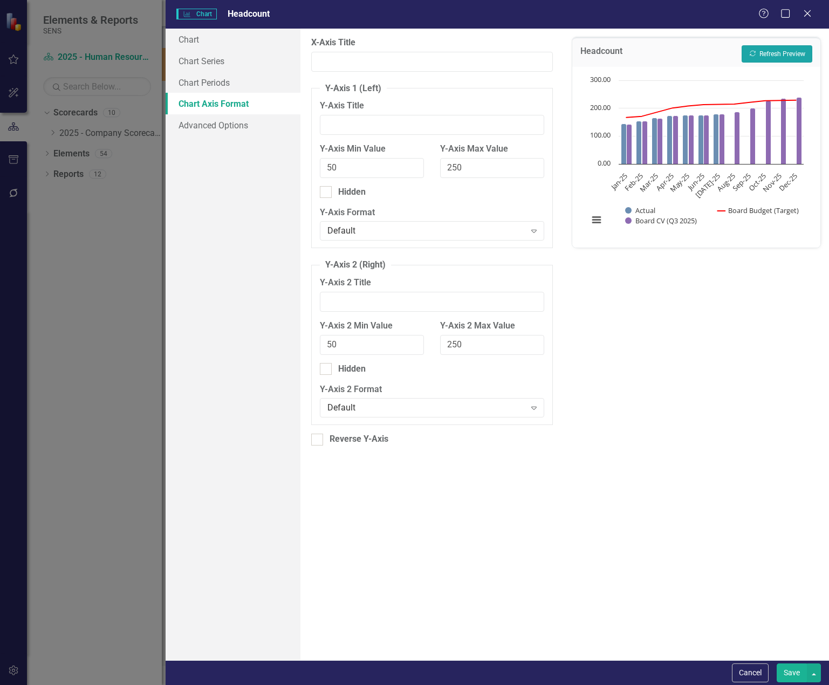
click at [773, 56] on button "Recalculate Refresh Preview" at bounding box center [776, 53] width 71 height 17
drag, startPoint x: 371, startPoint y: 170, endPoint x: 277, endPoint y: 160, distance: 95.0
click at [277, 160] on div "Chart Chart Series Chart Periods Chart Axis Format Advanced Options From this p…" at bounding box center [497, 344] width 663 height 631
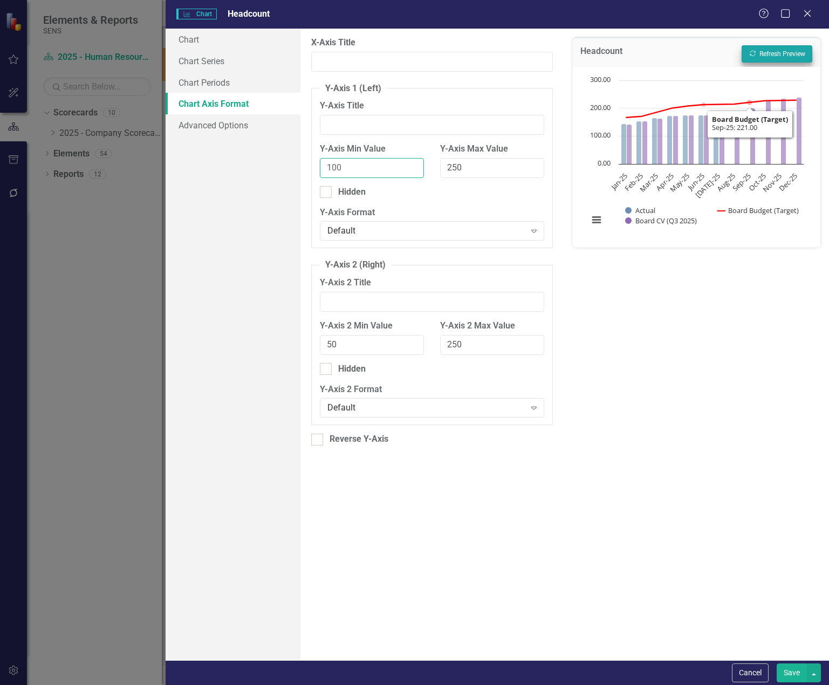
type input "100"
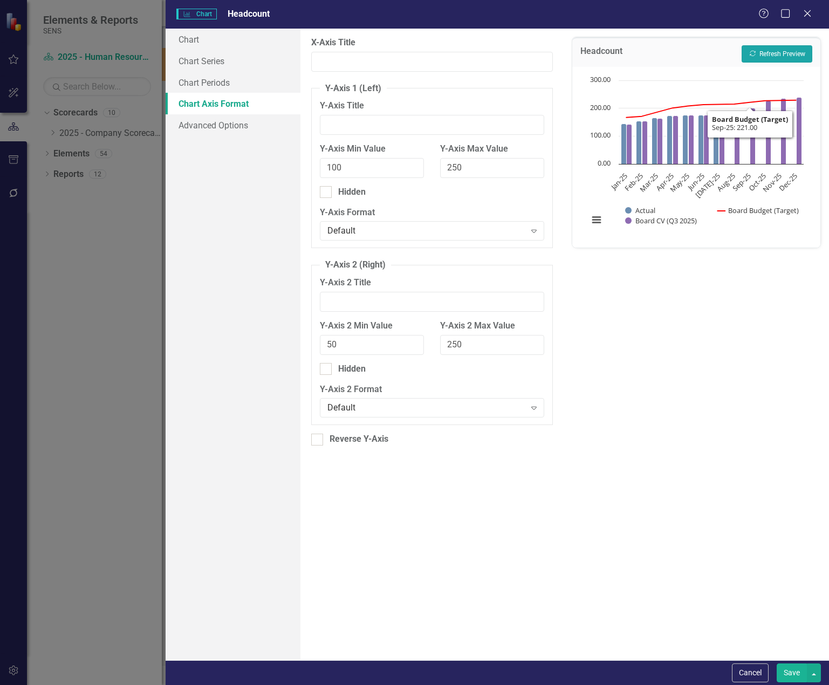
click at [765, 51] on button "Recalculate Refresh Preview" at bounding box center [776, 53] width 71 height 17
click at [786, 676] on button "Save" at bounding box center [791, 672] width 30 height 19
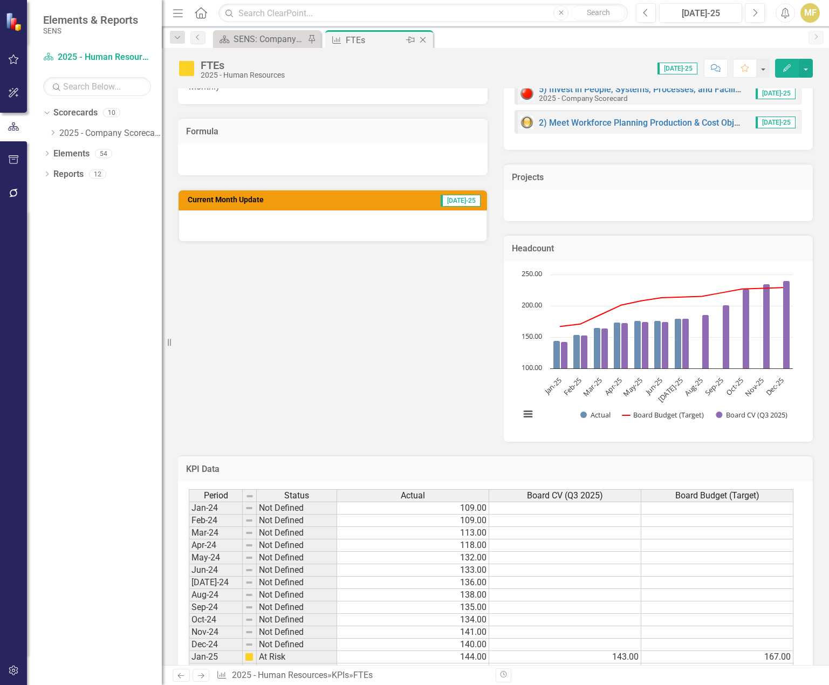
click at [425, 37] on icon "Close" at bounding box center [422, 40] width 11 height 9
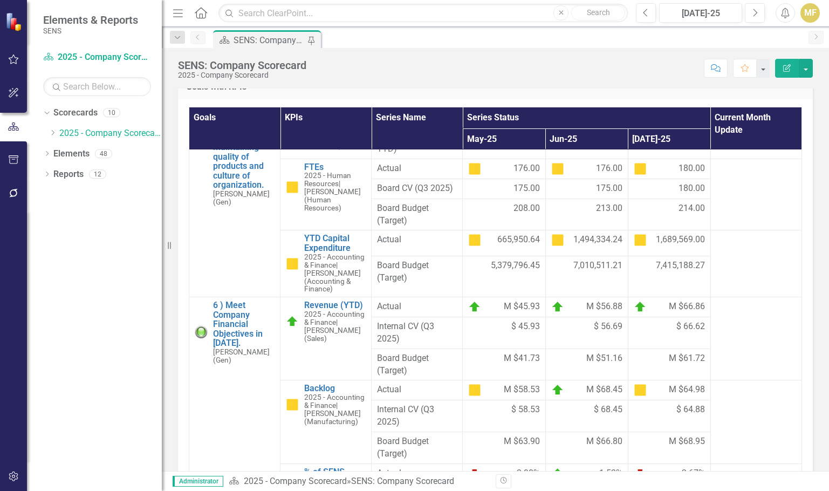
scroll to position [323, 0]
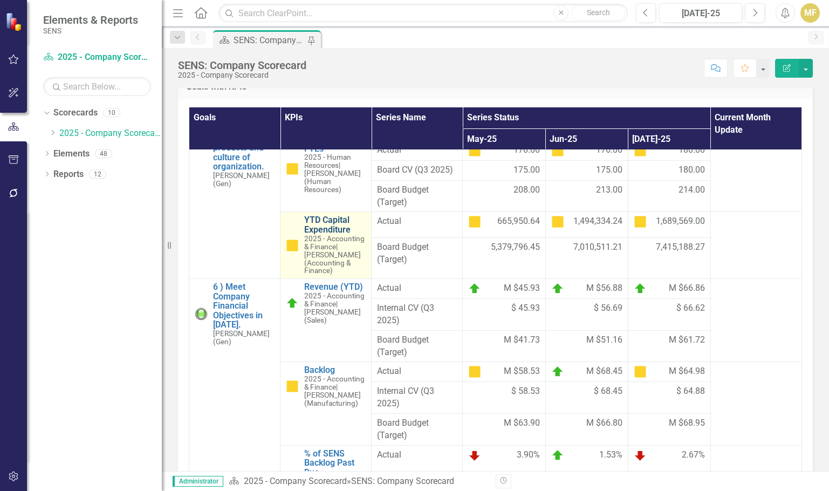
click at [321, 234] on link "YTD Capital Expenditure" at bounding box center [334, 224] width 61 height 19
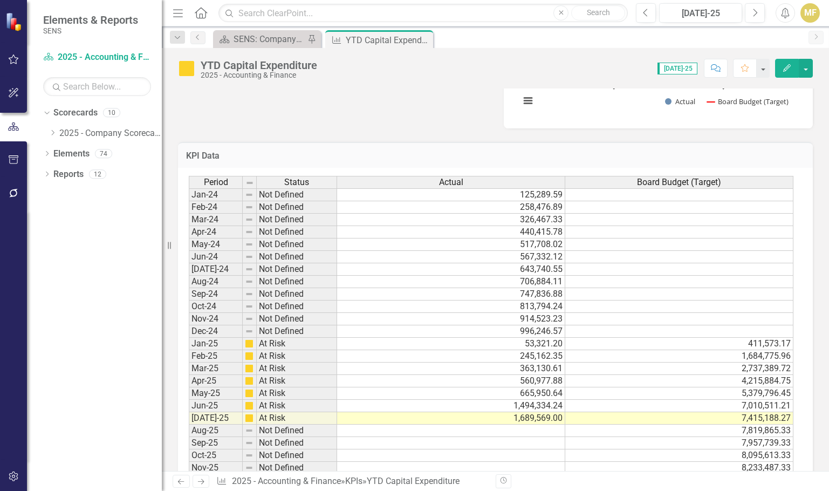
scroll to position [485, 0]
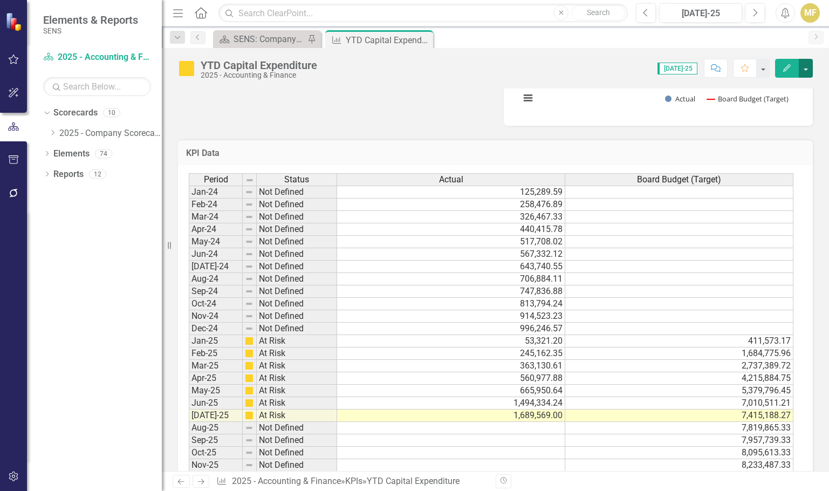
click at [807, 71] on button "button" at bounding box center [805, 68] width 14 height 19
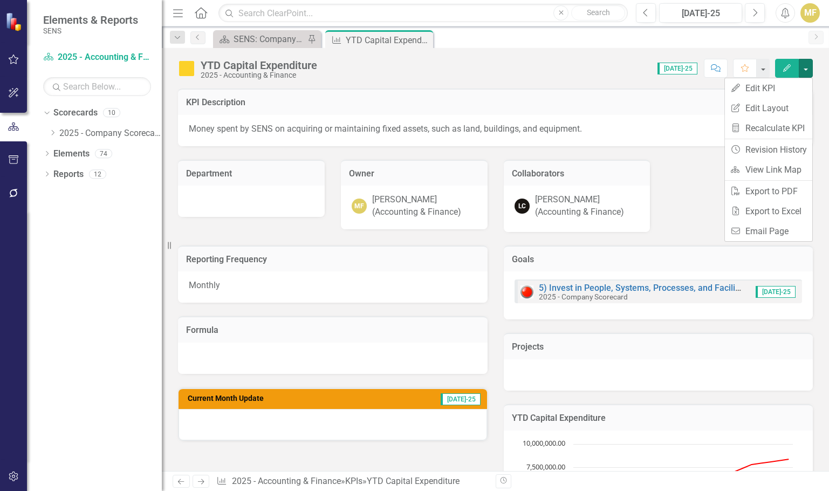
scroll to position [485, 0]
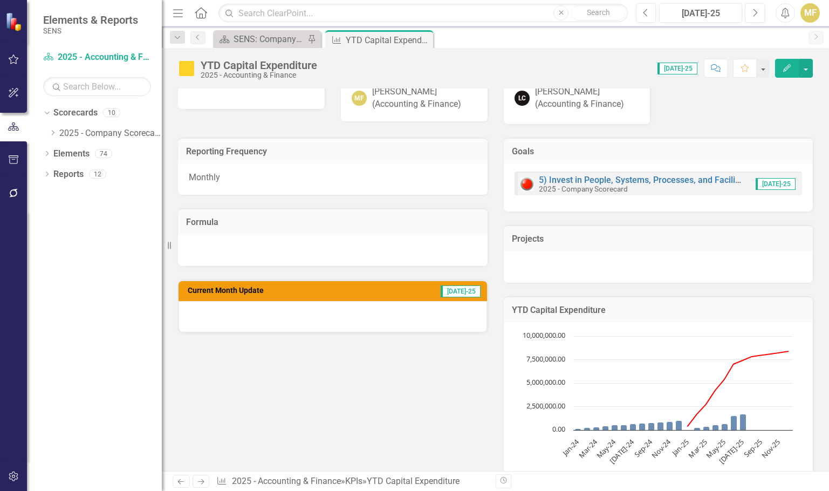
scroll to position [0, 0]
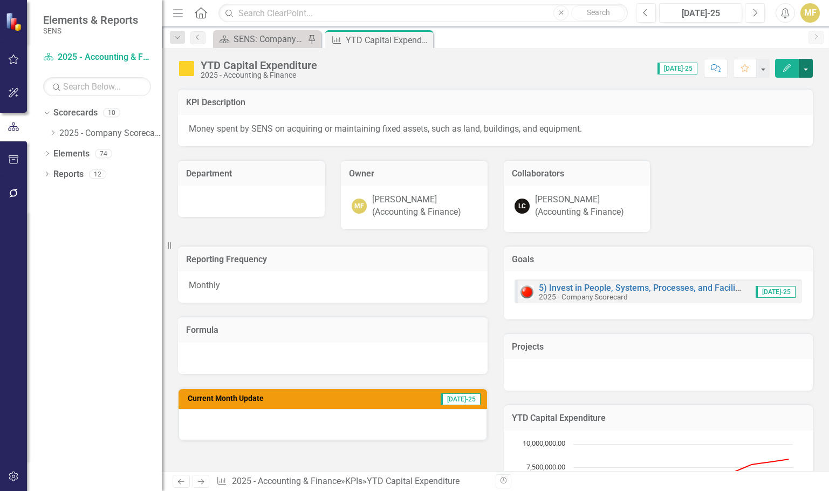
click at [809, 70] on button "button" at bounding box center [805, 68] width 14 height 19
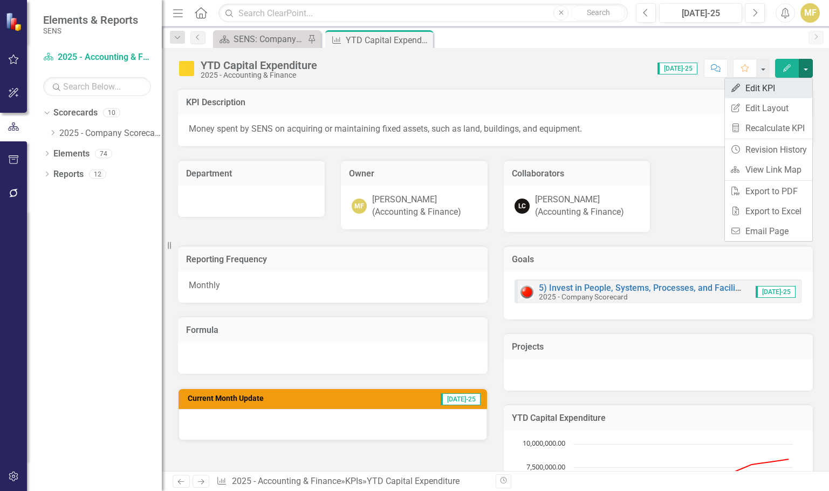
click at [791, 86] on link "Edit Edit KPI" at bounding box center [768, 88] width 87 height 20
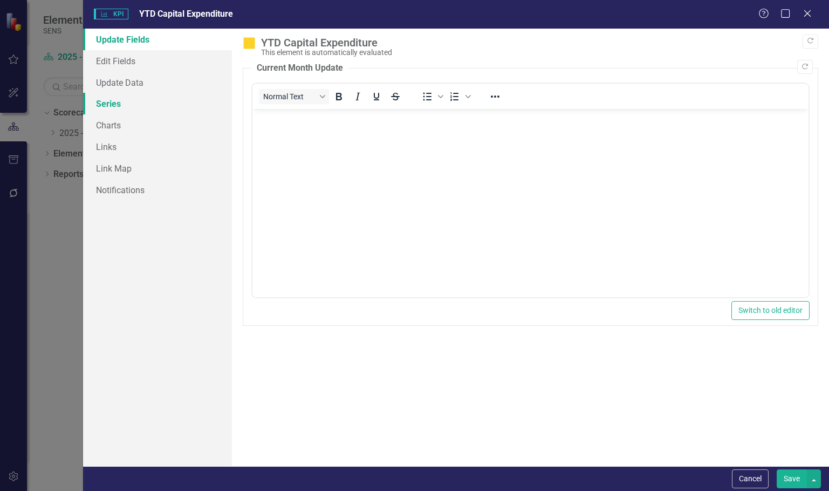
click at [122, 101] on link "Series" at bounding box center [157, 104] width 149 height 22
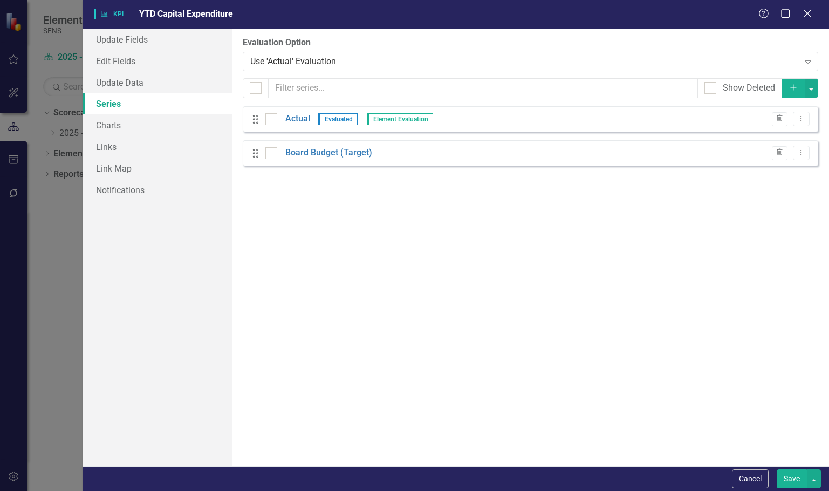
click at [791, 88] on icon "Add" at bounding box center [793, 88] width 10 height 8
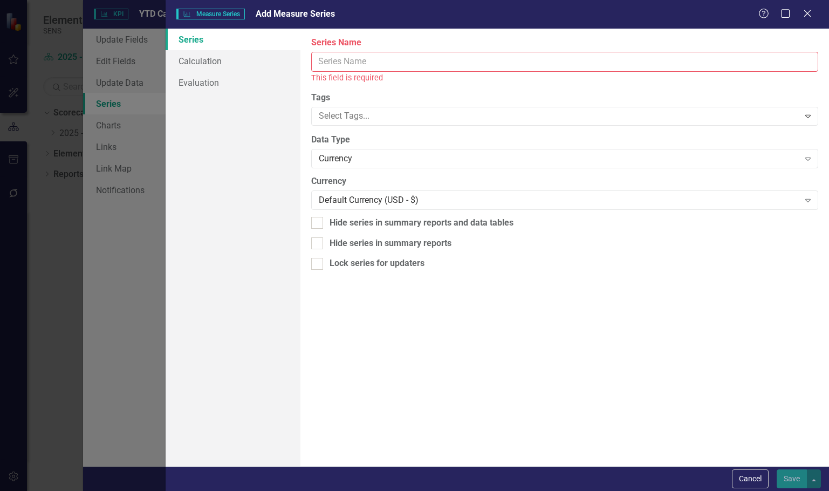
click at [352, 65] on input "Series Name" at bounding box center [564, 62] width 507 height 20
type input "Q"
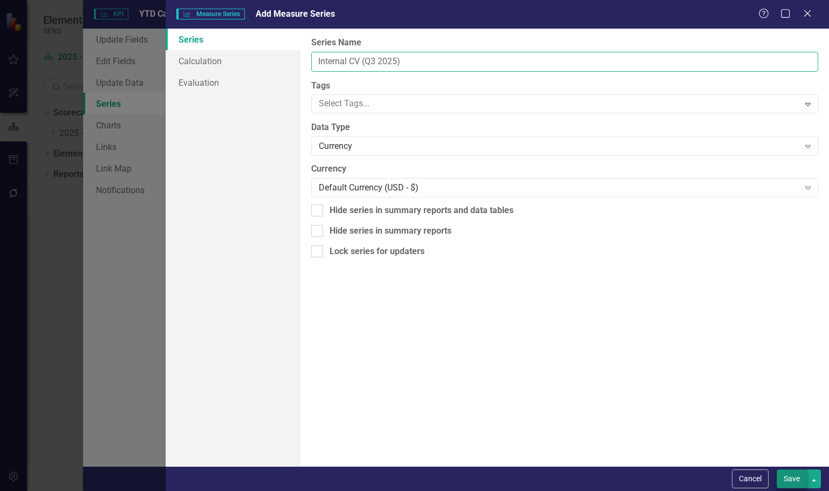
type input "Internal CV (Q3 2025)"
click at [787, 477] on button "Save" at bounding box center [791, 478] width 30 height 19
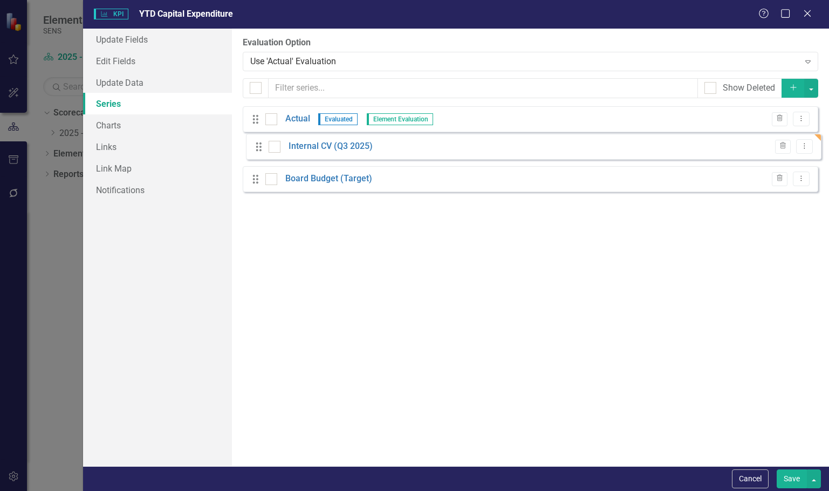
drag, startPoint x: 252, startPoint y: 189, endPoint x: 256, endPoint y: 149, distance: 40.6
click at [256, 149] on div "Drag Actual Evaluated Element Evaluation Trash Dropdown Menu Drag Board Budget …" at bounding box center [530, 153] width 575 height 94
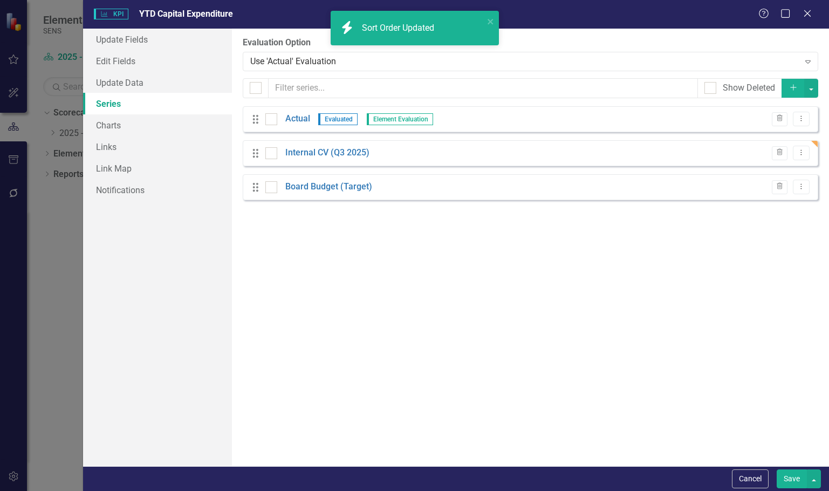
click at [788, 474] on button "Save" at bounding box center [791, 478] width 30 height 19
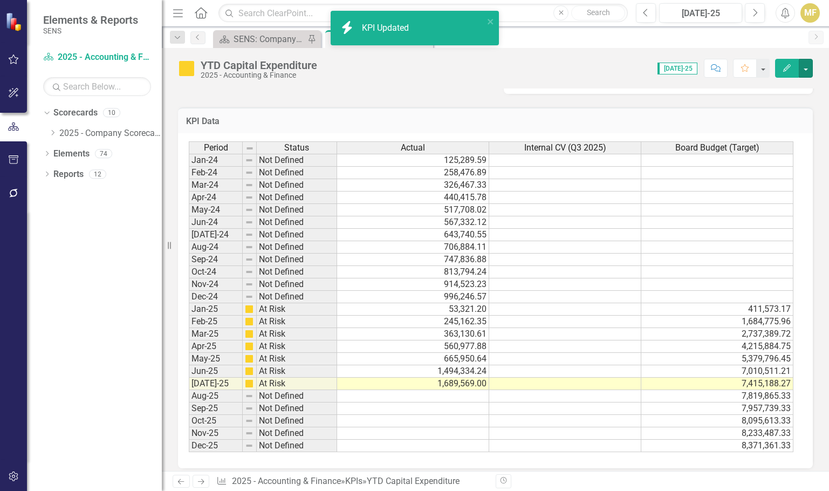
scroll to position [525, 0]
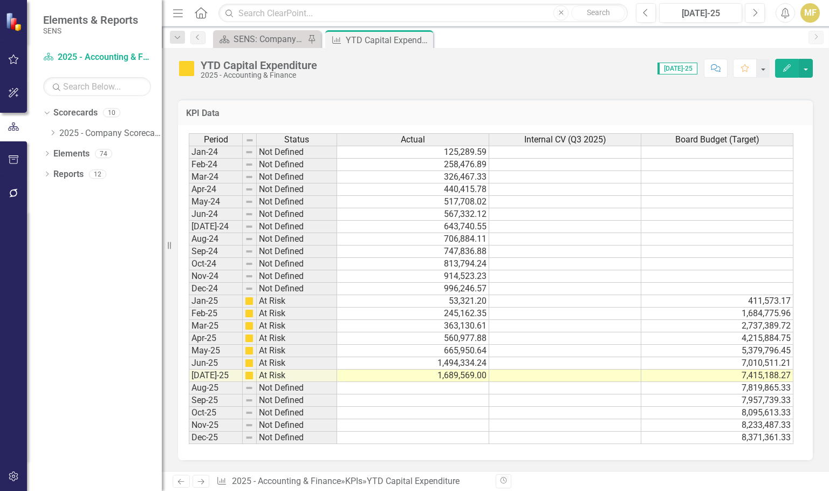
click at [529, 301] on td at bounding box center [565, 301] width 152 height 12
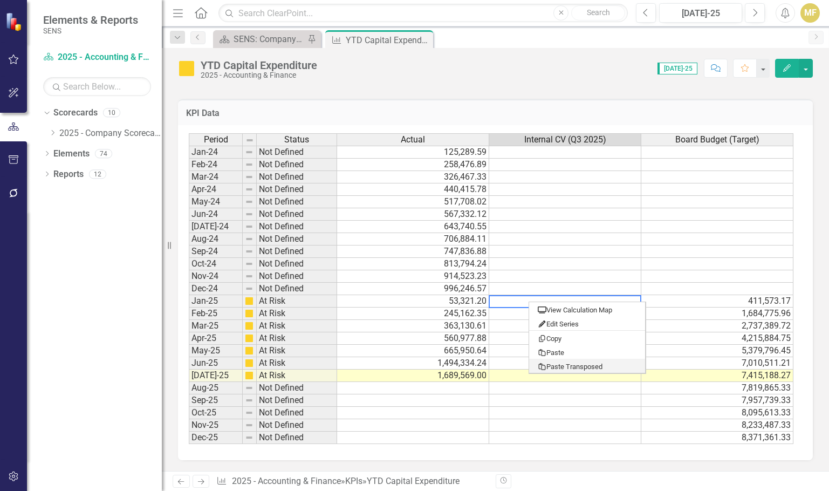
type textarea "53321"
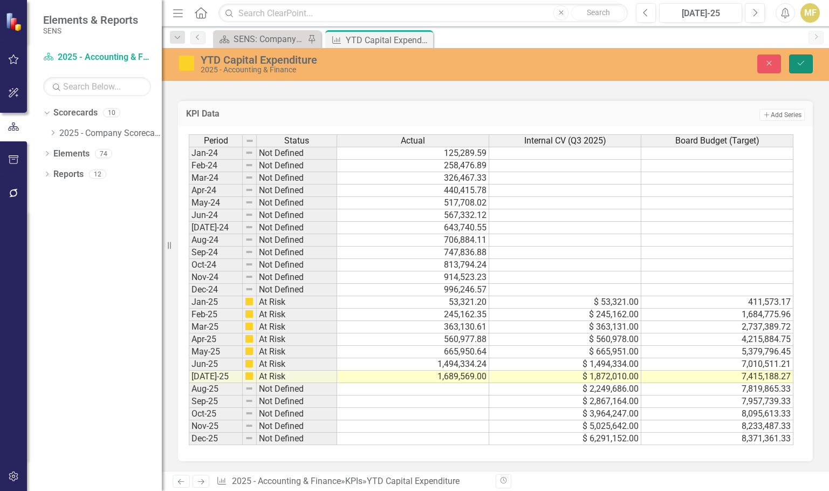
click at [804, 61] on icon "Save" at bounding box center [801, 63] width 10 height 8
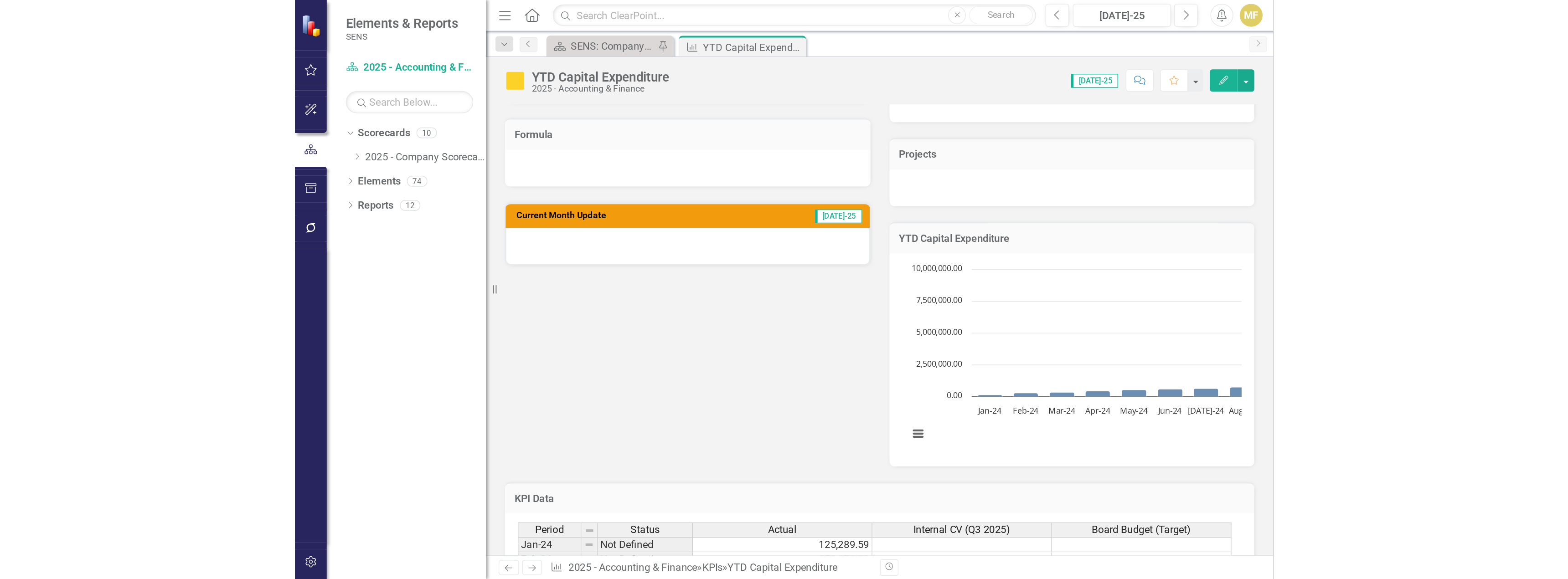
scroll to position [174, 0]
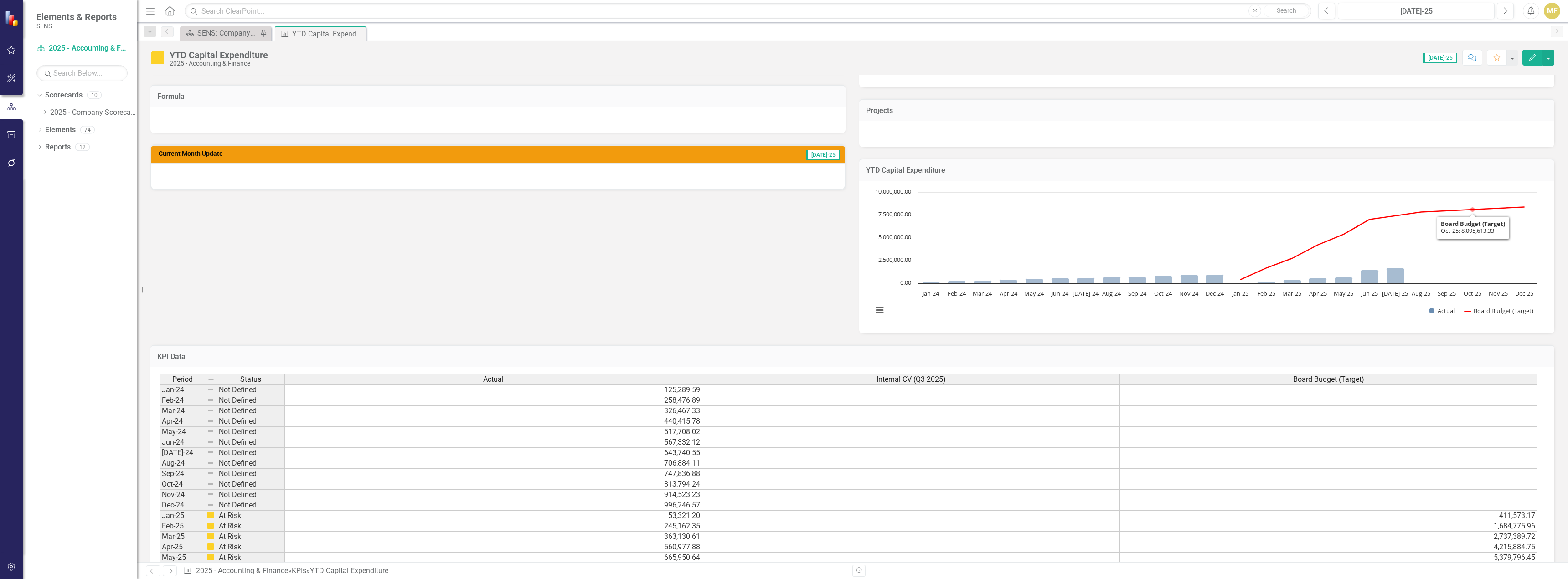
click at [700, 177] on td "YTD Capital Expenditure" at bounding box center [1206, 172] width 681 height 12
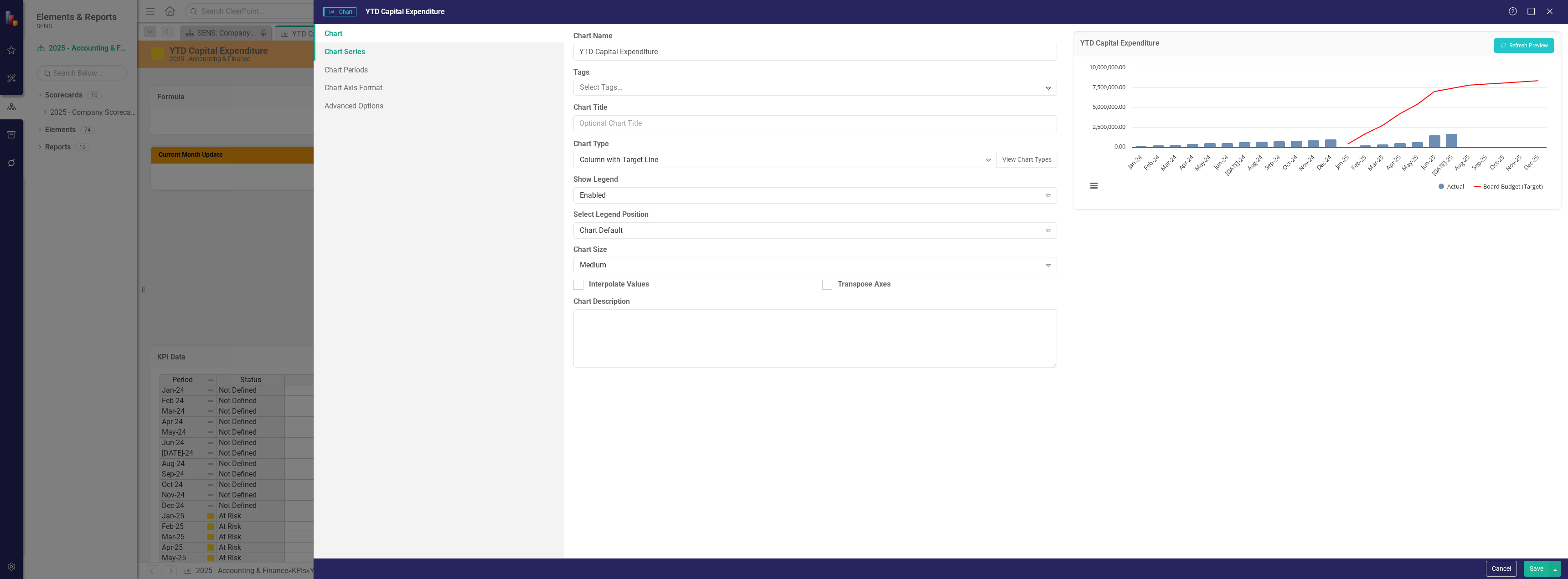
click at [336, 55] on link "Chart Series" at bounding box center [439, 52] width 251 height 19
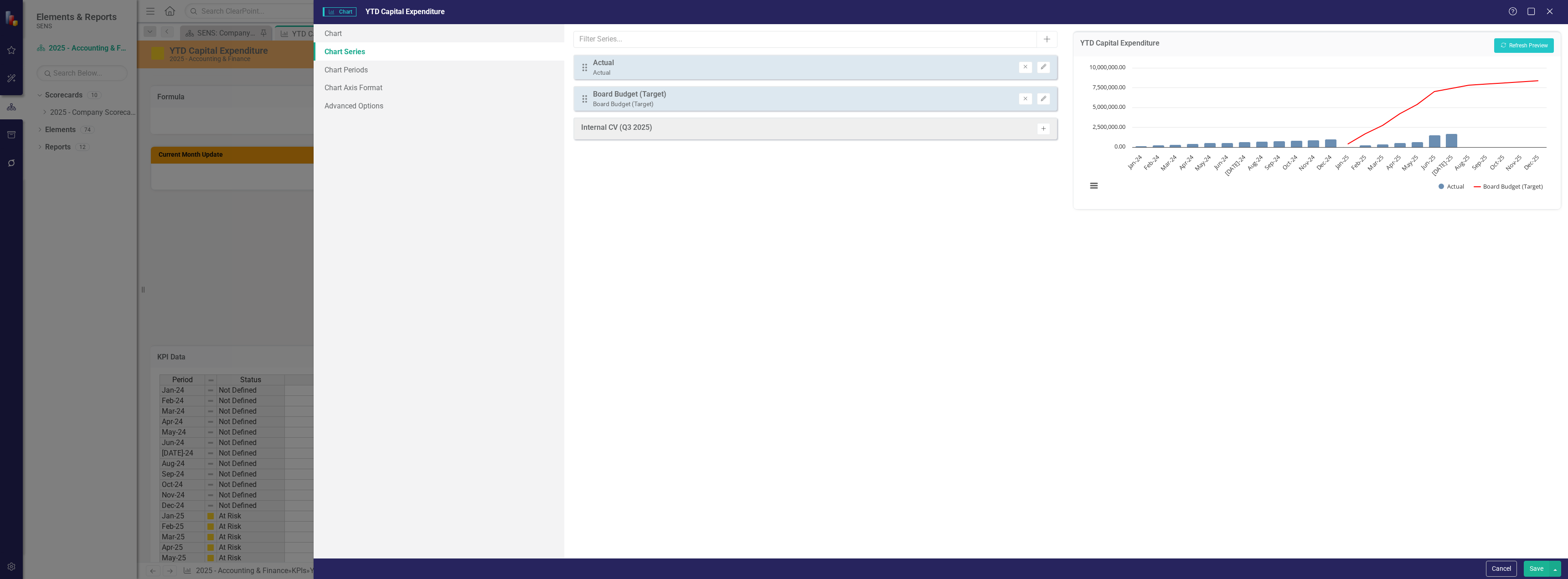
click at [700, 130] on icon "Activate" at bounding box center [1043, 128] width 7 height 5
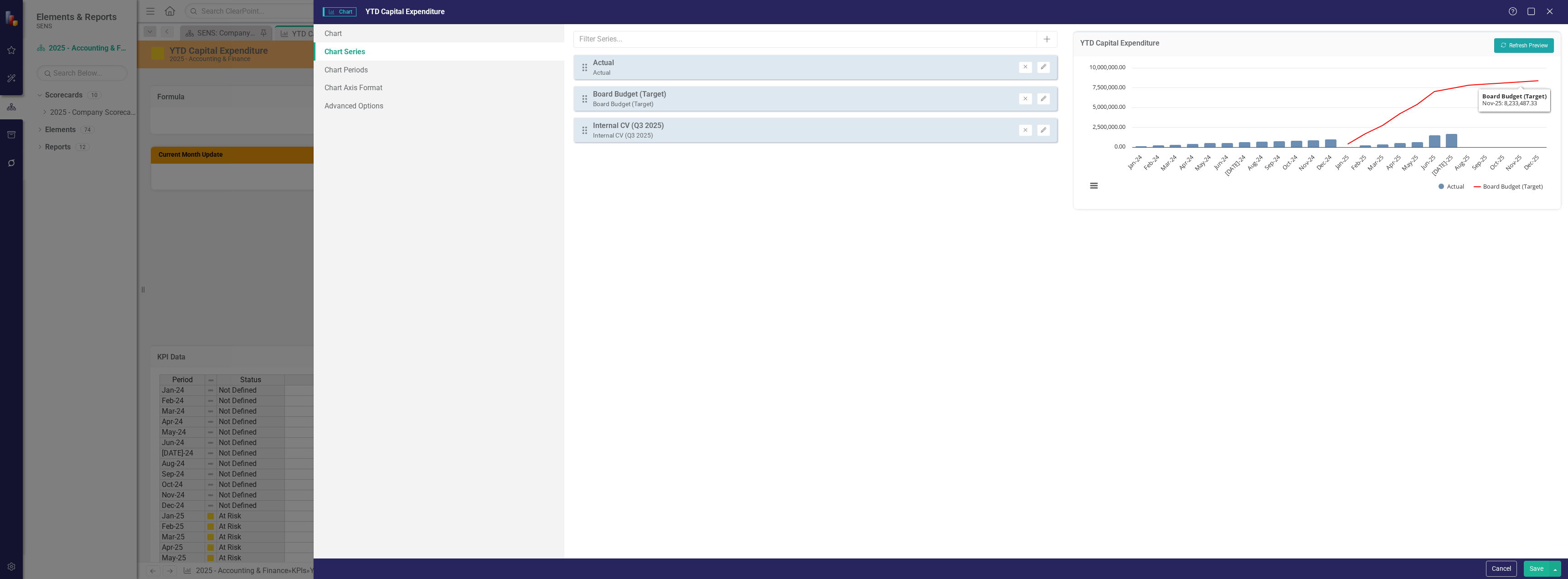
click at [700, 45] on button "Recalculate Refresh Preview" at bounding box center [1523, 45] width 60 height 14
click at [396, 72] on link "Chart Periods" at bounding box center [439, 70] width 251 height 19
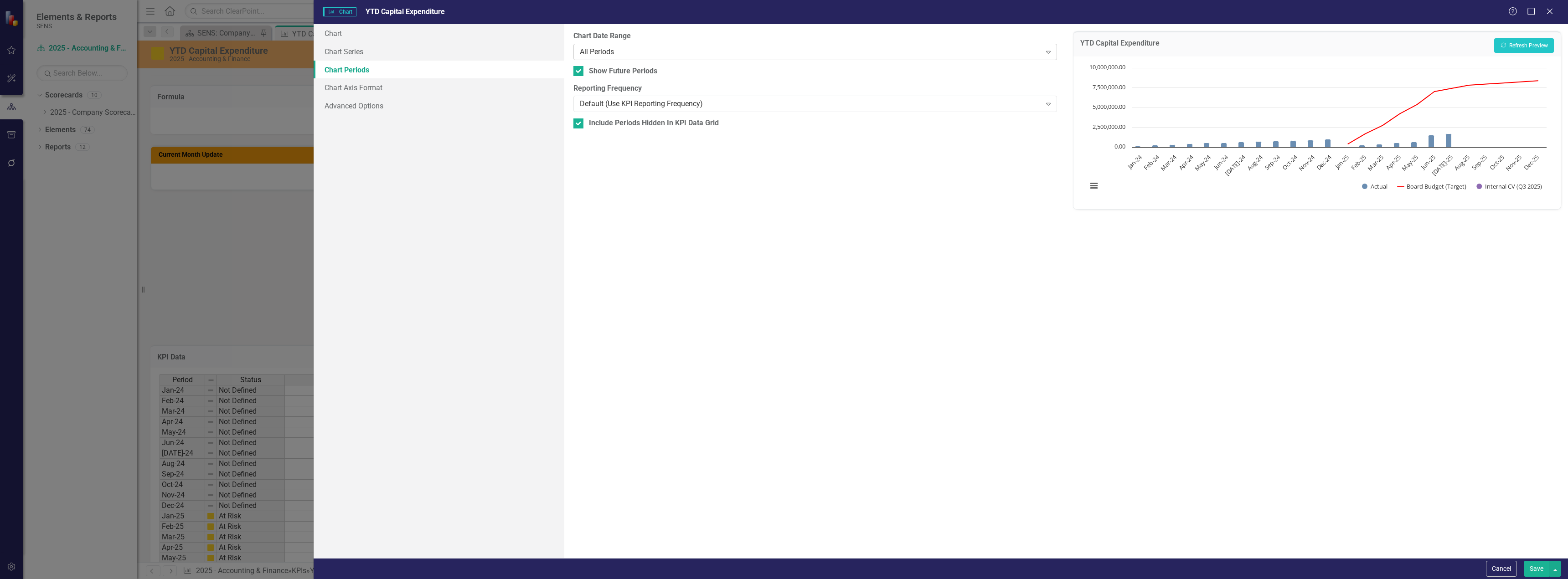
click at [700, 55] on div "All Periods" at bounding box center [810, 52] width 461 height 10
click at [700, 414] on button "Save" at bounding box center [1536, 569] width 25 height 16
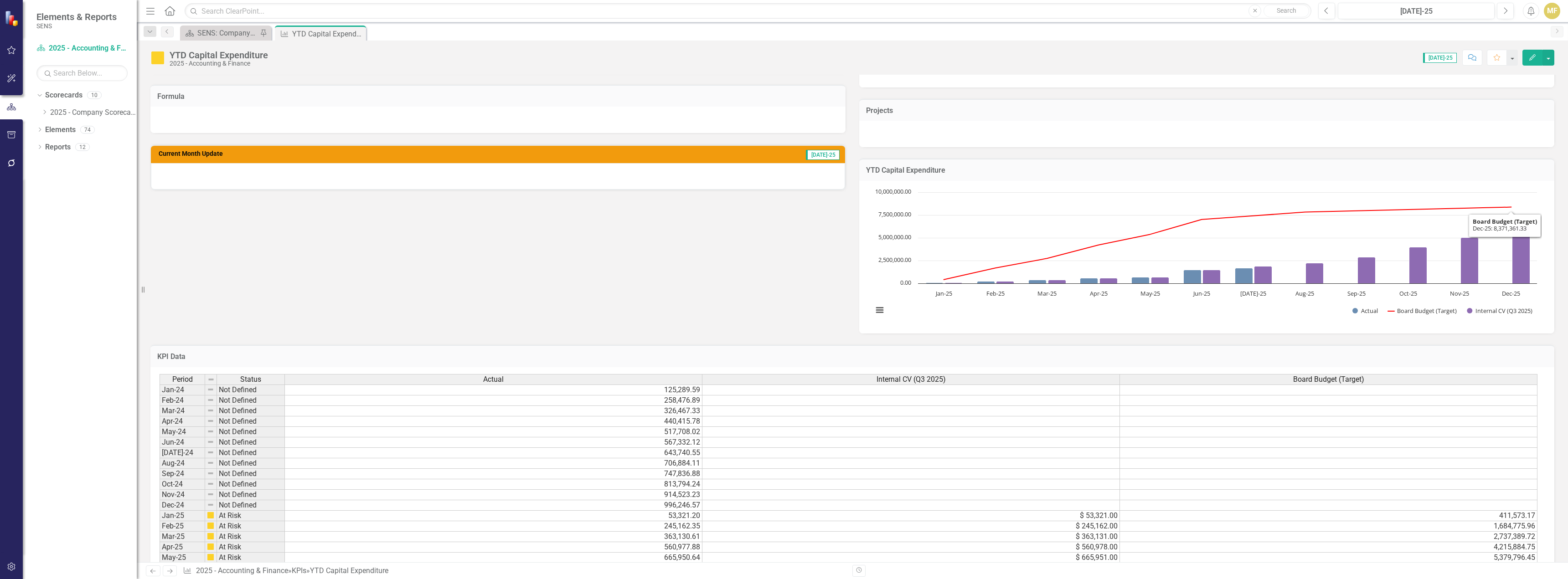
click at [700, 150] on div "YTD Capital Expenditure Chart Combination chart with 3 data series. The chart h…" at bounding box center [1206, 240] width 708 height 187
click at [700, 219] on rect "Interactive chart" at bounding box center [1205, 256] width 673 height 137
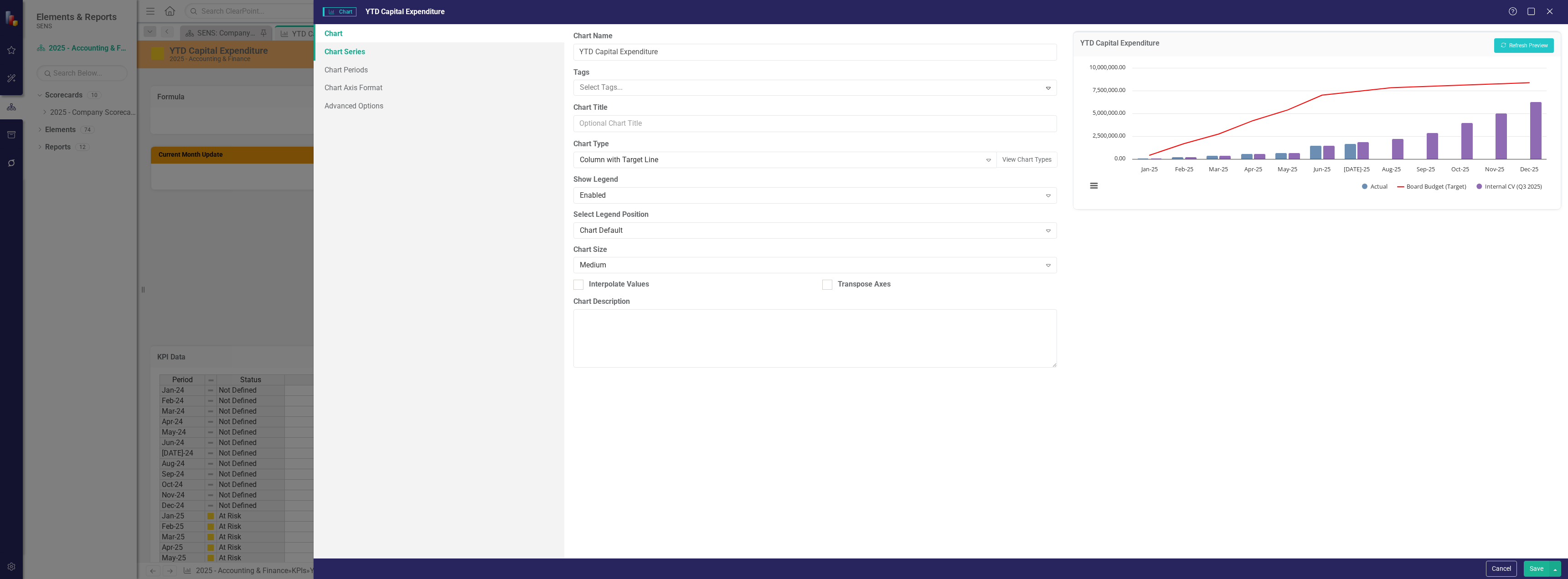
click at [334, 57] on link "Chart Series" at bounding box center [439, 52] width 251 height 19
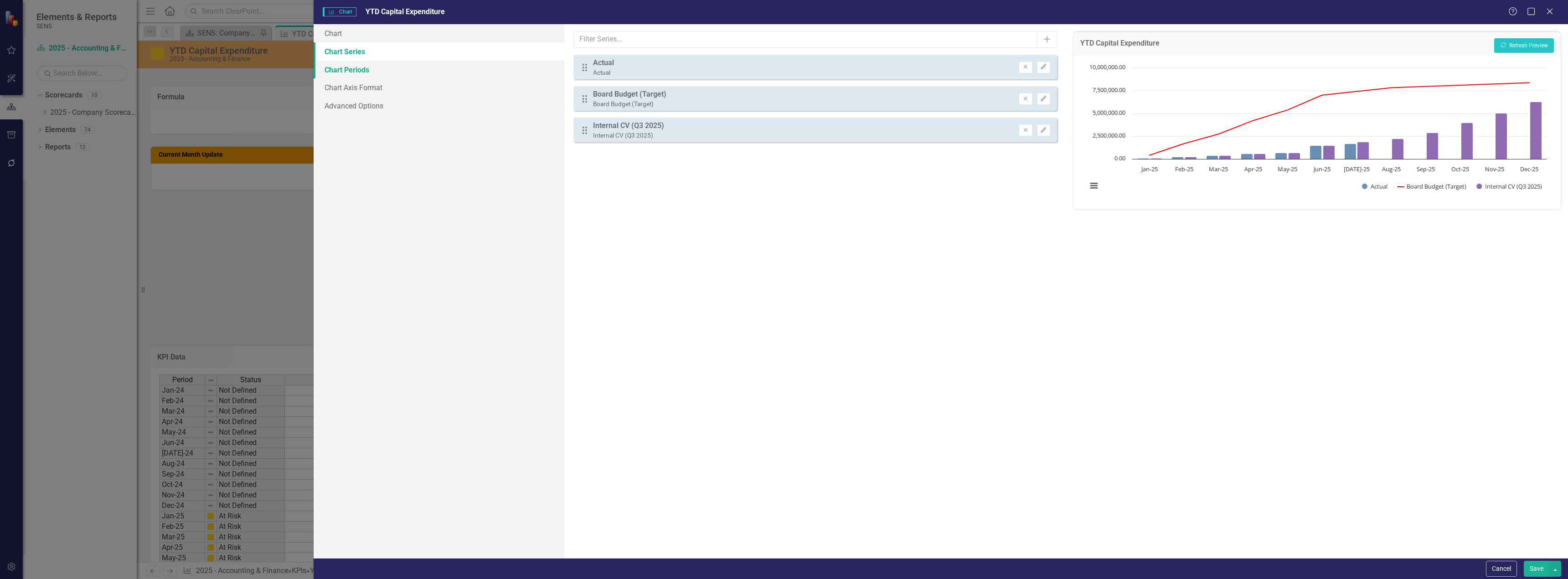
click at [339, 73] on link "Chart Periods" at bounding box center [439, 70] width 251 height 19
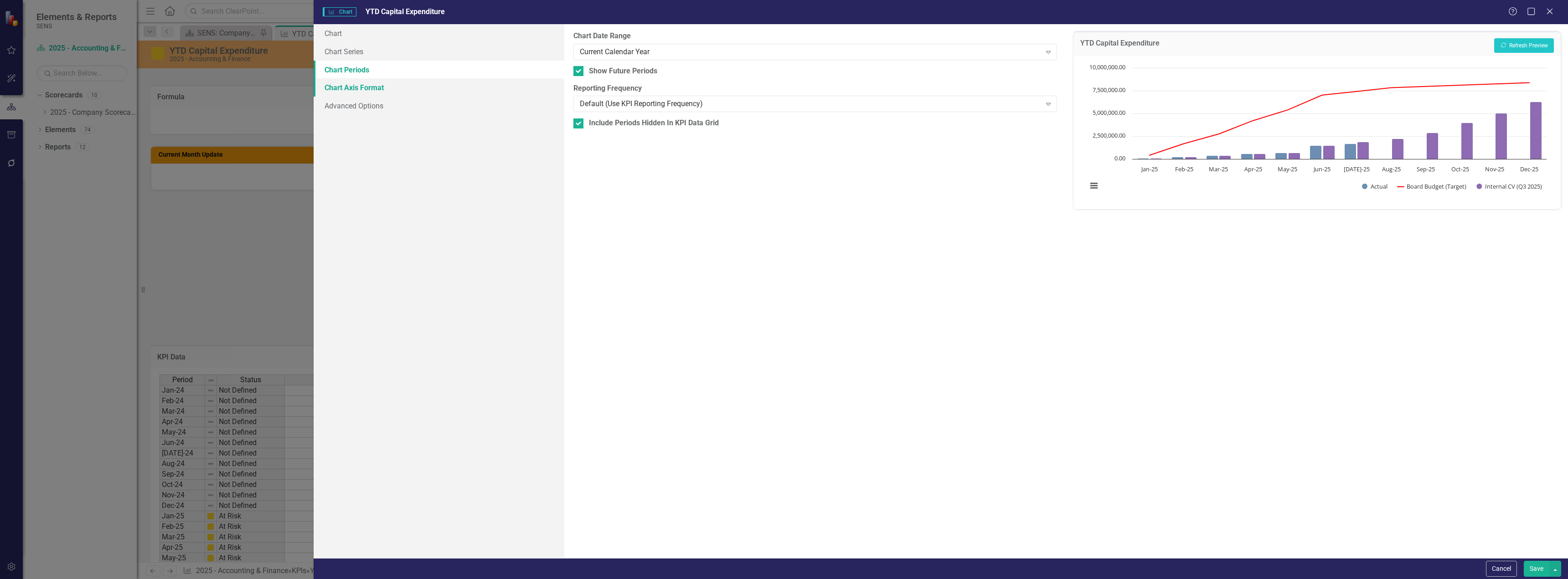
click at [339, 85] on link "Chart Axis Format" at bounding box center [439, 88] width 251 height 19
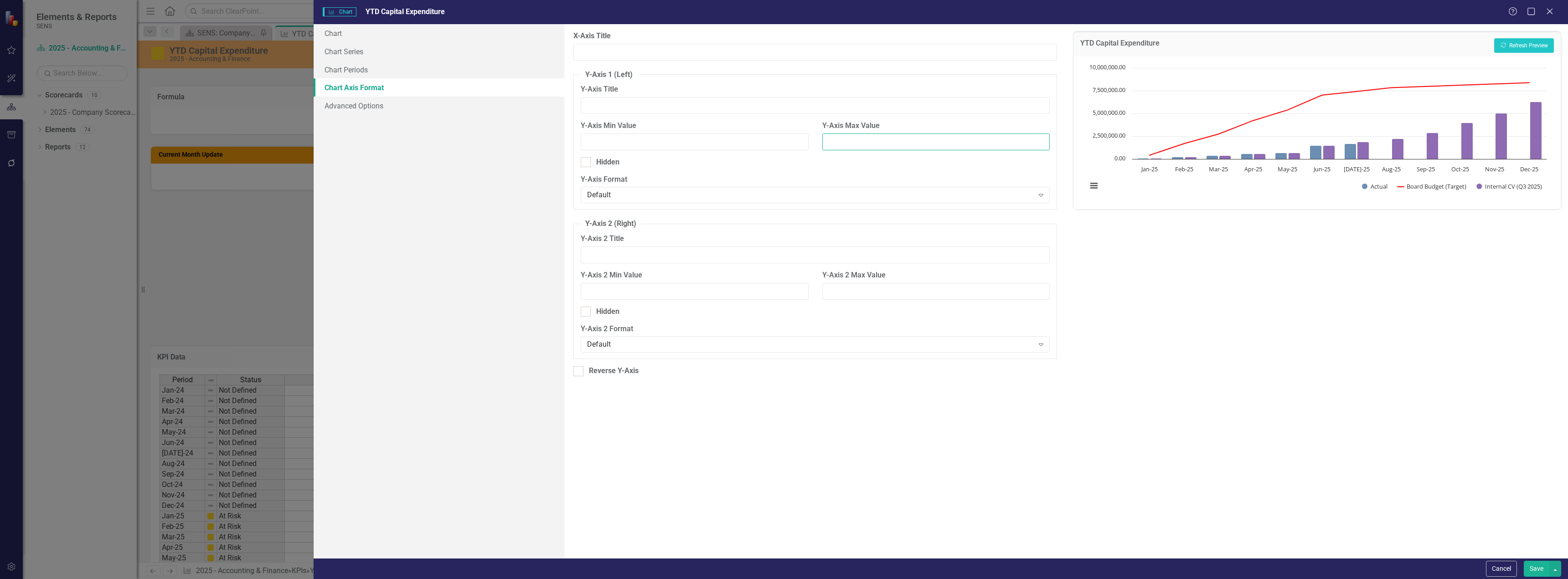
click at [700, 143] on input "Y-Axis Max Value" at bounding box center [936, 142] width 227 height 17
type input "7"
click at [700, 140] on input "8000000" at bounding box center [936, 142] width 227 height 17
type input "8000000"
click at [700, 414] on button "Save" at bounding box center [1536, 569] width 25 height 16
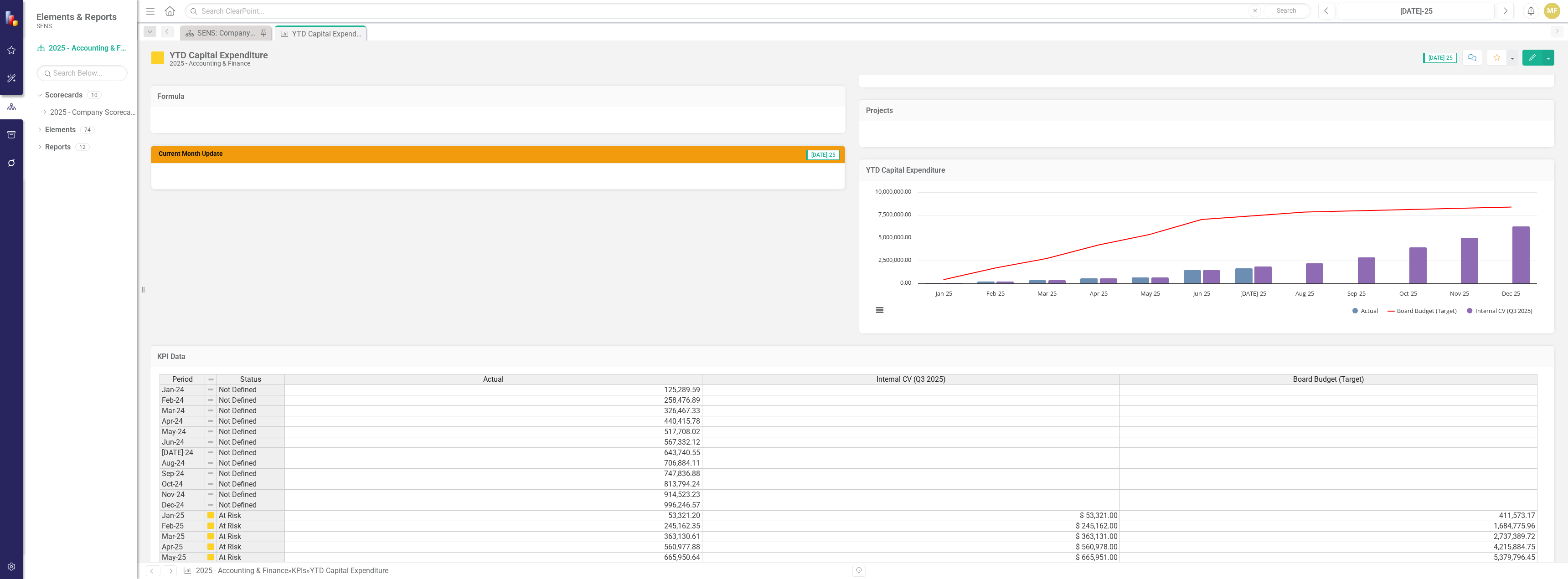
drag, startPoint x: 1351, startPoint y: 175, endPoint x: 1278, endPoint y: 196, distance: 76.0
click at [700, 196] on rect "Interactive chart" at bounding box center [1205, 256] width 673 height 137
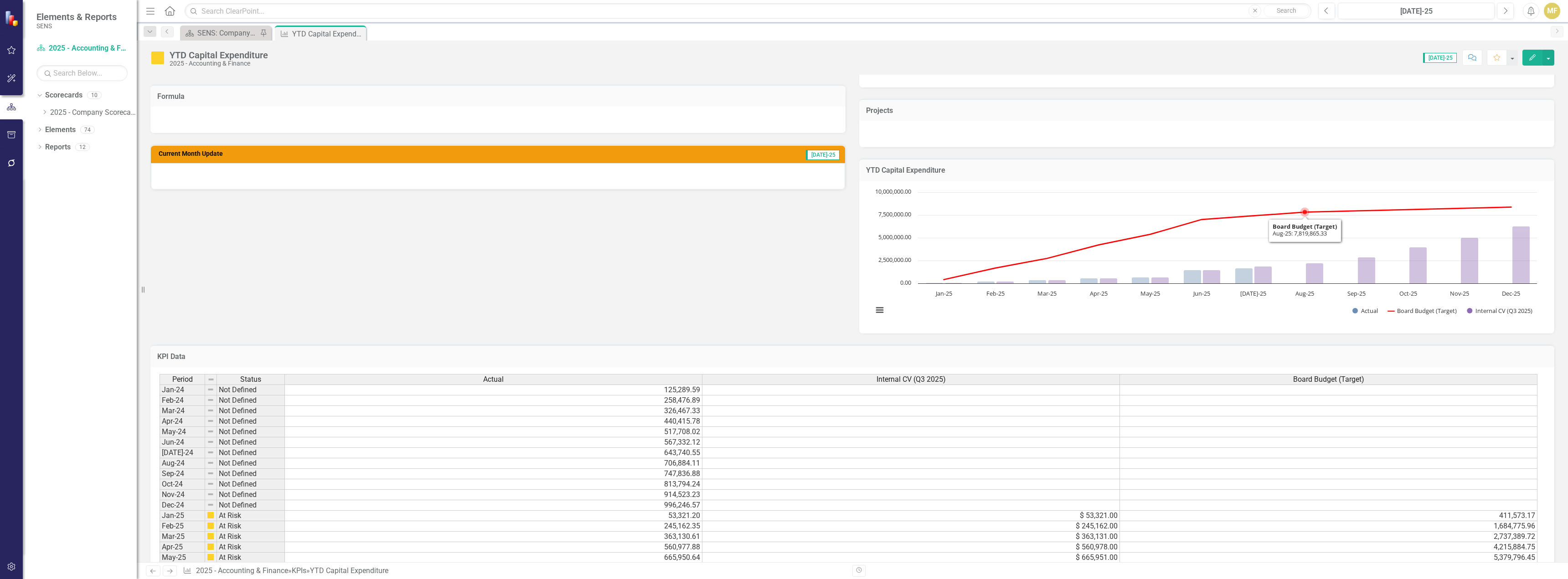
click at [700, 196] on rect "Interactive chart" at bounding box center [1205, 256] width 673 height 137
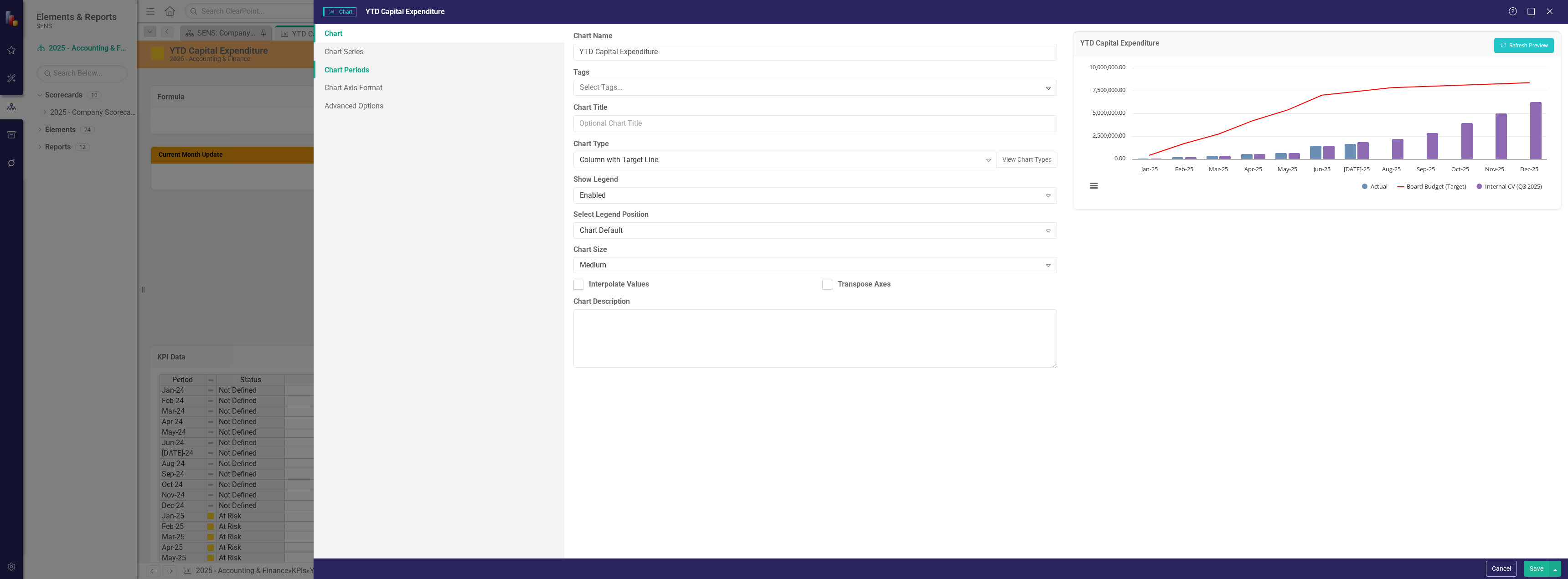
click at [359, 69] on link "Chart Periods" at bounding box center [439, 70] width 251 height 19
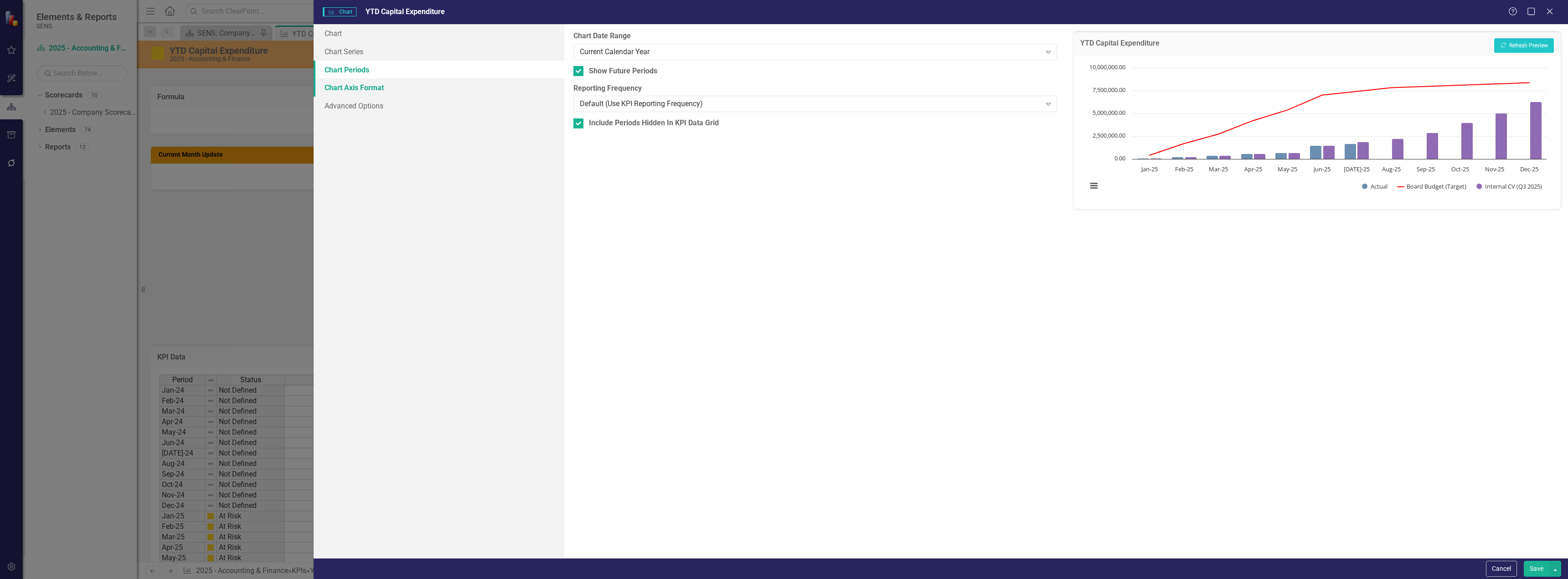
click at [351, 79] on link "Chart Axis Format" at bounding box center [439, 88] width 251 height 19
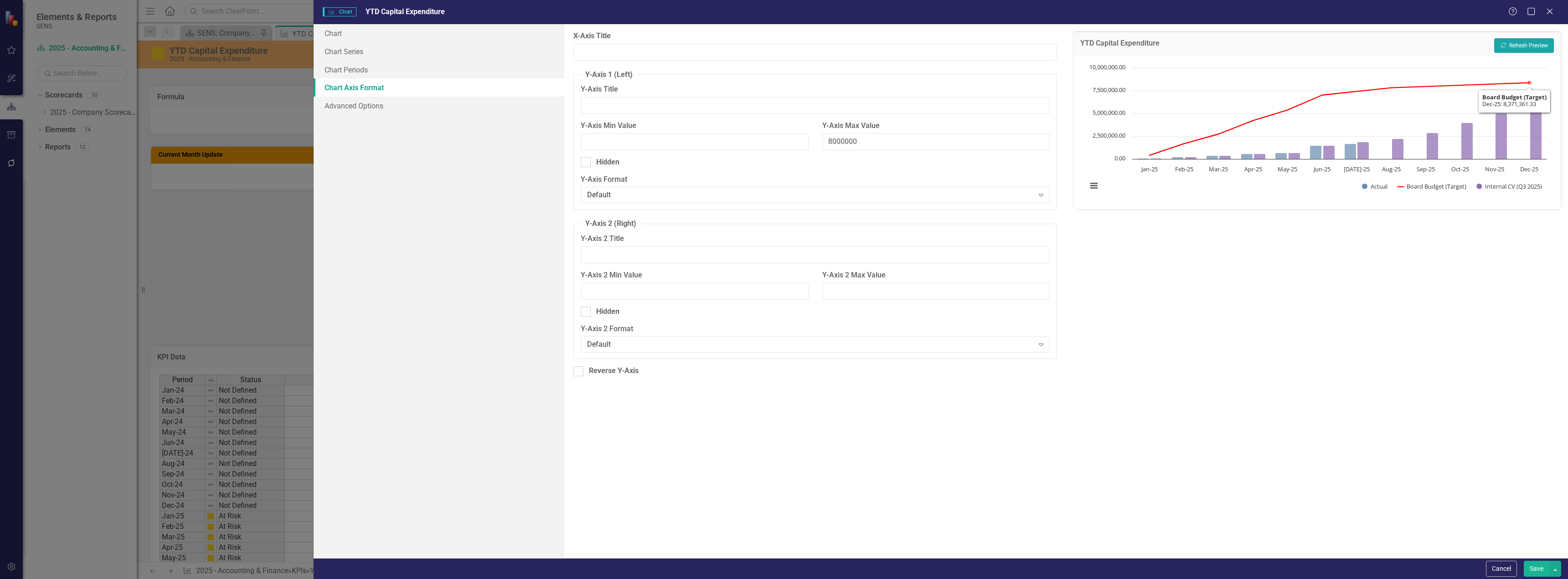
click at [700, 48] on button "Recalculate Refresh Preview" at bounding box center [1523, 45] width 60 height 14
click at [700, 143] on input "8000000" at bounding box center [936, 142] width 227 height 17
type input "800000"
click at [700, 414] on button "Save" at bounding box center [1536, 569] width 25 height 16
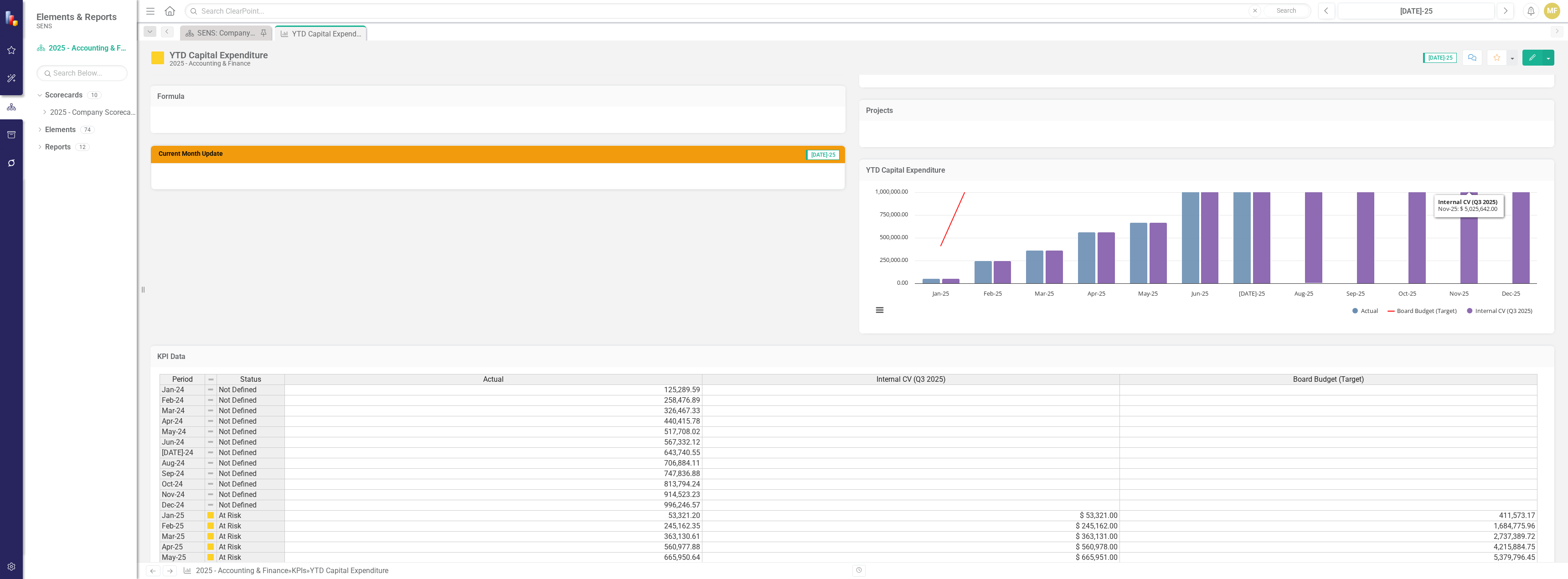
click at [700, 176] on td "YTD Capital Expenditure" at bounding box center [1206, 172] width 681 height 12
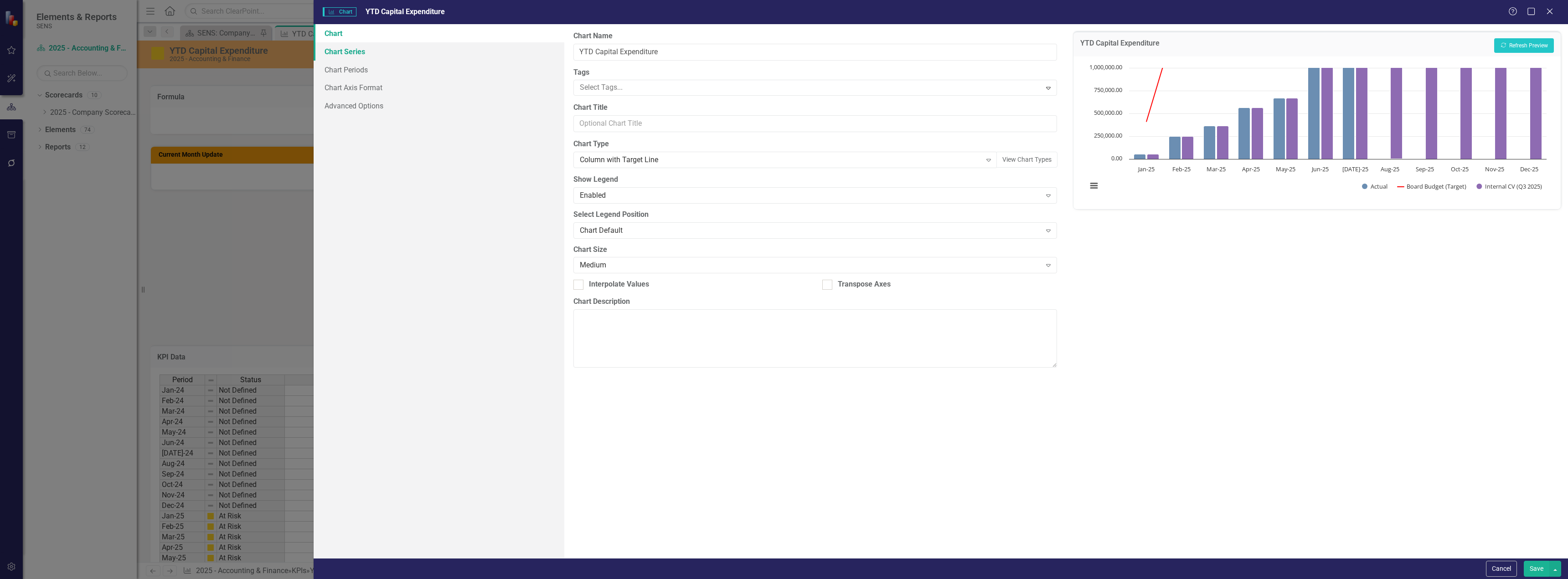
click at [338, 59] on link "Chart Series" at bounding box center [439, 52] width 251 height 19
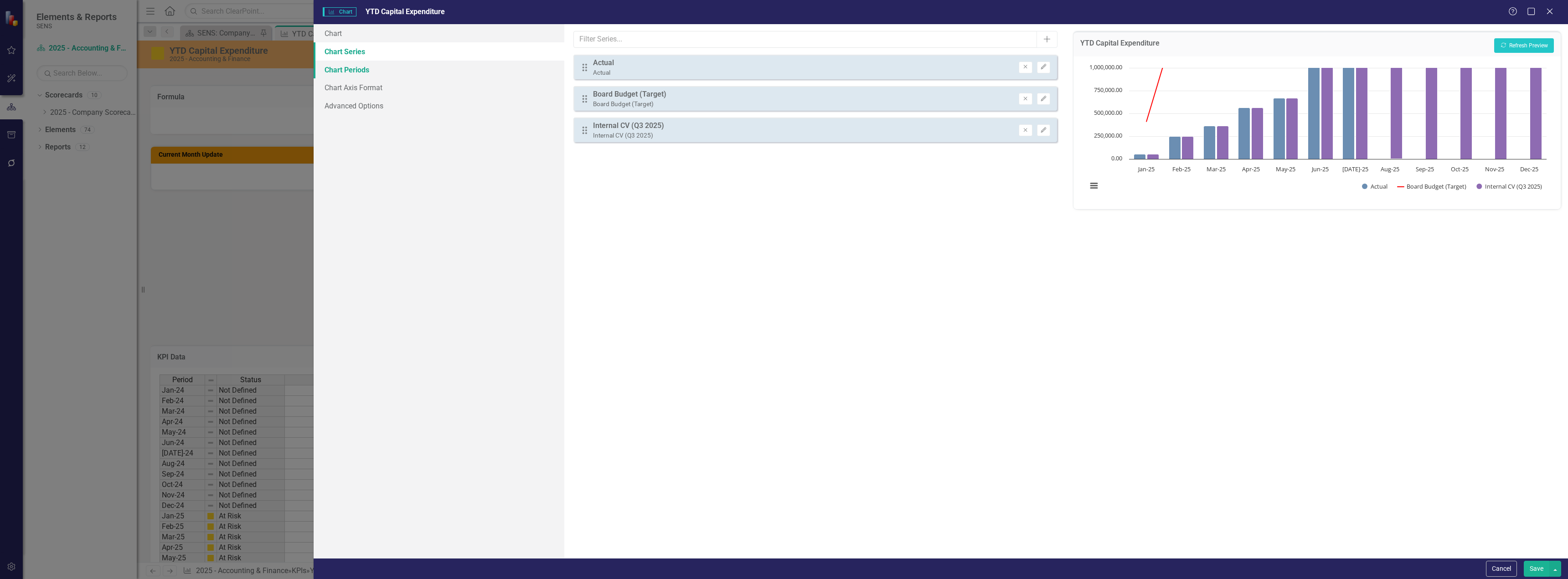
click at [338, 75] on link "Chart Periods" at bounding box center [439, 70] width 251 height 19
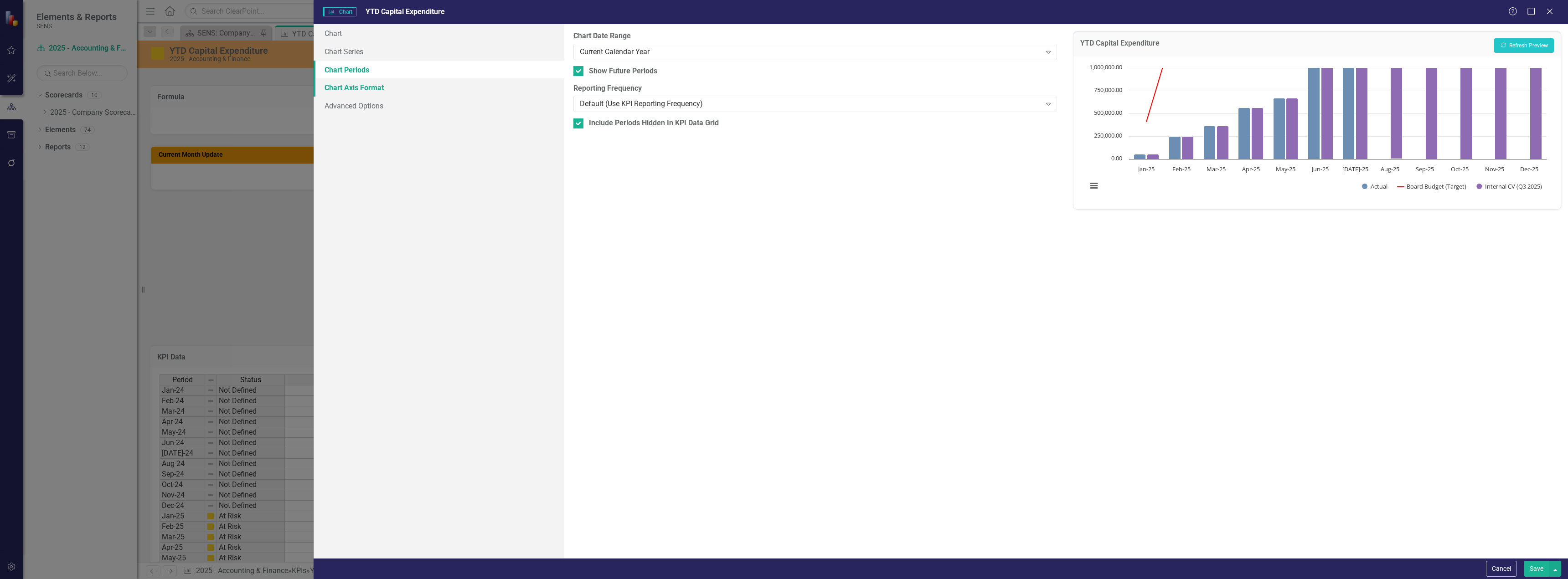
click at [383, 86] on link "Chart Axis Format" at bounding box center [439, 88] width 251 height 19
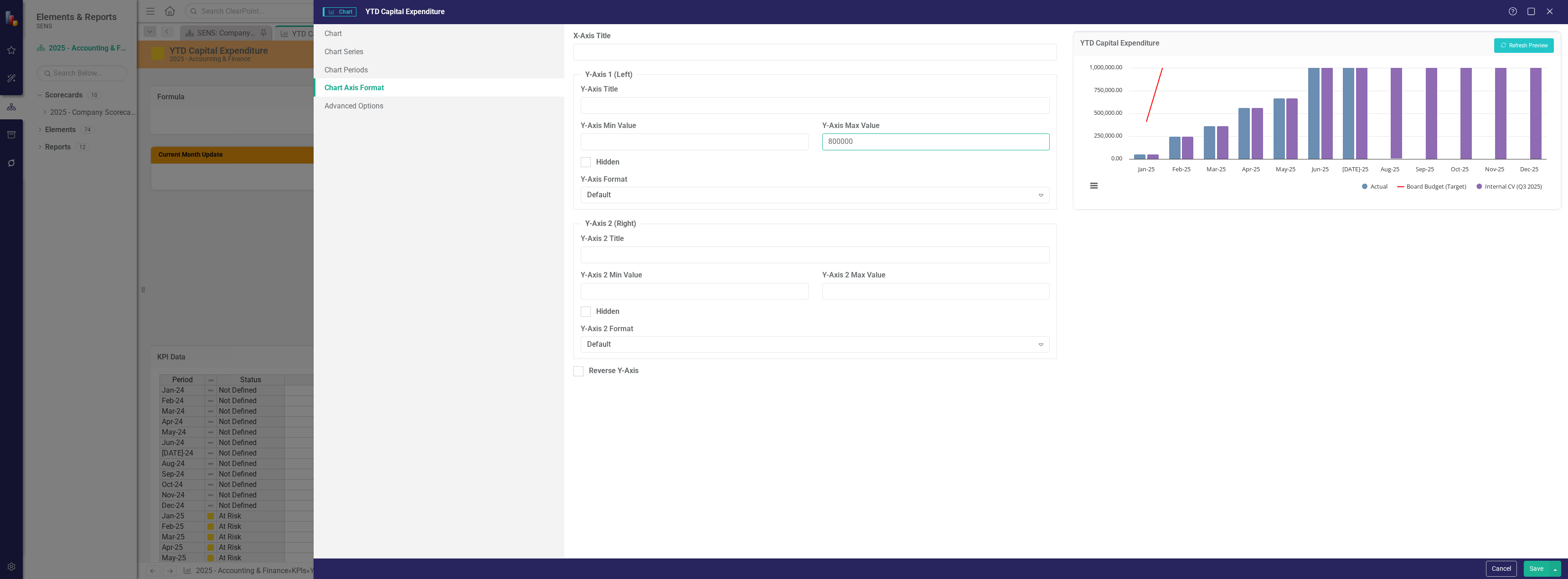
click at [700, 142] on input "800000" at bounding box center [936, 142] width 227 height 17
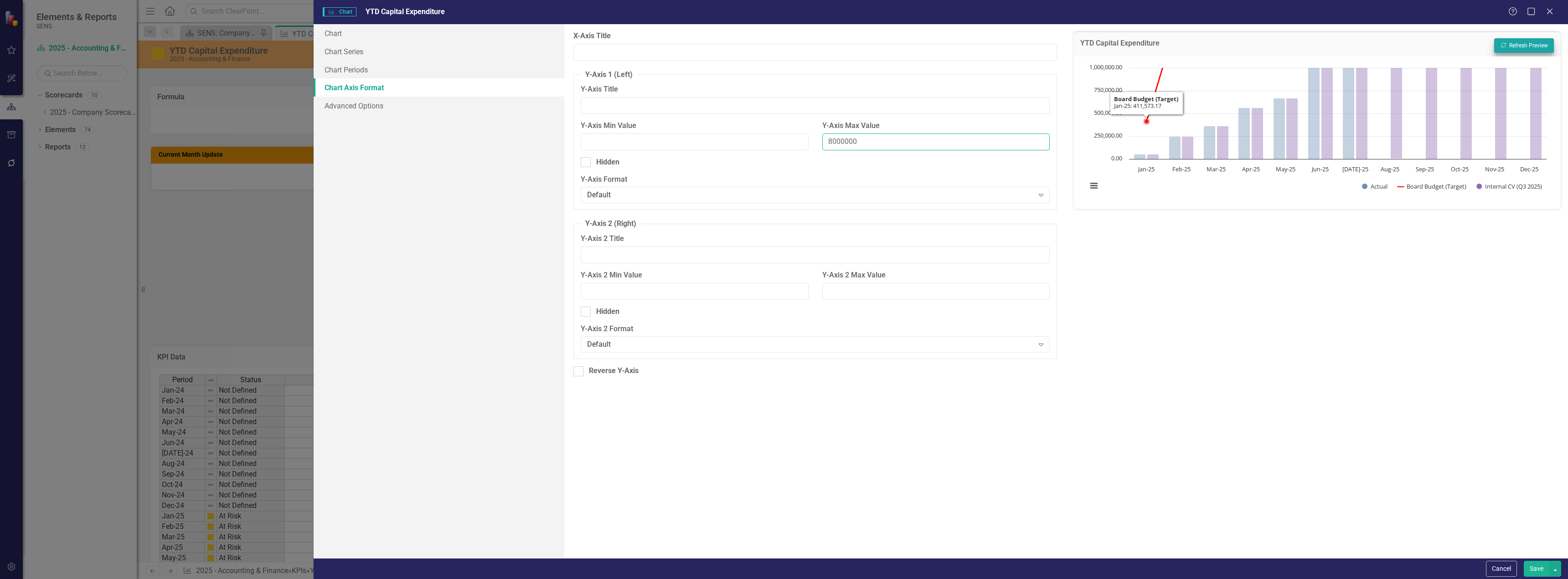
type input "8000000"
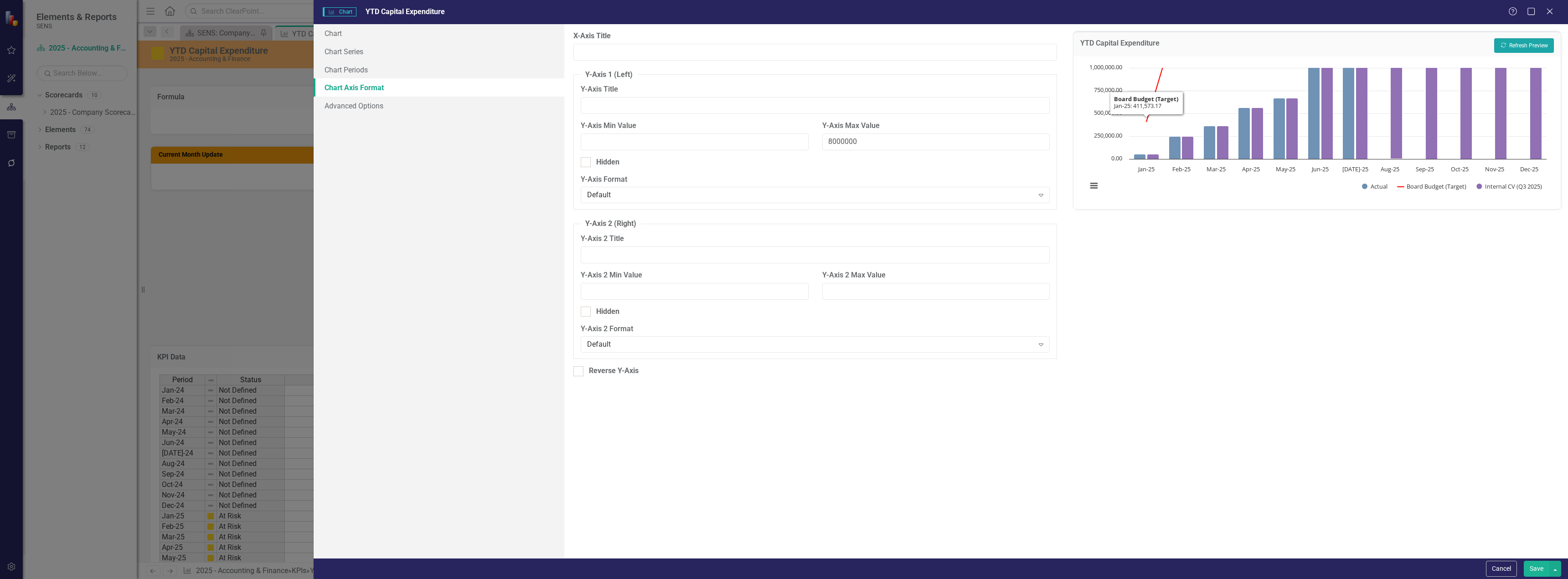
click at [700, 43] on button "Recalculate Refresh Preview" at bounding box center [1523, 45] width 60 height 14
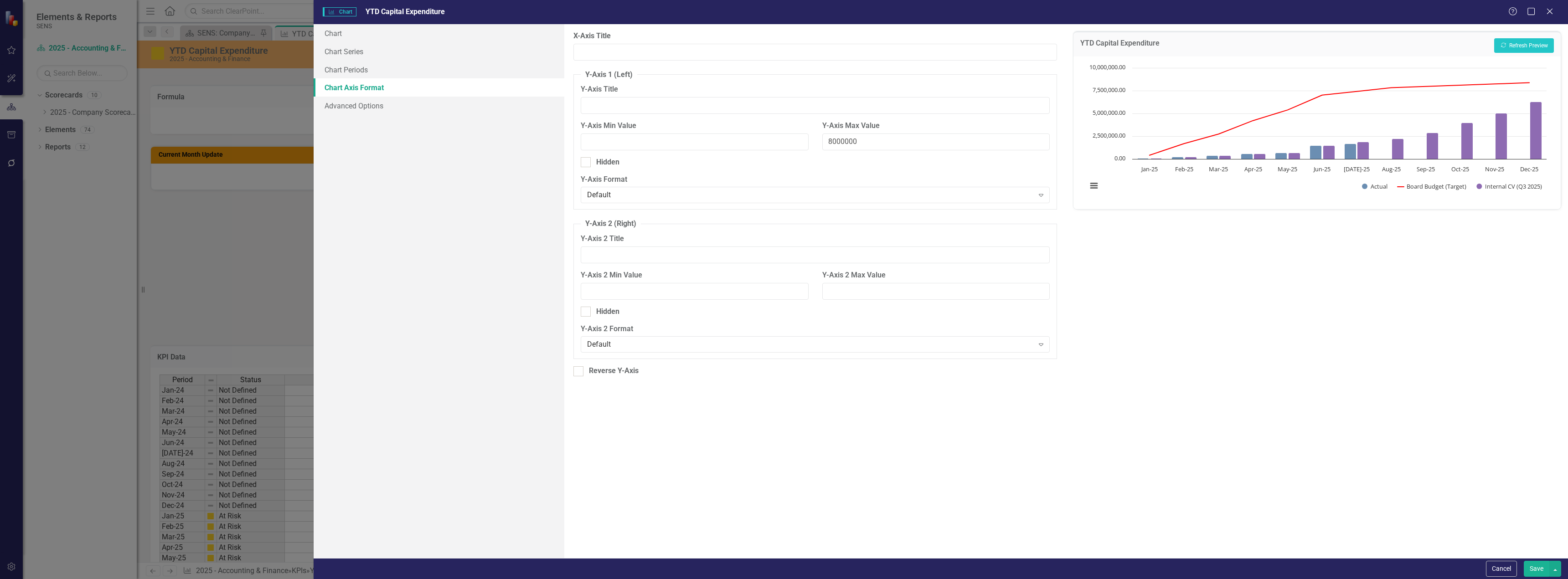
click at [700, 414] on button "Save" at bounding box center [1536, 569] width 25 height 16
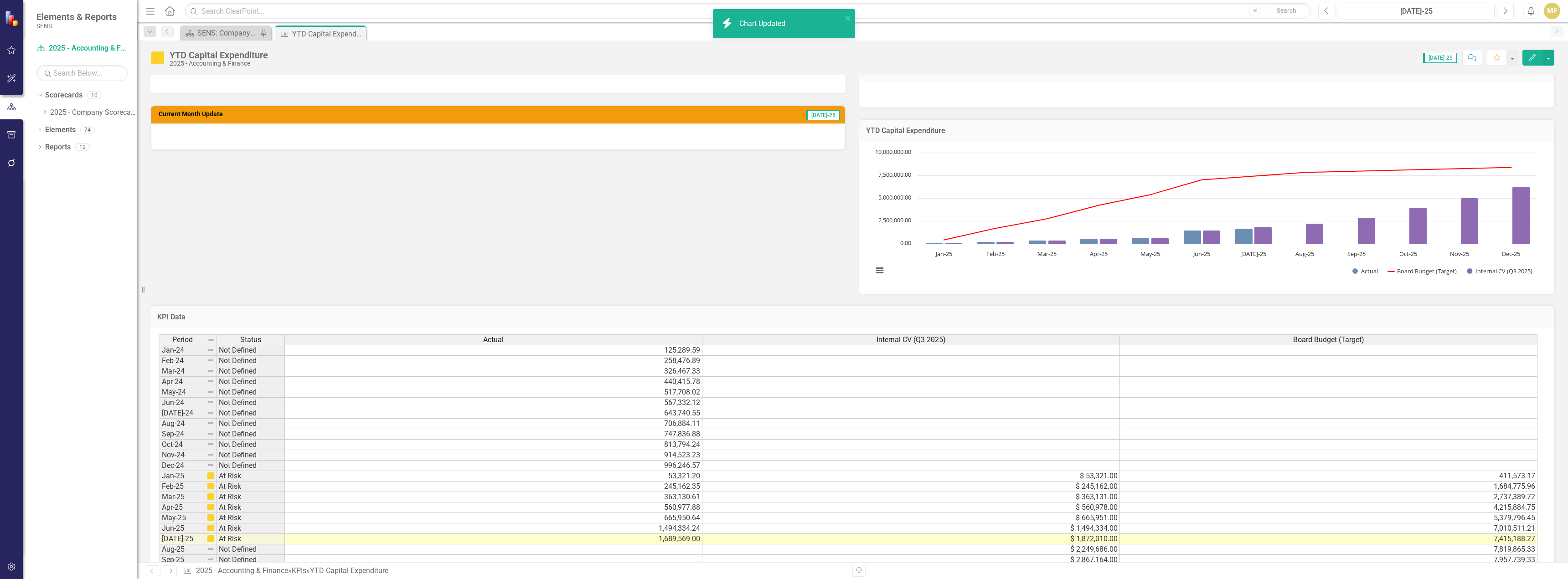
scroll to position [44, 0]
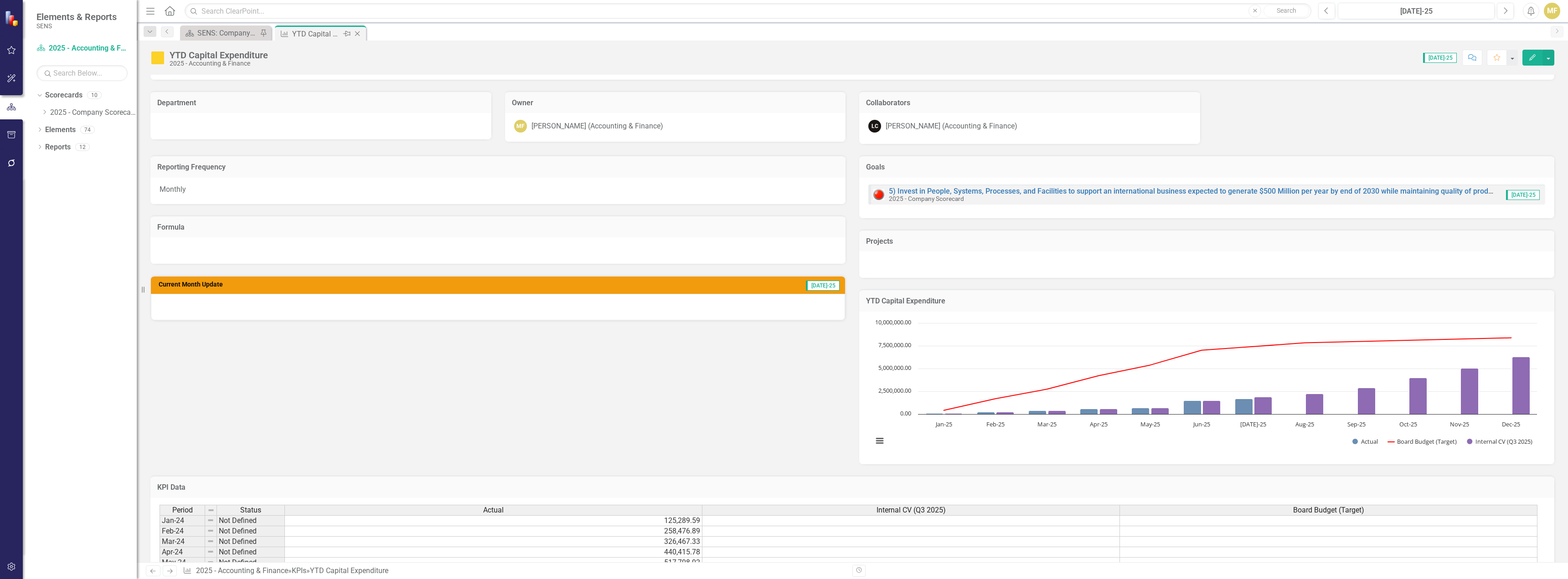
click at [359, 33] on icon "Close" at bounding box center [357, 34] width 9 height 8
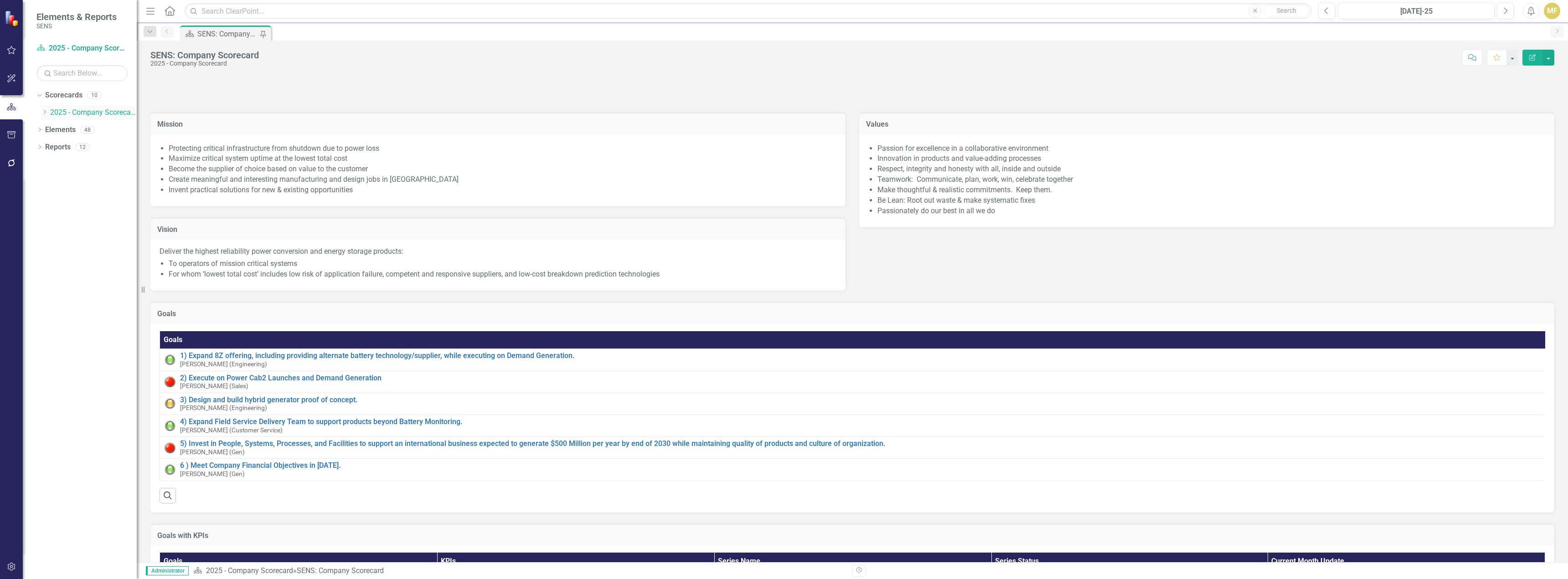
click at [44, 112] on icon "Dropdown" at bounding box center [45, 112] width 7 height 5
click at [110, 128] on link "2025 - Accounting & Finance" at bounding box center [98, 130] width 78 height 10
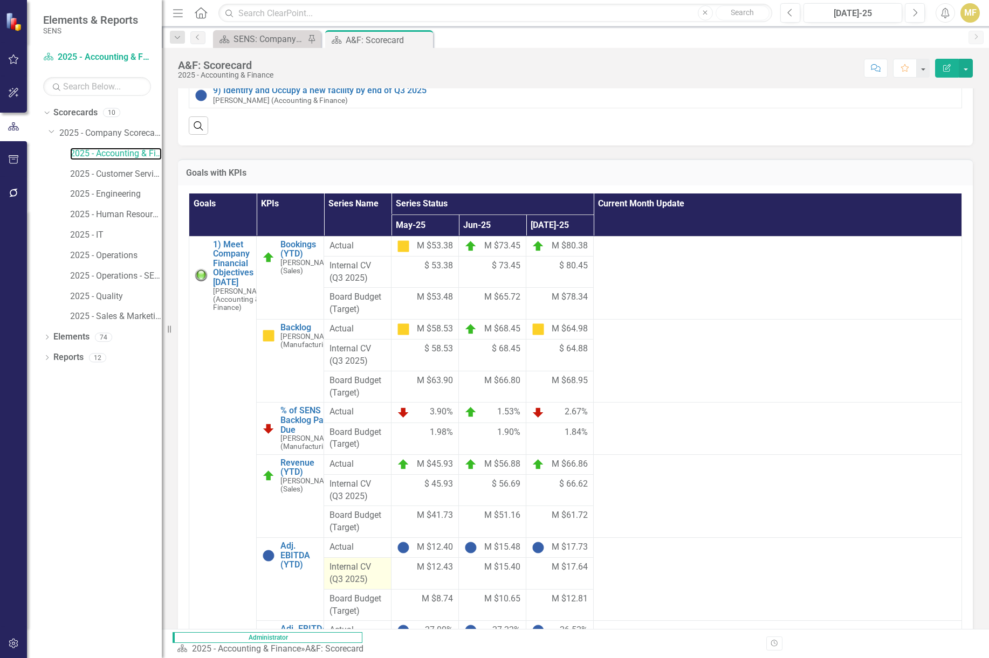
scroll to position [162, 0]
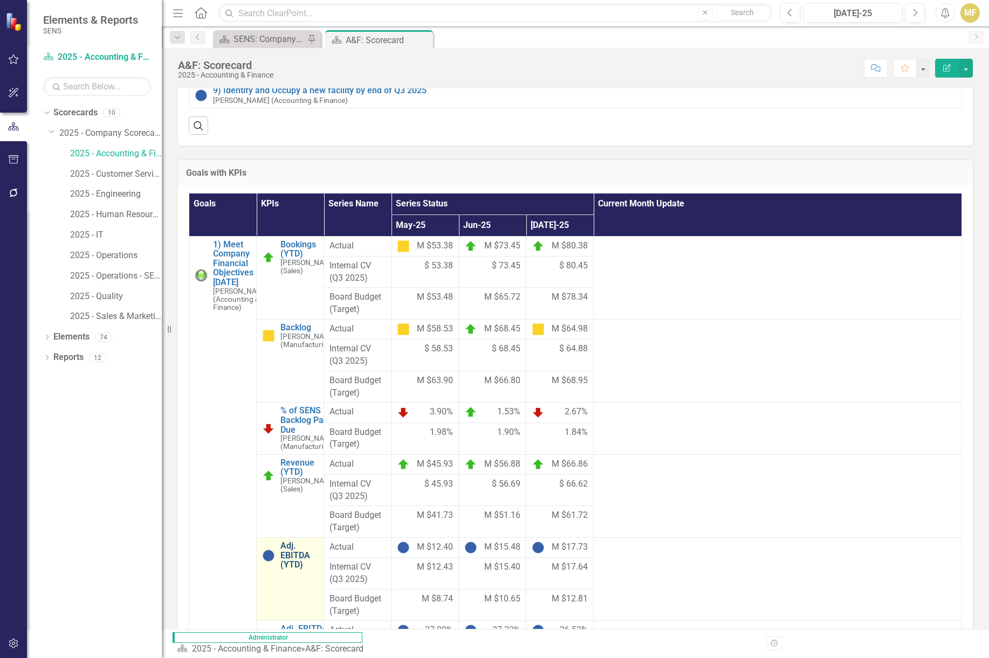
click at [318, 490] on link "Adj. EBITDA (YTD)" at bounding box center [299, 555] width 38 height 29
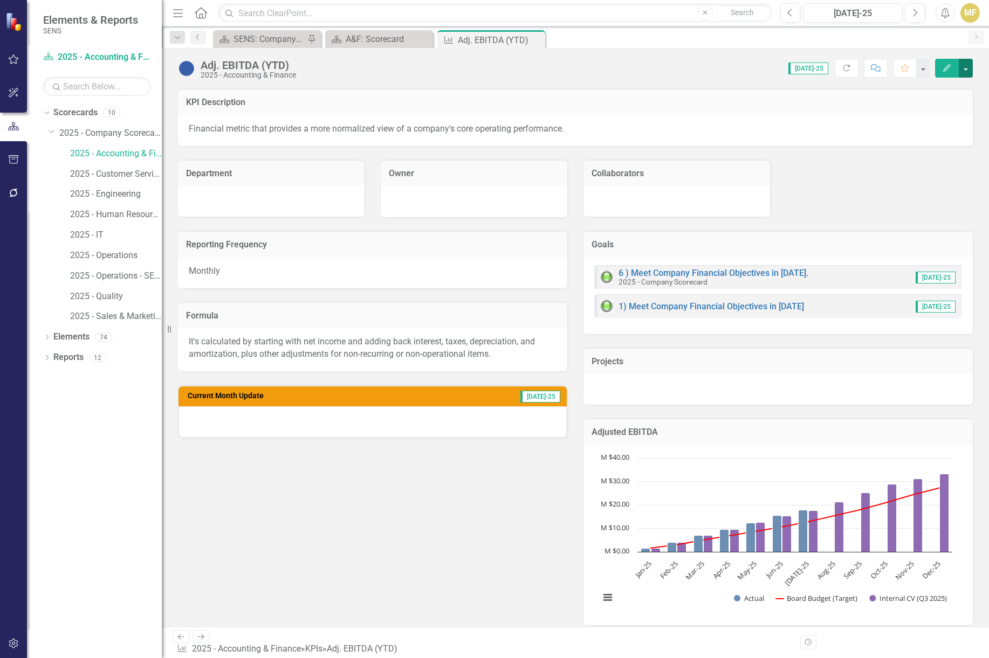
click at [828, 67] on button "button" at bounding box center [966, 68] width 14 height 19
click at [828, 84] on link "Edit Edit KPI" at bounding box center [928, 88] width 87 height 20
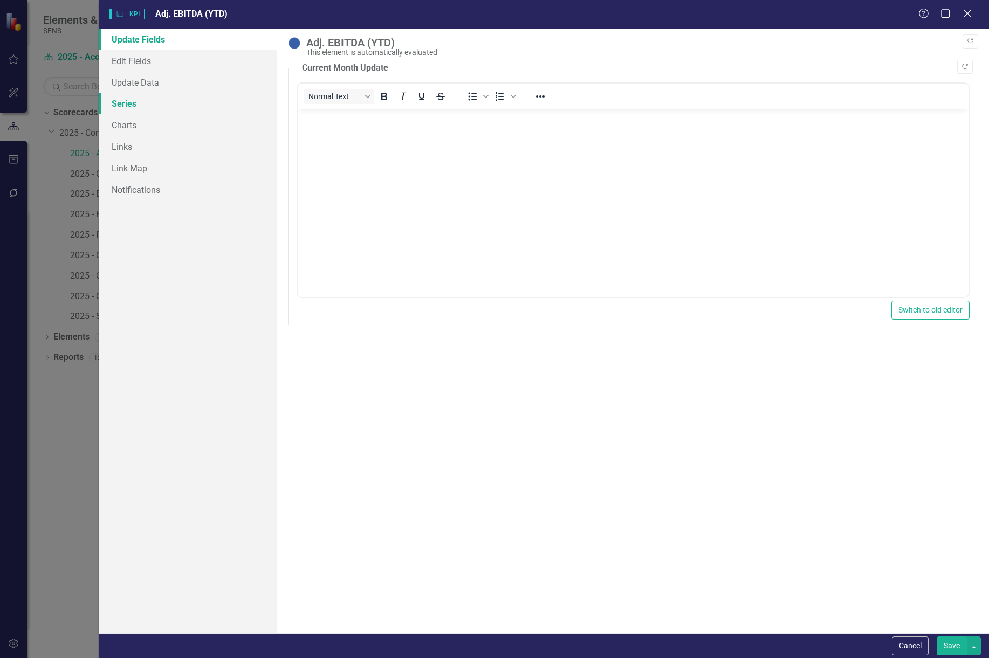
click at [146, 108] on link "Series" at bounding box center [188, 104] width 178 height 22
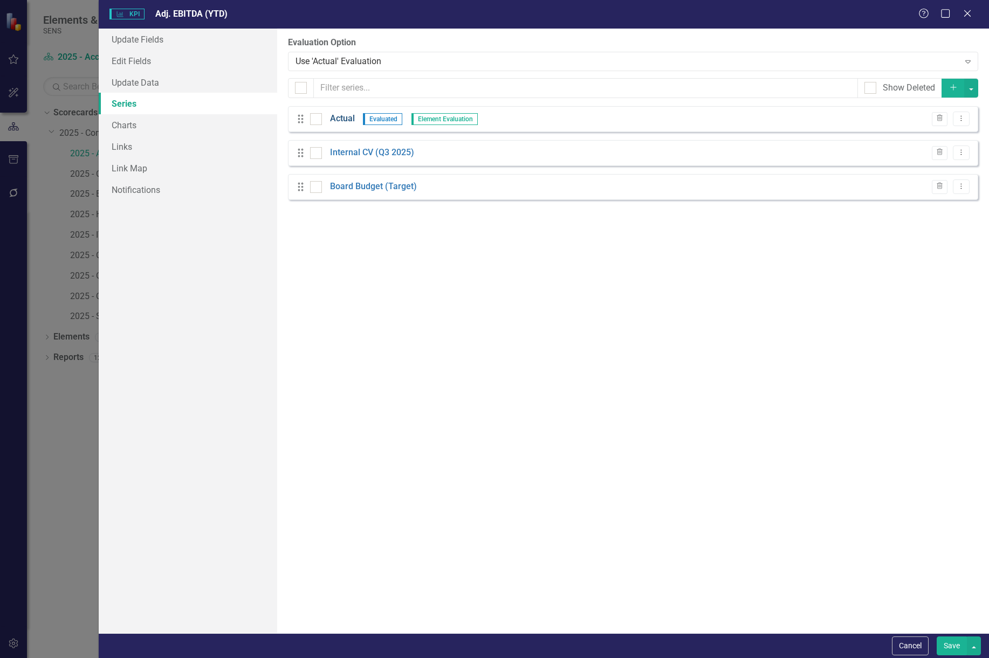
click at [346, 118] on link "Actual" at bounding box center [342, 119] width 25 height 12
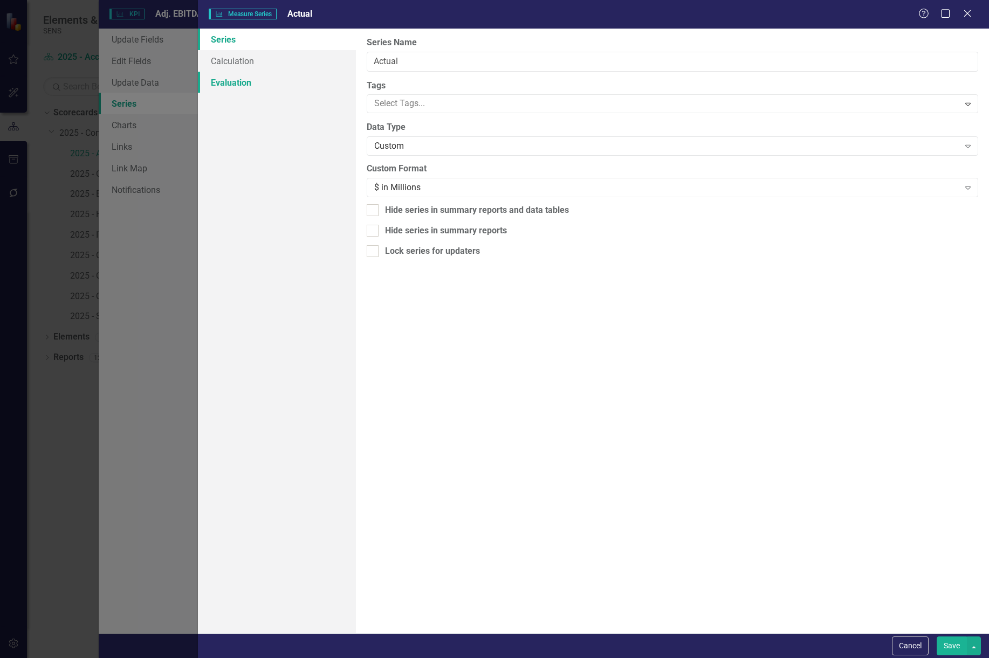
click at [252, 89] on link "Evaluation" at bounding box center [277, 83] width 158 height 22
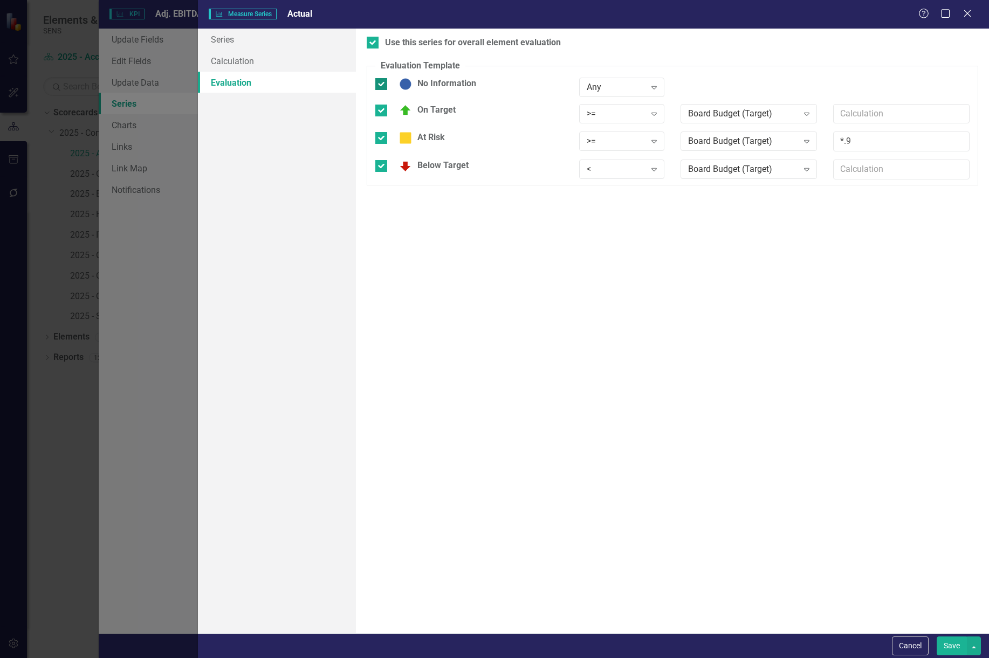
click at [379, 82] on input "No Information" at bounding box center [378, 81] width 7 height 7
checkbox input "false"
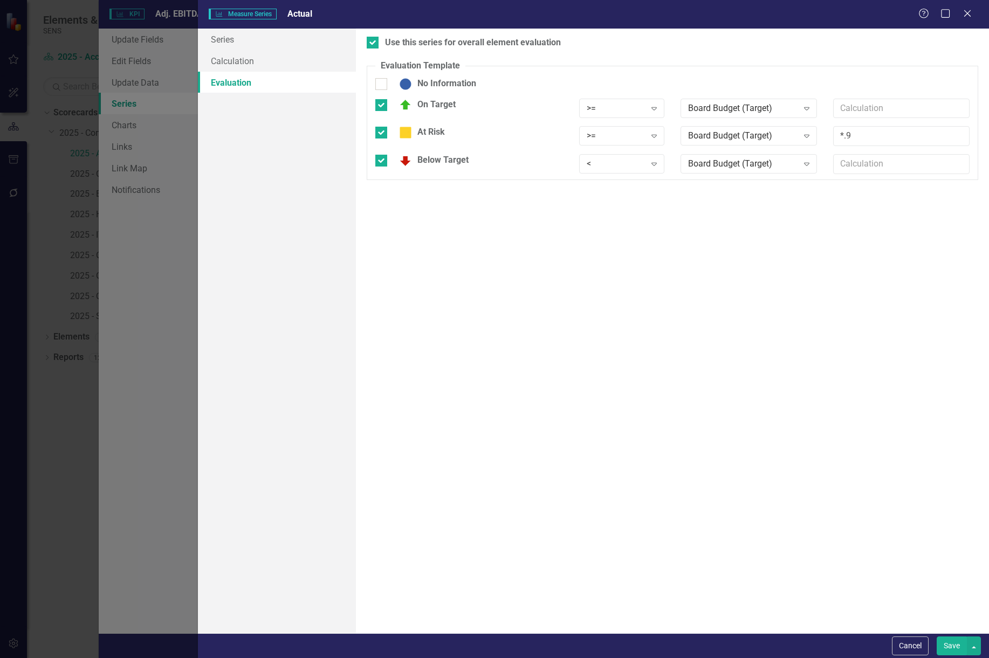
click at [828, 490] on button "Save" at bounding box center [952, 646] width 30 height 19
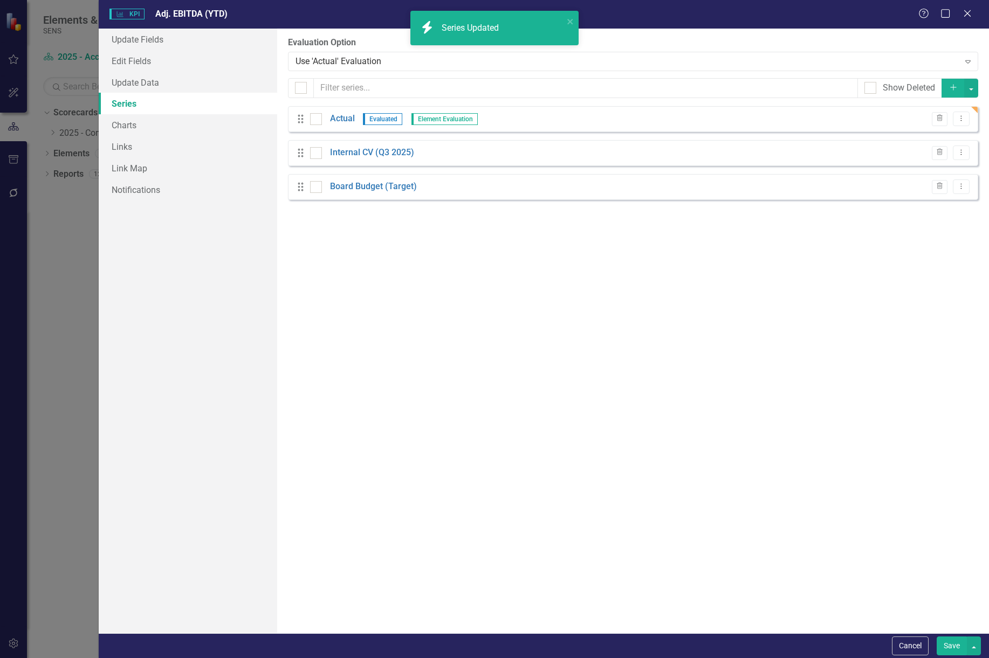
click at [828, 490] on button "Save" at bounding box center [952, 646] width 30 height 19
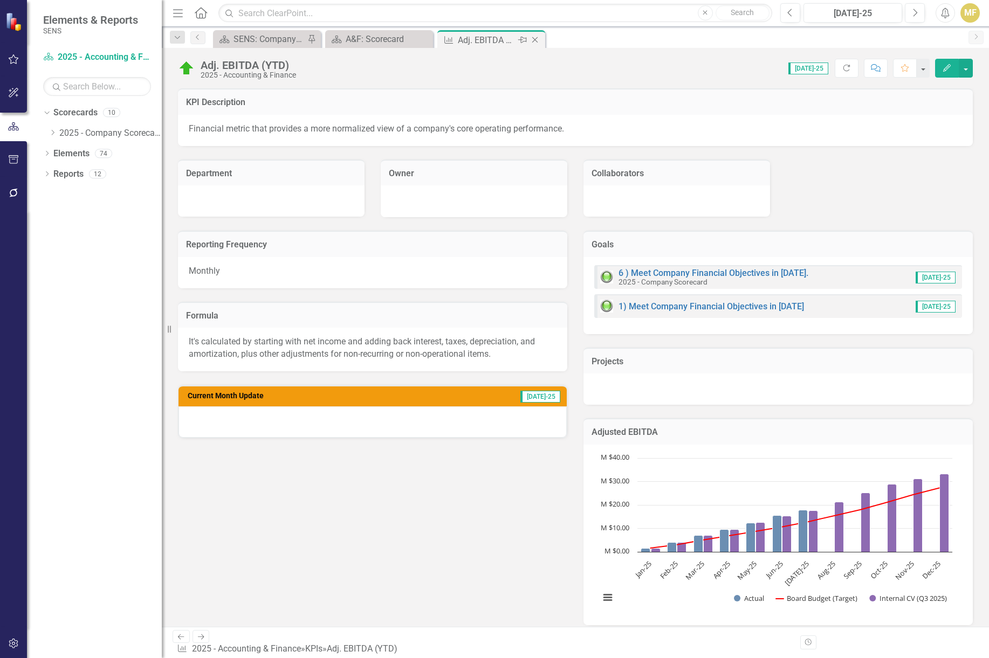
click at [534, 42] on icon "Close" at bounding box center [534, 40] width 11 height 9
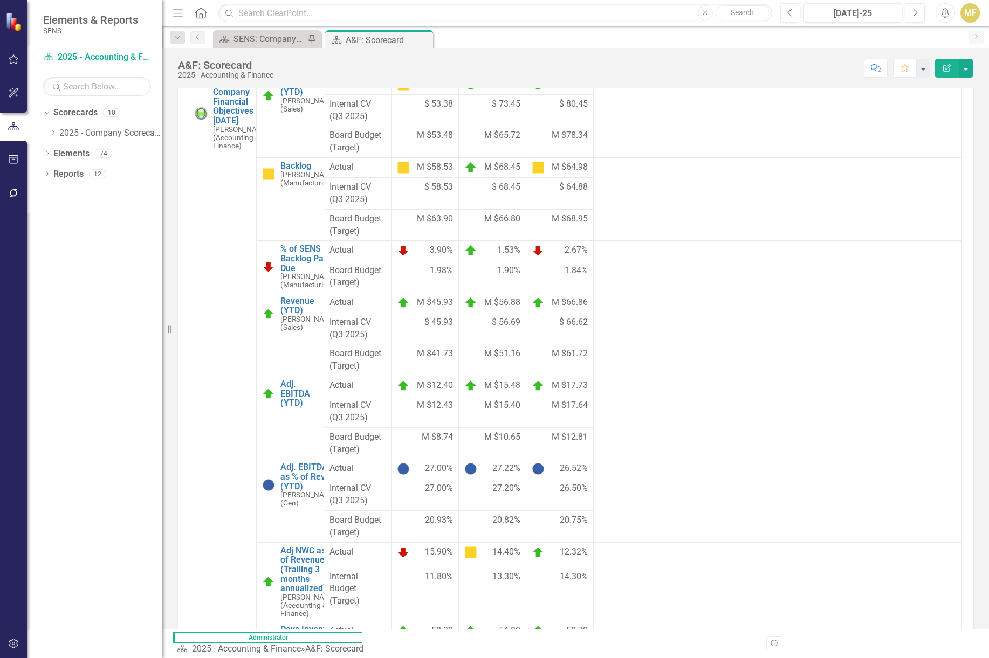
scroll to position [485, 0]
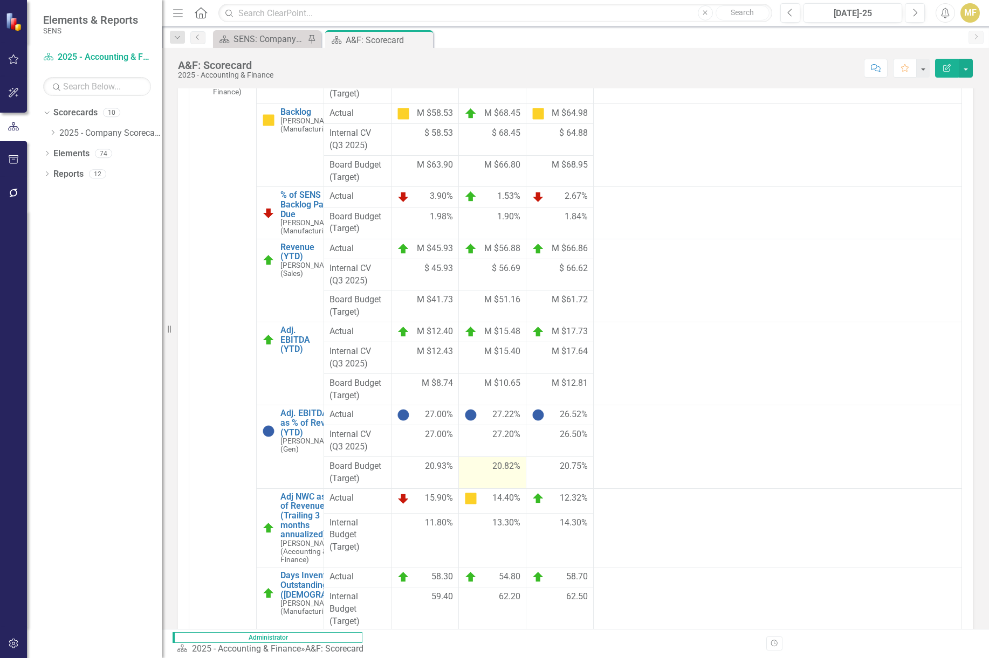
drag, startPoint x: 512, startPoint y: 512, endPoint x: 568, endPoint y: 490, distance: 59.8
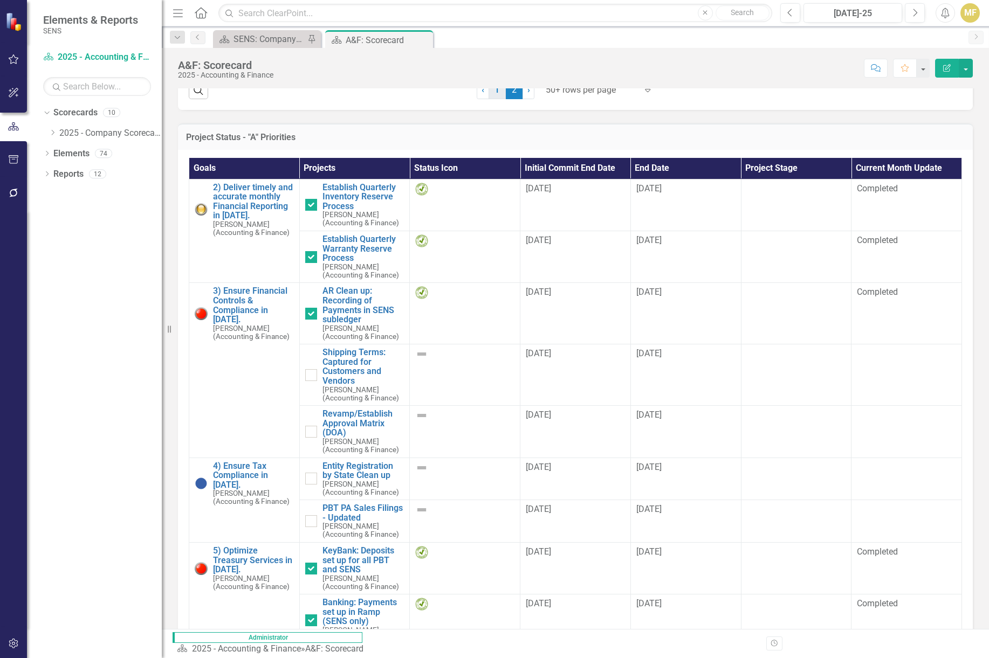
click at [497, 99] on link "1" at bounding box center [496, 90] width 17 height 18
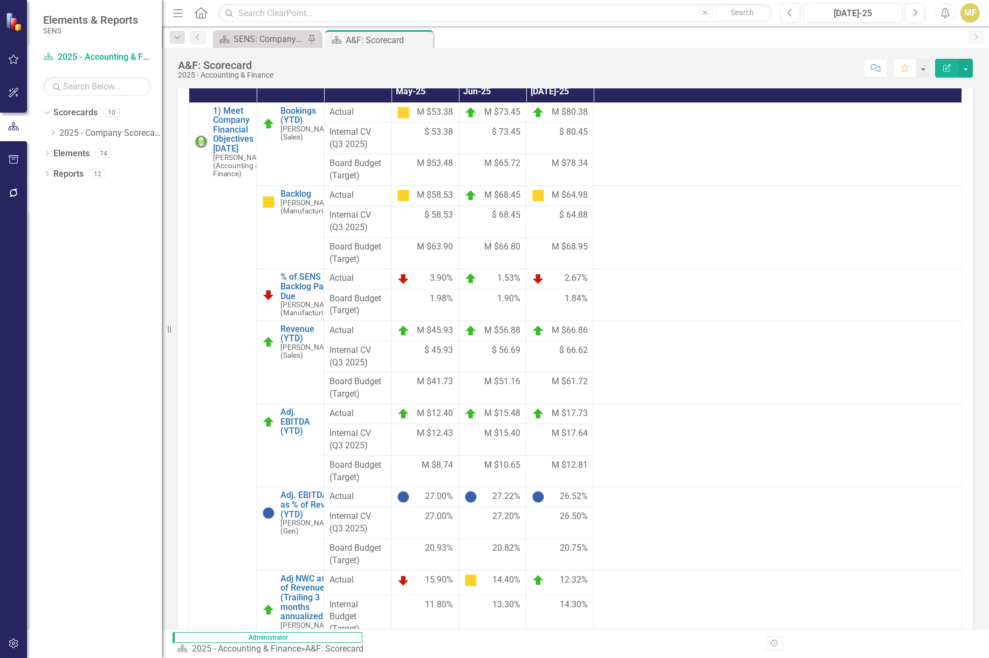
scroll to position [431, 0]
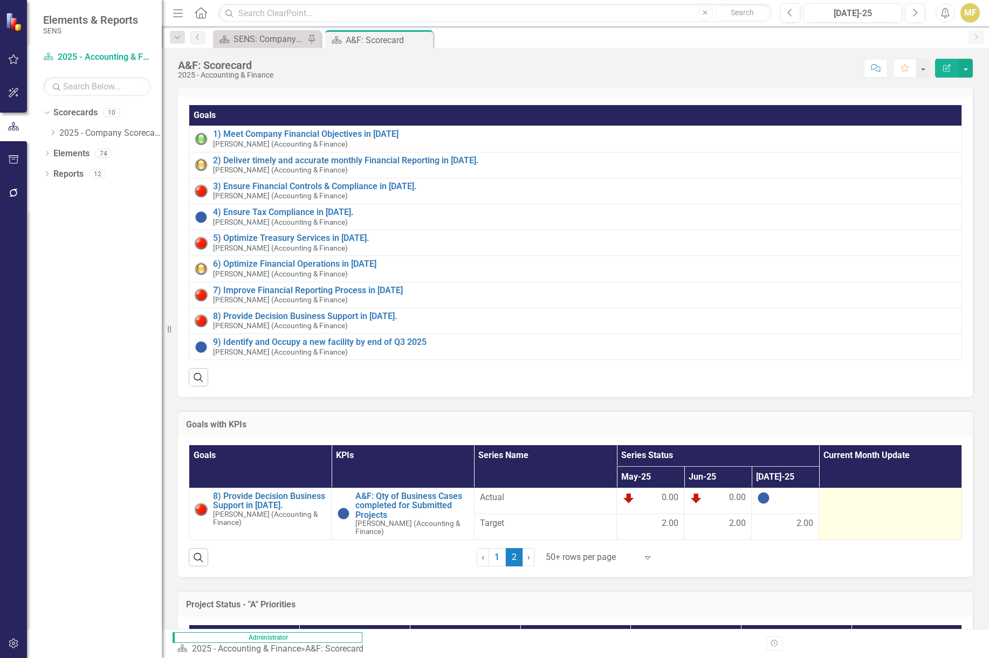
scroll to position [0, 0]
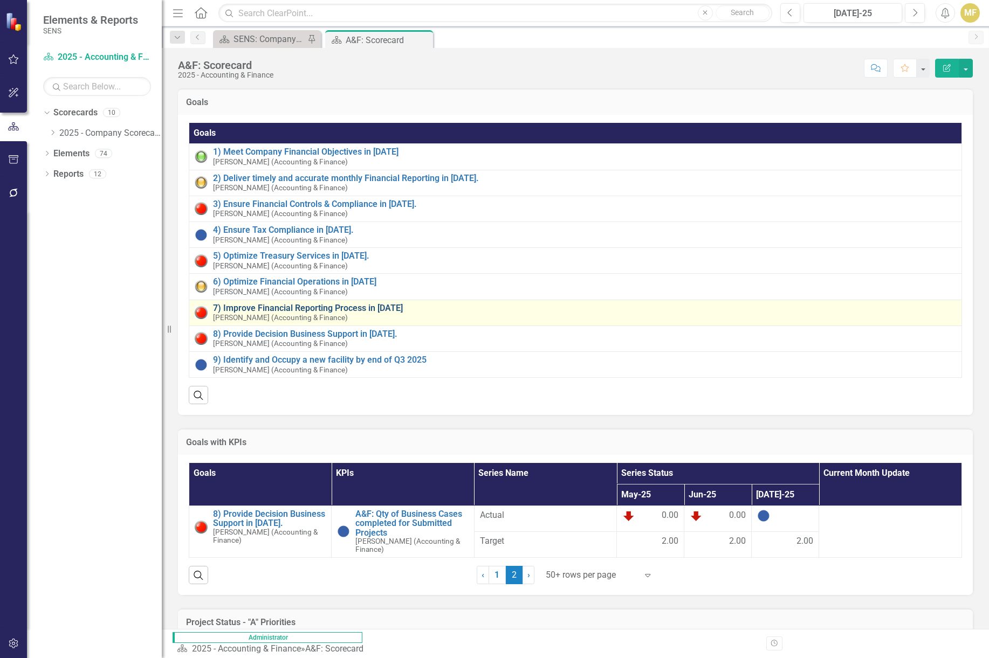
click at [323, 310] on link "7) Improve Financial Reporting Process in [DATE]" at bounding box center [584, 309] width 743 height 10
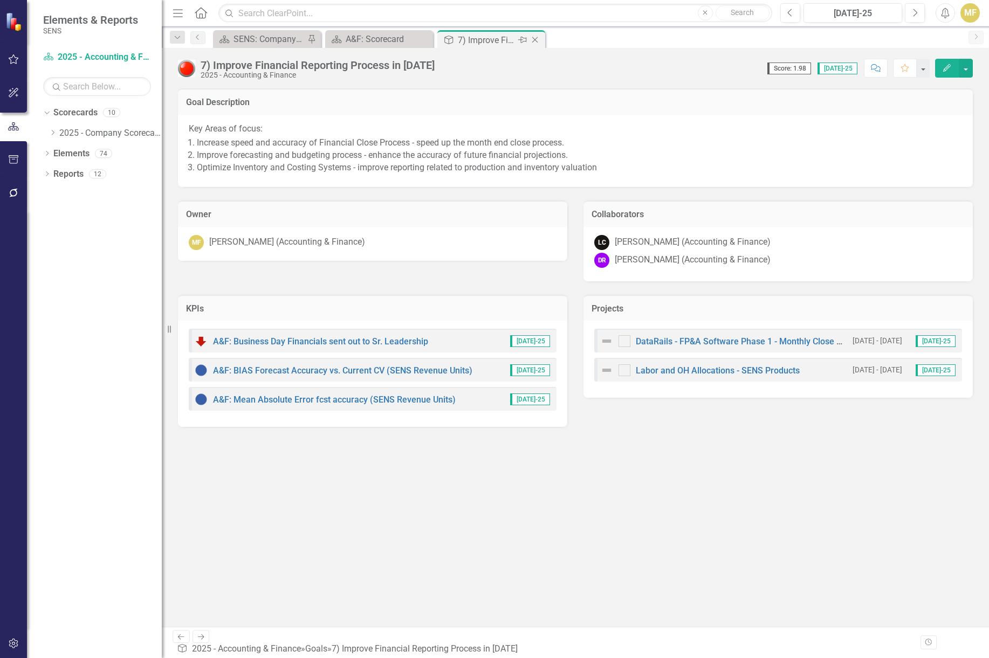
click at [539, 43] on icon "Close" at bounding box center [534, 40] width 11 height 9
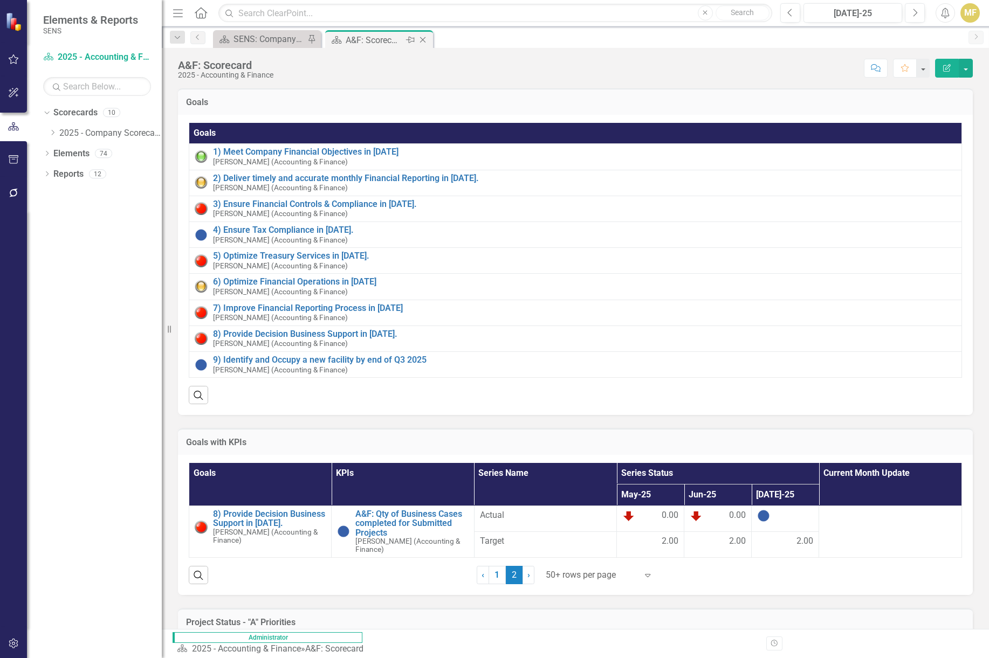
click at [422, 37] on icon "Close" at bounding box center [422, 40] width 11 height 9
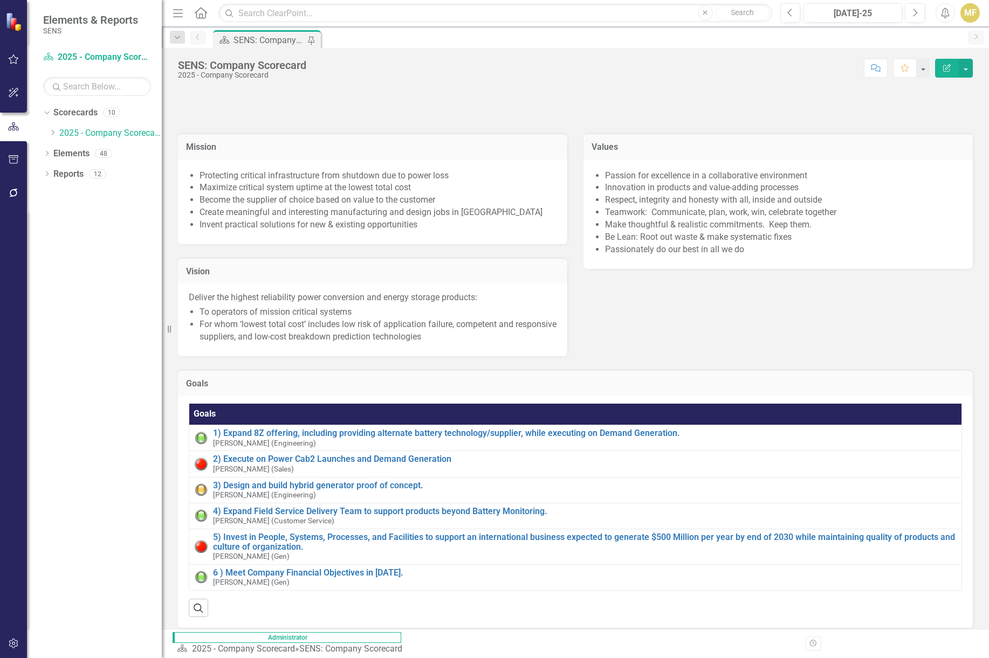
scroll to position [54, 0]
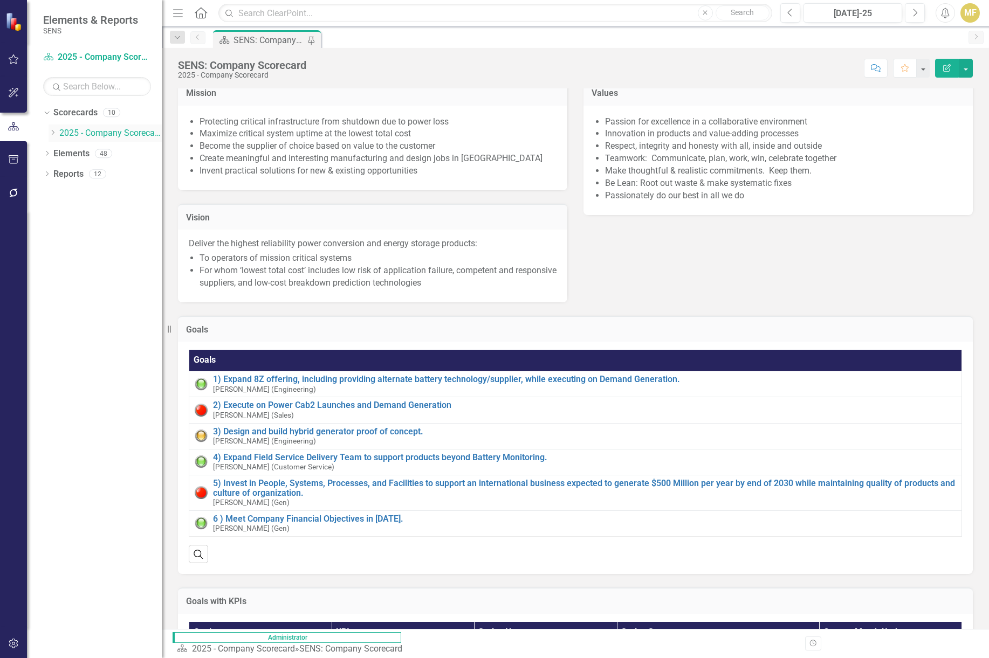
click at [54, 132] on icon "Dropdown" at bounding box center [53, 132] width 8 height 6
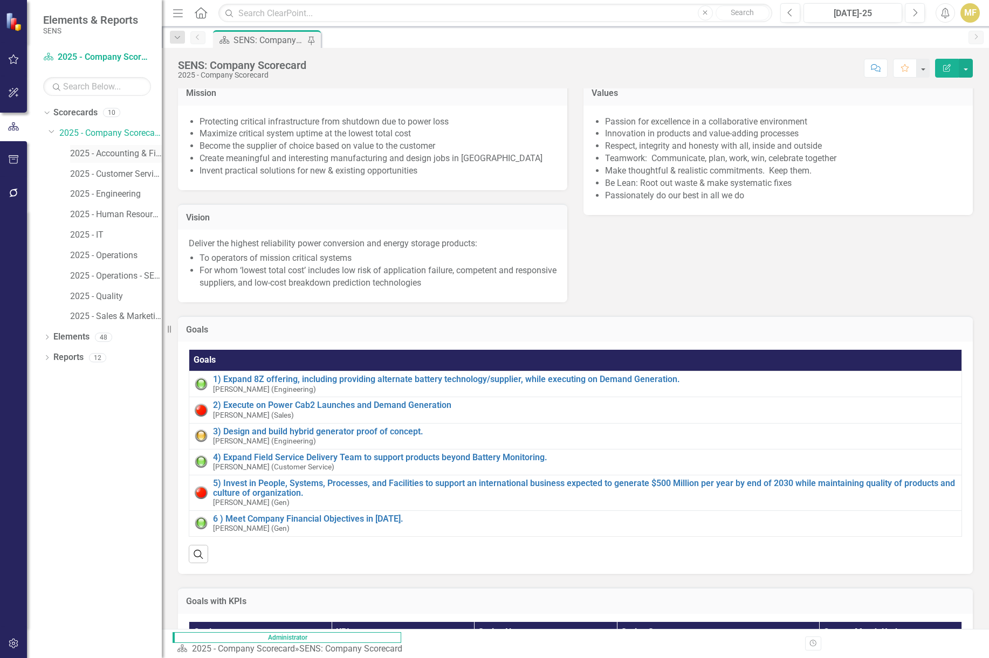
click at [113, 156] on link "2025 - Accounting & Finance" at bounding box center [116, 154] width 92 height 12
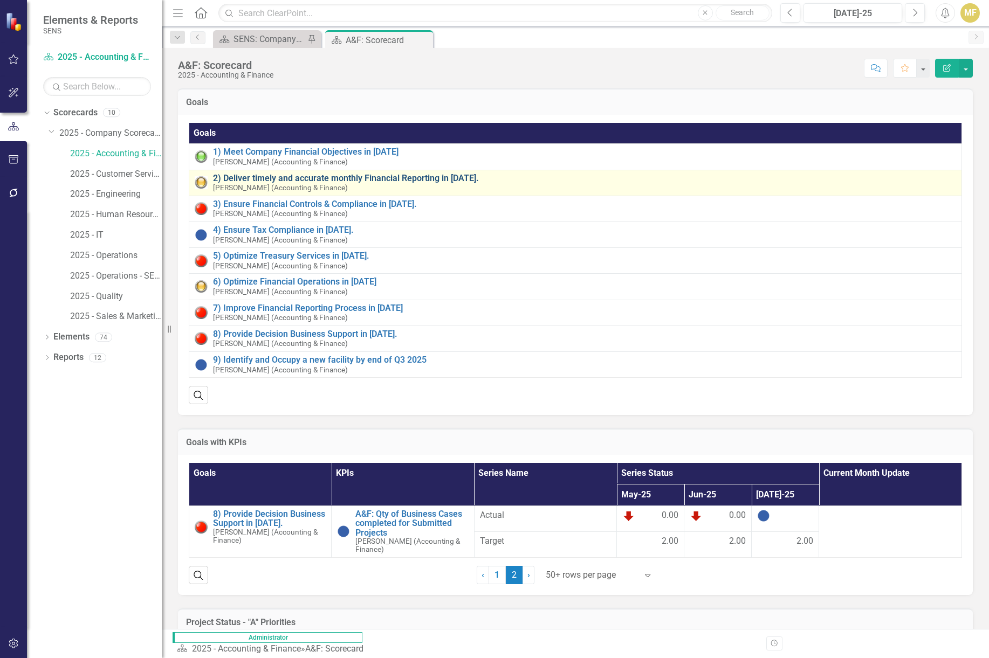
click at [335, 180] on link "2) Deliver timely and accurate monthly Financial Reporting in [DATE]." at bounding box center [584, 179] width 743 height 10
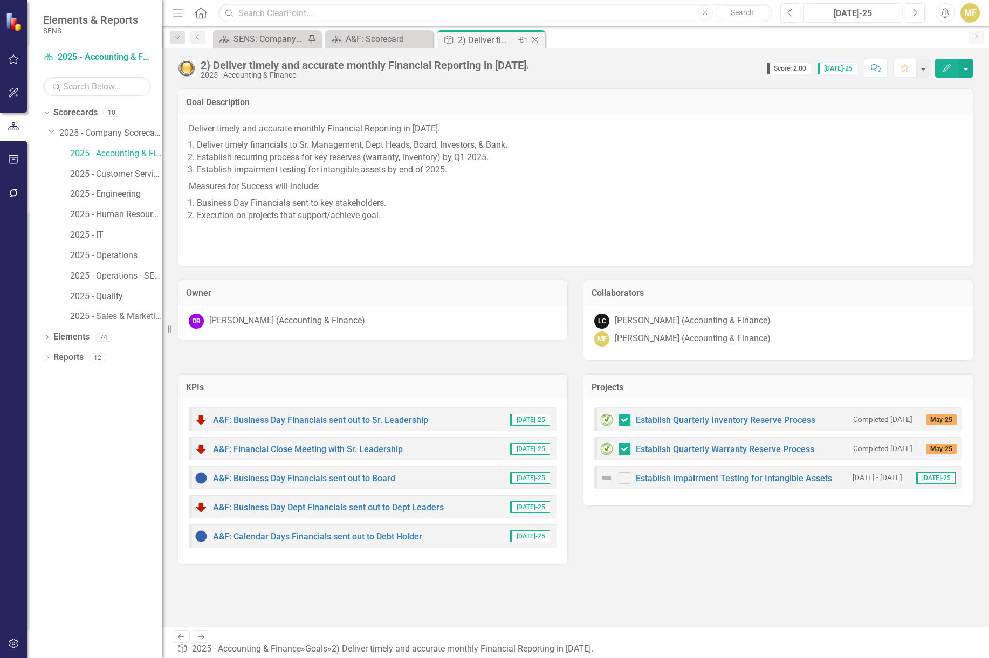
click at [539, 36] on icon "Close" at bounding box center [534, 40] width 11 height 9
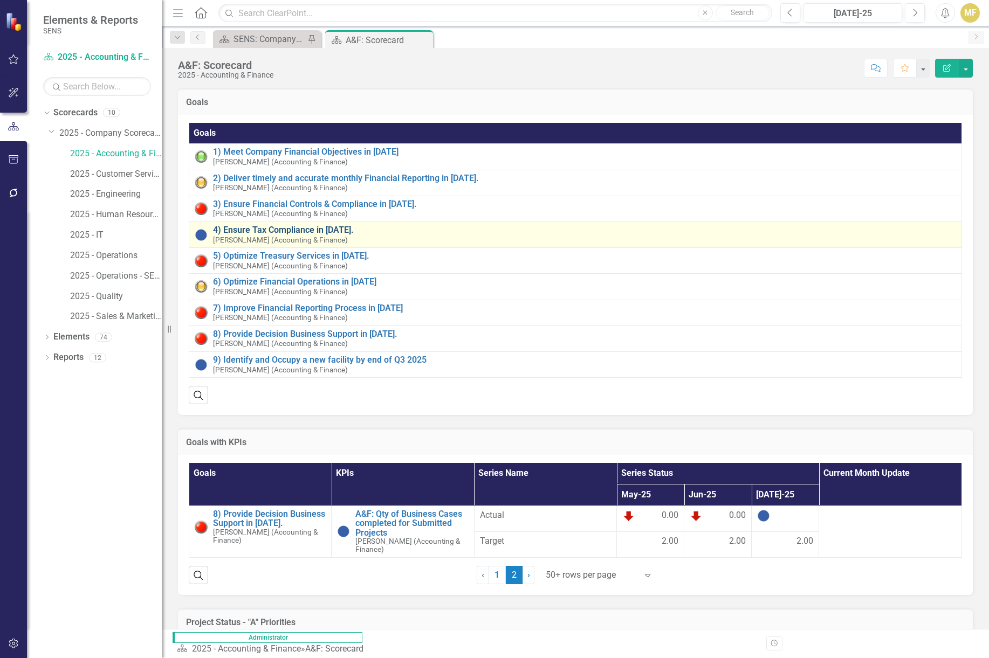
click at [283, 226] on link "4) Ensure Tax Compliance in [DATE]." at bounding box center [584, 230] width 743 height 10
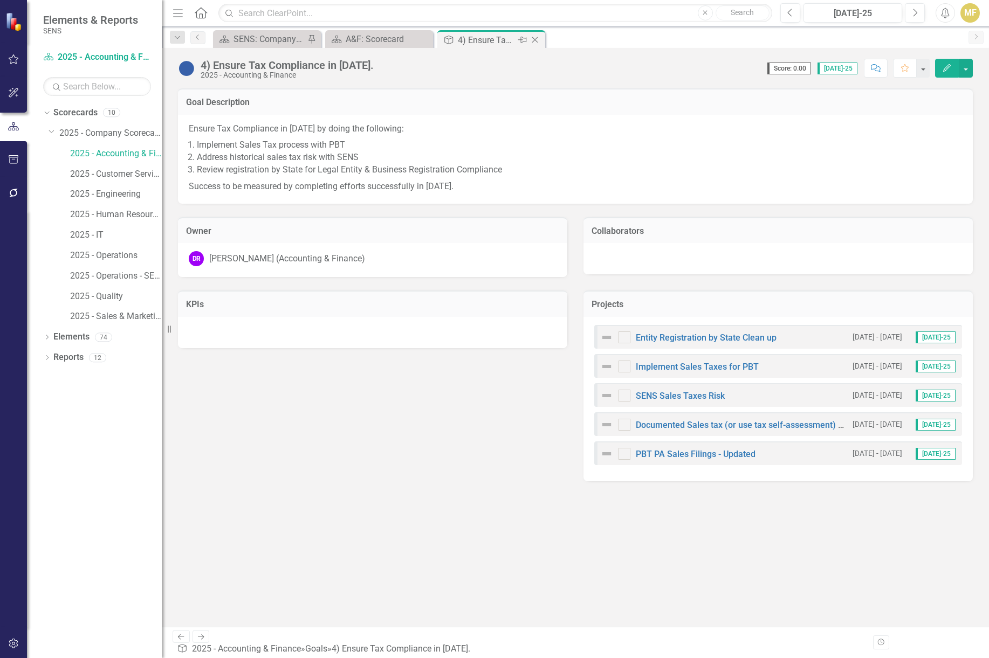
click at [535, 40] on icon "Close" at bounding box center [534, 40] width 11 height 9
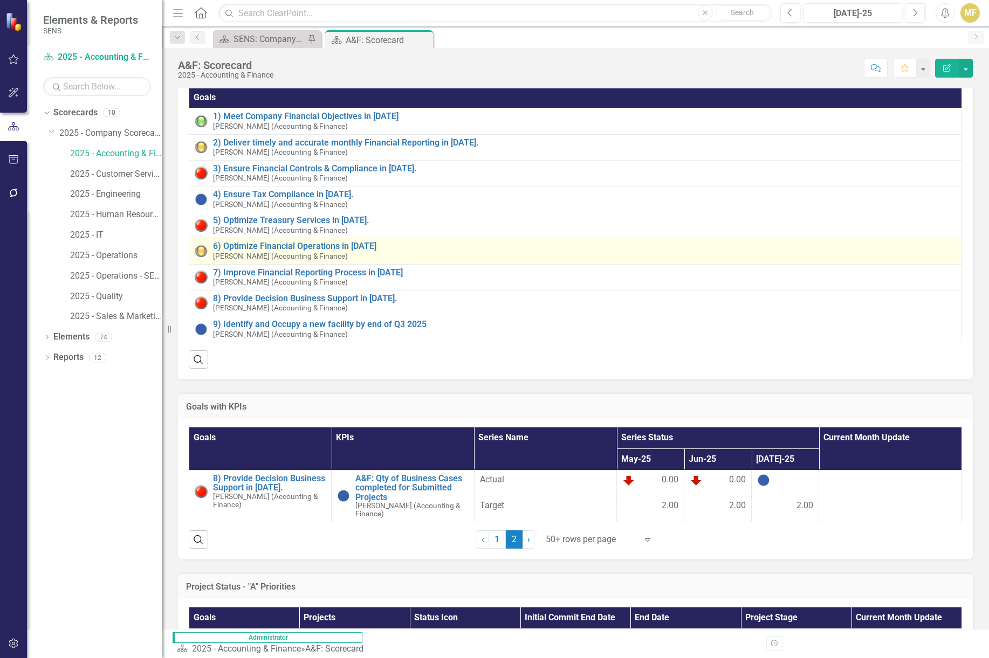
scroll to position [54, 0]
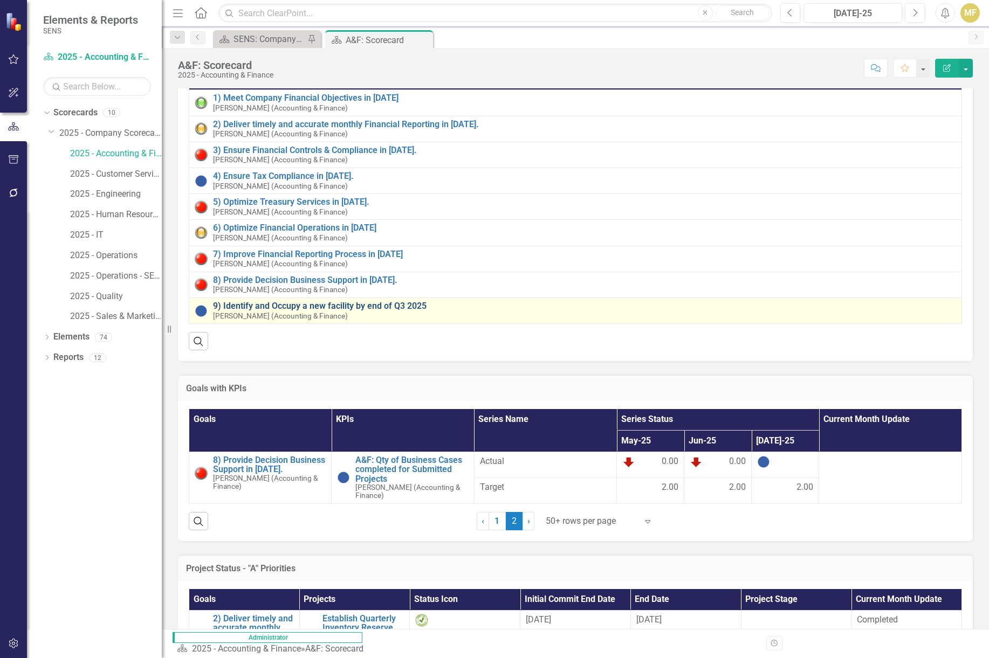
click at [374, 304] on link "9) Identify and Occupy a new facility by end of Q3 2025" at bounding box center [584, 306] width 743 height 10
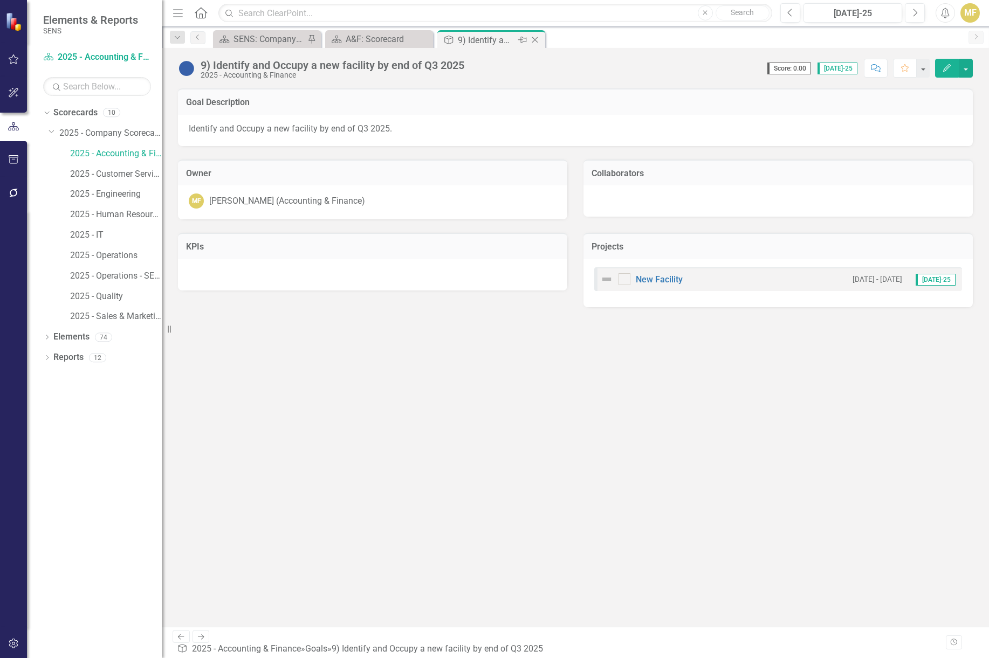
click at [539, 37] on icon "Close" at bounding box center [534, 40] width 11 height 9
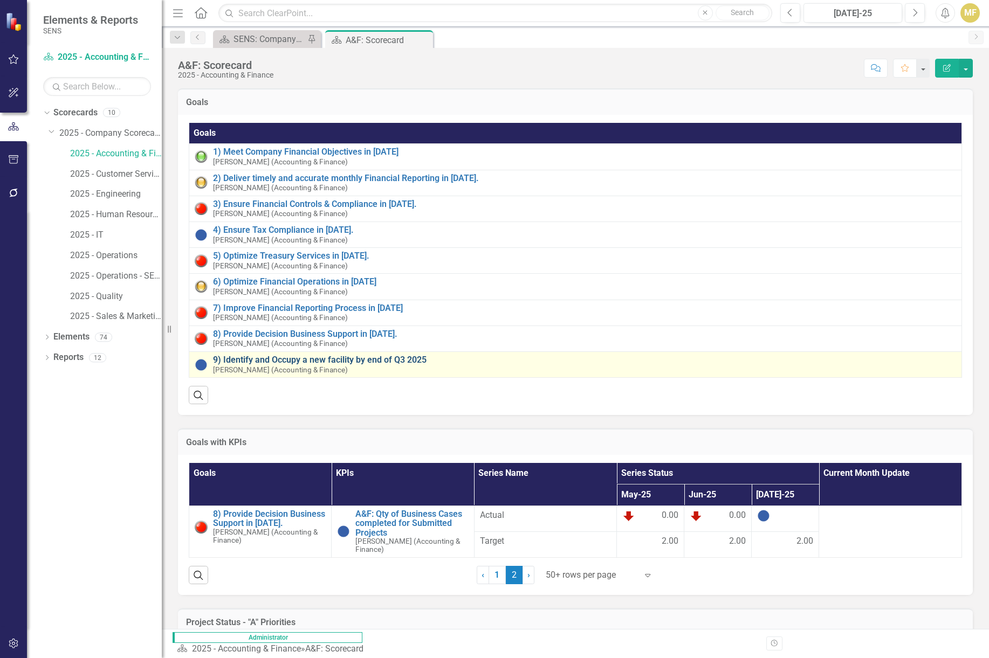
click at [357, 359] on link "9) Identify and Occupy a new facility by end of Q3 2025" at bounding box center [584, 360] width 743 height 10
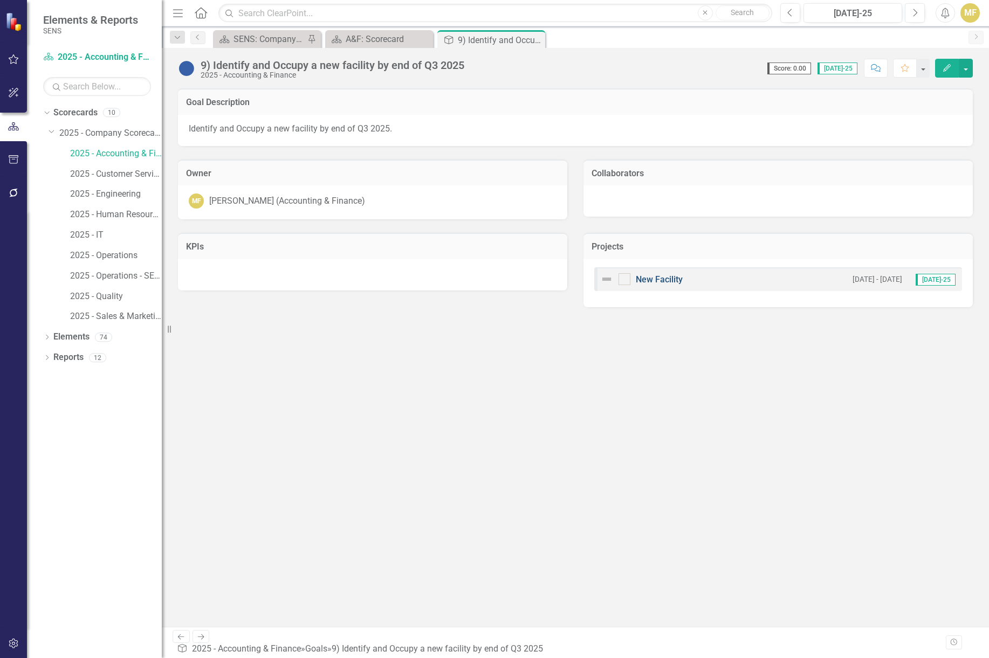
click at [660, 280] on link "New Facility" at bounding box center [659, 279] width 47 height 10
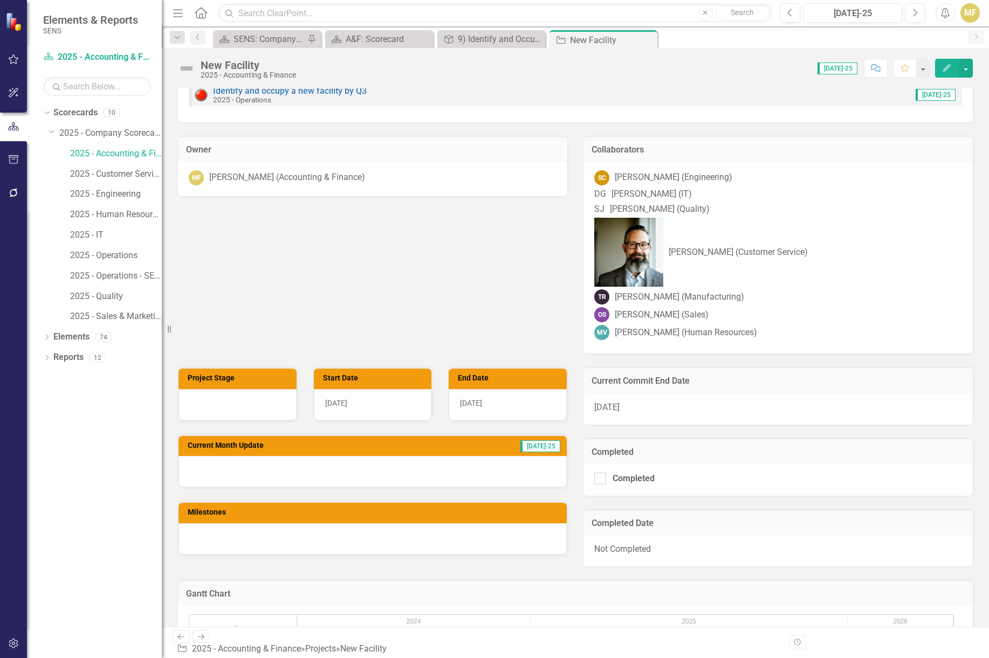
scroll to position [377, 0]
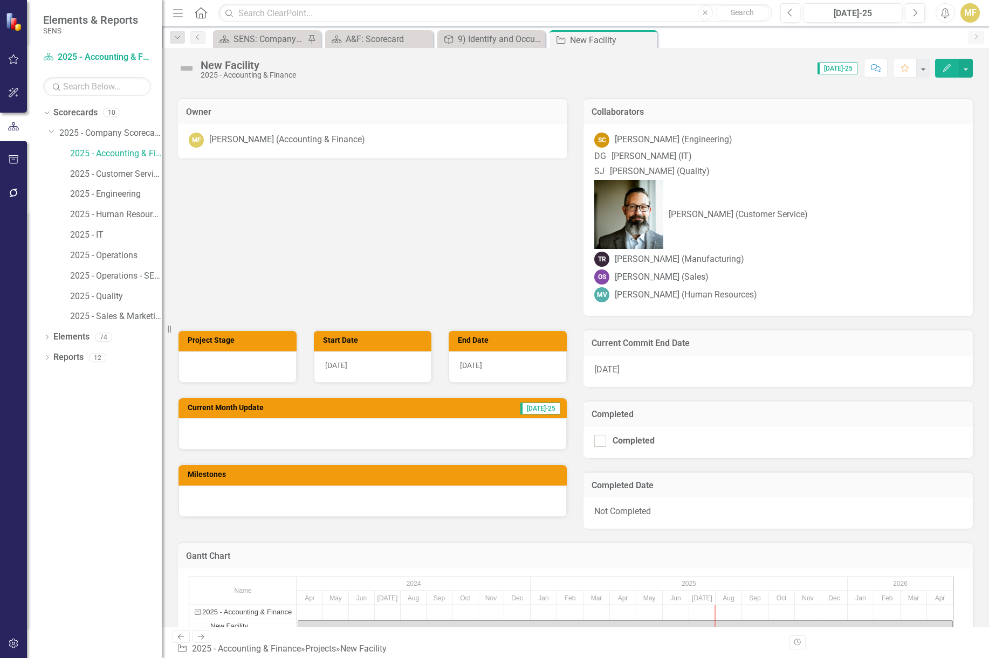
click at [302, 418] on div at bounding box center [372, 433] width 388 height 31
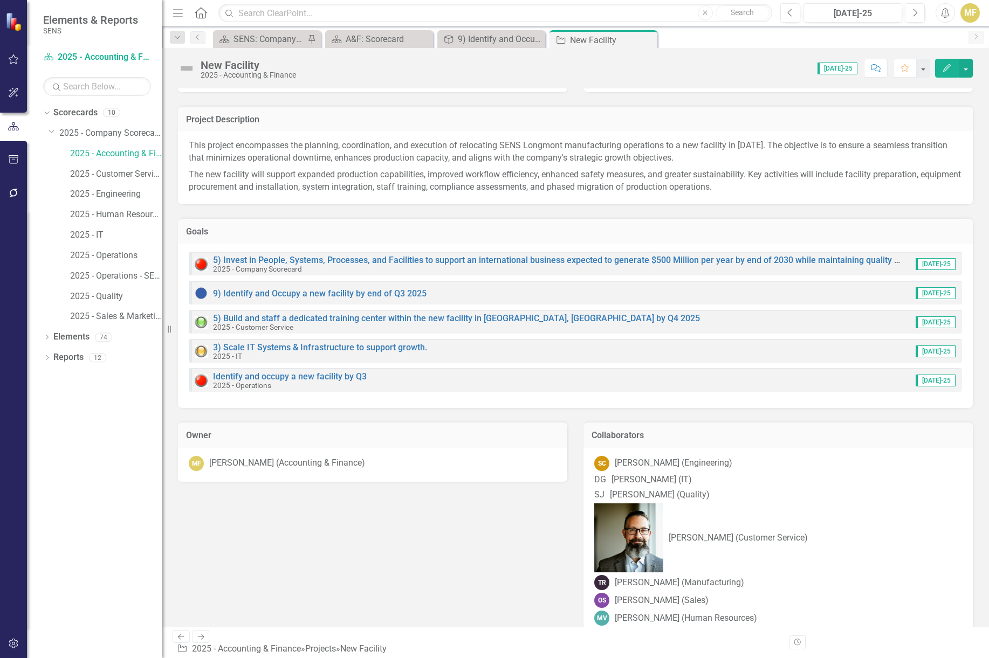
scroll to position [0, 0]
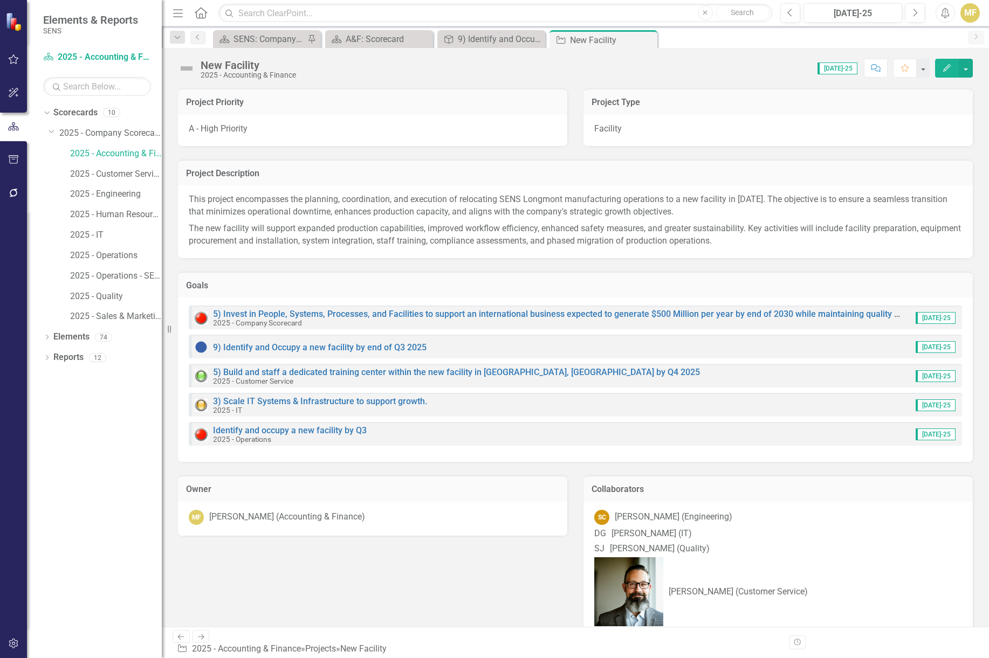
click at [187, 71] on img at bounding box center [186, 68] width 17 height 17
click at [187, 70] on img at bounding box center [186, 68] width 17 height 17
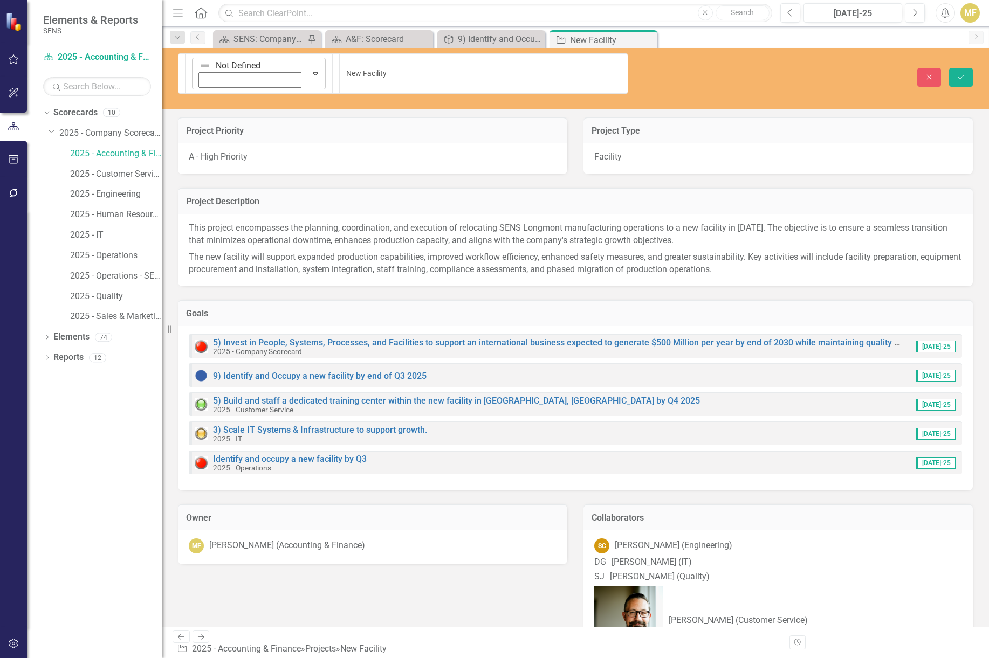
click at [310, 69] on icon "Expand" at bounding box center [315, 73] width 11 height 9
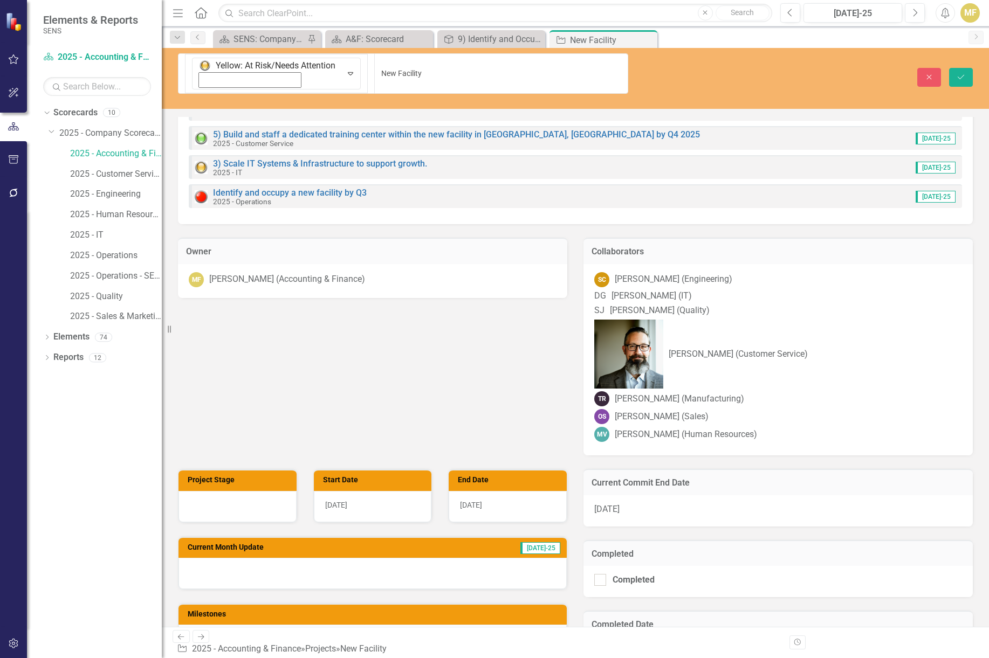
scroll to position [270, 0]
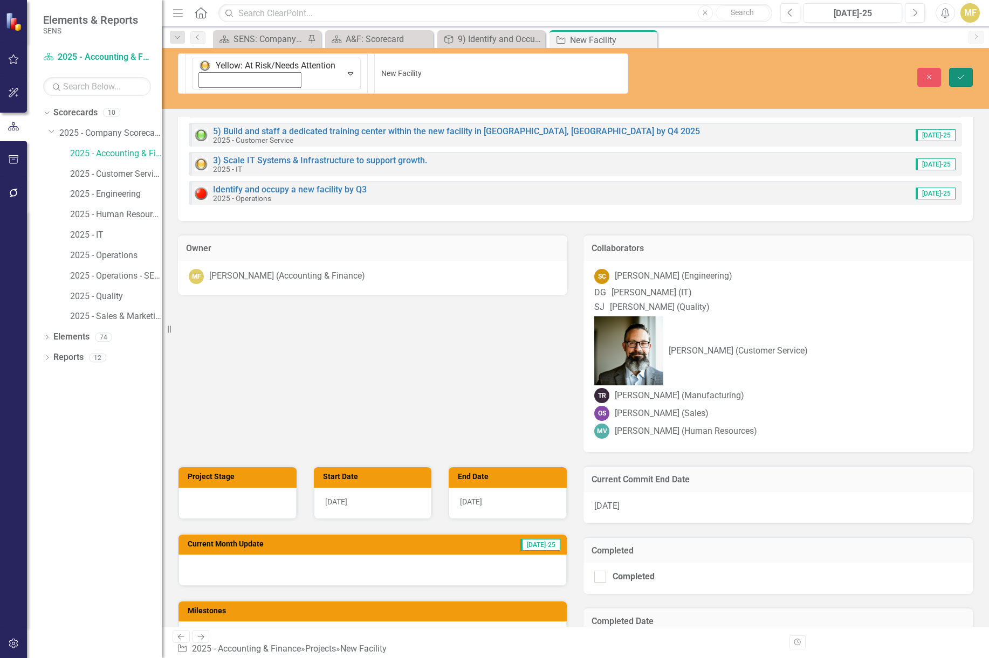
click at [828, 68] on button "Save" at bounding box center [961, 77] width 24 height 19
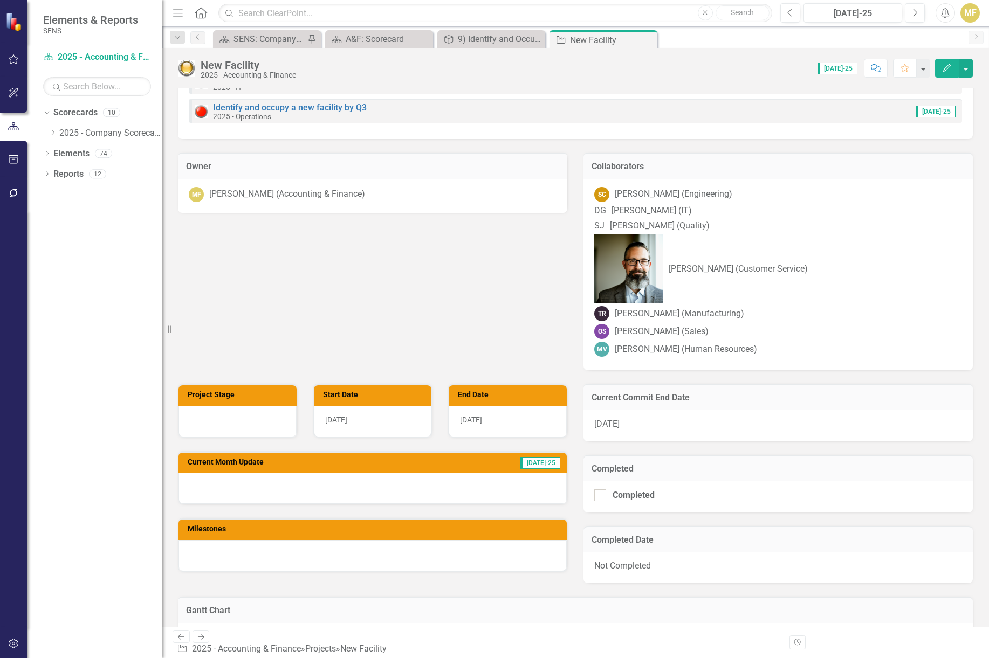
scroll to position [323, 0]
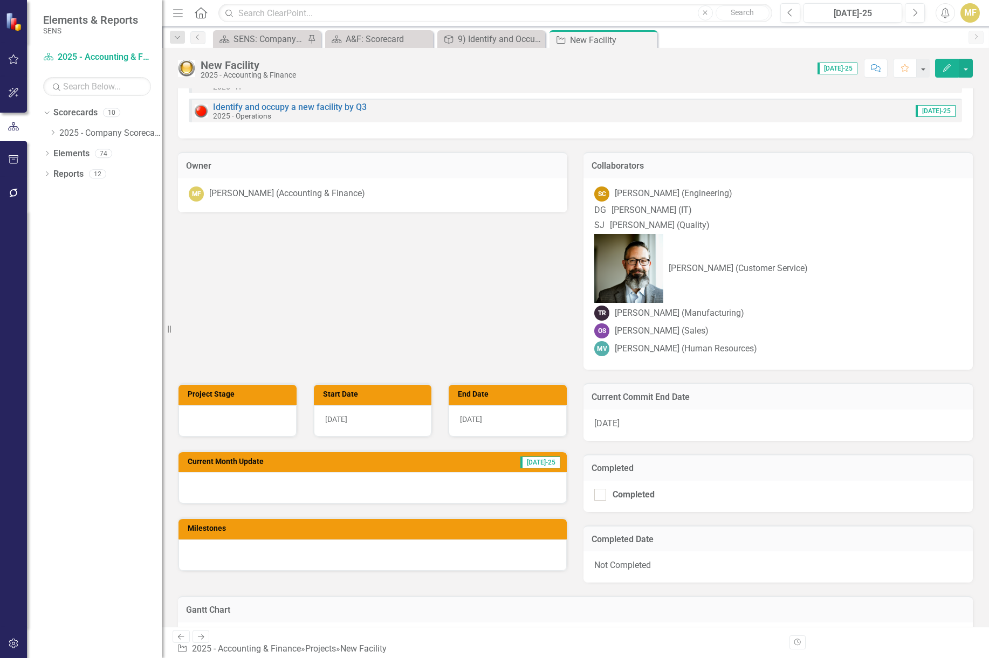
click at [304, 472] on div at bounding box center [372, 487] width 388 height 31
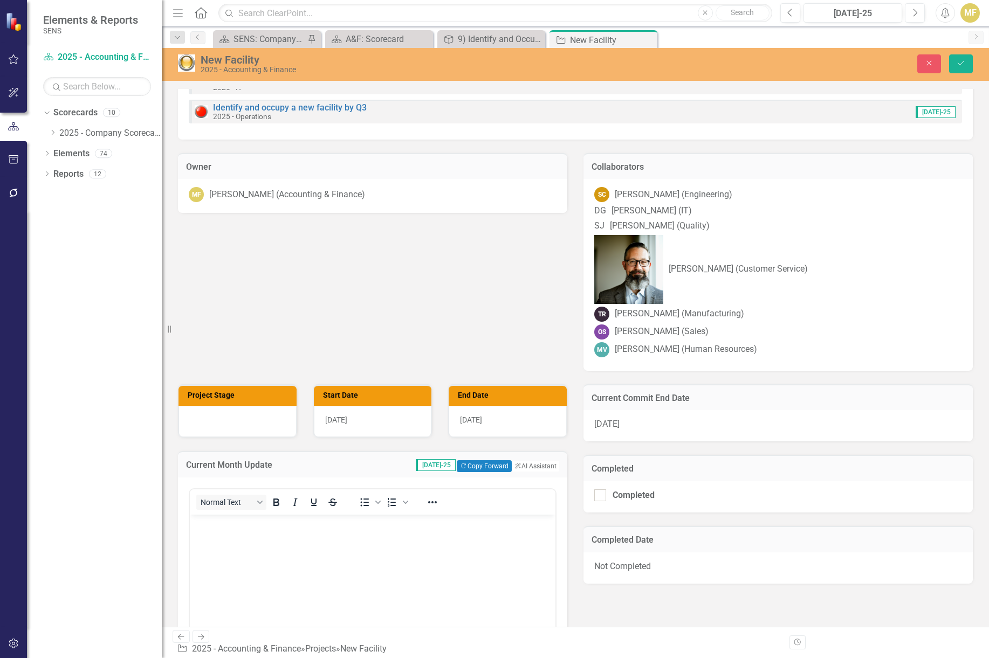
scroll to position [0, 0]
click at [266, 490] on body "Rich Text Area. Press ALT-0 for help." at bounding box center [373, 595] width 366 height 162
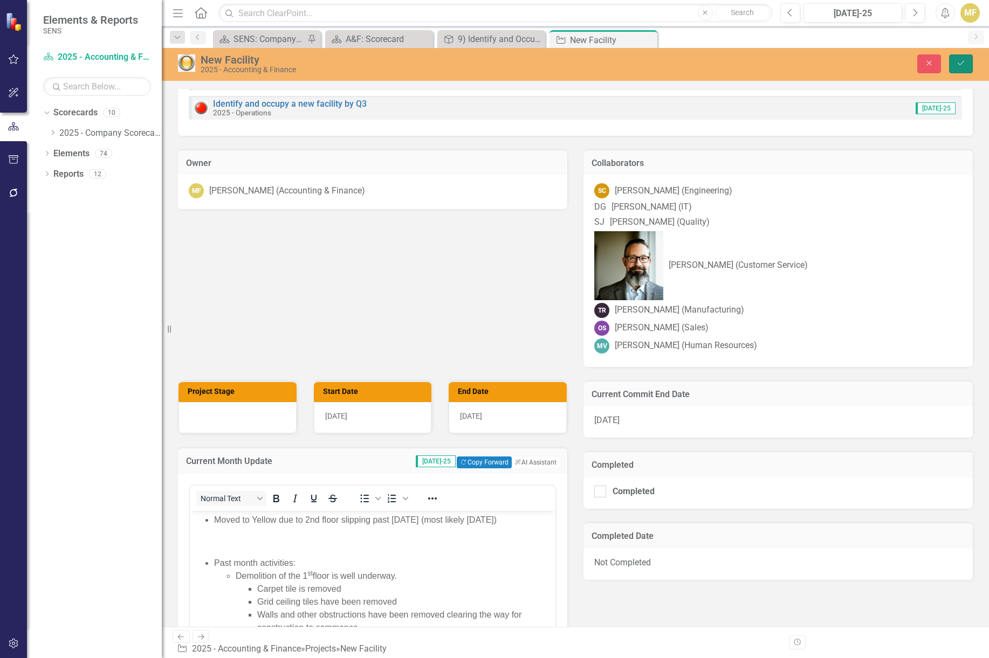
click at [828, 60] on icon "Save" at bounding box center [961, 63] width 10 height 8
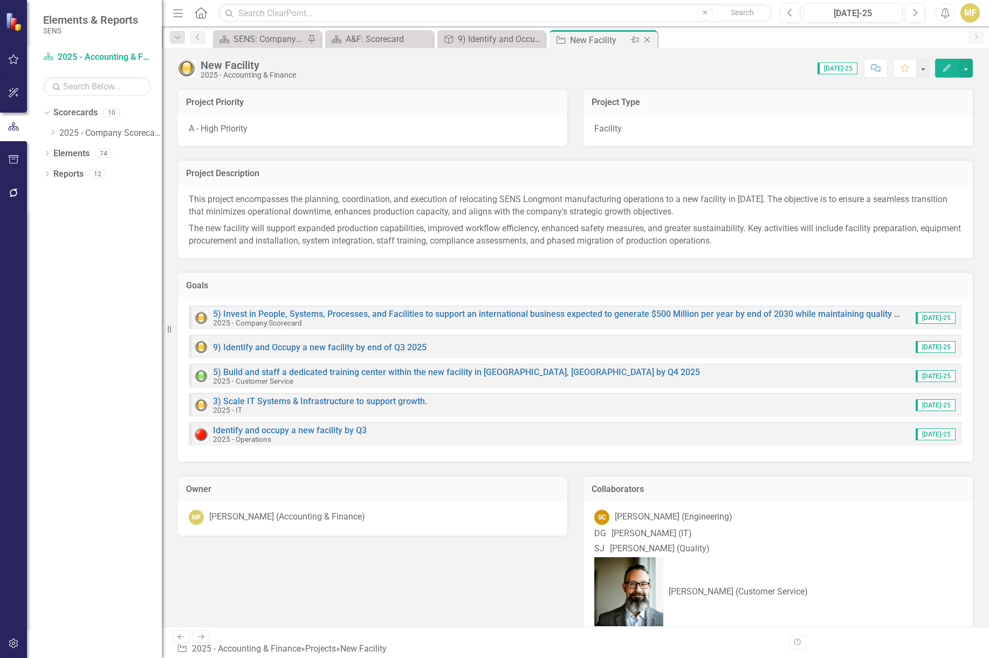
click at [649, 41] on icon "Close" at bounding box center [647, 40] width 11 height 9
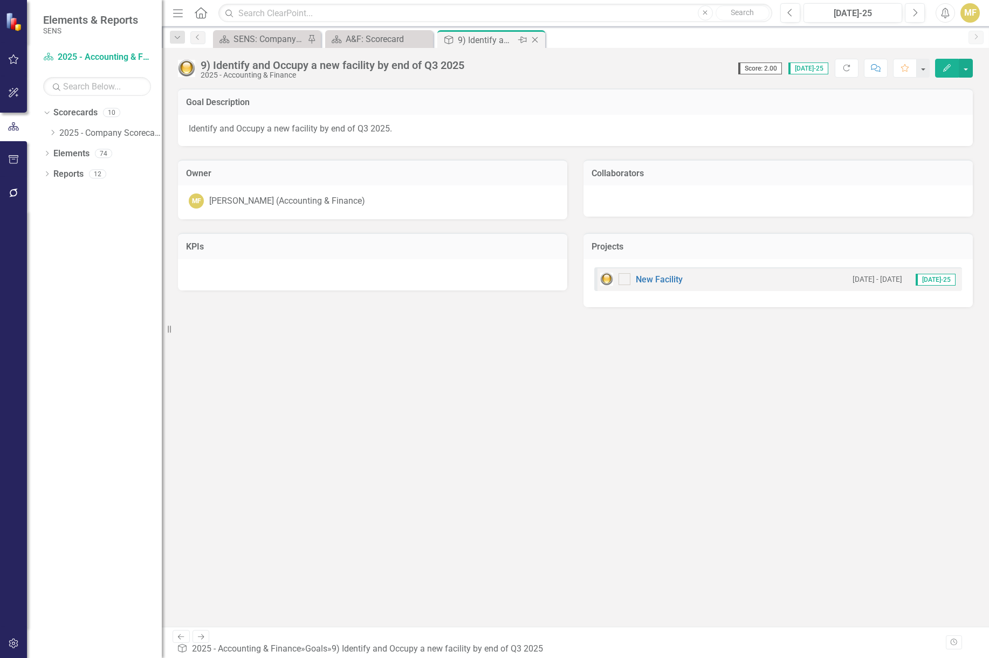
click at [535, 40] on icon "Close" at bounding box center [534, 40] width 11 height 9
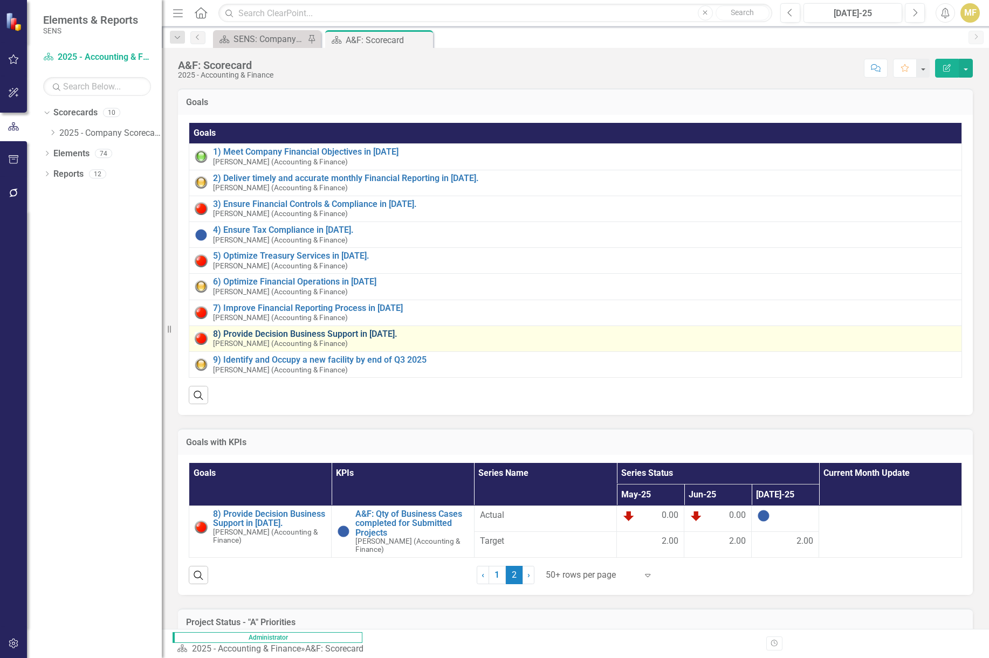
click at [372, 334] on link "8) Provide Decision Business Support in [DATE]." at bounding box center [584, 334] width 743 height 10
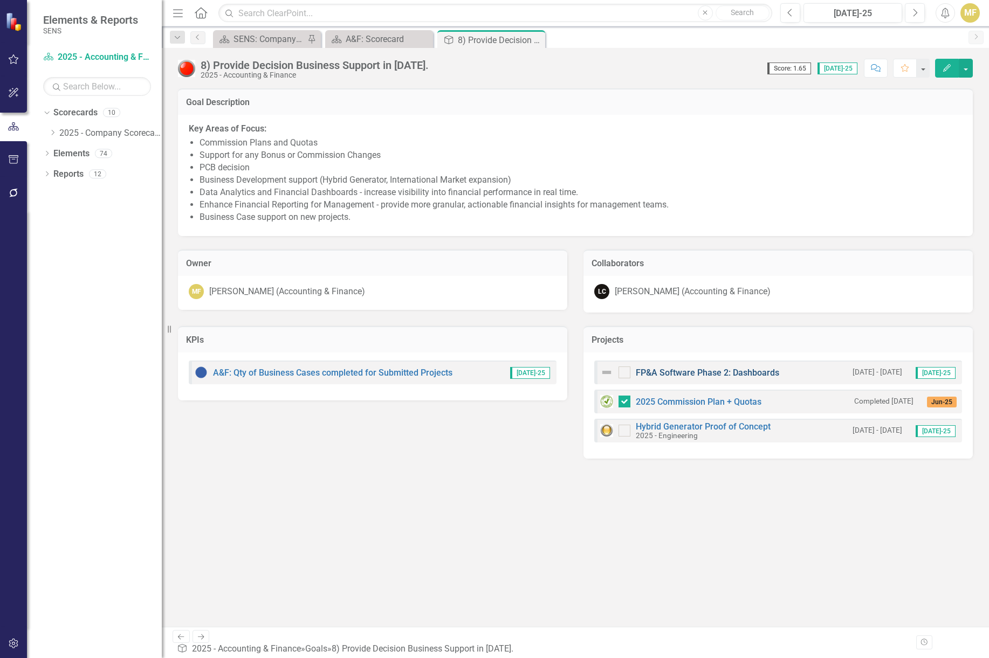
click at [741, 373] on link "FP&A Software Phase 2: Dashboards" at bounding box center [707, 373] width 143 height 10
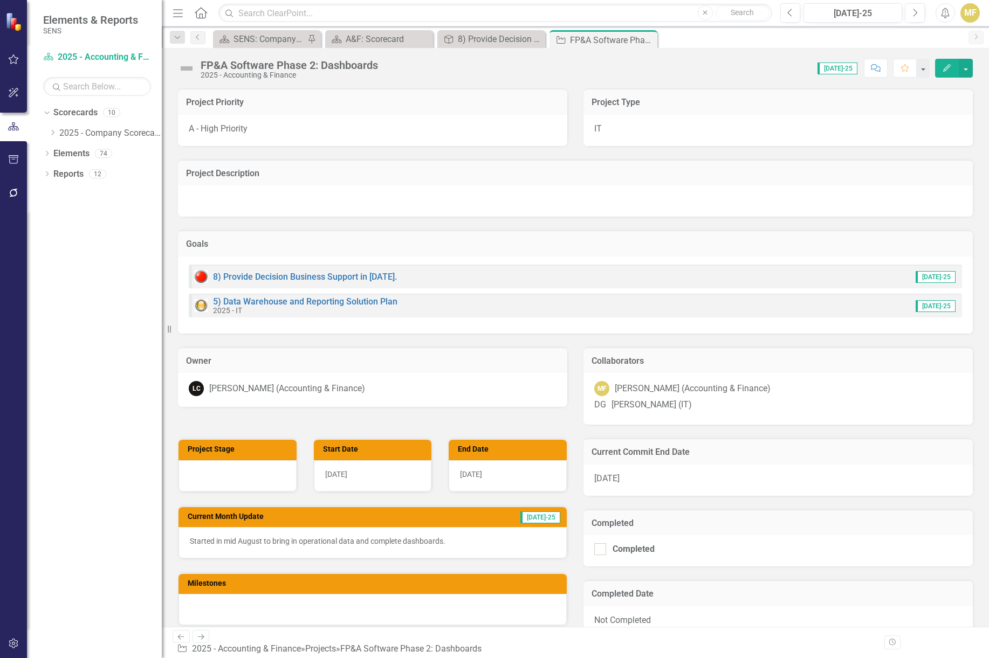
click at [189, 68] on img at bounding box center [186, 68] width 17 height 17
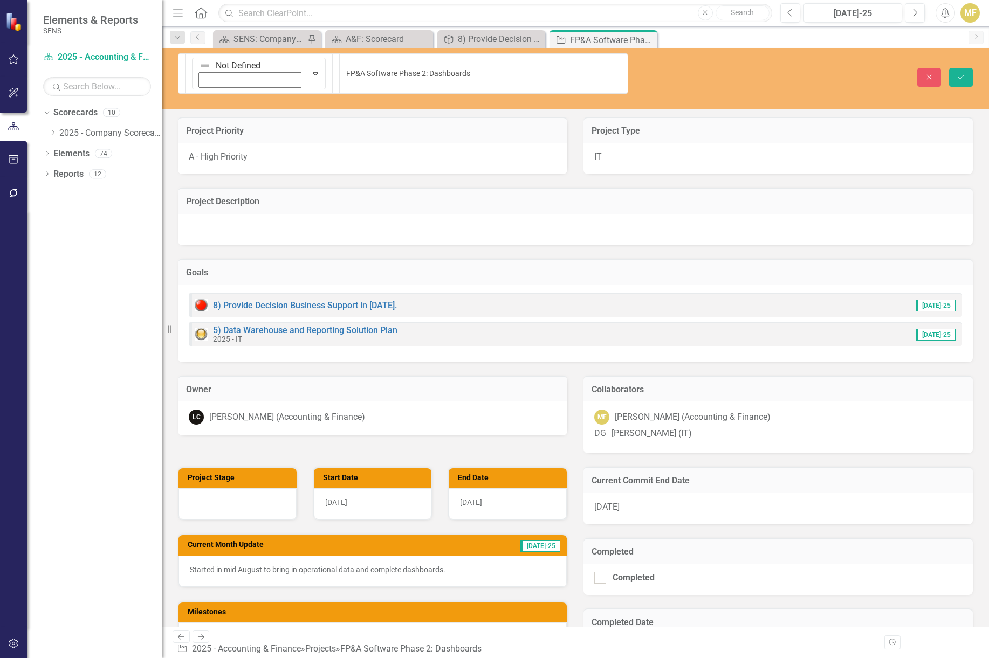
click at [199, 68] on img at bounding box center [204, 65] width 11 height 11
click at [828, 73] on icon "Save" at bounding box center [961, 77] width 10 height 8
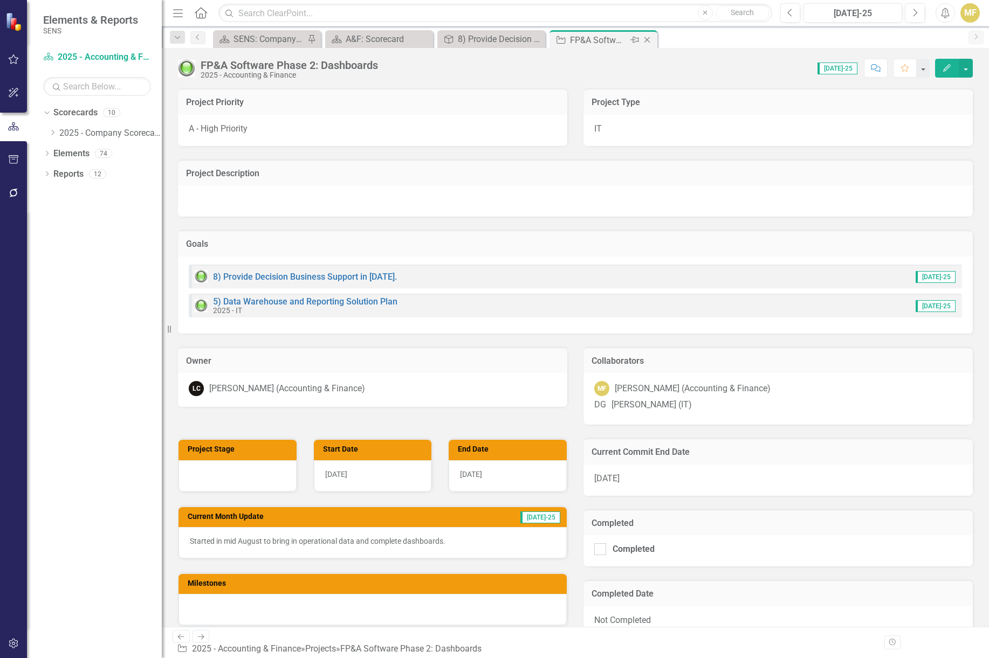
click at [650, 39] on icon "Close" at bounding box center [647, 40] width 11 height 9
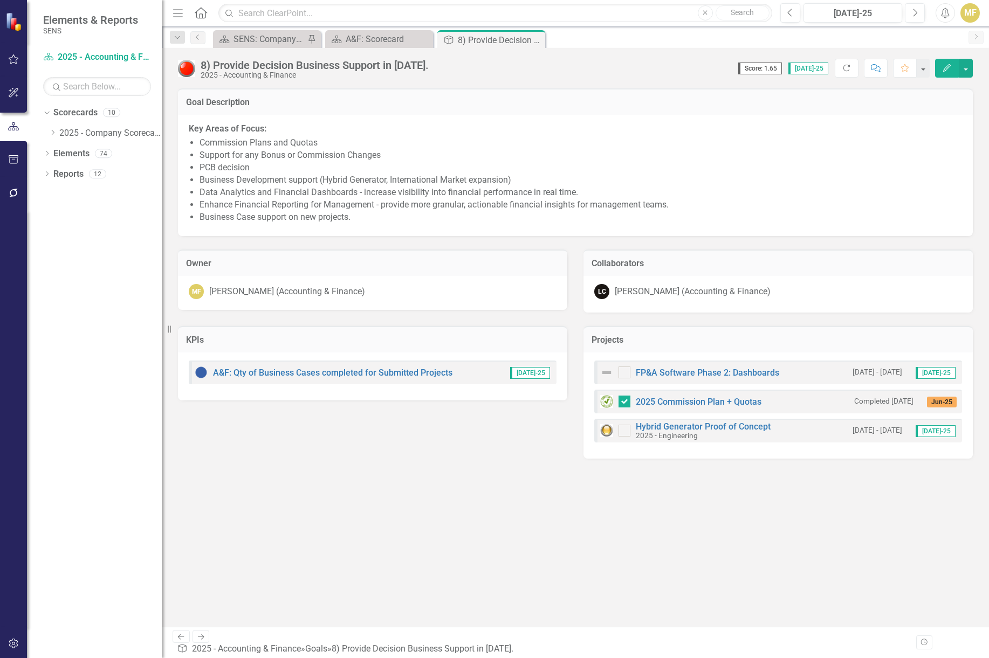
checkbox input "true"
click at [281, 371] on link "A&F: Qty of Business Cases completed for Submitted Projects" at bounding box center [332, 373] width 239 height 10
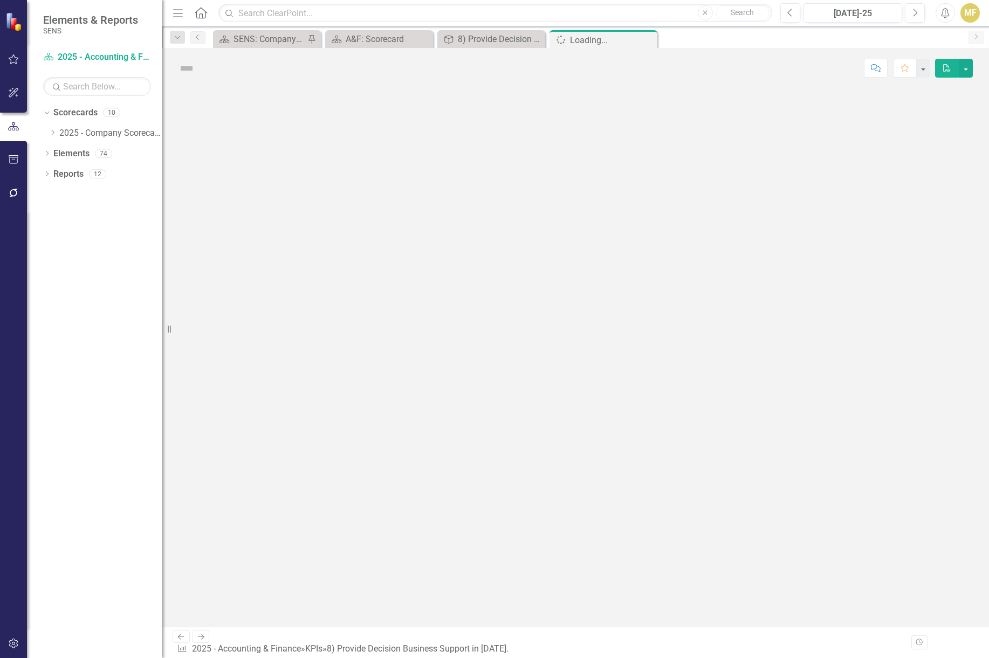
click at [281, 371] on div at bounding box center [575, 357] width 827 height 539
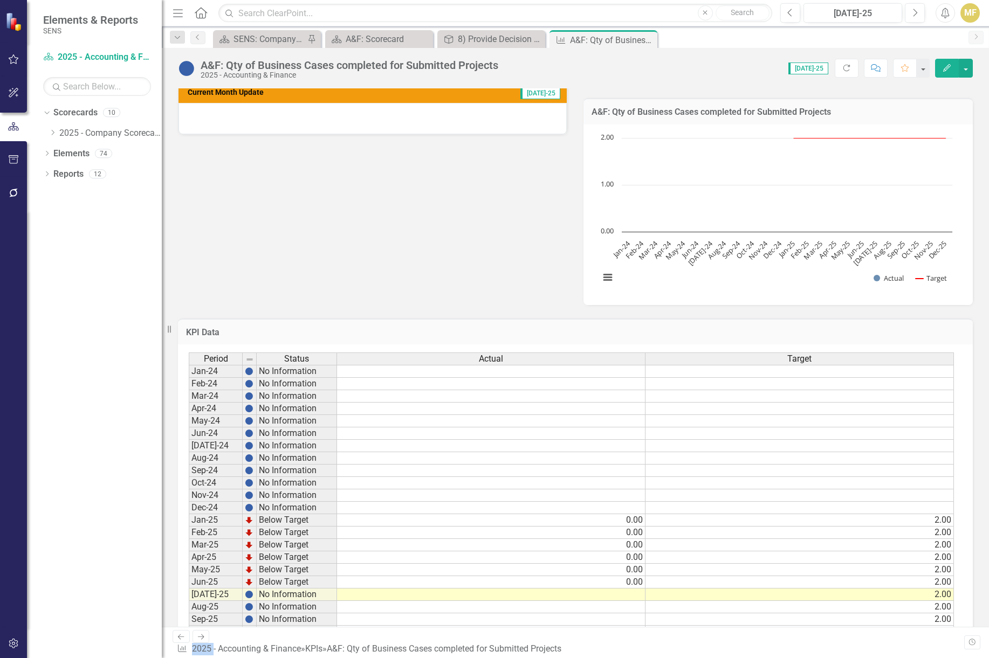
scroll to position [393, 0]
click at [583, 490] on td at bounding box center [491, 594] width 308 height 12
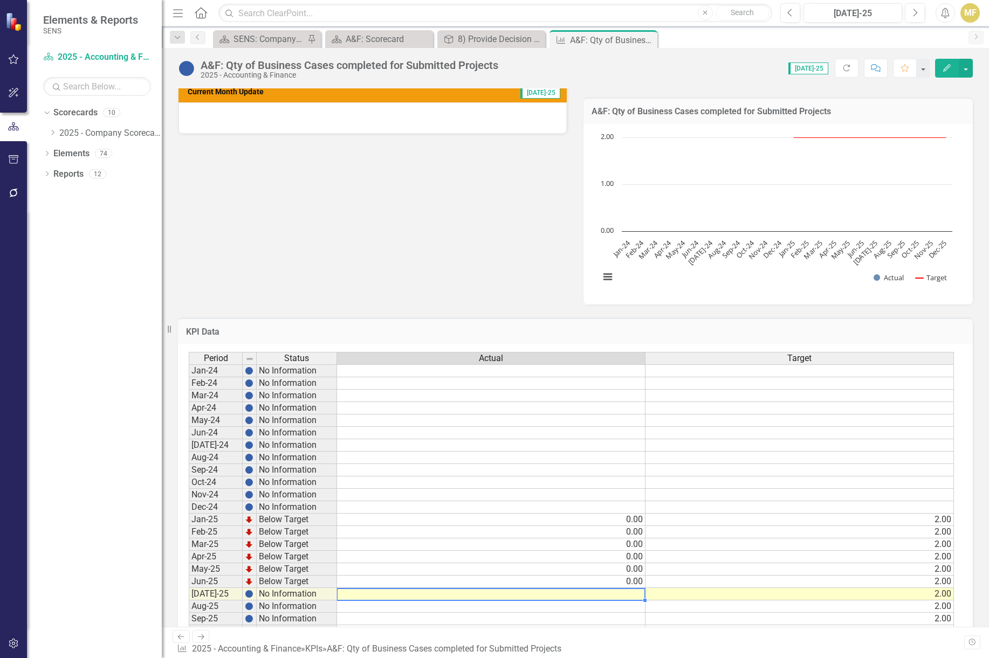
type textarea "0"
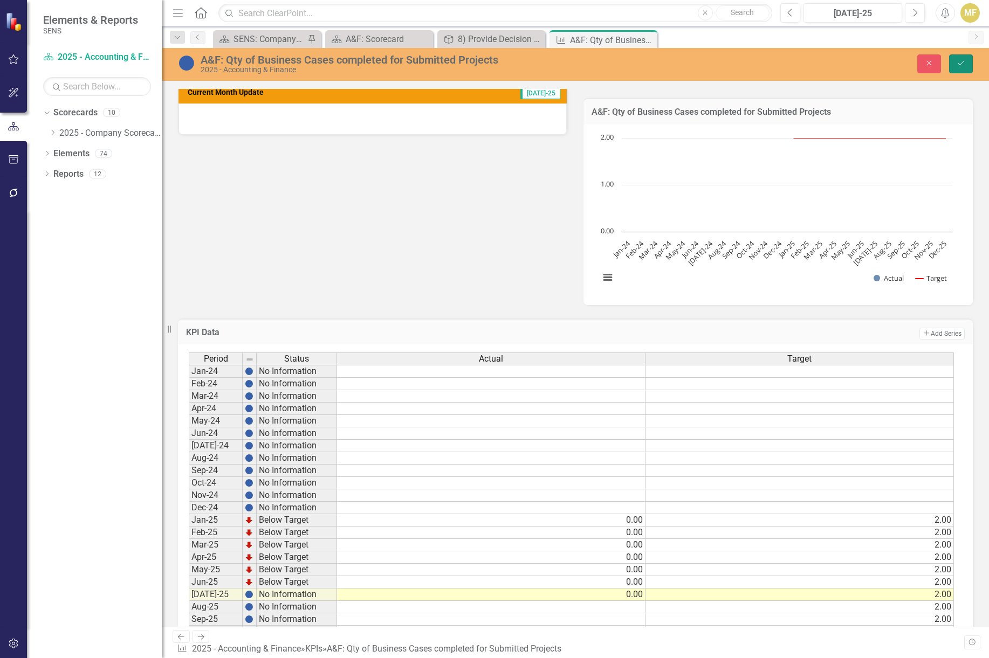
click at [828, 58] on button "Save" at bounding box center [961, 63] width 24 height 19
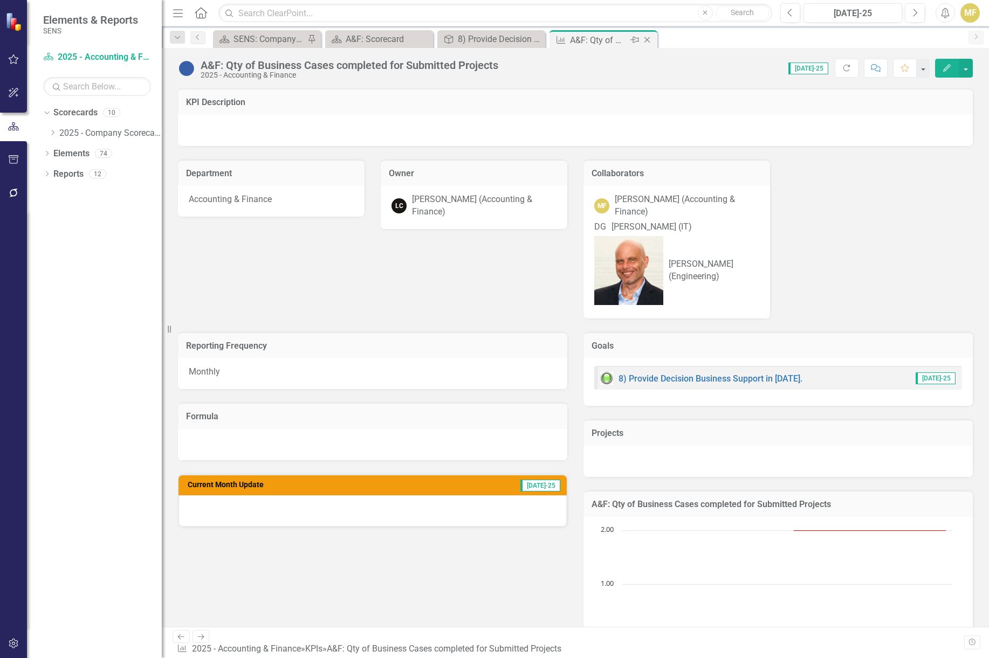
click at [648, 40] on icon "Close" at bounding box center [647, 40] width 11 height 9
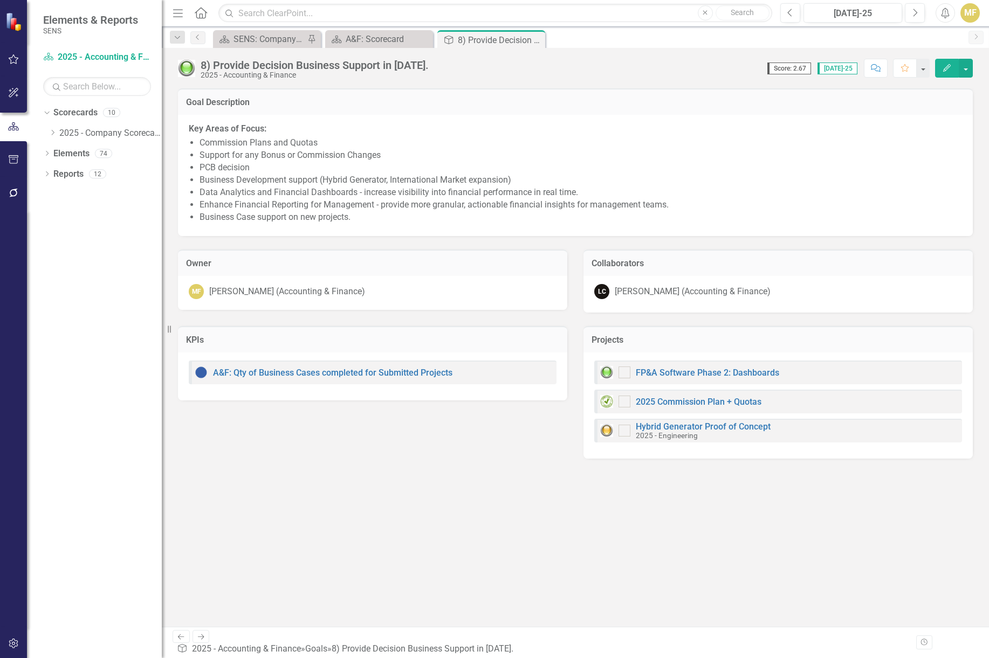
checkbox input "true"
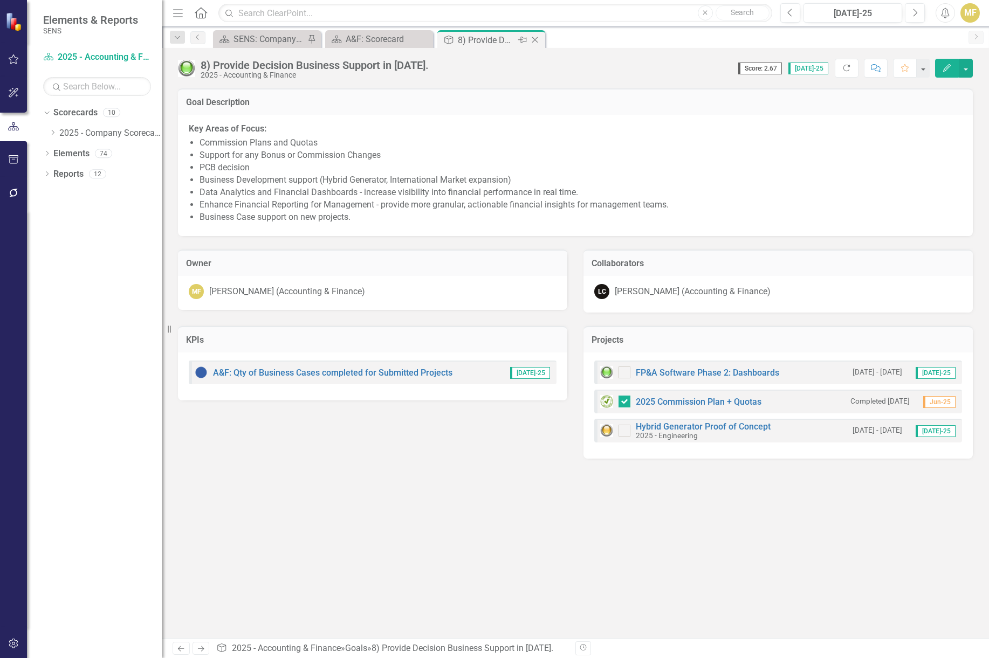
click at [534, 38] on icon "Close" at bounding box center [534, 40] width 11 height 9
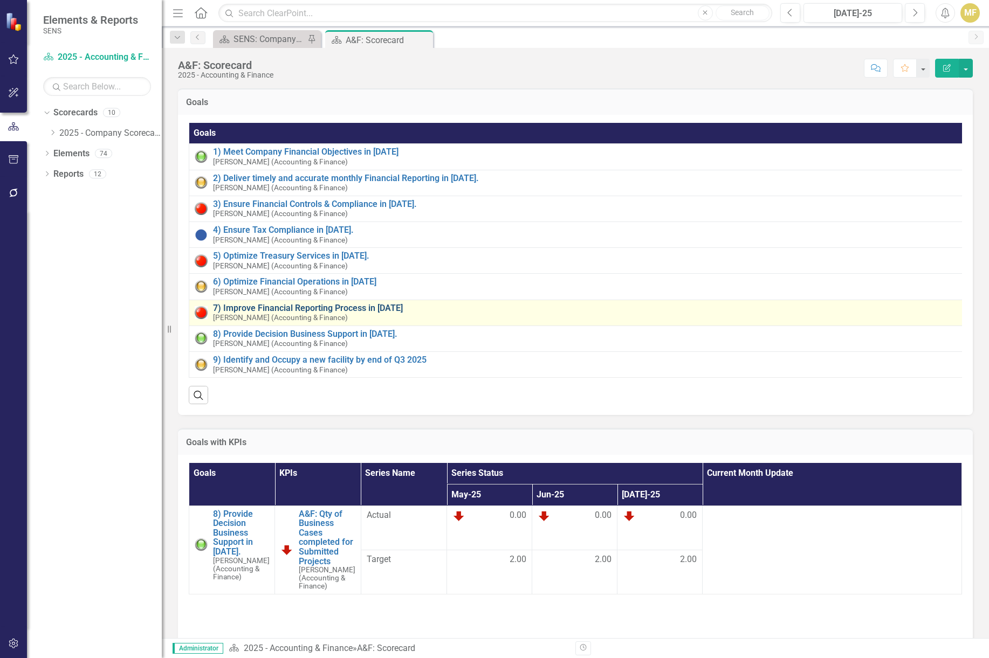
click at [293, 307] on link "7) Improve Financial Reporting Process in [DATE]" at bounding box center [588, 309] width 750 height 10
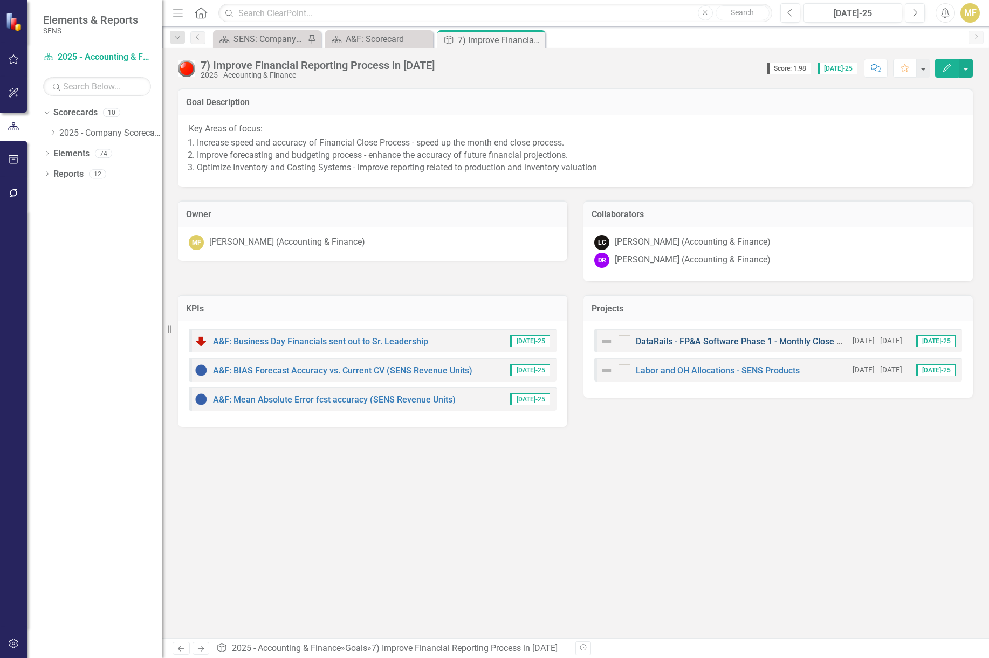
click at [714, 337] on link "DataRails - FP&A Software Phase 1 - Monthly Close & Quarterly Fcst" at bounding box center [767, 341] width 263 height 10
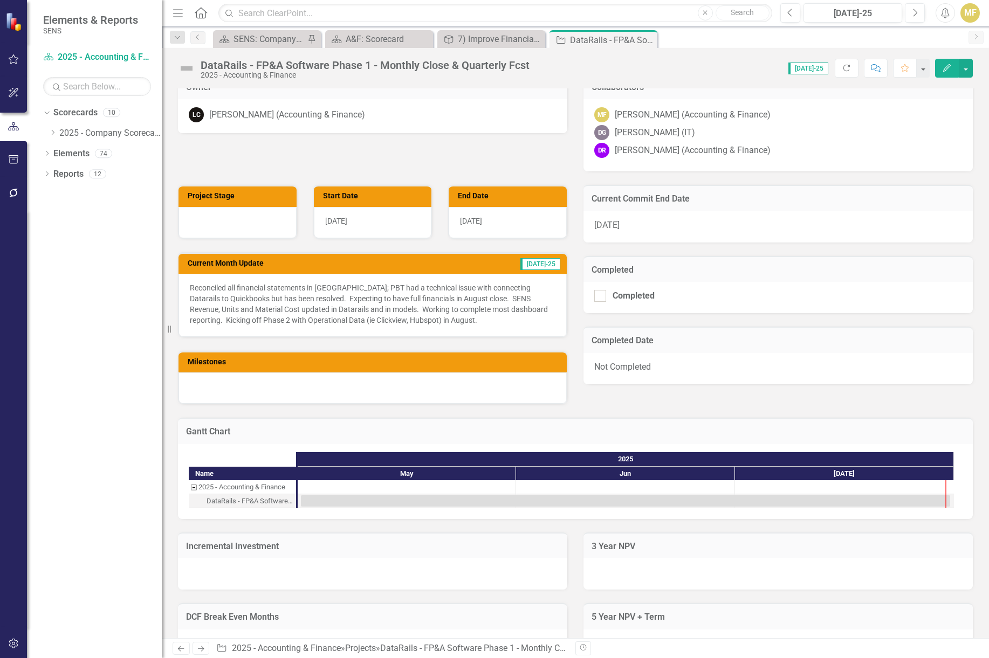
scroll to position [377, 0]
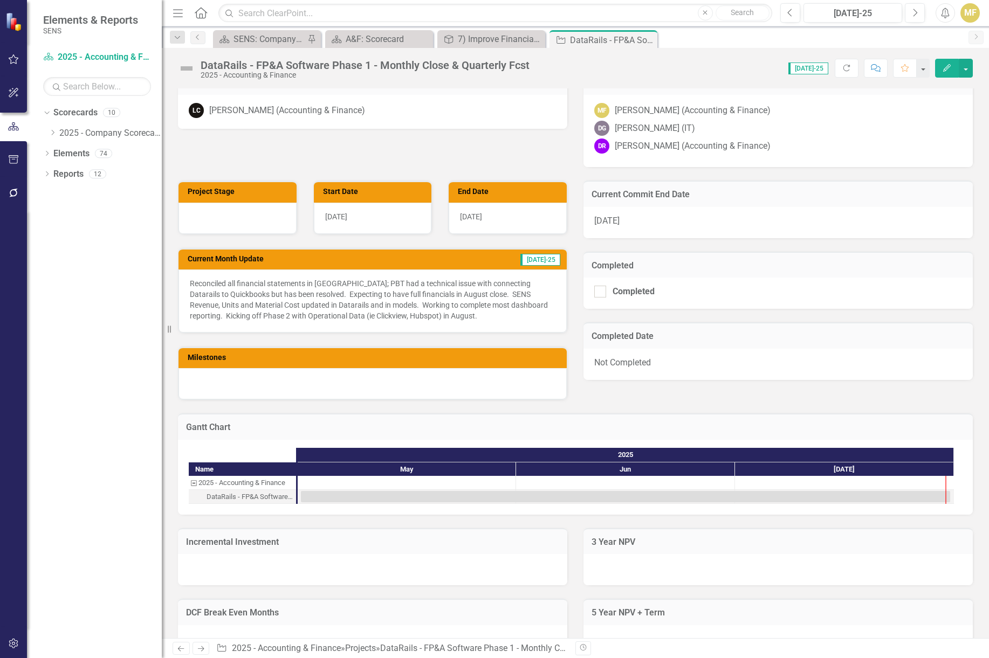
click at [660, 69] on div "Score: 0.00 [DATE]-25 Completed Refresh Comment Favorite Edit" at bounding box center [754, 68] width 438 height 18
click at [190, 70] on img at bounding box center [186, 68] width 17 height 17
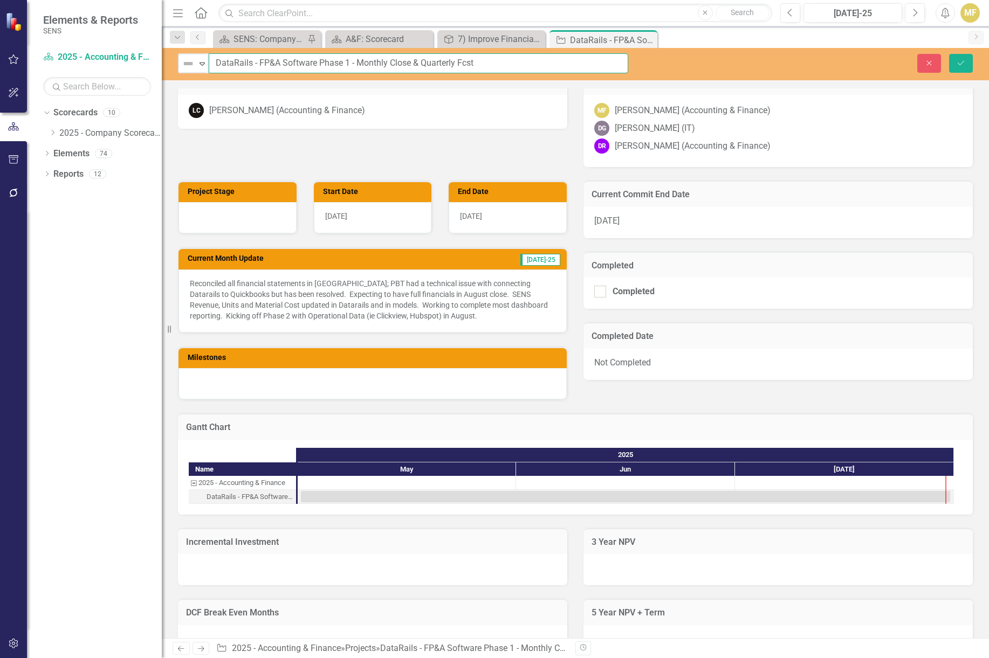
drag, startPoint x: 494, startPoint y: 64, endPoint x: 169, endPoint y: 51, distance: 324.8
click at [169, 51] on div "Elements & Reports SENS Scorecard 2025 - Accounting & Finance Search Dropdown S…" at bounding box center [494, 329] width 989 height 658
click at [477, 210] on div "[DATE]" at bounding box center [508, 217] width 118 height 31
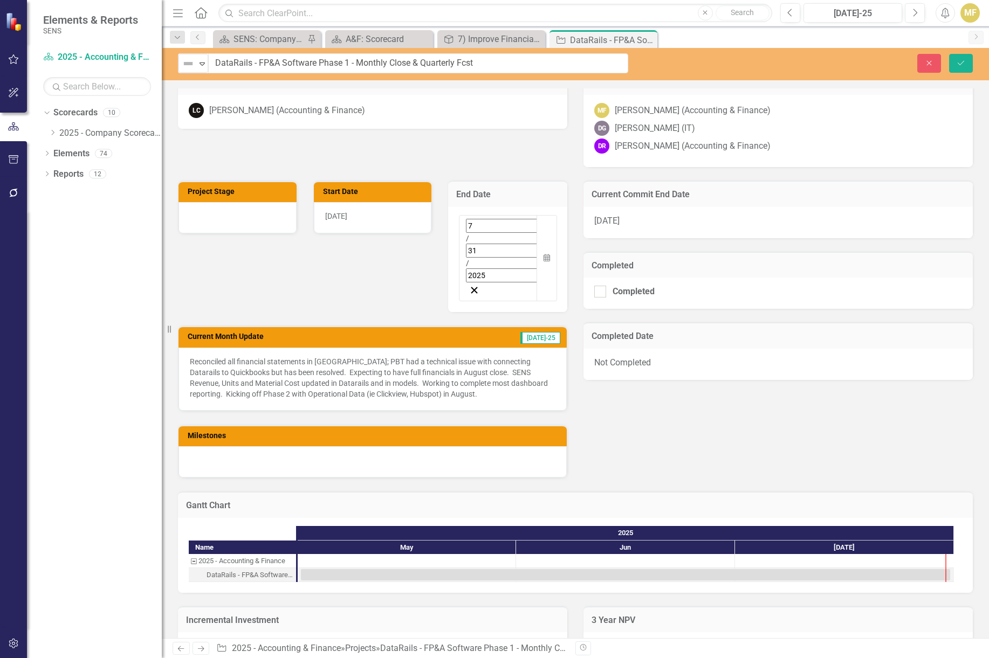
click at [527, 224] on div "7 / 31 / 2025" at bounding box center [498, 258] width 78 height 87
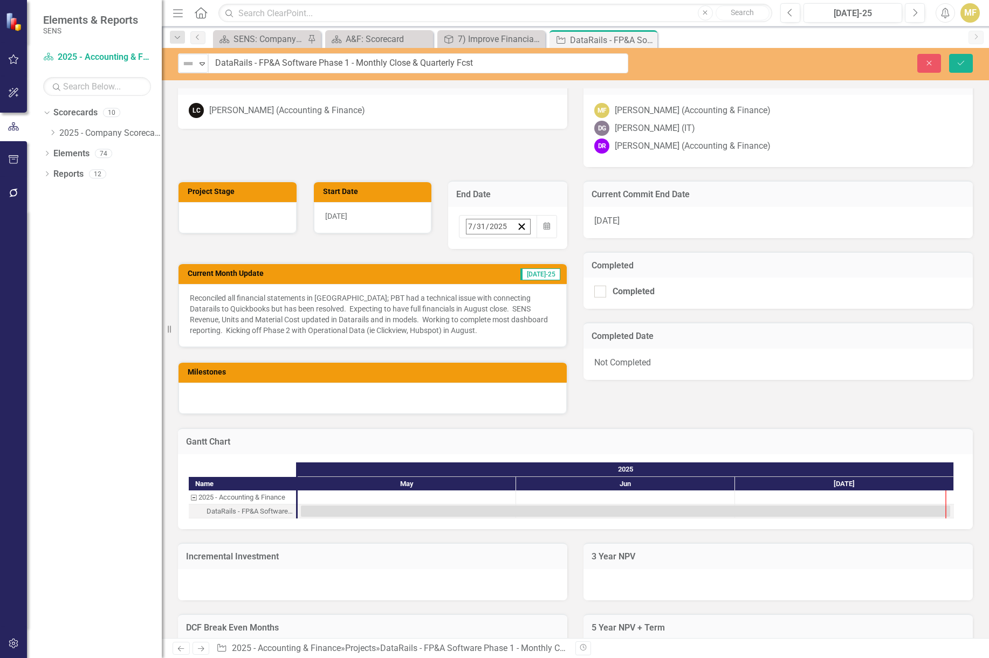
click at [600, 251] on button "›" at bounding box center [612, 250] width 24 height 24
click at [576, 289] on abbr "31" at bounding box center [580, 293] width 9 height 9
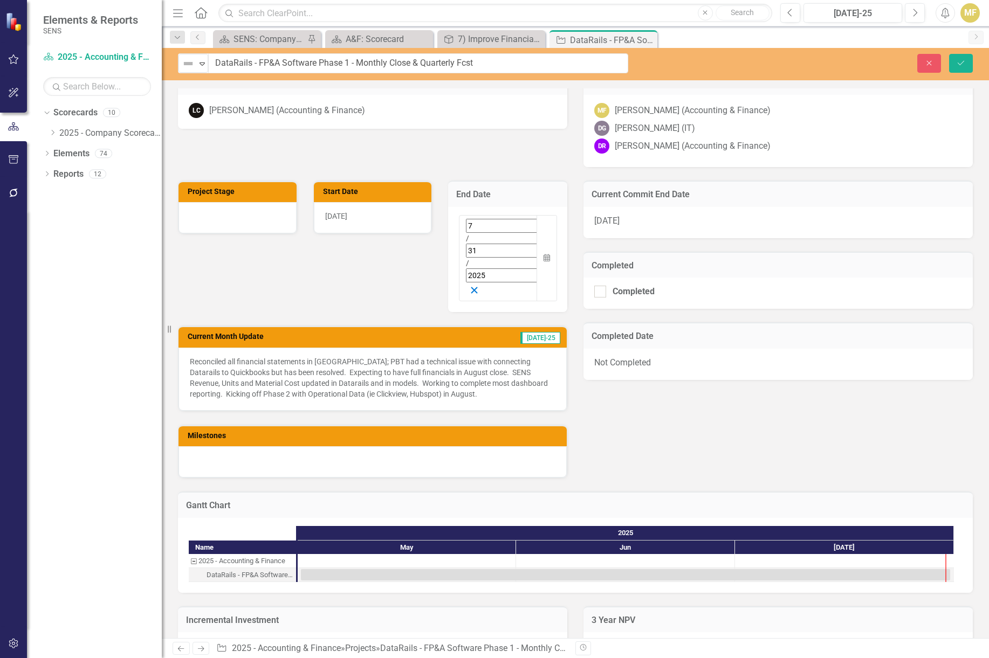
click at [477, 287] on line "button" at bounding box center [474, 290] width 6 height 6
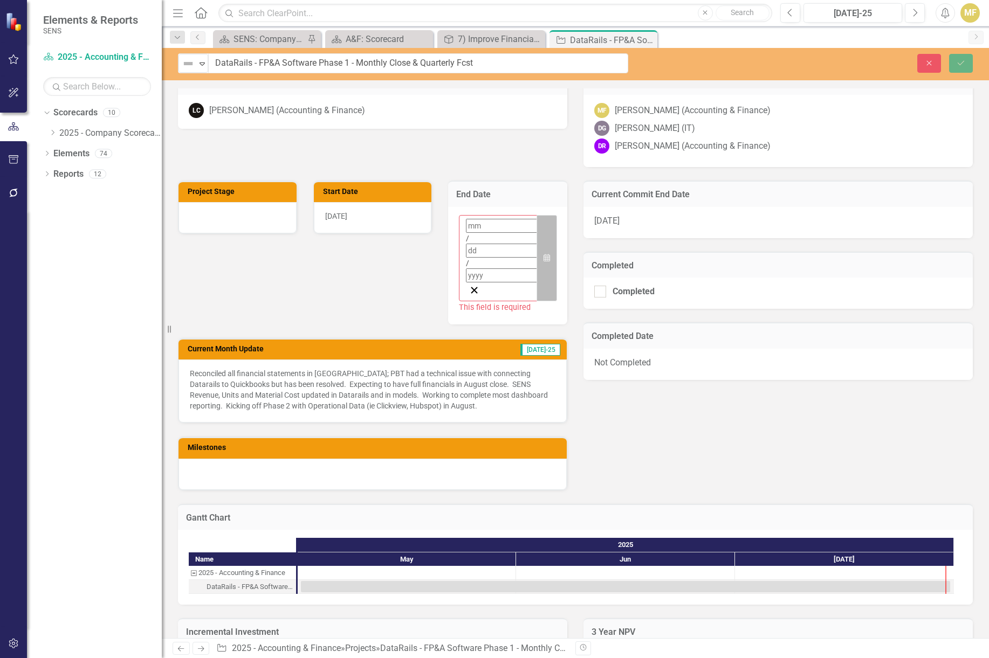
click at [543, 254] on icon "Calendar" at bounding box center [546, 258] width 6 height 8
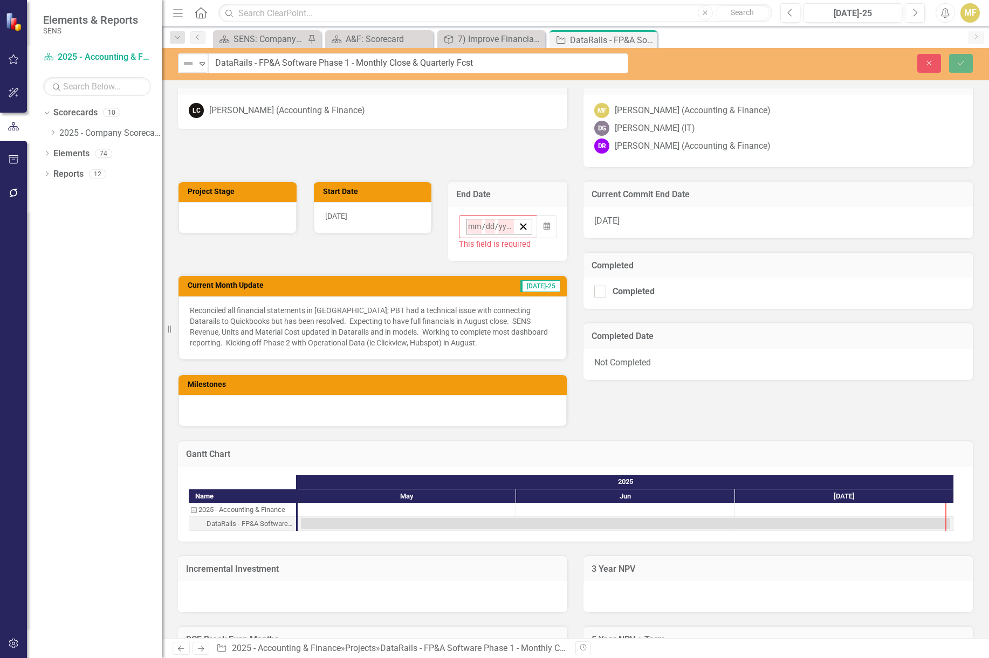
click at [600, 252] on button "›" at bounding box center [612, 250] width 24 height 24
click at [514, 361] on button "30" at bounding box center [527, 370] width 27 height 19
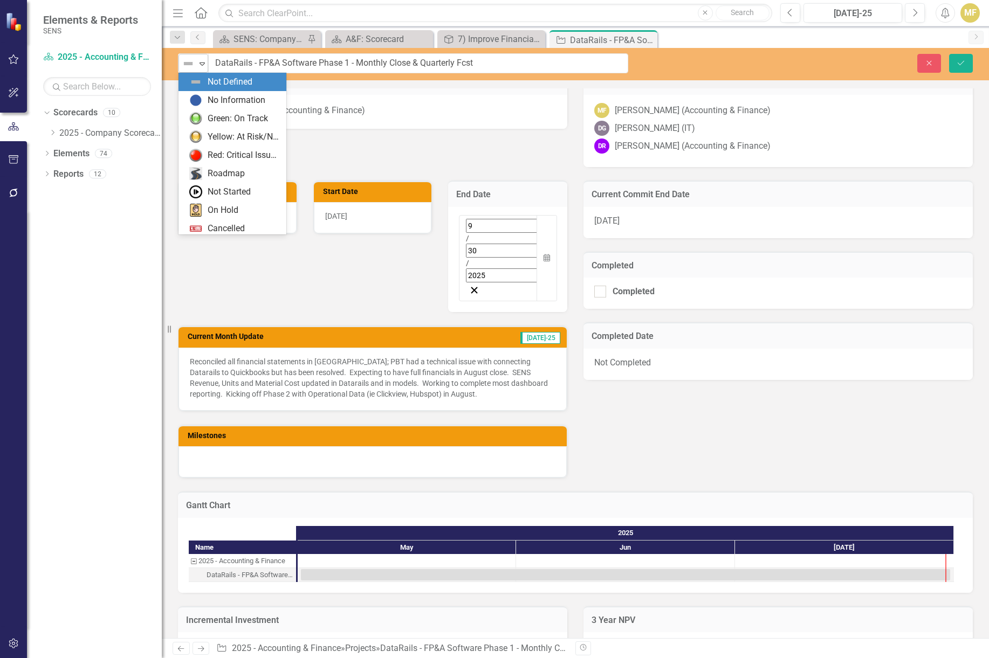
click at [199, 65] on icon "Expand" at bounding box center [202, 63] width 11 height 9
click at [233, 155] on div "Red: Critical Issues/Off-Track" at bounding box center [244, 155] width 72 height 12
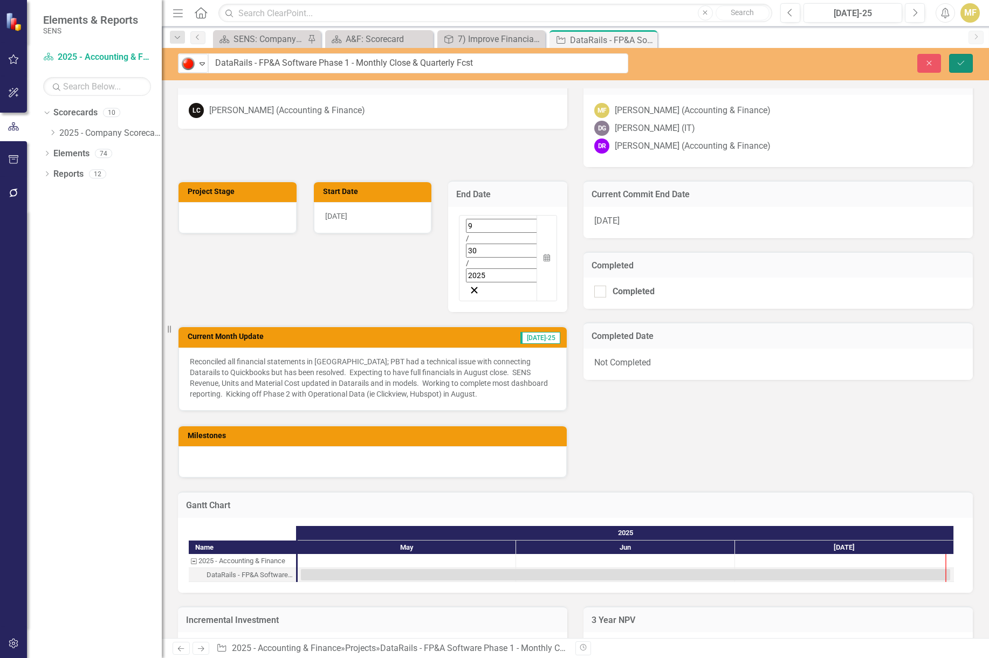
click at [961, 61] on icon "Save" at bounding box center [961, 63] width 10 height 8
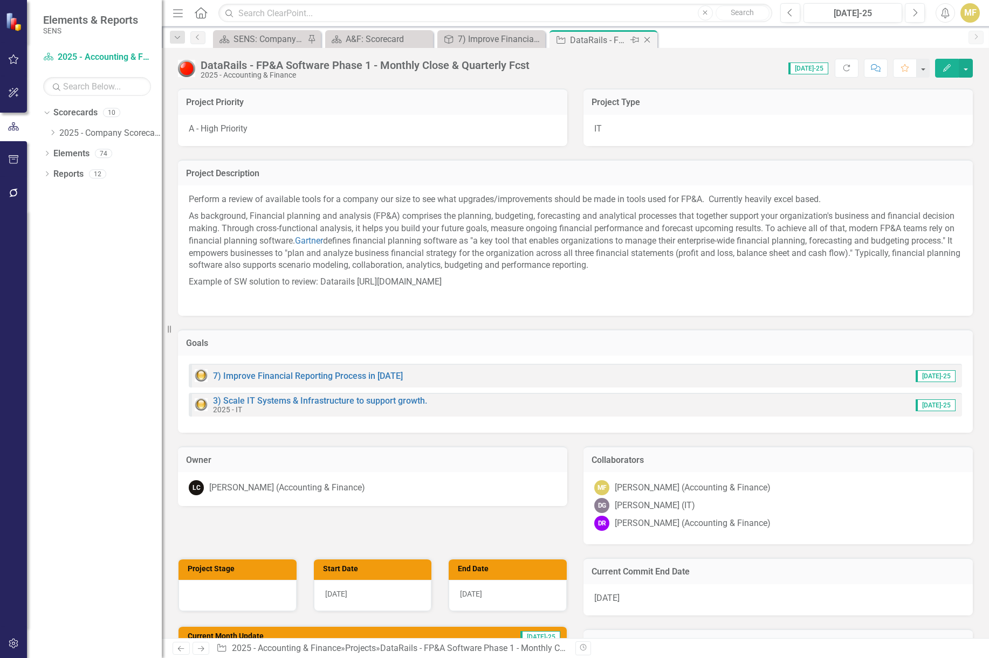
click at [650, 39] on icon "Close" at bounding box center [647, 40] width 11 height 9
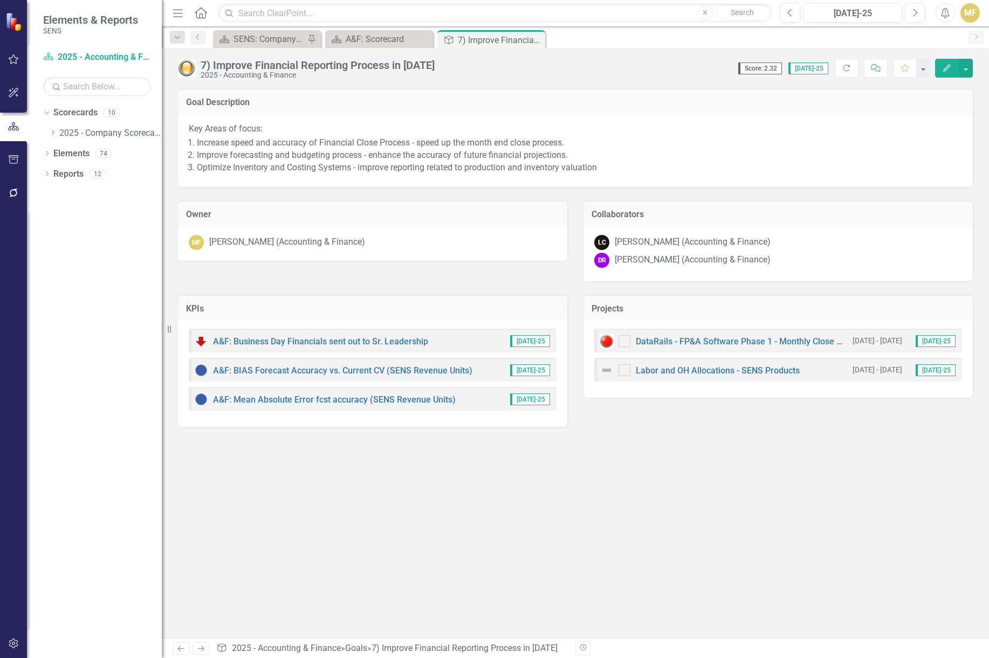
click at [781, 478] on div "Goal Description Key Areas of focus: Increase speed and accuracy of Financial C…" at bounding box center [575, 363] width 827 height 550
click at [533, 39] on icon "Close" at bounding box center [534, 40] width 11 height 9
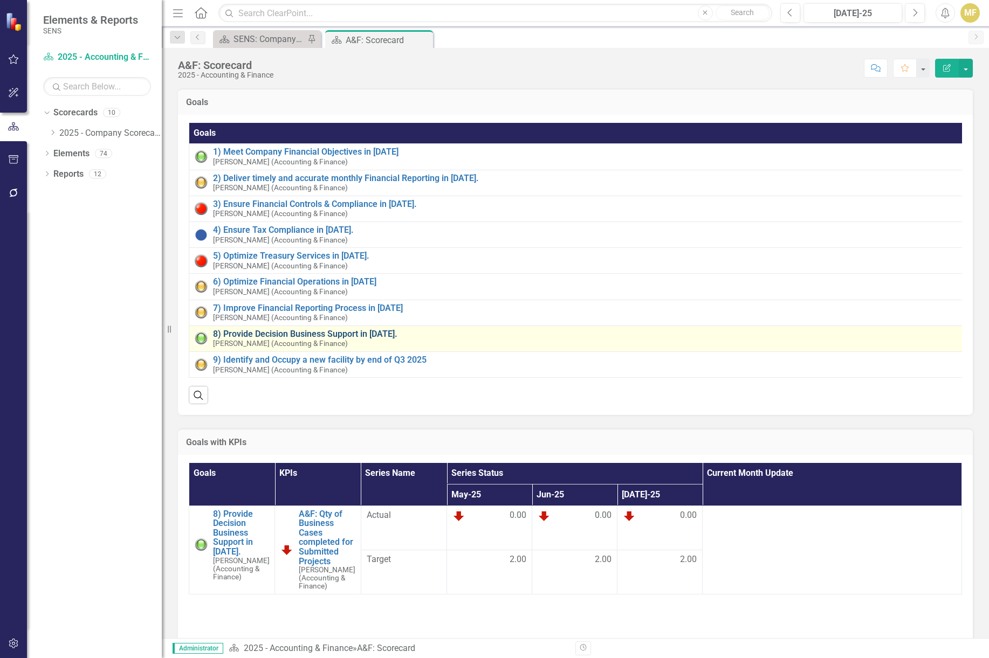
click at [354, 335] on link "8) Provide Decision Business Support in [DATE]." at bounding box center [585, 334] width 744 height 10
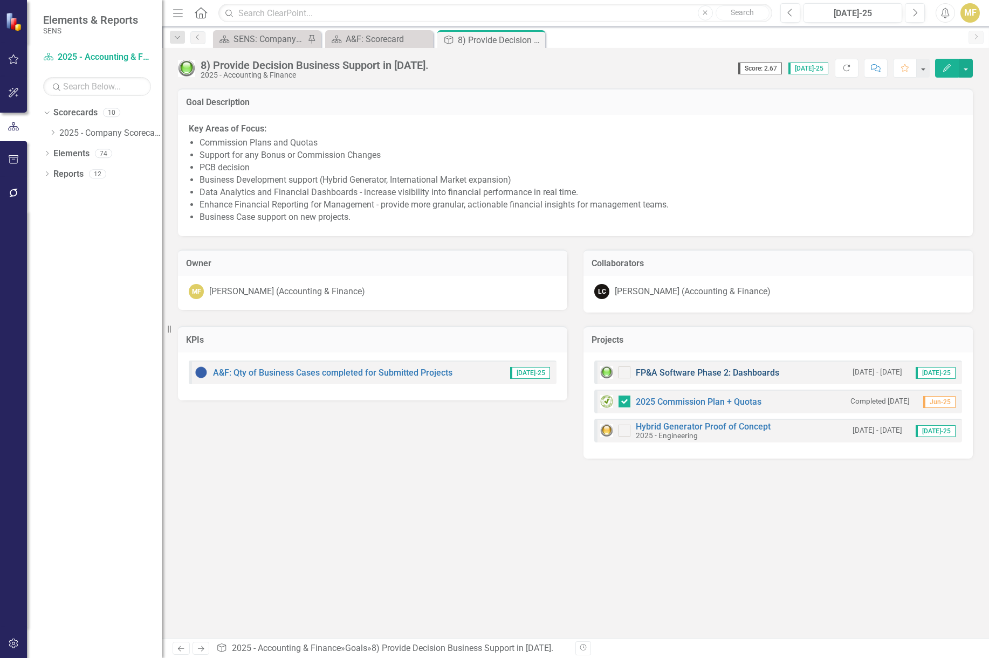
click at [731, 374] on link "FP&A Software Phase 2: Dashboards" at bounding box center [707, 373] width 143 height 10
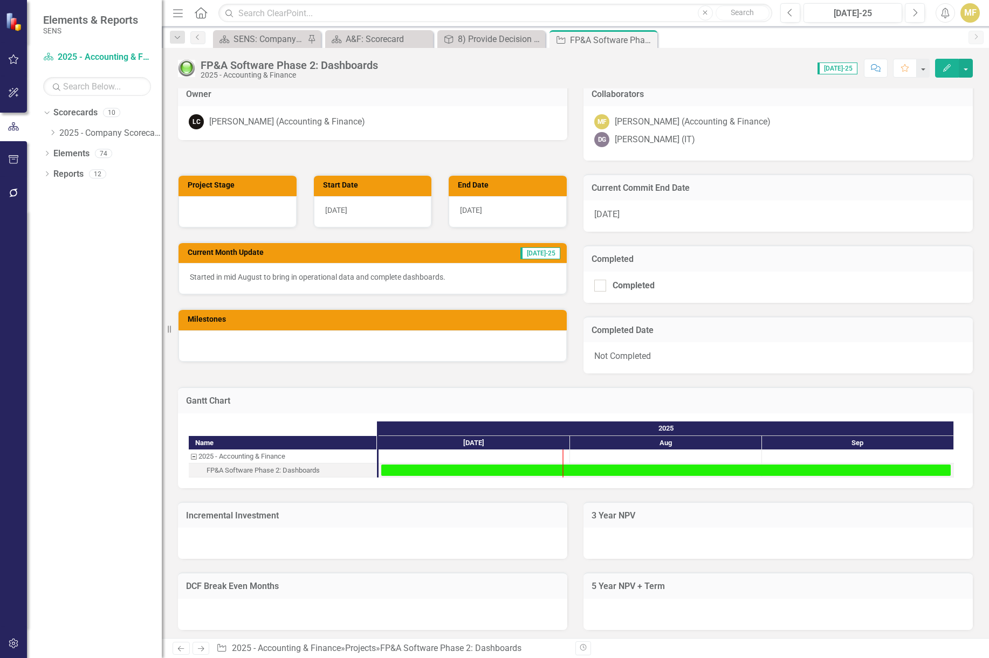
scroll to position [270, 0]
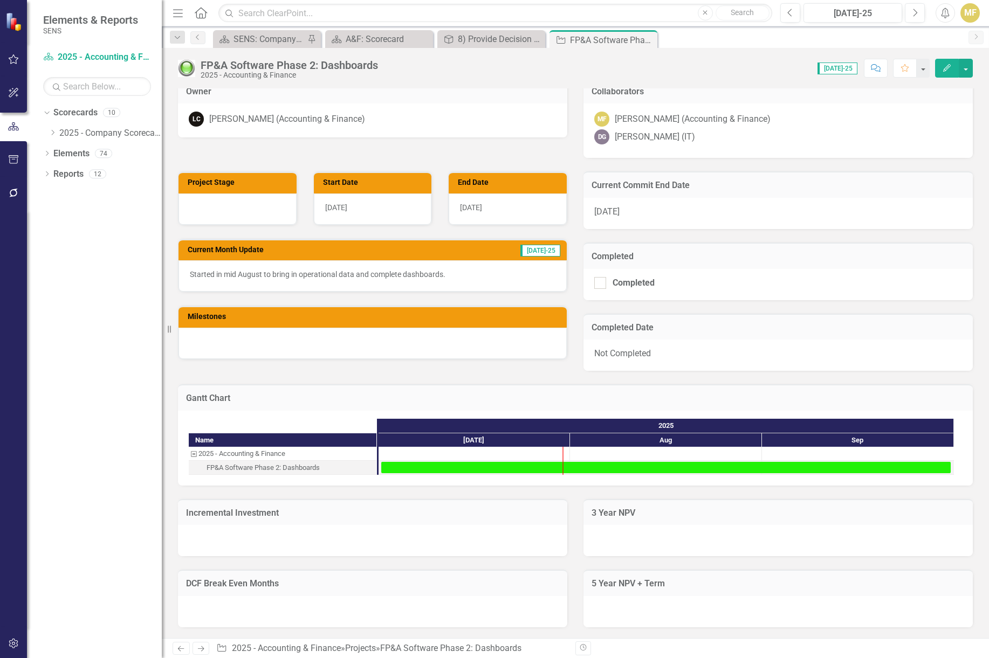
click at [511, 211] on div "[DATE]" at bounding box center [508, 209] width 118 height 31
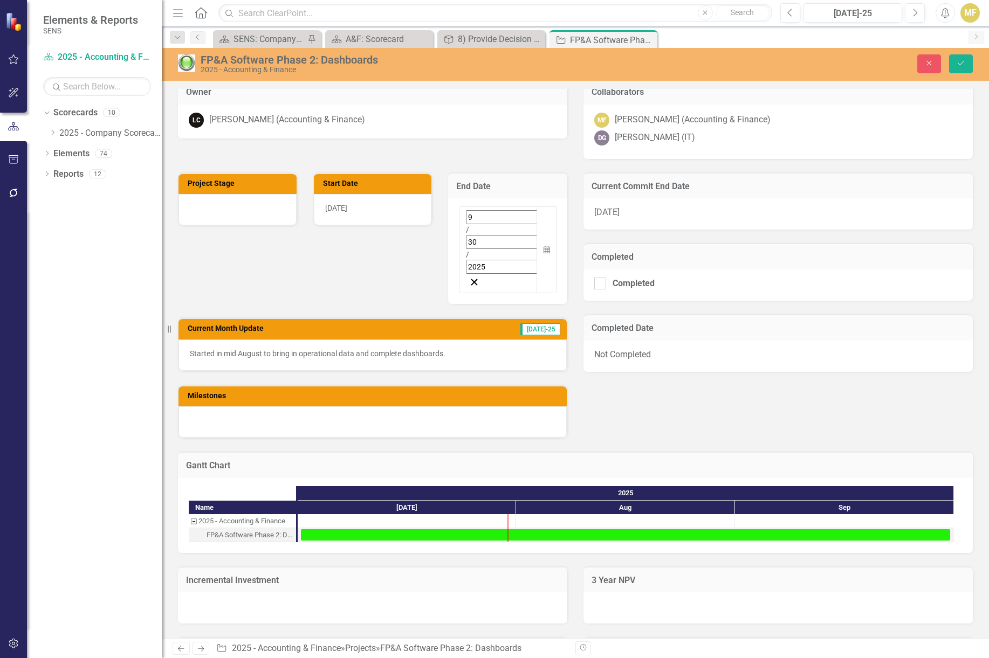
click at [366, 58] on div "FP&A Software Phase 2: Dashboards" at bounding box center [412, 60] width 422 height 12
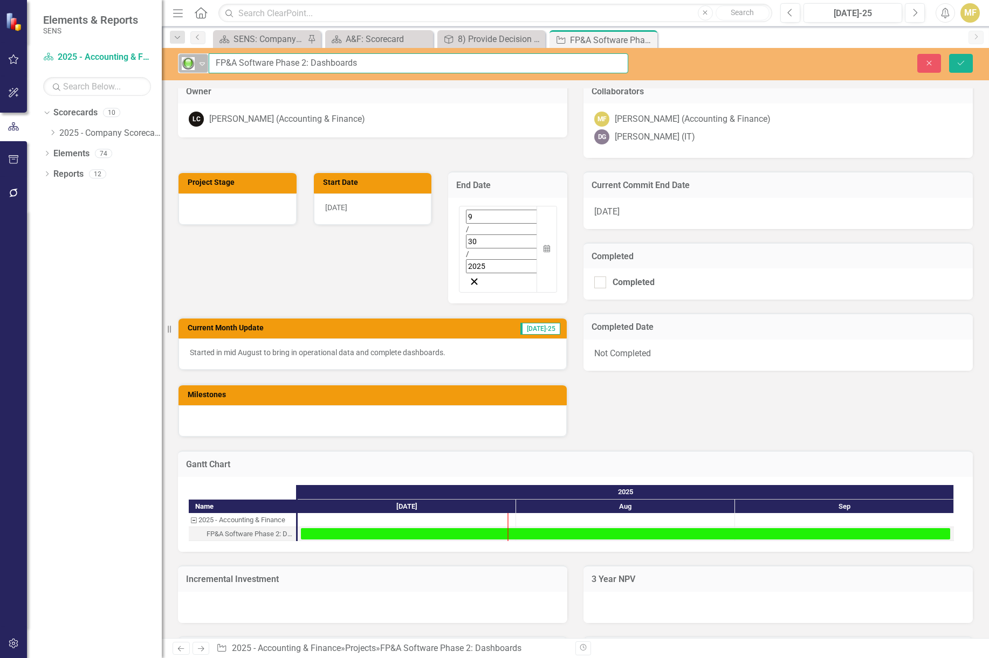
drag, startPoint x: 375, startPoint y: 64, endPoint x: 208, endPoint y: 69, distance: 167.8
click at [208, 69] on div "Green: On Track Expand FP&A Software Phase 2: Dashboards" at bounding box center [403, 63] width 450 height 20
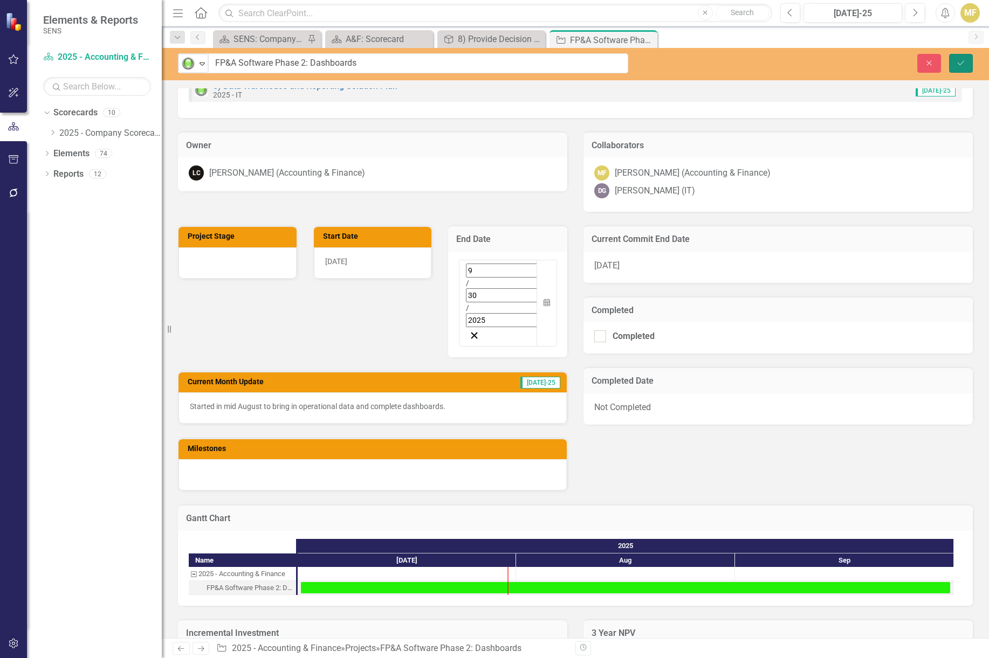
click at [956, 63] on icon "Save" at bounding box center [961, 63] width 10 height 8
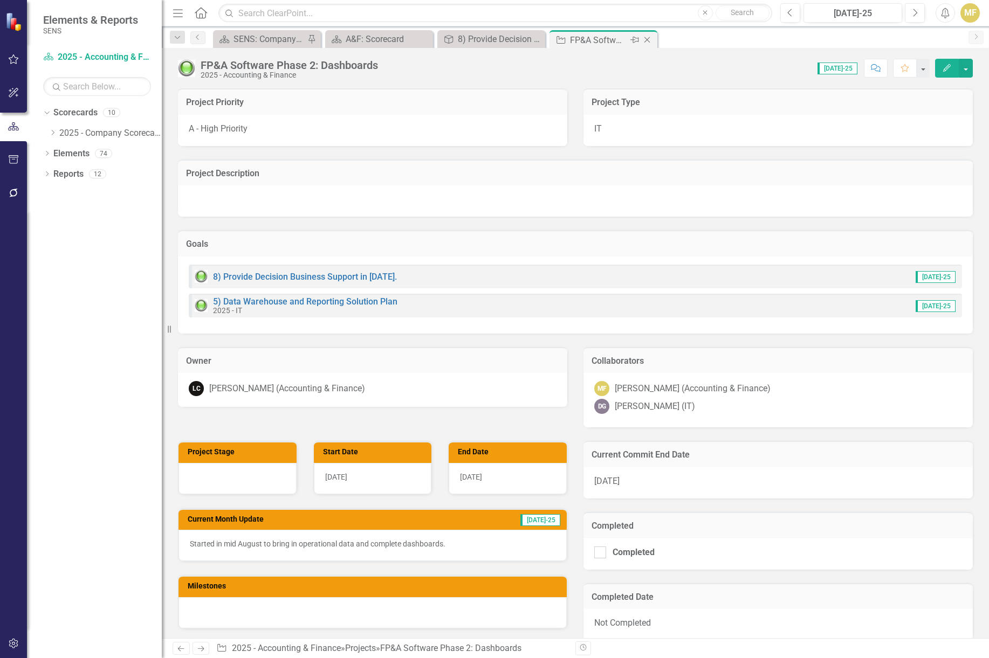
click at [651, 39] on icon "Close" at bounding box center [647, 40] width 11 height 9
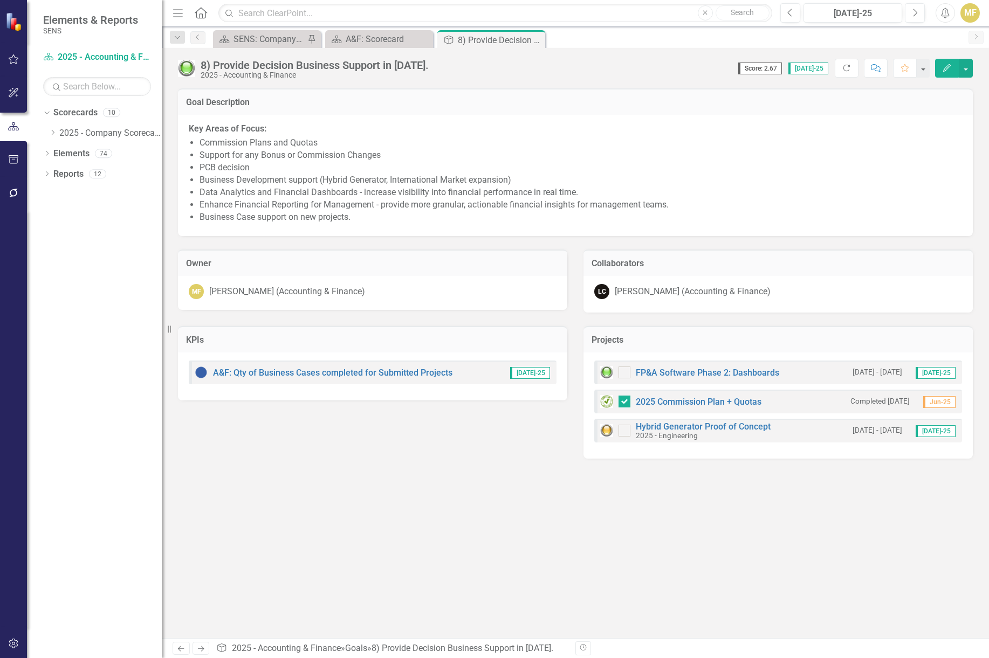
drag, startPoint x: 535, startPoint y: 39, endPoint x: 530, endPoint y: 44, distance: 7.6
click at [0, 0] on icon "Close" at bounding box center [0, 0] width 0 height 0
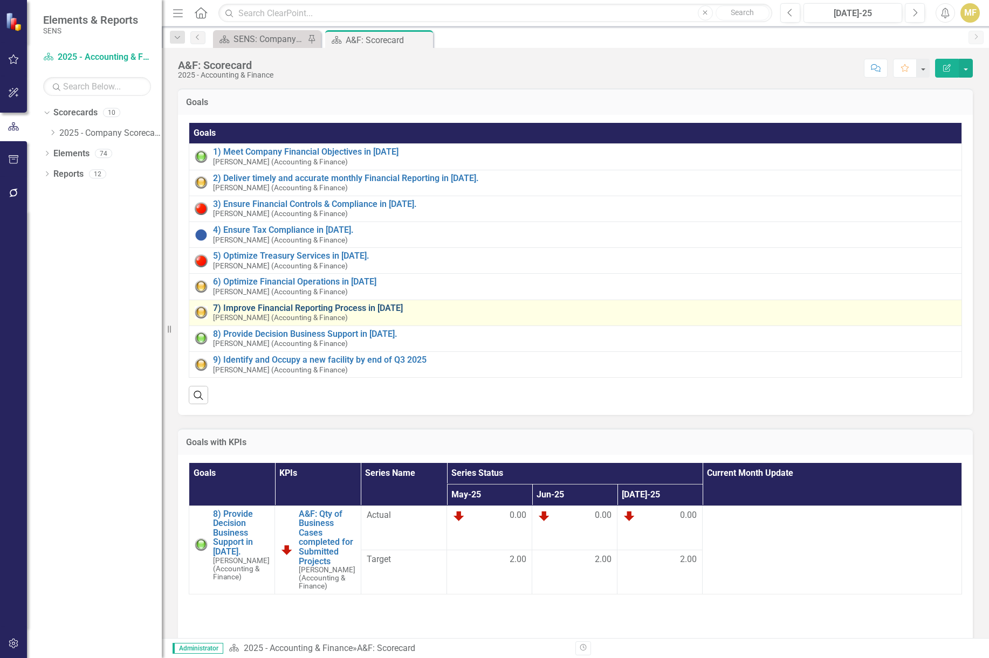
click at [366, 311] on link "7) Improve Financial Reporting Process in [DATE]" at bounding box center [584, 309] width 743 height 10
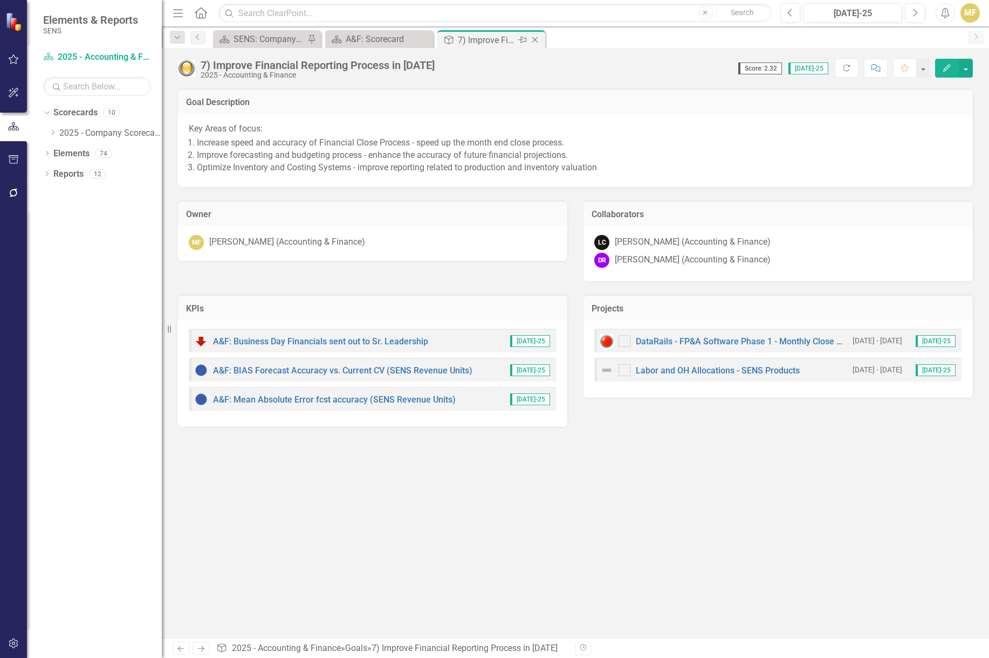
click at [534, 37] on icon "Close" at bounding box center [534, 40] width 11 height 9
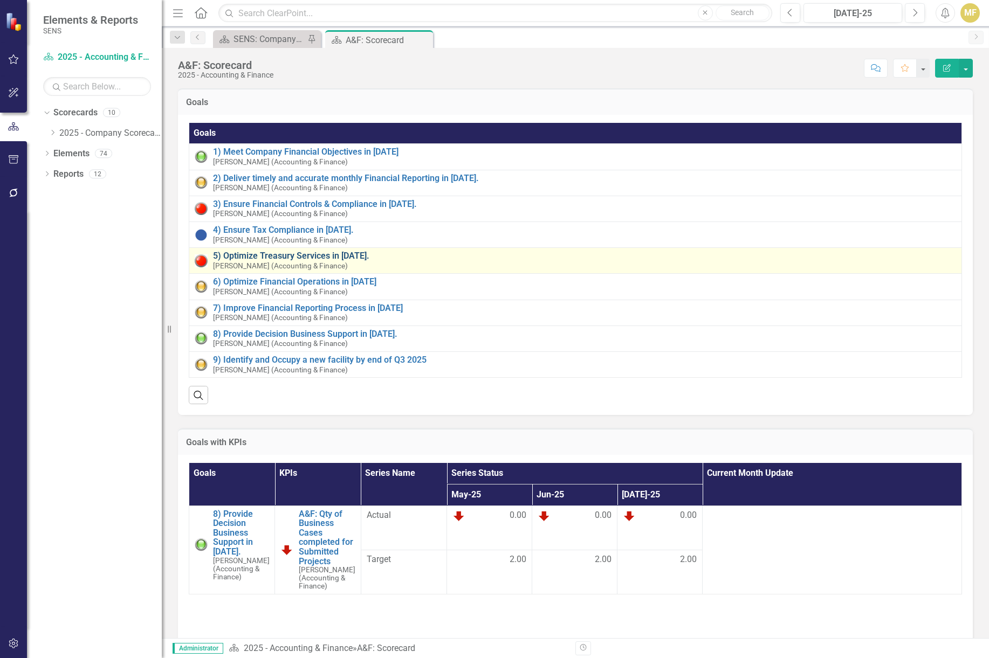
click at [330, 257] on link "5) Optimize Treasury Services in [DATE]." at bounding box center [584, 256] width 743 height 10
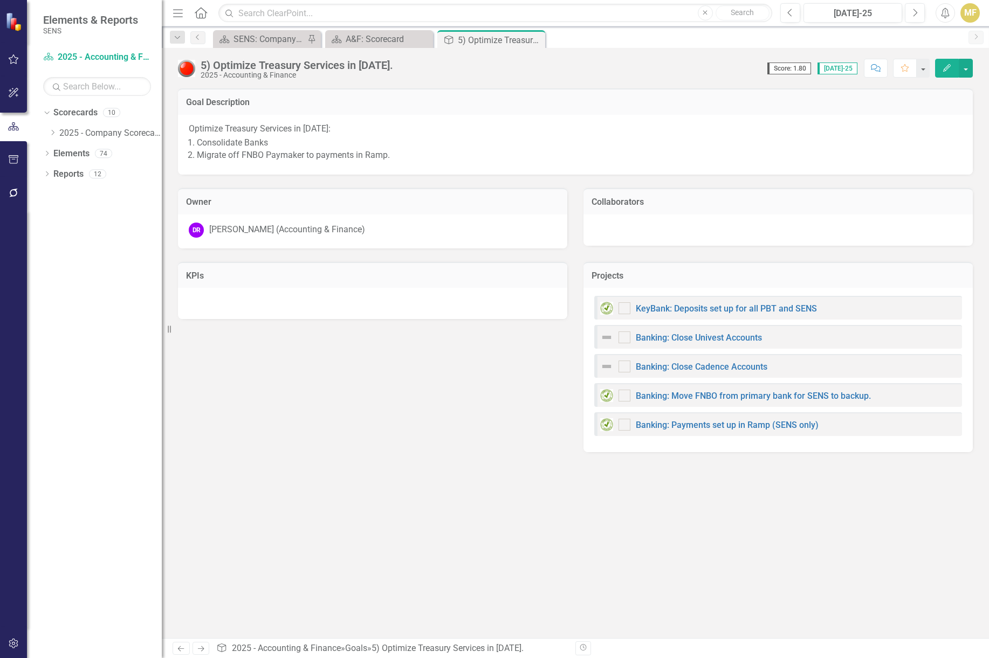
checkbox input "true"
click at [729, 336] on link "Banking: Close Univest Accounts" at bounding box center [699, 338] width 126 height 10
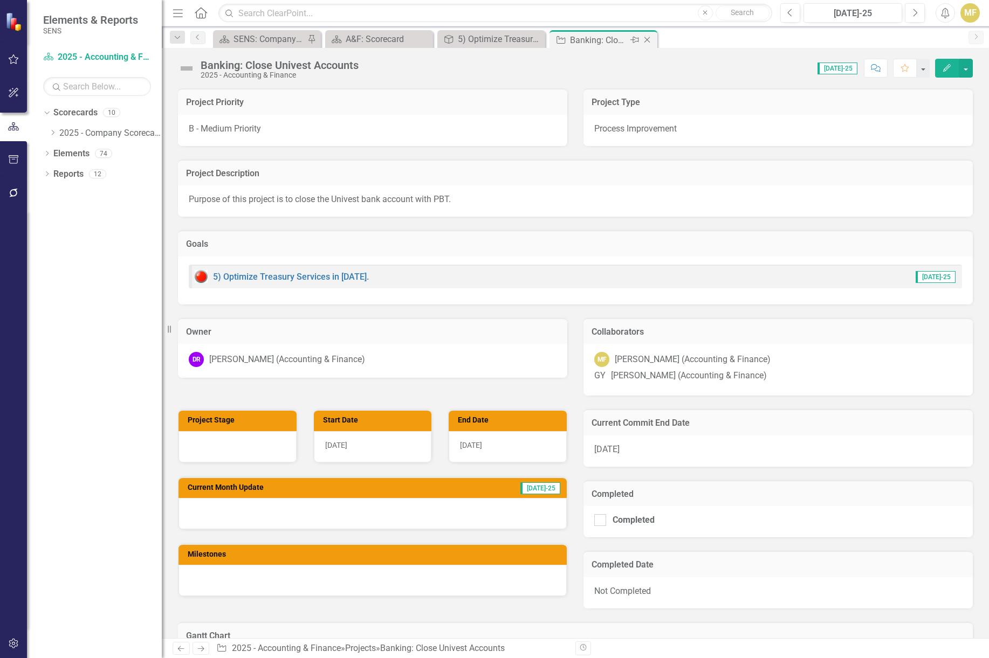
click at [649, 40] on icon "Close" at bounding box center [647, 40] width 11 height 9
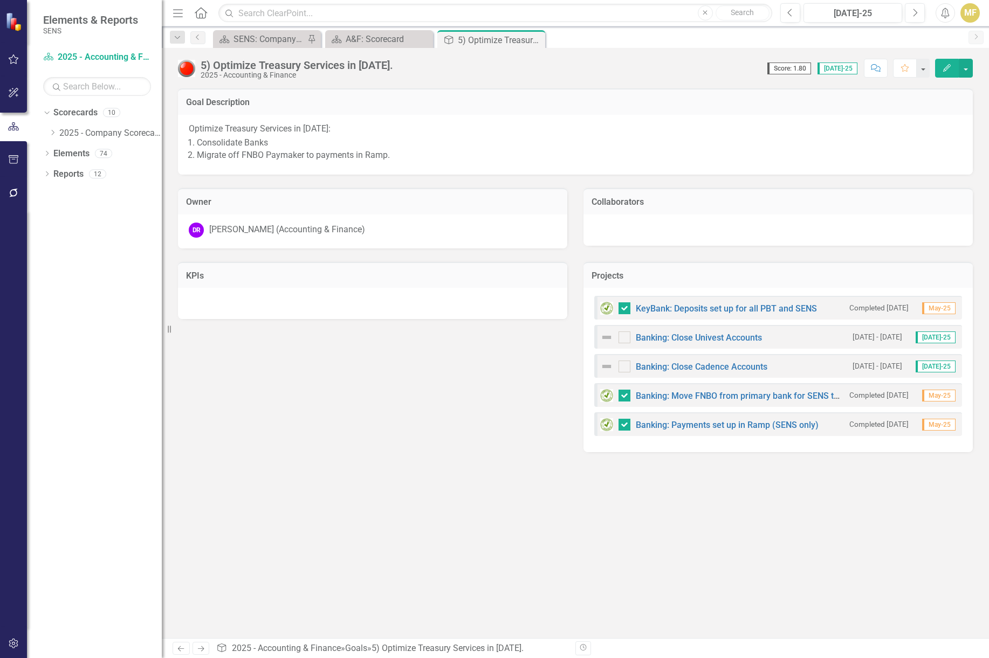
click at [459, 531] on div "Goal Description Optimize Treasury Services in 2025: Consolidate Banks Migrate …" at bounding box center [575, 363] width 827 height 550
click at [717, 367] on link "Banking: Close Cadence Accounts" at bounding box center [702, 367] width 132 height 10
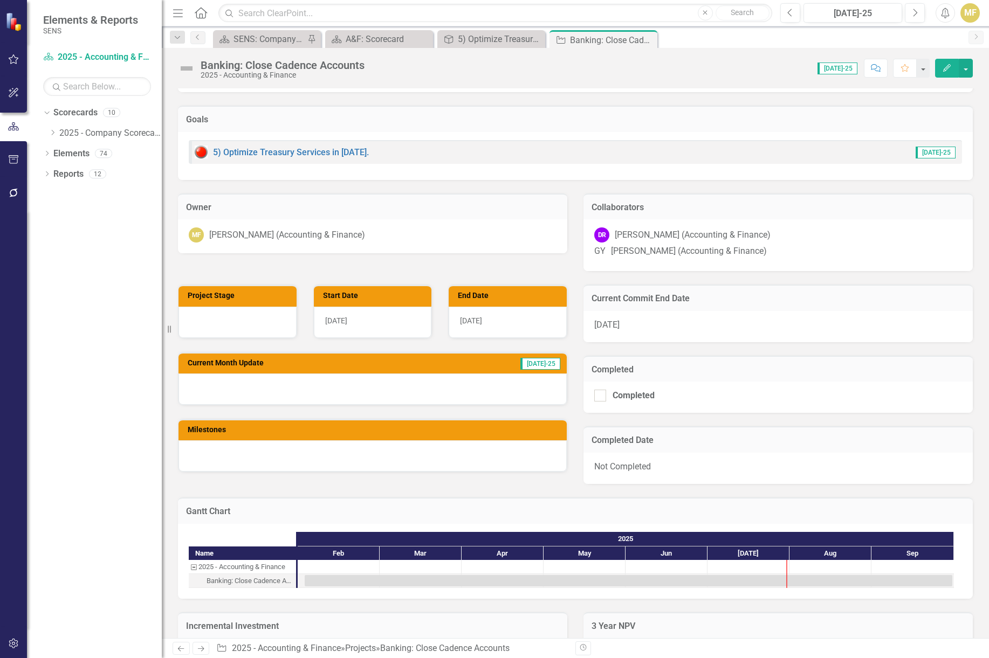
scroll to position [216, 0]
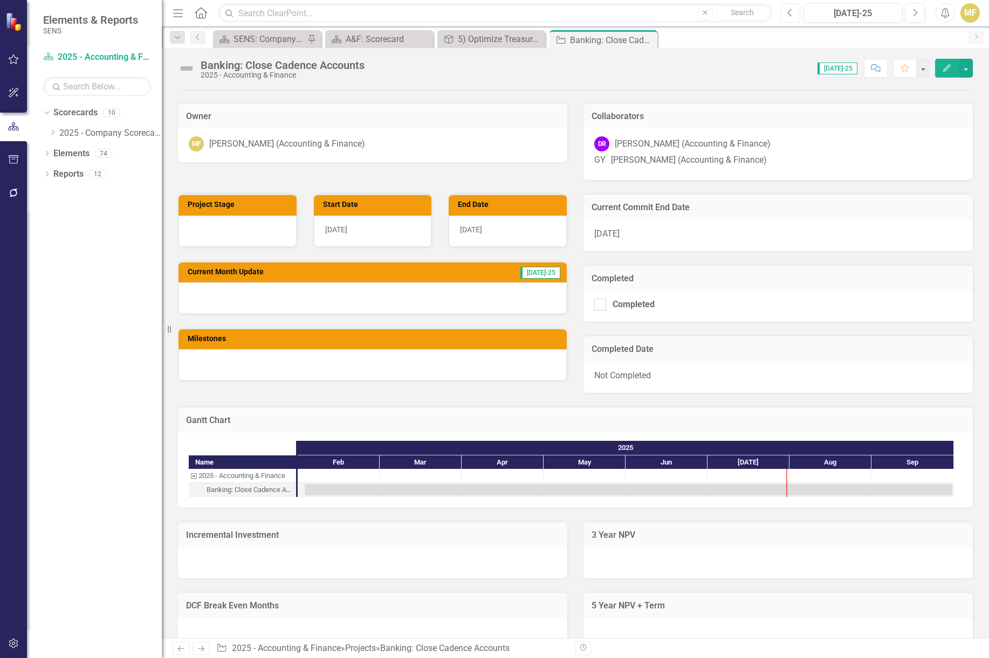
click at [788, 15] on icon "Previous" at bounding box center [790, 13] width 6 height 10
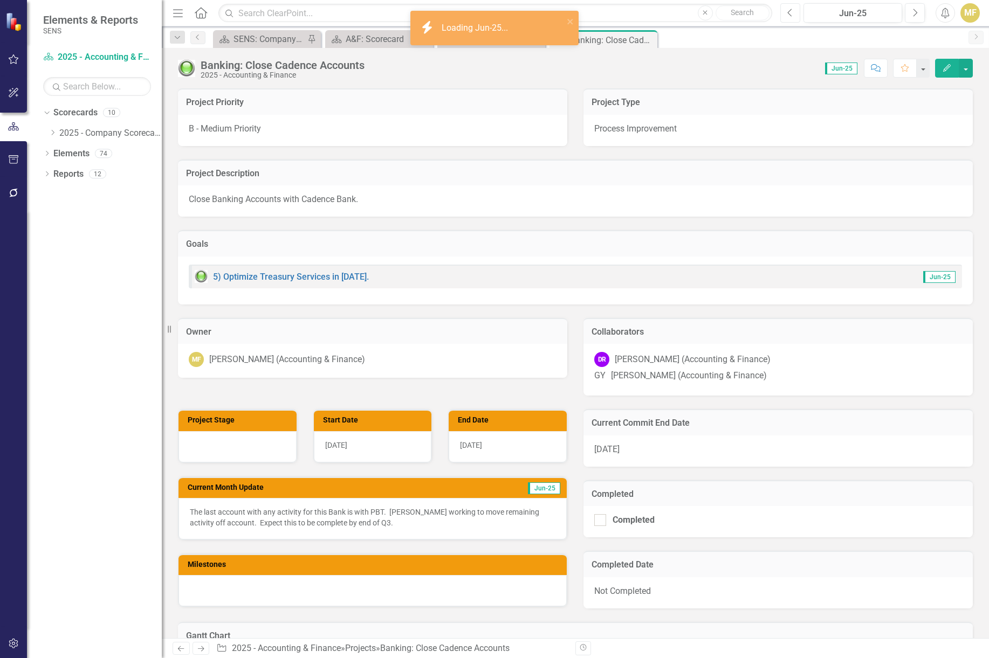
scroll to position [108, 0]
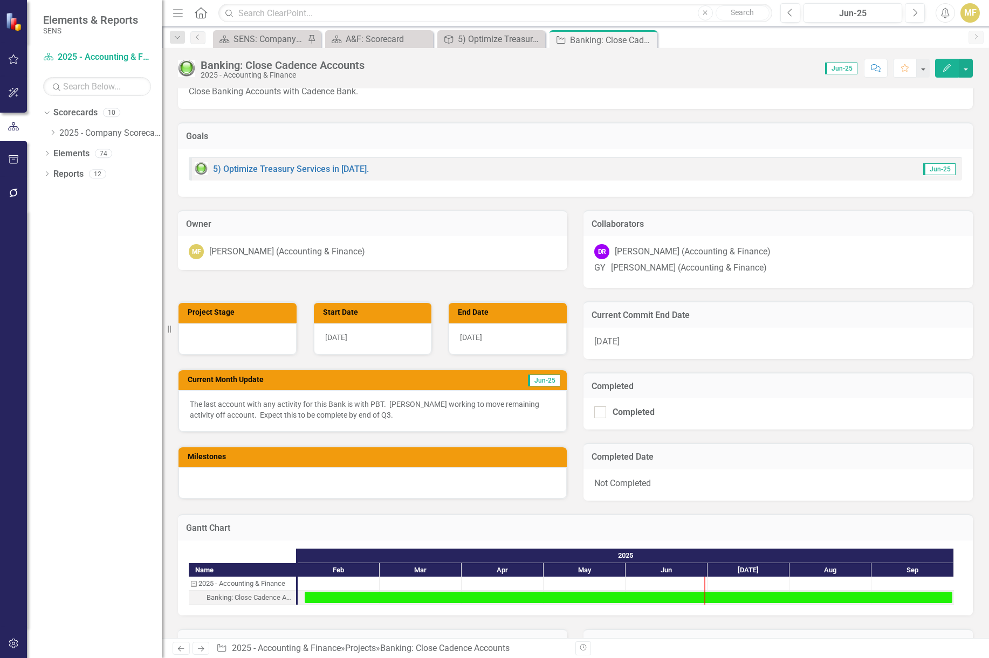
click at [366, 415] on p "The last account with any activity for this Bank is with PBT. George working to…" at bounding box center [373, 410] width 366 height 22
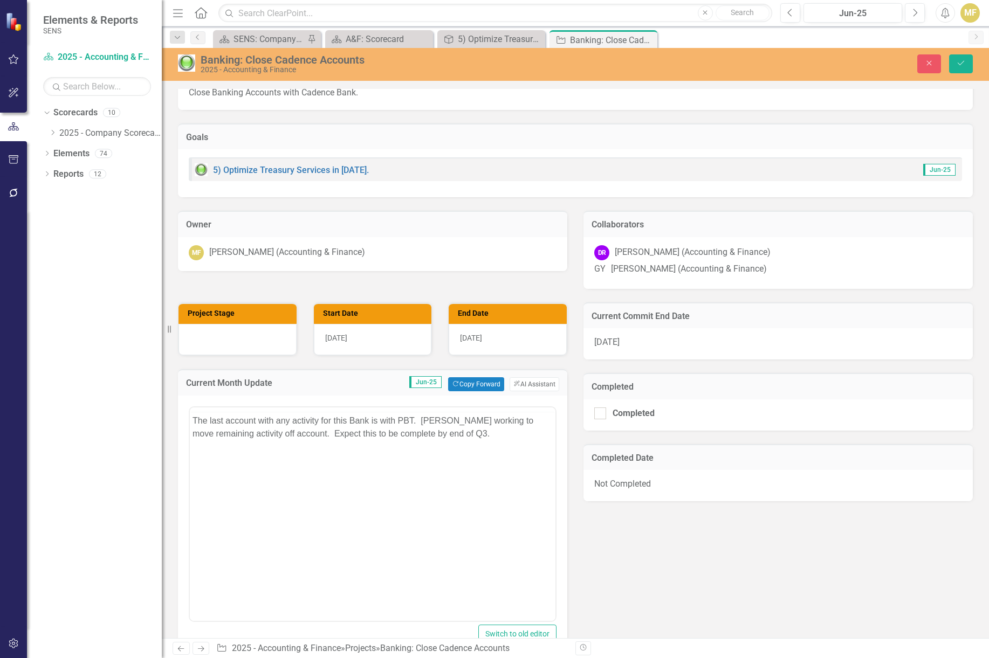
scroll to position [0, 0]
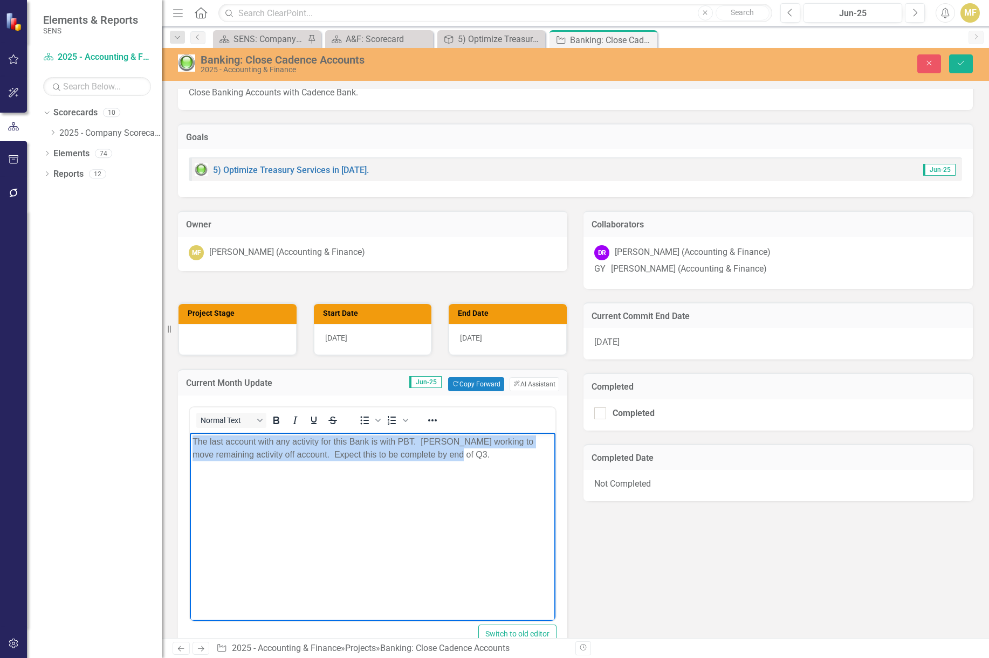
drag, startPoint x: 492, startPoint y: 462, endPoint x: 129, endPoint y: 430, distance: 364.3
click at [190, 433] on html "The last account with any activity for this Bank is with PBT. George working to…" at bounding box center [373, 514] width 366 height 162
copy p "The last account with any activity for this Bank is with PBT. George working to…"
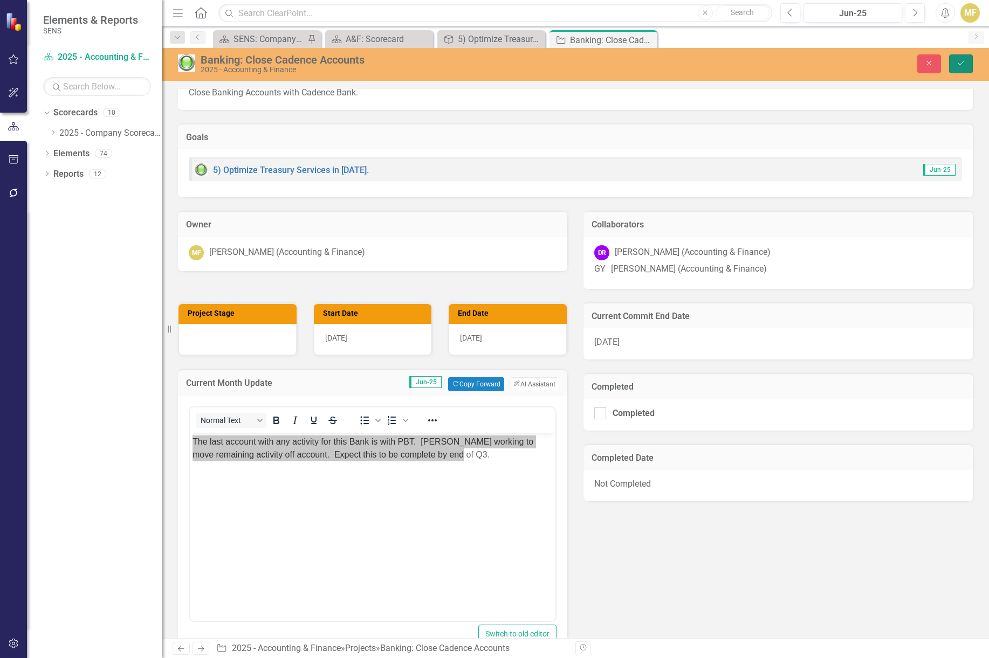
click at [955, 60] on button "Save" at bounding box center [961, 63] width 24 height 19
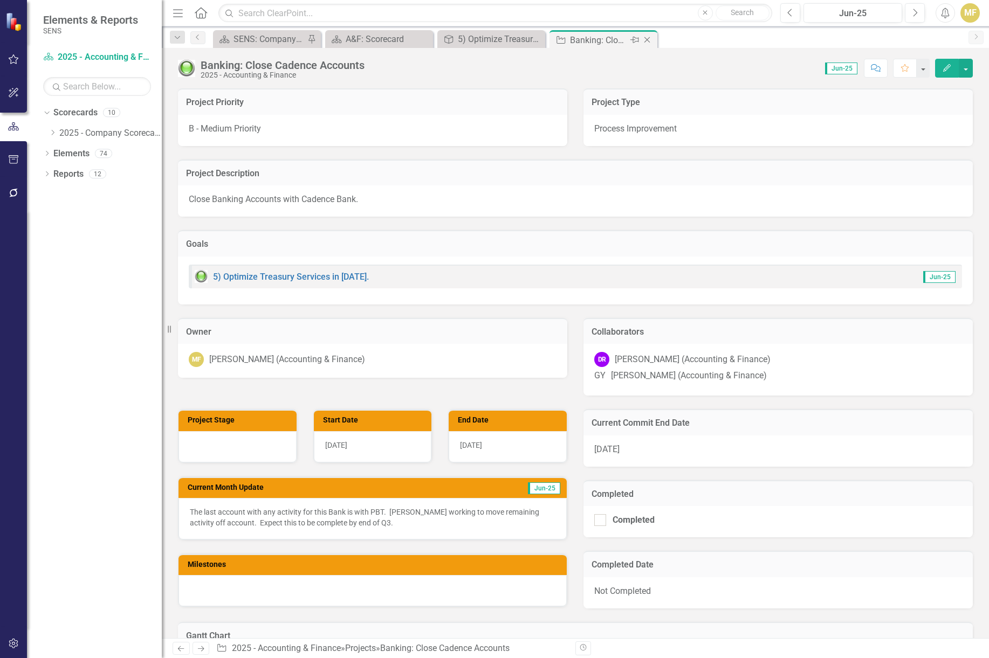
click at [649, 38] on icon at bounding box center [647, 40] width 6 height 6
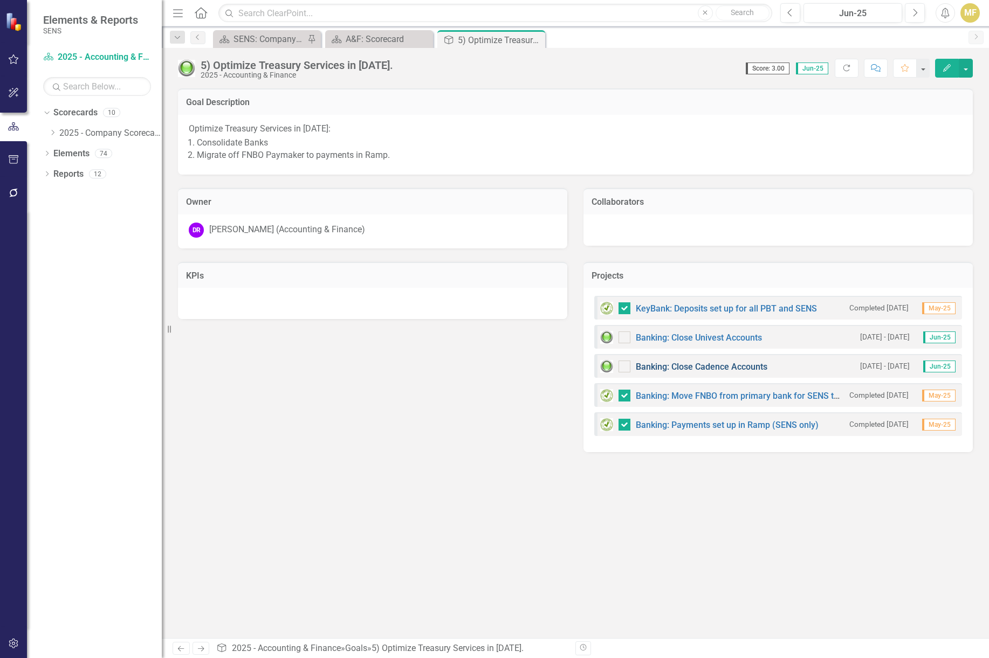
click at [695, 369] on link "Banking: Close Cadence Accounts" at bounding box center [702, 367] width 132 height 10
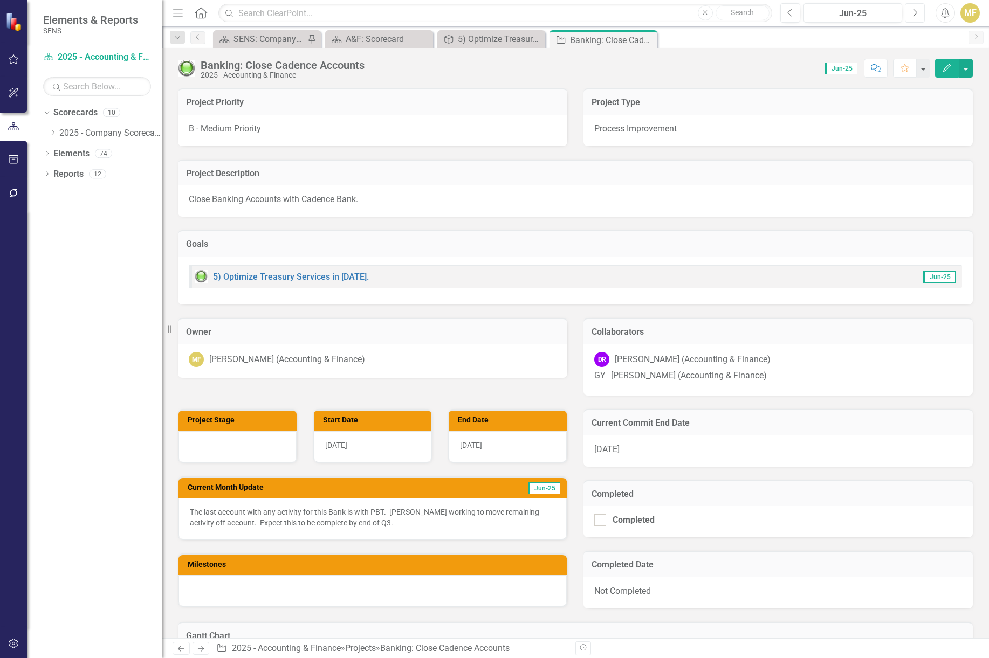
click at [913, 15] on icon "Next" at bounding box center [915, 13] width 6 height 10
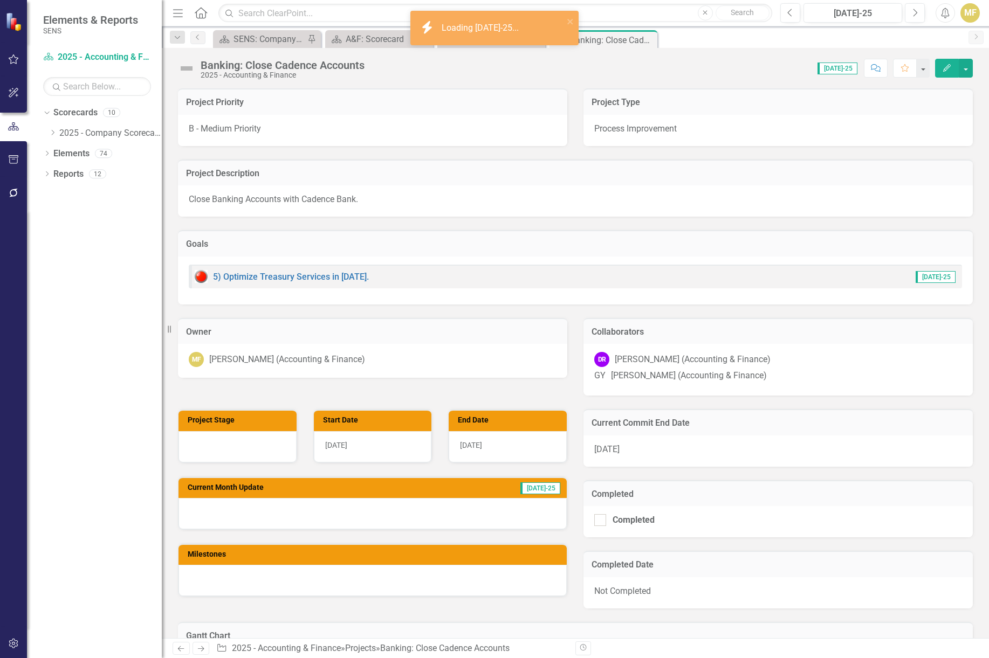
click at [322, 517] on div at bounding box center [372, 513] width 388 height 31
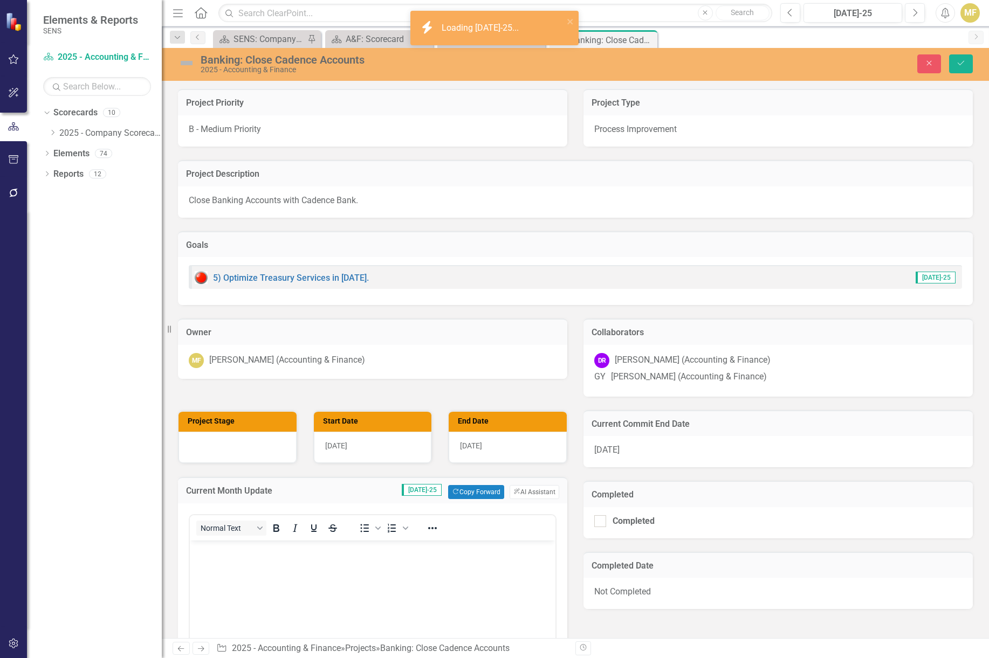
click at [201, 567] on body "Rich Text Area. Press ALT-0 for help." at bounding box center [373, 622] width 366 height 162
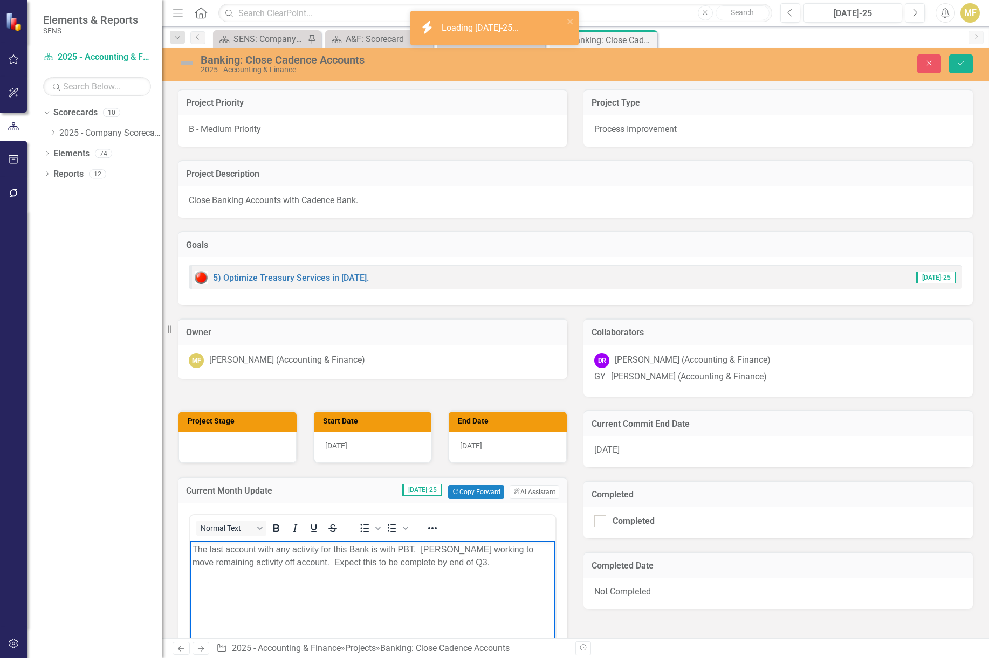
click at [188, 65] on img at bounding box center [186, 62] width 17 height 17
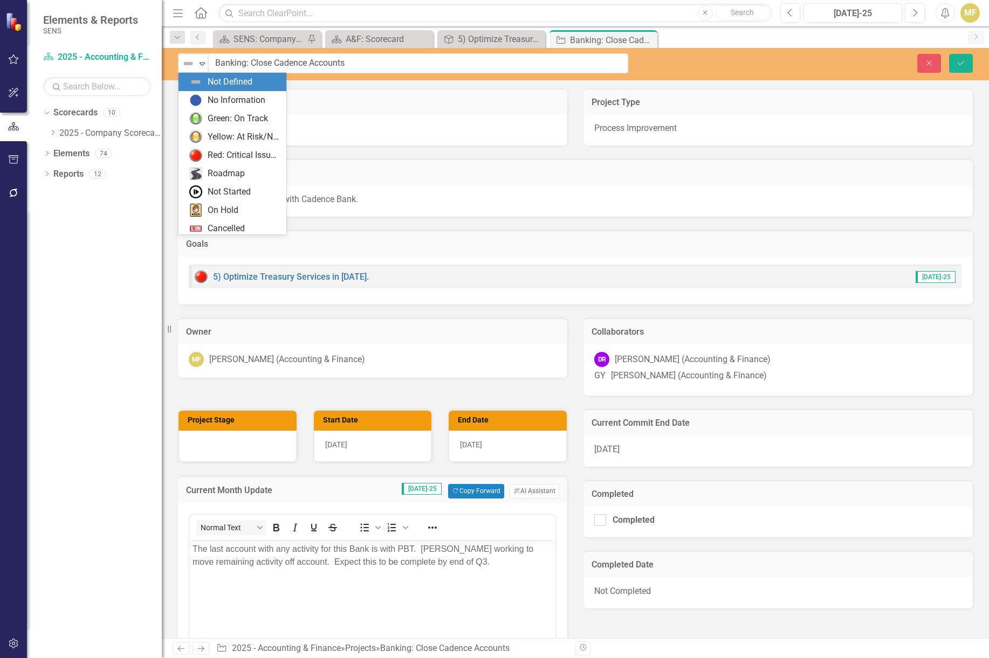
click at [188, 65] on img at bounding box center [188, 63] width 13 height 13
click at [212, 118] on div "Green: On Track" at bounding box center [238, 119] width 60 height 12
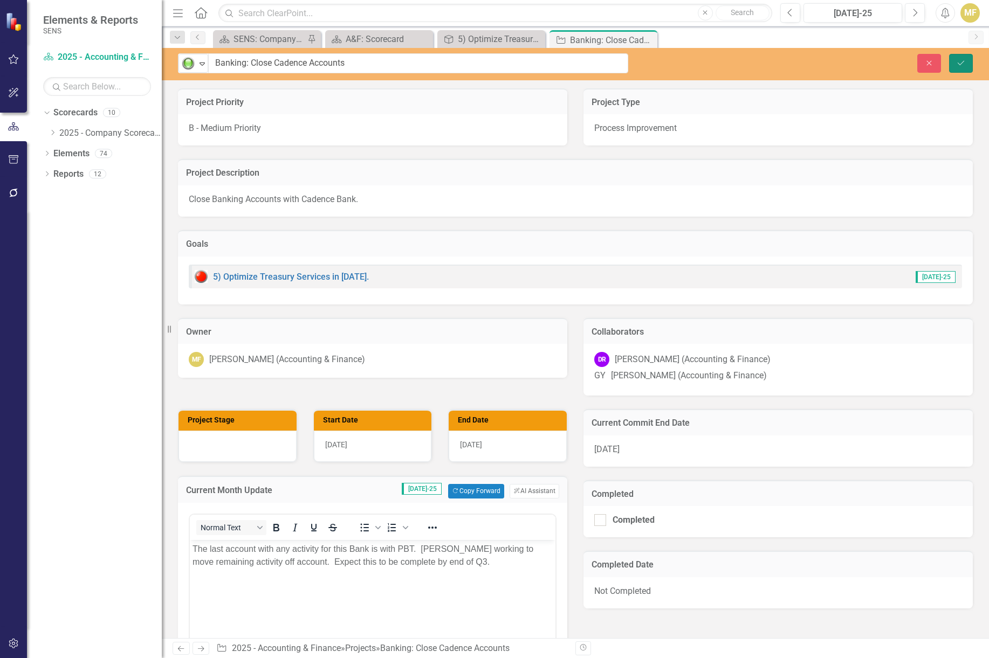
click at [962, 58] on button "Save" at bounding box center [961, 63] width 24 height 19
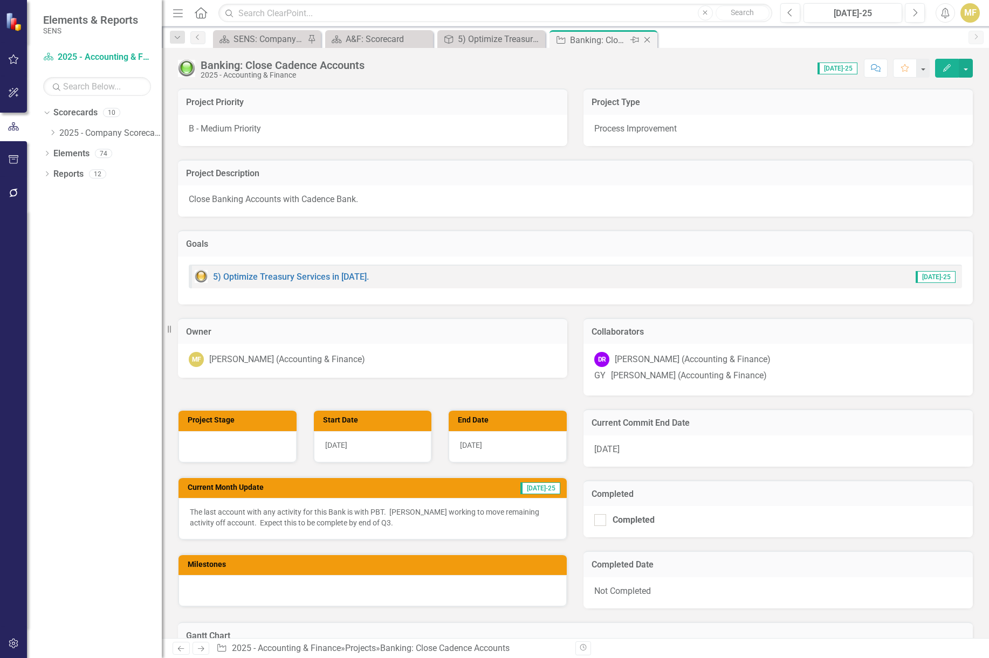
click at [650, 40] on icon "Close" at bounding box center [647, 40] width 11 height 9
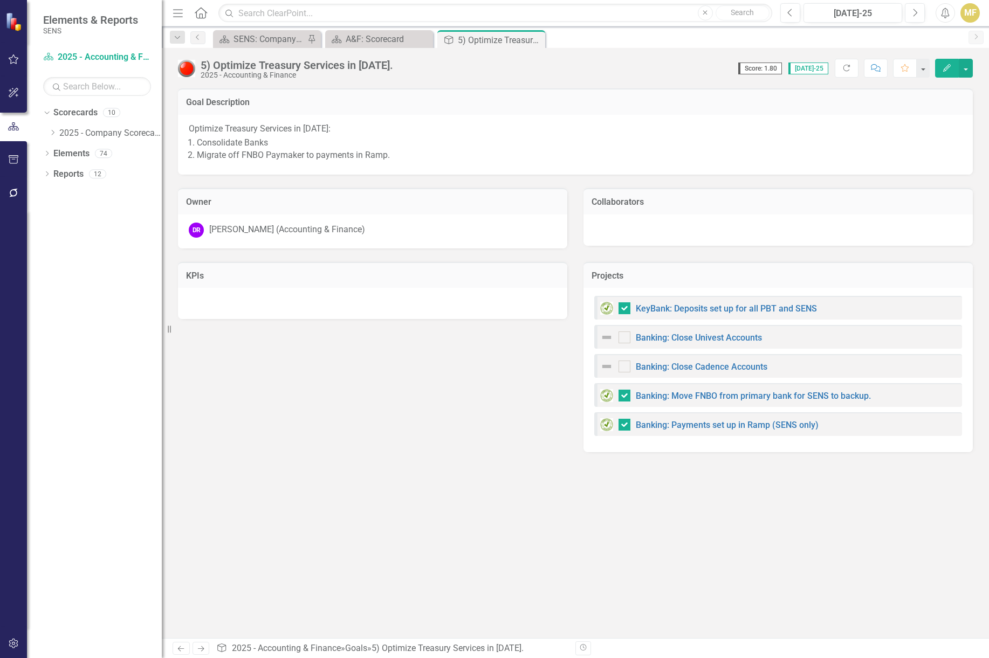
checkbox input "false"
checkbox input "true"
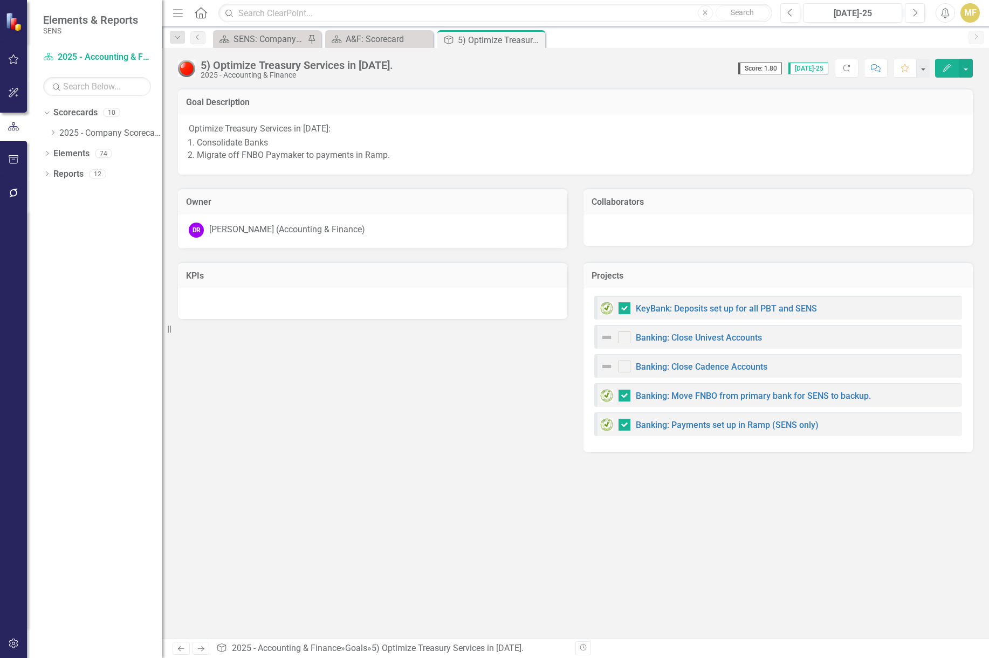
checkbox input "true"
checkbox input "false"
checkbox input "true"
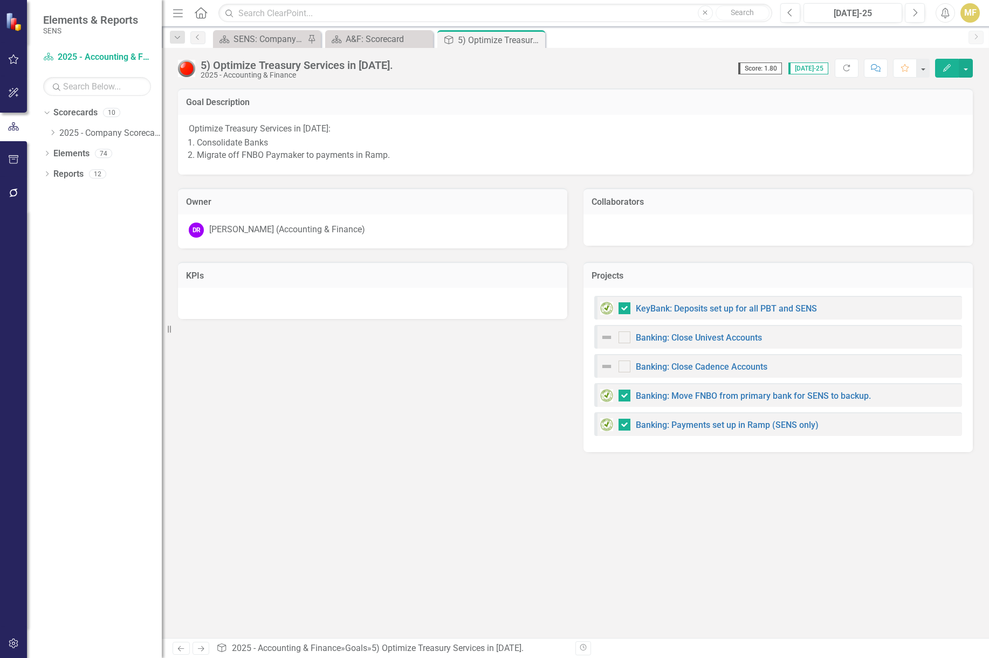
checkbox input "true"
click at [704, 330] on div "Banking: Close Univest Accounts 2/1/25 - 7/31/25 Jul-25" at bounding box center [778, 337] width 368 height 24
click at [704, 336] on link "Banking: Close Univest Accounts" at bounding box center [699, 338] width 126 height 10
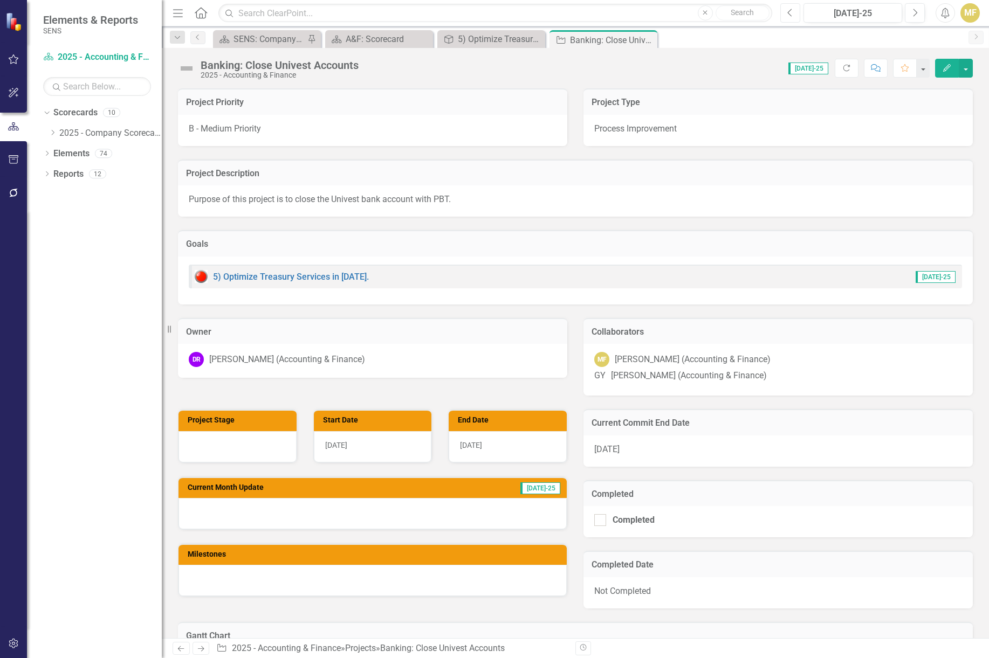
click at [792, 13] on icon "Previous" at bounding box center [790, 13] width 6 height 10
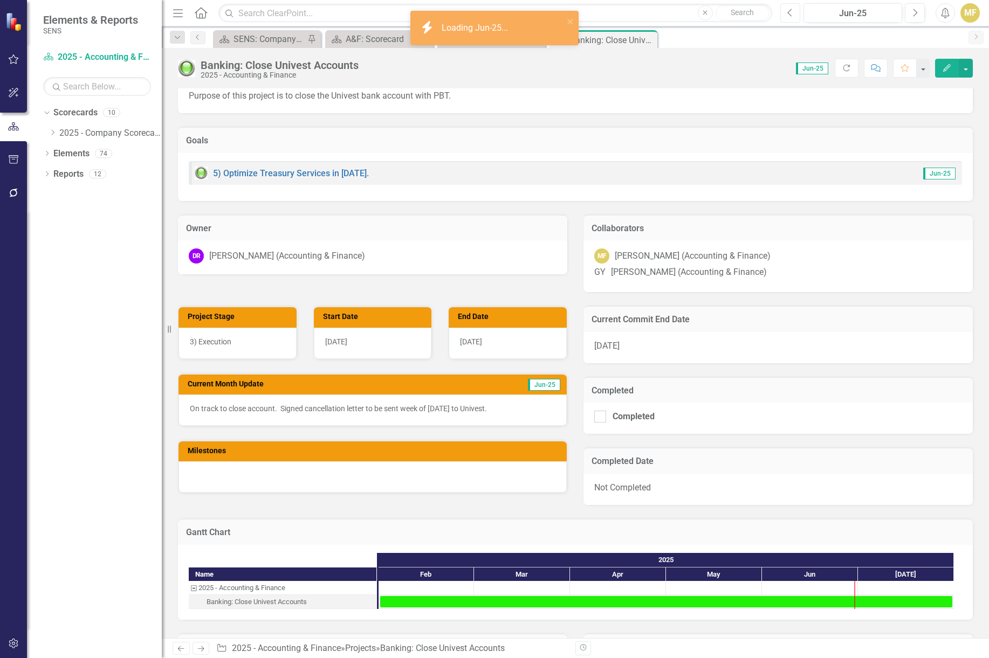
scroll to position [108, 0]
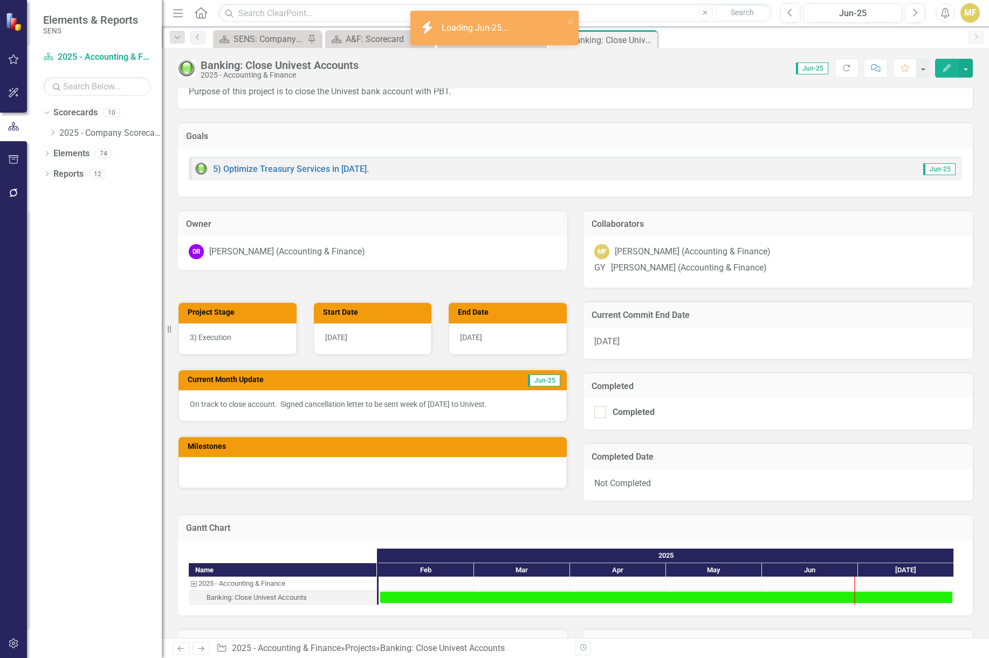
click at [279, 403] on p "On track to close account. Signed cancellation letter to be sent week of 7/21/2…" at bounding box center [373, 404] width 366 height 11
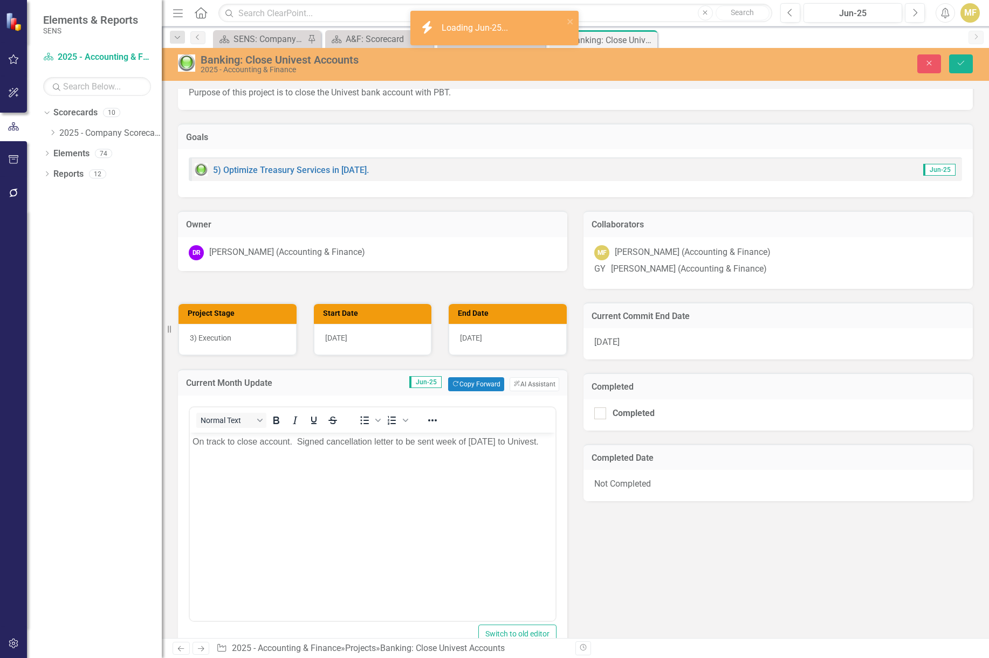
scroll to position [0, 0]
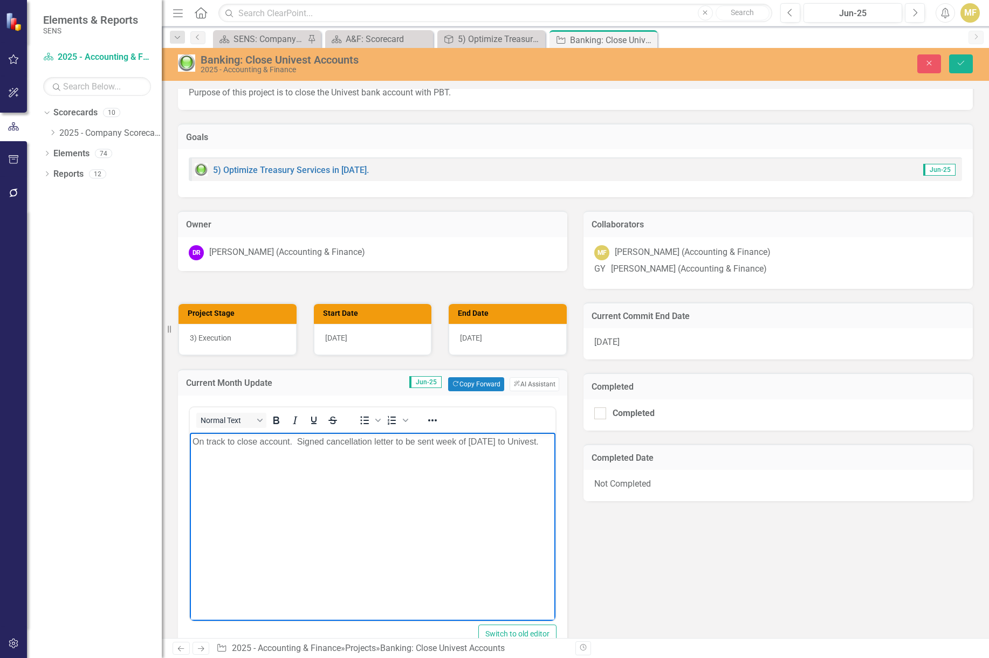
drag, startPoint x: 327, startPoint y: 466, endPoint x: 354, endPoint y: 869, distance: 403.6
click at [190, 433] on html "On track to close account. Signed cancellation letter to be sent week of 7/21/2…" at bounding box center [373, 514] width 366 height 162
copy p "On track to close account. Signed cancellation letter to be sent week of 7/21/2…"
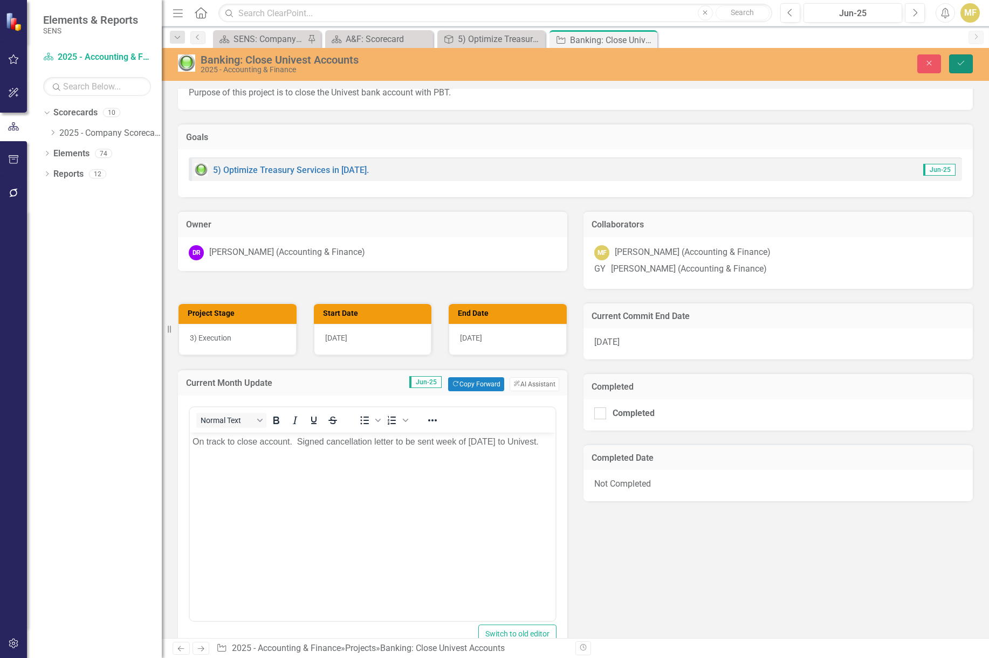
click at [969, 65] on button "Save" at bounding box center [961, 63] width 24 height 19
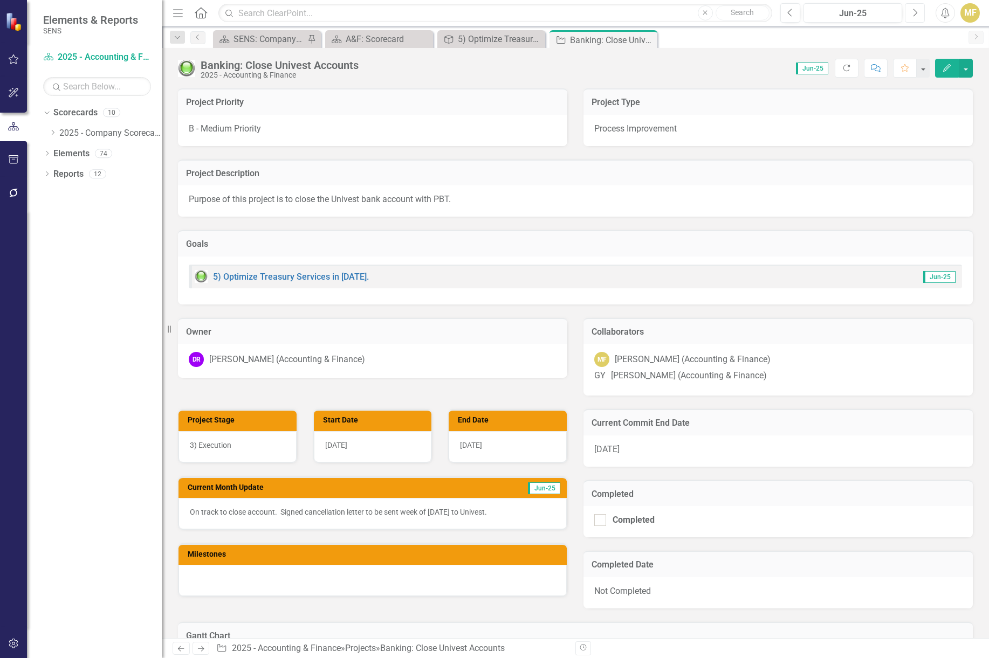
click at [921, 16] on button "Next" at bounding box center [915, 12] width 20 height 19
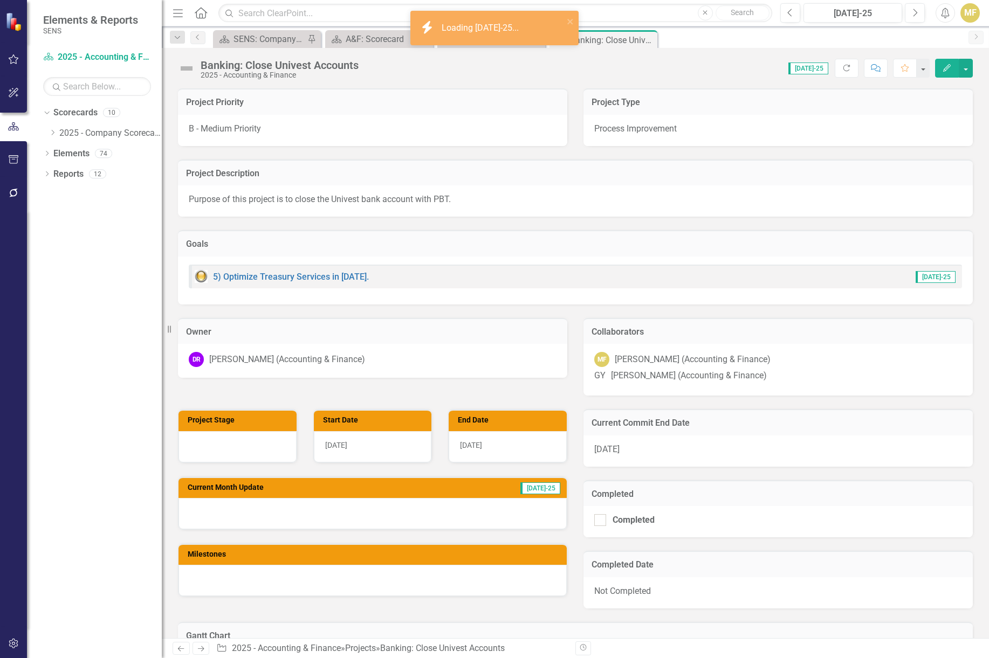
click at [255, 523] on div at bounding box center [372, 513] width 388 height 31
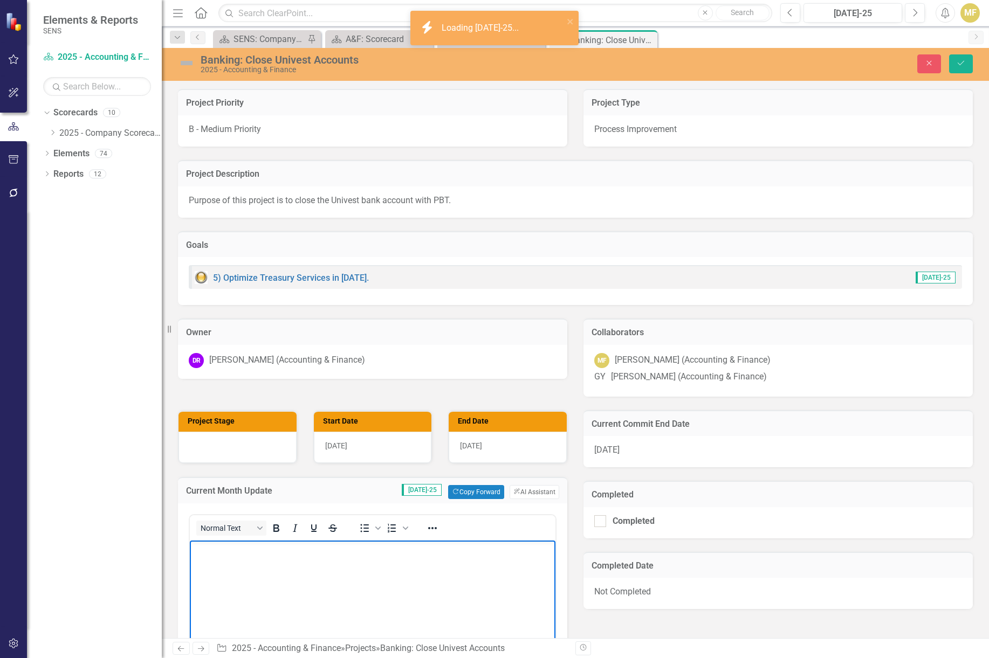
click at [219, 573] on body "Rich Text Area. Press ALT-0 for help." at bounding box center [373, 622] width 366 height 162
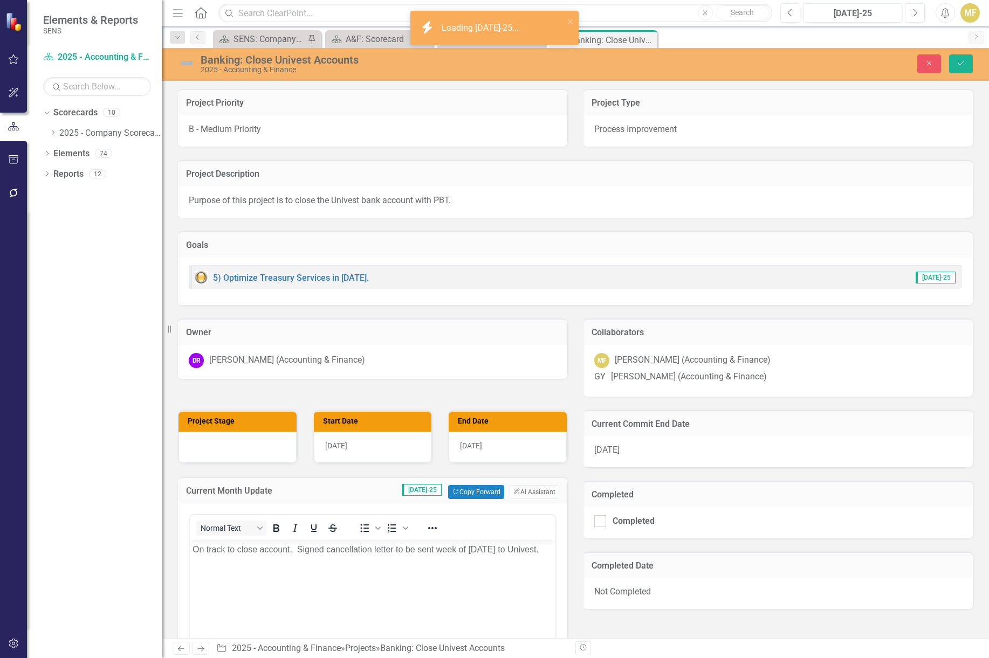
click at [523, 450] on div "[DATE]" at bounding box center [508, 447] width 118 height 31
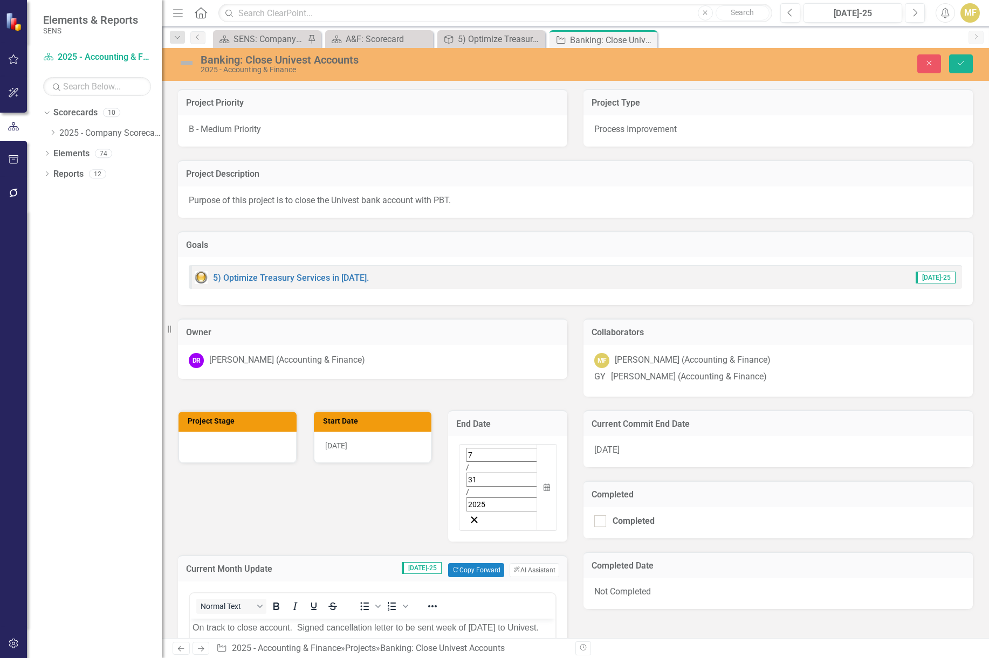
click at [178, 67] on img at bounding box center [186, 62] width 17 height 17
click at [184, 65] on img at bounding box center [186, 62] width 17 height 17
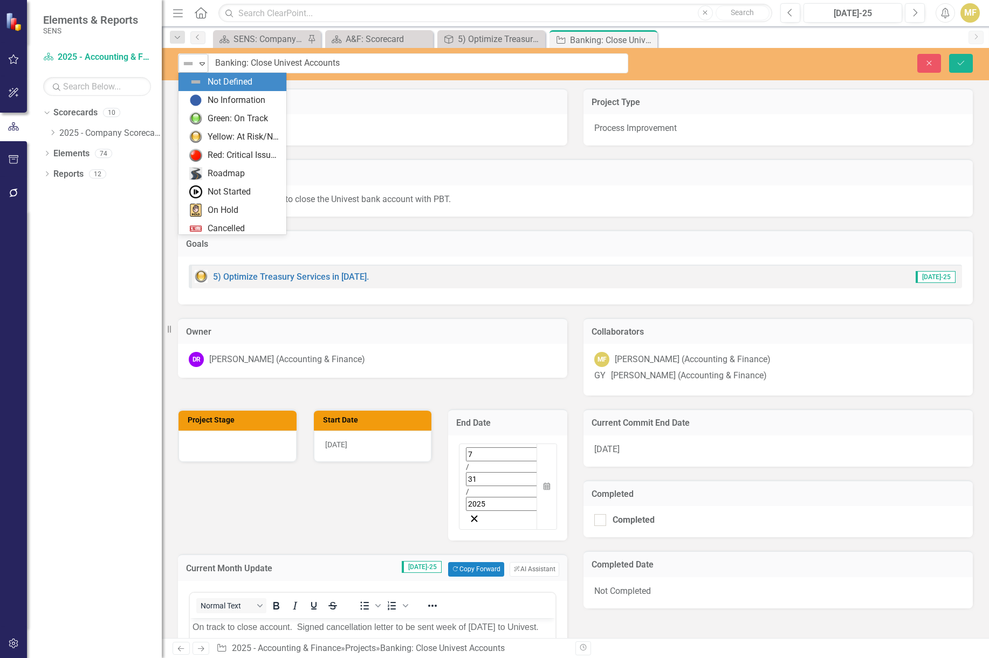
click at [186, 65] on img at bounding box center [188, 63] width 13 height 13
click at [216, 111] on div "Green: On Track" at bounding box center [232, 118] width 108 height 18
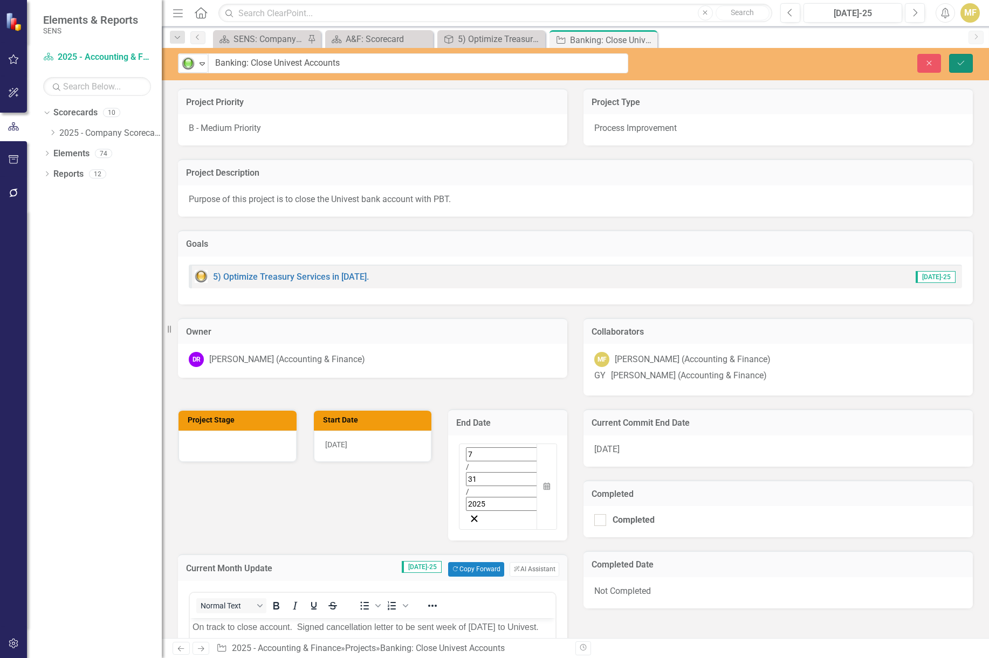
click at [955, 60] on button "Save" at bounding box center [961, 63] width 24 height 19
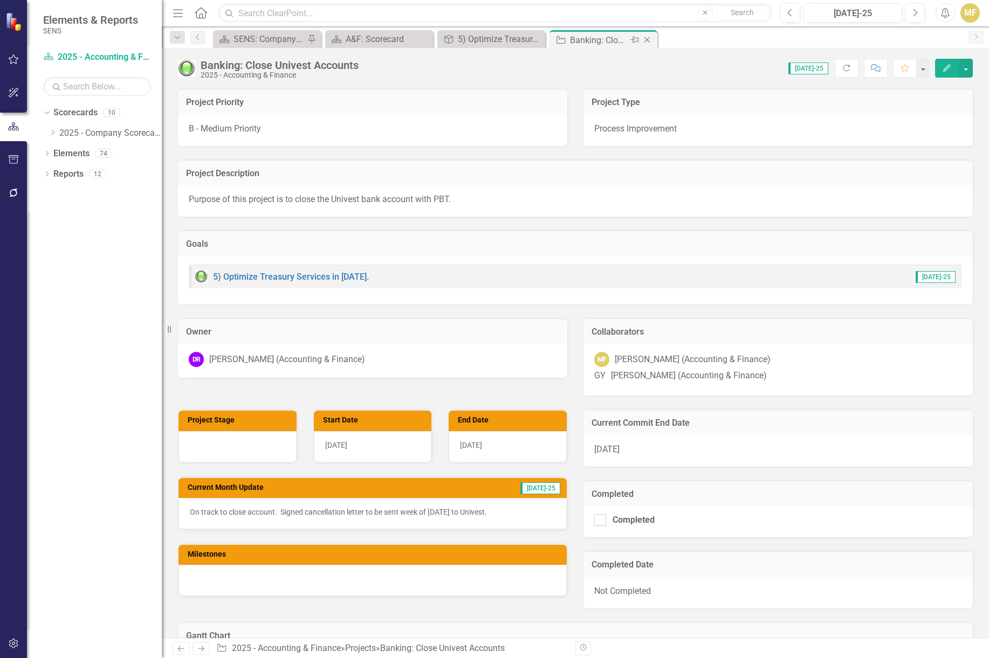
click at [650, 42] on icon "Close" at bounding box center [647, 40] width 11 height 9
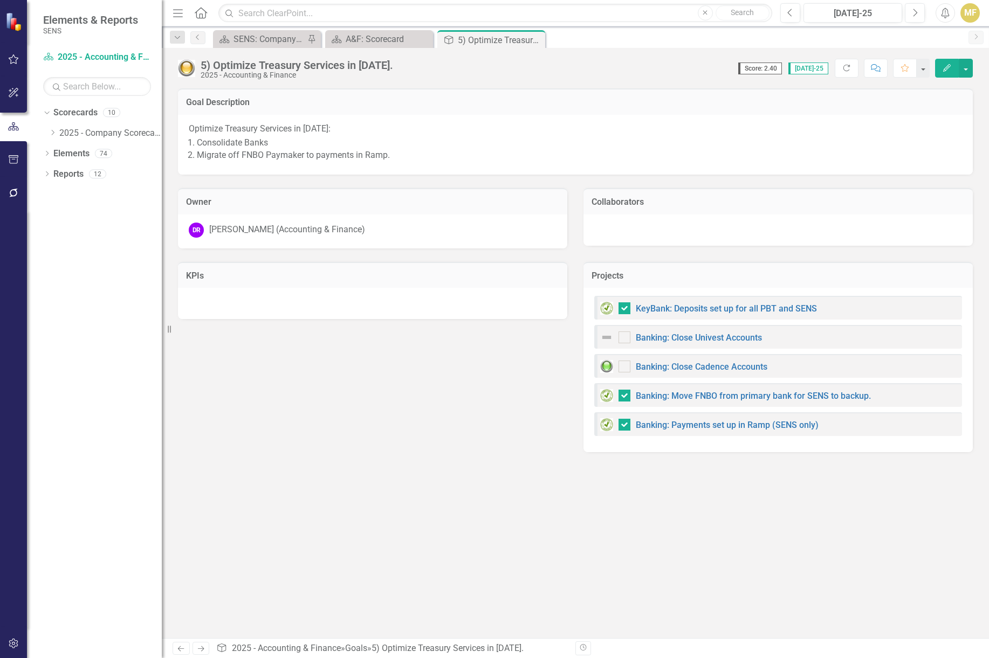
checkbox input "false"
checkbox input "true"
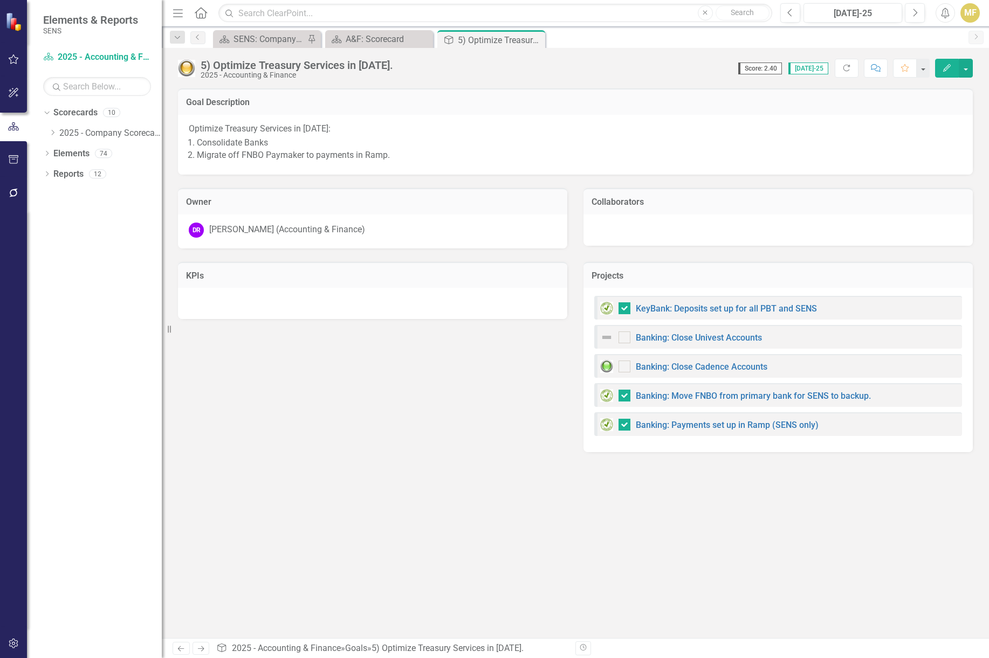
checkbox input "true"
click at [538, 42] on icon "Close" at bounding box center [534, 40] width 11 height 9
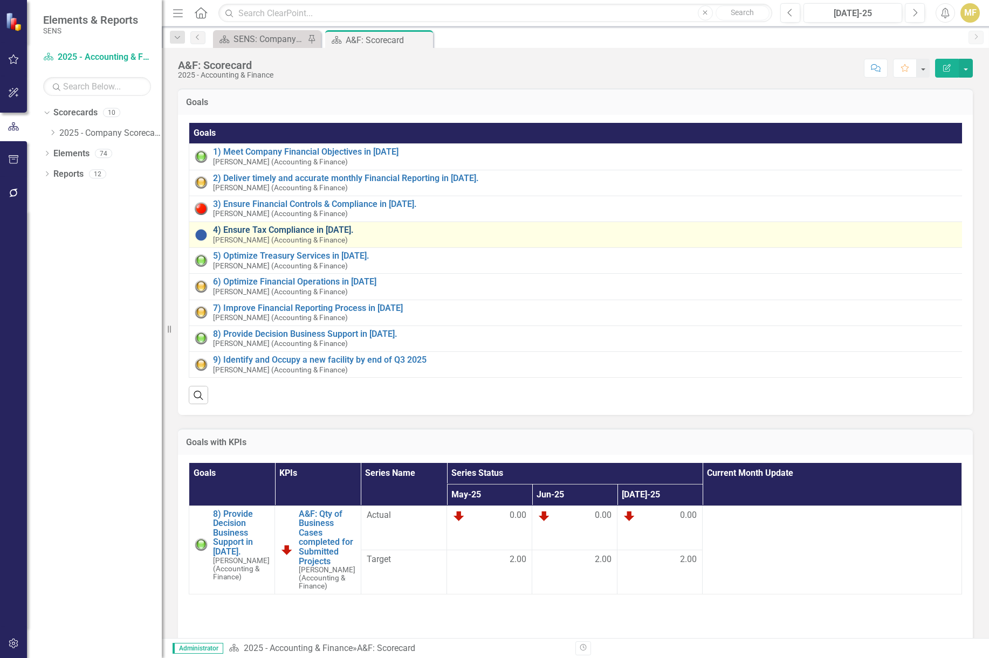
click at [315, 227] on link "4) Ensure Tax Compliance in [DATE]." at bounding box center [586, 230] width 746 height 10
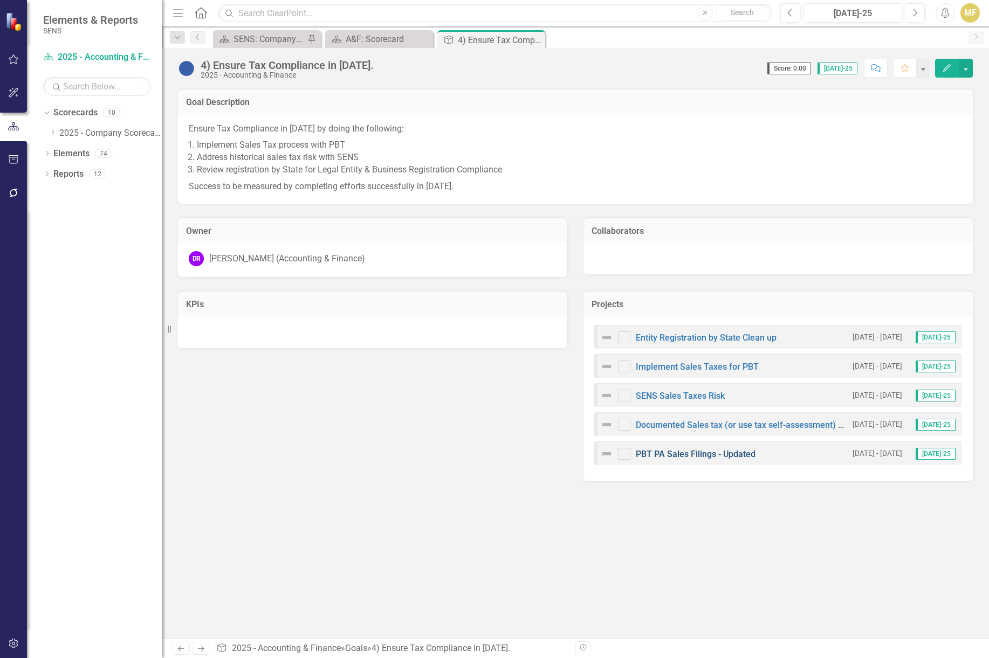
click at [710, 455] on link "PBT PA Sales Filings - Updated" at bounding box center [696, 454] width 120 height 10
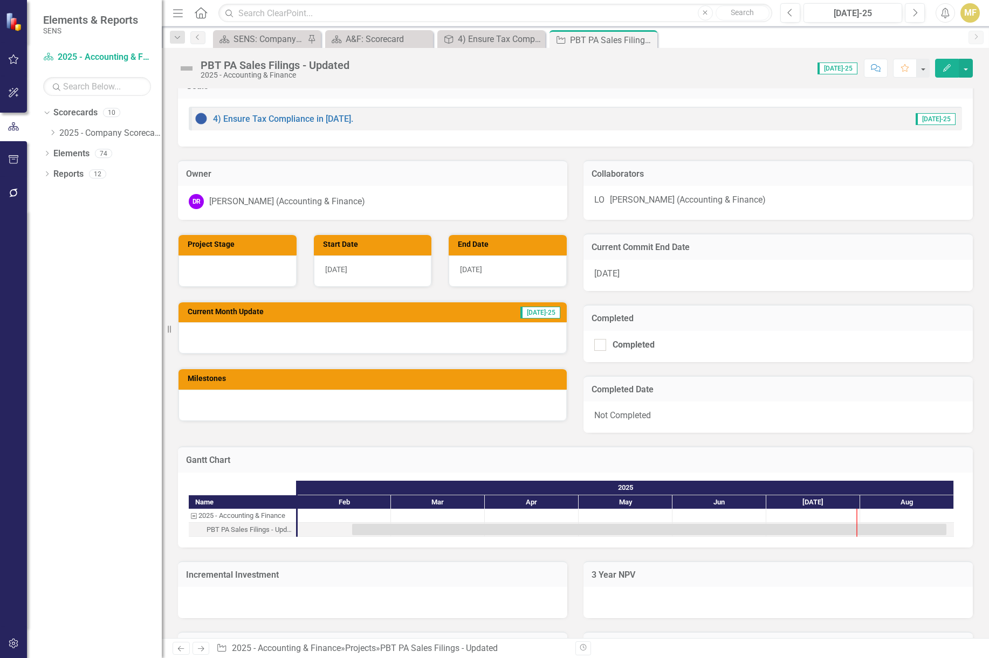
scroll to position [162, 0]
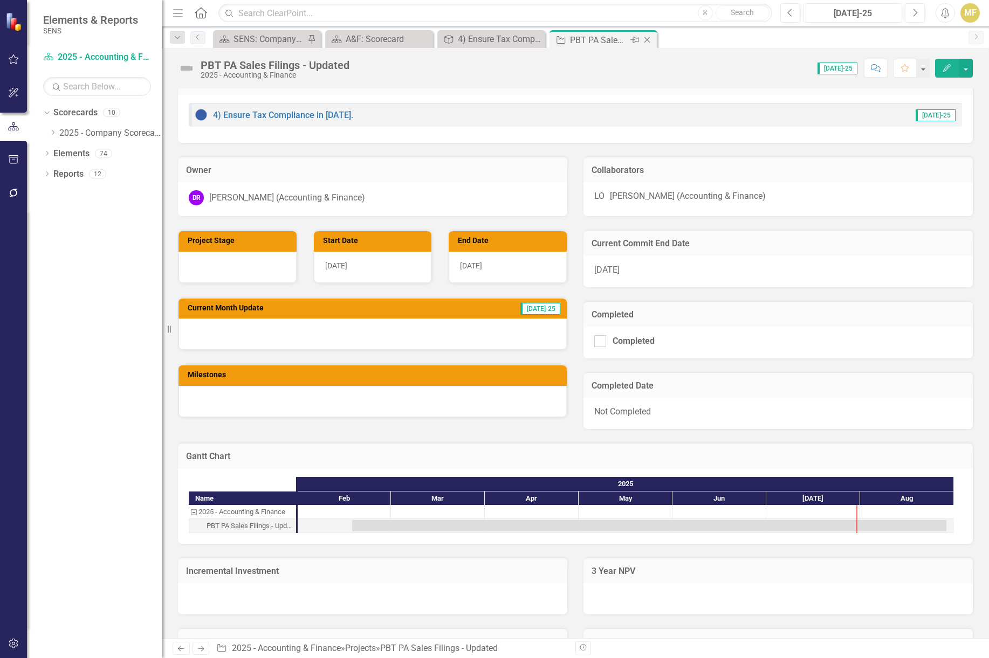
click at [648, 42] on icon "Close" at bounding box center [647, 40] width 11 height 9
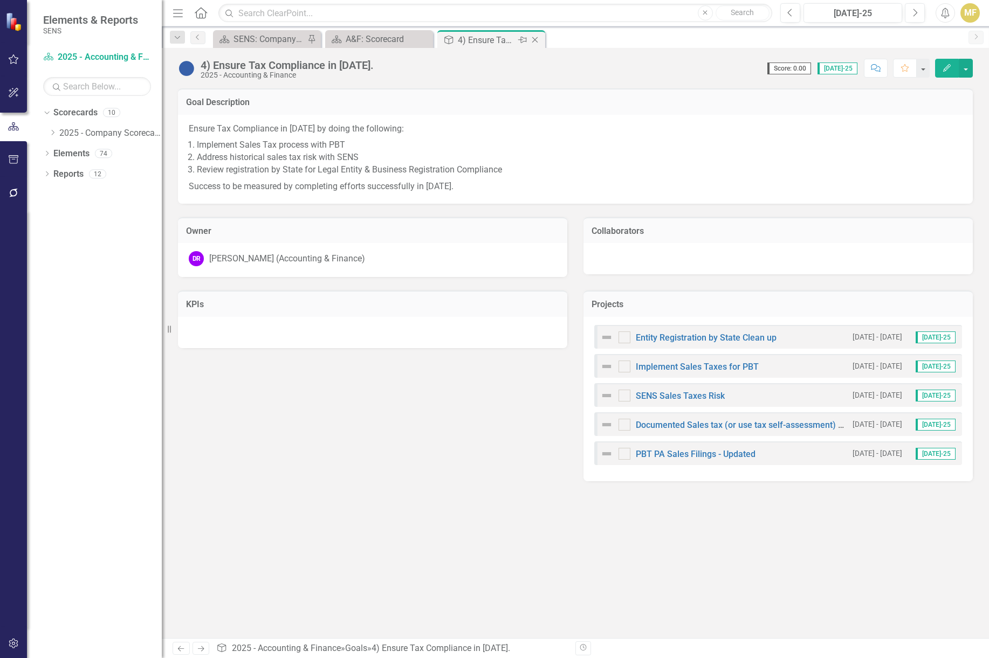
click at [539, 39] on icon "Close" at bounding box center [534, 40] width 11 height 9
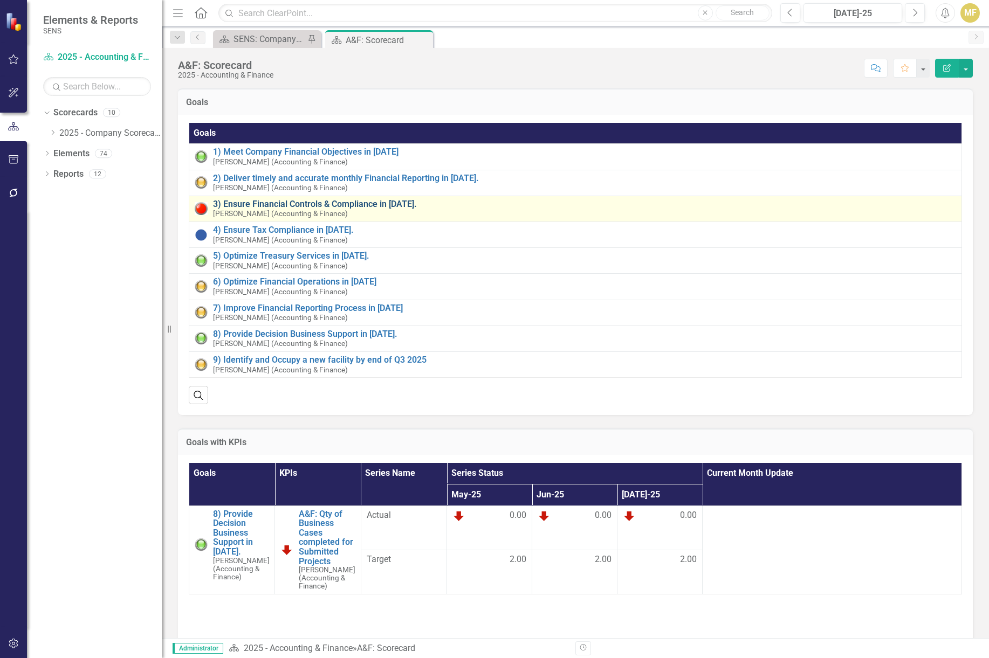
click at [305, 203] on link "3) Ensure Financial Controls & Compliance in [DATE]." at bounding box center [584, 204] width 743 height 10
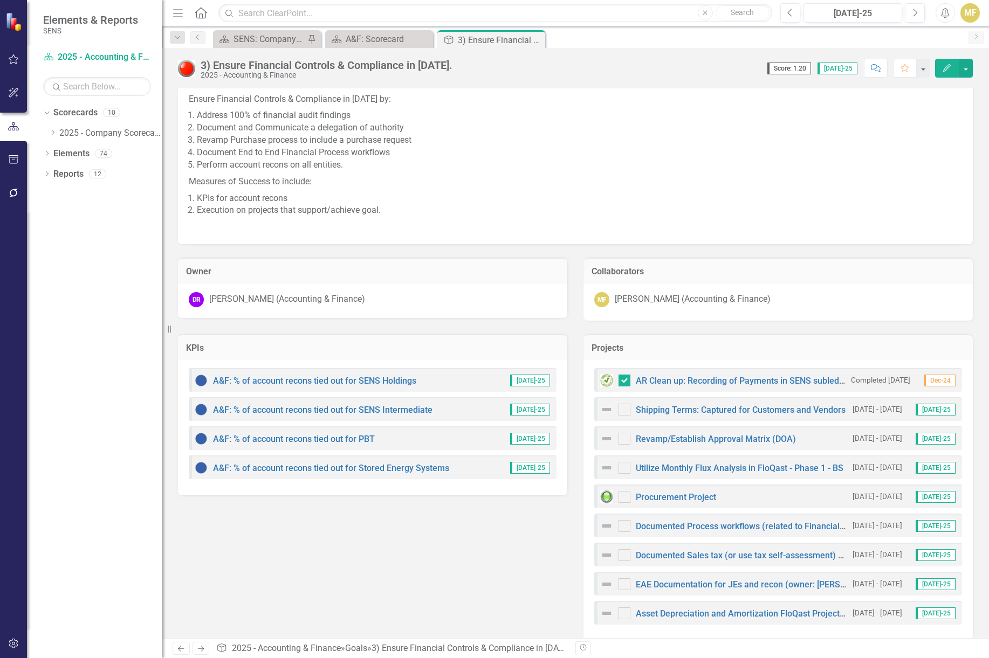
scroll to position [43, 0]
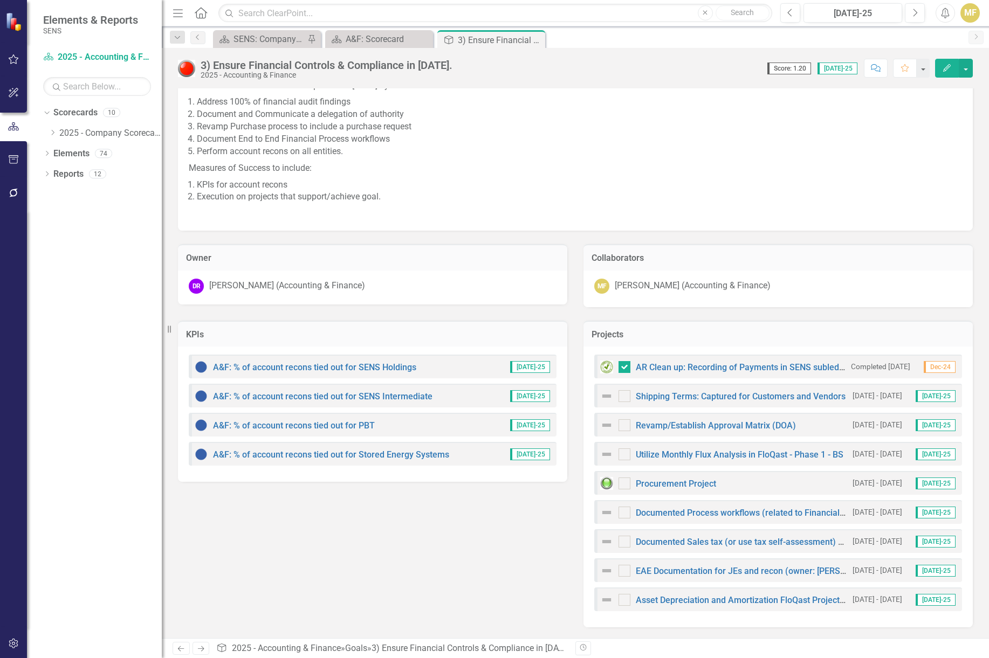
click at [804, 187] on li "KPIs for account recons" at bounding box center [579, 185] width 765 height 12
click at [402, 365] on link "A&F: % of account recons tied out for SENS Holdings" at bounding box center [314, 367] width 203 height 10
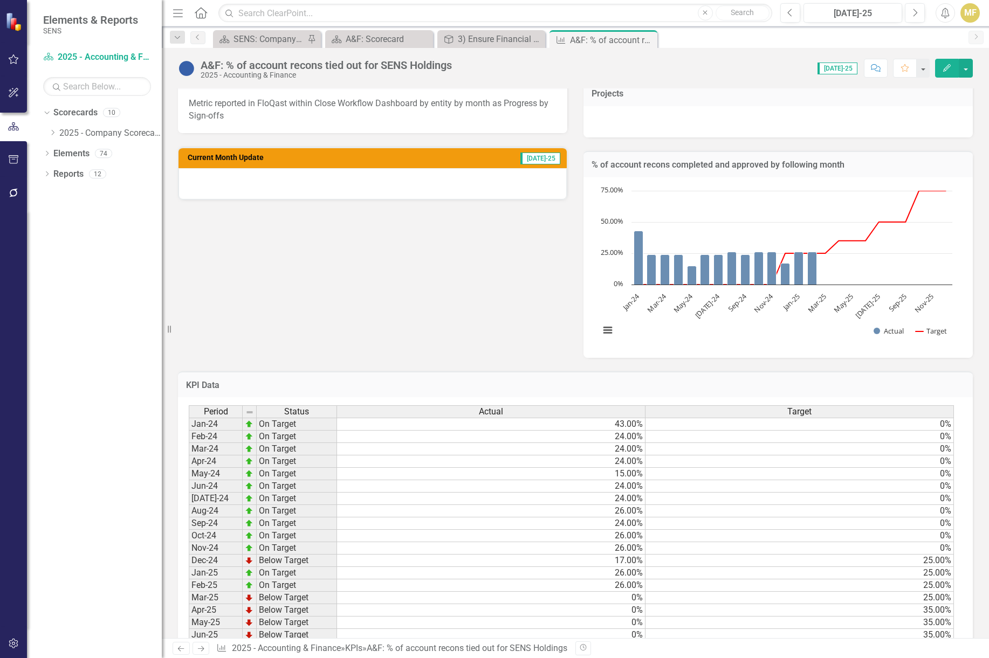
scroll to position [346, 0]
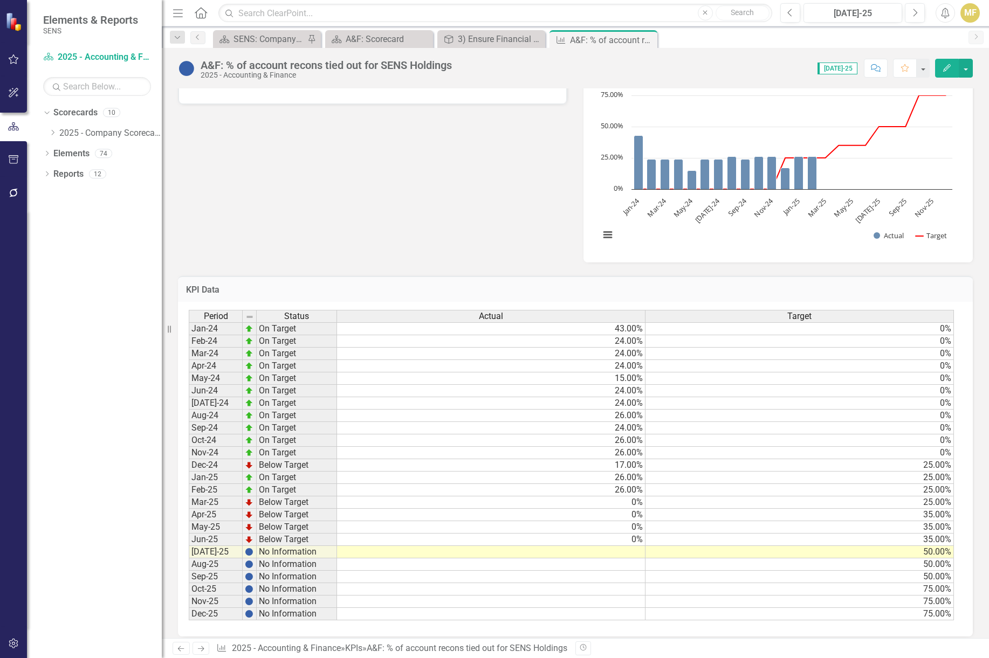
drag, startPoint x: 648, startPoint y: 41, endPoint x: 642, endPoint y: 43, distance: 5.6
click at [0, 0] on icon "Close" at bounding box center [0, 0] width 0 height 0
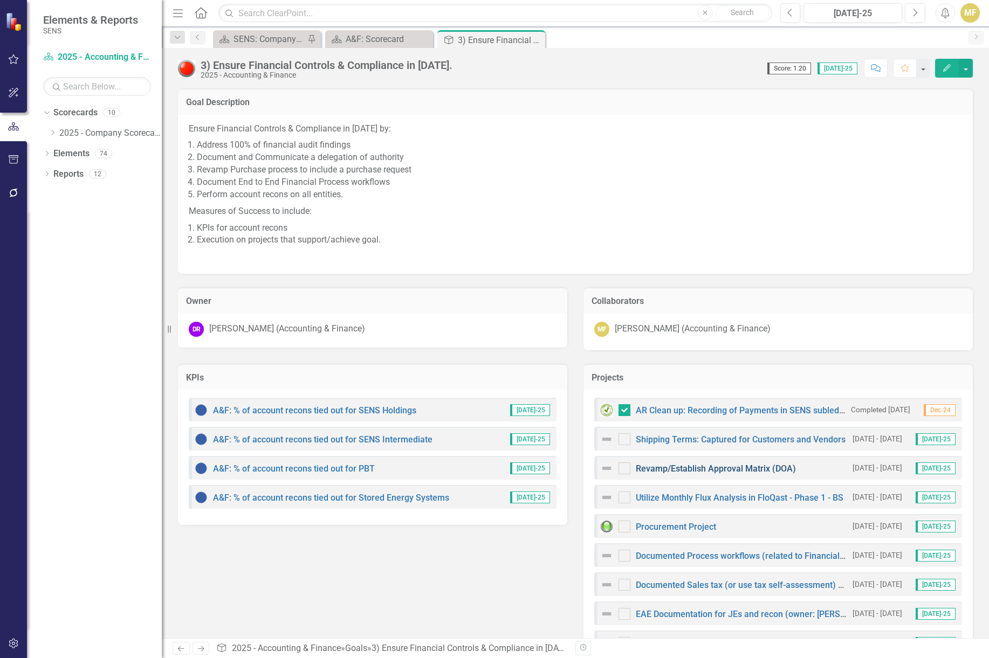
click at [684, 468] on link "Revamp/Establish Approval Matrix (DOA)" at bounding box center [716, 469] width 160 height 10
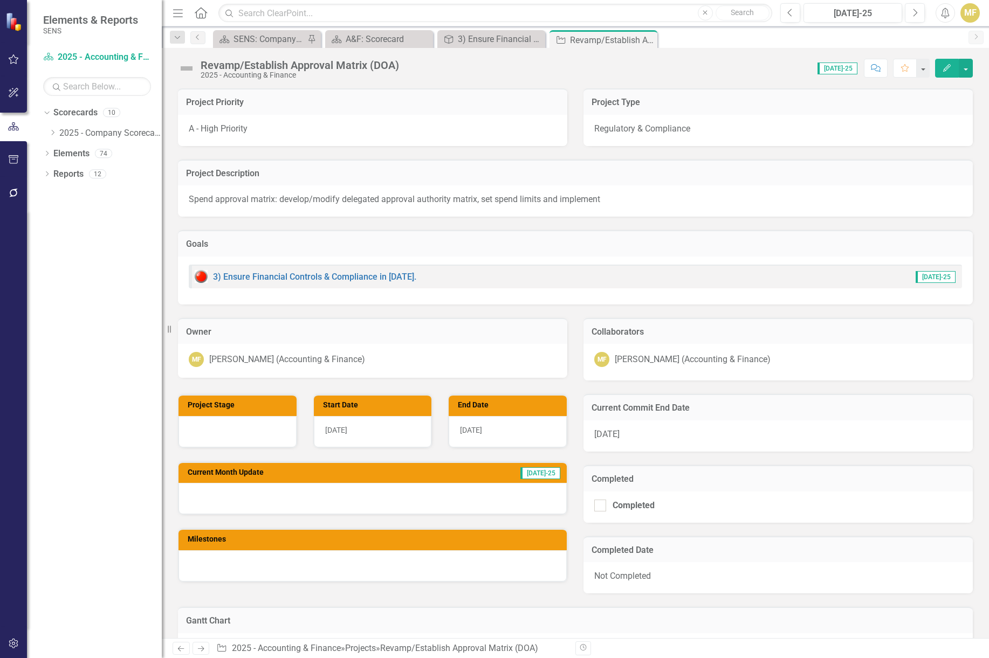
click at [190, 71] on img at bounding box center [186, 68] width 17 height 17
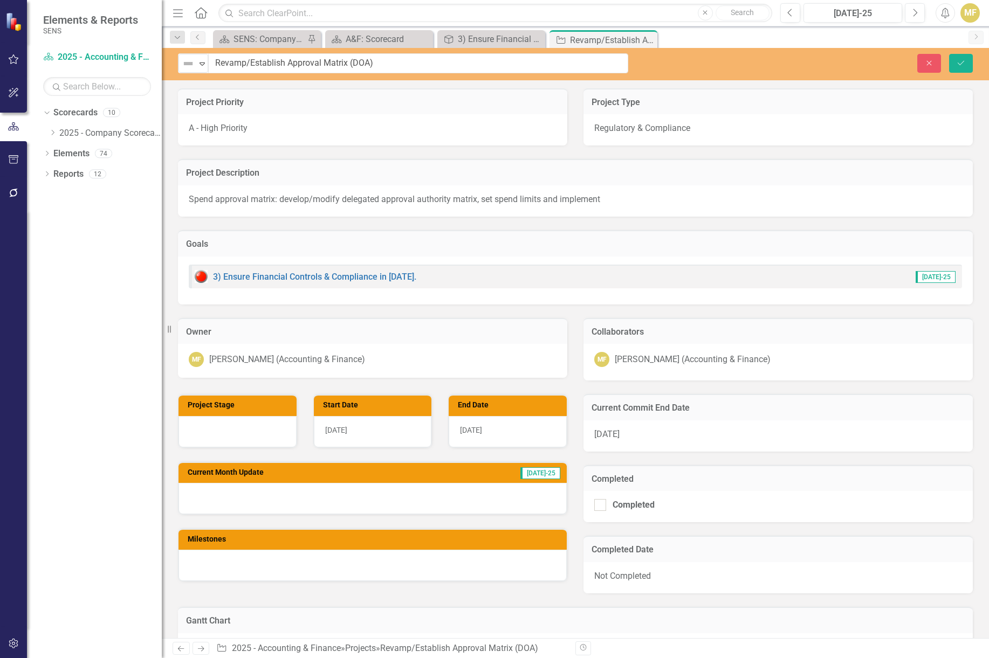
click at [190, 71] on div "Not Defined Expand" at bounding box center [193, 63] width 30 height 19
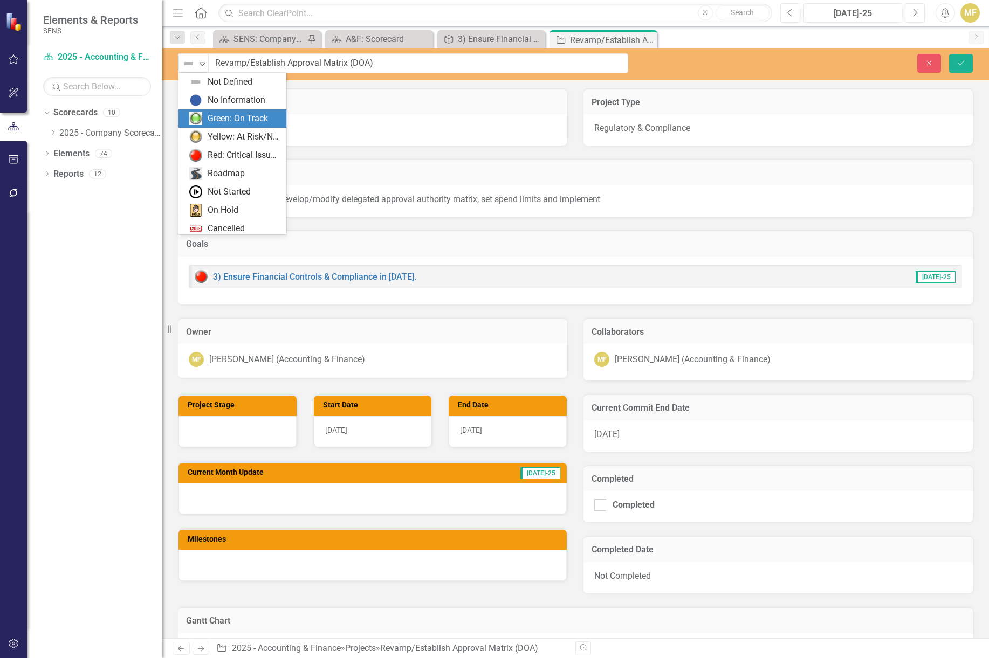
click at [237, 125] on div "Green: On Track" at bounding box center [238, 119] width 60 height 12
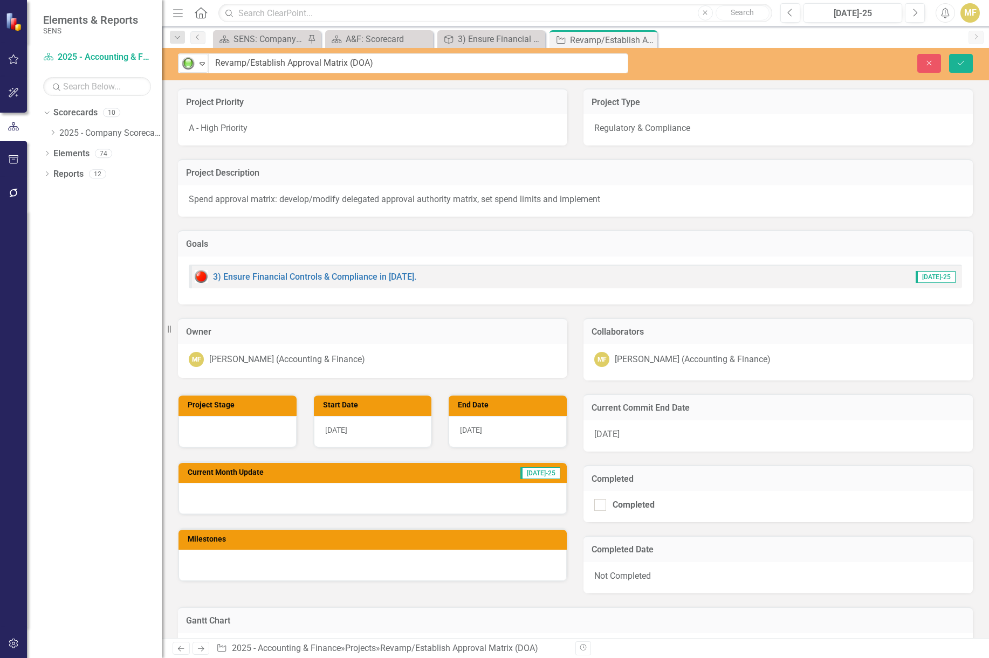
click at [495, 430] on div "[DATE]" at bounding box center [508, 431] width 118 height 31
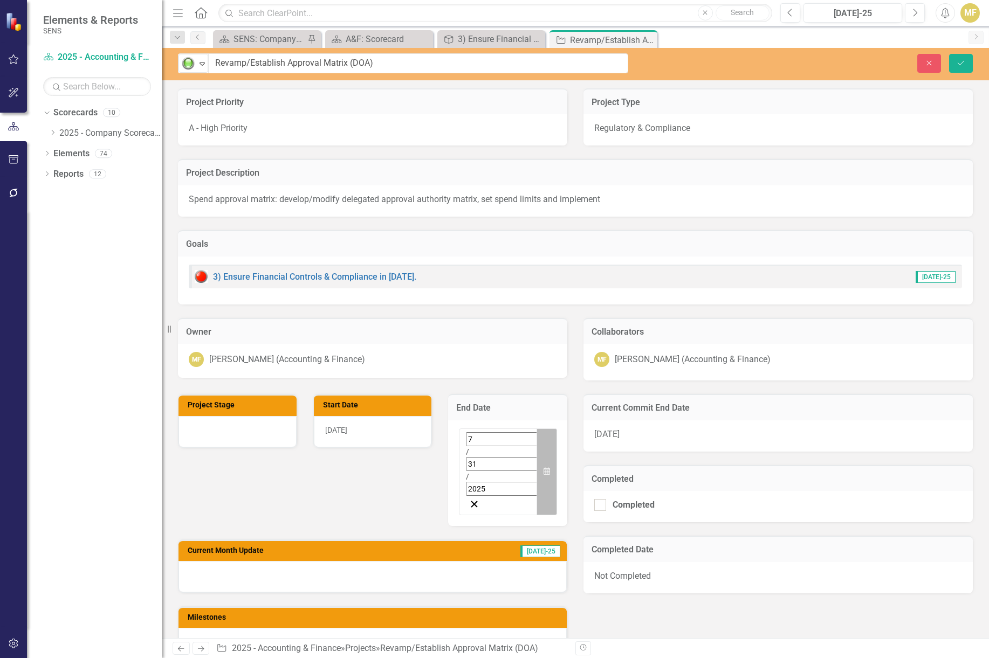
click at [547, 443] on button "Calendar" at bounding box center [546, 472] width 20 height 87
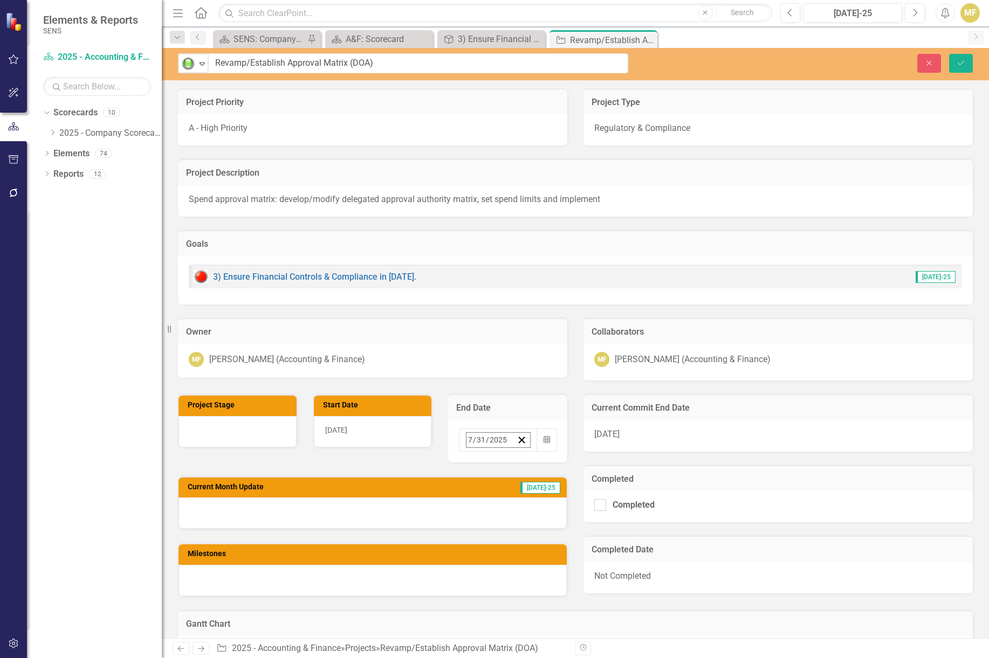
click at [600, 471] on button "›" at bounding box center [612, 464] width 24 height 24
click at [576, 502] on abbr "31" at bounding box center [580, 506] width 9 height 9
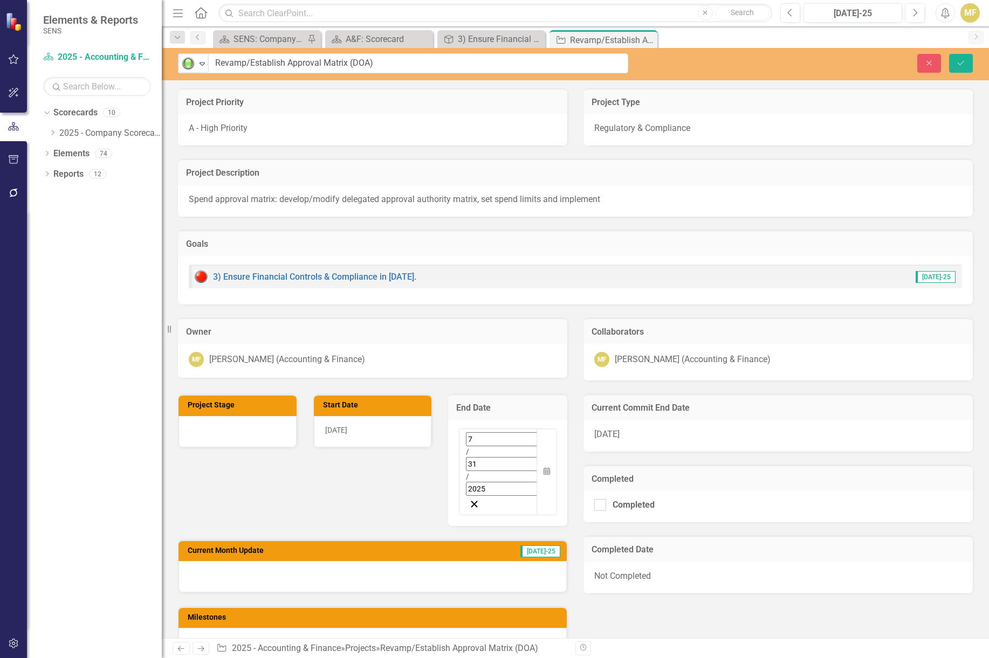
click at [228, 561] on div at bounding box center [372, 576] width 388 height 31
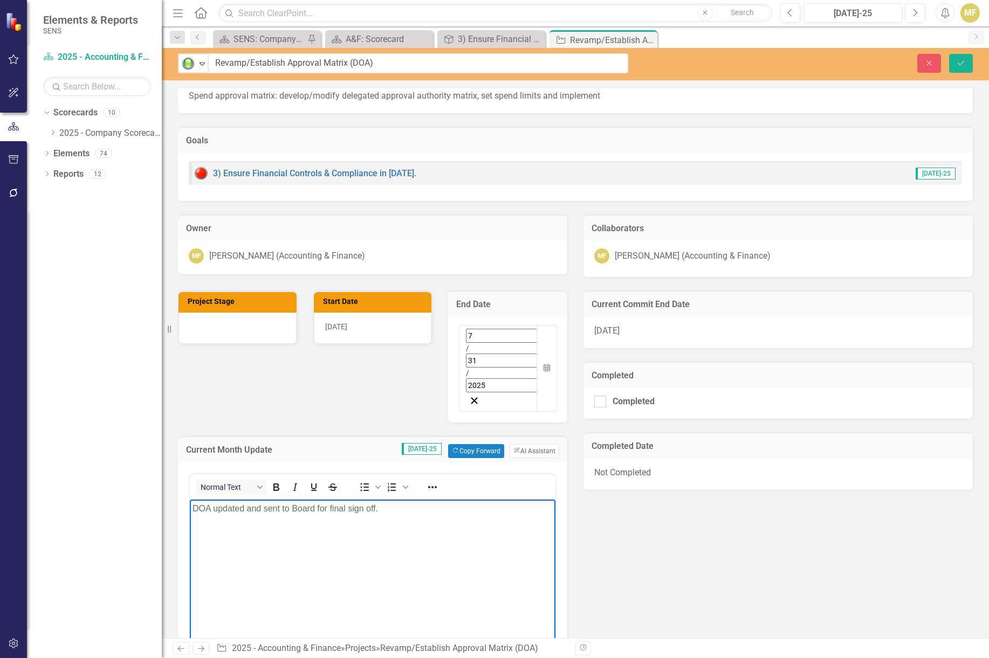
scroll to position [108, 0]
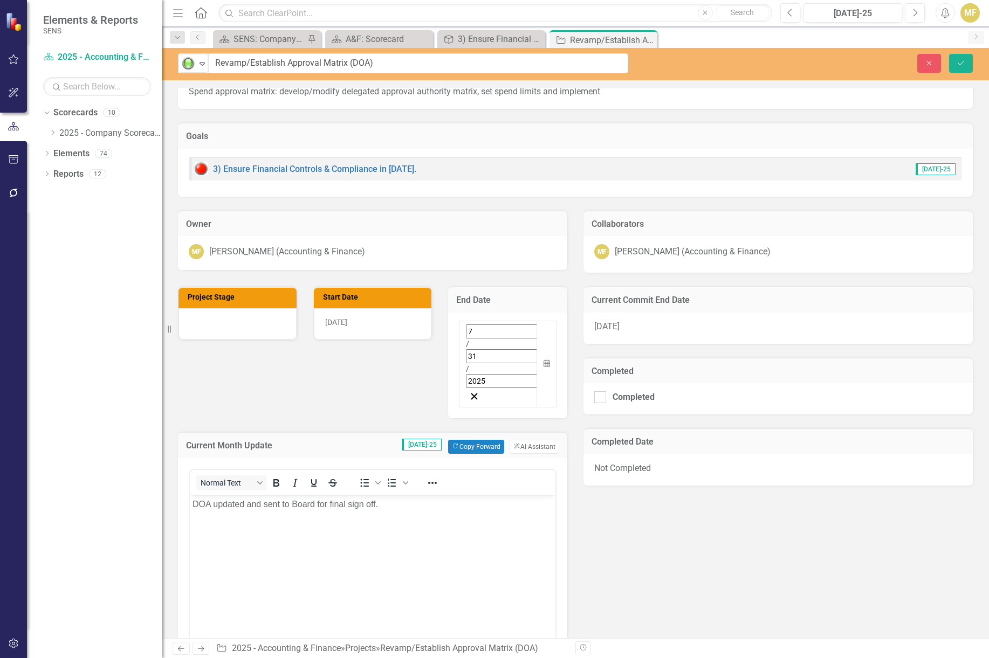
click at [655, 332] on div "[DATE]" at bounding box center [777, 328] width 389 height 31
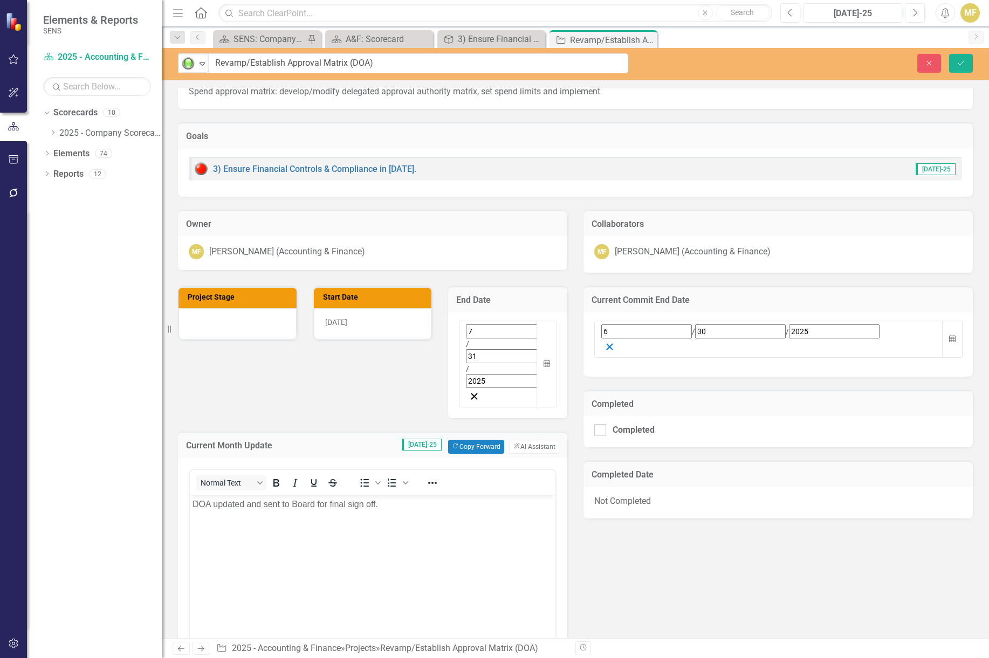
click at [615, 342] on icon "button" at bounding box center [609, 347] width 10 height 10
click at [942, 330] on button "Calendar" at bounding box center [952, 339] width 20 height 37
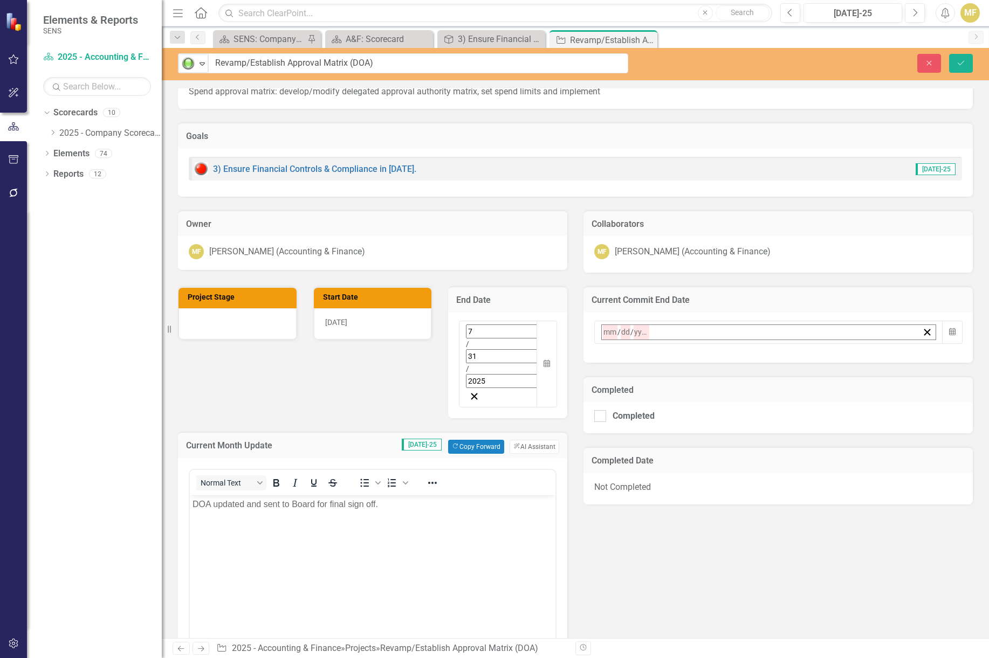
click at [756, 469] on button "29" at bounding box center [742, 476] width 27 height 19
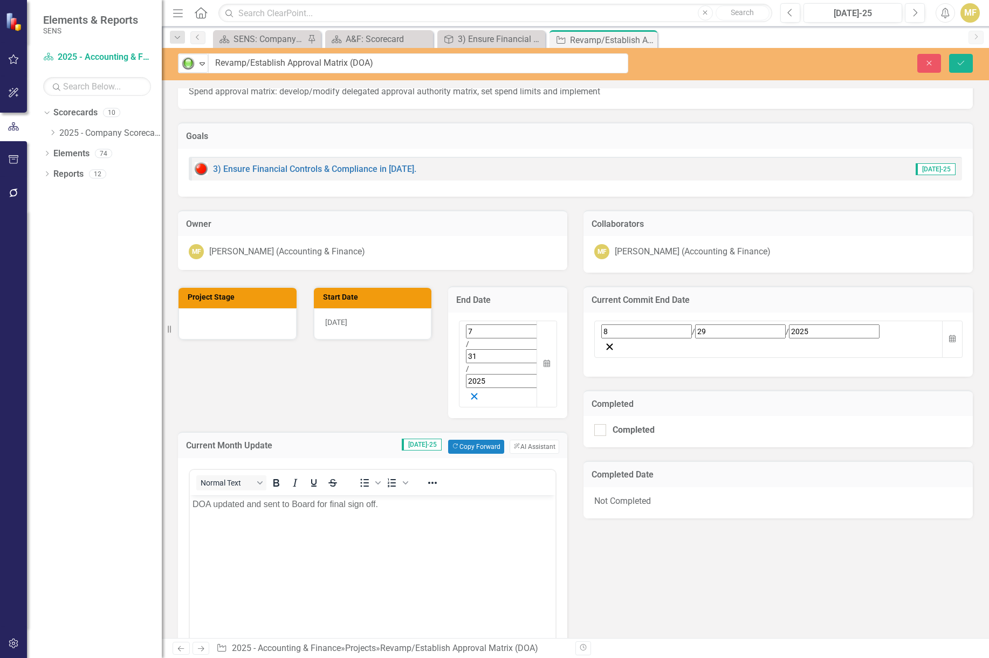
click at [477, 394] on line "button" at bounding box center [474, 397] width 6 height 6
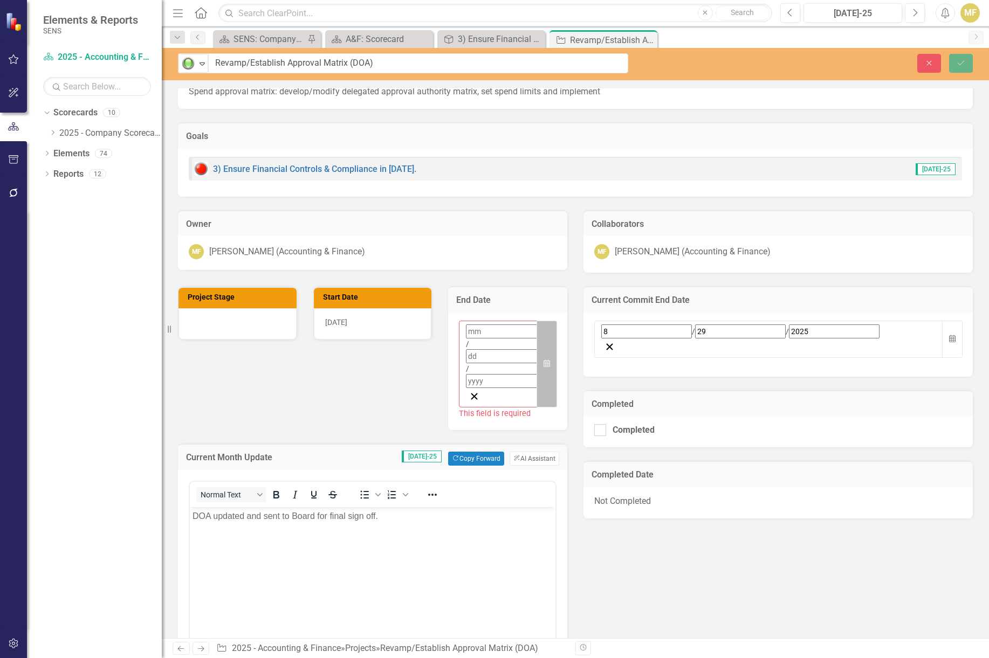
click at [536, 330] on button "Calendar" at bounding box center [546, 364] width 20 height 87
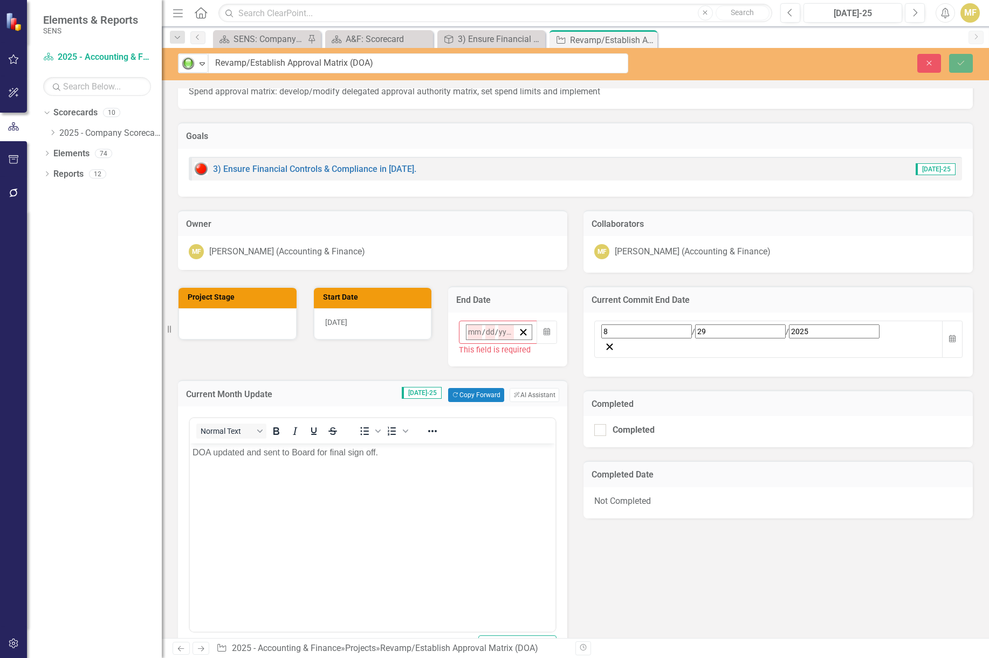
click at [603, 472] on abbr "29" at bounding box center [607, 476] width 9 height 9
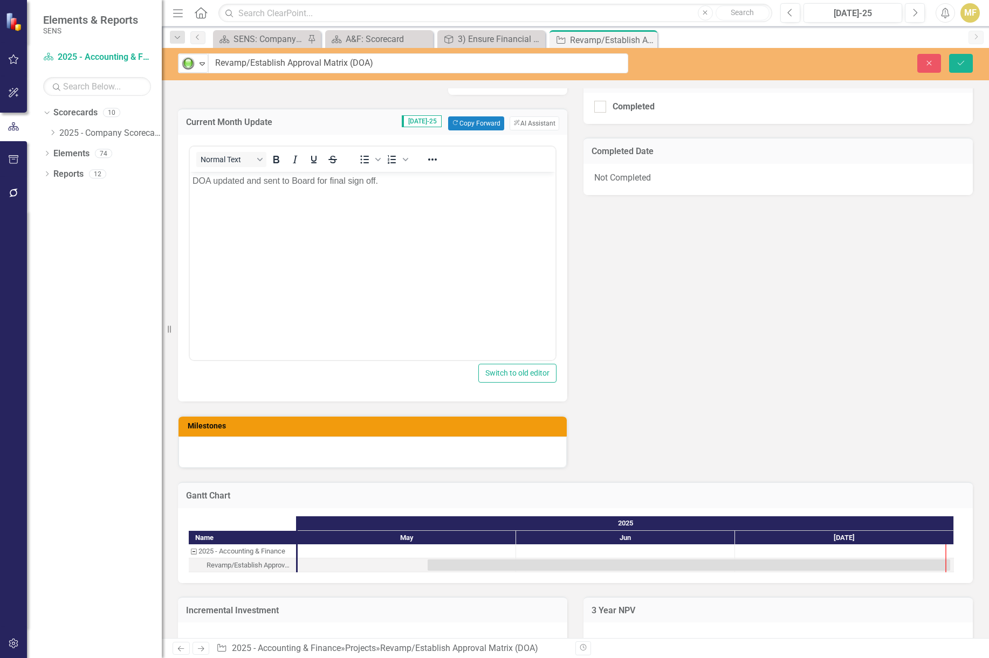
scroll to position [0, 0]
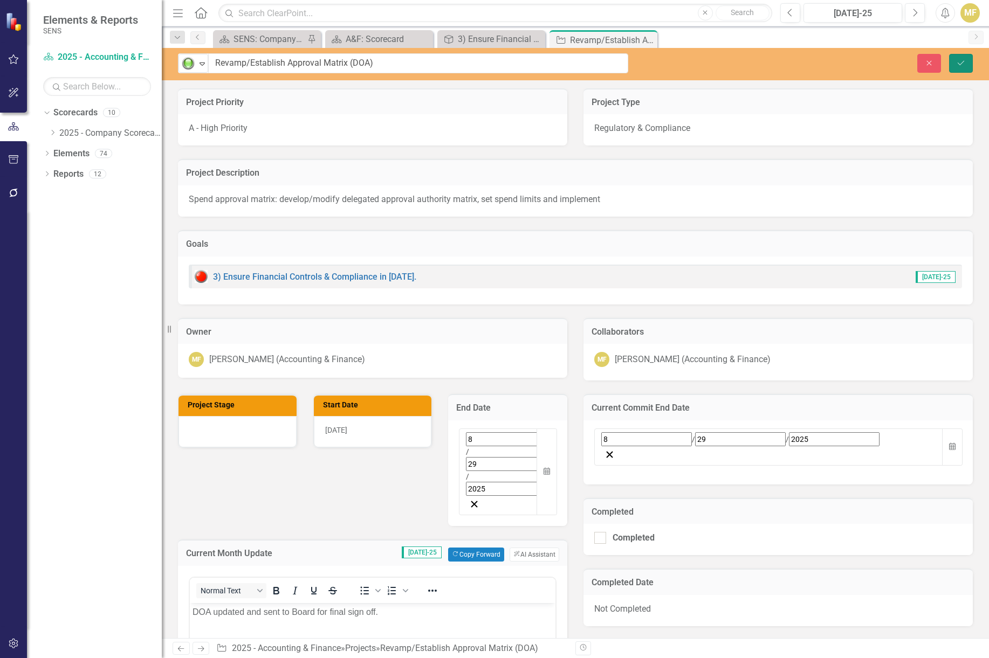
click at [951, 67] on button "Save" at bounding box center [961, 63] width 24 height 19
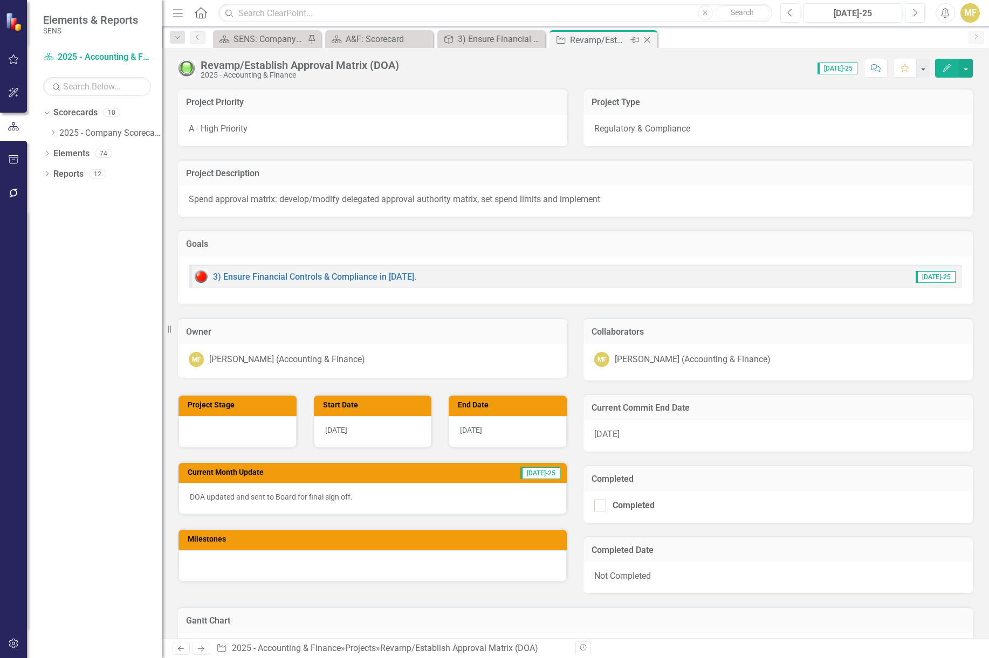
click at [645, 39] on icon "Close" at bounding box center [647, 40] width 11 height 9
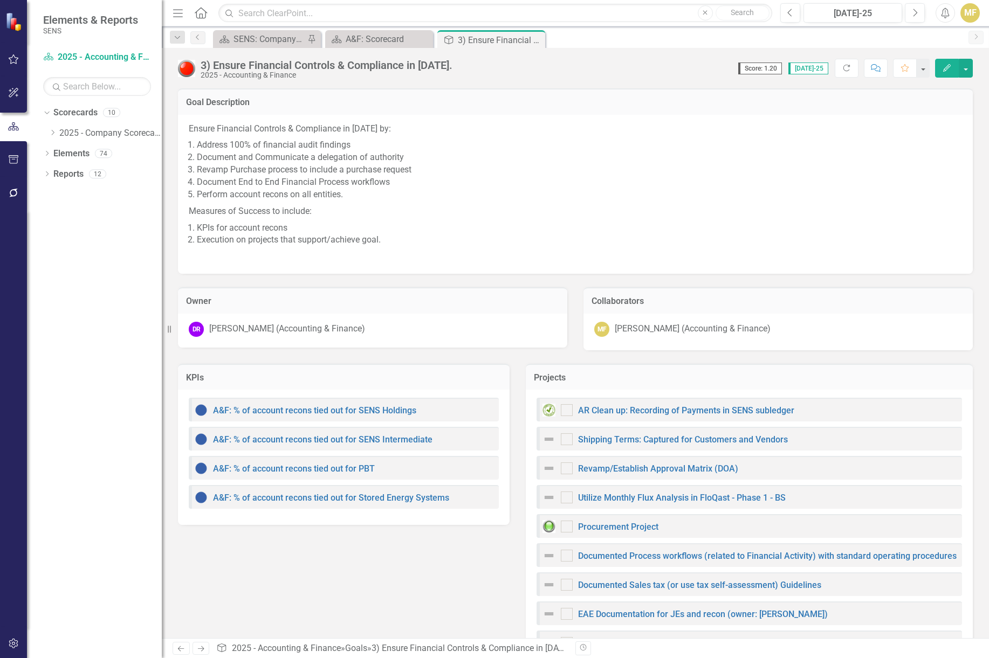
checkbox input "true"
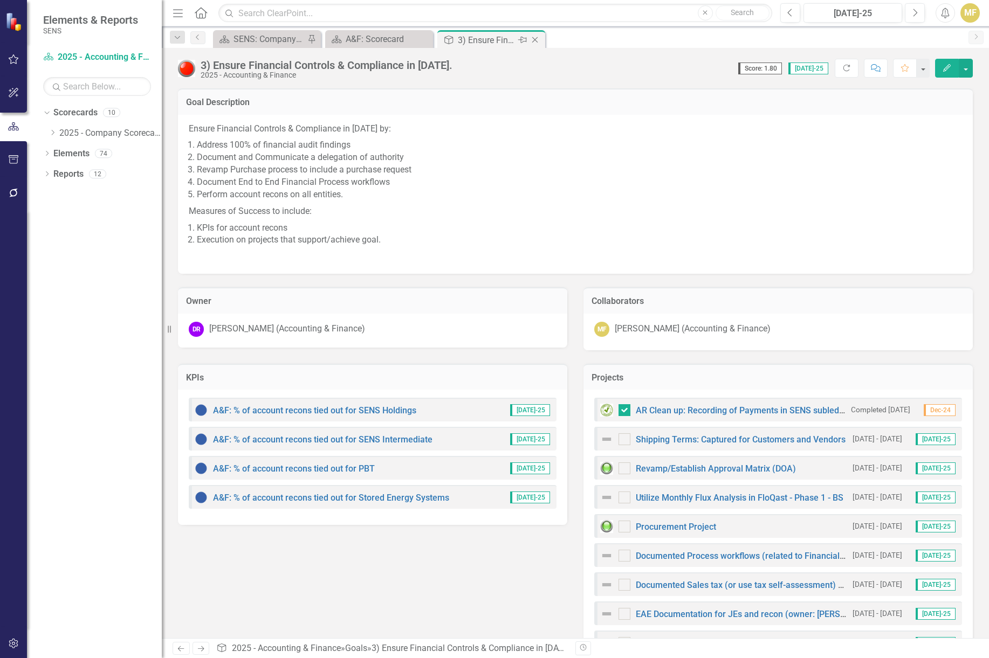
click at [540, 37] on icon "Close" at bounding box center [534, 40] width 11 height 9
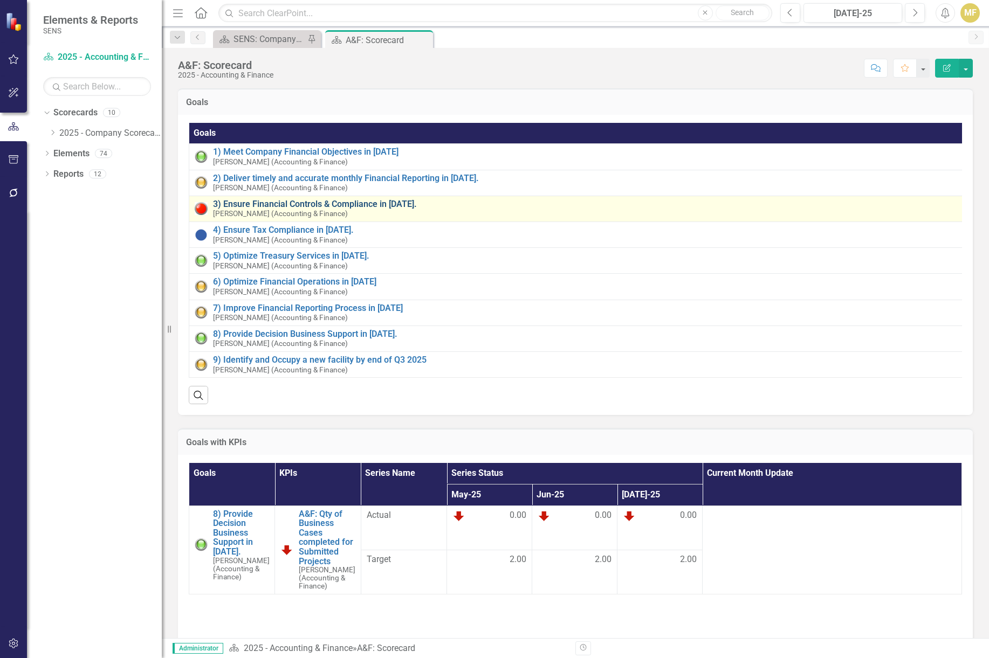
click at [343, 205] on link "3) Ensure Financial Controls & Compliance in [DATE]." at bounding box center [584, 204] width 743 height 10
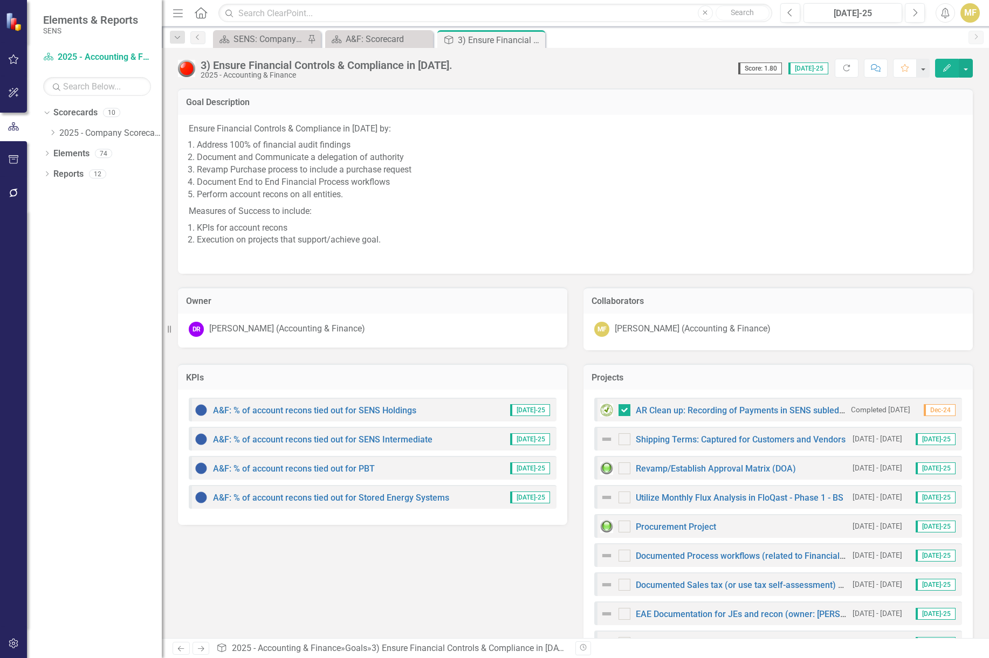
scroll to position [43, 0]
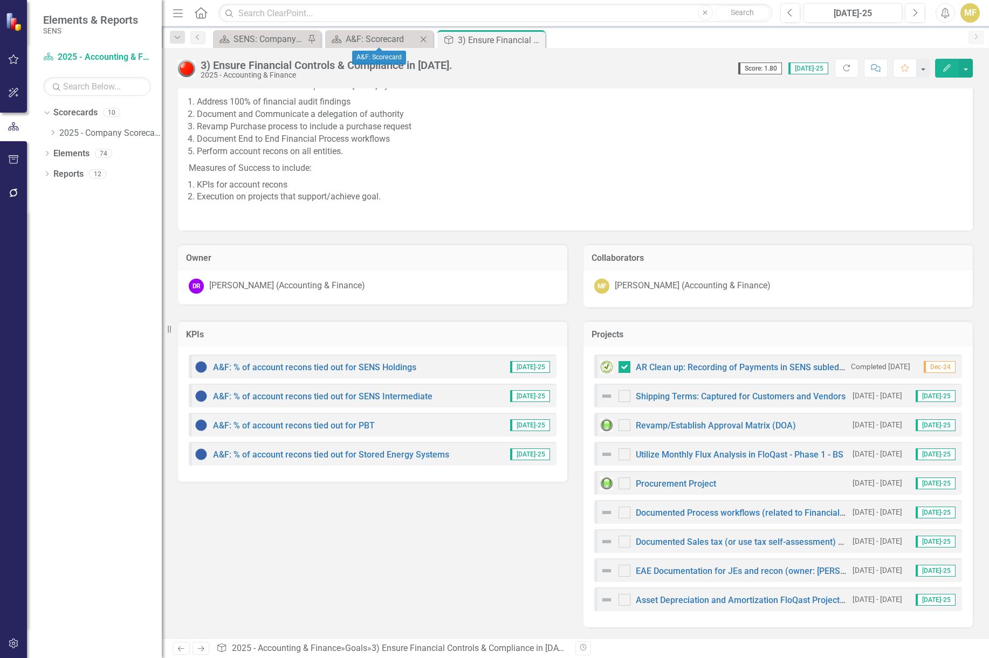
click at [343, 46] on div "Scorecard A&F: Scorecard Close" at bounding box center [379, 39] width 108 height 18
click at [349, 39] on div "A&F: Scorecard" at bounding box center [381, 38] width 71 height 13
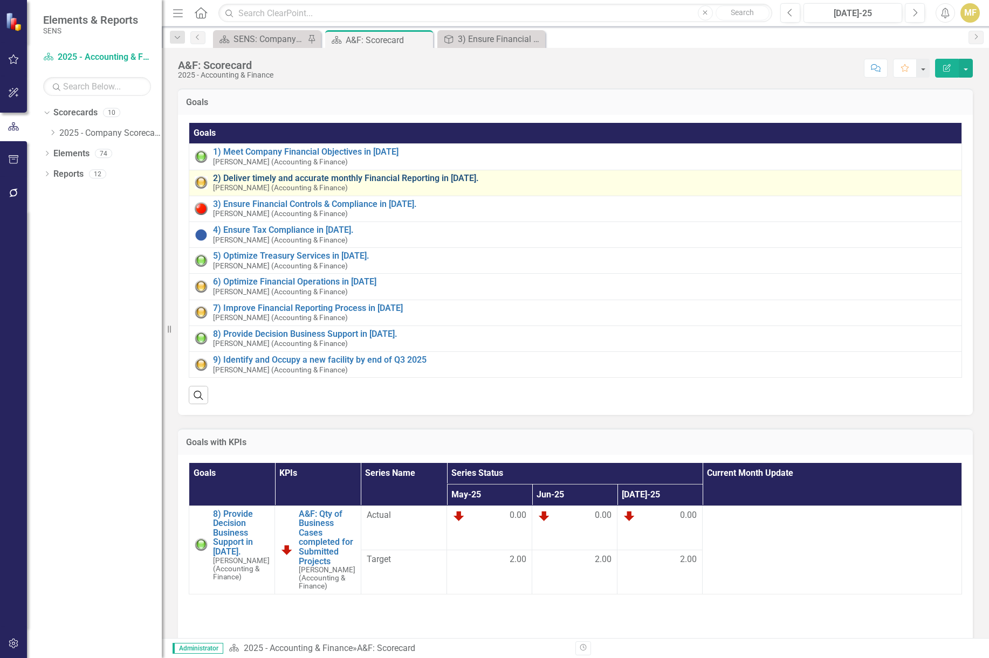
click at [342, 176] on link "2) Deliver timely and accurate monthly Financial Reporting in [DATE]." at bounding box center [584, 179] width 743 height 10
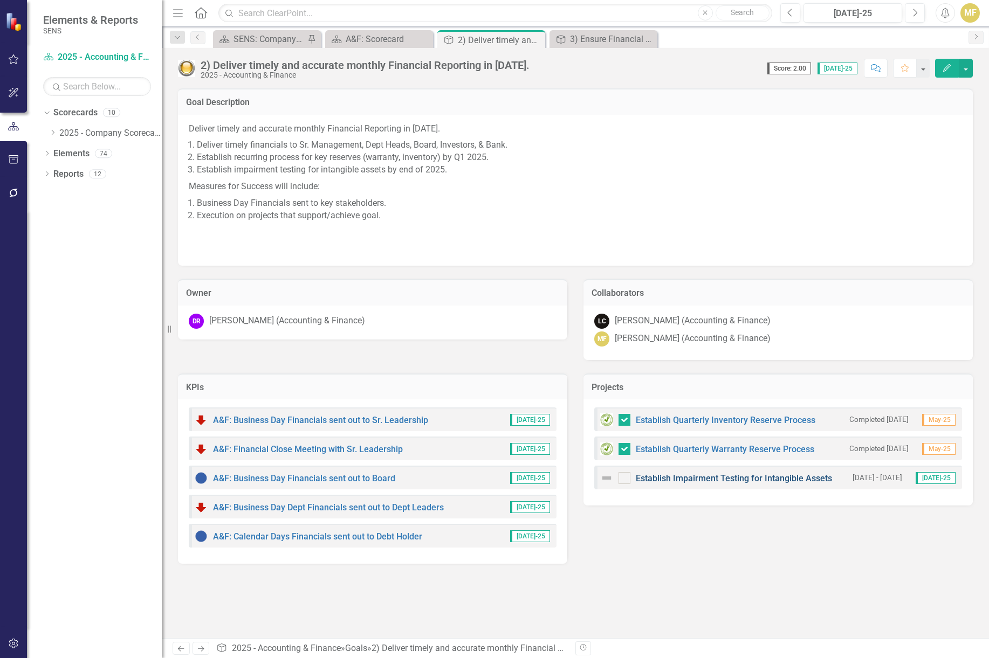
click at [725, 478] on link "Establish Impairment Testing for Intangible Assets" at bounding box center [734, 478] width 196 height 10
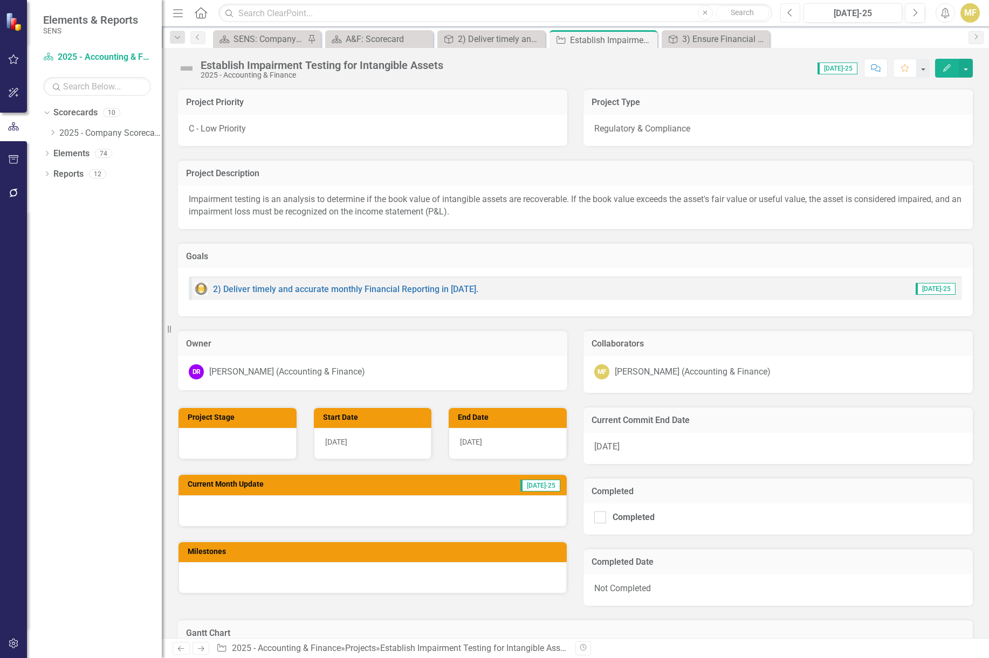
click at [787, 14] on icon "Previous" at bounding box center [790, 13] width 6 height 10
click at [913, 16] on icon "Next" at bounding box center [915, 13] width 6 height 10
click at [185, 68] on img at bounding box center [186, 68] width 17 height 17
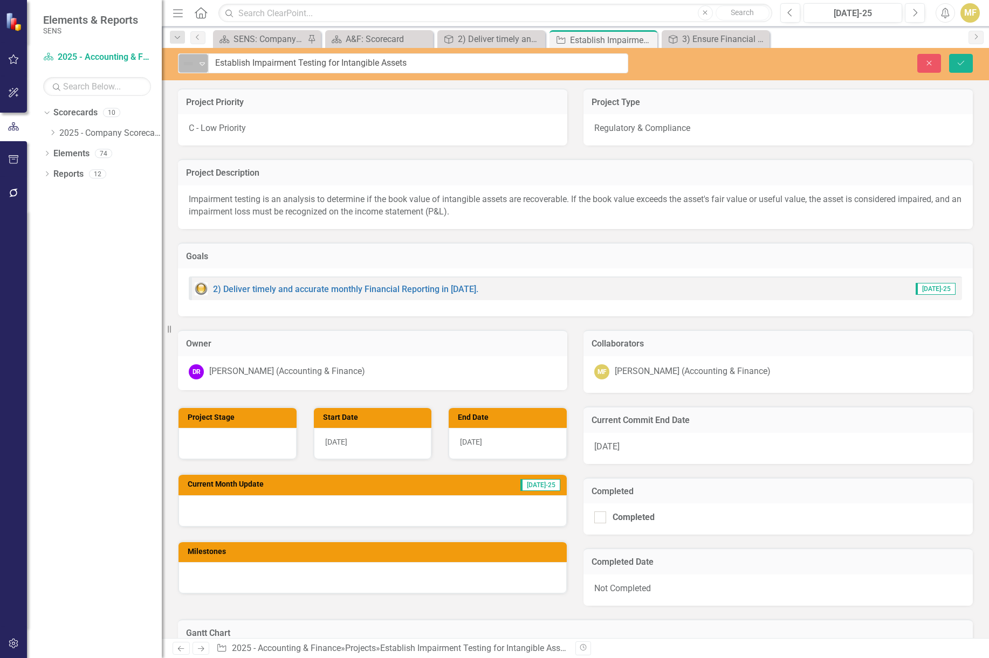
click at [186, 67] on img at bounding box center [188, 63] width 13 height 13
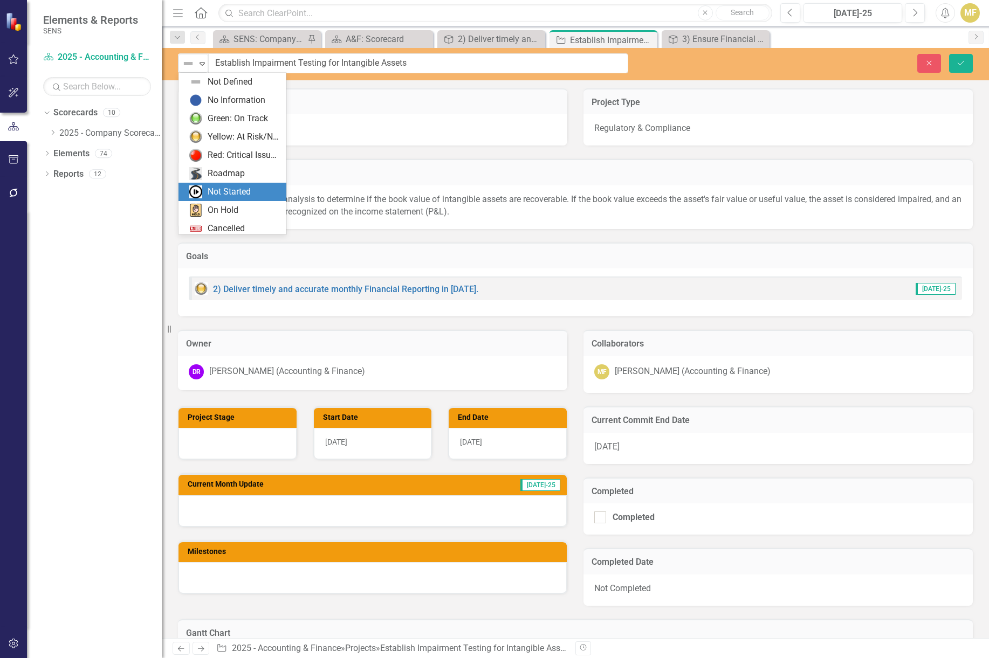
click at [245, 190] on div "Not Started" at bounding box center [229, 192] width 43 height 12
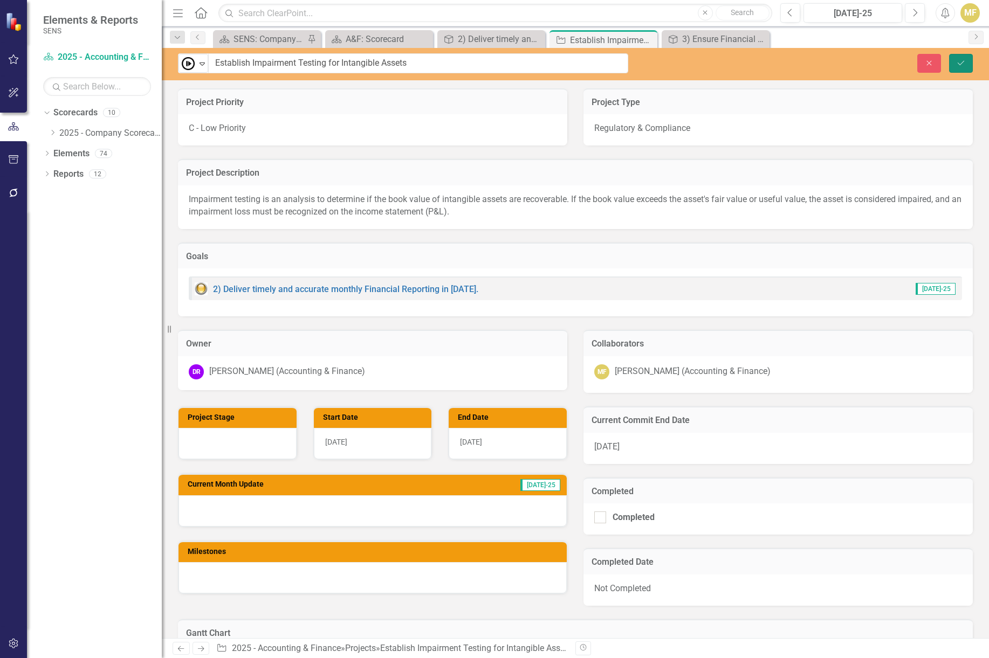
click at [958, 59] on icon "Save" at bounding box center [961, 63] width 10 height 8
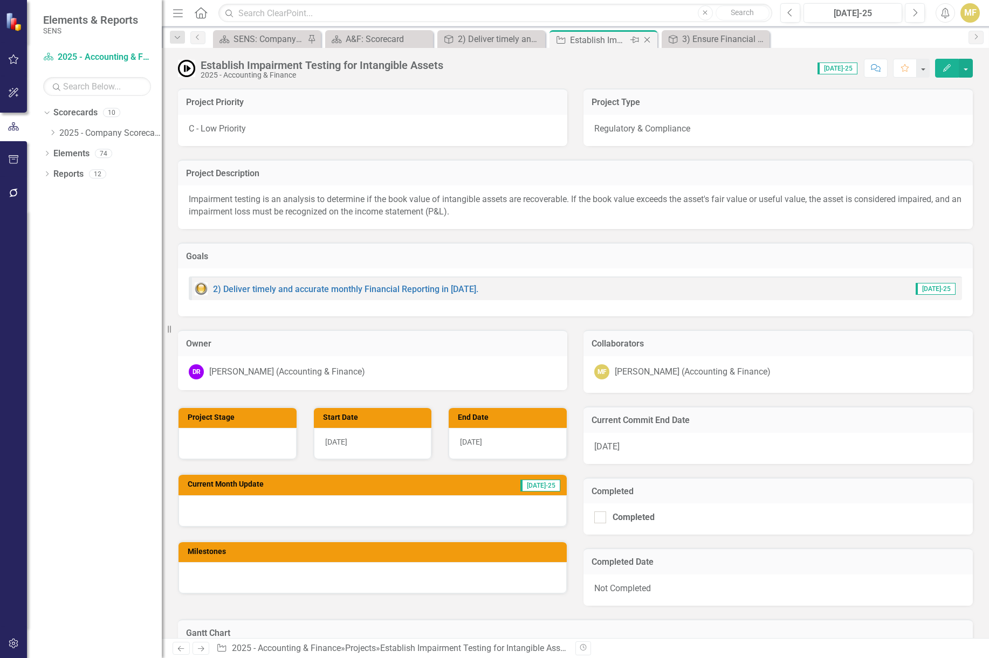
click at [646, 40] on icon "Close" at bounding box center [647, 40] width 11 height 9
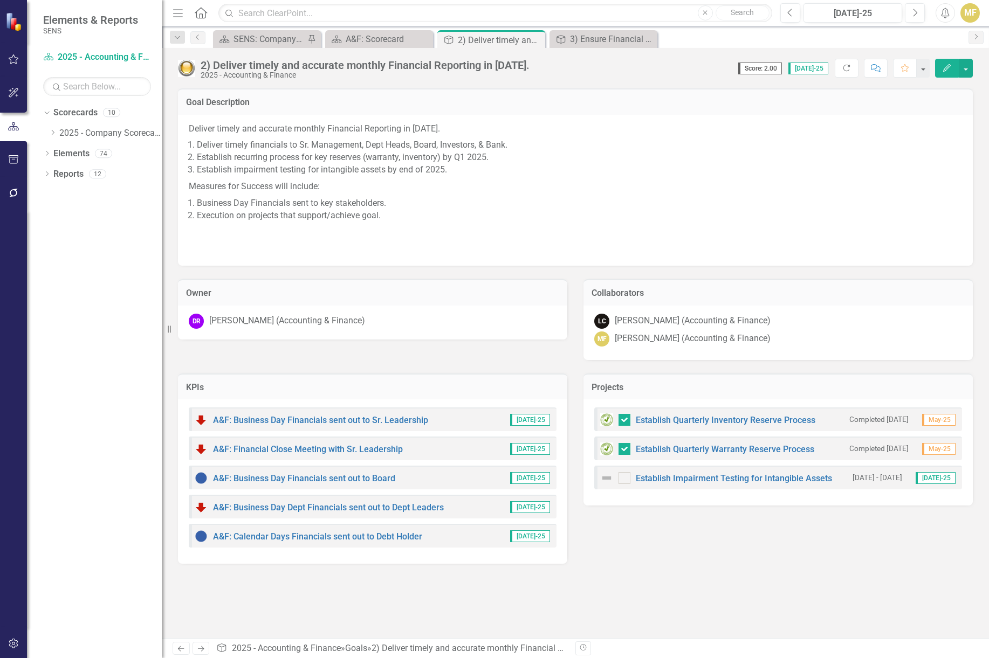
drag, startPoint x: 659, startPoint y: 165, endPoint x: 727, endPoint y: 549, distance: 389.7
click at [727, 549] on div "KPIs A&F: Business Day Financials sent out to Sr. Leadership Jul-25 A&F: Financ…" at bounding box center [575, 462] width 811 height 204
click at [728, 481] on link "Establish Impairment Testing for Intangible Assets" at bounding box center [734, 478] width 196 height 10
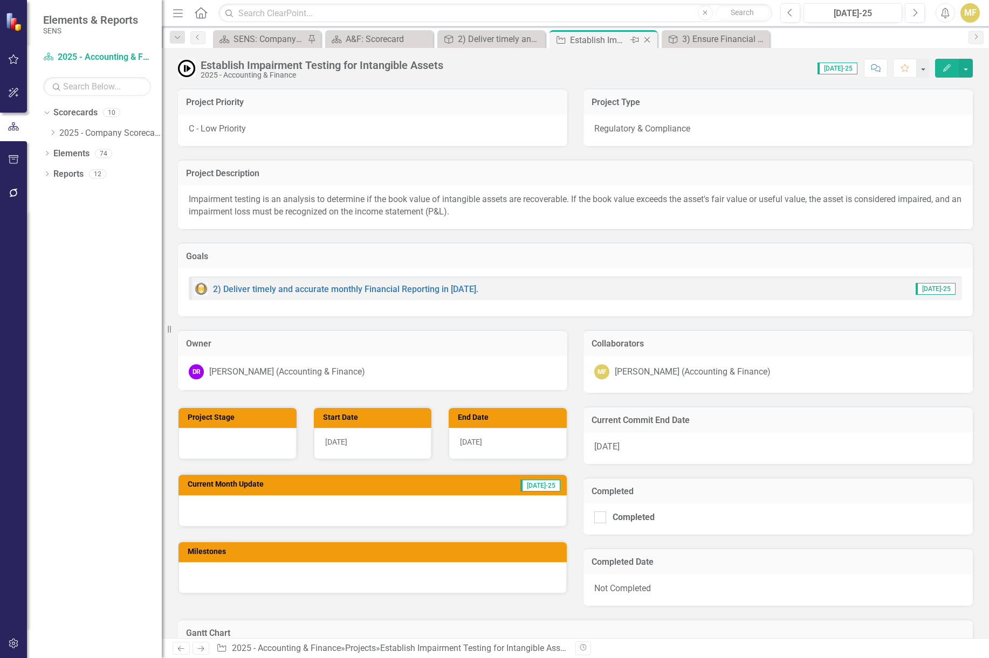
click at [645, 36] on icon "Close" at bounding box center [647, 40] width 11 height 9
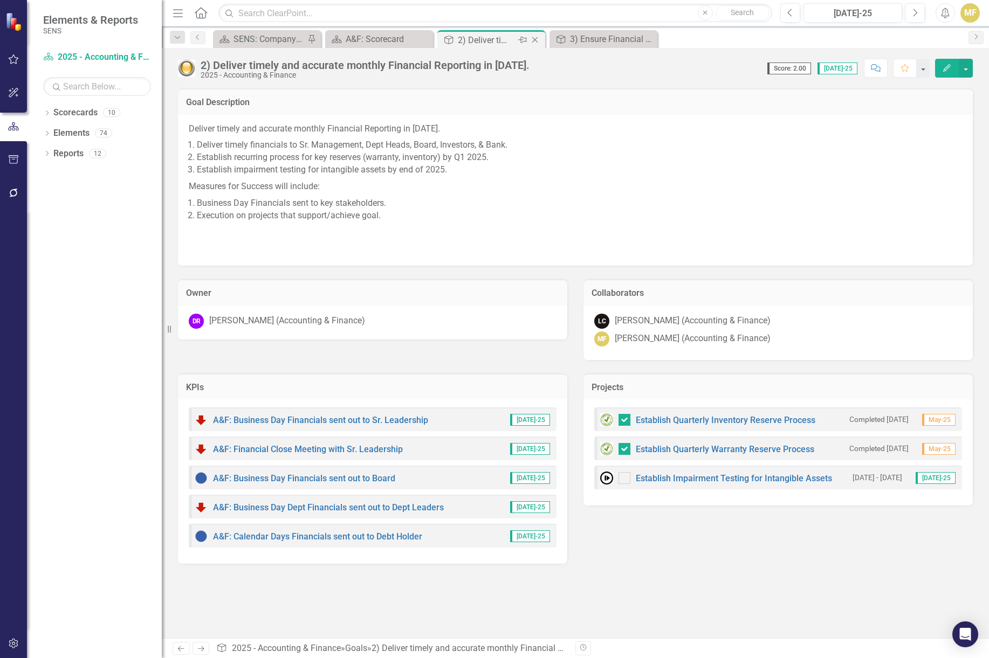
click at [538, 37] on icon "Close" at bounding box center [534, 40] width 11 height 9
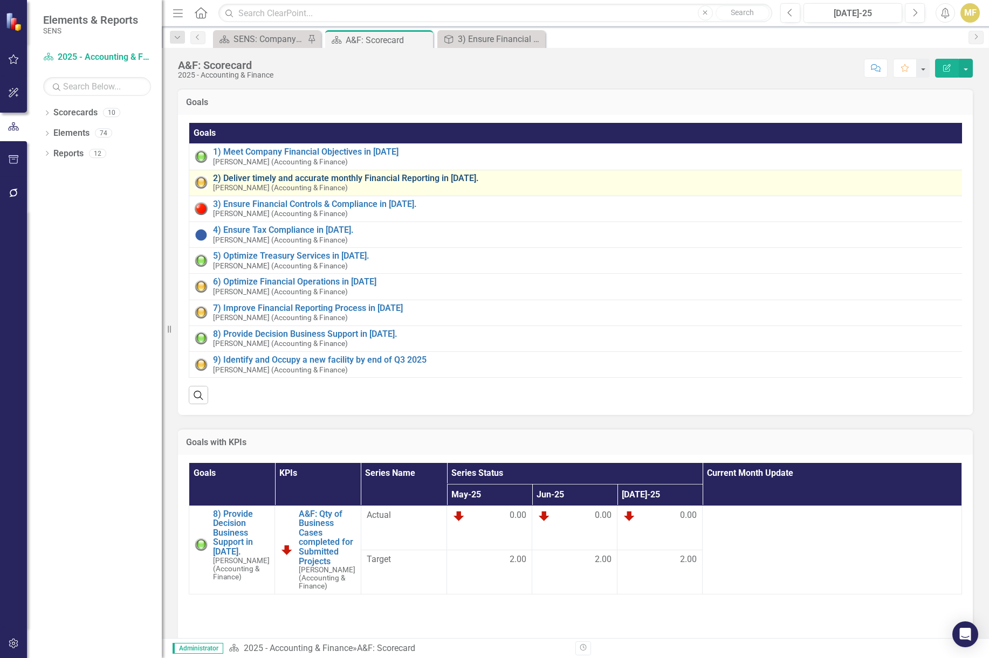
click at [297, 178] on link "2) Deliver timely and accurate monthly Financial Reporting in [DATE]." at bounding box center [585, 179] width 745 height 10
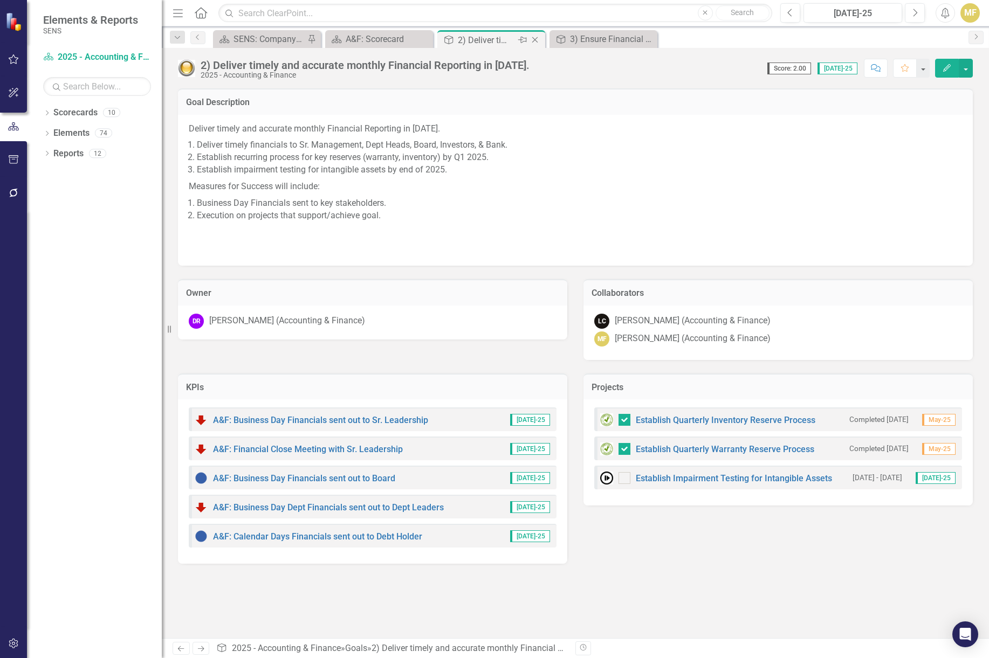
click at [539, 40] on icon "Close" at bounding box center [534, 40] width 11 height 9
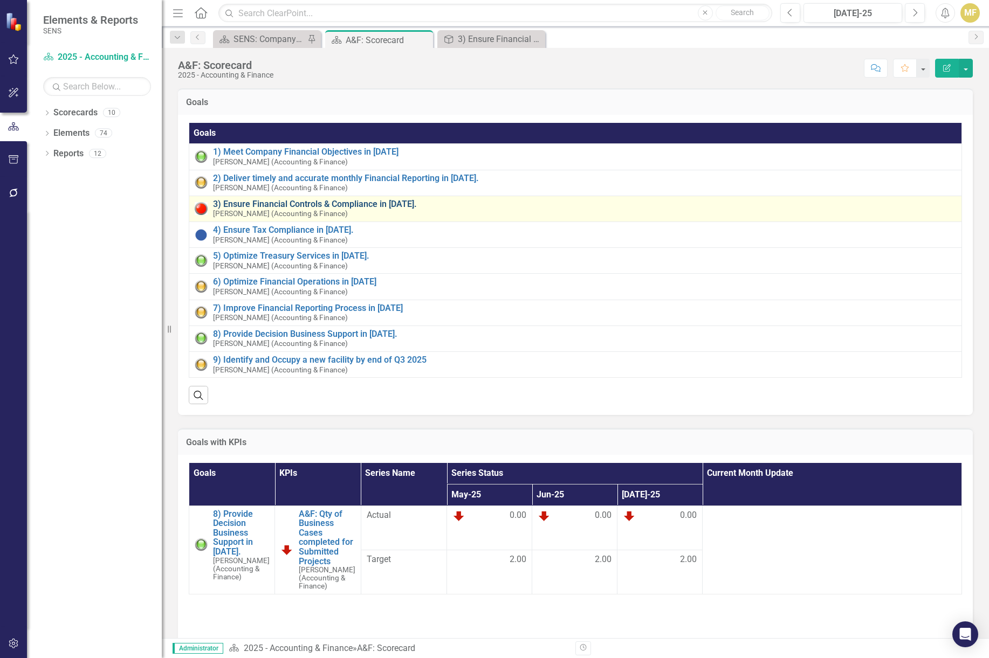
click at [296, 205] on link "3) Ensure Financial Controls & Compliance in [DATE]." at bounding box center [584, 204] width 743 height 10
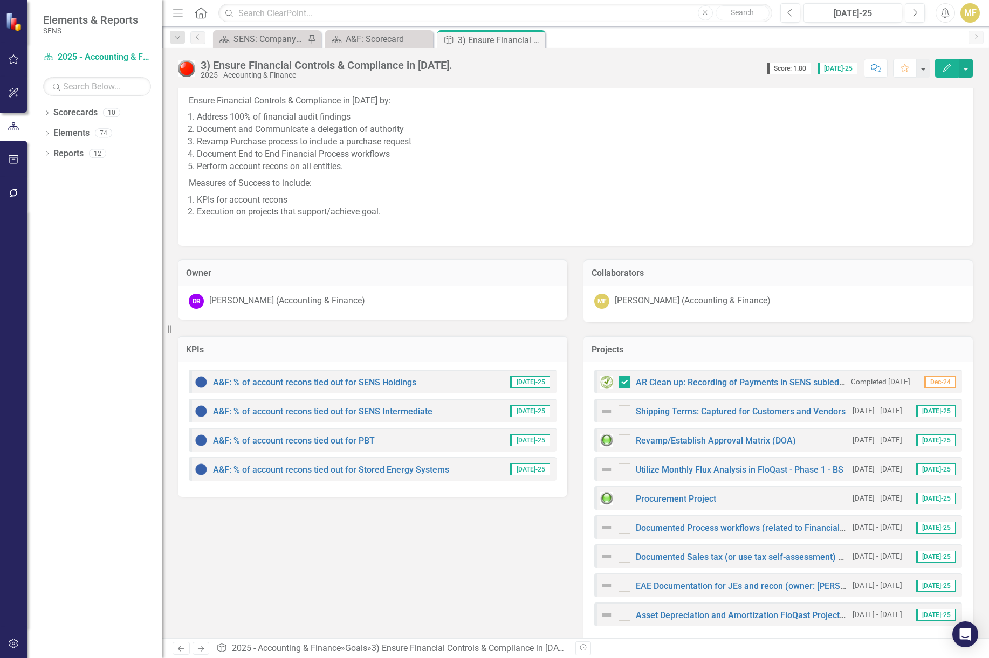
scroll to position [43, 0]
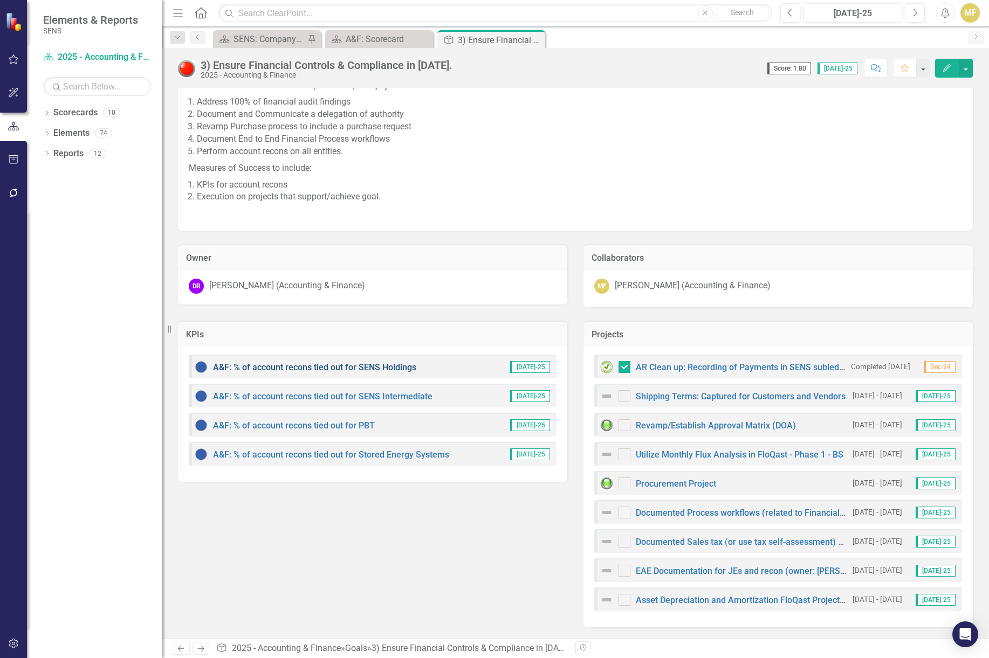
click at [366, 366] on link "A&F: % of account recons tied out for SENS Holdings" at bounding box center [314, 367] width 203 height 10
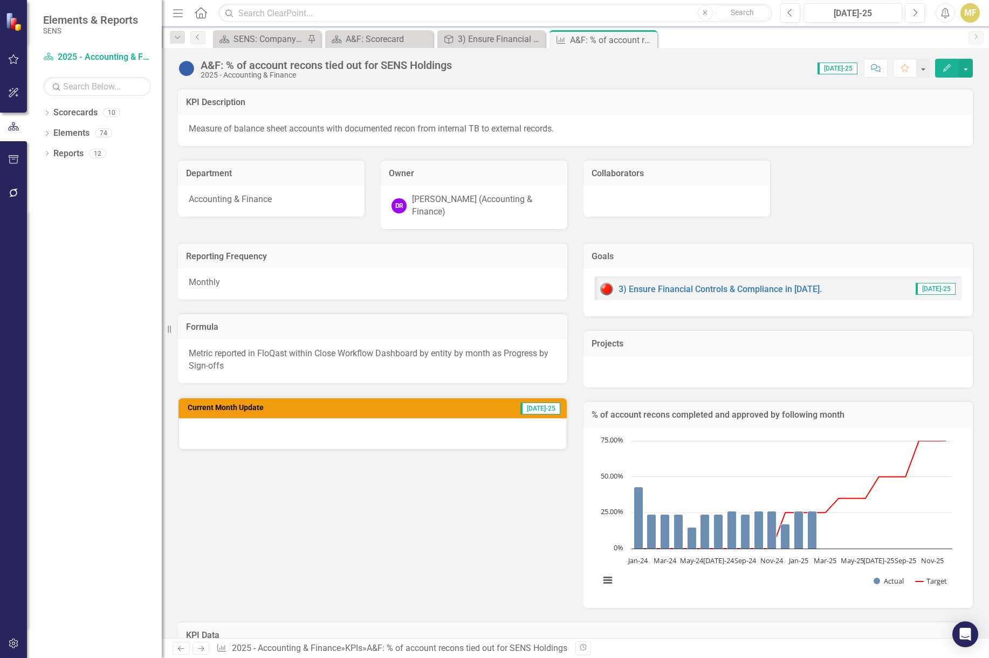
scroll to position [346, 0]
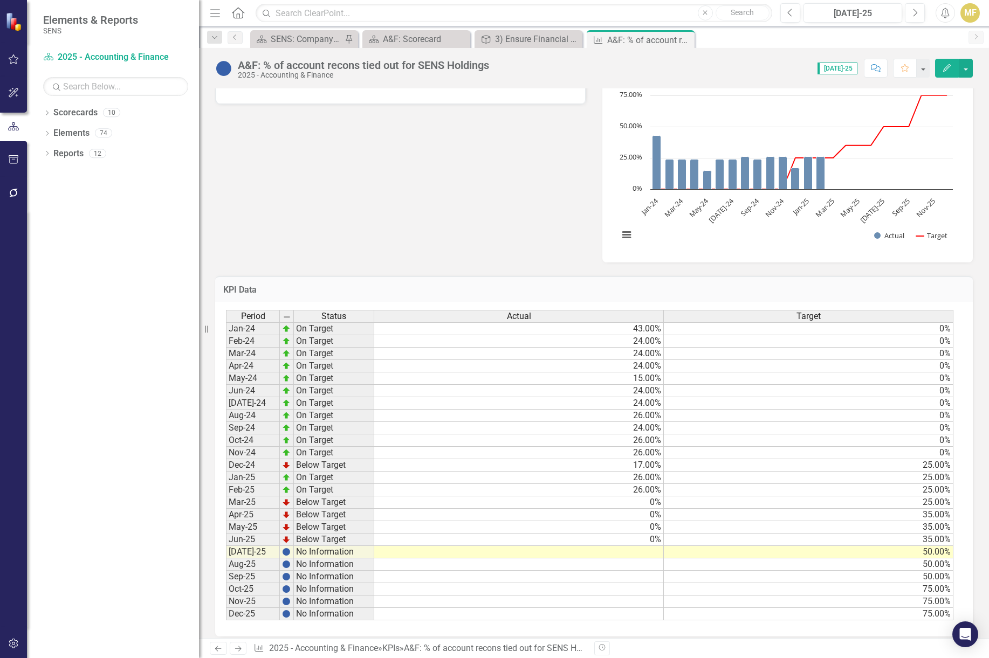
drag, startPoint x: 163, startPoint y: 253, endPoint x: 199, endPoint y: 264, distance: 37.0
click at [199, 264] on div "Resize" at bounding box center [203, 329] width 9 height 658
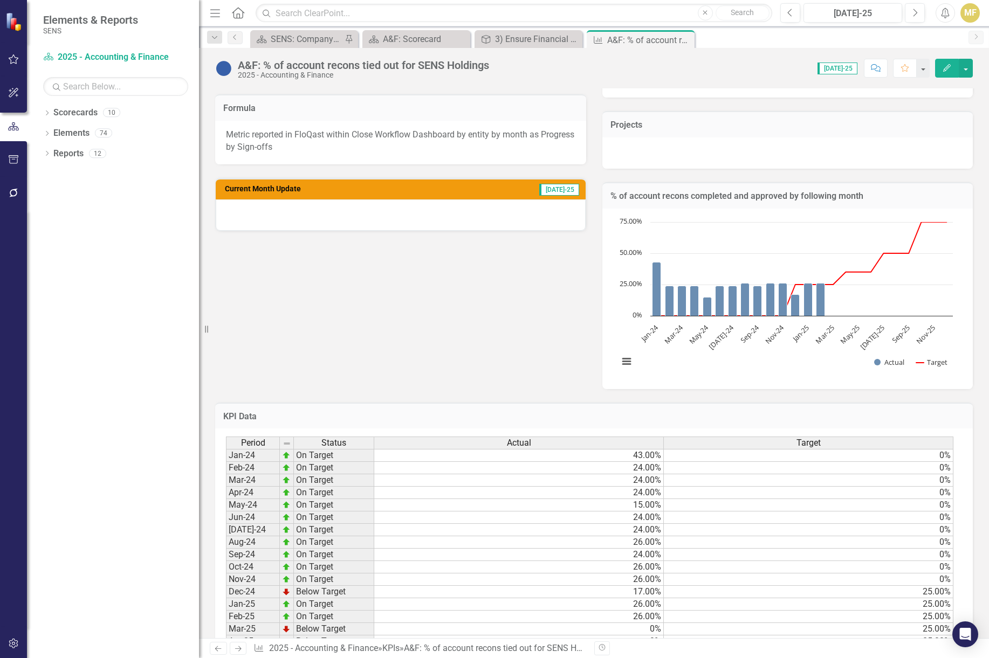
scroll to position [238, 0]
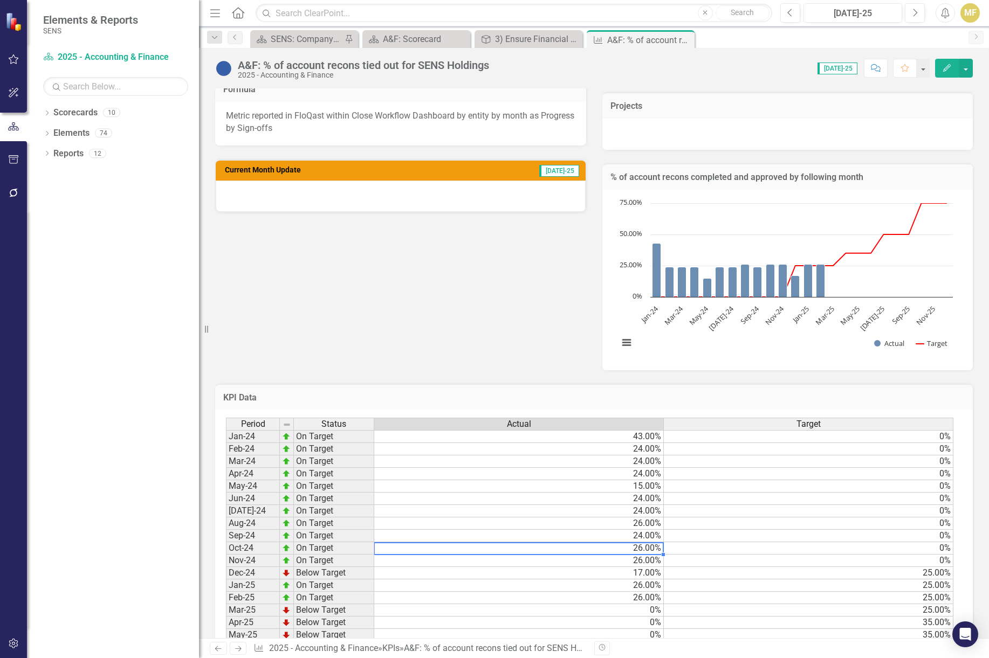
click at [536, 543] on td "26.00%" at bounding box center [519, 548] width 290 height 12
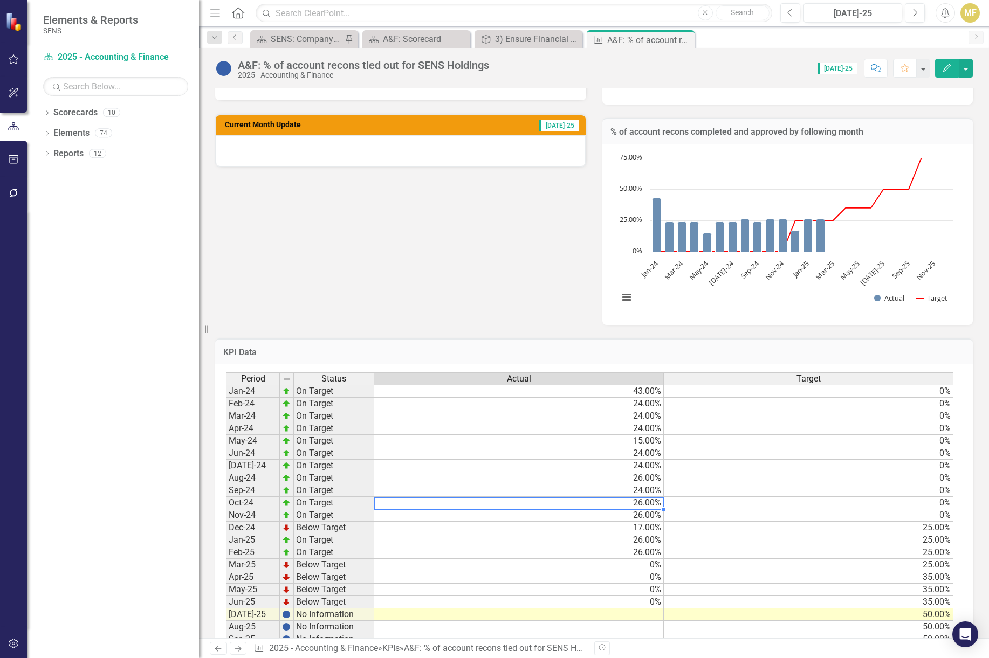
scroll to position [346, 0]
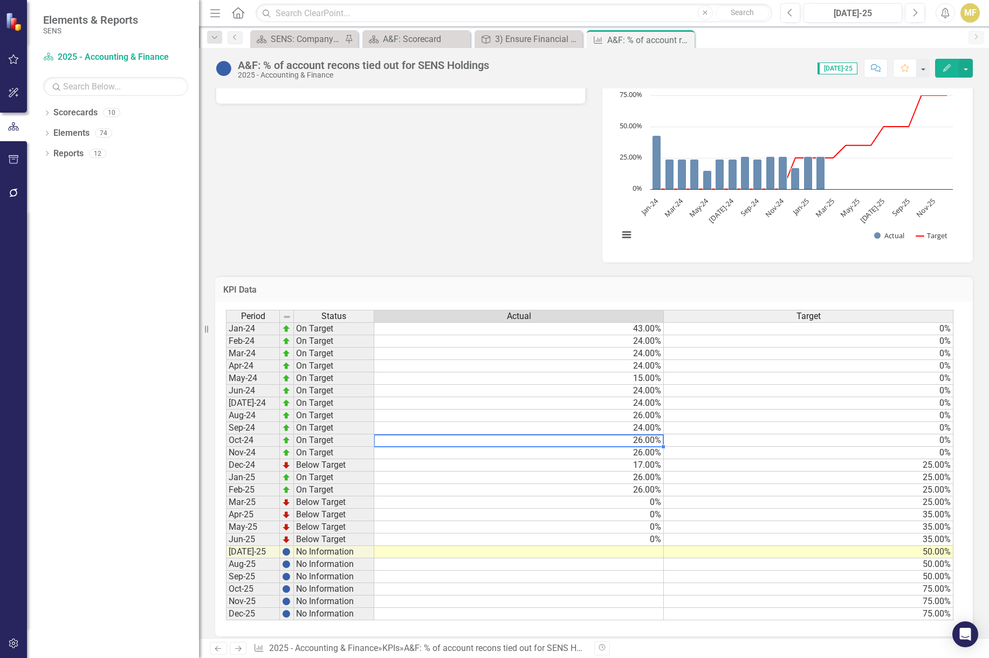
click at [226, 525] on div "Period Status Actual Target Jan-24 On Target 43.00% 0% Feb-24 On Target 24.00% …" at bounding box center [226, 465] width 0 height 311
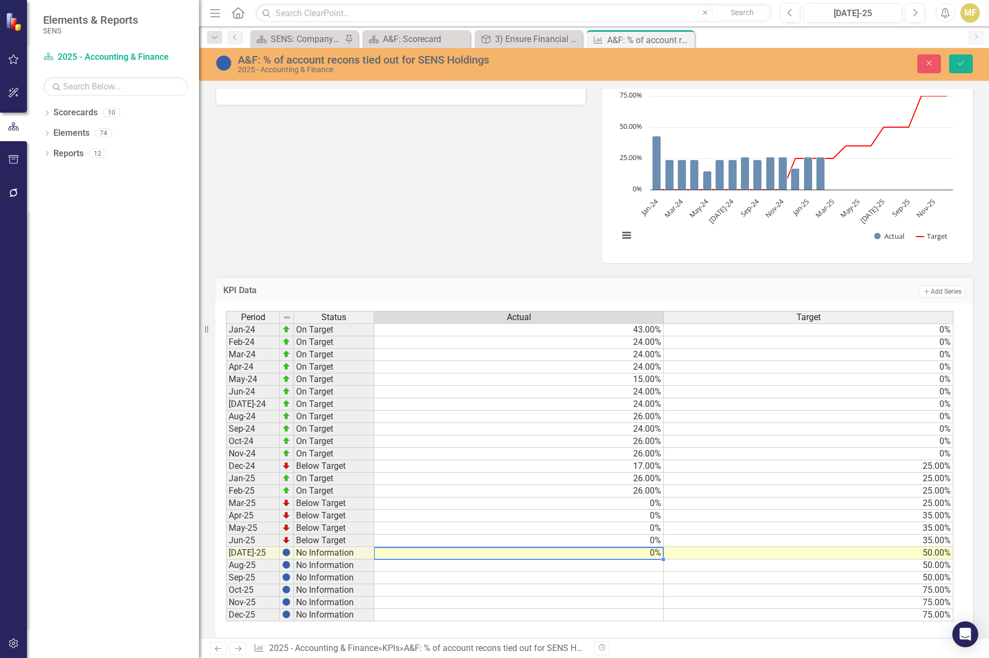
type textarea "0"
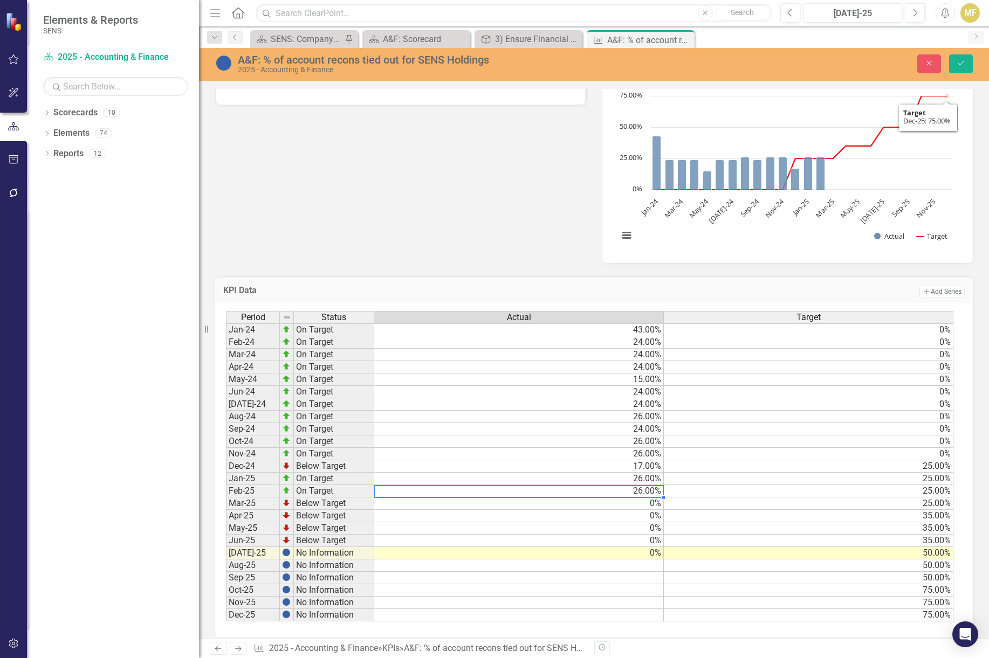
click at [958, 73] on div "A&F: % of account recons tied out for SENS Holdings 2025 - Accounting & Finance…" at bounding box center [594, 63] width 790 height 20
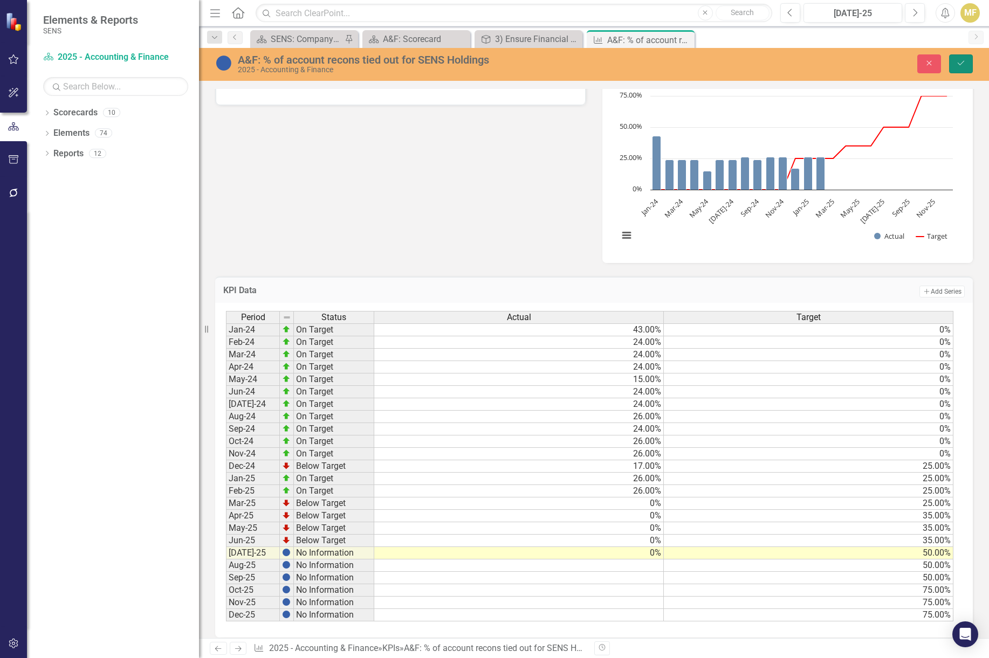
click at [958, 59] on button "Save" at bounding box center [961, 63] width 24 height 19
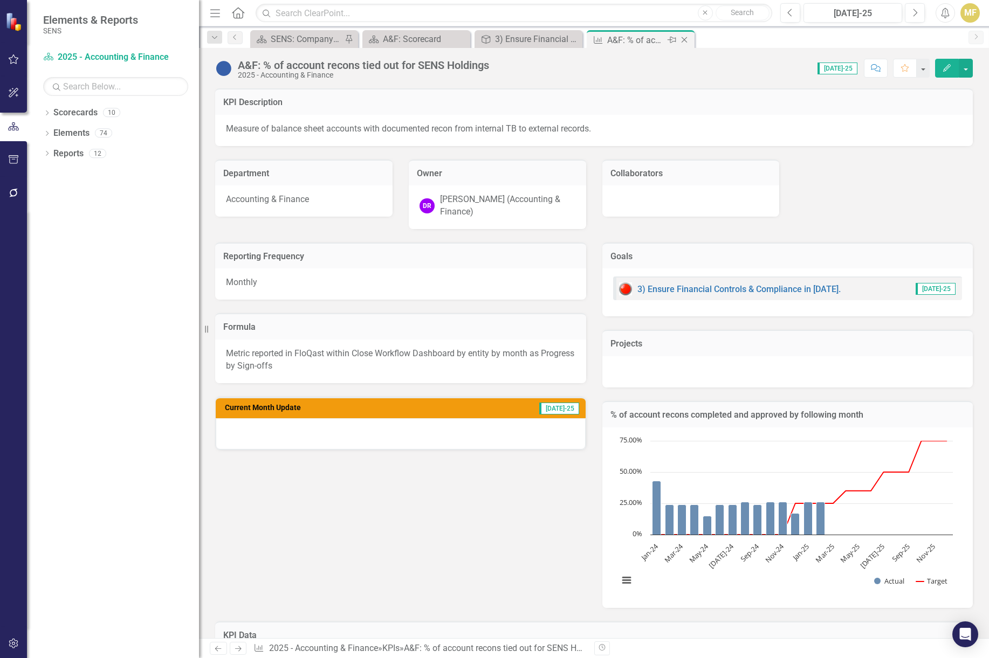
click at [686, 39] on icon "Close" at bounding box center [684, 40] width 11 height 9
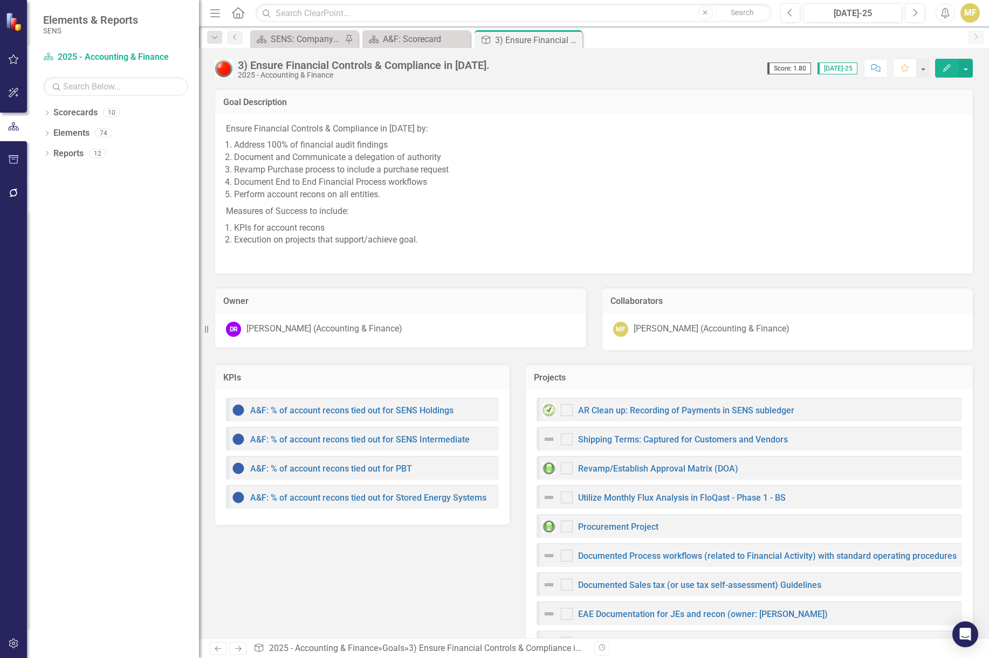
checkbox input "true"
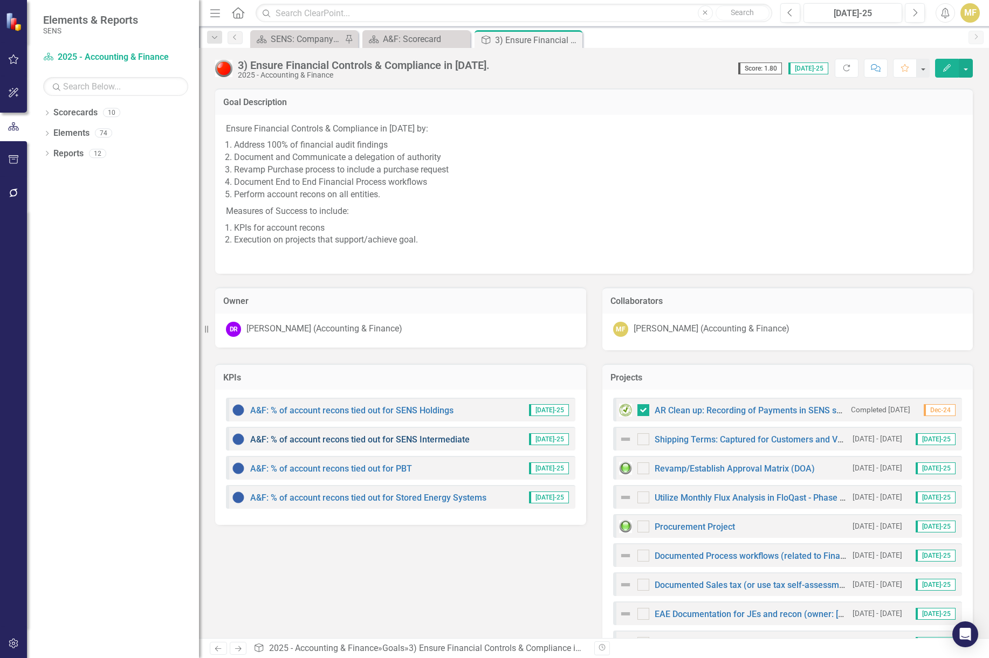
click at [376, 441] on link "A&F: % of account recons tied out for SENS Intermediate" at bounding box center [359, 440] width 219 height 10
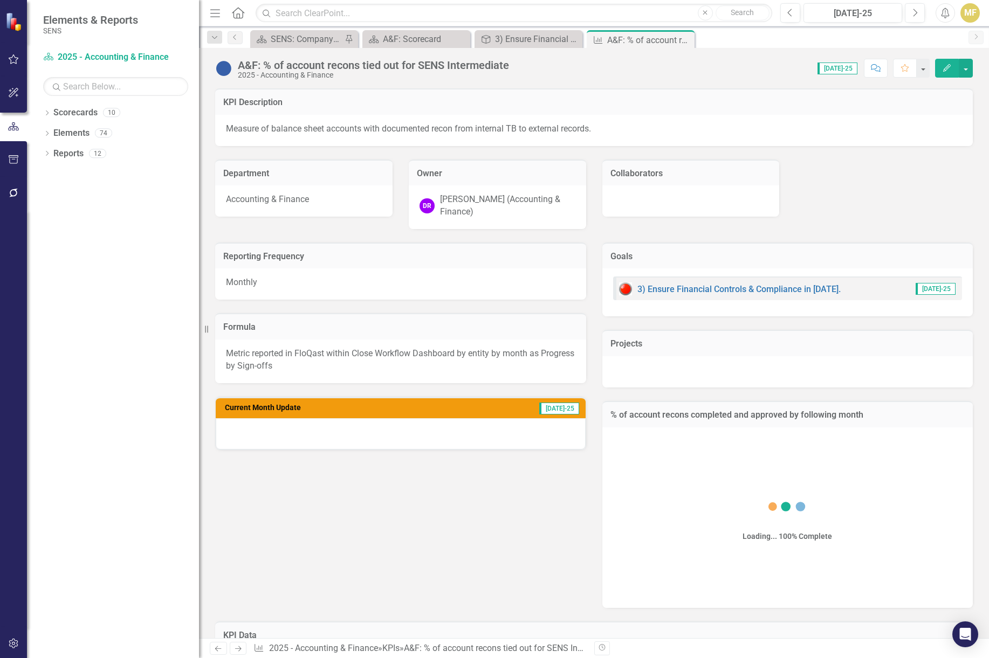
click at [410, 559] on div "Reporting Frequency Monthly Formula Metric reported in FloQast within Close Wor…" at bounding box center [594, 418] width 774 height 379
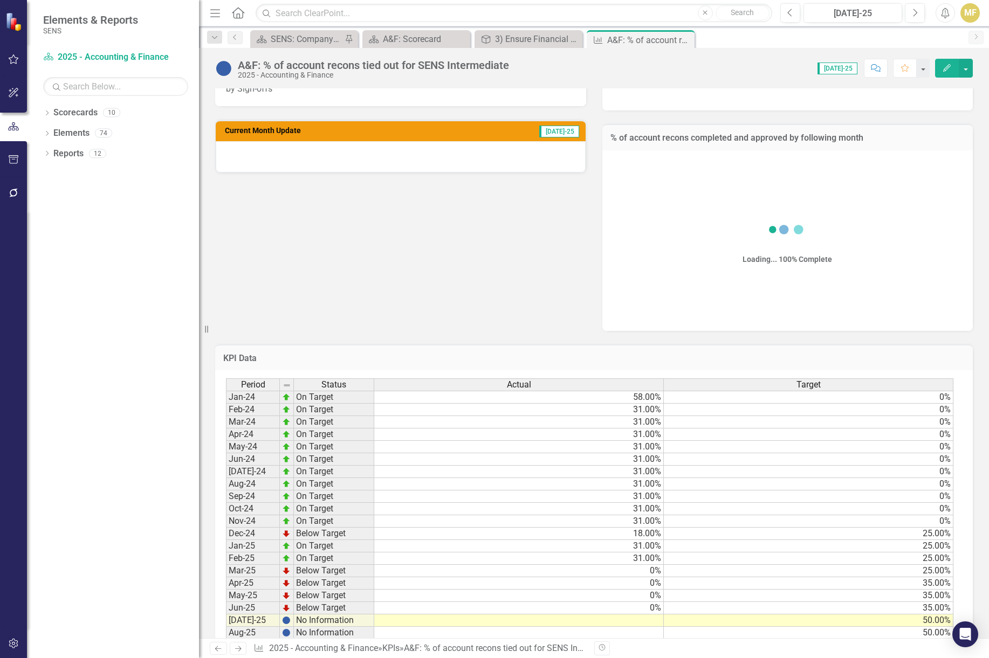
scroll to position [323, 0]
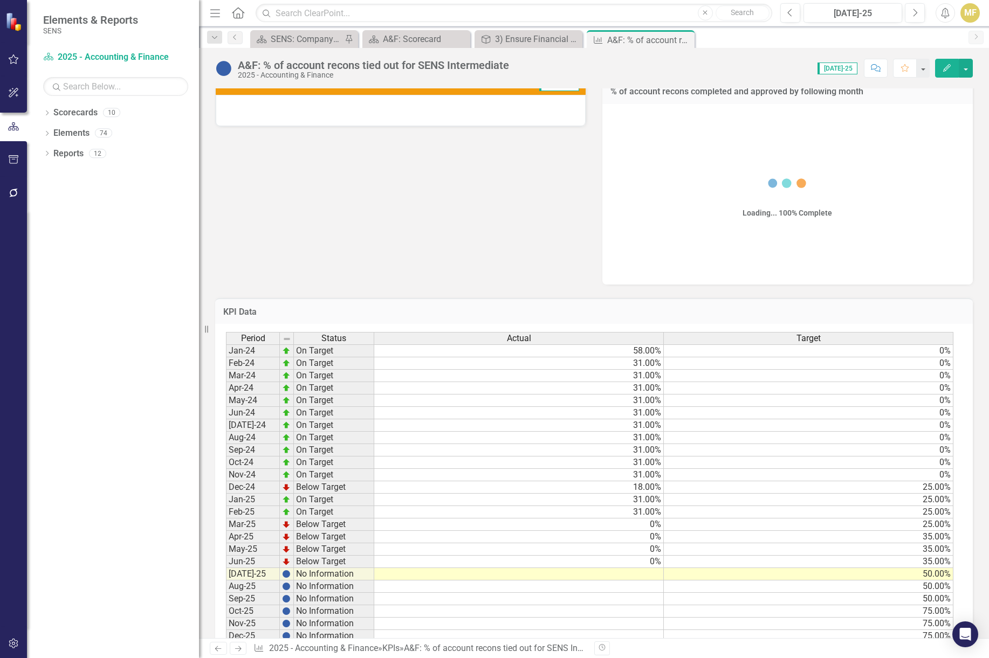
click at [618, 556] on td "0%" at bounding box center [519, 562] width 290 height 12
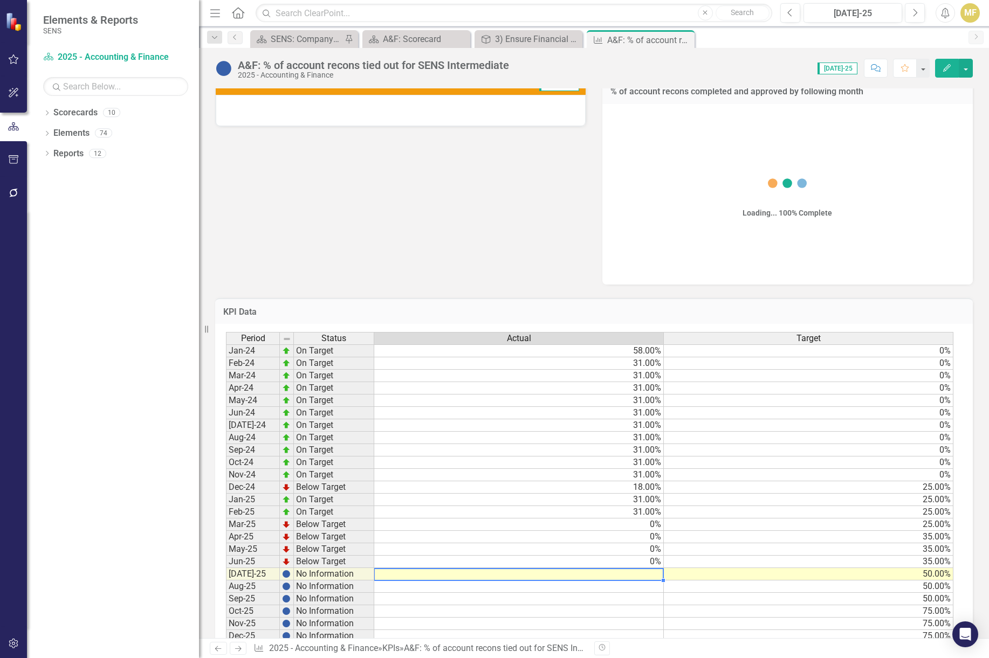
type textarea "0"
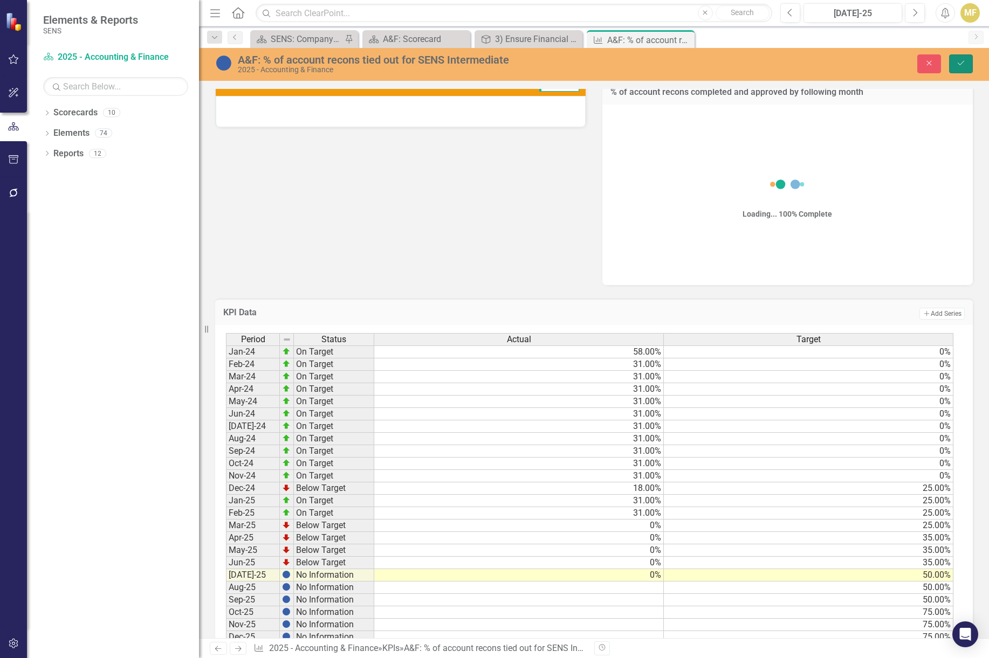
click at [966, 64] on button "Save" at bounding box center [961, 63] width 24 height 19
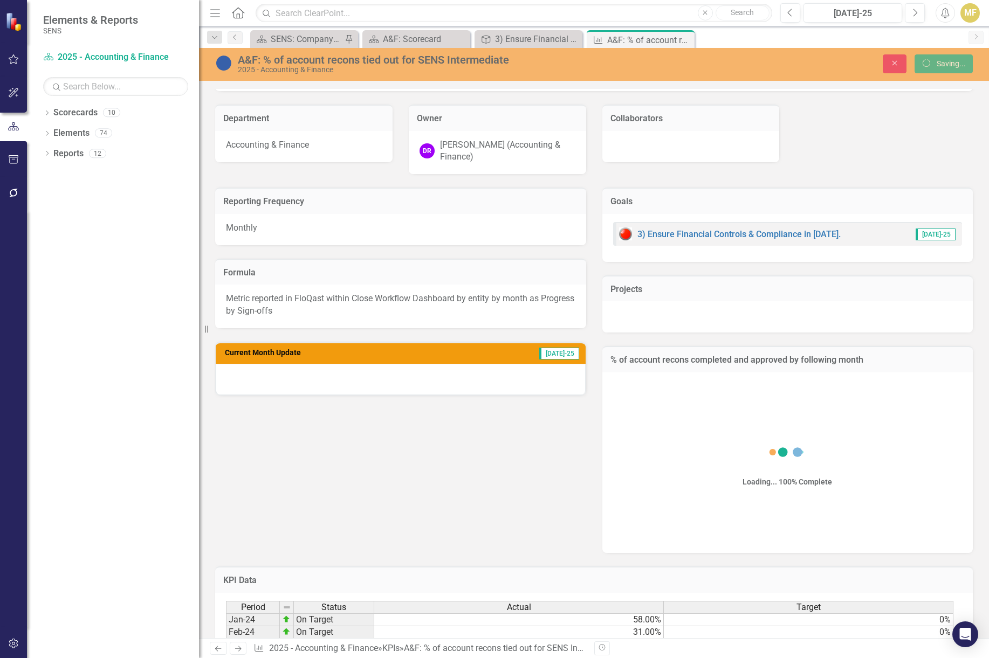
scroll to position [54, 0]
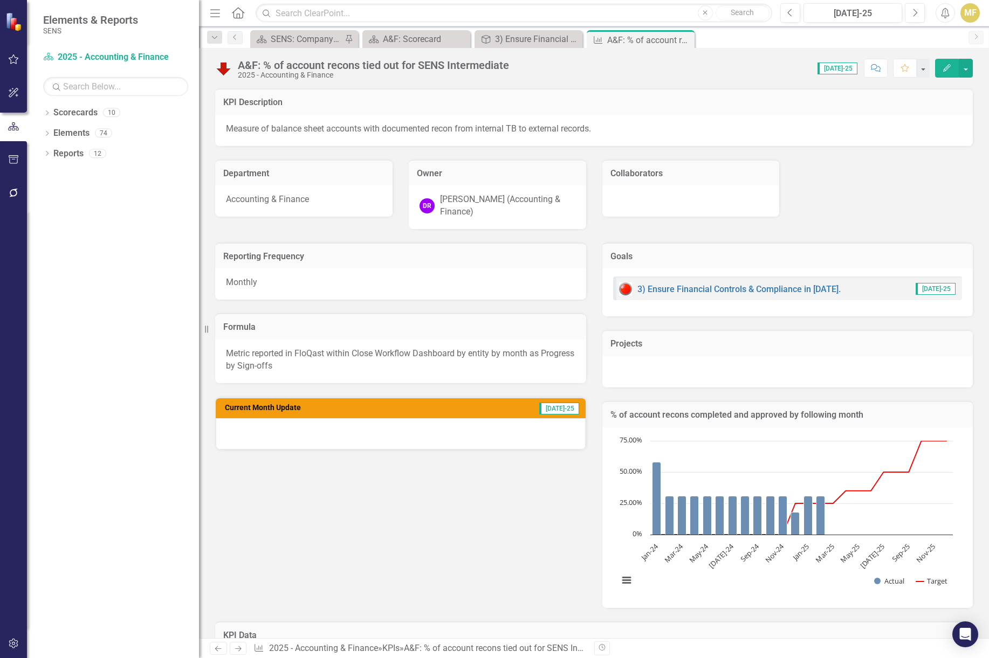
drag, startPoint x: 683, startPoint y: 39, endPoint x: 669, endPoint y: 43, distance: 14.0
click at [0, 0] on icon "Close" at bounding box center [0, 0] width 0 height 0
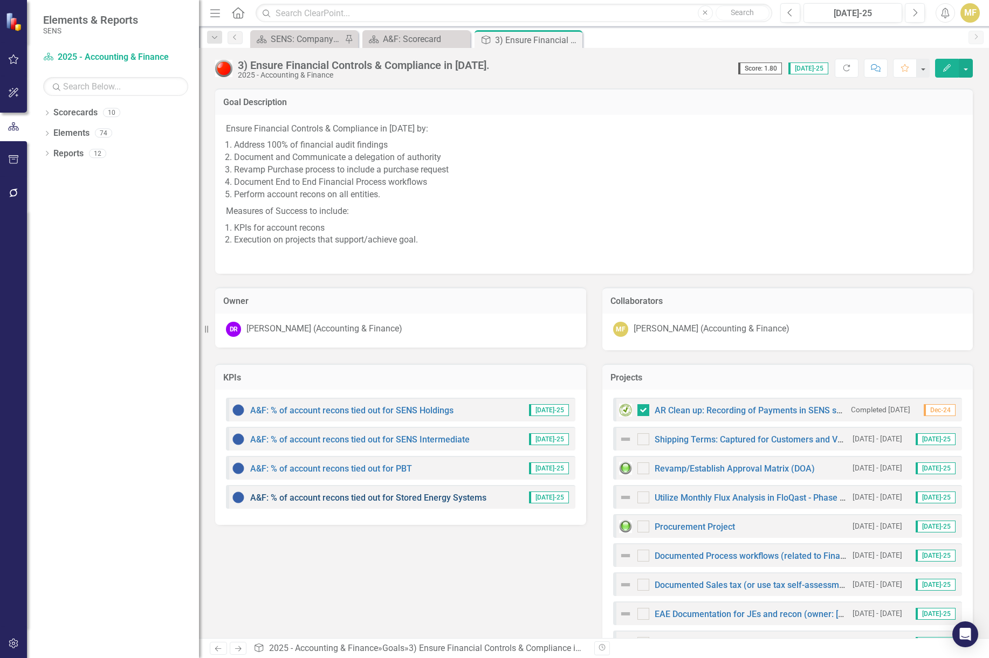
click at [415, 498] on link "A&F: % of account recons tied out for Stored Energy Systems" at bounding box center [368, 498] width 236 height 10
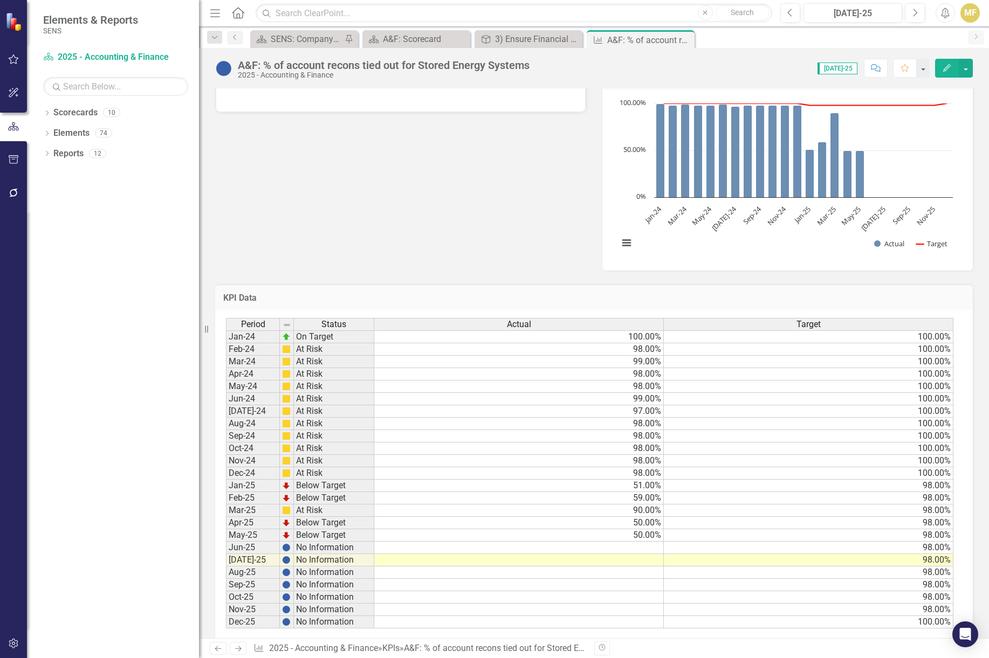
scroll to position [348, 0]
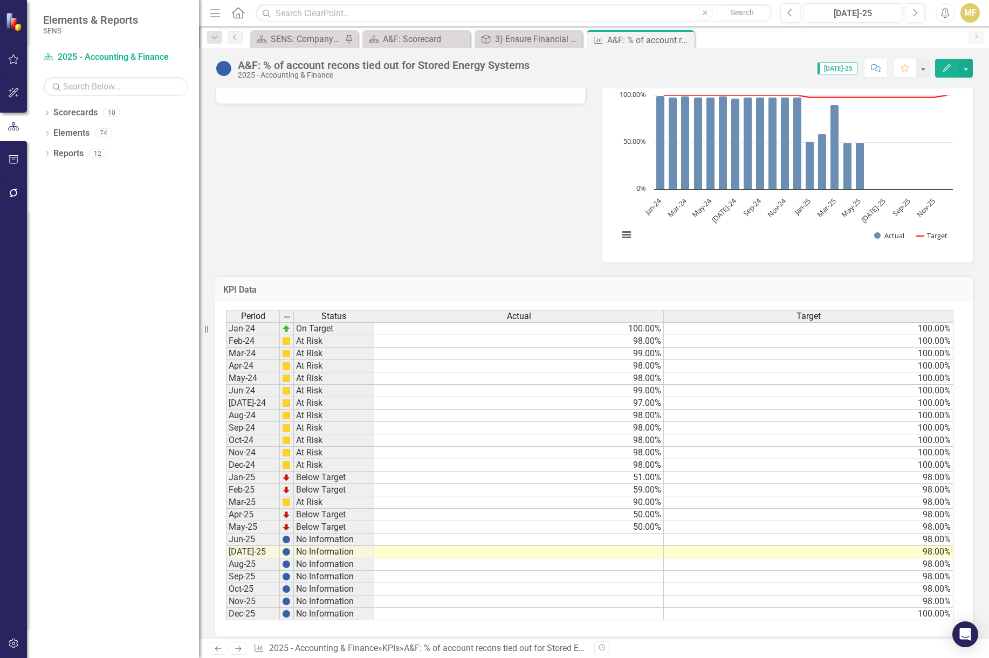
click at [528, 546] on td at bounding box center [519, 552] width 290 height 12
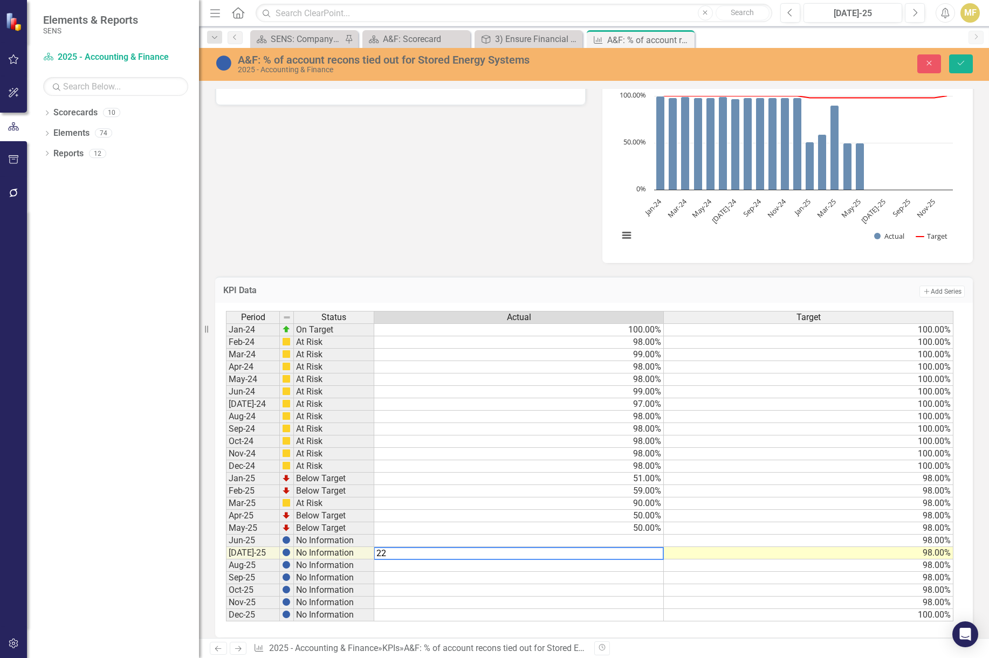
type textarea "22"
click at [583, 535] on td at bounding box center [519, 541] width 290 height 12
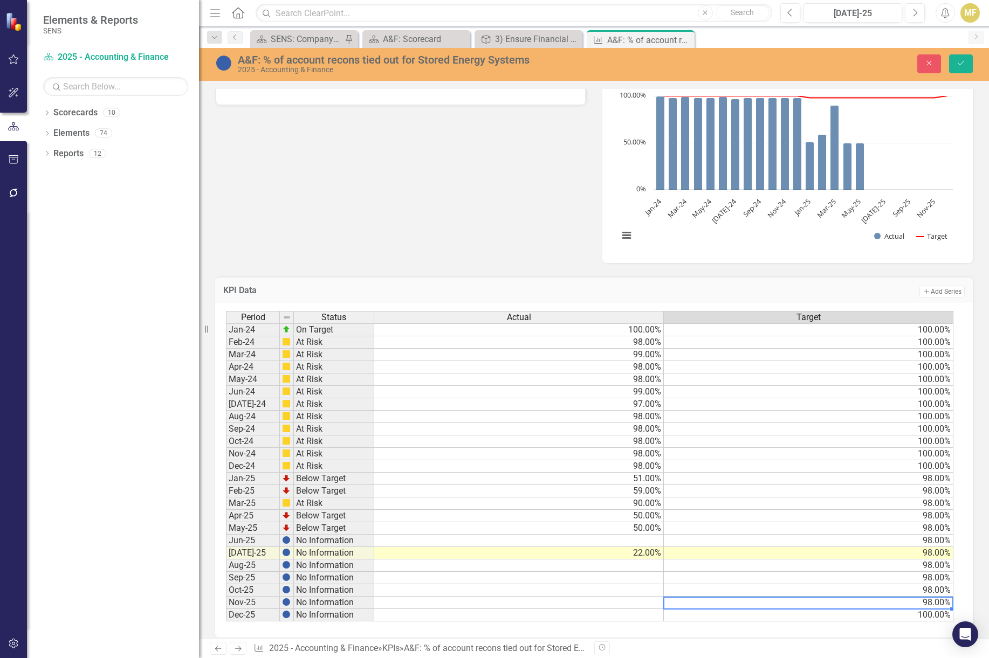
click at [696, 597] on td "98.00%" at bounding box center [809, 603] width 290 height 12
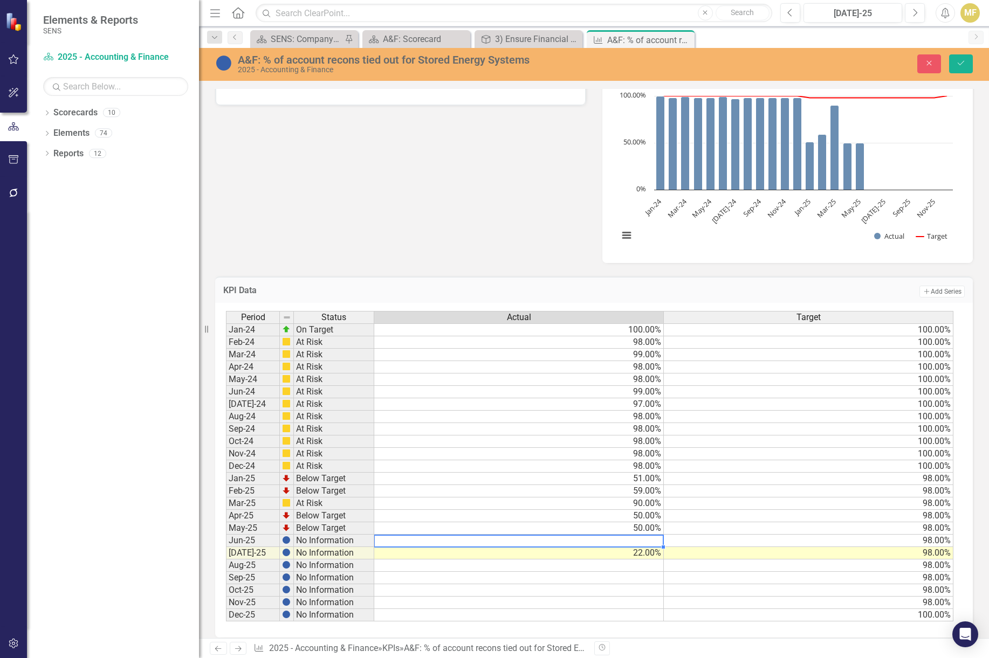
click at [637, 535] on td at bounding box center [519, 541] width 290 height 12
click at [226, 501] on div "Period Status Actual Target Jan-24 On Target 100.00% 100.00% Feb-24 At Risk 98.…" at bounding box center [226, 466] width 0 height 311
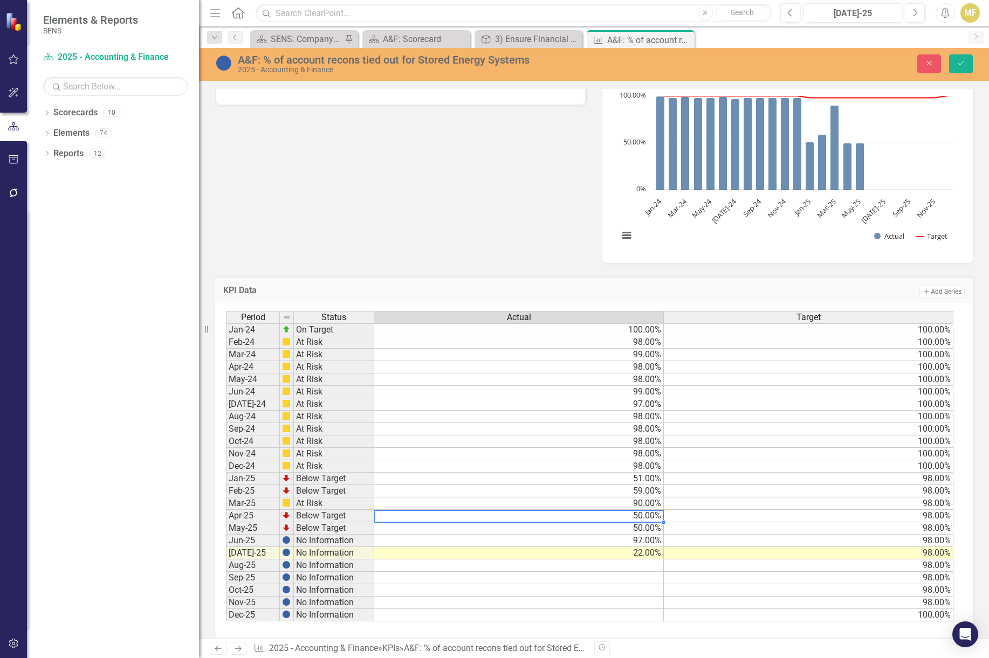
click at [384, 498] on td "90.00%" at bounding box center [519, 504] width 290 height 12
click at [226, 476] on div "Period Status Actual Target Jan-24 On Target 100.00% 100.00% Feb-24 At Risk 98.…" at bounding box center [226, 466] width 0 height 311
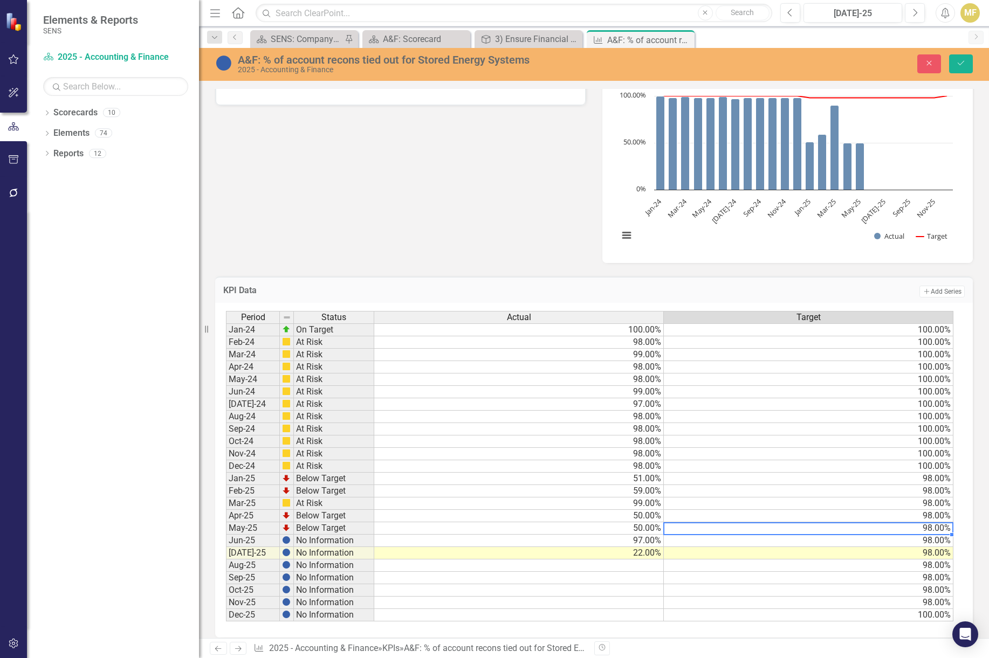
click at [669, 522] on td "98.00%" at bounding box center [809, 528] width 290 height 12
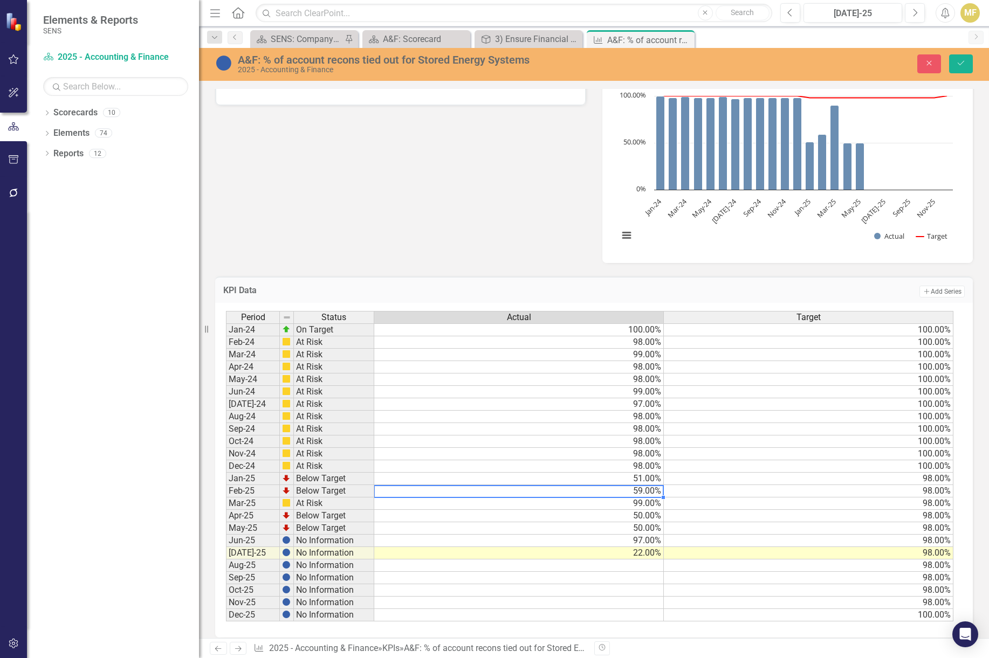
click at [636, 485] on td "59.00%" at bounding box center [519, 491] width 290 height 12
click at [638, 473] on td "51.00%" at bounding box center [519, 479] width 290 height 12
click at [498, 498] on td "99.00%" at bounding box center [519, 504] width 290 height 12
click at [513, 473] on td "51.00%" at bounding box center [519, 479] width 290 height 12
type textarea "98"
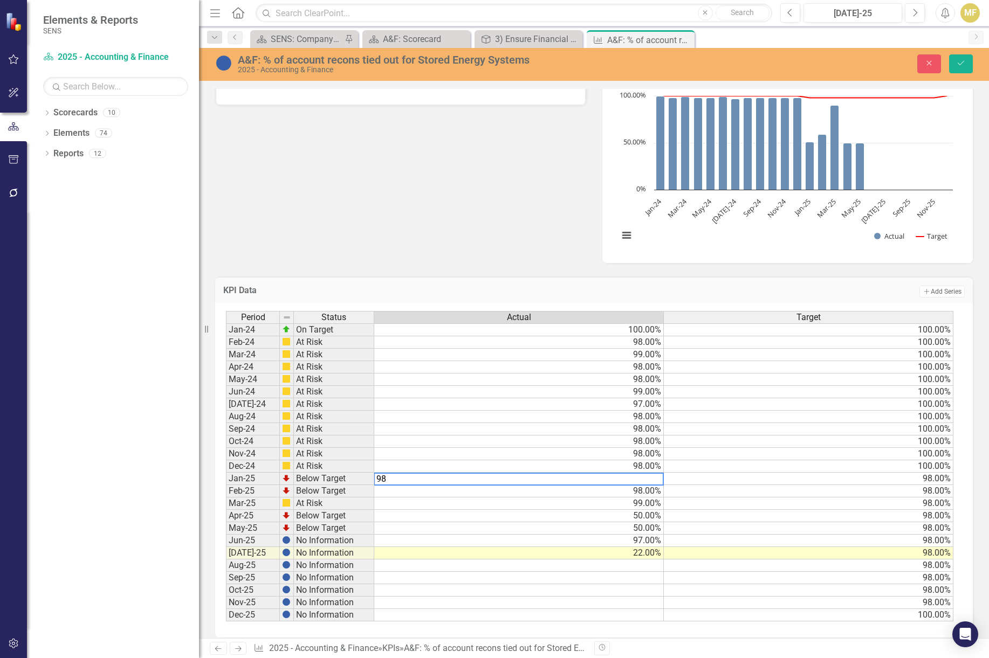
click at [524, 448] on td "98.00%" at bounding box center [519, 454] width 290 height 12
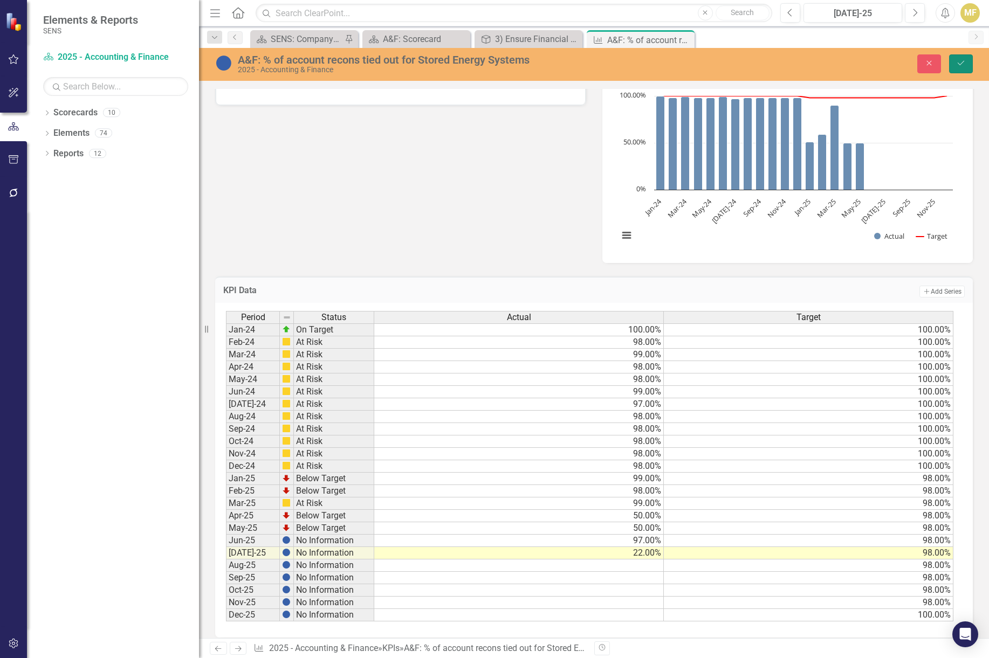
click at [955, 64] on button "Save" at bounding box center [961, 63] width 24 height 19
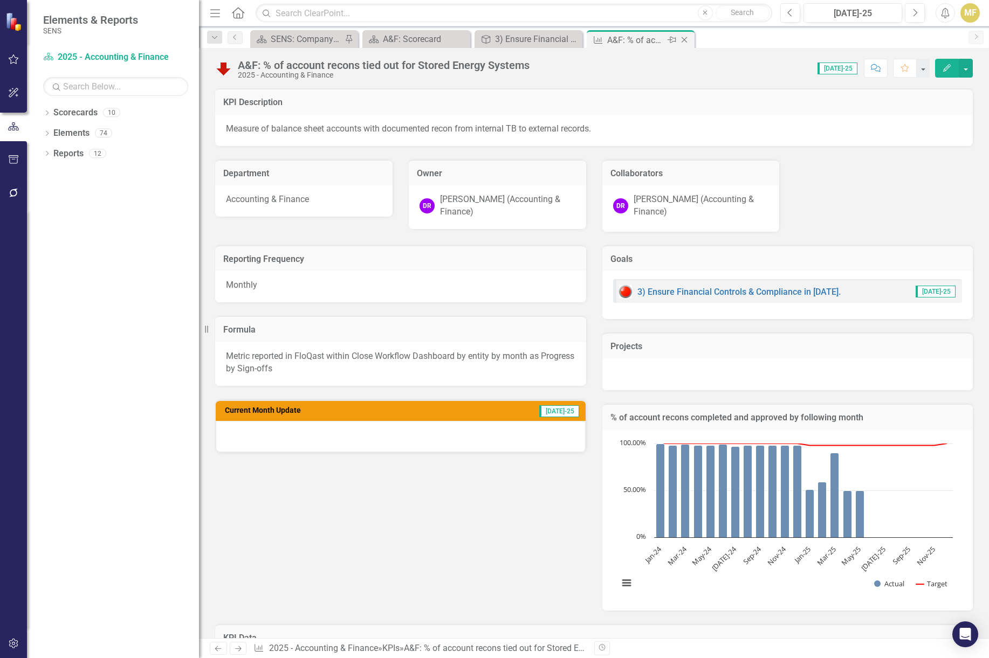
click at [686, 39] on icon "Close" at bounding box center [684, 40] width 11 height 9
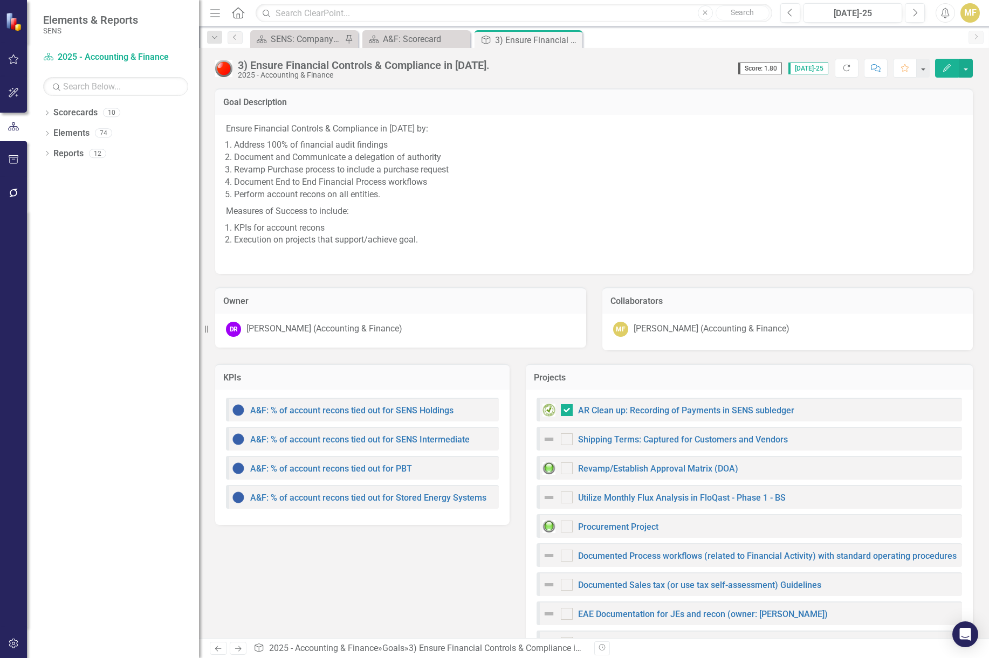
checkbox input "true"
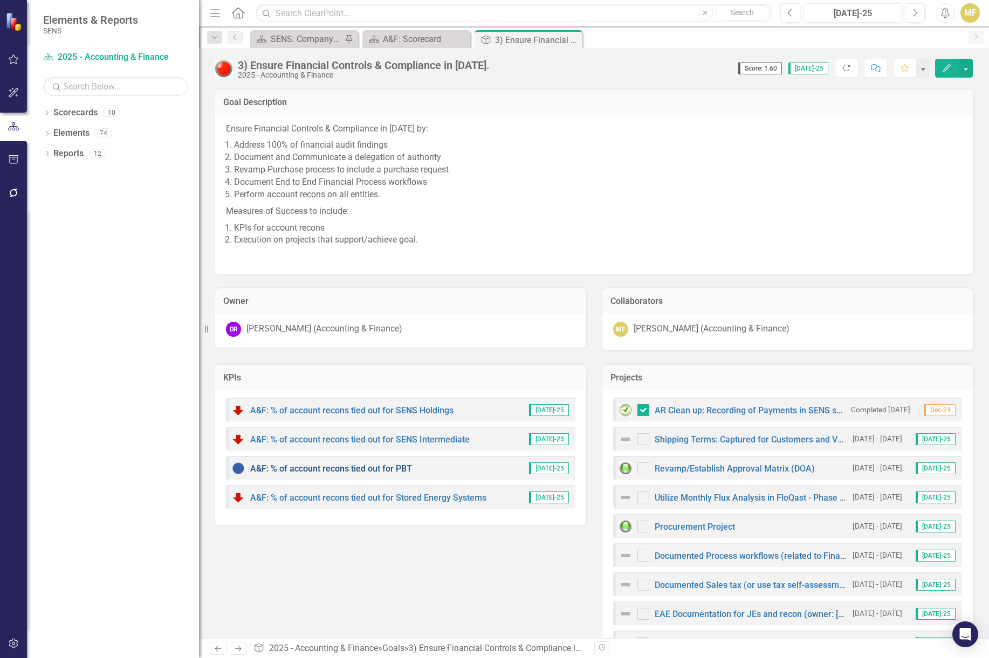
click at [355, 469] on link "A&F: % of account recons tied out for PBT" at bounding box center [331, 469] width 162 height 10
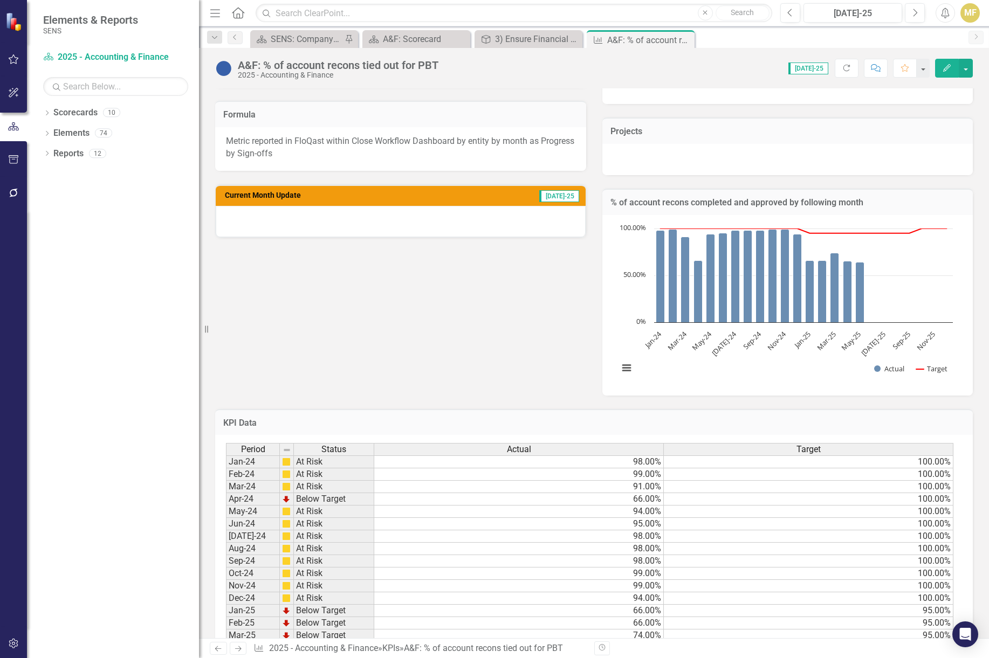
scroll to position [346, 0]
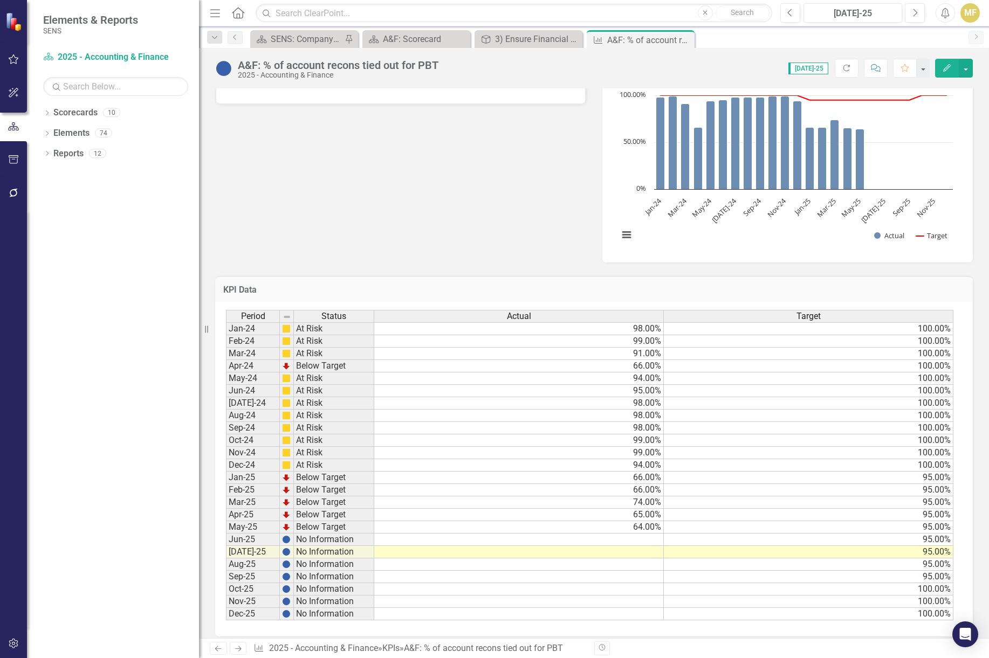
click at [577, 546] on td at bounding box center [519, 552] width 290 height 12
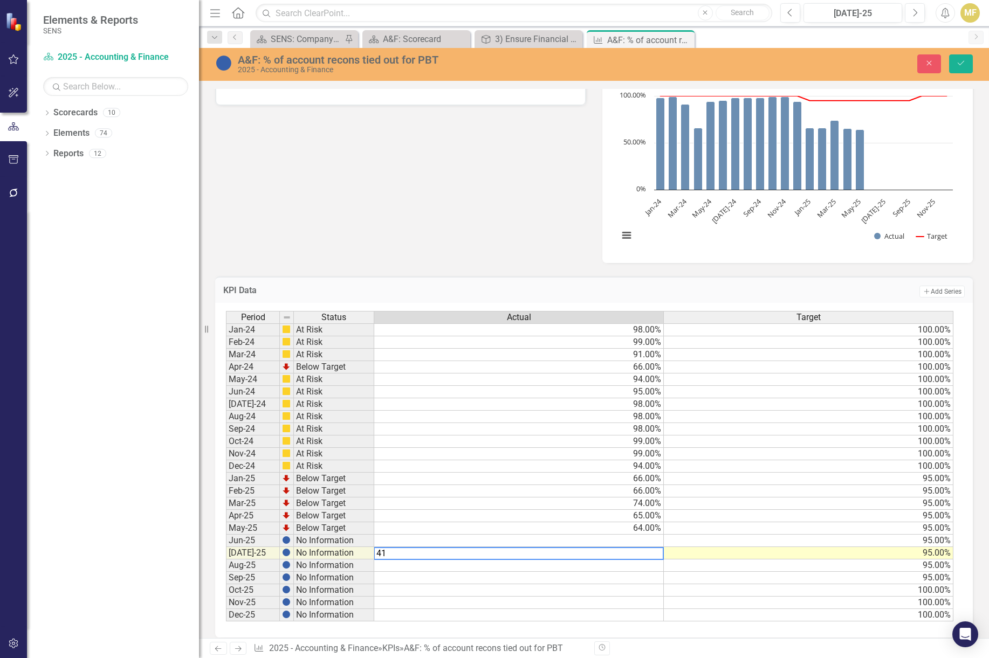
type textarea "41"
click at [605, 535] on td at bounding box center [519, 541] width 290 height 12
click at [628, 560] on td at bounding box center [519, 566] width 290 height 12
click at [630, 535] on td at bounding box center [519, 541] width 290 height 12
click at [607, 535] on textarea "95" at bounding box center [519, 541] width 290 height 13
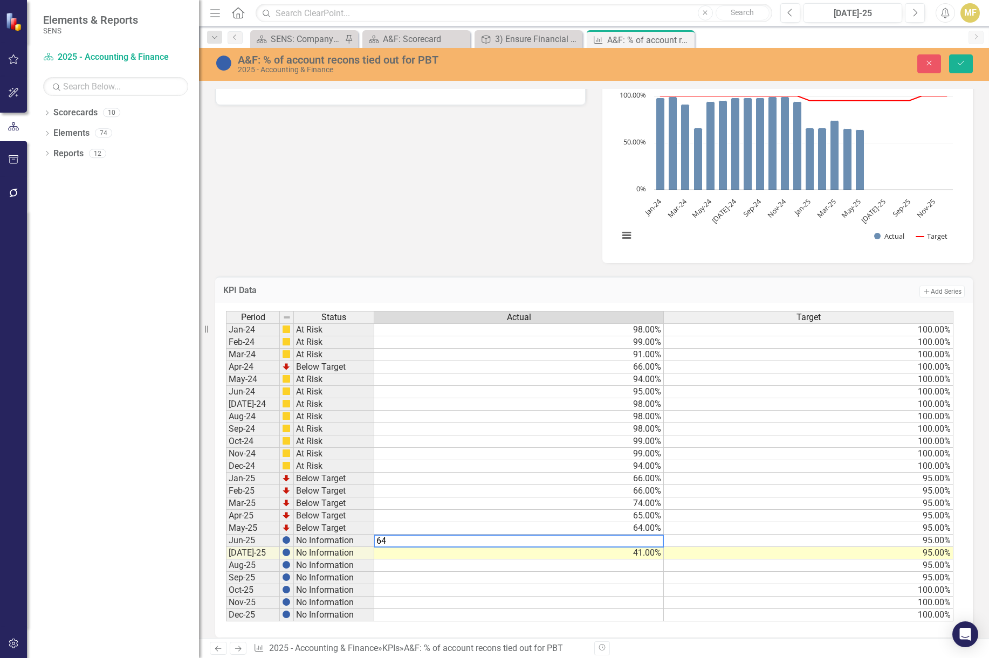
click at [607, 522] on td "64.00%" at bounding box center [519, 528] width 290 height 12
click at [610, 535] on td "95.00%" at bounding box center [519, 541] width 290 height 12
click at [613, 522] on td "64.00%" at bounding box center [519, 528] width 290 height 12
click at [612, 510] on td "65.00%" at bounding box center [519, 516] width 290 height 12
click at [484, 547] on td "41.00%" at bounding box center [519, 553] width 290 height 12
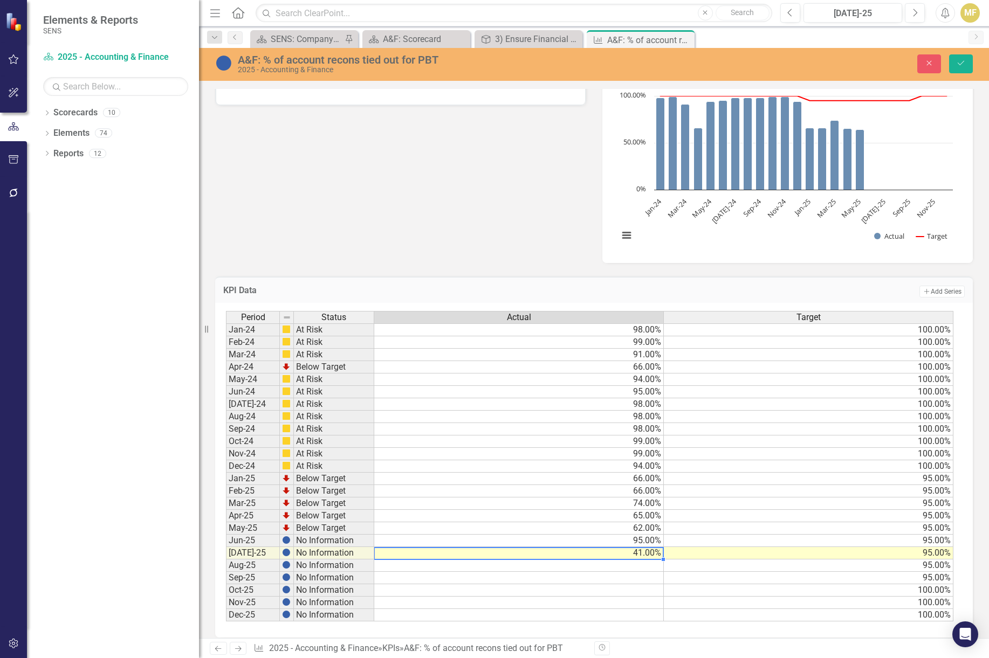
click at [505, 510] on td "65.00%" at bounding box center [519, 516] width 290 height 12
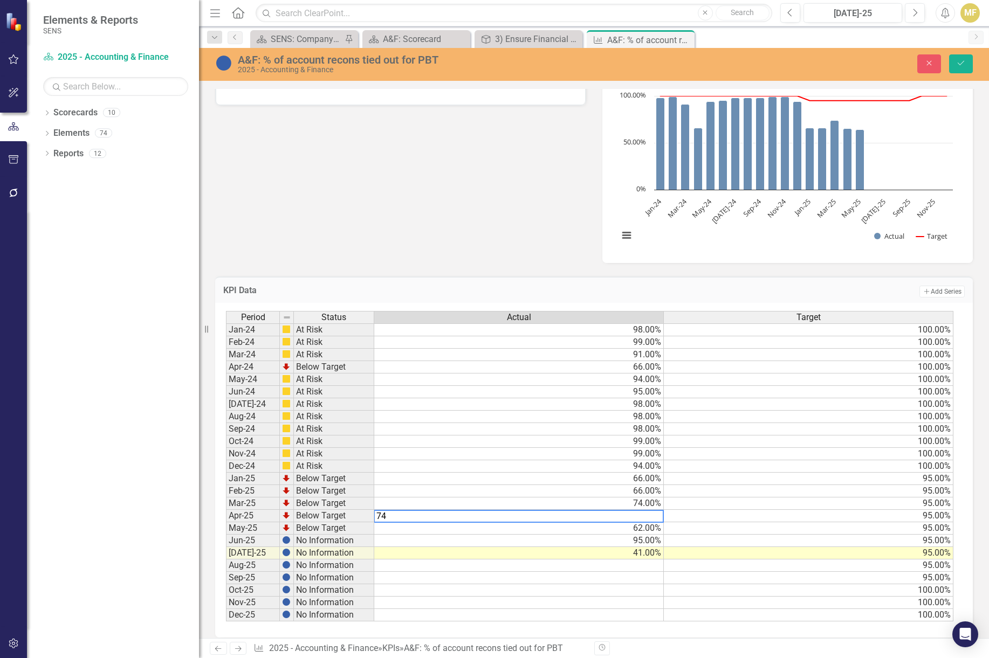
click at [552, 498] on td "74.00%" at bounding box center [519, 504] width 290 height 12
drag, startPoint x: 465, startPoint y: 520, endPoint x: 474, endPoint y: 512, distance: 12.3
click at [465, 522] on td "62.00%" at bounding box center [519, 528] width 290 height 12
click at [505, 498] on td "74.00%" at bounding box center [519, 504] width 290 height 12
click at [509, 485] on td "66.00%" at bounding box center [519, 491] width 290 height 12
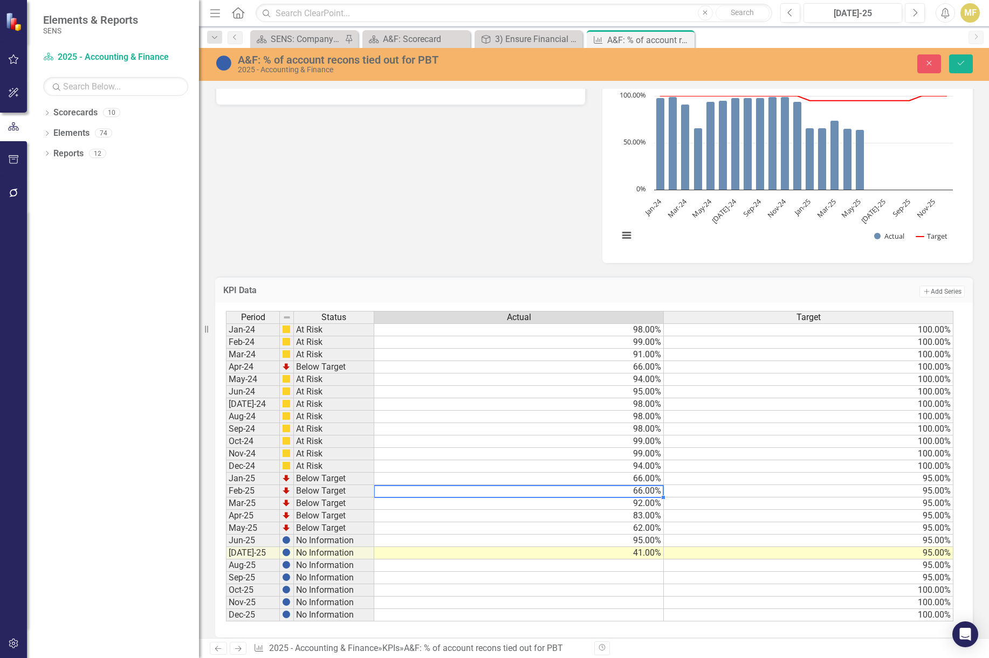
drag, startPoint x: 479, startPoint y: 514, endPoint x: 496, endPoint y: 500, distance: 22.2
click at [479, 522] on td "62.00%" at bounding box center [519, 528] width 290 height 12
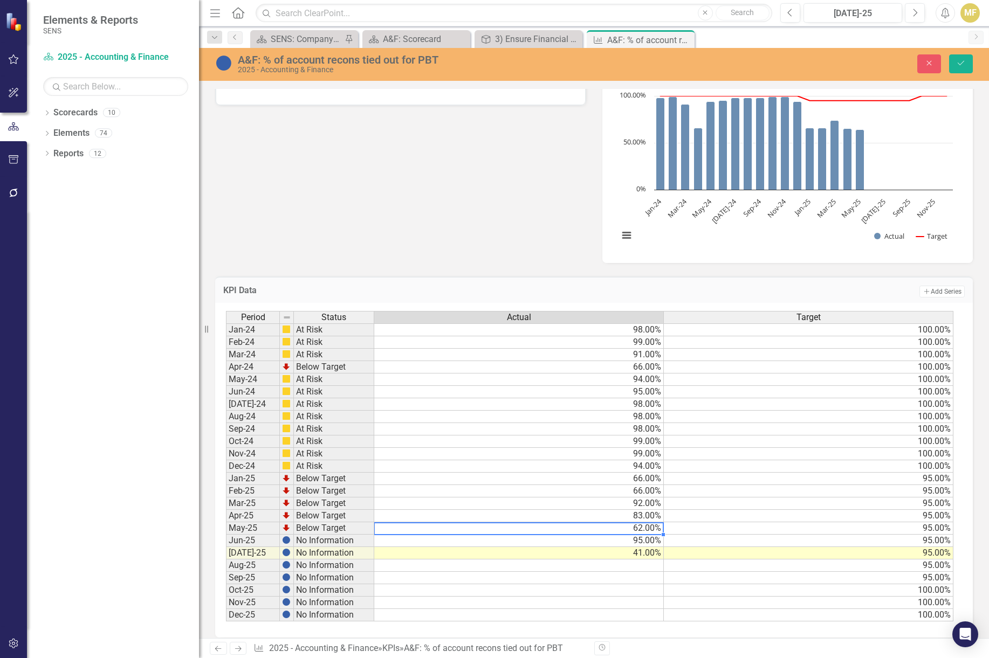
click at [515, 485] on td "66.00%" at bounding box center [519, 491] width 290 height 12
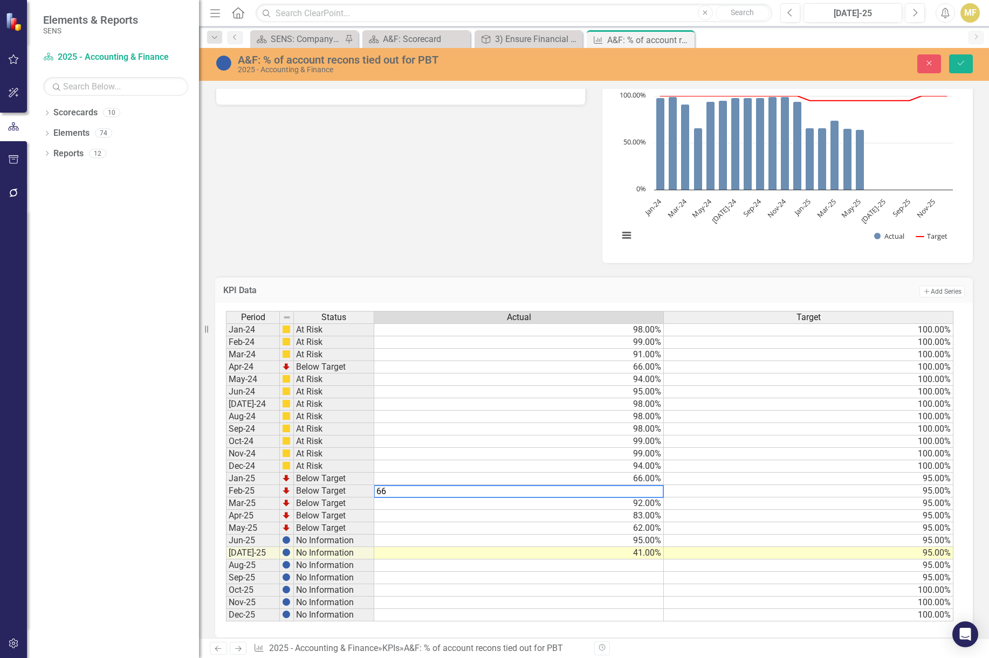
click at [521, 473] on td "66.00%" at bounding box center [519, 479] width 290 height 12
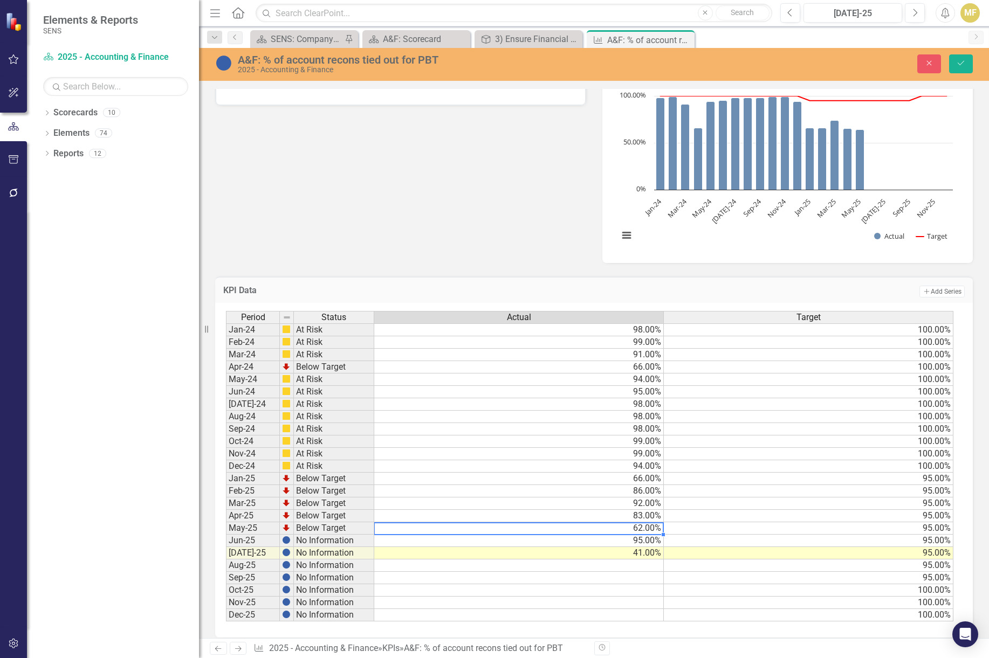
click at [527, 522] on td "62.00%" at bounding box center [519, 528] width 290 height 12
click at [554, 474] on td "66.00%" at bounding box center [519, 479] width 290 height 12
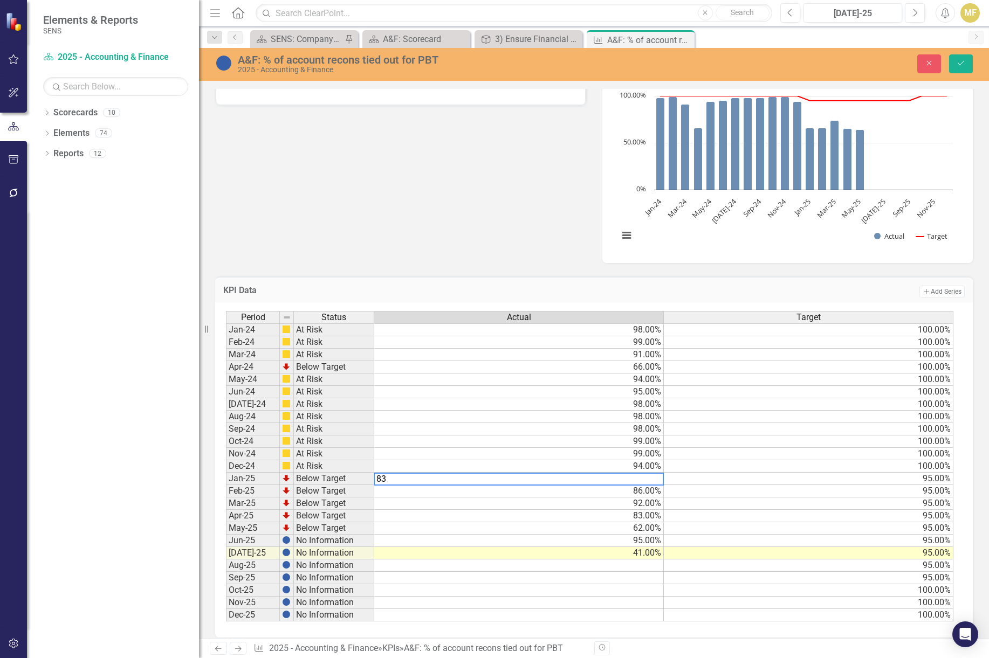
type textarea "95"
click at [631, 535] on td "95.00%" at bounding box center [519, 541] width 290 height 12
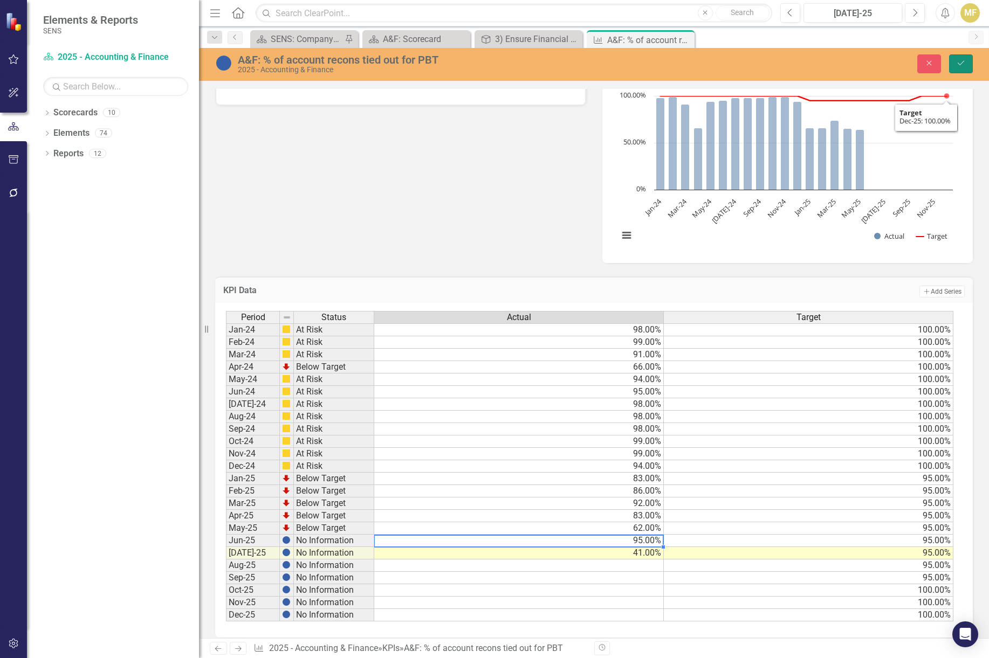
click at [953, 68] on button "Save" at bounding box center [961, 63] width 24 height 19
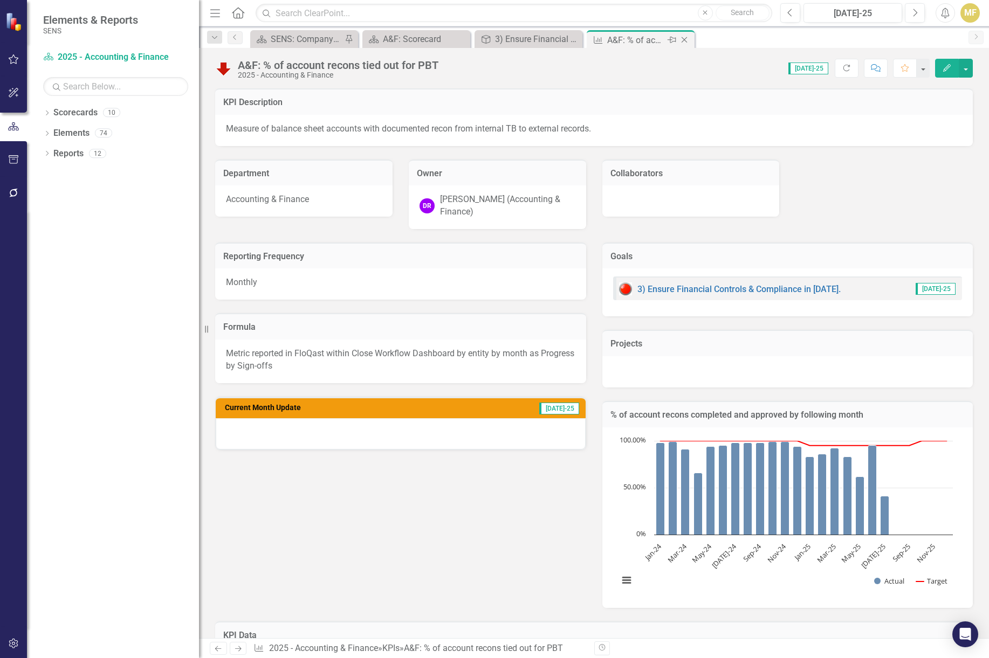
click at [683, 38] on icon "Close" at bounding box center [684, 40] width 11 height 9
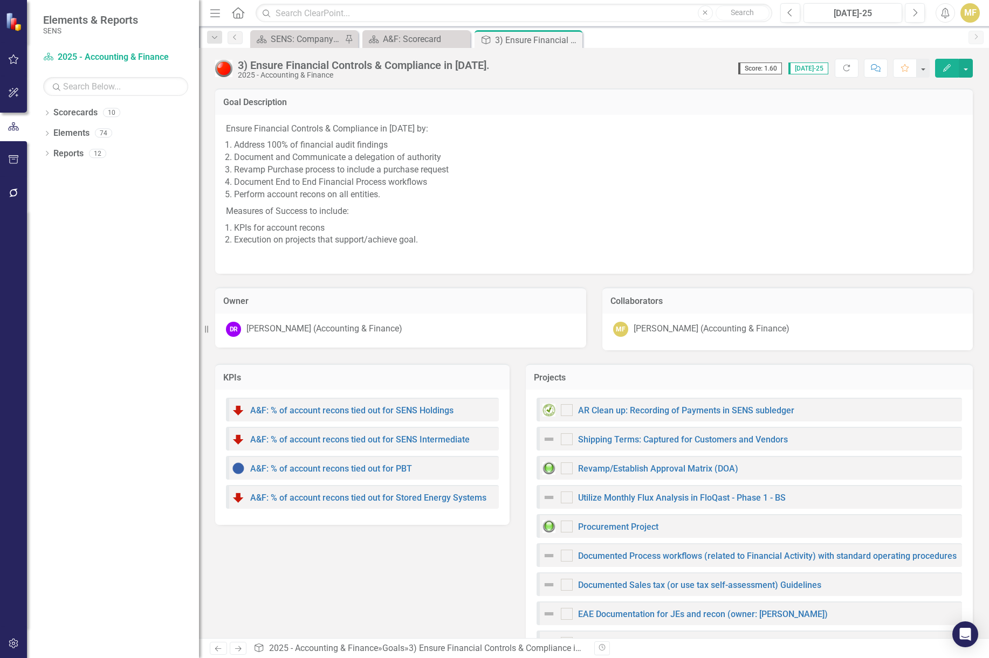
checkbox input "true"
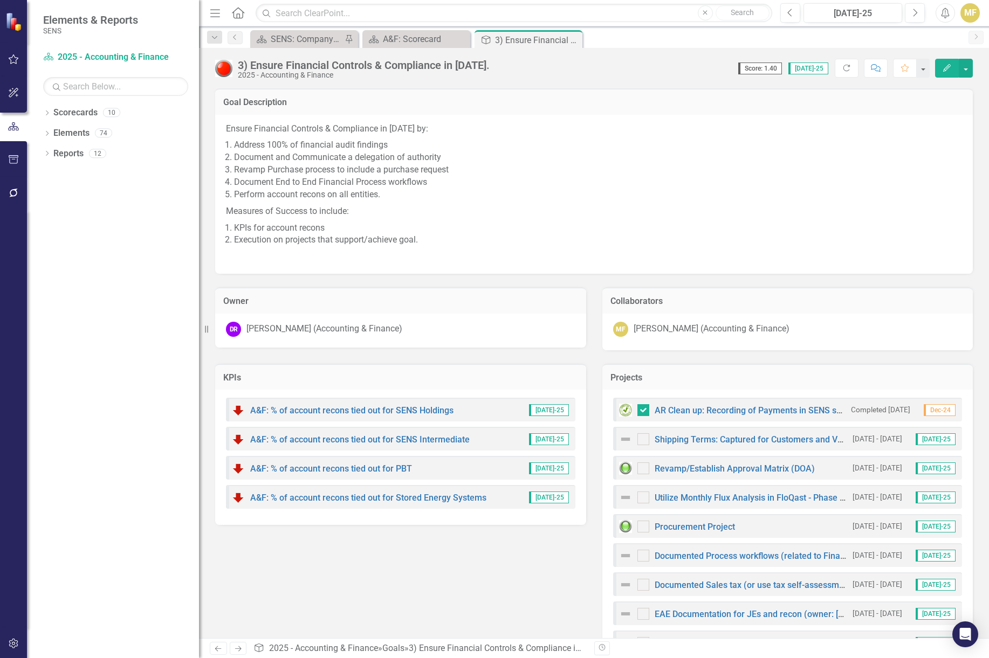
scroll to position [43, 0]
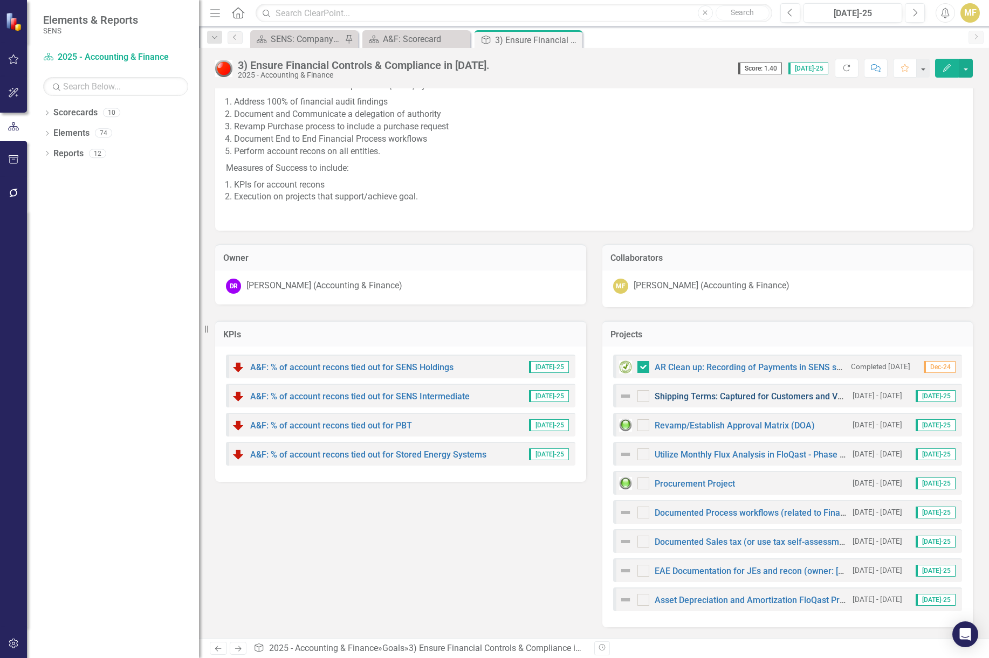
click at [743, 397] on link "Shipping Terms: Captured for Customers and Vendors" at bounding box center [760, 396] width 210 height 10
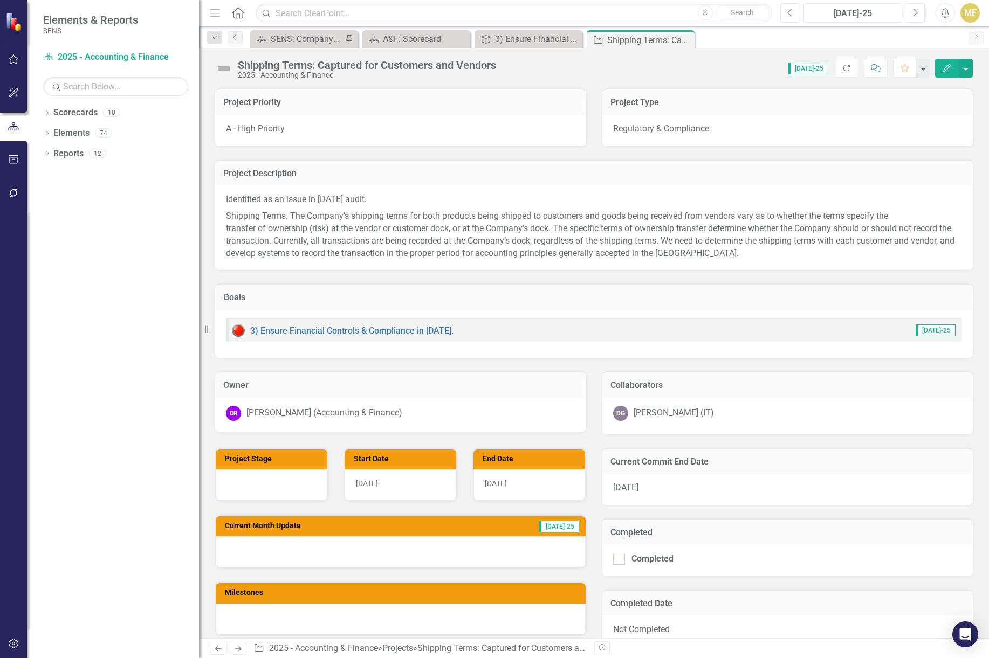
click at [786, 12] on button "Previous" at bounding box center [790, 12] width 20 height 19
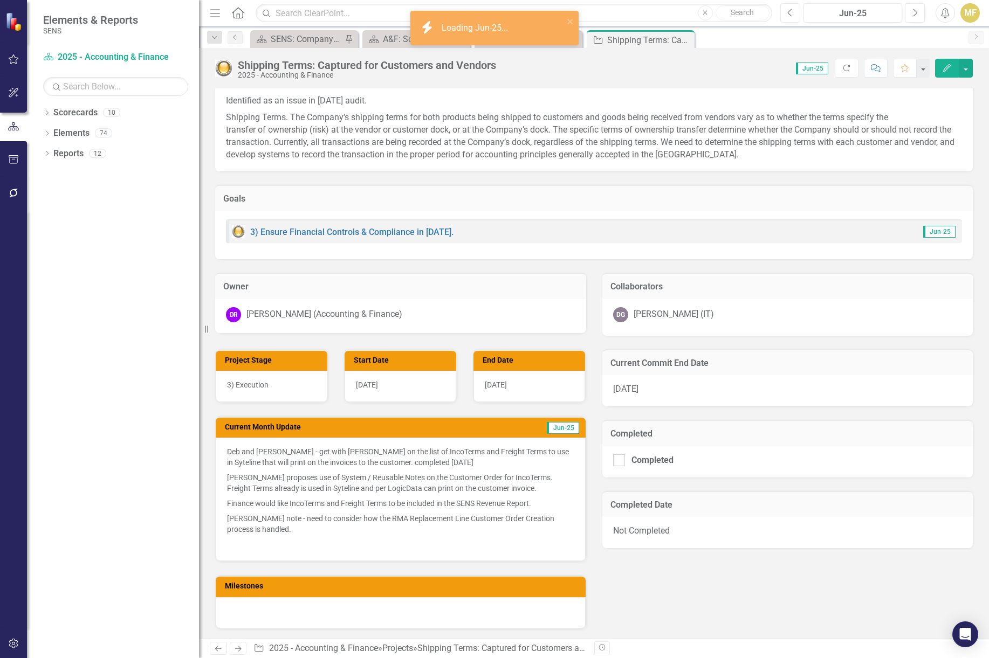
scroll to position [108, 0]
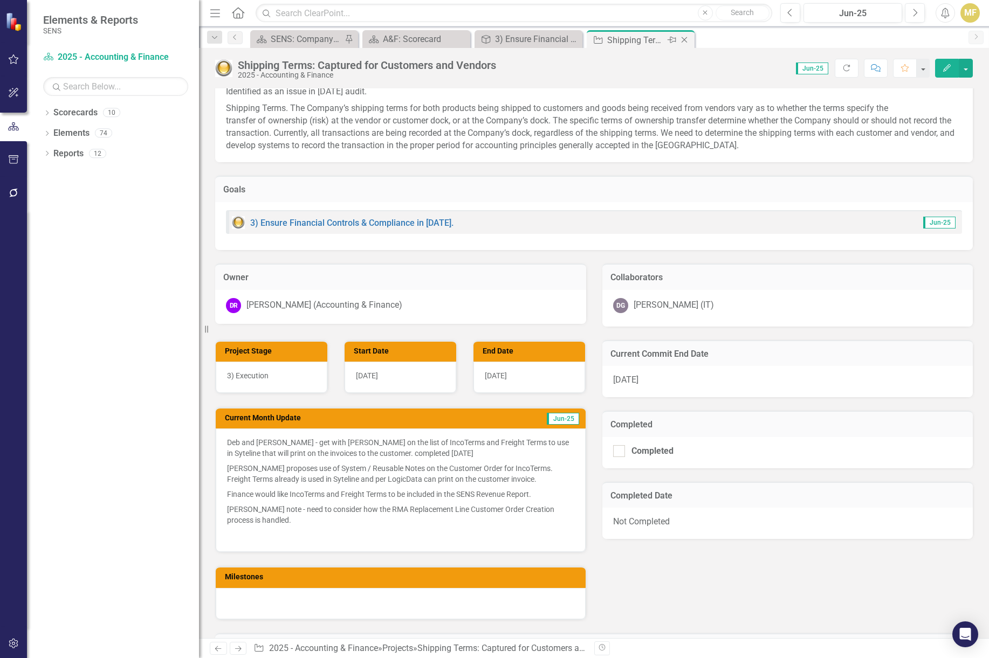
click at [687, 39] on icon "Close" at bounding box center [684, 40] width 11 height 9
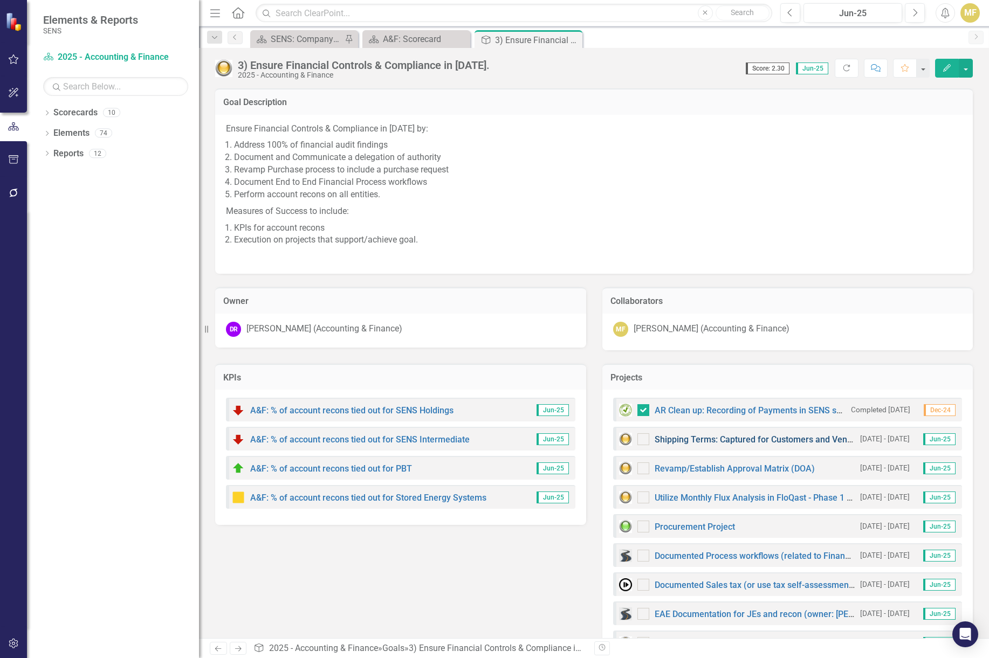
scroll to position [43, 0]
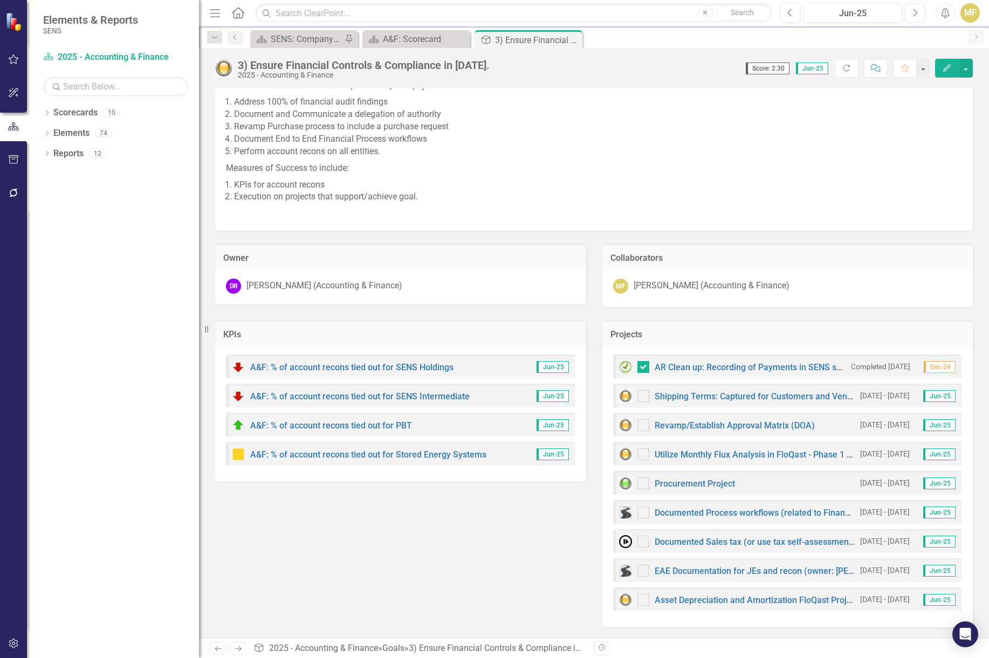
click at [909, 12] on button "Next" at bounding box center [915, 12] width 20 height 19
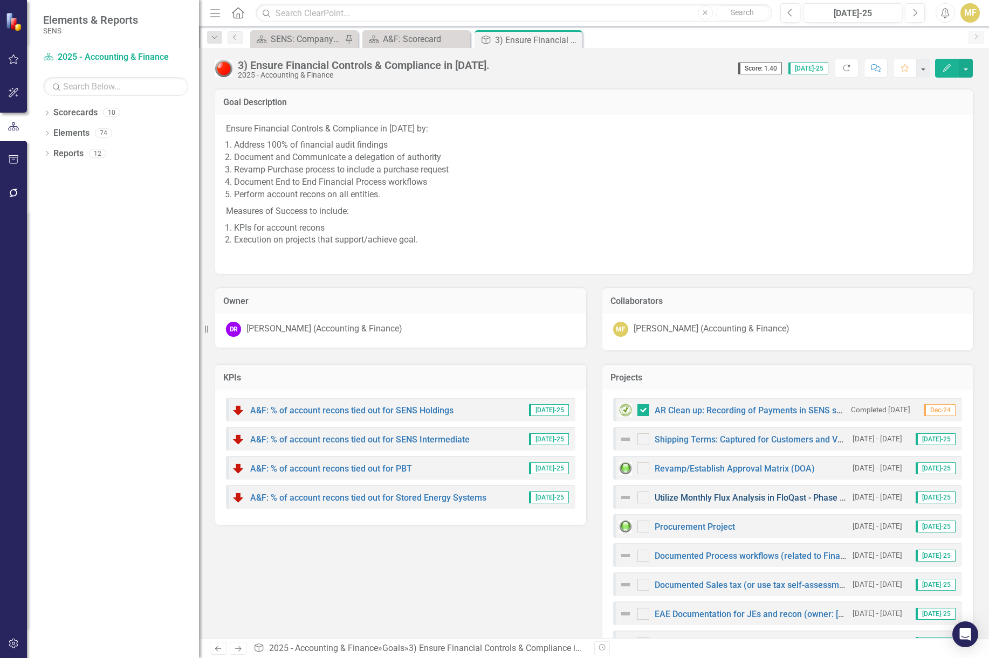
click at [769, 497] on link "Utilize Monthly Flux Analysis in FloQast - Phase 1 - BS" at bounding box center [759, 498] width 208 height 10
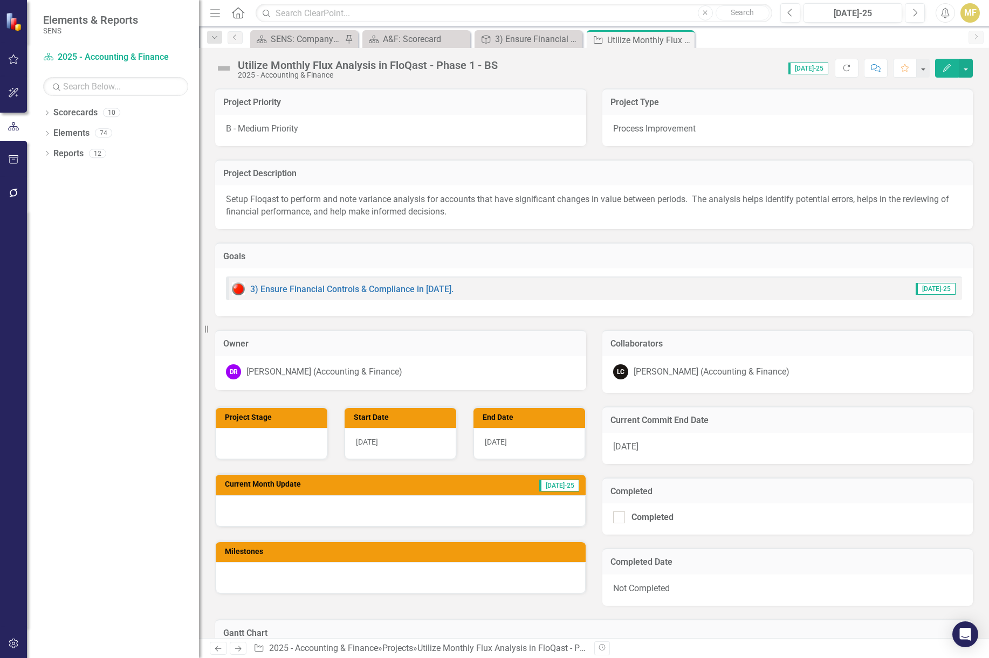
click at [489, 65] on div "Utilize Monthly Flux Analysis in FloQast - Phase 1 - BS" at bounding box center [368, 65] width 260 height 12
click at [511, 66] on div "Score: 0.00 Jul-25 Completed Refresh Comment Favorite Edit" at bounding box center [738, 68] width 470 height 18
click at [503, 62] on div "Utilize Monthly Flux Analysis in FloQast - Phase 1 - BS 2025 - Accounting & Fin…" at bounding box center [370, 69] width 265 height 20
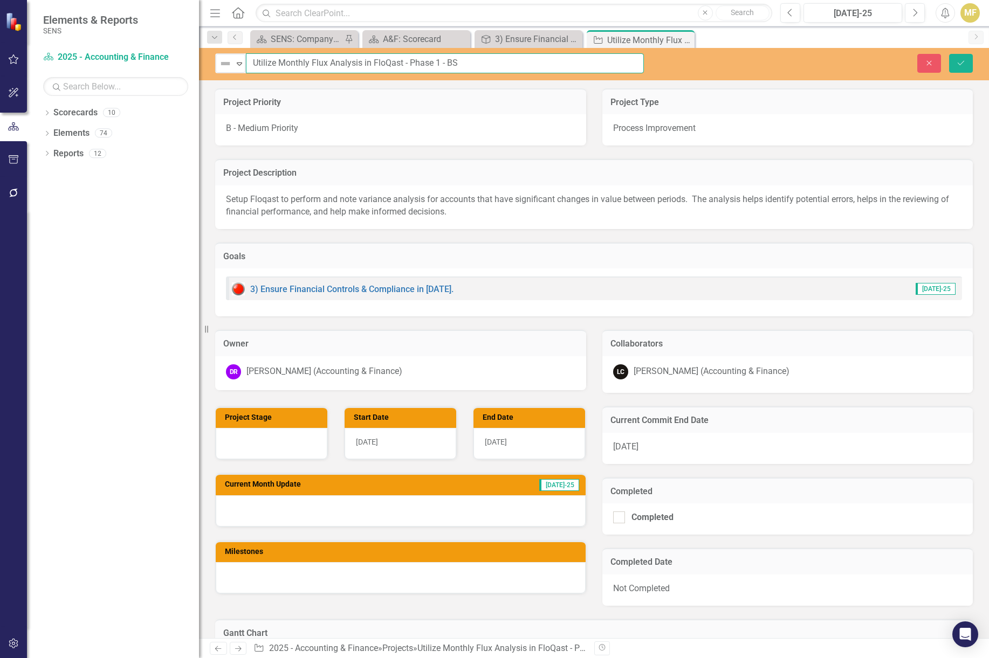
drag, startPoint x: 502, startPoint y: 62, endPoint x: 243, endPoint y: 38, distance: 261.0
click at [243, 38] on div "Menu Home Search Close Search Previous Jul-25 Next Alerts MF User Edit Profile …" at bounding box center [594, 329] width 790 height 658
click at [236, 65] on icon "Expand" at bounding box center [239, 63] width 11 height 9
click at [930, 62] on icon "button" at bounding box center [929, 62] width 5 height 5
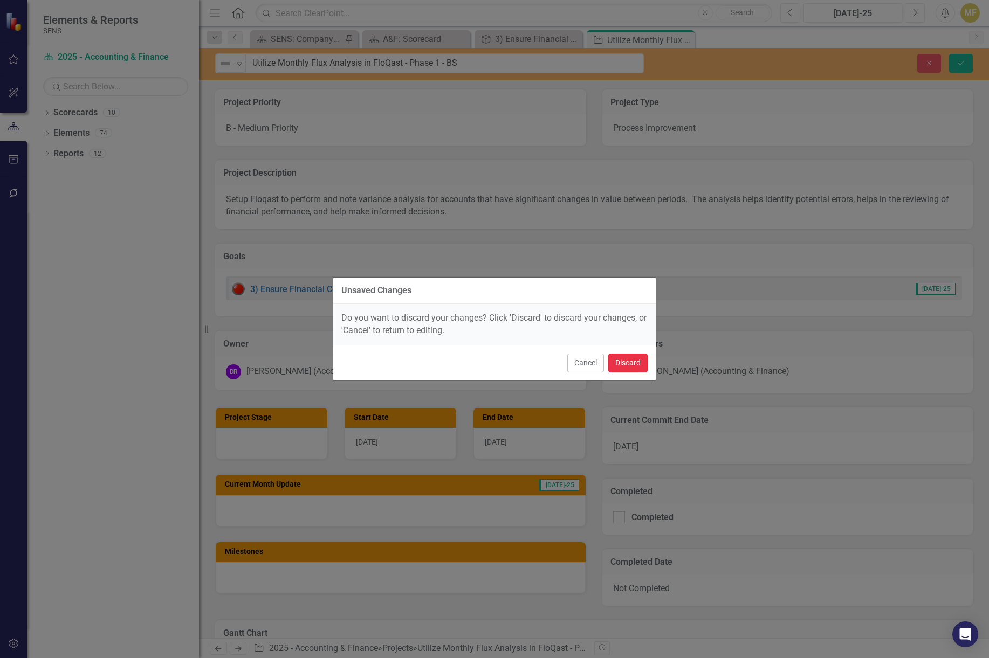
click at [629, 359] on button "Discard" at bounding box center [627, 363] width 39 height 19
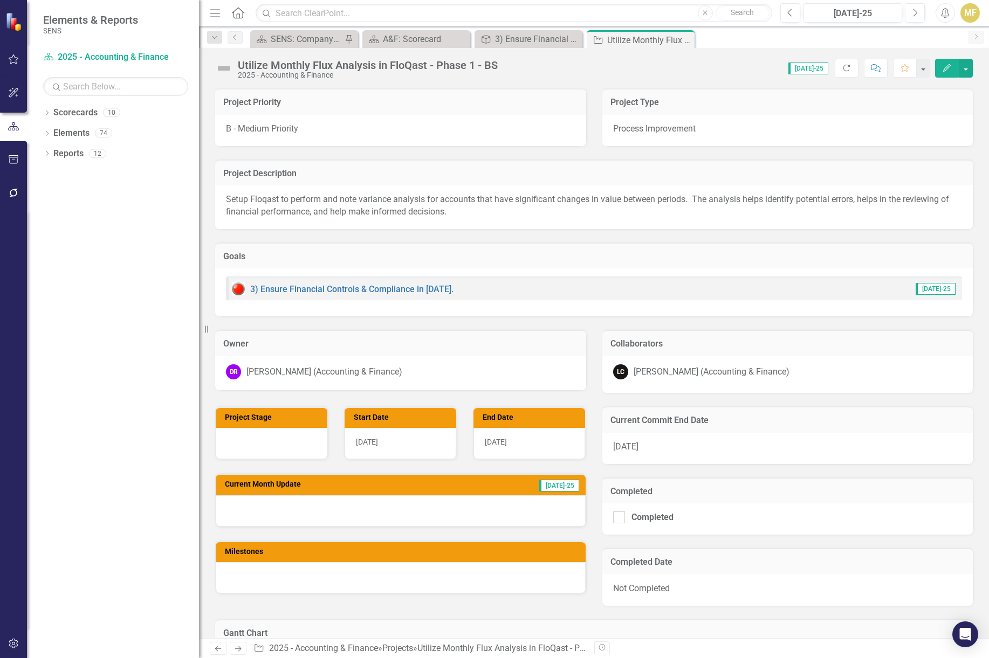
click at [504, 63] on div "Score: 0.00 Jul-25 Completed Refresh Comment Favorite Edit" at bounding box center [738, 68] width 470 height 18
click at [495, 65] on div "Utilize Monthly Flux Analysis in FloQast - Phase 1 - BS" at bounding box center [368, 65] width 260 height 12
click at [498, 64] on div "Utilize Monthly Flux Analysis in FloQast - Phase 1 - BS" at bounding box center [368, 65] width 260 height 12
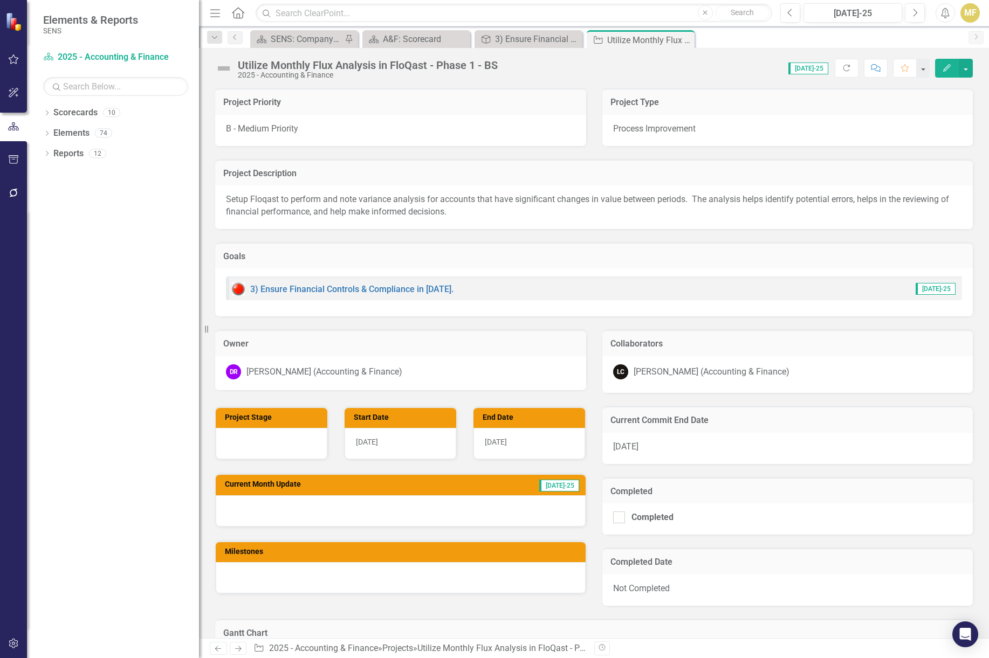
click at [498, 64] on div "Utilize Monthly Flux Analysis in FloQast - Phase 1 - BS" at bounding box center [368, 65] width 260 height 12
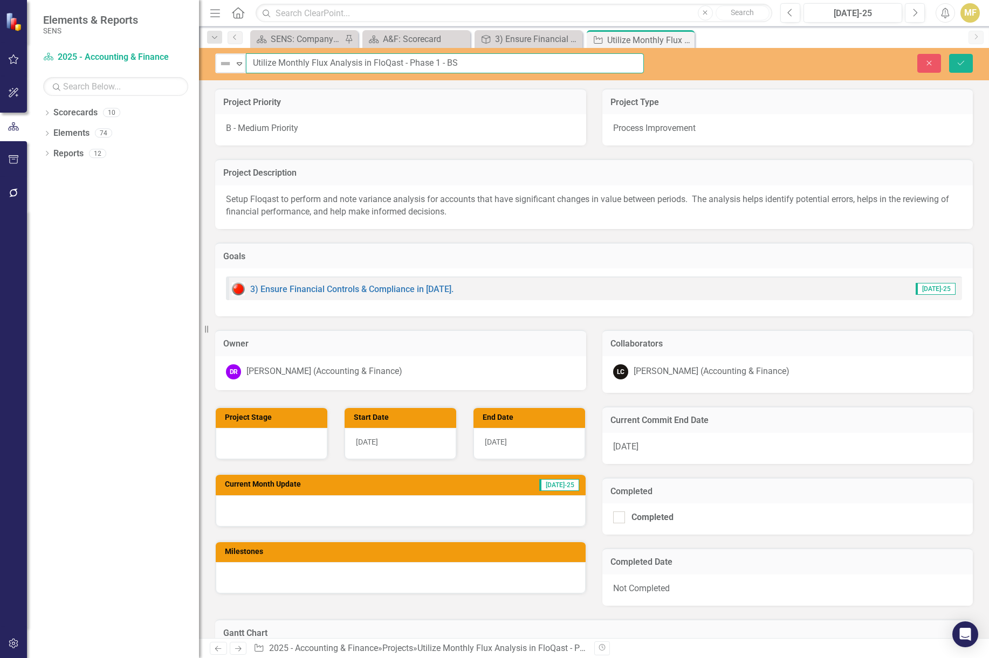
click at [498, 64] on input "Utilize Monthly Flux Analysis in FloQast - Phase 1 - BS" at bounding box center [445, 63] width 398 height 20
click at [798, 35] on div "Scorecard SENS: Company Scorecard Pin Scorecard A&F: Scorecard Close Goal 3) En…" at bounding box center [605, 38] width 715 height 17
click at [935, 66] on button "Close" at bounding box center [929, 63] width 24 height 19
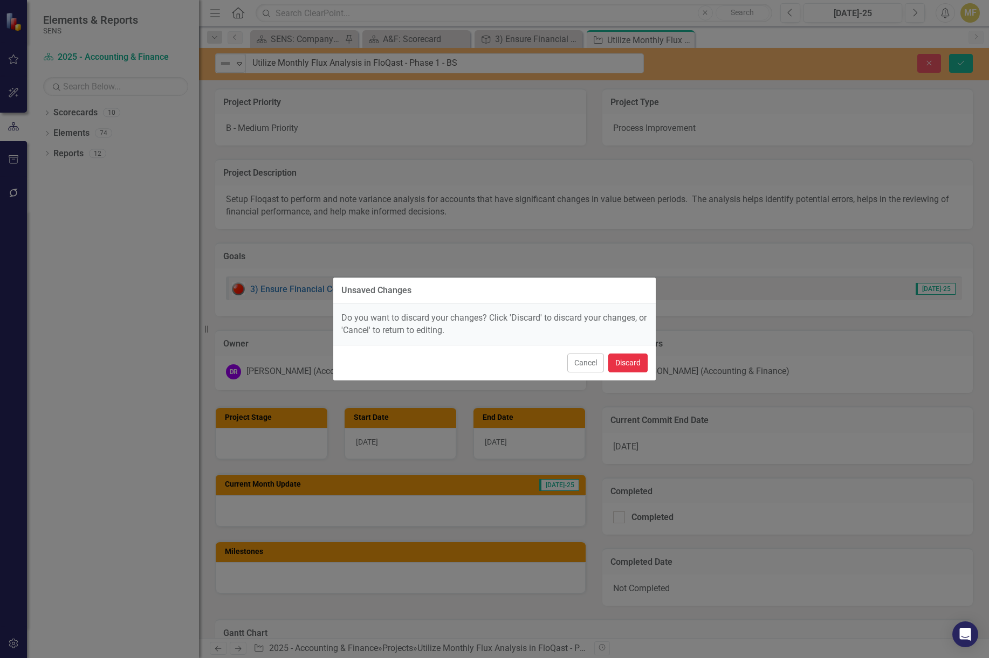
click at [636, 364] on button "Discard" at bounding box center [627, 363] width 39 height 19
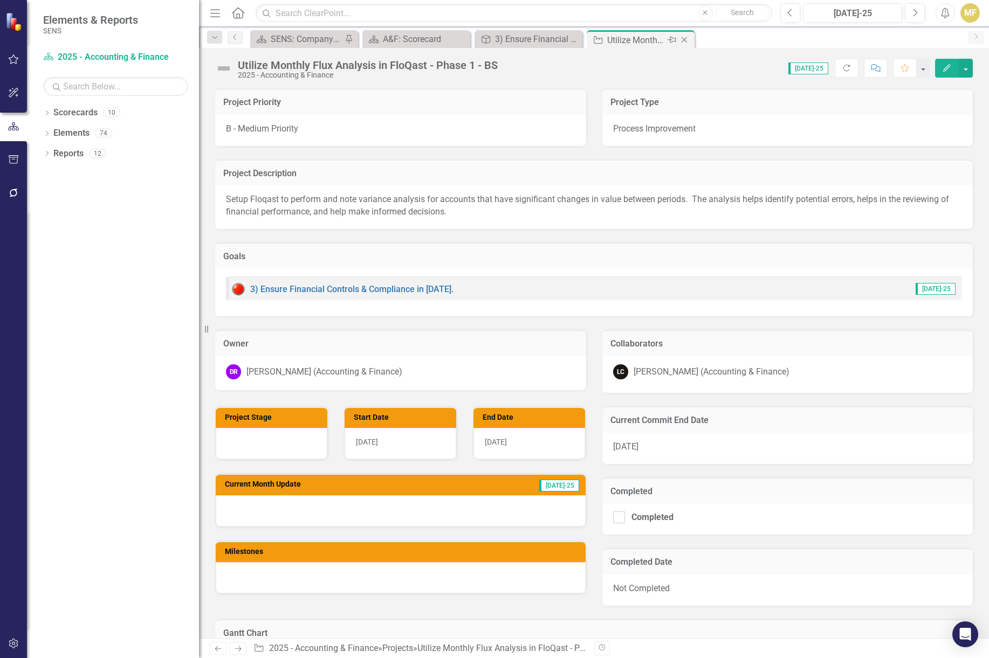
click at [684, 39] on icon "Close" at bounding box center [684, 40] width 11 height 9
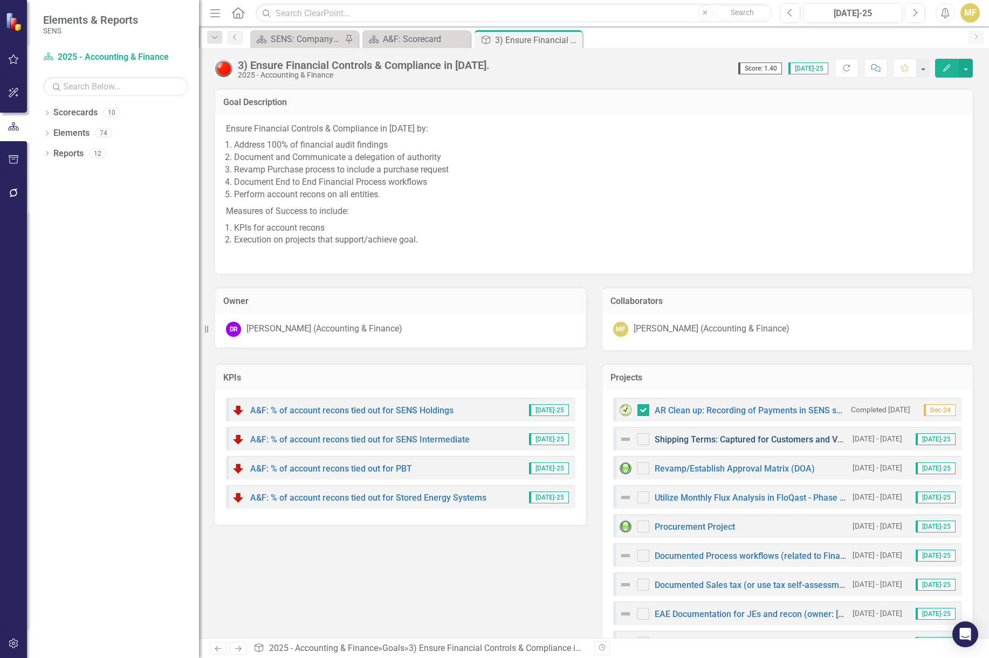
click at [712, 439] on link "Shipping Terms: Captured for Customers and Vendors" at bounding box center [760, 440] width 210 height 10
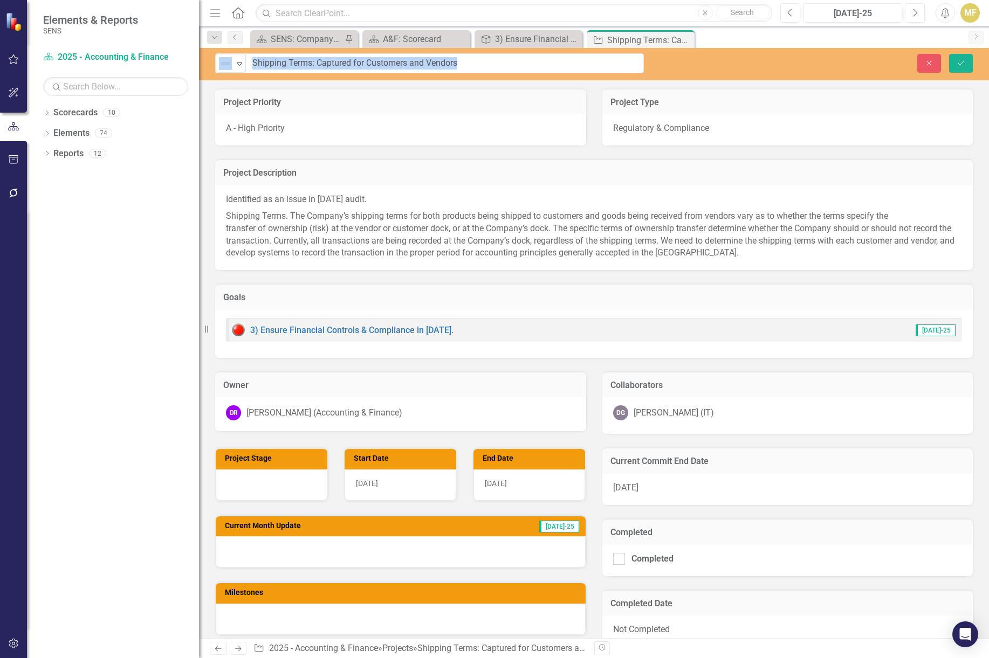
drag, startPoint x: 501, startPoint y: 67, endPoint x: 259, endPoint y: 58, distance: 241.7
drag, startPoint x: 256, startPoint y: 59, endPoint x: 450, endPoint y: 75, distance: 195.3
click at [450, 75] on div "Not Defined Expand Shipping Terms: Captured for Customers and Vendors Close Save" at bounding box center [594, 64] width 790 height 32
drag, startPoint x: 470, startPoint y: 63, endPoint x: 235, endPoint y: 35, distance: 236.8
click at [235, 35] on div "Menu Home Search Close Search Previous Jul-25 Next Alerts MF User Edit Profile …" at bounding box center [594, 329] width 790 height 658
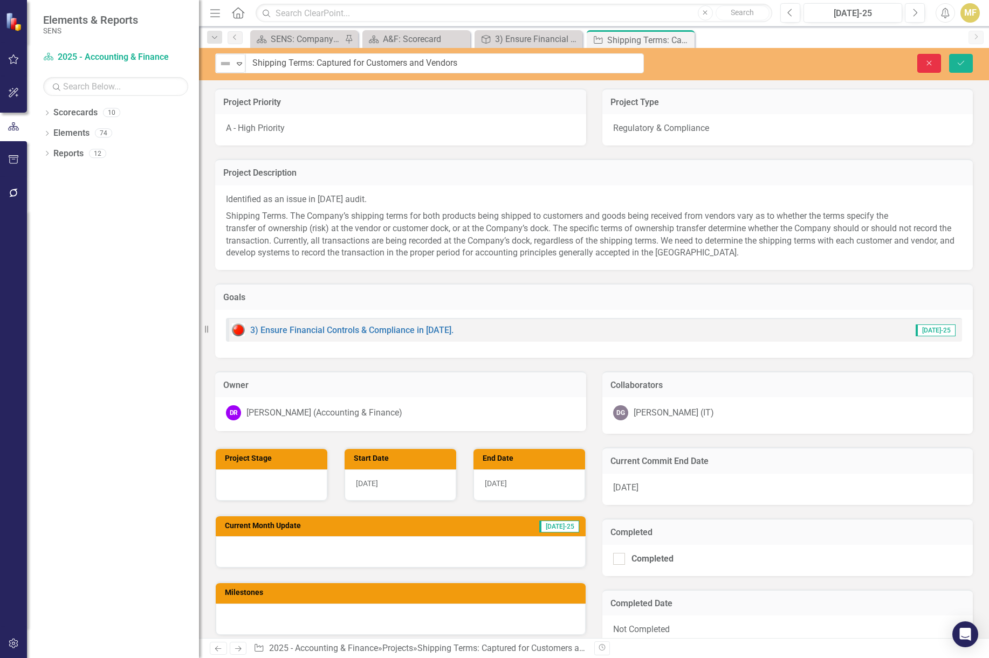
click at [935, 63] on button "Close" at bounding box center [929, 63] width 24 height 19
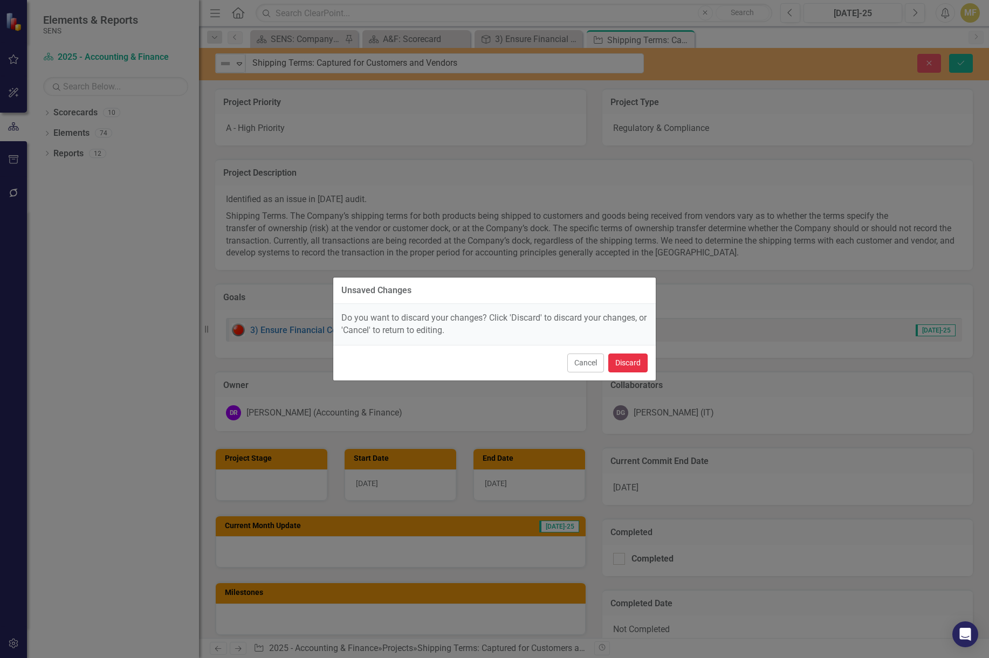
click at [631, 362] on button "Discard" at bounding box center [627, 363] width 39 height 19
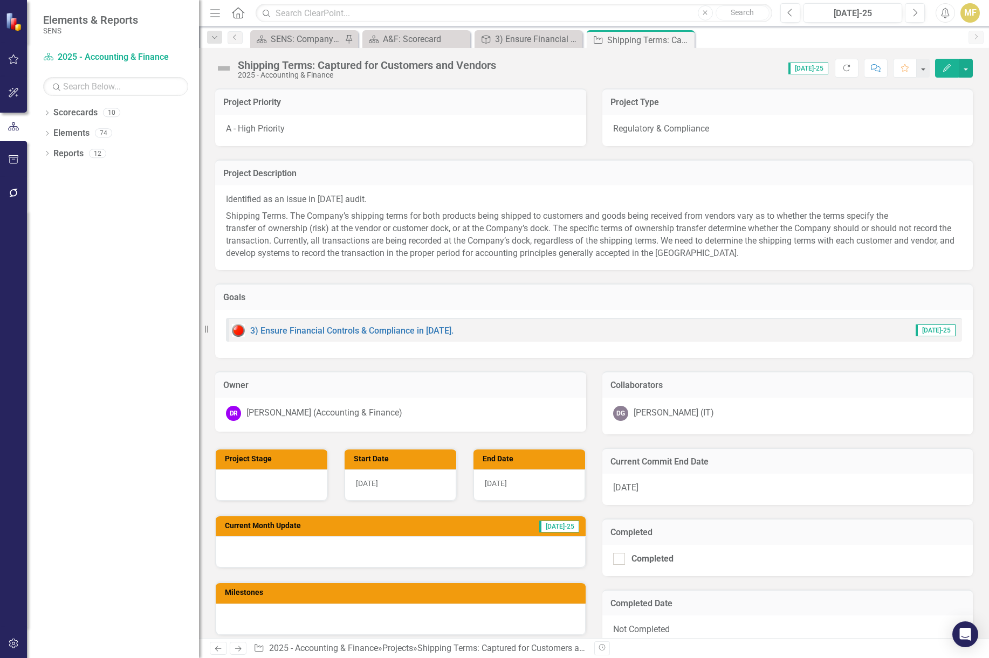
click at [0, 0] on icon "Close" at bounding box center [0, 0] width 0 height 0
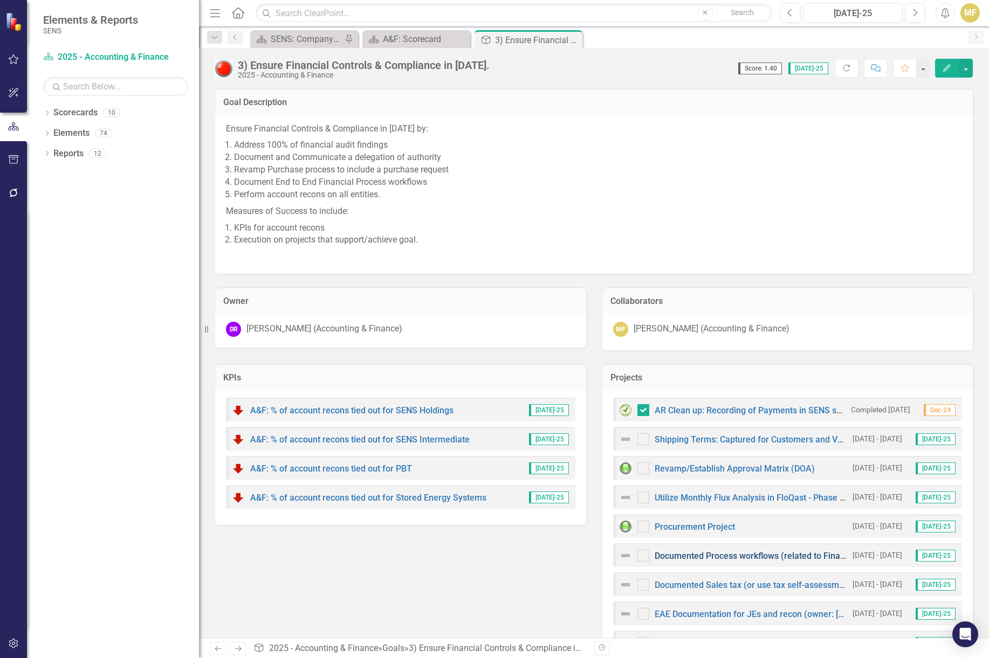
click at [689, 559] on link "Documented Process workflows (related to Financial Activity) with standard oper…" at bounding box center [844, 556] width 378 height 10
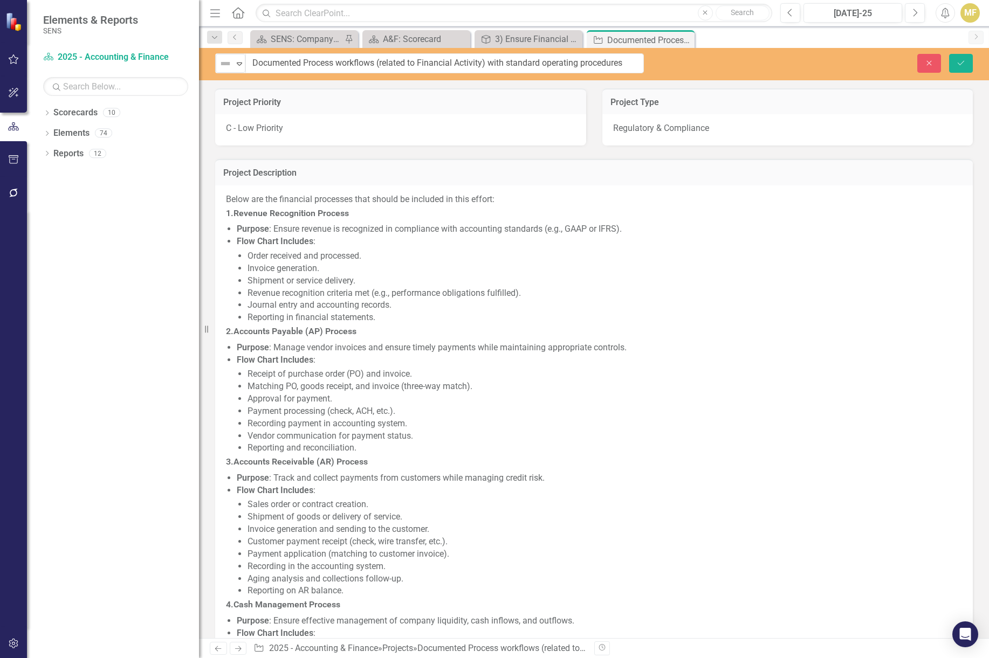
drag, startPoint x: 240, startPoint y: 64, endPoint x: 577, endPoint y: 60, distance: 337.0
drag, startPoint x: 632, startPoint y: 65, endPoint x: 218, endPoint y: 56, distance: 413.6
click at [218, 56] on div "Not Defined Expand Documented Process workflows (related to Financial Activity)…" at bounding box center [429, 63] width 429 height 20
click at [924, 60] on button "Close" at bounding box center [929, 63] width 24 height 19
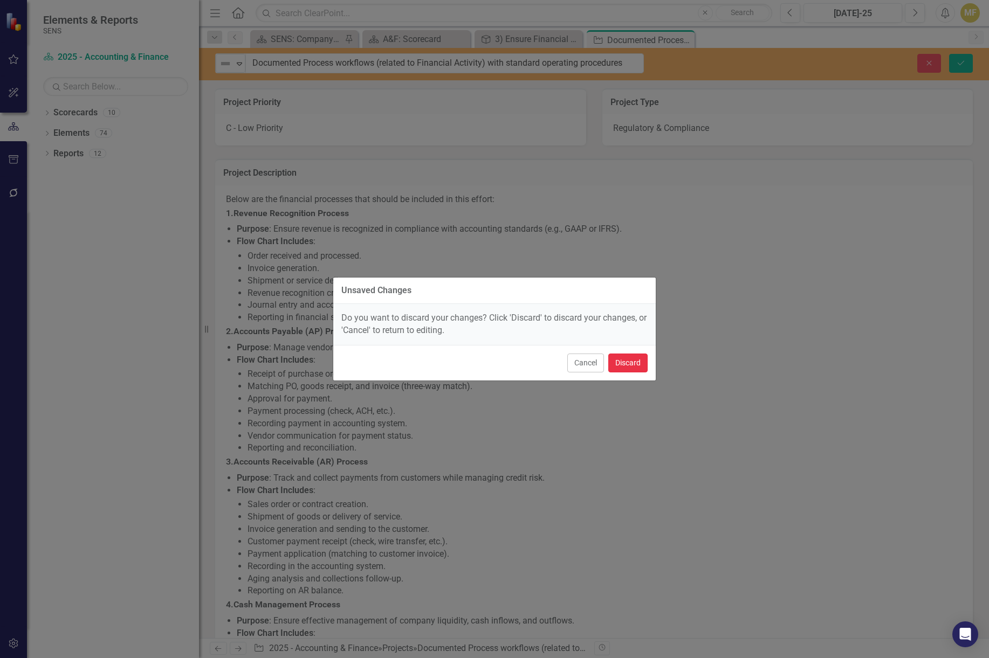
click at [632, 361] on button "Discard" at bounding box center [627, 363] width 39 height 19
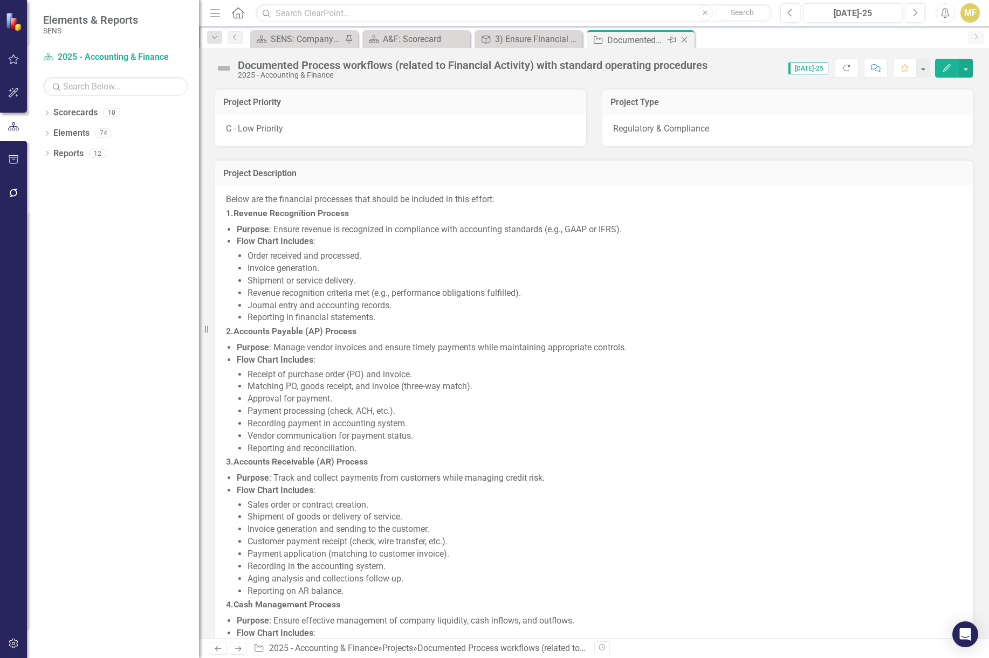
click at [686, 42] on icon "Close" at bounding box center [684, 40] width 11 height 9
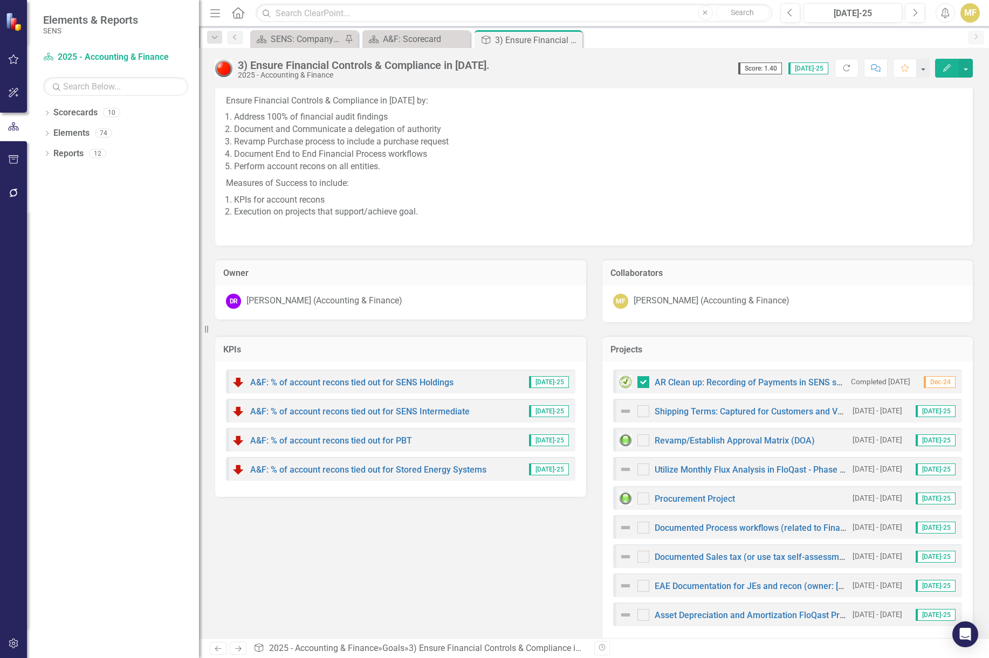
scroll to position [43, 0]
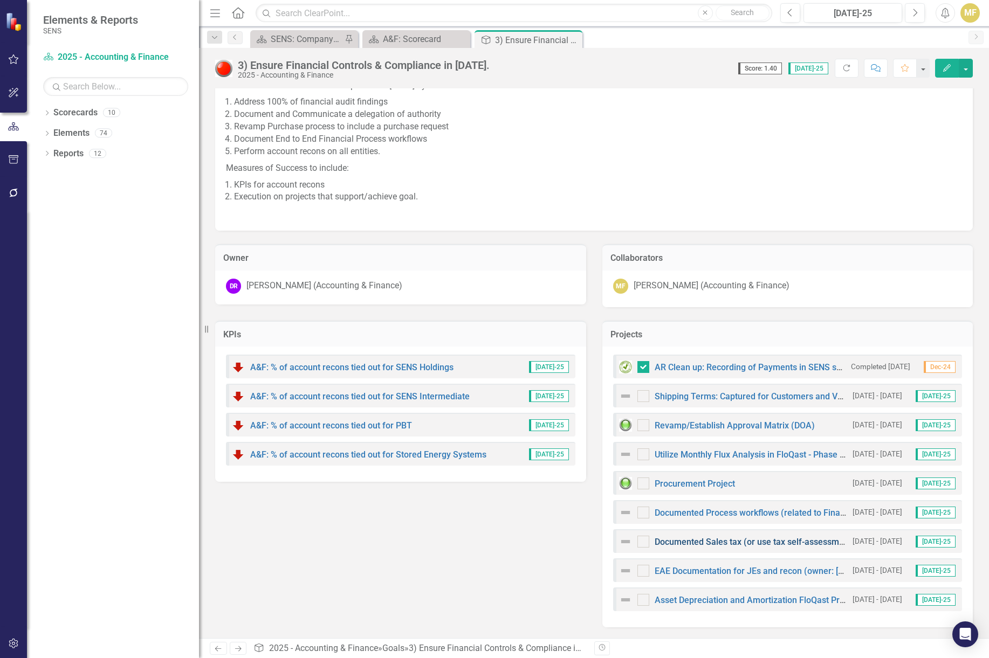
click at [706, 540] on link "Documented Sales tax (or use tax self-assessment) Guidelines" at bounding box center [776, 542] width 243 height 10
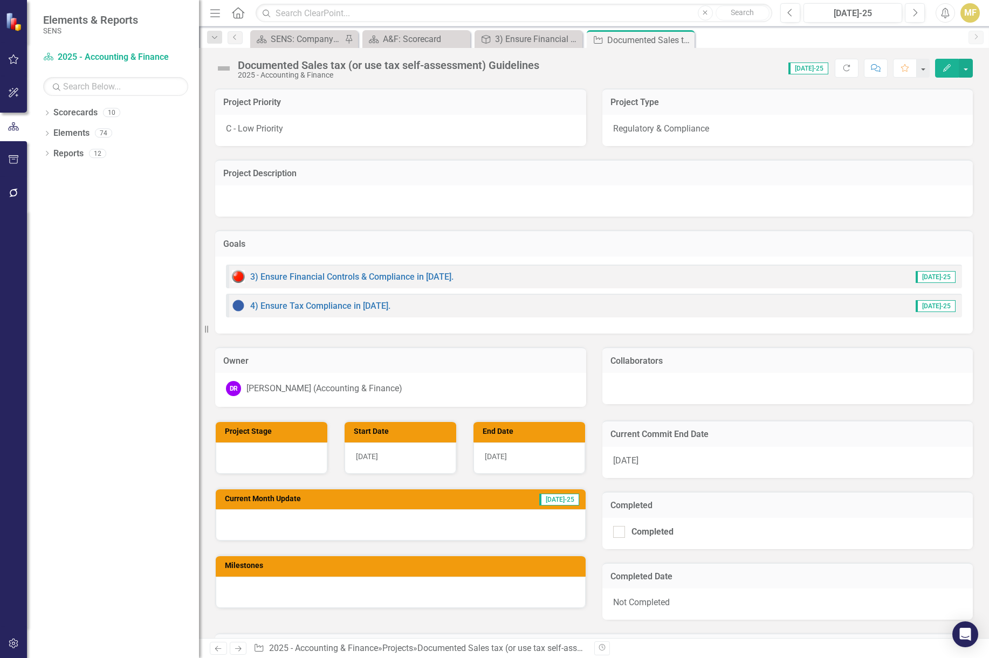
click at [378, 65] on div "Documented Sales tax (or use tax self-assessment) Guidelines" at bounding box center [388, 65] width 301 height 12
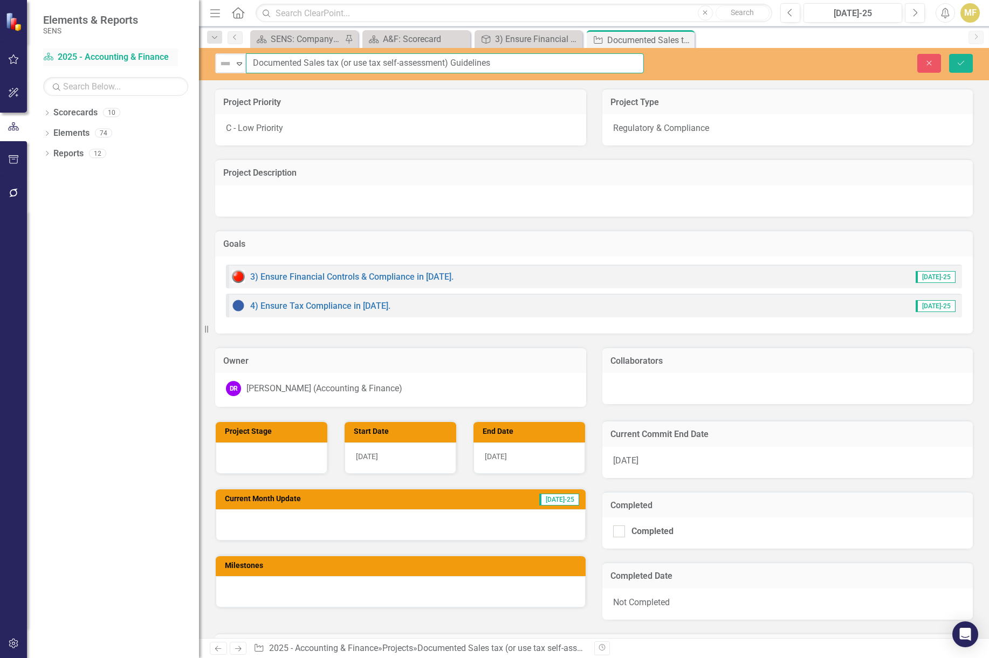
drag, startPoint x: 507, startPoint y: 65, endPoint x: 101, endPoint y: 57, distance: 406.1
click at [101, 57] on div "Elements & Reports SENS Scorecard 2025 - Accounting & Finance Search Dropdown S…" at bounding box center [494, 329] width 989 height 658
click at [925, 64] on icon "Close" at bounding box center [929, 63] width 10 height 8
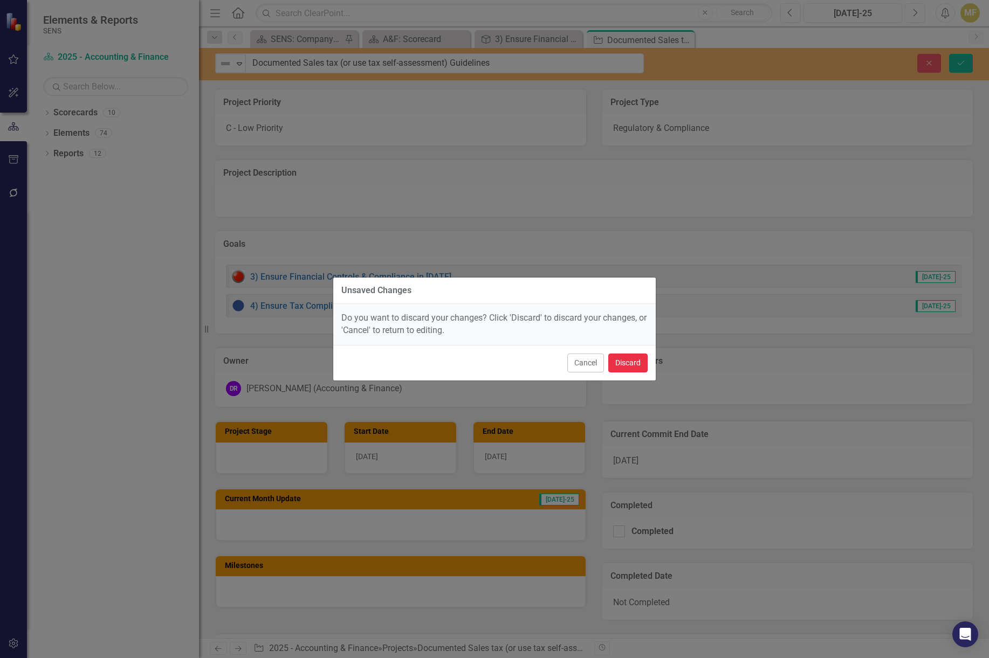
click at [627, 360] on button "Discard" at bounding box center [627, 363] width 39 height 19
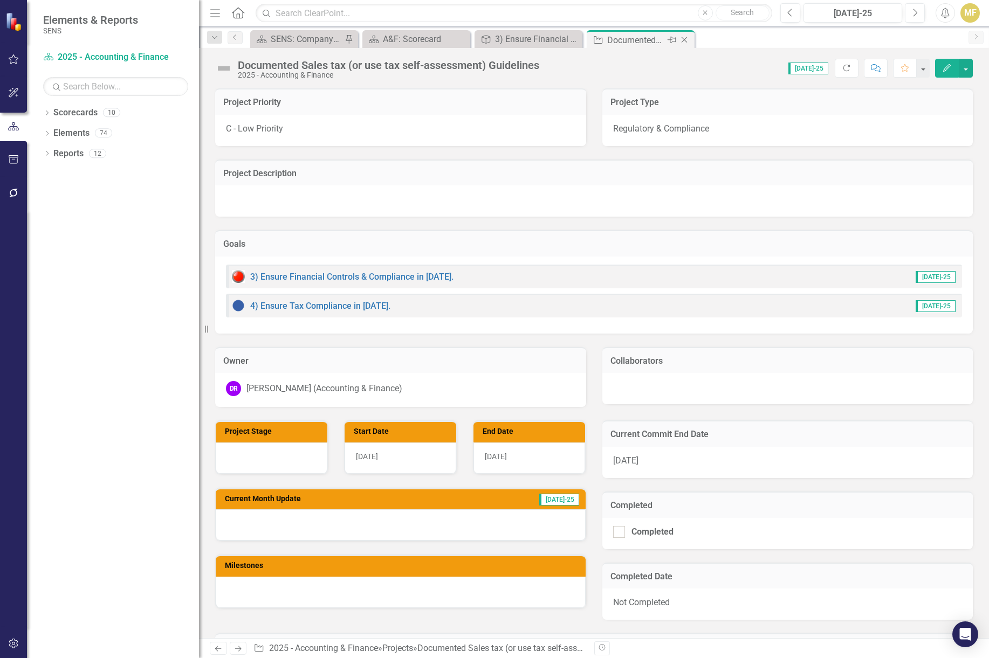
click at [685, 38] on icon "Close" at bounding box center [684, 40] width 11 height 9
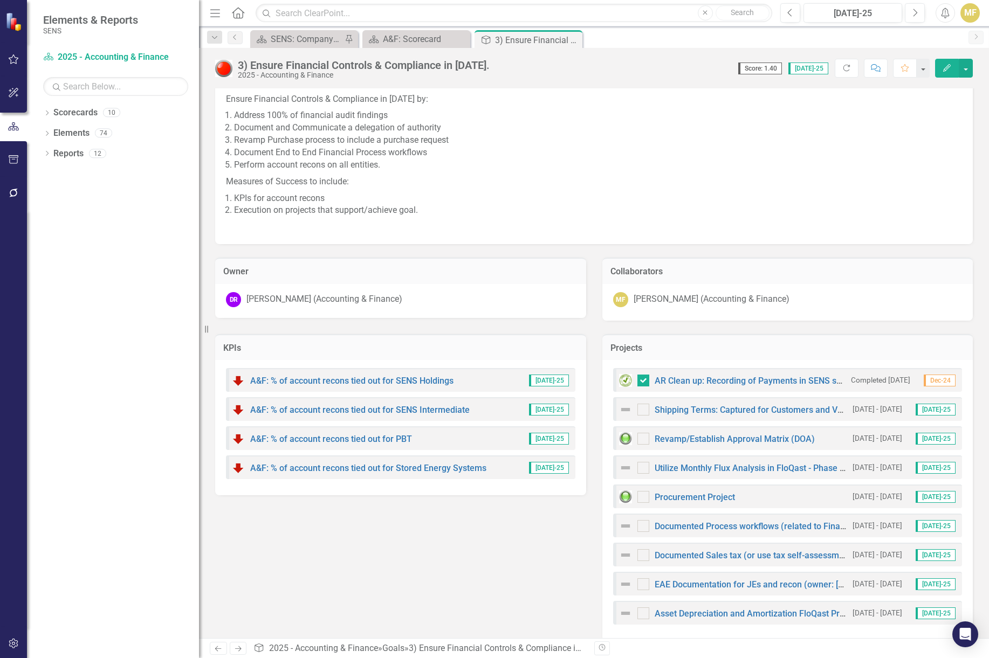
scroll to position [43, 0]
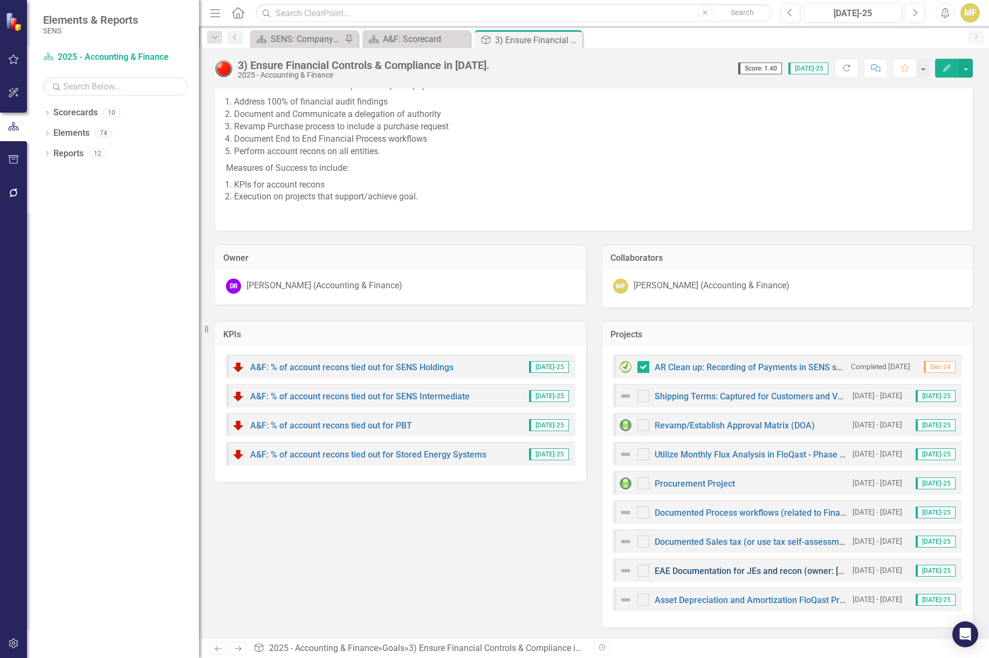
click at [728, 574] on link "EAE Documentation for JEs and recon (owner: Kevin)" at bounding box center [780, 571] width 250 height 10
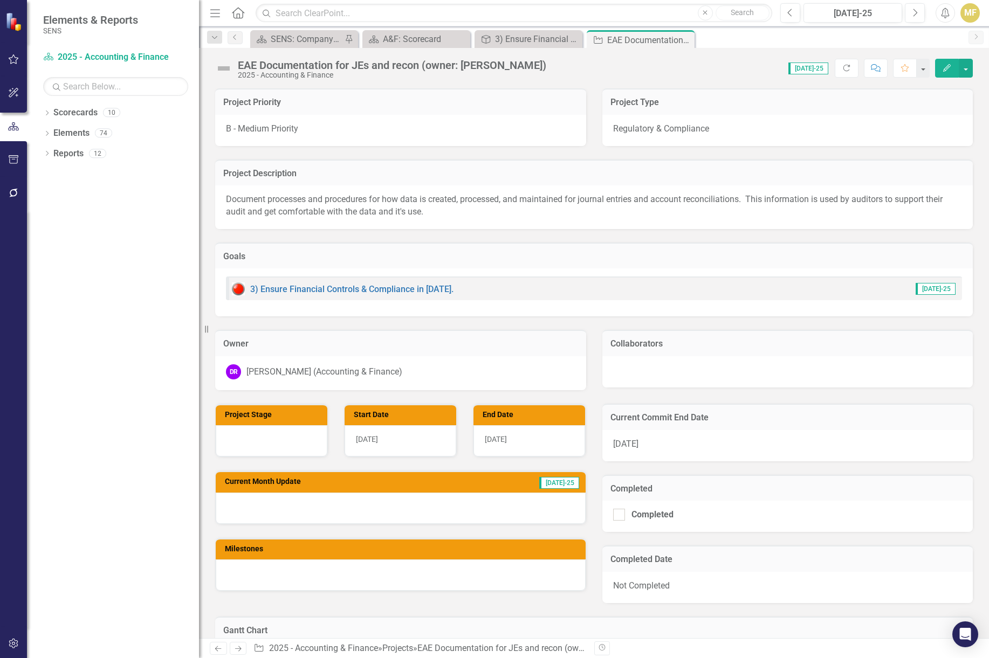
click at [407, 67] on div "EAE Documentation for JEs and recon (owner: Kevin)" at bounding box center [392, 65] width 308 height 12
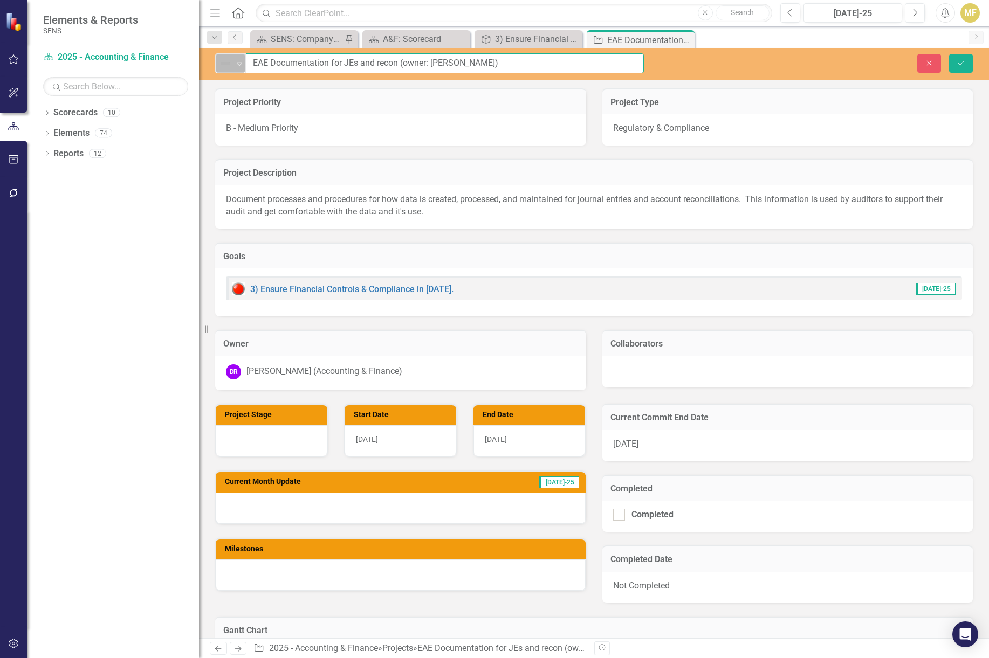
drag, startPoint x: 474, startPoint y: 60, endPoint x: 238, endPoint y: 57, distance: 236.2
click at [238, 57] on div "Not Defined Expand EAE Documentation for JEs and recon (owner: Kevin)" at bounding box center [429, 63] width 429 height 20
click at [239, 63] on icon at bounding box center [239, 64] width 5 height 3
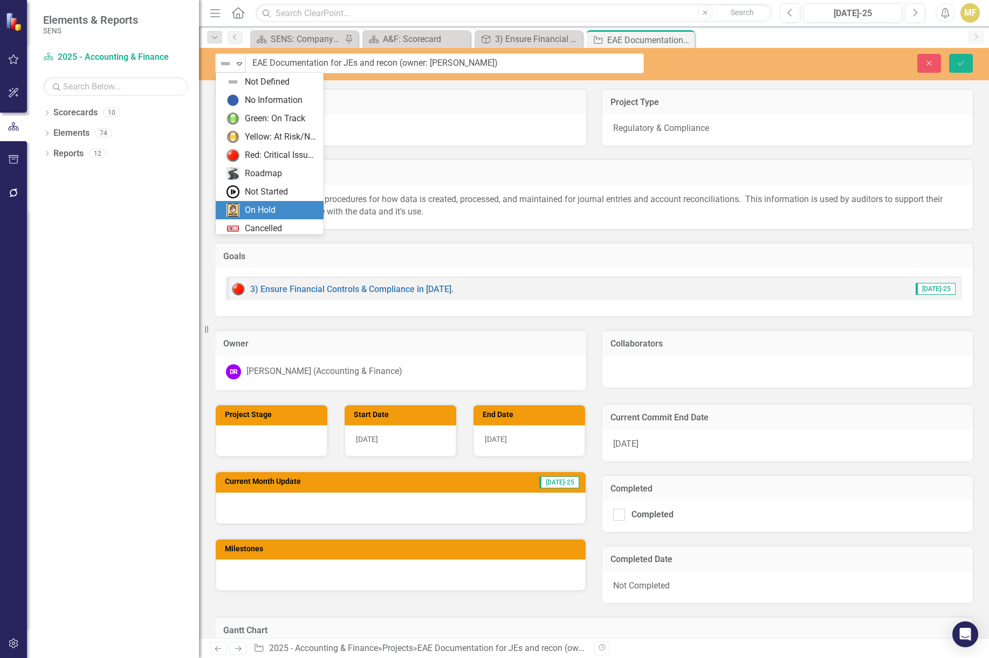
click at [277, 208] on div "On Hold" at bounding box center [271, 210] width 91 height 13
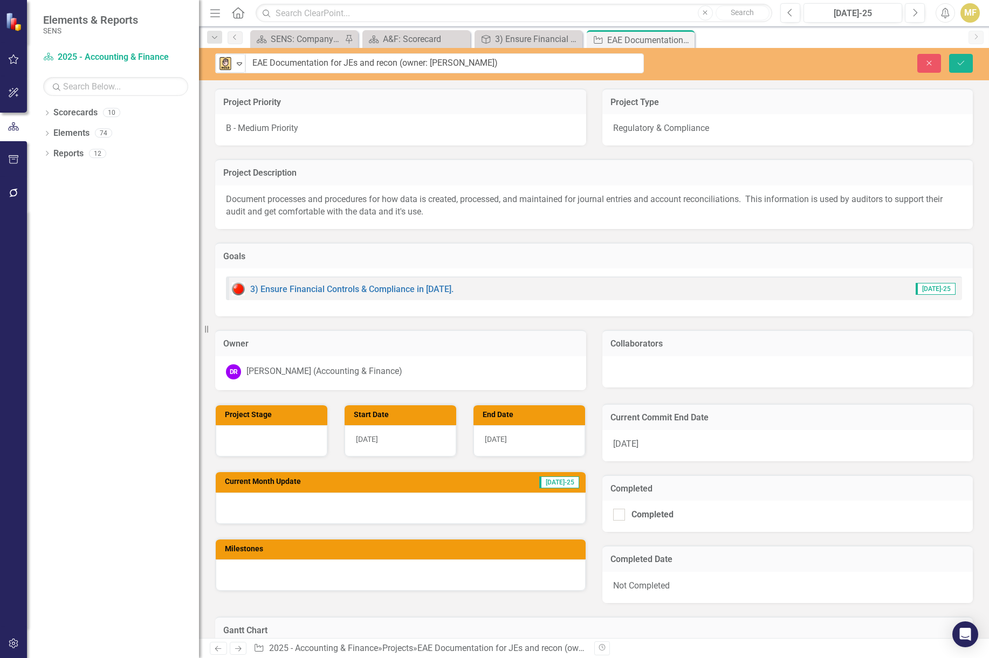
click at [315, 502] on div at bounding box center [401, 508] width 370 height 31
click at [308, 512] on div at bounding box center [401, 508] width 370 height 31
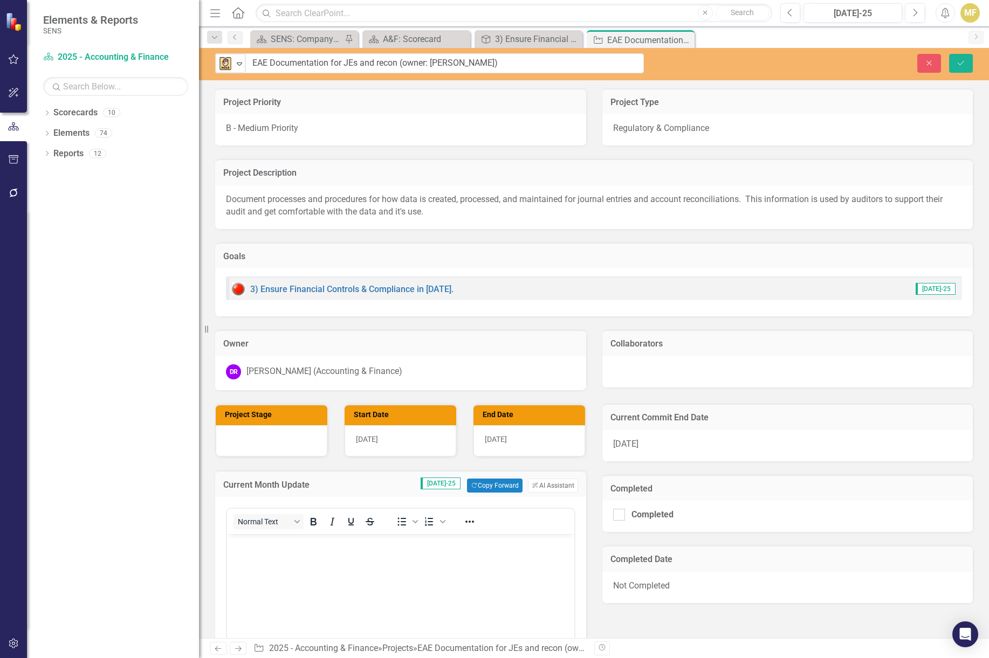
click at [281, 584] on body "Rich Text Area. Press ALT-0 for help." at bounding box center [400, 615] width 347 height 162
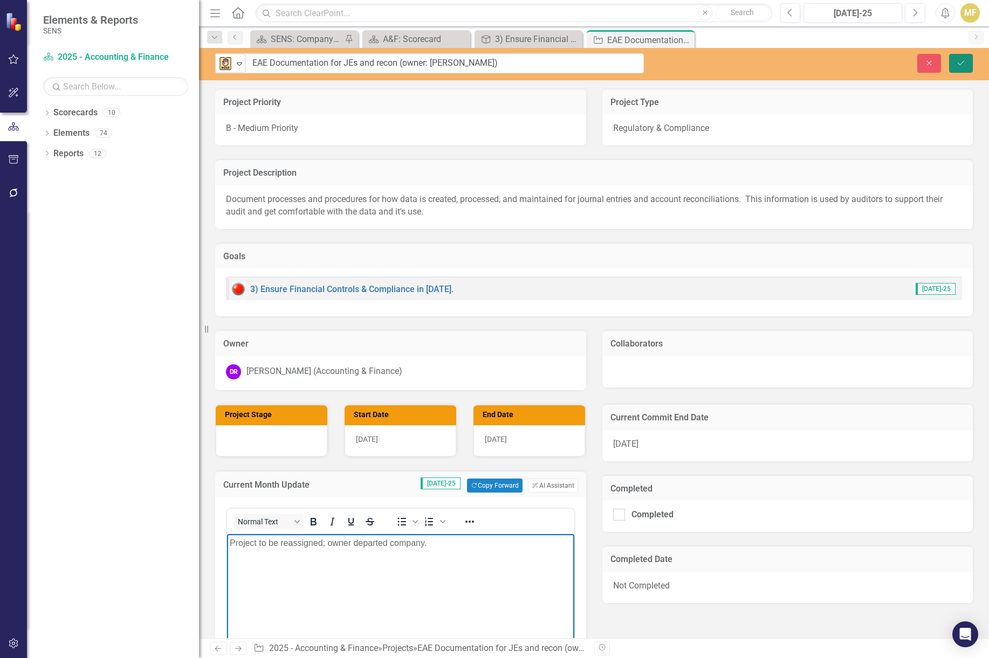
click at [961, 64] on icon "submit" at bounding box center [961, 62] width 6 height 4
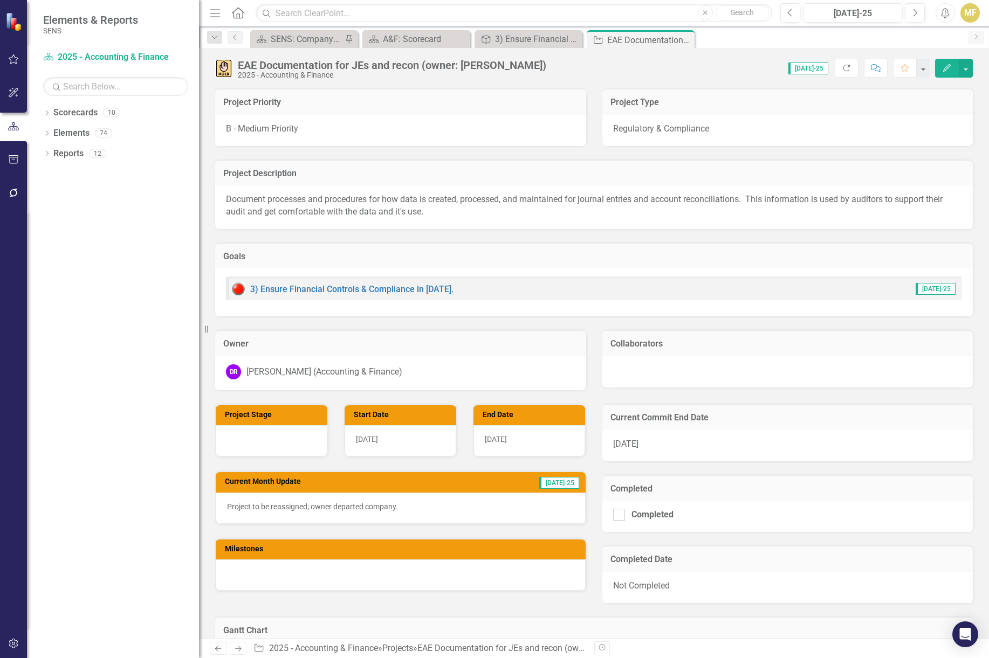
click at [0, 0] on icon "Close" at bounding box center [0, 0] width 0 height 0
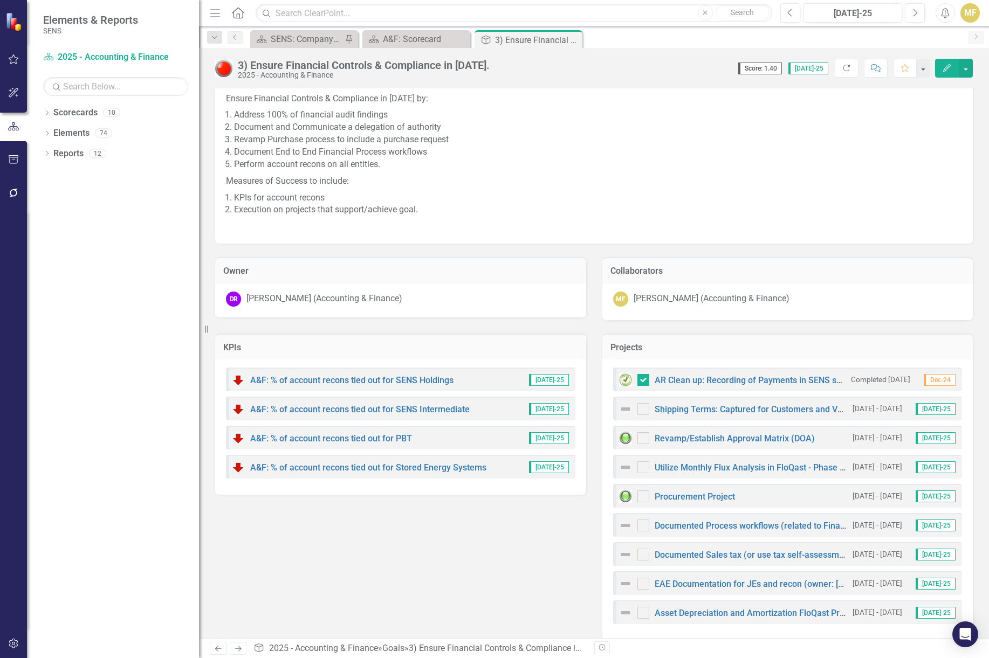
scroll to position [43, 0]
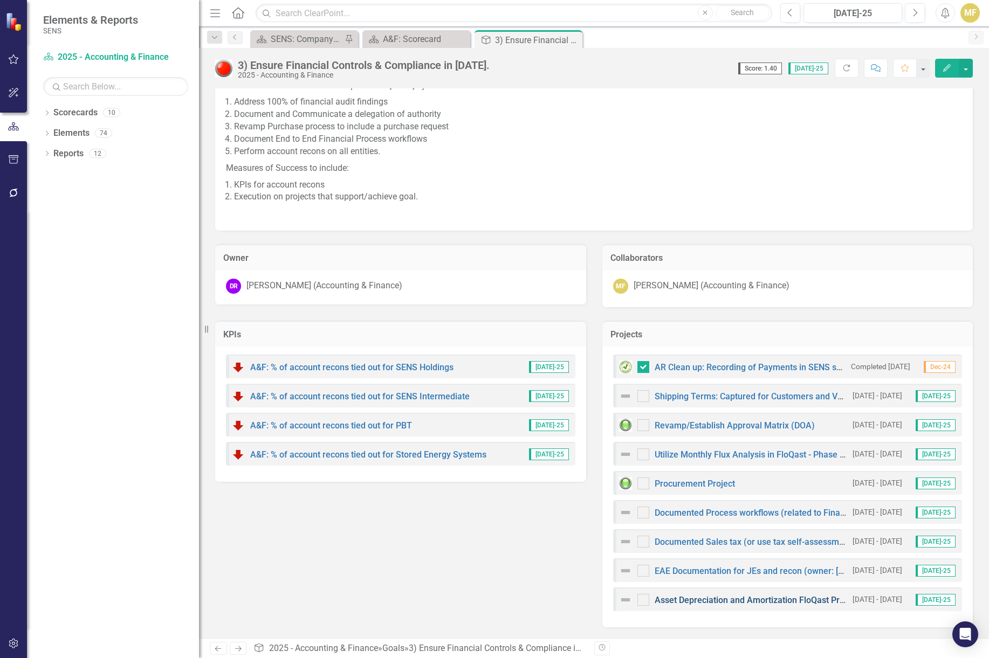
click at [711, 602] on link "Asset Depreciation and Amortization FloQast Project (owner: Kevin)" at bounding box center [808, 600] width 306 height 10
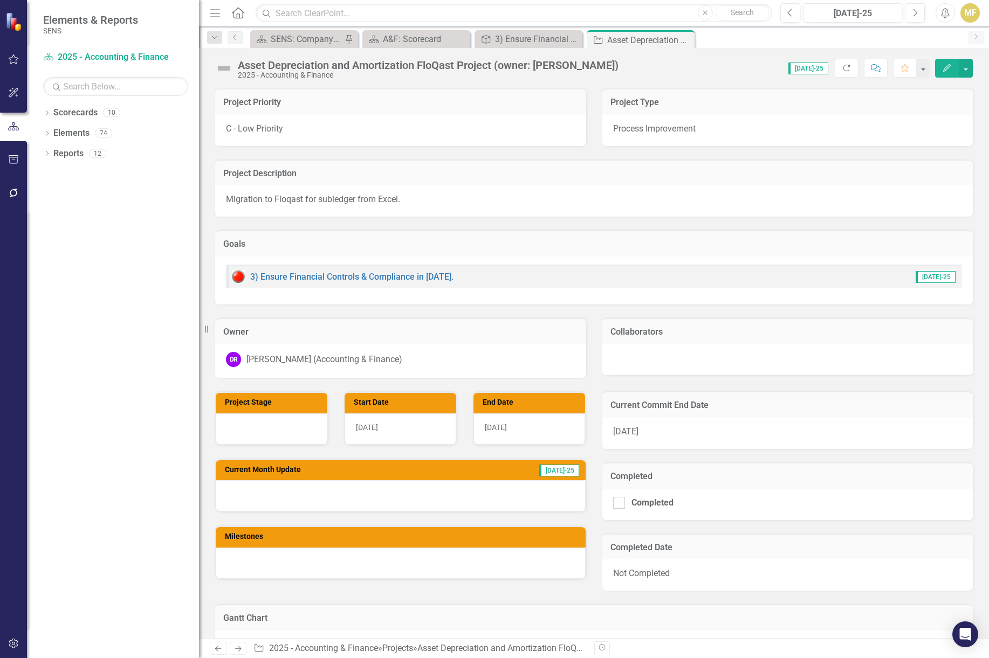
click at [218, 67] on img at bounding box center [223, 68] width 17 height 17
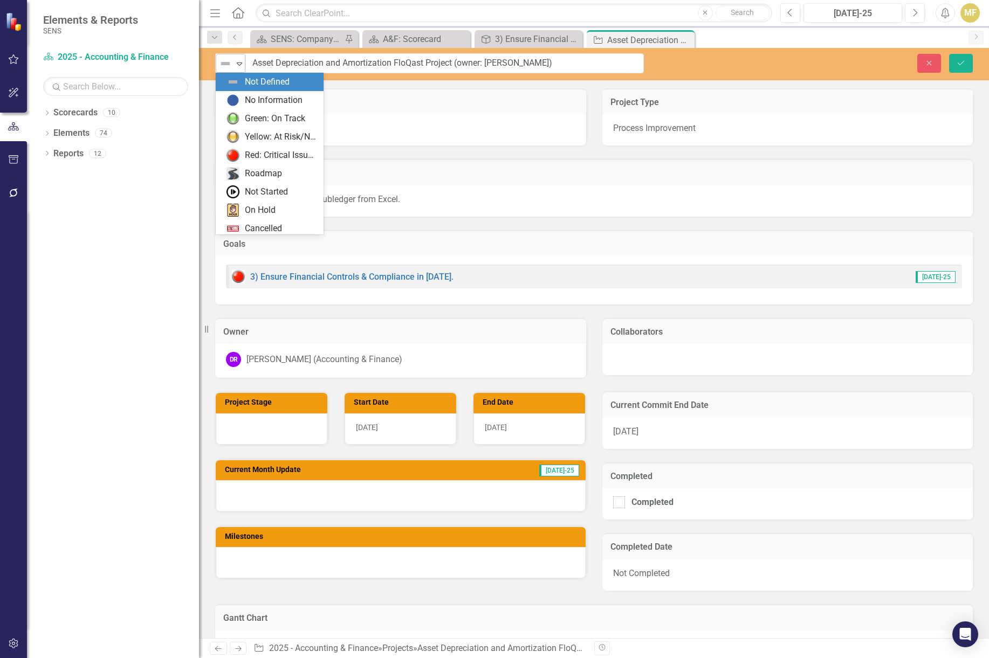
click at [227, 68] on img at bounding box center [225, 63] width 13 height 13
click at [274, 212] on div "On Hold" at bounding box center [260, 210] width 31 height 12
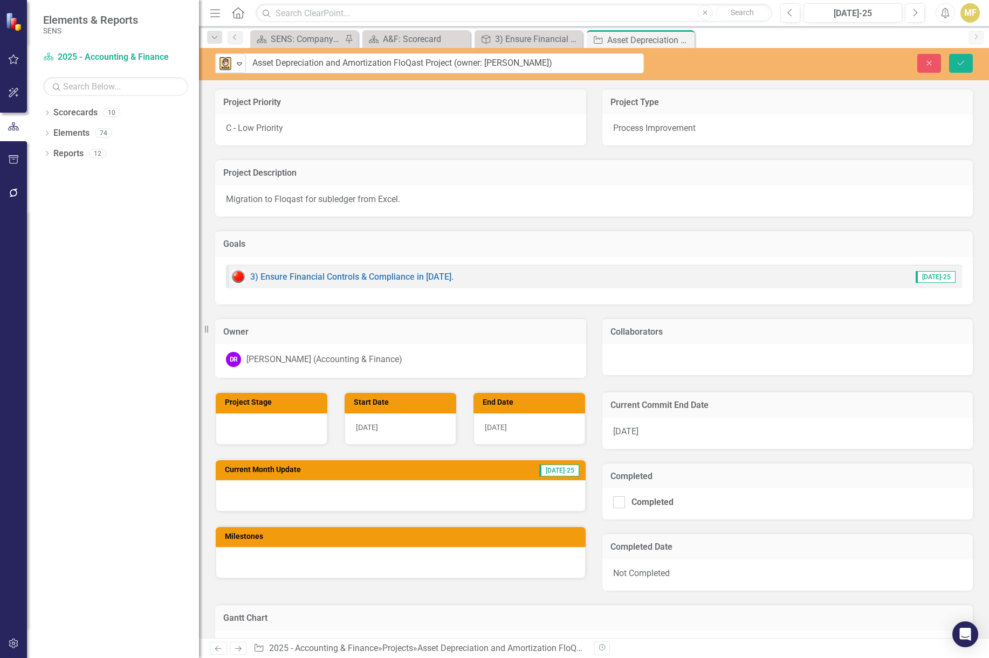
click at [258, 562] on div at bounding box center [401, 562] width 370 height 31
click at [956, 61] on icon "Save" at bounding box center [961, 63] width 10 height 8
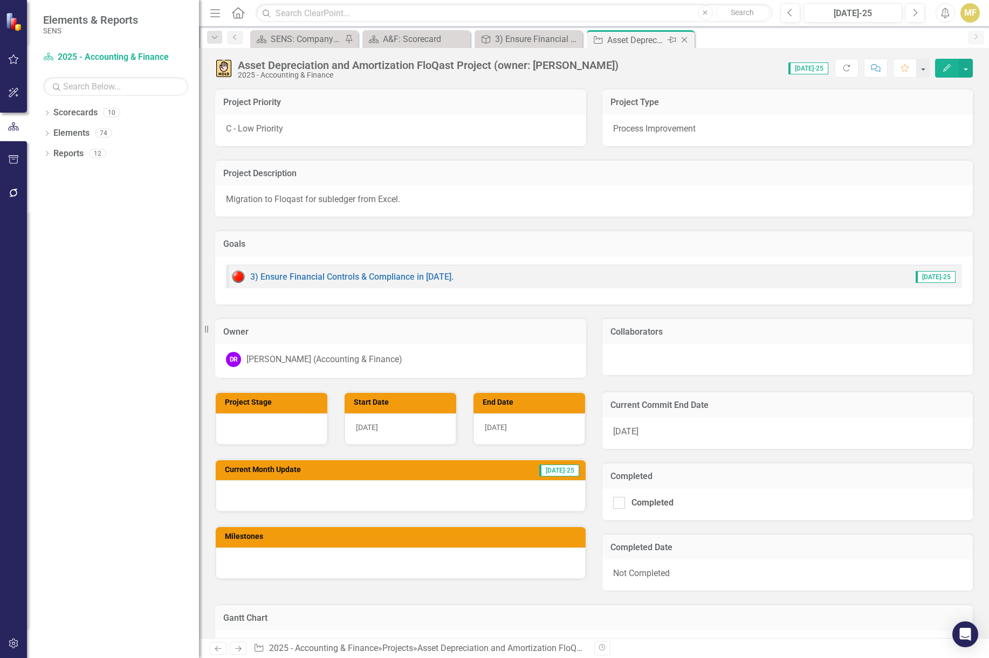
click at [686, 42] on icon "Close" at bounding box center [684, 40] width 11 height 9
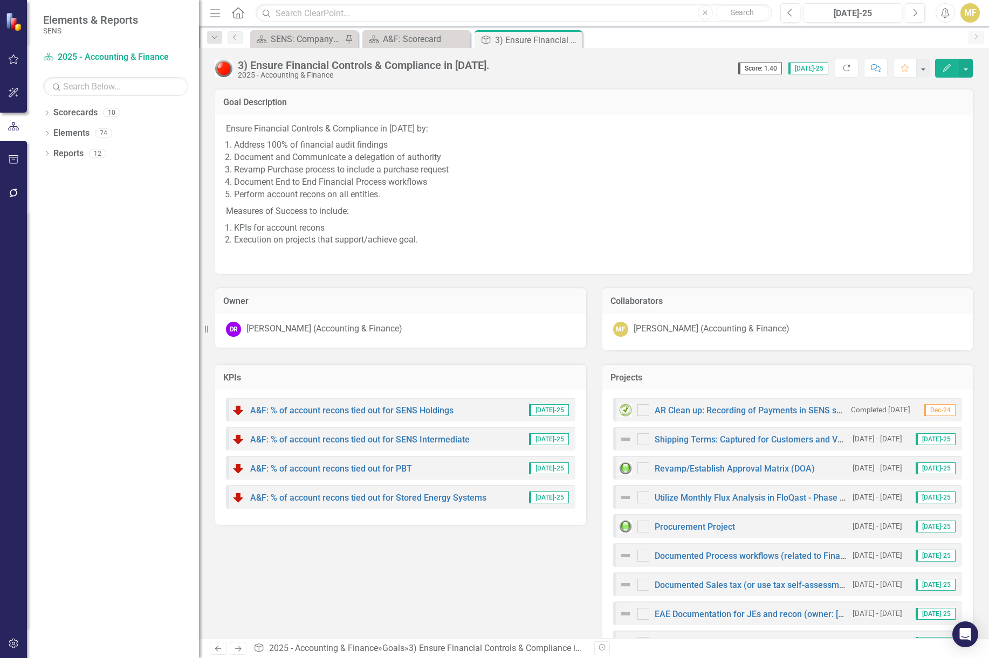
checkbox input "true"
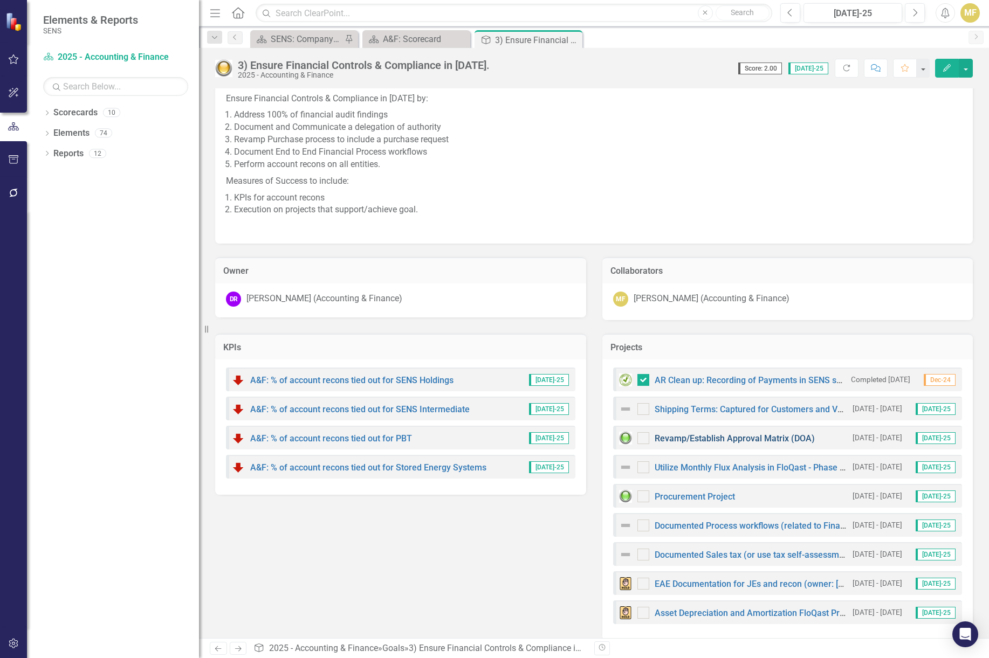
scroll to position [43, 0]
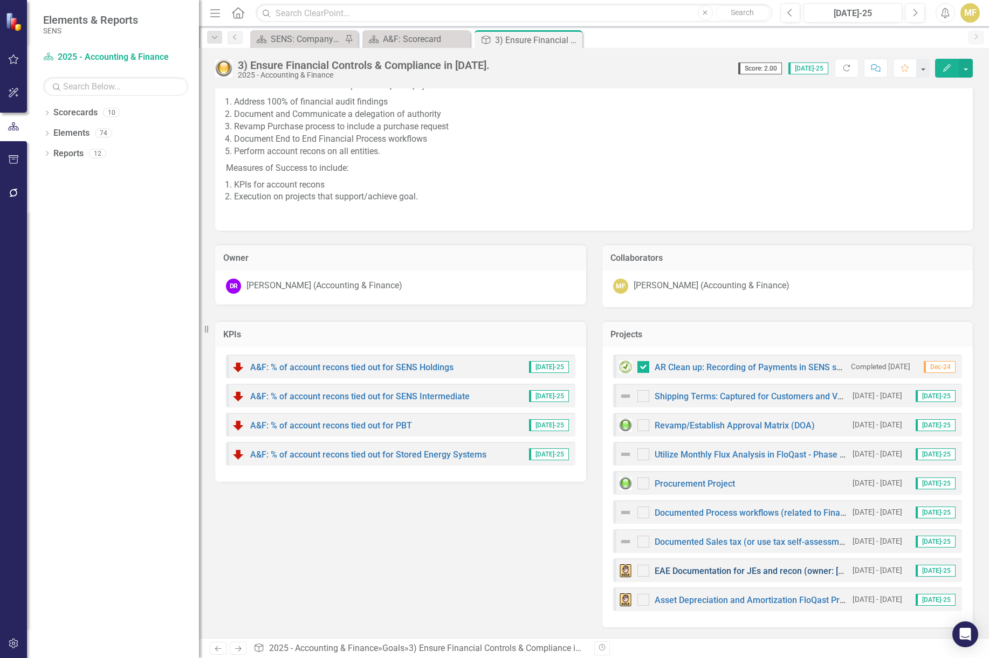
click at [691, 573] on link "EAE Documentation for JEs and recon (owner: Kevin)" at bounding box center [780, 571] width 250 height 10
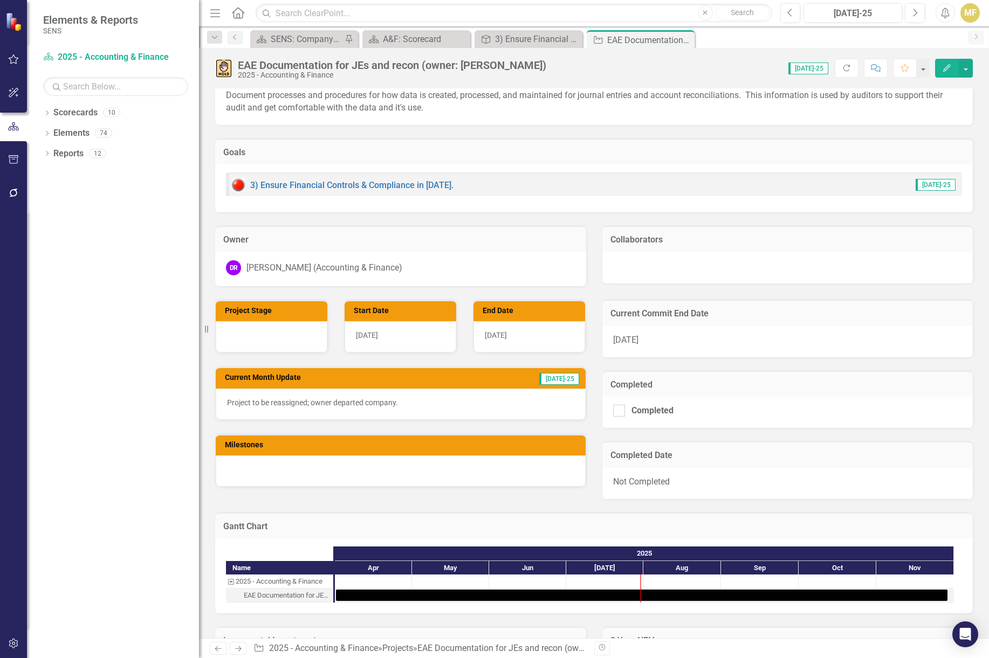
scroll to position [108, 0]
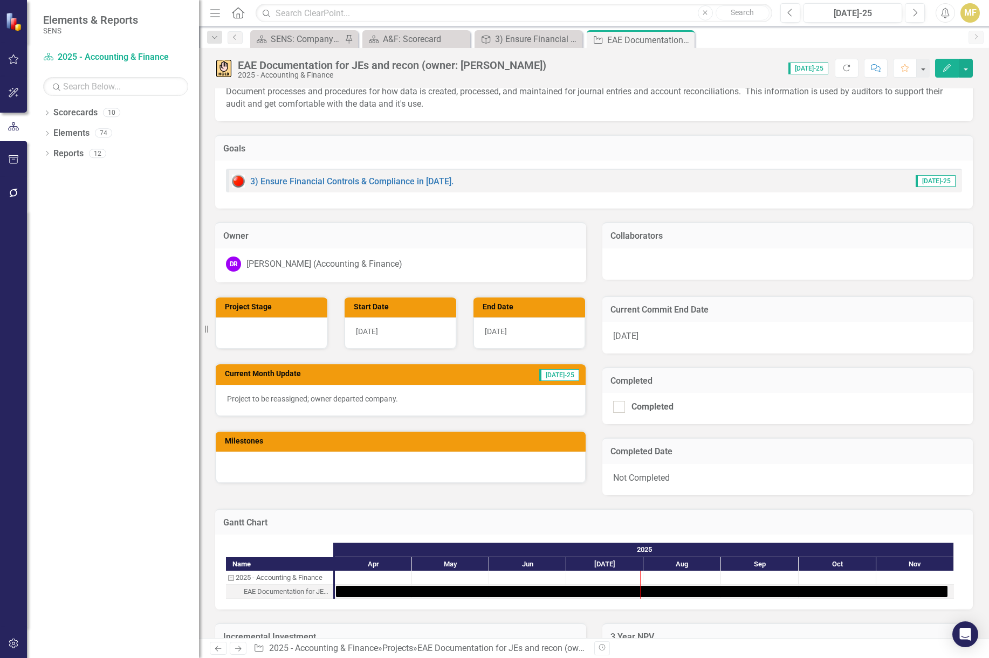
click at [352, 400] on p "Project to be reassigned; owner departed company." at bounding box center [400, 399] width 347 height 11
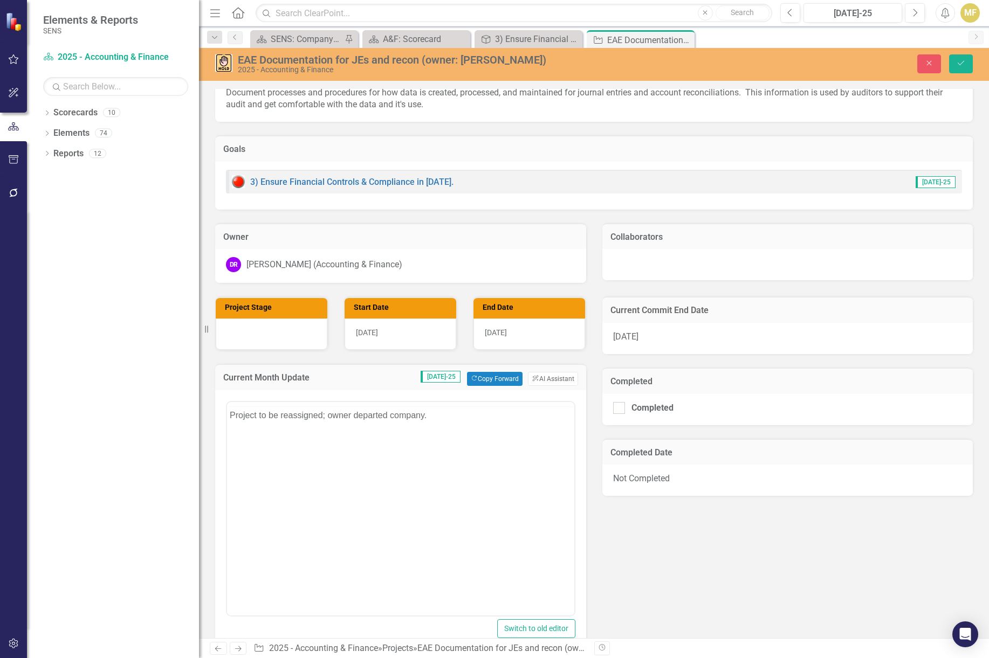
scroll to position [0, 0]
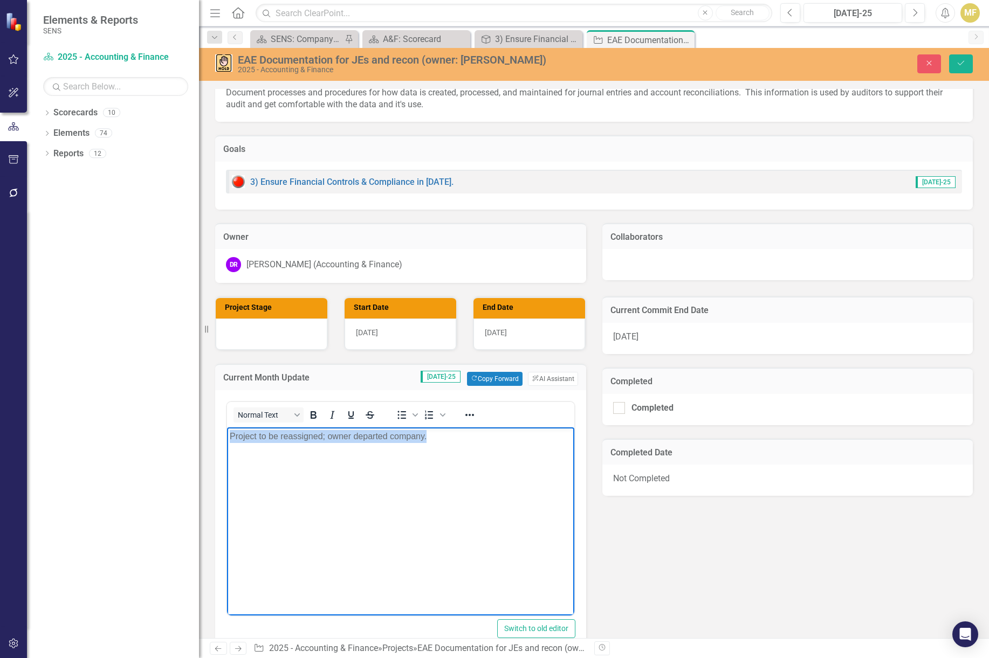
drag, startPoint x: 447, startPoint y: 439, endPoint x: 162, endPoint y: 401, distance: 287.3
click at [227, 427] on html "Project to be reassigned; owner departed company." at bounding box center [400, 508] width 347 height 162
copy p "Project to be reassigned; owner departed company."
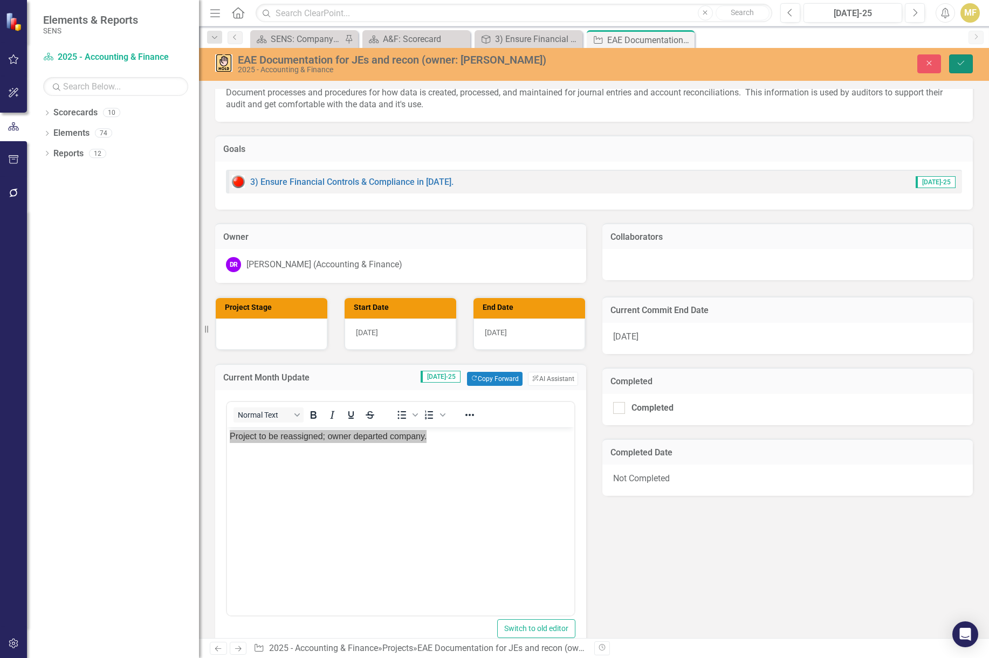
click at [960, 64] on icon "Save" at bounding box center [961, 63] width 10 height 8
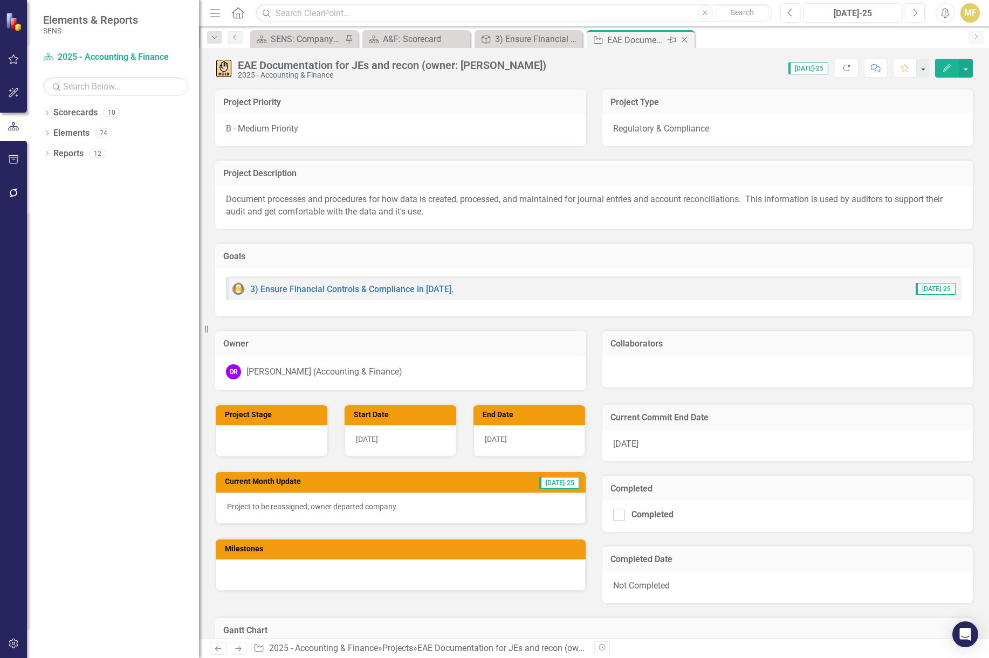
click at [686, 42] on icon at bounding box center [684, 40] width 6 height 6
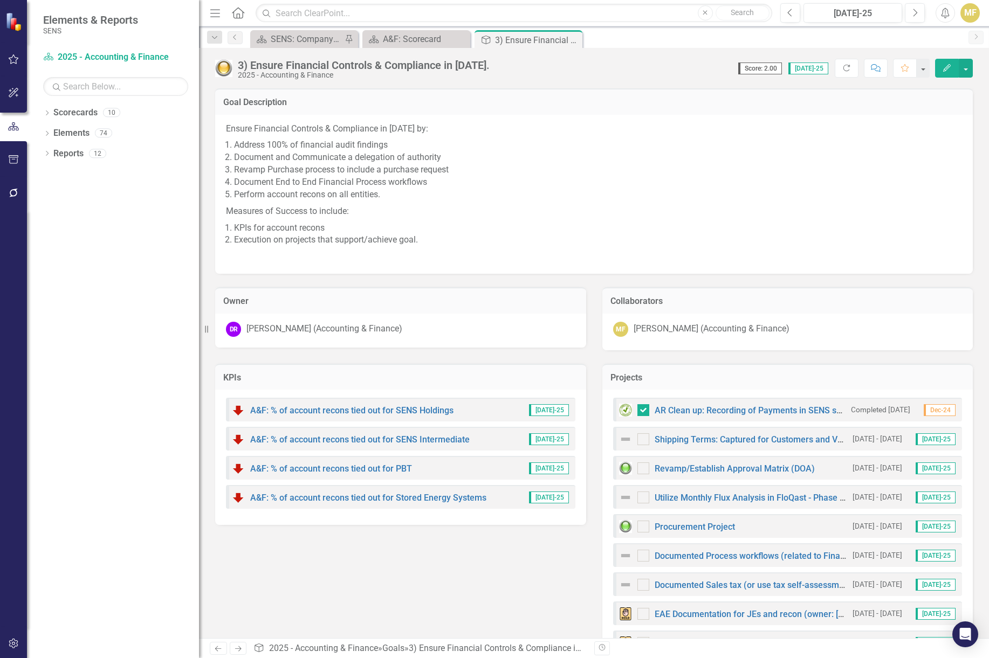
scroll to position [43, 0]
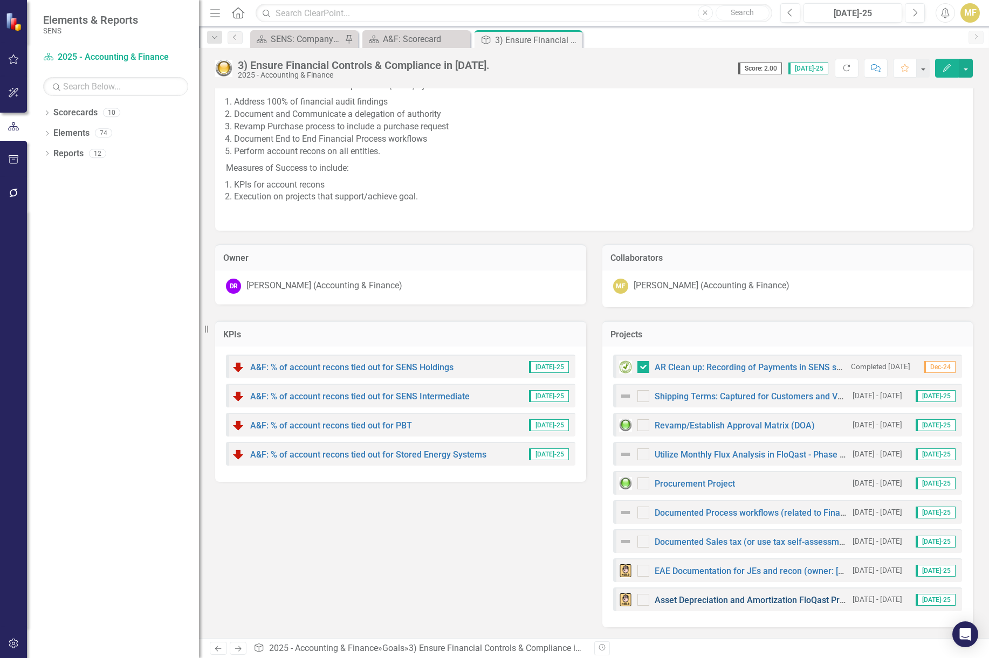
click at [704, 603] on link "Asset Depreciation and Amortization FloQast Project (owner: Kevin)" at bounding box center [808, 600] width 306 height 10
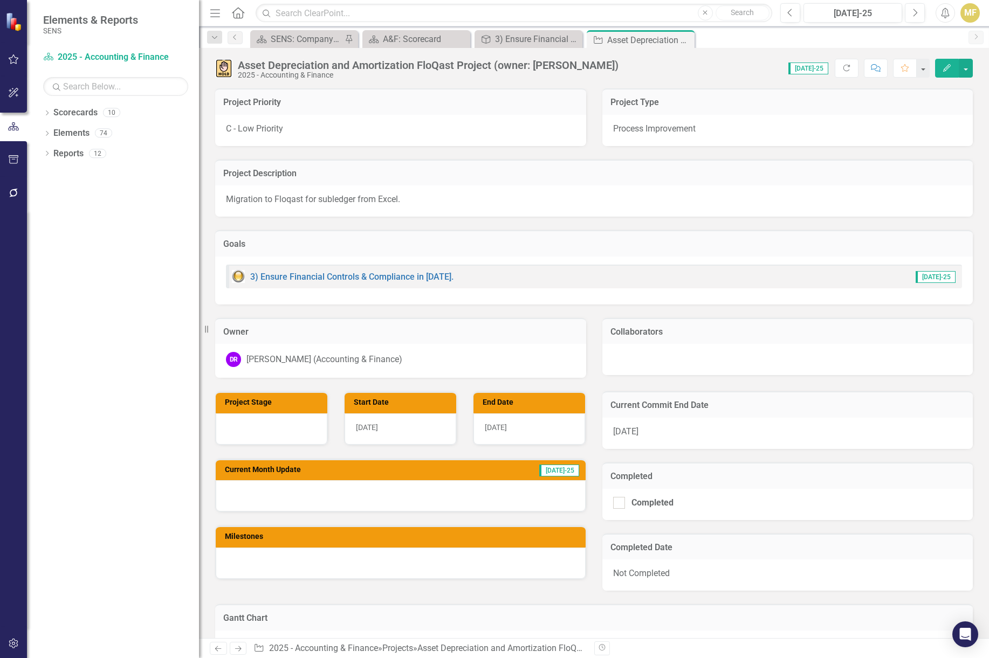
click at [276, 498] on div at bounding box center [401, 495] width 370 height 31
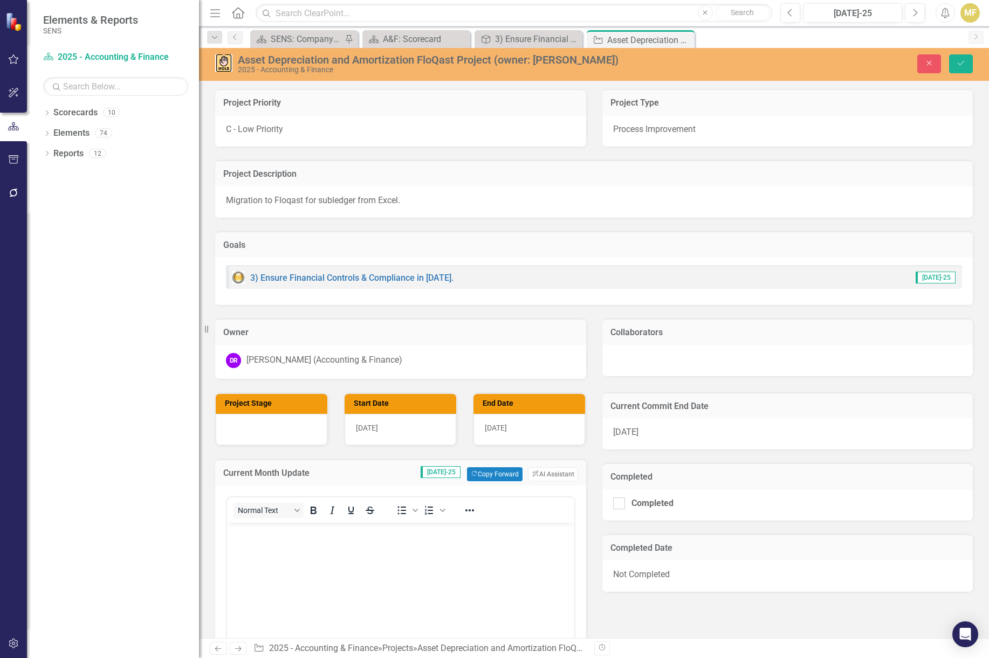
click at [285, 559] on body "Rich Text Area. Press ALT-0 for help." at bounding box center [400, 604] width 347 height 162
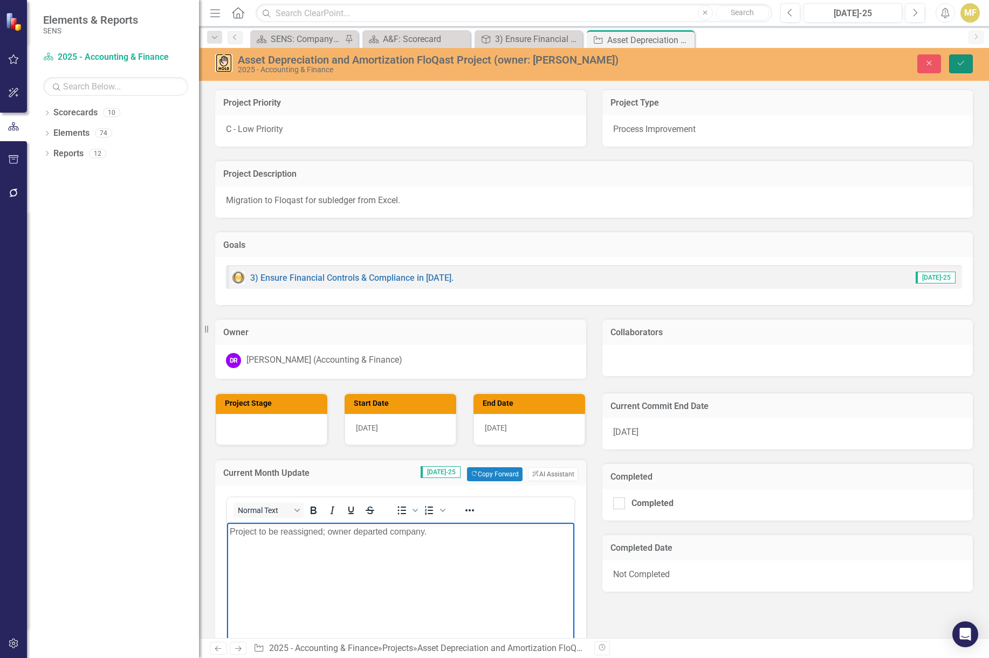
click at [963, 66] on icon "Save" at bounding box center [961, 63] width 10 height 8
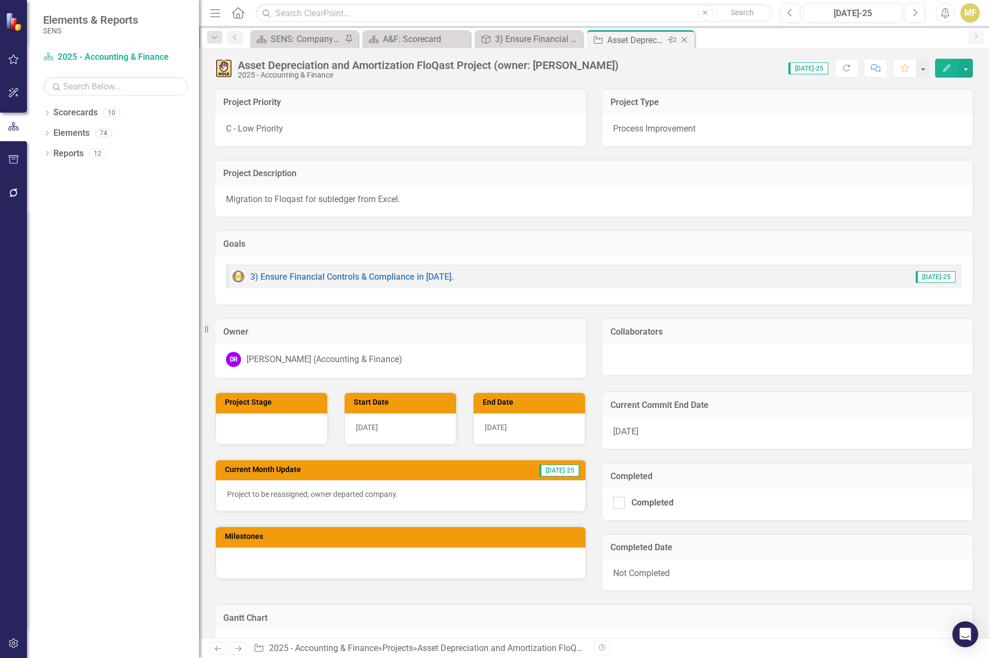
click at [684, 39] on icon at bounding box center [684, 40] width 6 height 6
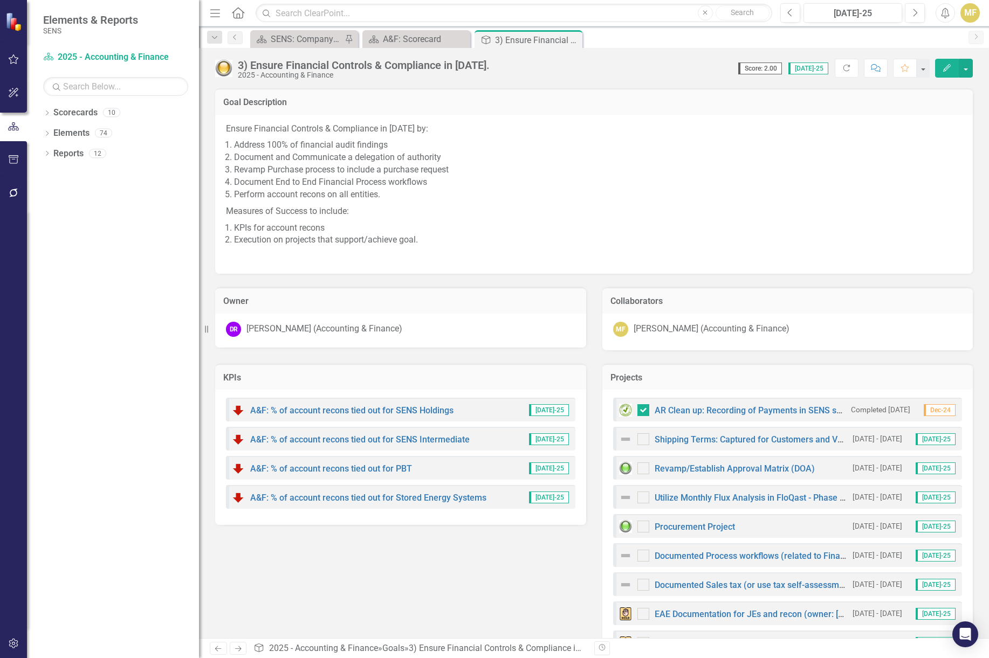
scroll to position [43, 0]
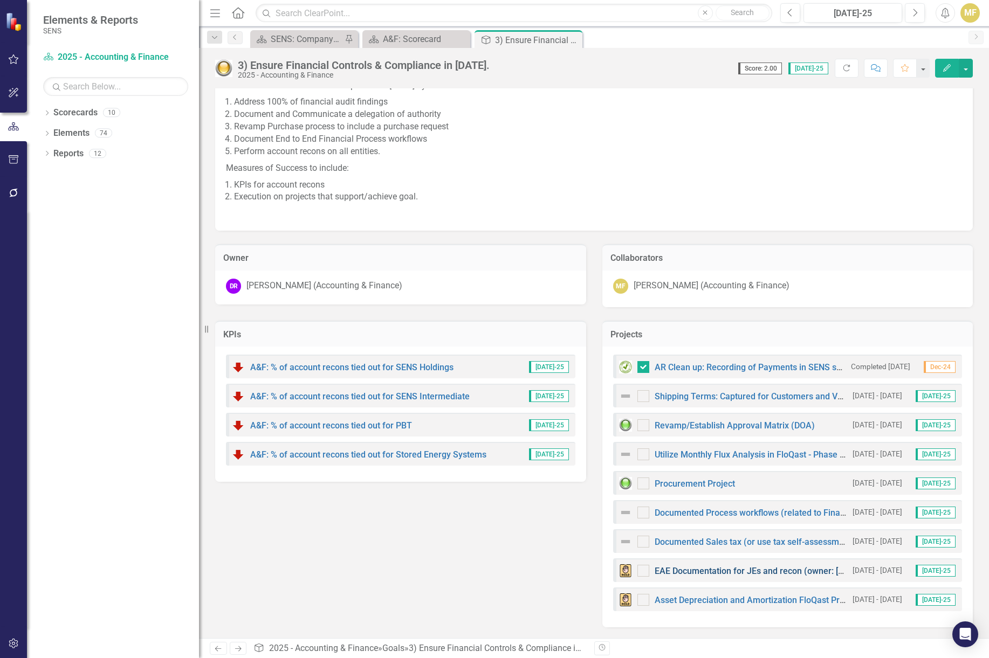
click at [805, 570] on link "EAE Documentation for JEs and recon (owner: Kevin)" at bounding box center [780, 571] width 250 height 10
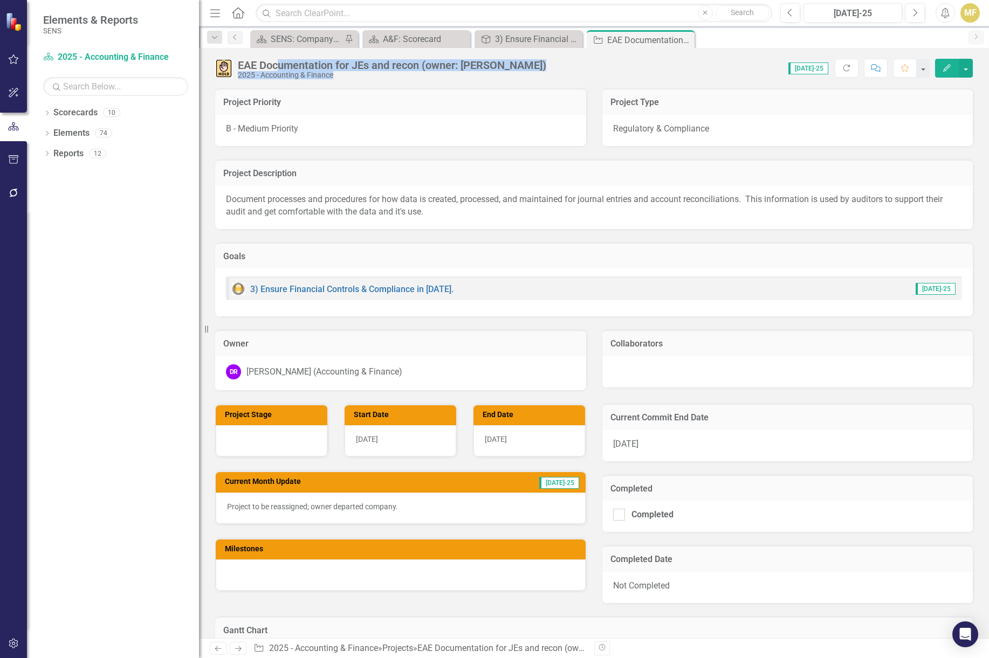
drag, startPoint x: 501, startPoint y: 66, endPoint x: 280, endPoint y: 60, distance: 221.1
click at [280, 60] on div "EAE Documentation for JEs and recon (owner: Kevin) 2025 - Accounting & Finance …" at bounding box center [594, 64] width 790 height 32
click at [347, 77] on div "2025 - Accounting & Finance" at bounding box center [392, 75] width 308 height 8
drag, startPoint x: 499, startPoint y: 66, endPoint x: 259, endPoint y: 56, distance: 240.1
click at [270, 58] on div "EAE Documentation for JEs and recon (owner: Kevin) 2025 - Accounting & Finance …" at bounding box center [594, 64] width 790 height 32
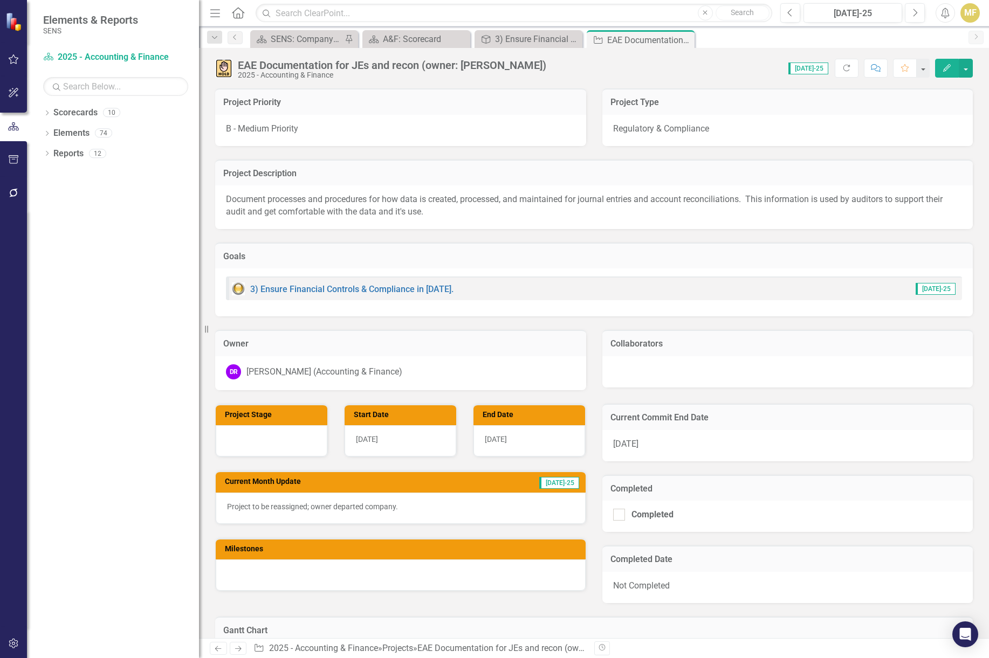
click at [241, 64] on div "EAE Documentation for JEs and recon (owner: Kevin)" at bounding box center [392, 65] width 308 height 12
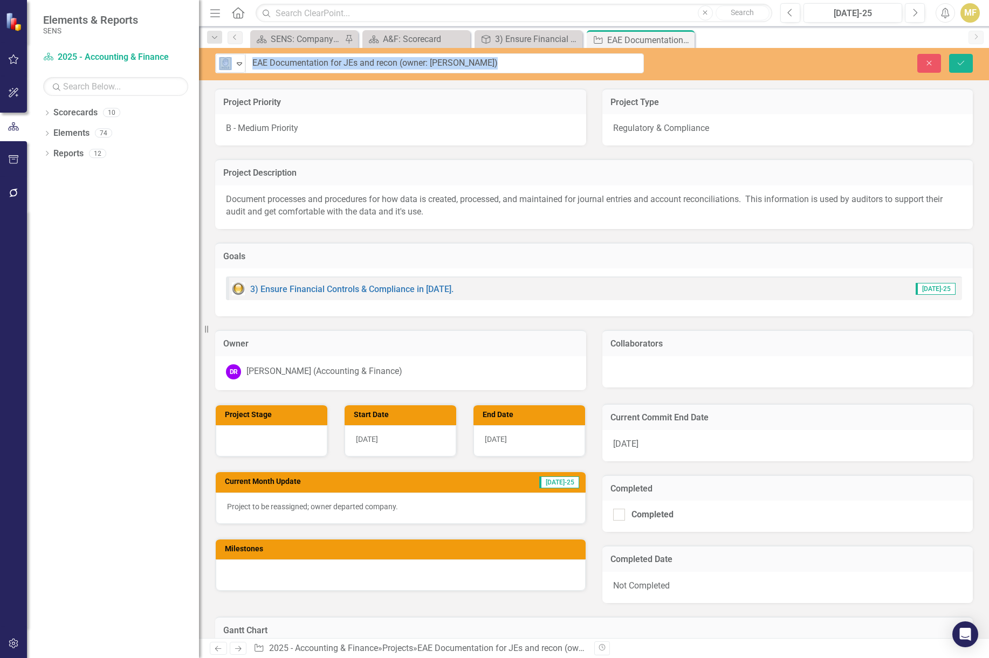
drag, startPoint x: 239, startPoint y: 64, endPoint x: 477, endPoint y: 63, distance: 237.2
drag, startPoint x: 465, startPoint y: 64, endPoint x: 243, endPoint y: 61, distance: 222.7
click at [243, 61] on div "On Hold Expand EAE Documentation for JEs and recon (owner: Kevin)" at bounding box center [429, 63] width 429 height 20
click at [935, 60] on button "Close" at bounding box center [929, 63] width 24 height 19
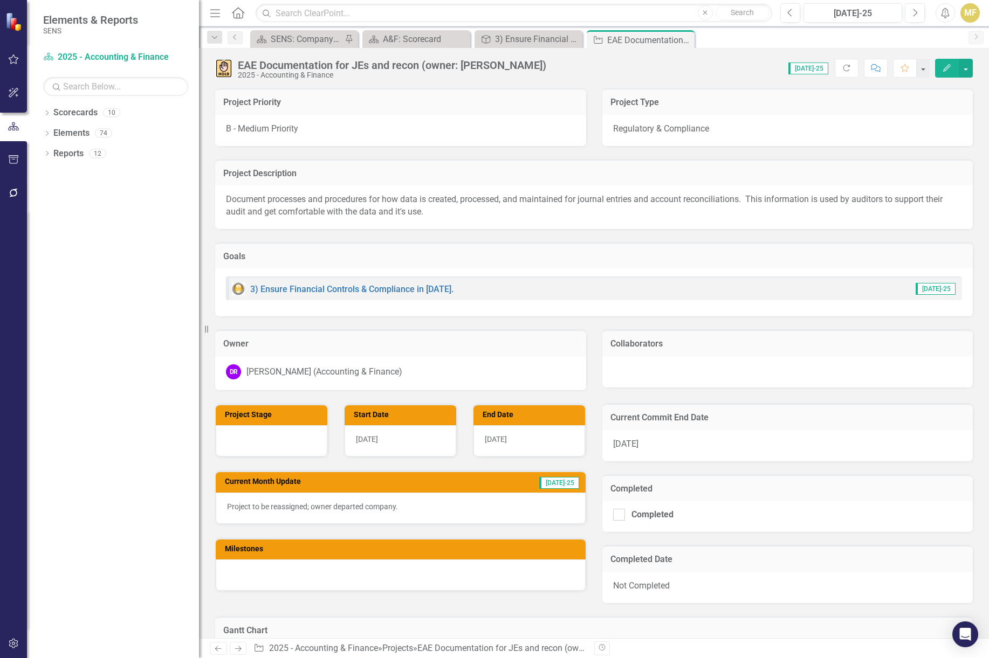
click at [0, 0] on icon "Close" at bounding box center [0, 0] width 0 height 0
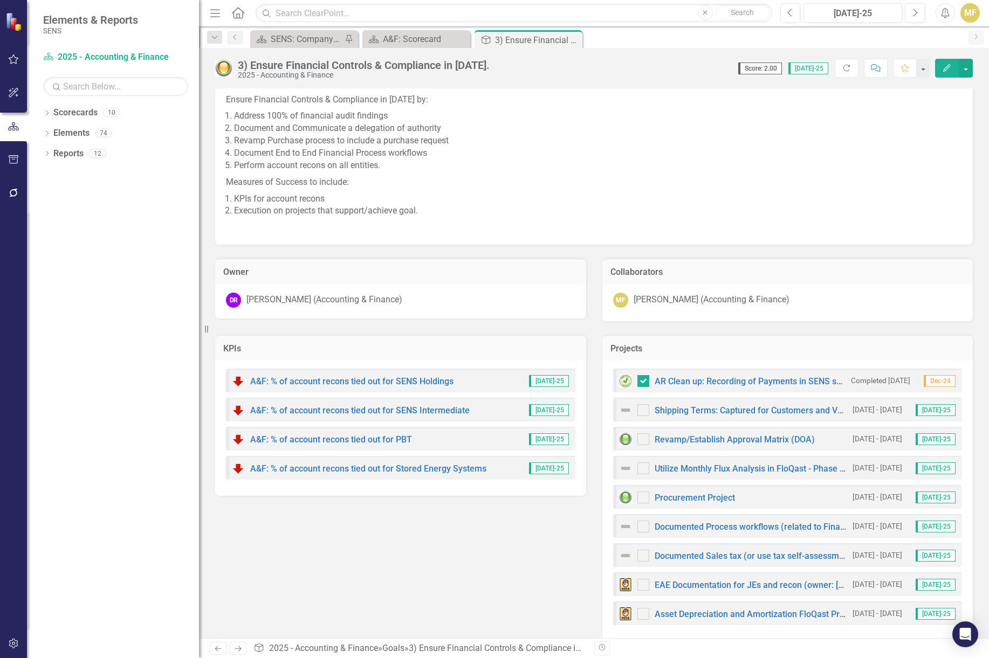
scroll to position [43, 0]
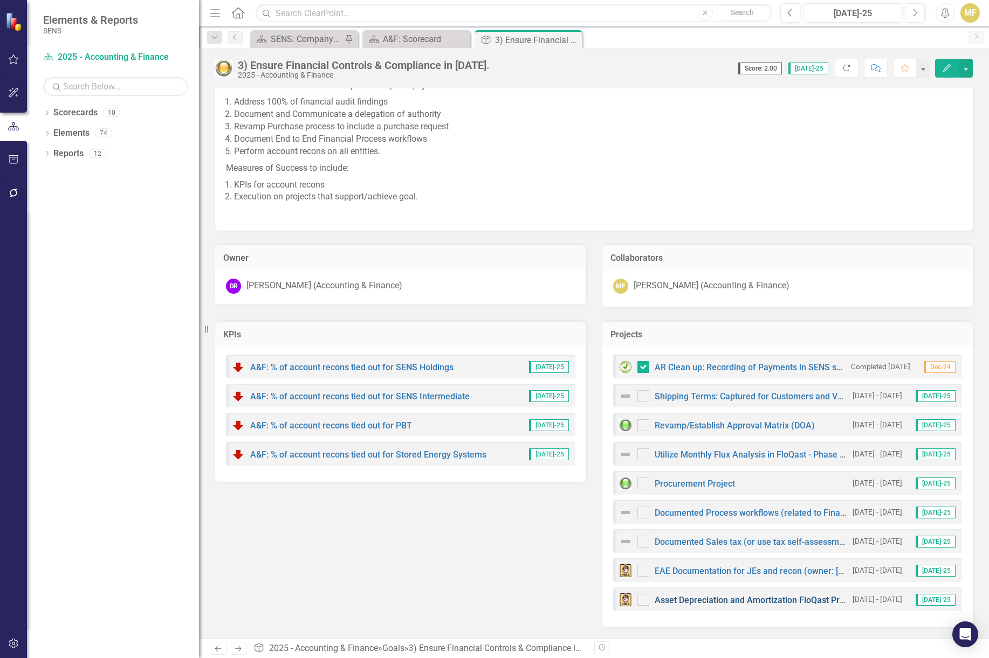
click at [774, 602] on link "Asset Depreciation and Amortization FloQast Project (owner: Kevin)" at bounding box center [808, 600] width 306 height 10
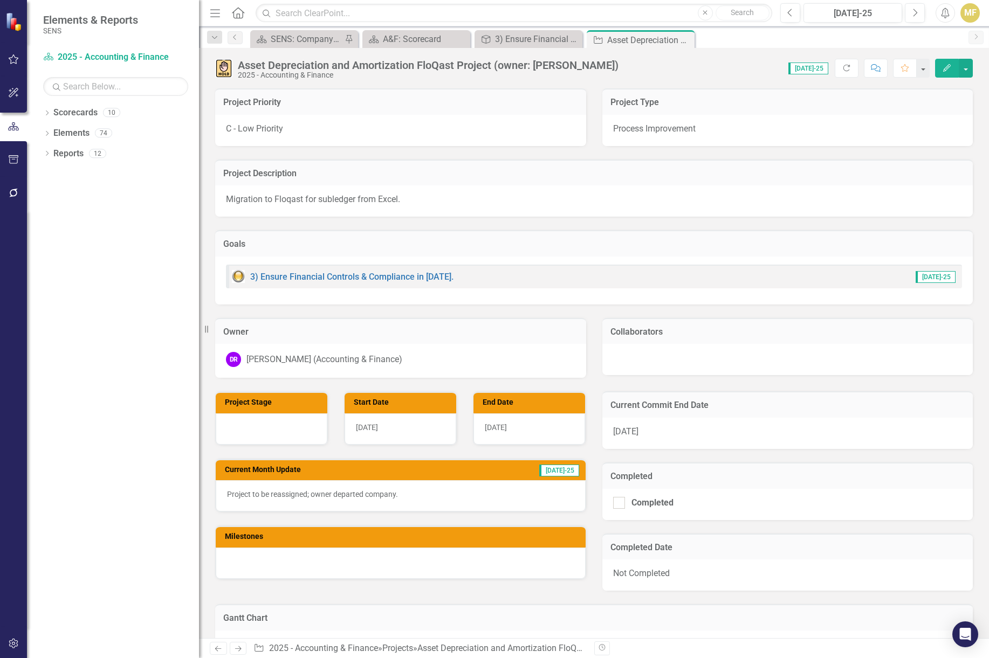
click at [541, 67] on div "Asset Depreciation and Amortization FloQast Project (owner: Kevin)" at bounding box center [428, 65] width 381 height 12
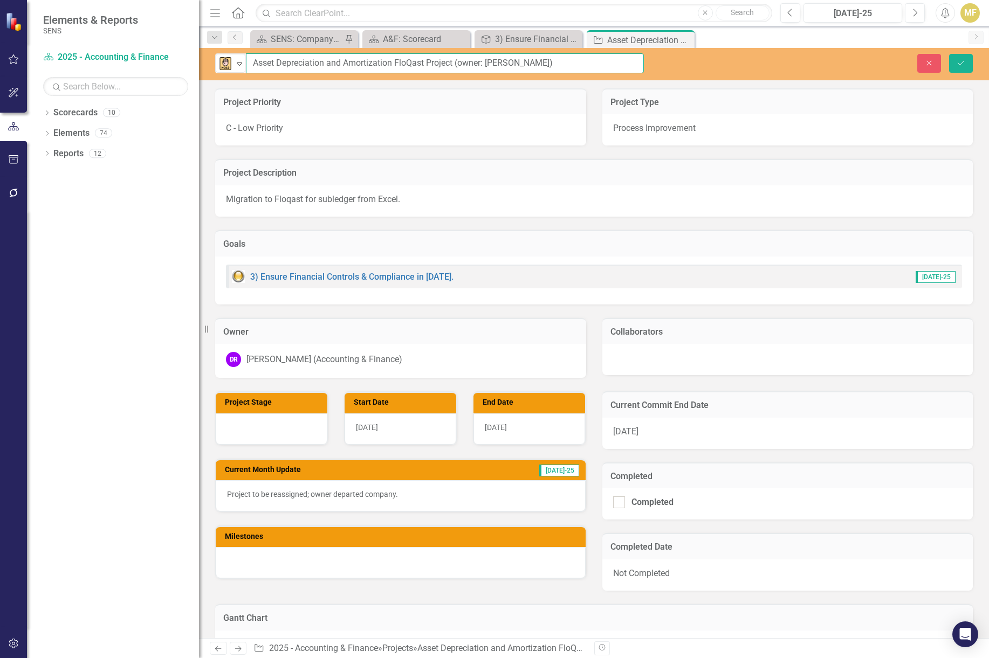
drag, startPoint x: 560, startPoint y: 64, endPoint x: 174, endPoint y: 44, distance: 386.5
click at [174, 44] on div "Elements & Reports SENS Scorecard 2025 - Accounting & Finance Search Dropdown S…" at bounding box center [494, 329] width 989 height 658
click at [965, 59] on icon "Save" at bounding box center [961, 63] width 10 height 8
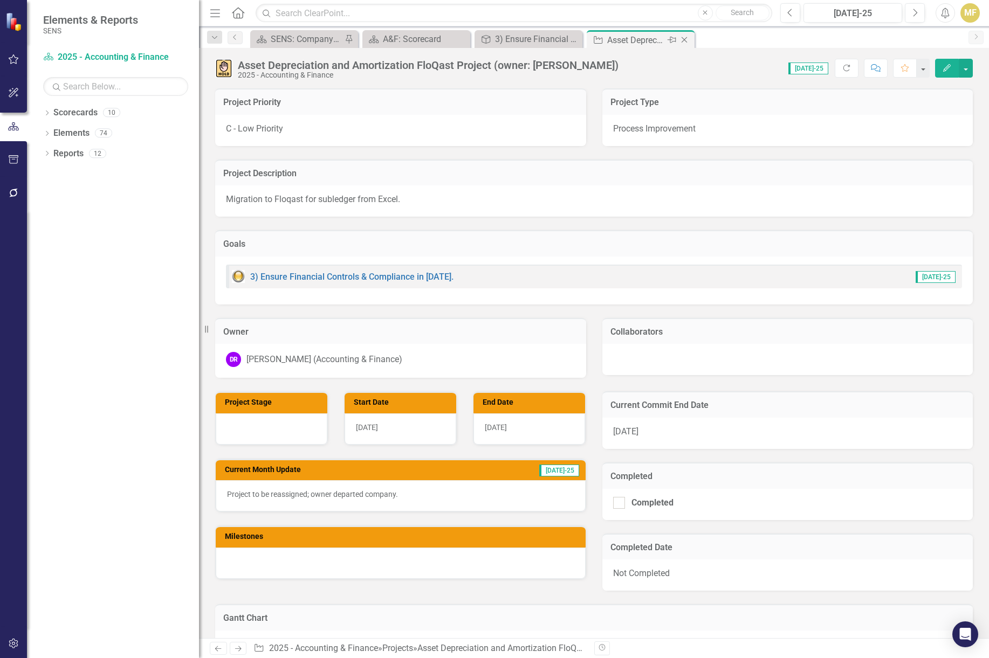
click at [685, 43] on icon "Close" at bounding box center [684, 40] width 11 height 9
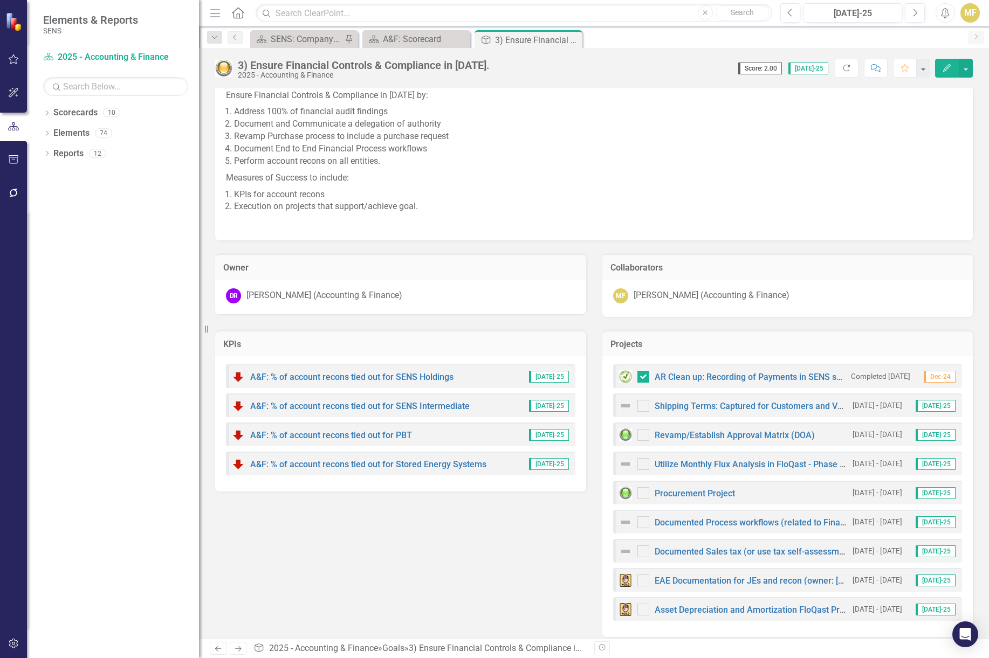
scroll to position [43, 0]
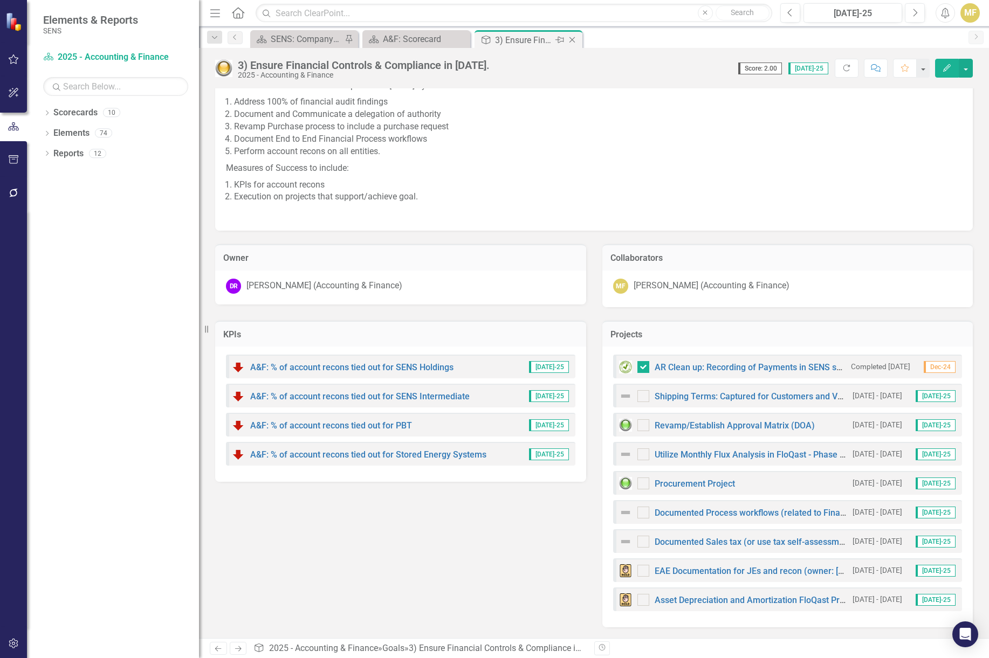
click at [573, 41] on icon "Close" at bounding box center [572, 40] width 11 height 9
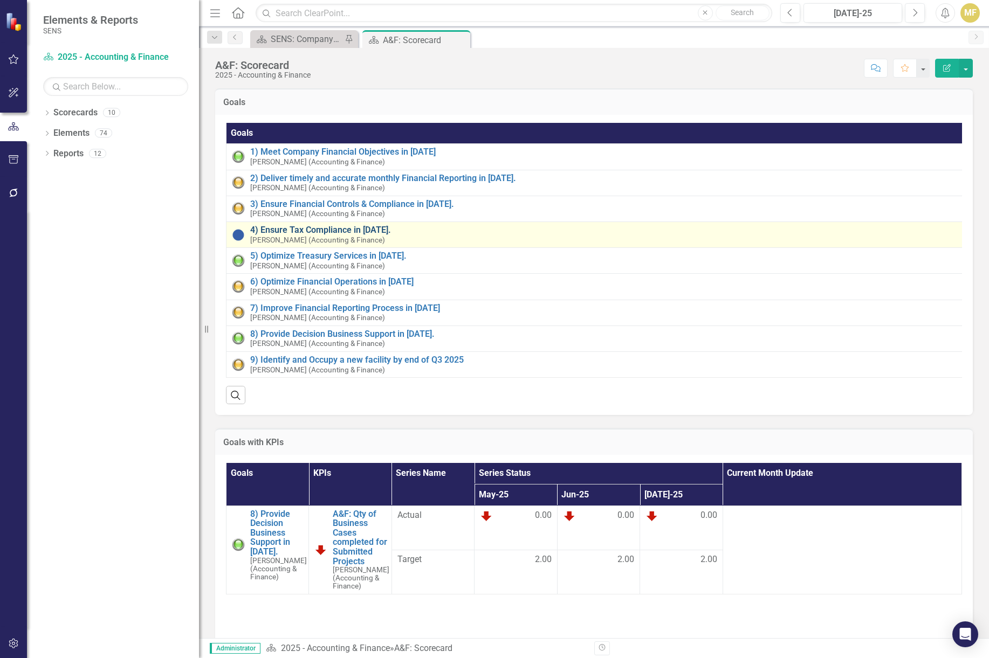
click at [307, 230] on link "4) Ensure Tax Compliance in 2025." at bounding box center [605, 230] width 710 height 10
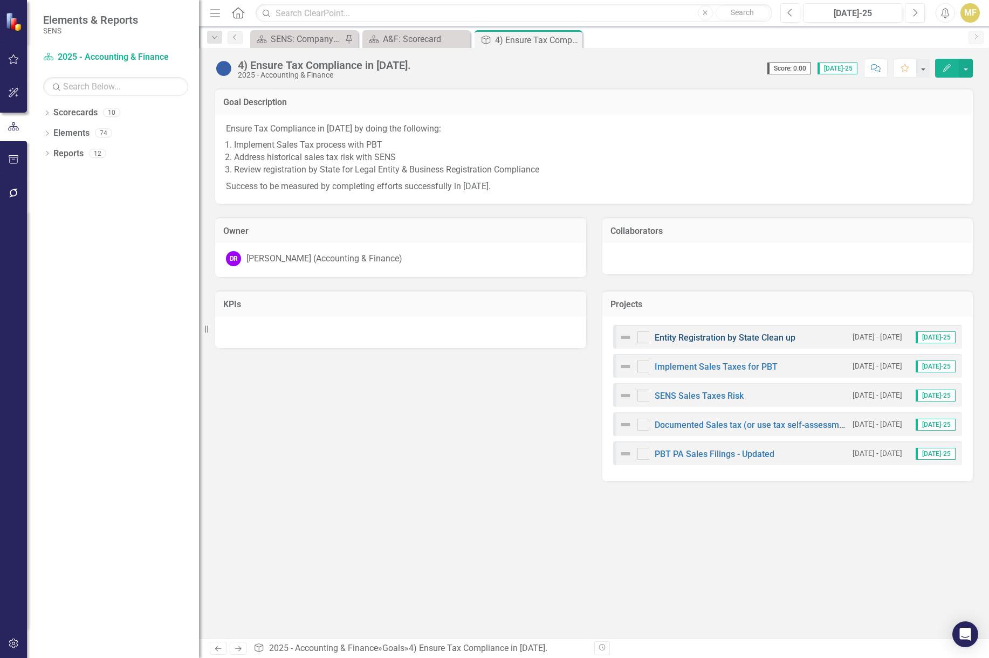
click at [711, 337] on link "Entity Registration by State Clean up" at bounding box center [725, 338] width 141 height 10
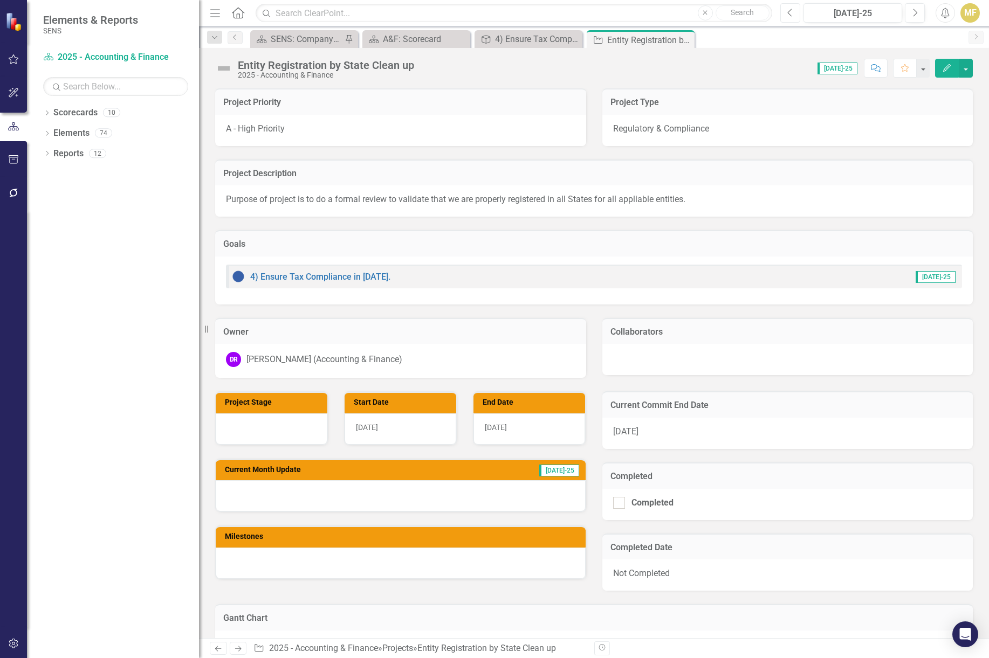
click at [786, 10] on button "Previous" at bounding box center [790, 12] width 20 height 19
click at [421, 62] on div "Score: 0.00 Jun-25 Completed Comment Favorite Edit" at bounding box center [695, 68] width 553 height 18
click at [417, 62] on div "Entity Registration by State Clean up 2025 - Accounting & Finance" at bounding box center [329, 69] width 182 height 20
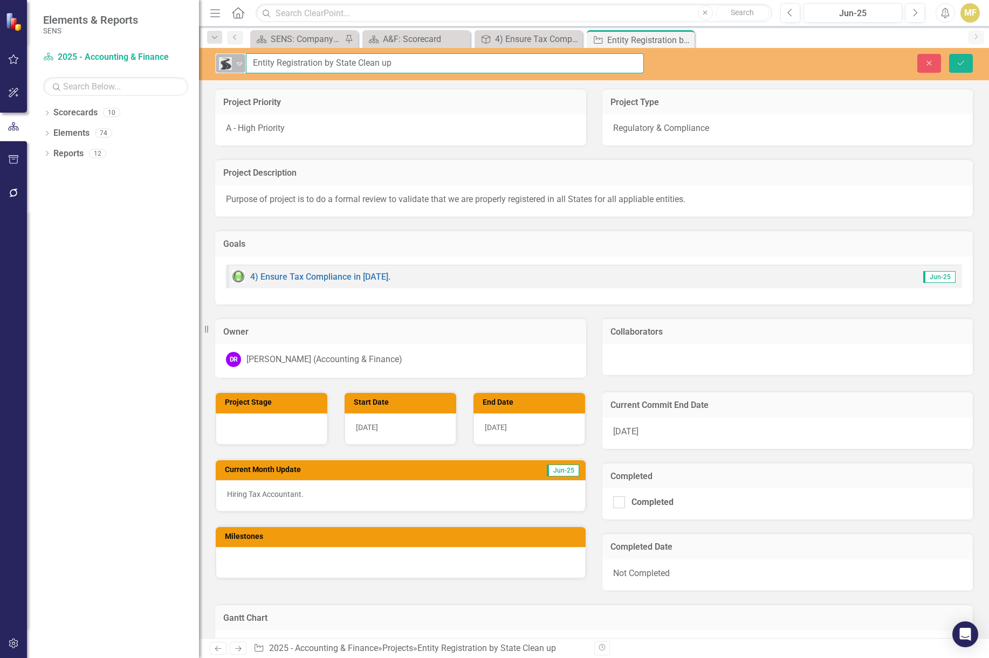
drag, startPoint x: 417, startPoint y: 63, endPoint x: 223, endPoint y: 54, distance: 194.3
click at [223, 54] on div "Roadmap Expand Entity Registration by State Clean up" at bounding box center [429, 63] width 429 height 20
click at [321, 495] on p "Hiring Tax Accountant." at bounding box center [400, 494] width 347 height 11
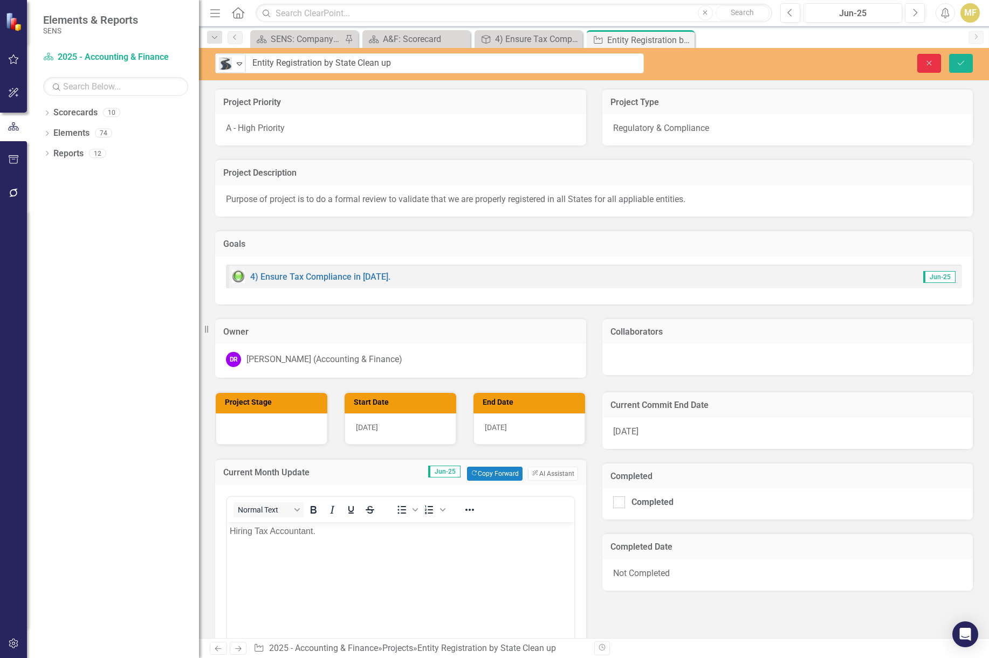
click at [935, 59] on button "Close" at bounding box center [929, 63] width 24 height 19
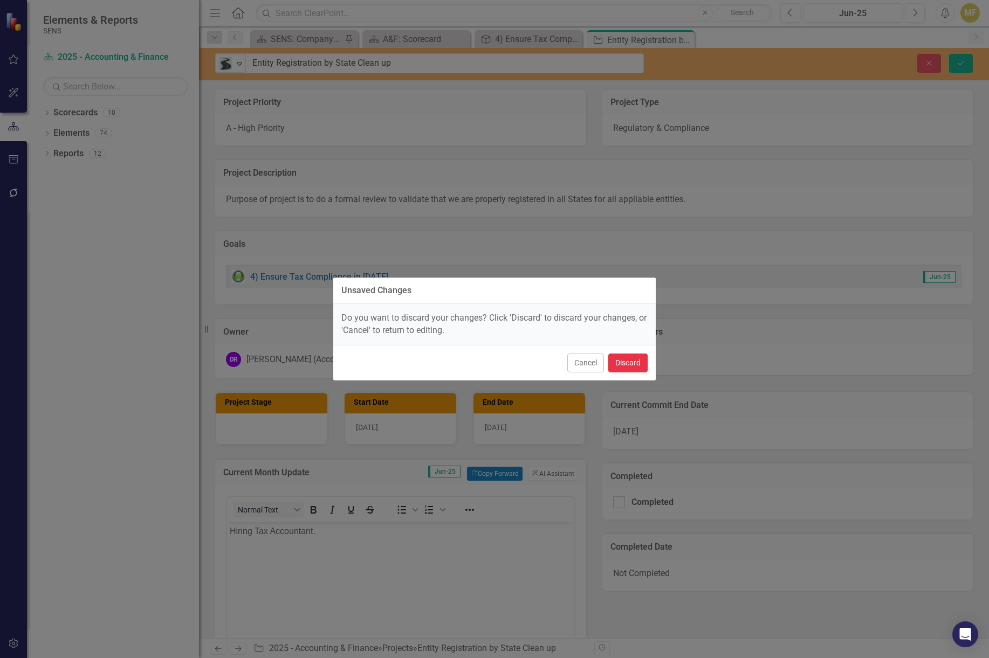
click at [636, 364] on button "Discard" at bounding box center [627, 363] width 39 height 19
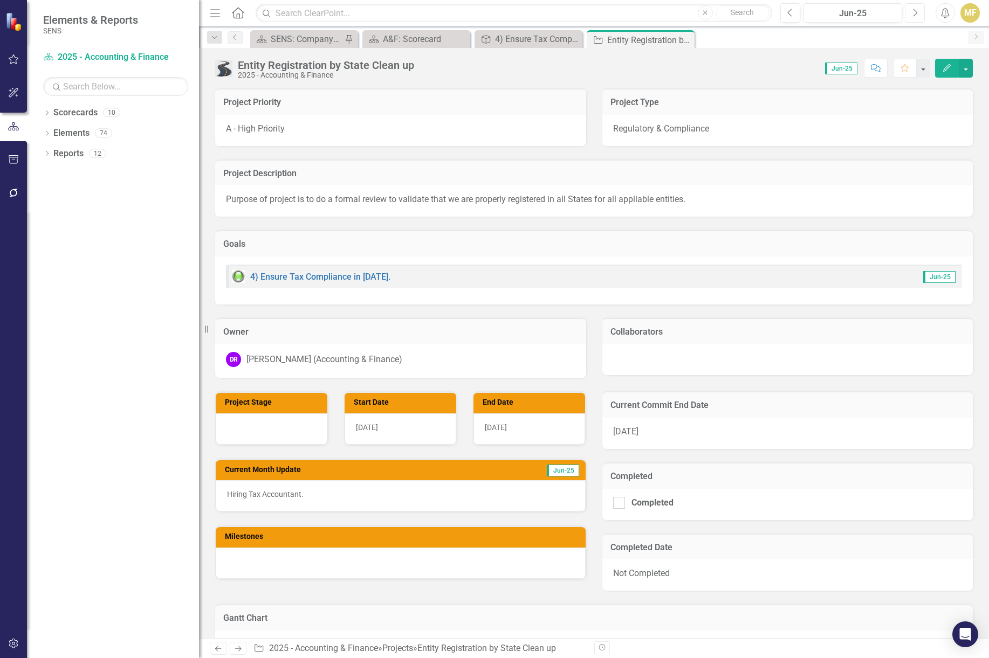
click at [915, 9] on icon "Next" at bounding box center [915, 13] width 6 height 10
click at [687, 42] on icon "Close" at bounding box center [684, 40] width 11 height 9
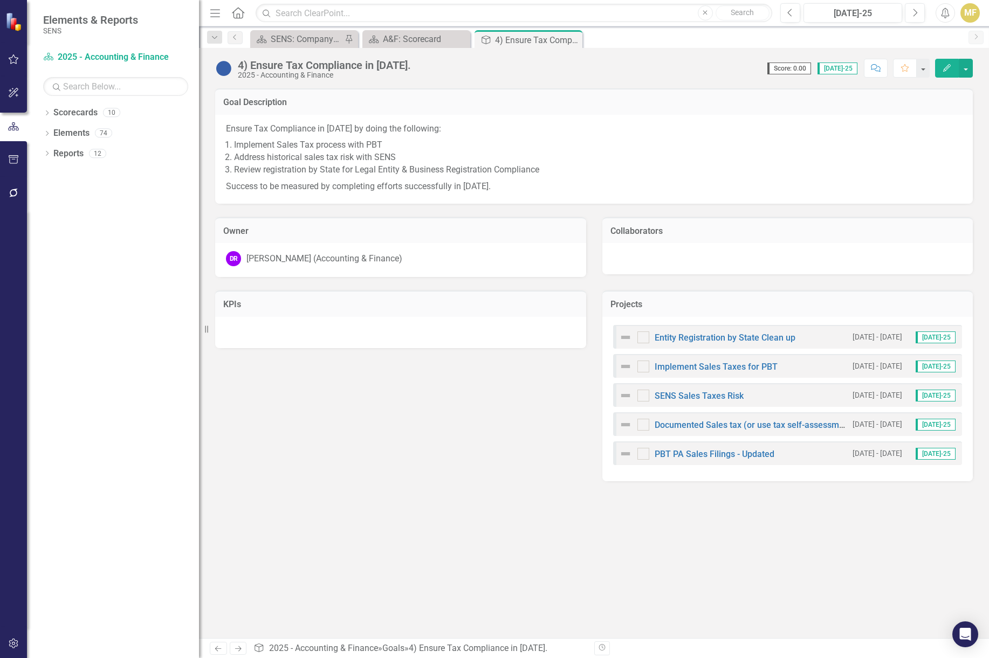
click at [807, 335] on div "Entity Registration by State Clean up 9/1/25 - 12/31/25 Jul-25" at bounding box center [787, 337] width 349 height 24
drag, startPoint x: 807, startPoint y: 335, endPoint x: 655, endPoint y: 341, distance: 152.7
click at [655, 341] on div "Entity Registration by State Clean up 9/1/25 - 12/31/25 Jul-25" at bounding box center [787, 337] width 349 height 24
drag, startPoint x: 797, startPoint y: 339, endPoint x: 685, endPoint y: 334, distance: 112.8
click at [685, 334] on div "Entity Registration by State Clean up 9/1/25 - 12/31/25 Jul-25" at bounding box center [787, 337] width 349 height 24
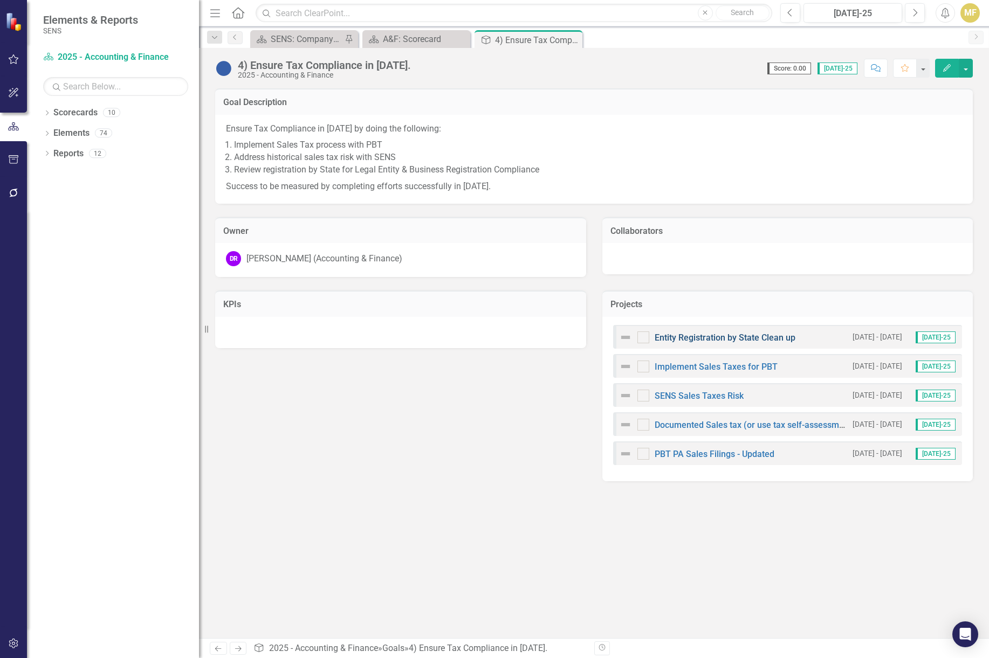
click at [687, 333] on link "Entity Registration by State Clean up" at bounding box center [725, 338] width 141 height 10
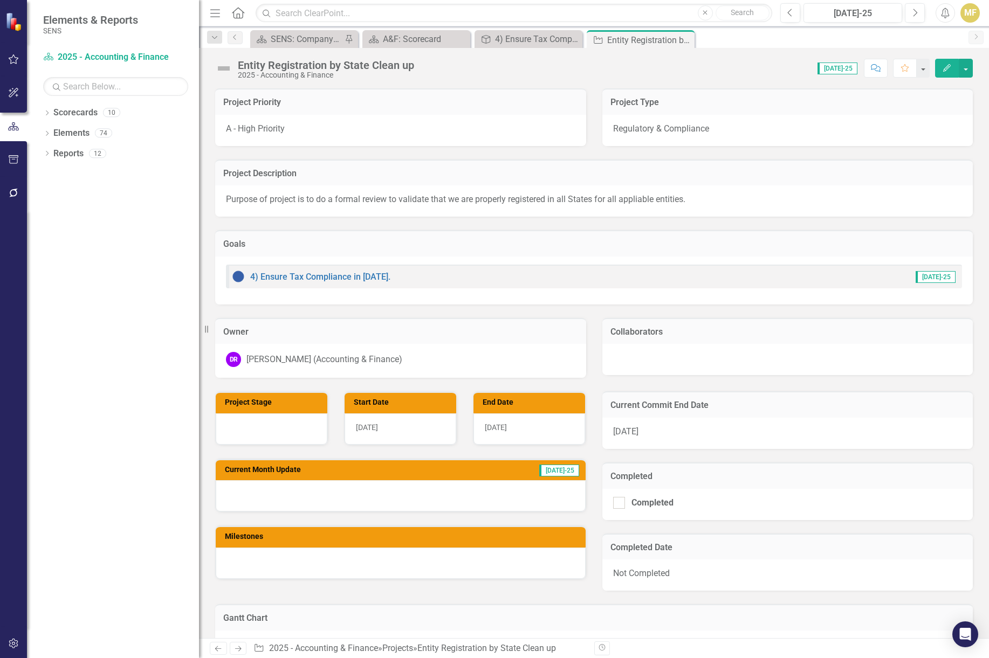
drag, startPoint x: 453, startPoint y: 66, endPoint x: 446, endPoint y: 66, distance: 7.0
click at [452, 66] on div "Score: 0.00 Jul-25 Completed Comment Favorite Edit" at bounding box center [695, 68] width 553 height 18
drag, startPoint x: 419, startPoint y: 67, endPoint x: 254, endPoint y: 59, distance: 164.7
click at [254, 59] on div "Entity Registration by State Clean up 2025 - Accounting & Finance Score: 0.00 J…" at bounding box center [594, 64] width 790 height 32
click at [251, 64] on div "Entity Registration by State Clean up" at bounding box center [326, 65] width 176 height 12
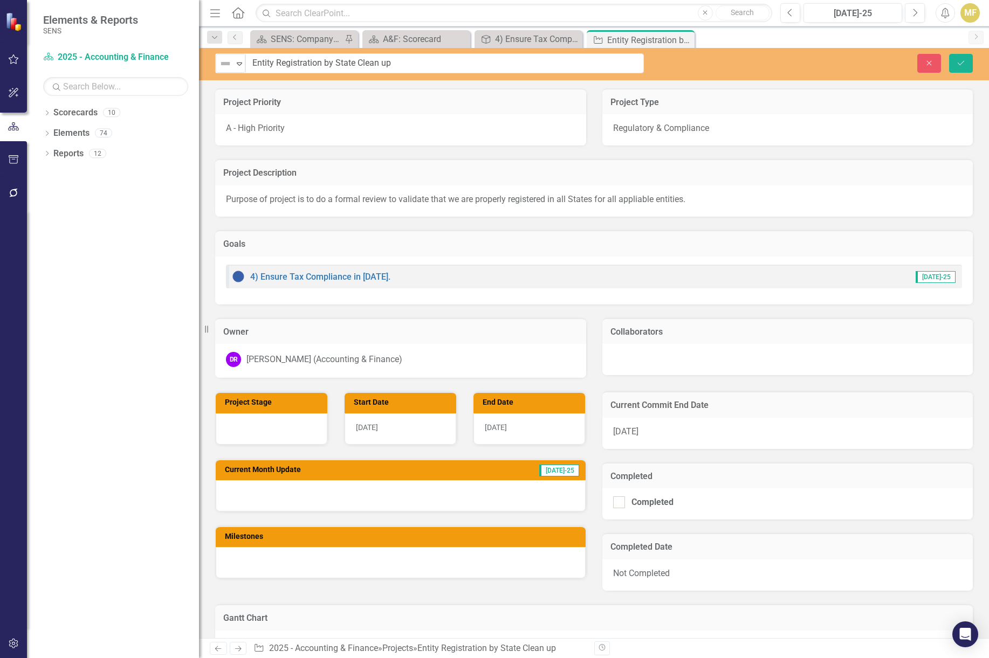
drag, startPoint x: 239, startPoint y: 64, endPoint x: 407, endPoint y: 66, distance: 168.2
drag, startPoint x: 401, startPoint y: 65, endPoint x: 215, endPoint y: 64, distance: 186.0
click at [215, 64] on div "Not Defined Expand Entity Registration by State Clean up" at bounding box center [429, 63] width 429 height 20
click at [684, 39] on icon at bounding box center [684, 40] width 6 height 6
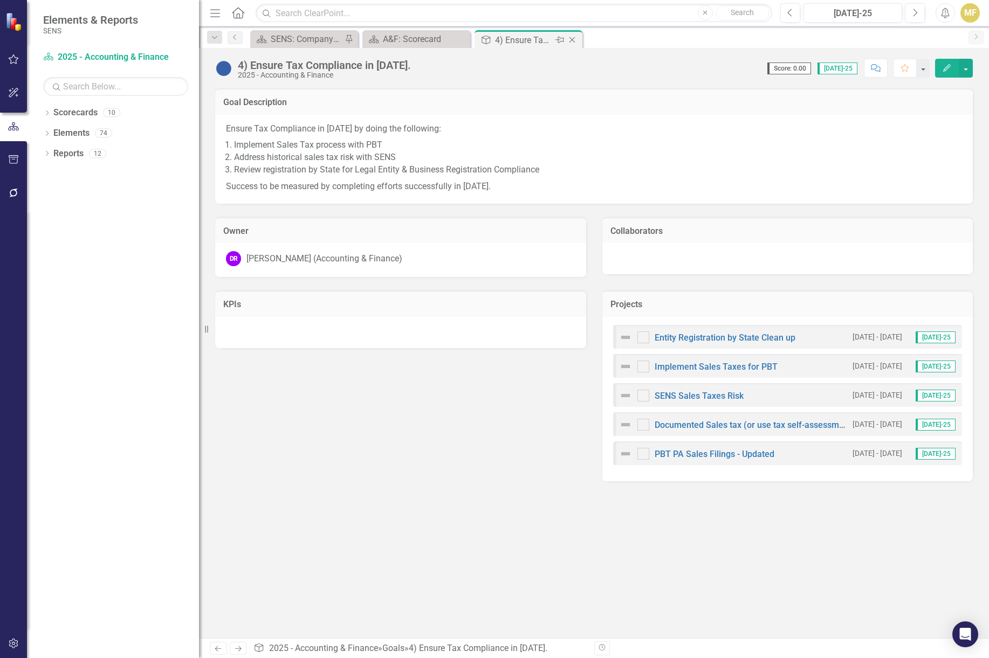
click at [574, 40] on icon "Close" at bounding box center [572, 40] width 11 height 9
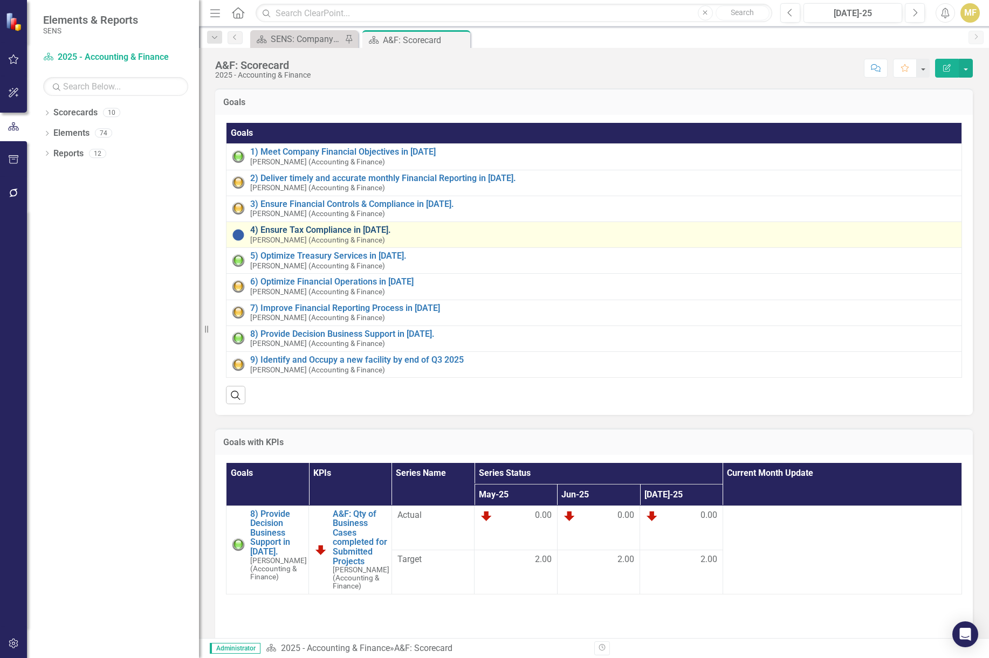
click at [336, 229] on link "4) Ensure Tax Compliance in 2025." at bounding box center [603, 230] width 706 height 10
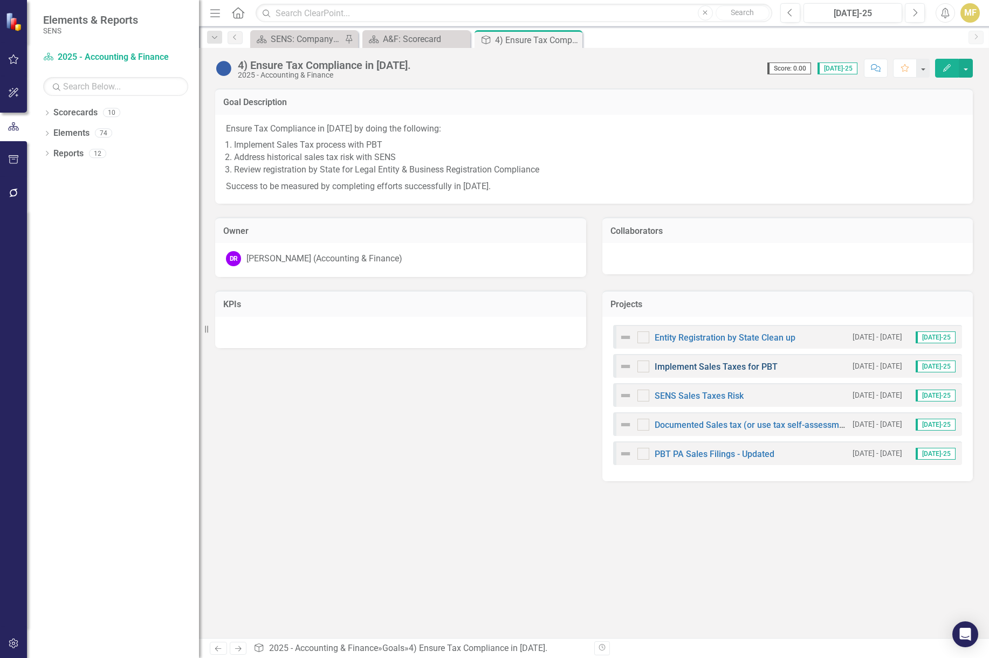
click at [760, 367] on link "Implement Sales Taxes for PBT" at bounding box center [716, 367] width 123 height 10
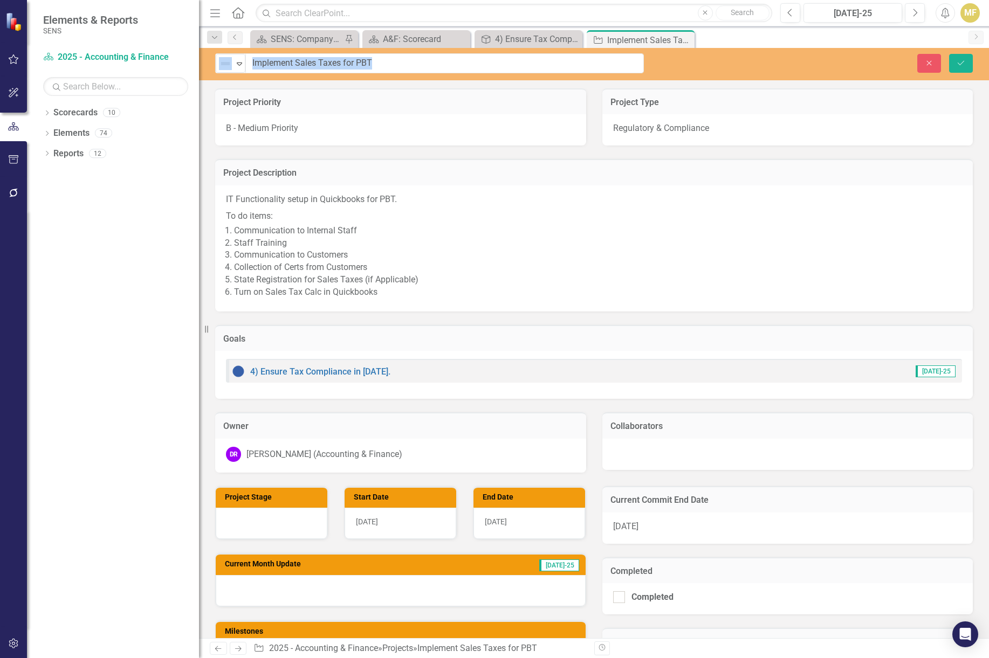
drag, startPoint x: 387, startPoint y: 65, endPoint x: 311, endPoint y: 63, distance: 76.0
drag, startPoint x: 402, startPoint y: 61, endPoint x: 205, endPoint y: 54, distance: 197.5
click at [205, 54] on div "Elements & Reports SENS Scorecard 2025 - Accounting & Finance Search Dropdown S…" at bounding box center [494, 329] width 989 height 658
click at [929, 61] on icon "Close" at bounding box center [929, 63] width 10 height 8
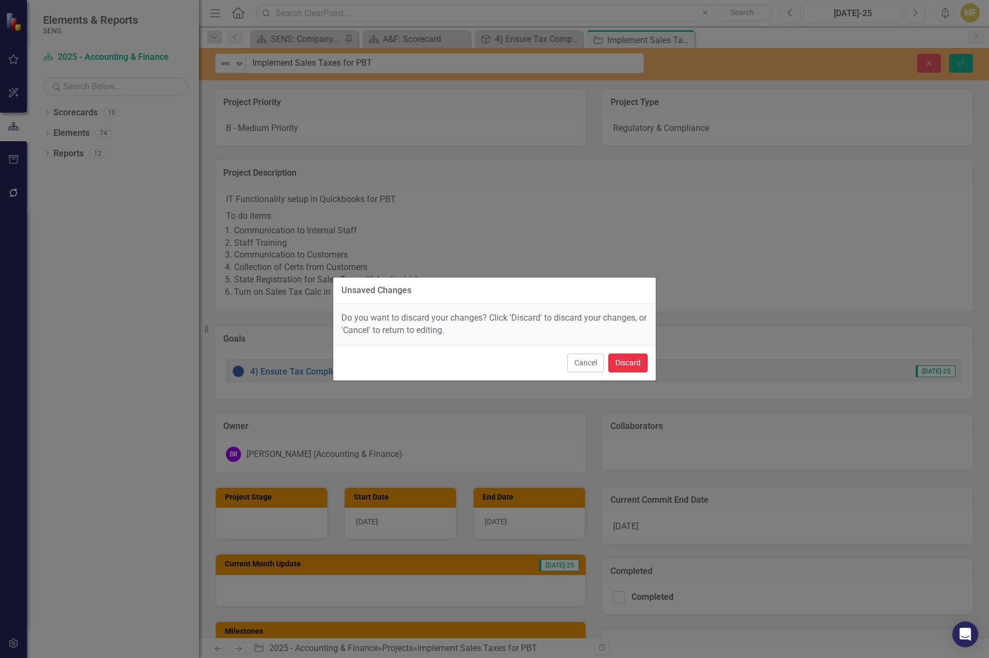
click at [626, 364] on button "Discard" at bounding box center [627, 363] width 39 height 19
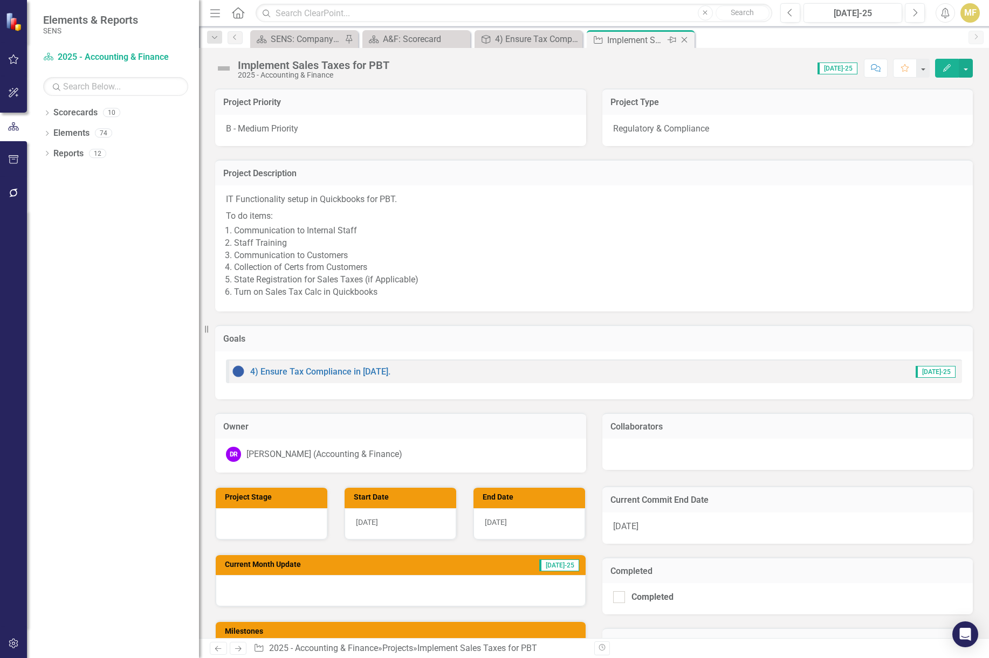
click at [683, 42] on icon at bounding box center [684, 40] width 6 height 6
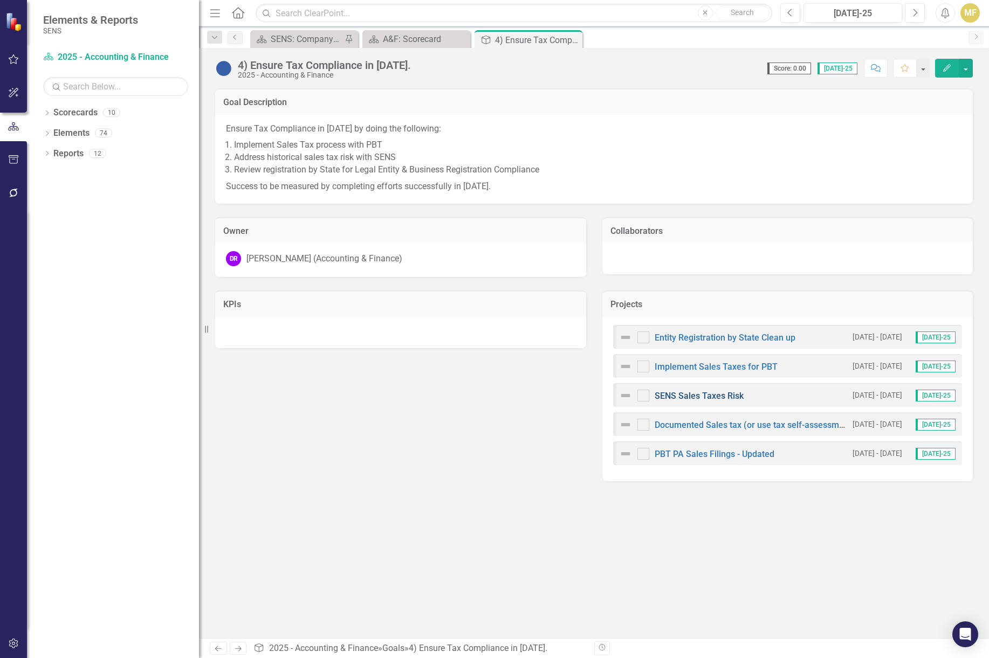
click at [701, 399] on link "SENS Sales Taxes Risk" at bounding box center [699, 396] width 89 height 10
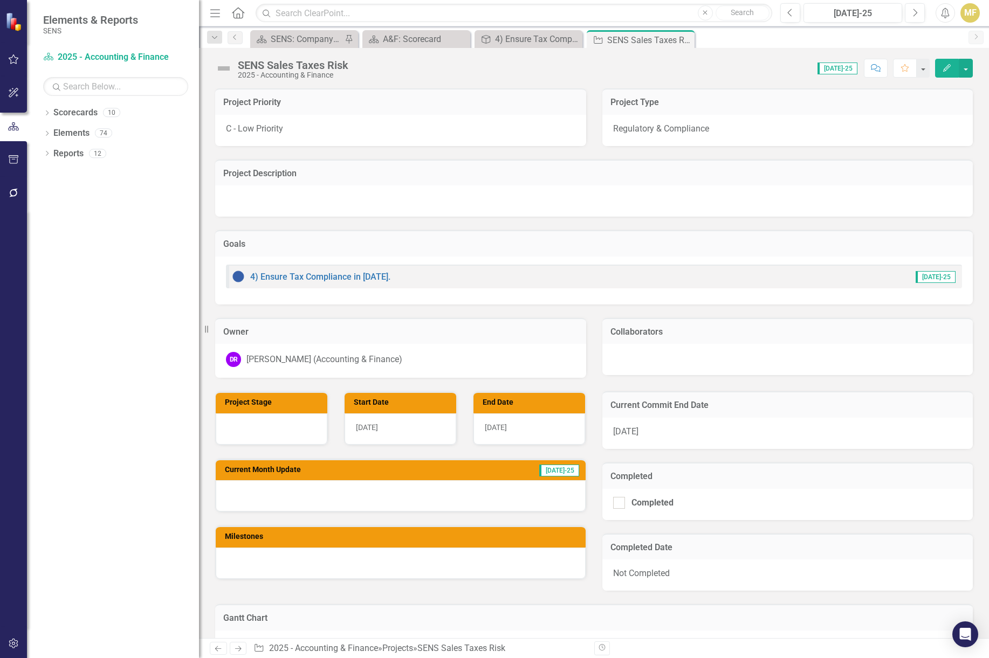
click at [314, 67] on div "SENS Sales Taxes Risk" at bounding box center [293, 65] width 111 height 12
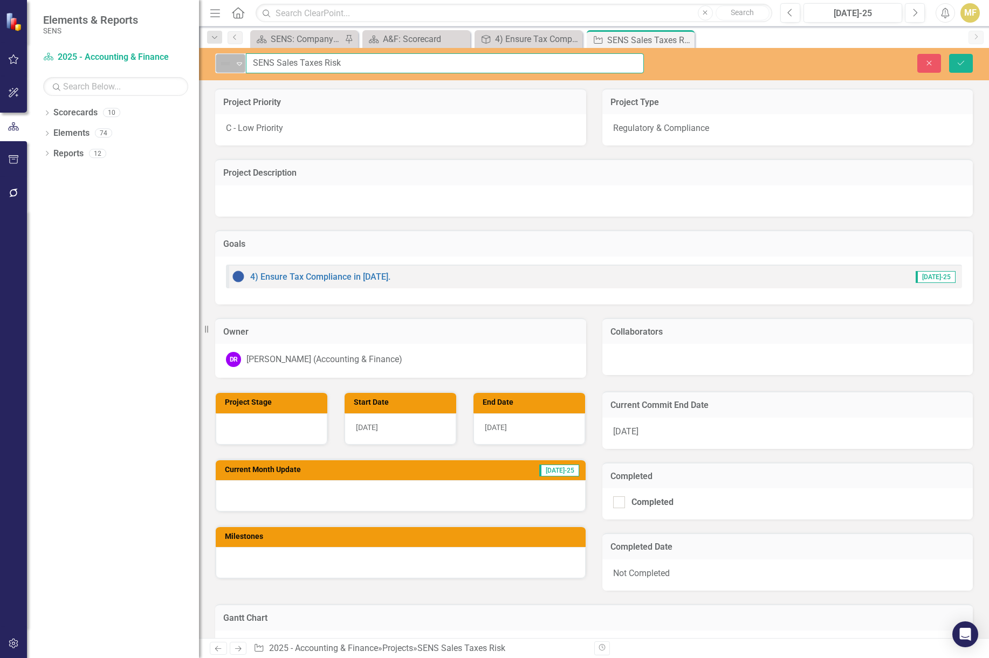
drag, startPoint x: 357, startPoint y: 64, endPoint x: 232, endPoint y: 61, distance: 125.1
click at [232, 61] on div "Not Defined Expand SENS Sales Taxes Risk" at bounding box center [429, 63] width 429 height 20
click at [687, 40] on icon "Close" at bounding box center [684, 40] width 11 height 9
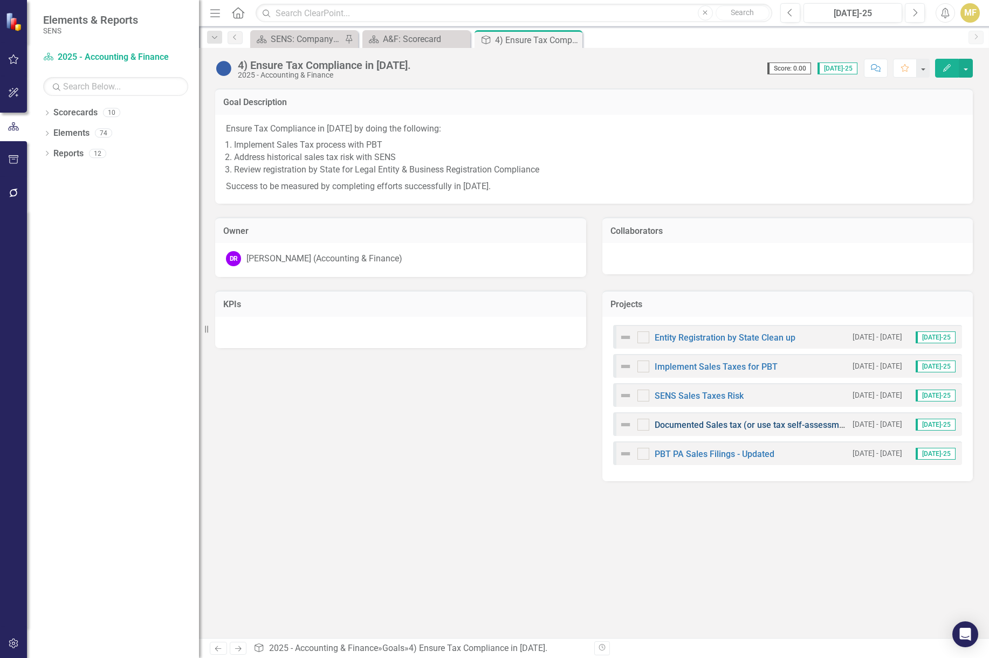
click at [733, 425] on link "Documented Sales tax (or use tax self-assessment) Guidelines" at bounding box center [776, 425] width 243 height 10
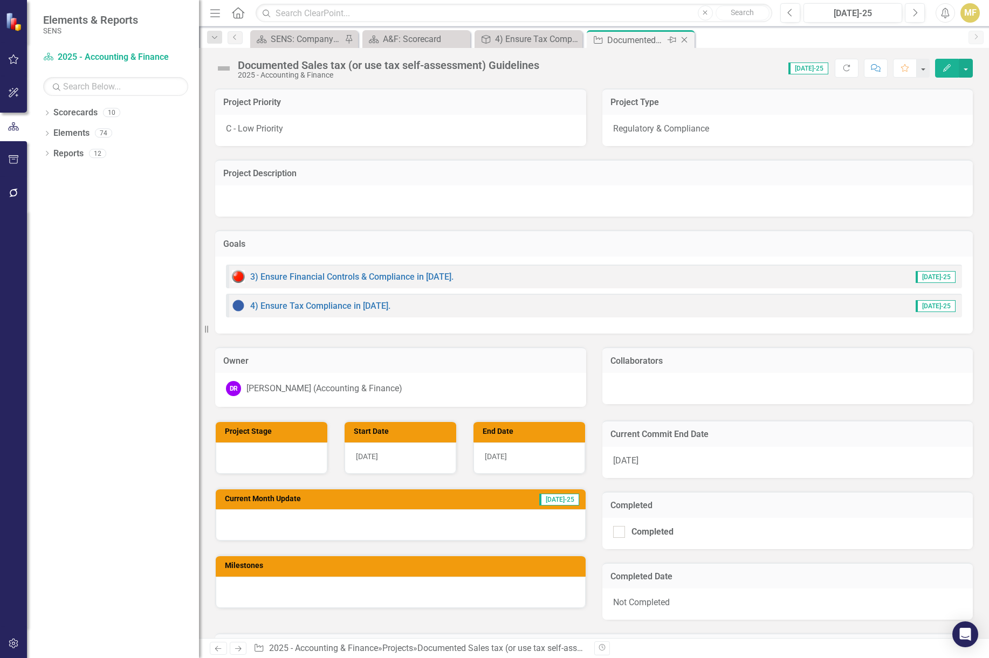
click at [685, 39] on icon at bounding box center [684, 40] width 6 height 6
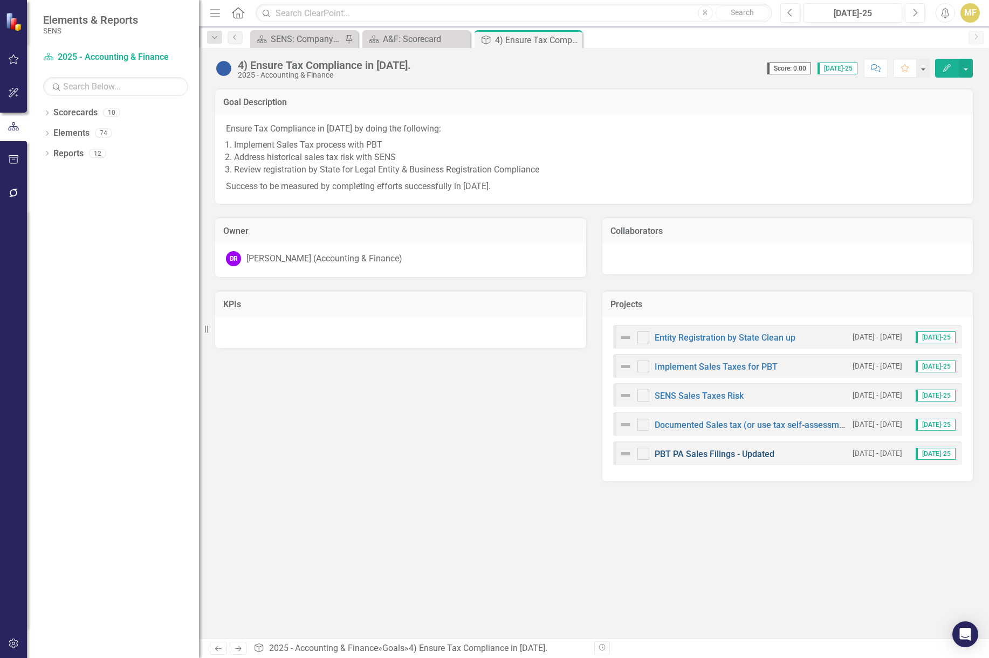
click at [762, 450] on link "PBT PA Sales Filings - Updated" at bounding box center [715, 454] width 120 height 10
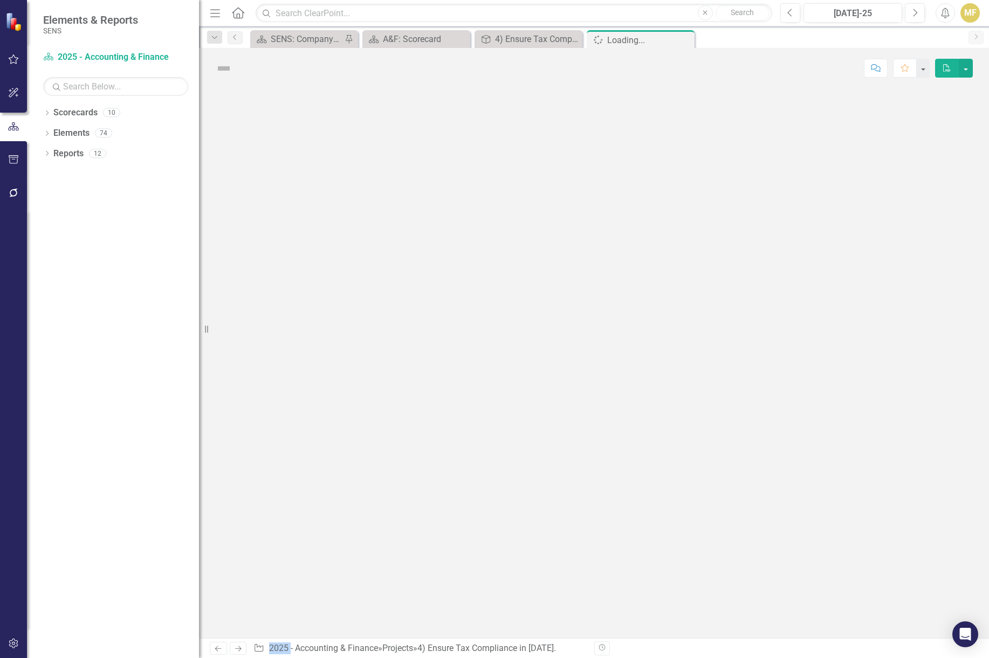
click at [762, 450] on div at bounding box center [594, 363] width 790 height 550
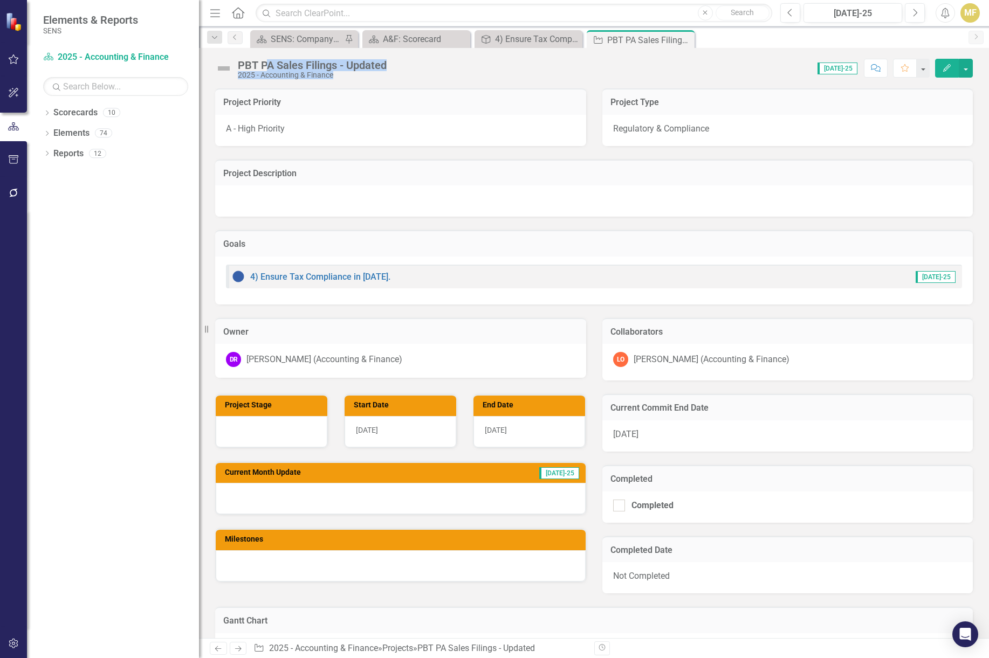
drag, startPoint x: 396, startPoint y: 66, endPoint x: 270, endPoint y: 66, distance: 126.7
click at [270, 66] on div "PBT PA Sales Filings - Updated 2025 - Accounting & Finance Score: 0.00 Jul-25 C…" at bounding box center [594, 64] width 790 height 32
click at [326, 68] on div "PBT PA Sales Filings - Updated" at bounding box center [312, 65] width 149 height 12
click at [219, 67] on img at bounding box center [223, 68] width 17 height 17
click at [224, 67] on img at bounding box center [223, 68] width 17 height 17
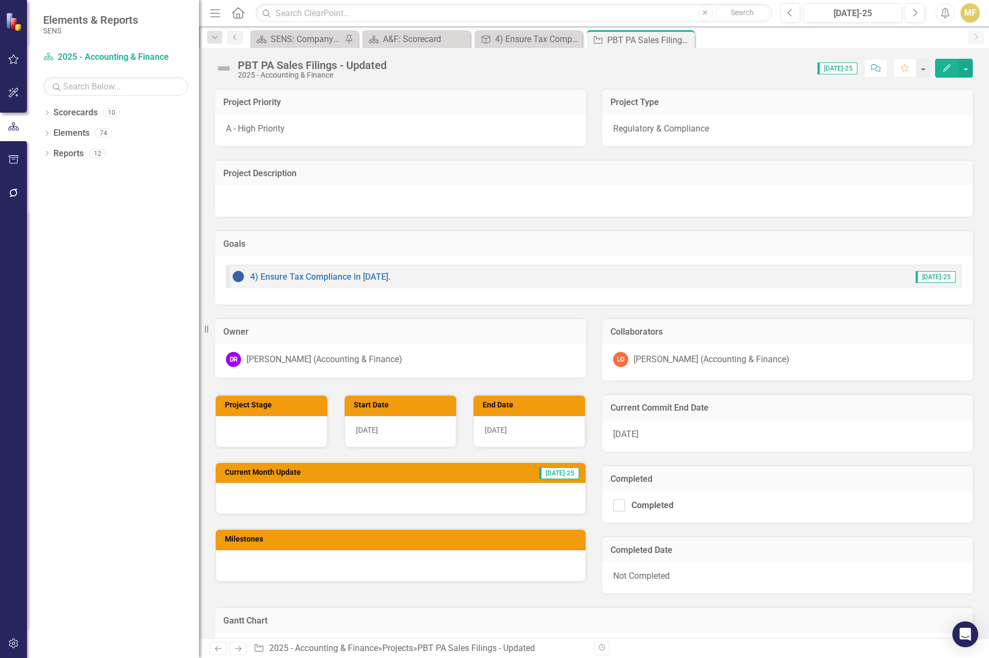
click at [224, 67] on img at bounding box center [223, 68] width 17 height 17
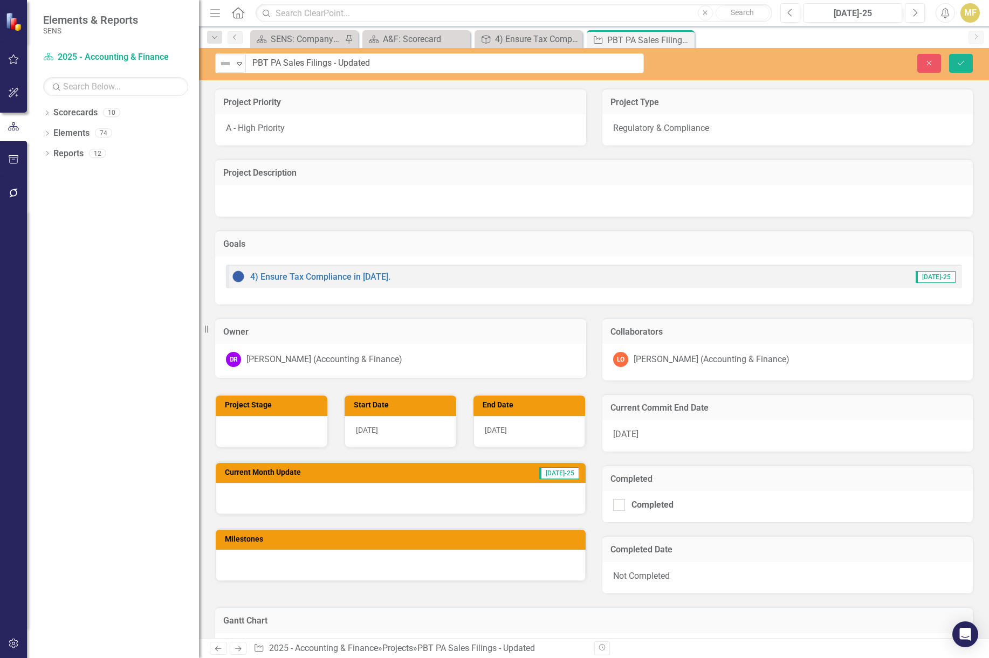
click at [224, 67] on img at bounding box center [225, 63] width 13 height 13
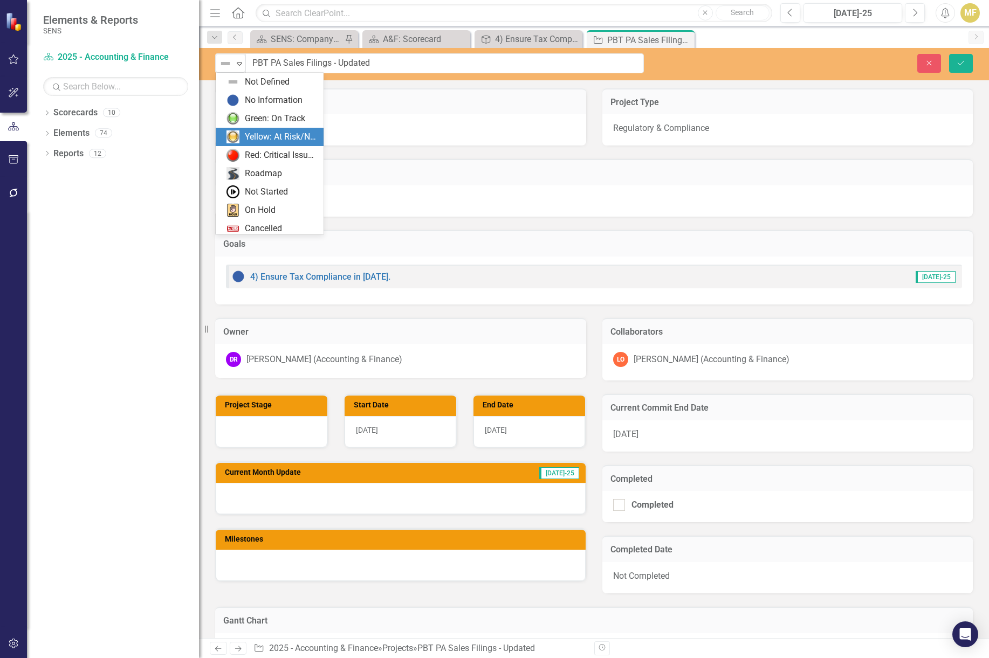
click at [436, 95] on div "Project Priority" at bounding box center [400, 101] width 371 height 26
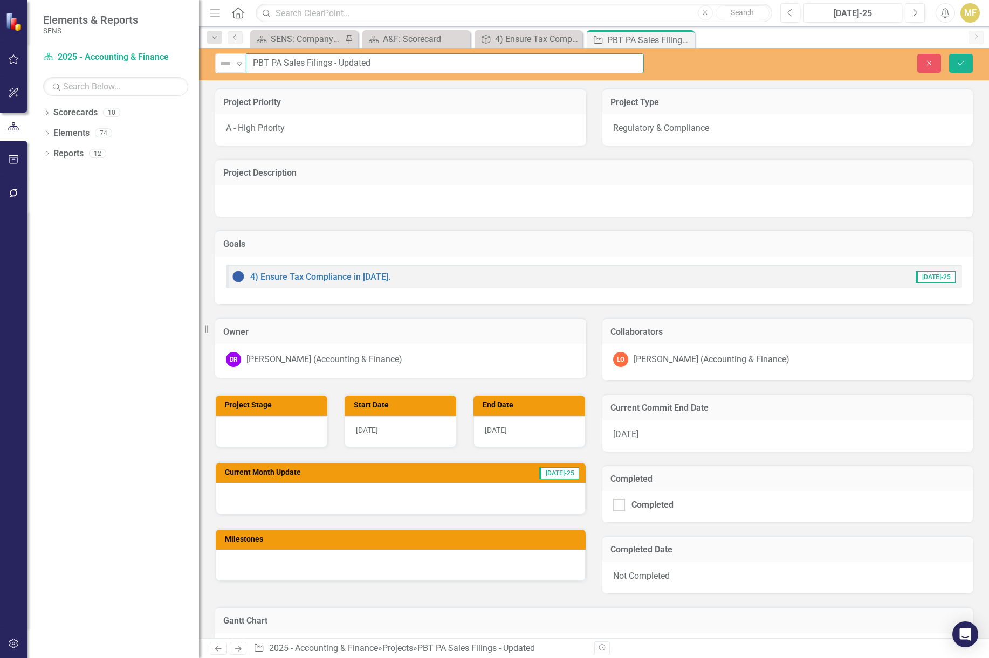
click at [403, 61] on input "PBT PA Sales Filings - Updated" at bounding box center [445, 63] width 398 height 20
drag, startPoint x: 404, startPoint y: 61, endPoint x: 232, endPoint y: 61, distance: 171.5
click at [232, 61] on div "Not Defined Expand PBT PA Sales Filings - Updated" at bounding box center [429, 63] width 429 height 20
click at [810, 187] on div at bounding box center [594, 200] width 758 height 31
click at [682, 40] on icon "Close" at bounding box center [684, 40] width 11 height 9
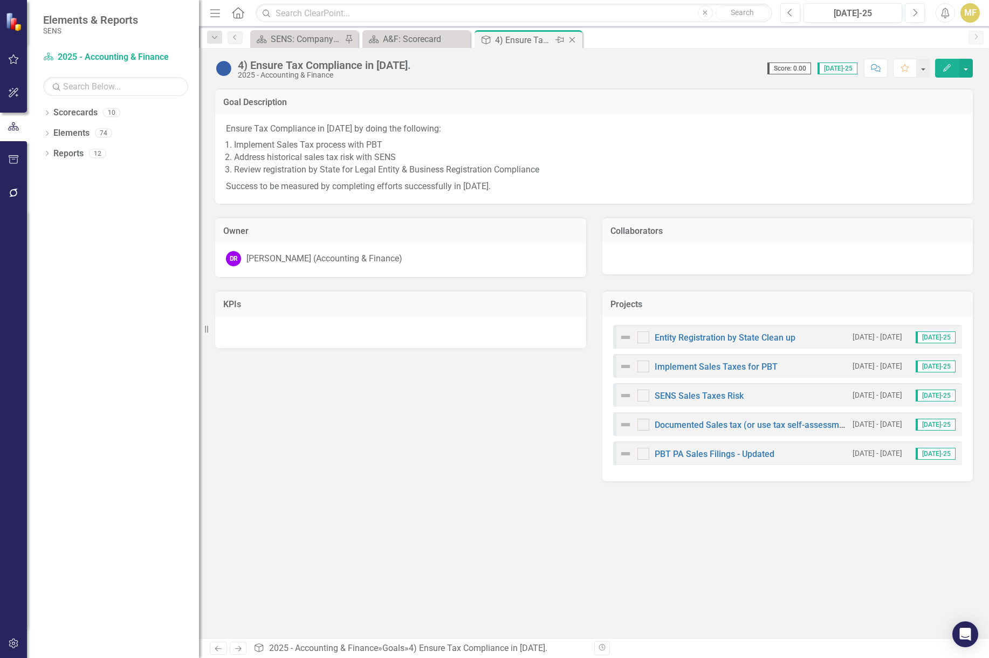
click at [574, 39] on icon "Close" at bounding box center [572, 40] width 11 height 9
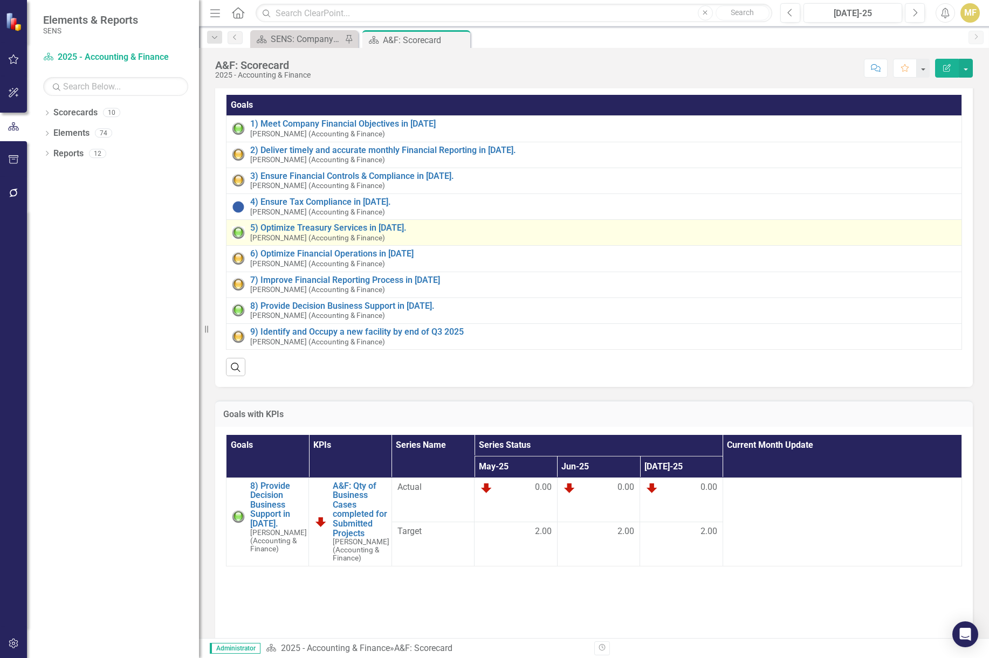
scroll to position [54, 0]
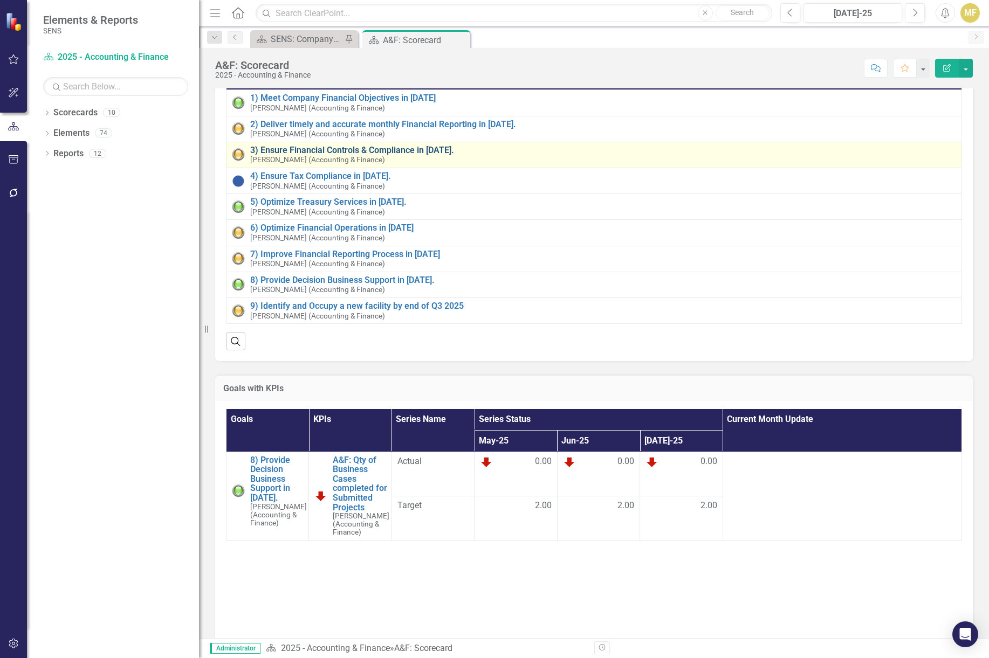
click at [378, 148] on link "3) Ensure Financial Controls & Compliance in 2025." at bounding box center [603, 151] width 706 height 10
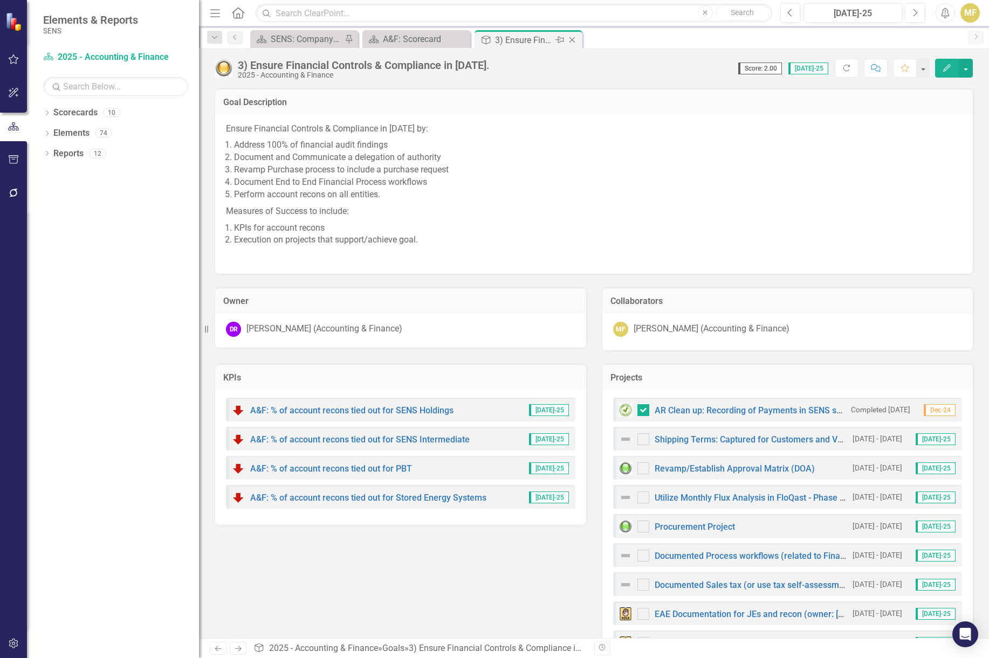
click at [570, 40] on icon "Close" at bounding box center [572, 40] width 11 height 9
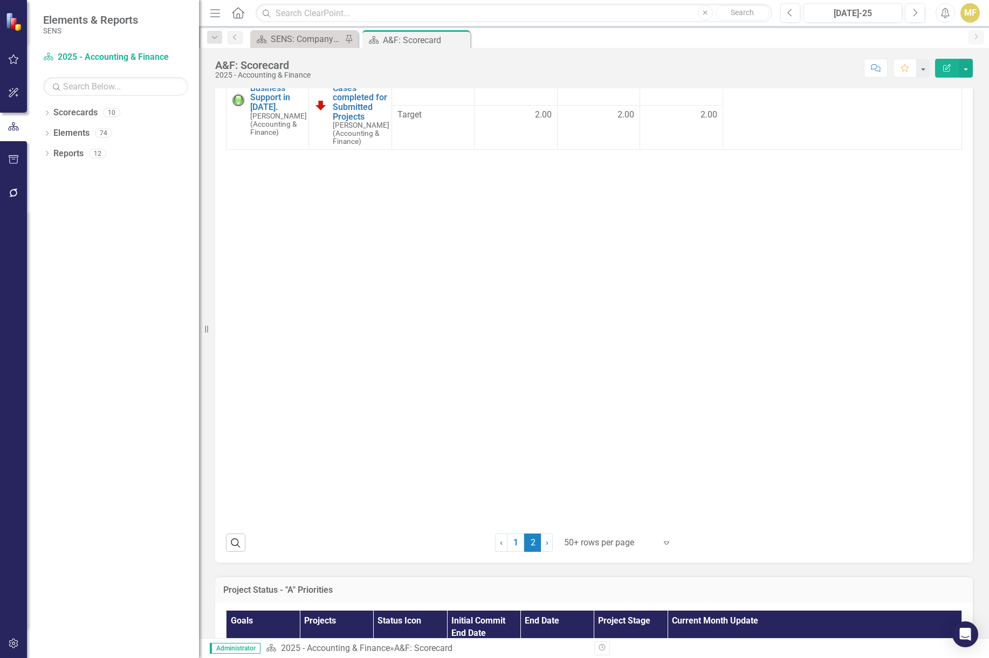
scroll to position [539, 0]
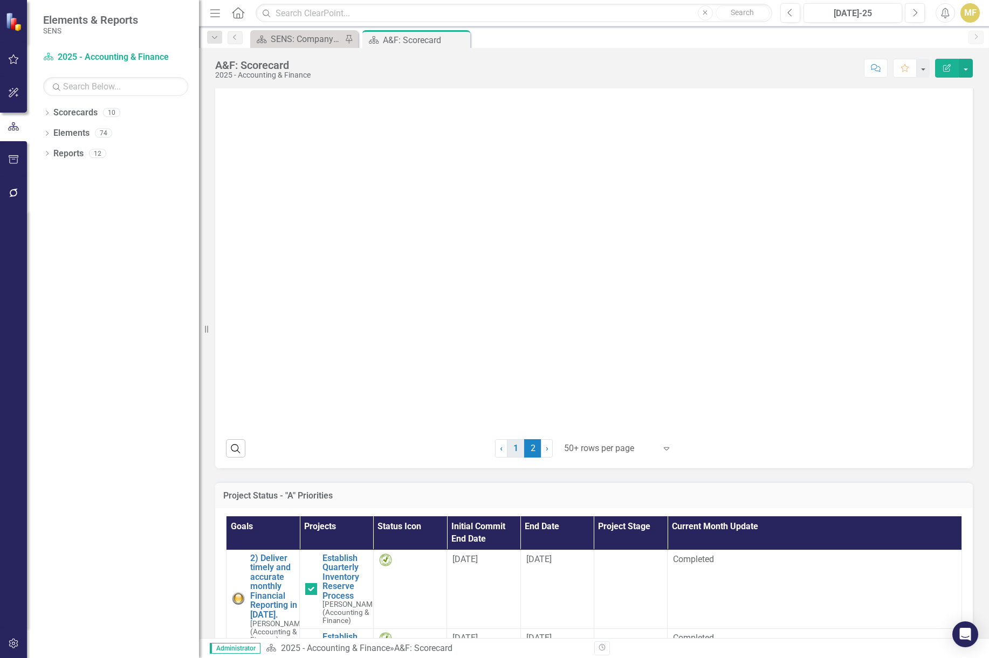
click at [511, 454] on link "1" at bounding box center [515, 448] width 17 height 18
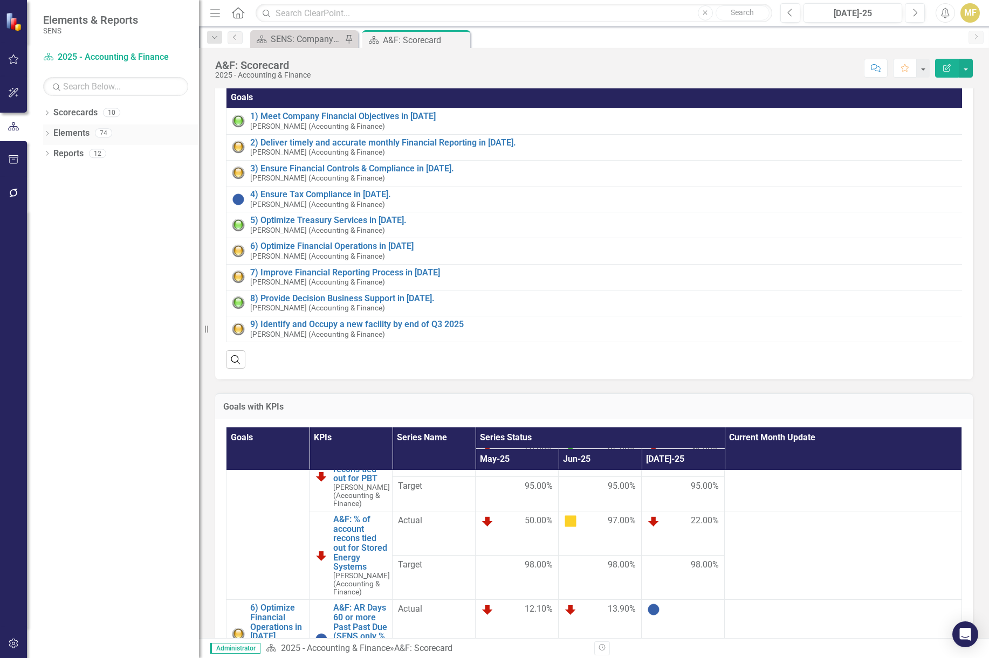
scroll to position [0, 0]
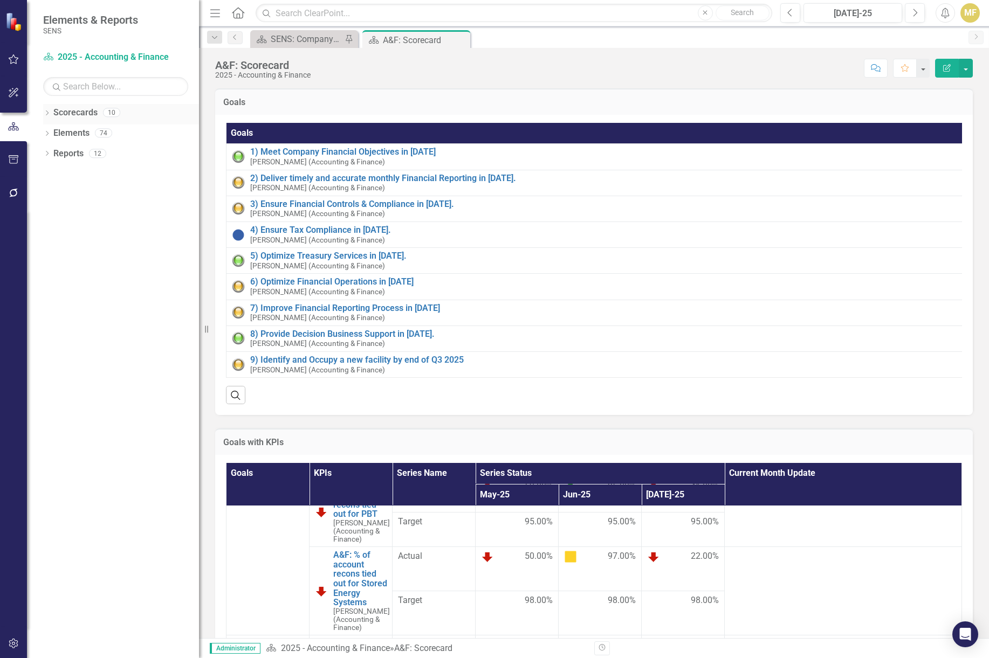
click at [49, 112] on icon "Dropdown" at bounding box center [47, 114] width 8 height 6
click at [58, 132] on div "Dropdown" at bounding box center [54, 133] width 11 height 9
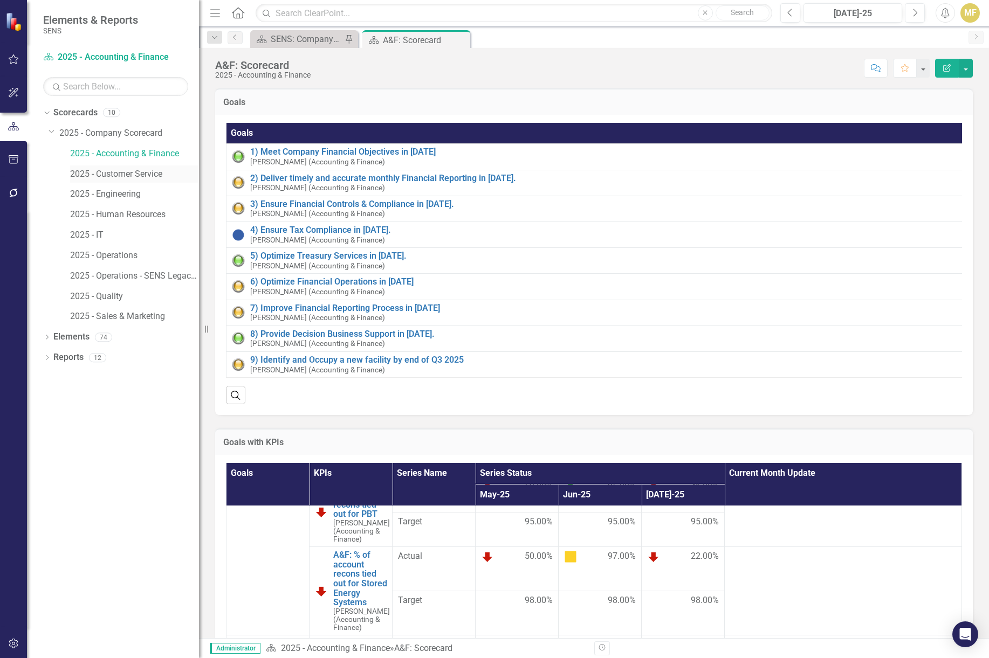
click at [98, 168] on link "2025 - Customer Service" at bounding box center [134, 174] width 129 height 12
click at [102, 173] on link "2025 - Customer Service" at bounding box center [134, 174] width 129 height 12
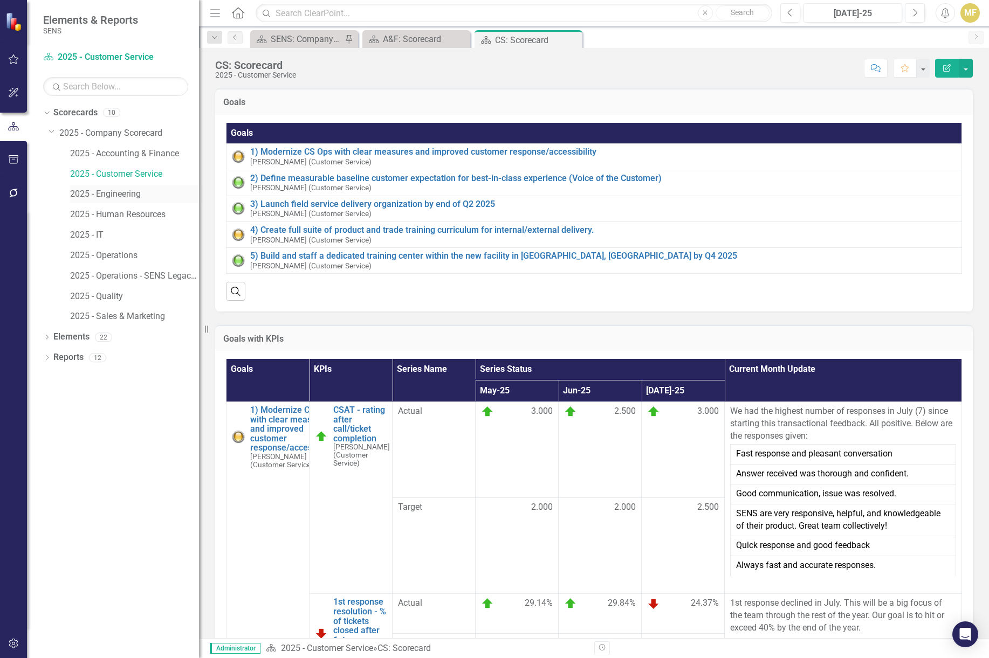
click at [125, 194] on link "2025 - Engineering" at bounding box center [134, 194] width 129 height 12
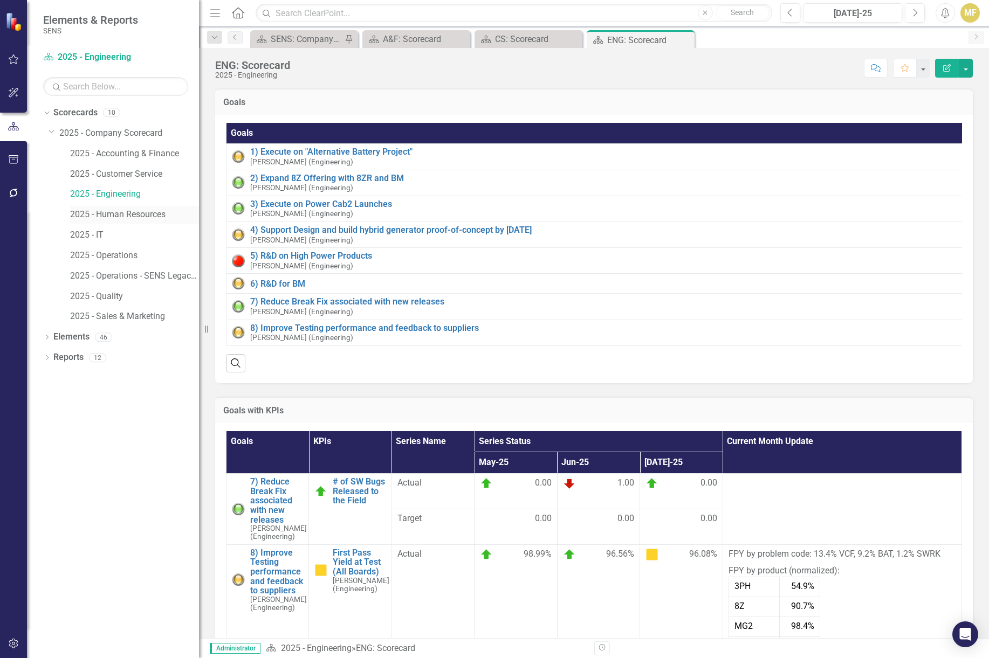
click at [125, 216] on link "2025 - Human Resources" at bounding box center [134, 215] width 129 height 12
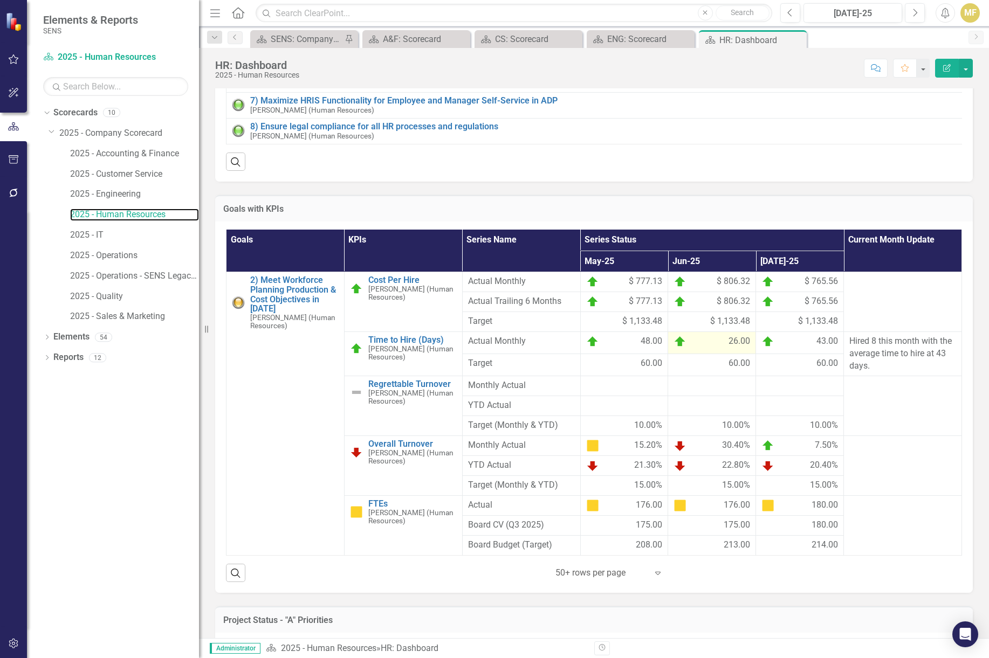
scroll to position [216, 0]
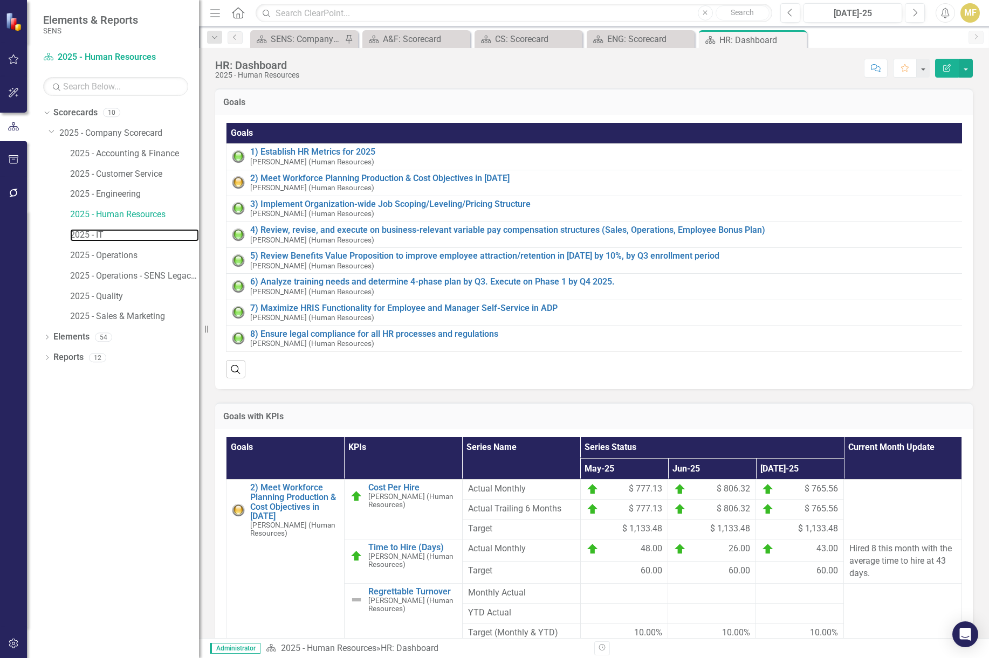
click at [97, 231] on link "2025 - IT" at bounding box center [134, 235] width 129 height 12
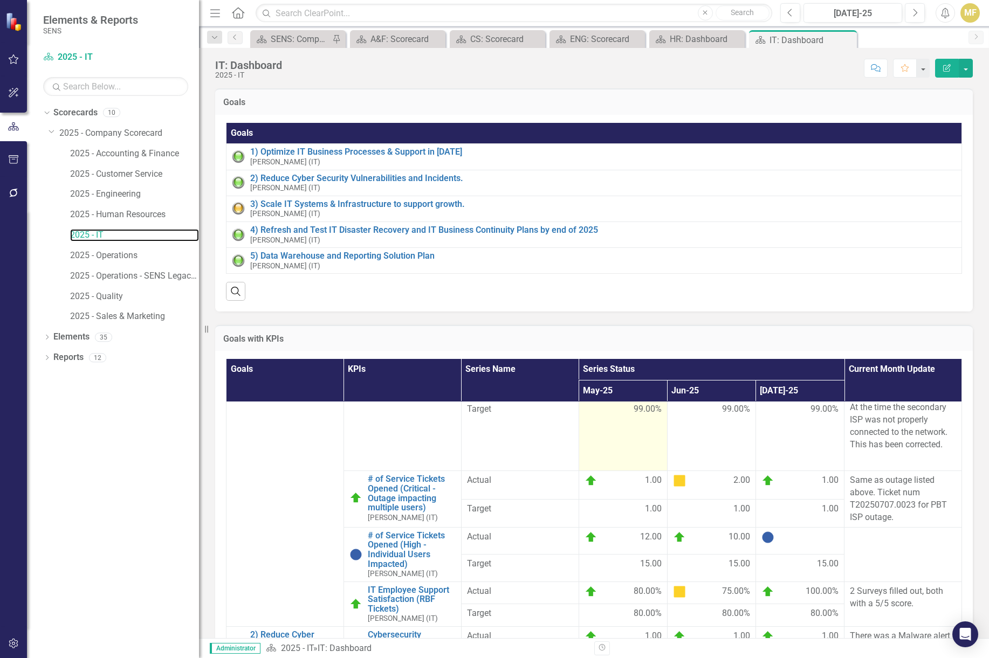
scroll to position [86, 0]
click at [112, 260] on link "2025 - Operations" at bounding box center [134, 256] width 129 height 12
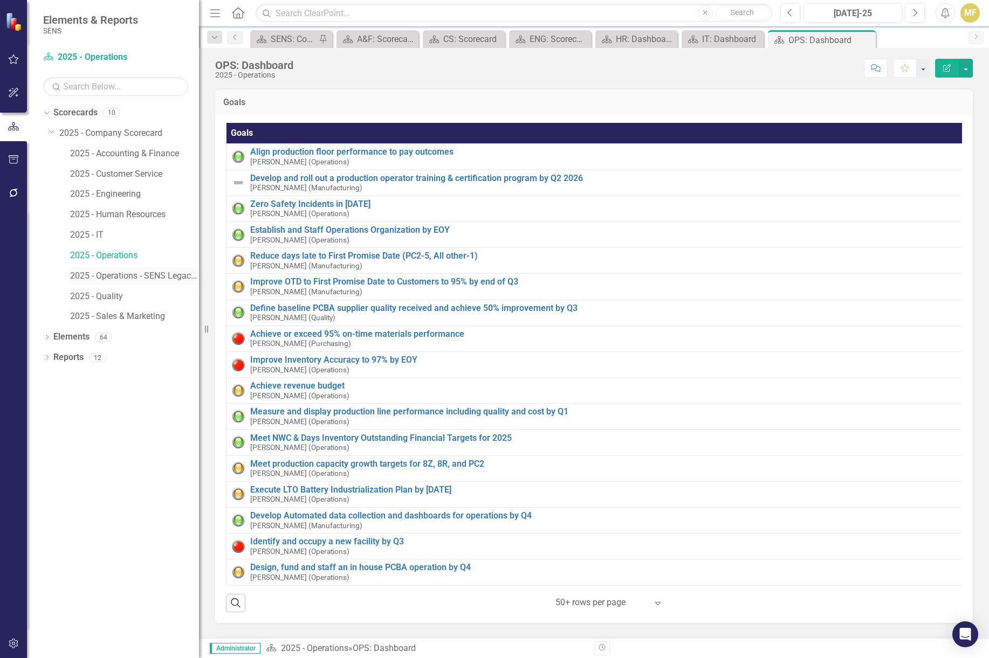
click at [106, 271] on link "2025 - Operations - SENS Legacy KPIs" at bounding box center [134, 276] width 129 height 12
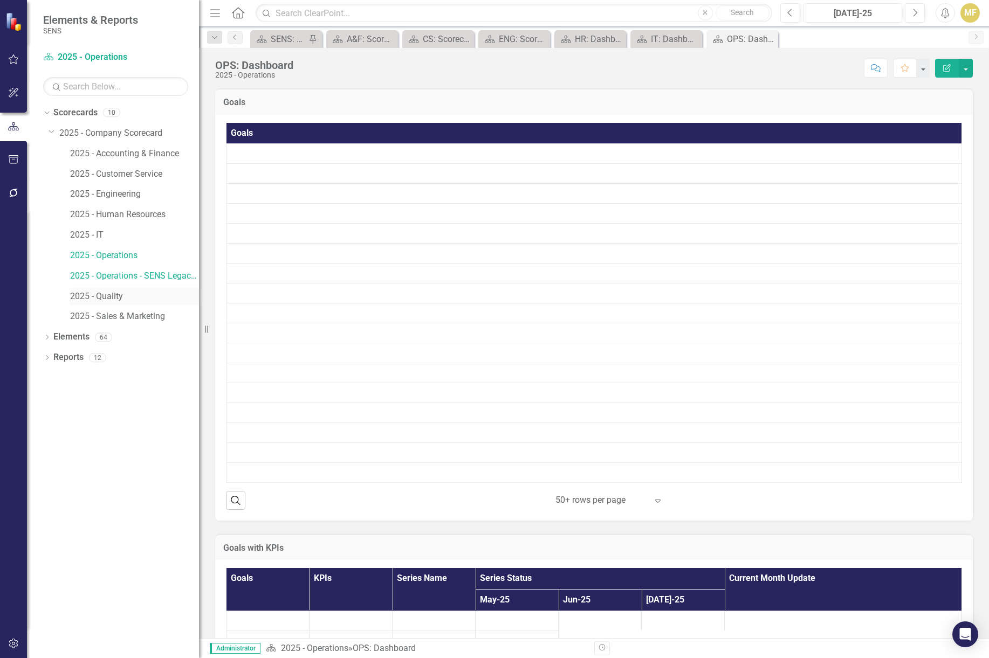
click at [110, 299] on link "2025 - Quality" at bounding box center [134, 297] width 129 height 12
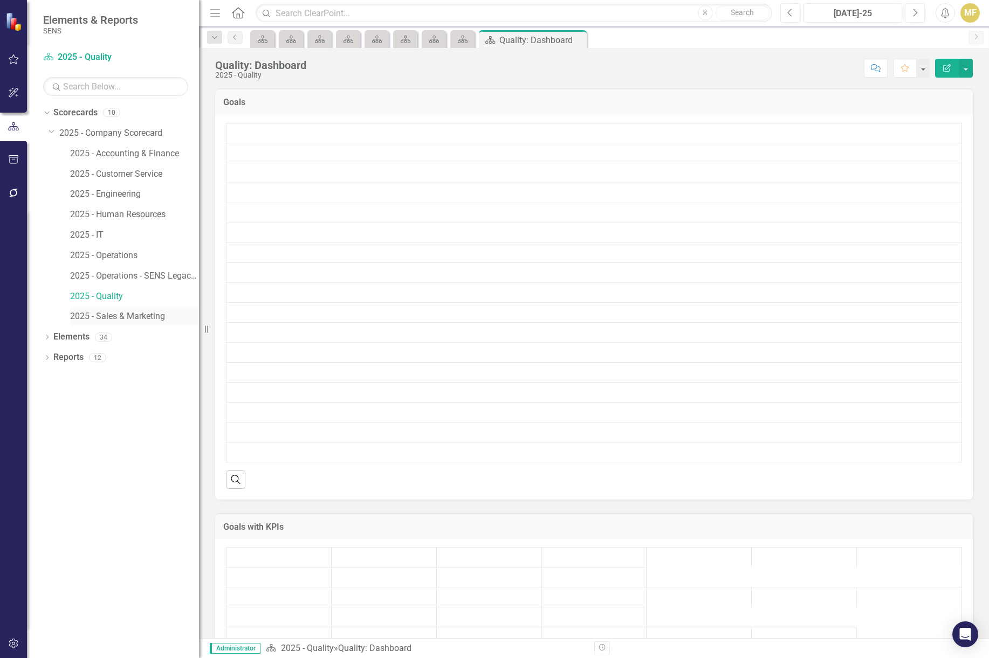
click at [114, 318] on link "2025 - Sales & Marketing" at bounding box center [134, 317] width 129 height 12
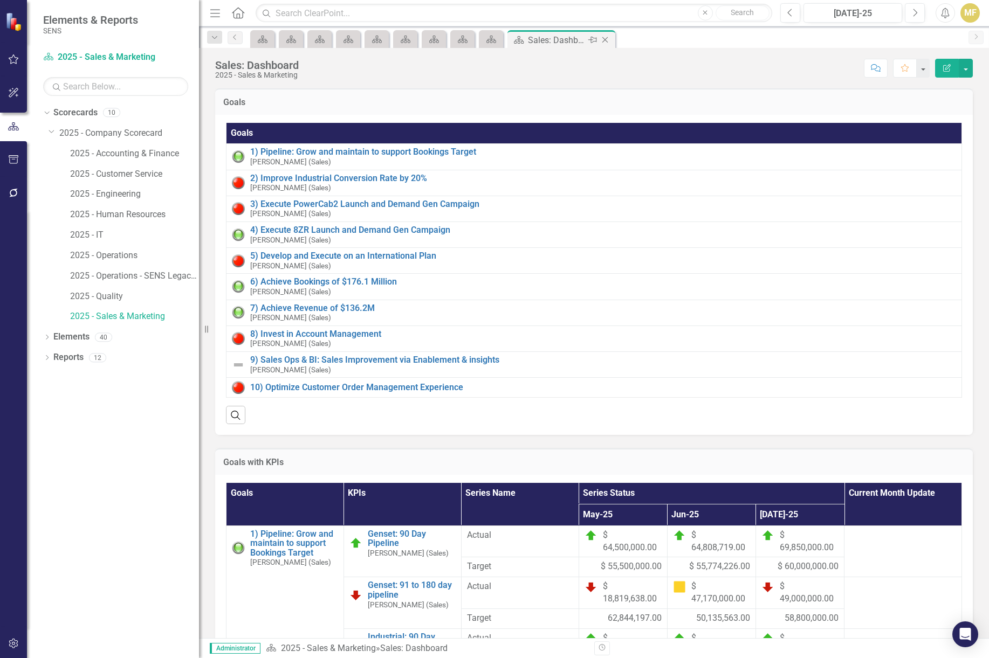
click at [607, 37] on icon "Close" at bounding box center [605, 40] width 11 height 9
